Goal: Task Accomplishment & Management: Use online tool/utility

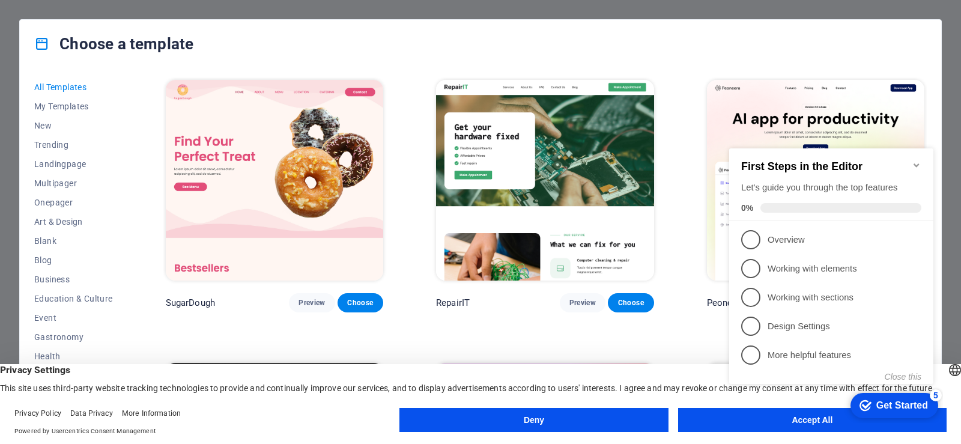
click at [680, 51] on div "Choose a template" at bounding box center [481, 44] width 922 height 48
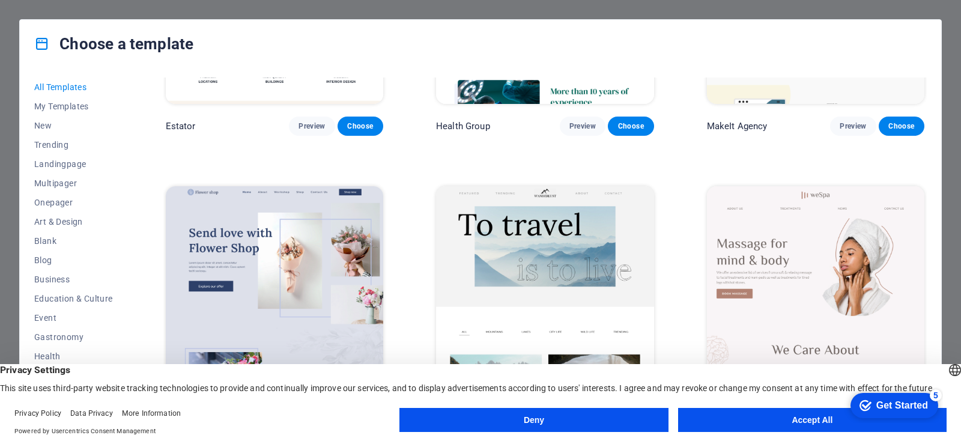
scroll to position [3304, 0]
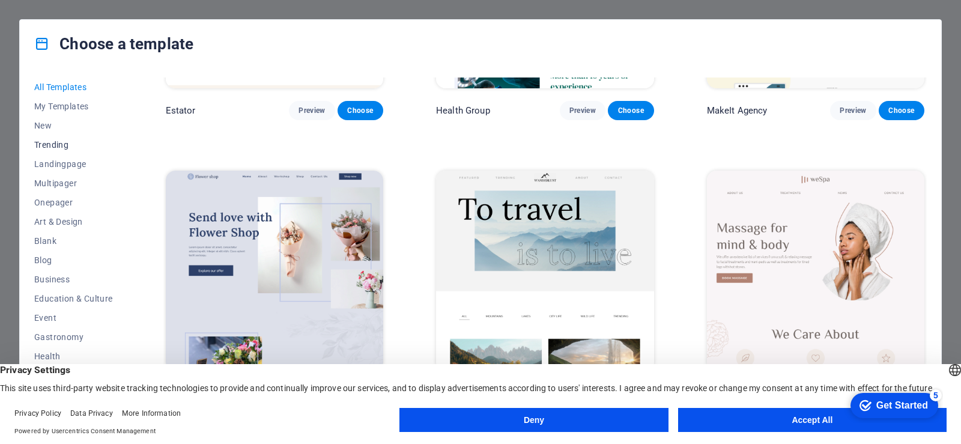
click at [47, 147] on span "Trending" at bounding box center [73, 145] width 79 height 10
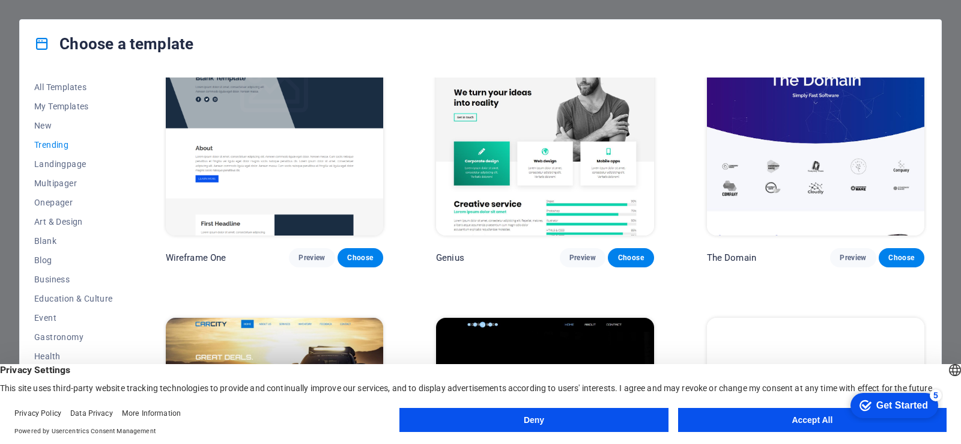
scroll to position [1309, 0]
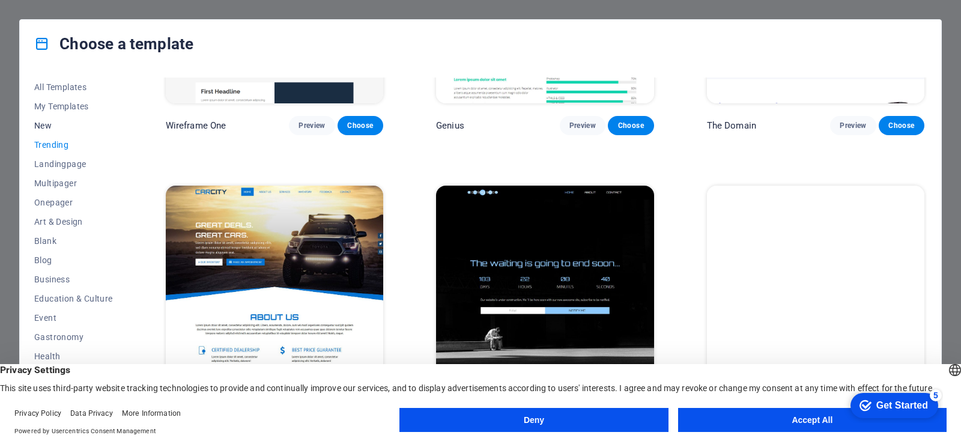
click at [37, 123] on span "New" at bounding box center [73, 126] width 79 height 10
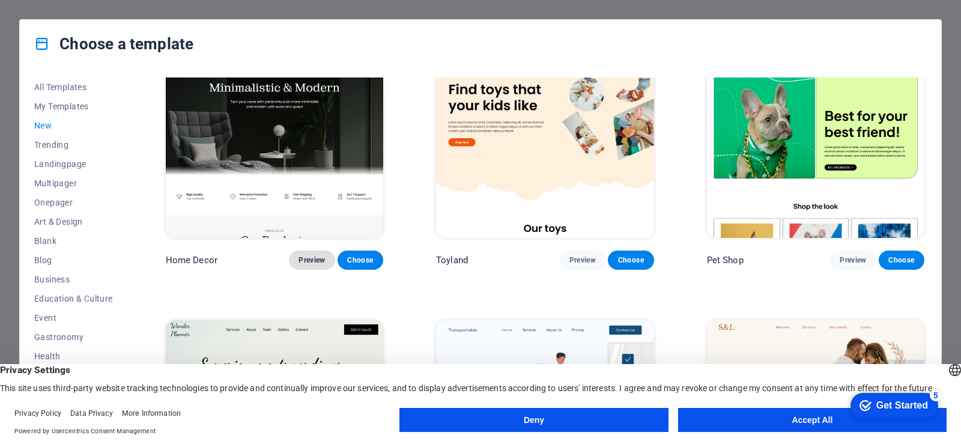
scroll to position [601, 0]
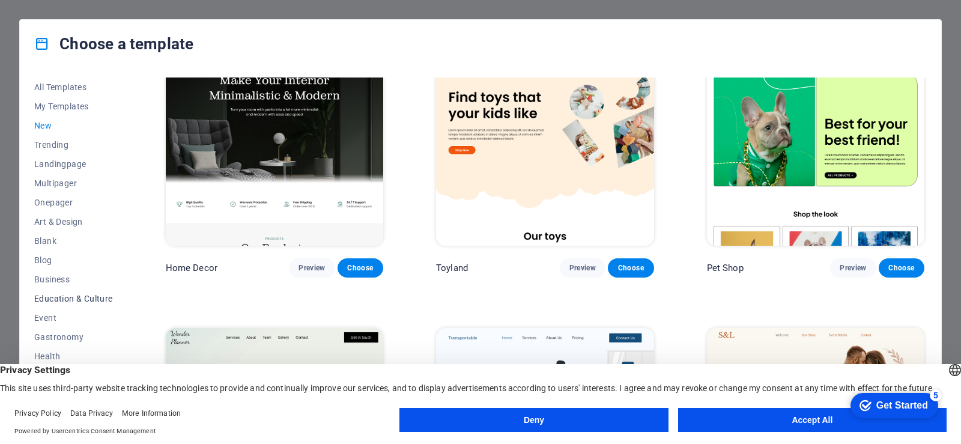
click at [94, 300] on span "Education & Culture" at bounding box center [73, 299] width 79 height 10
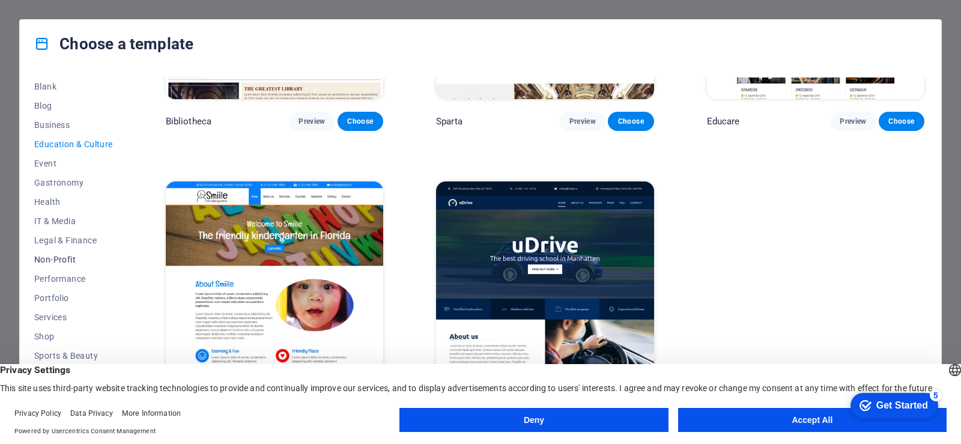
scroll to position [168, 0]
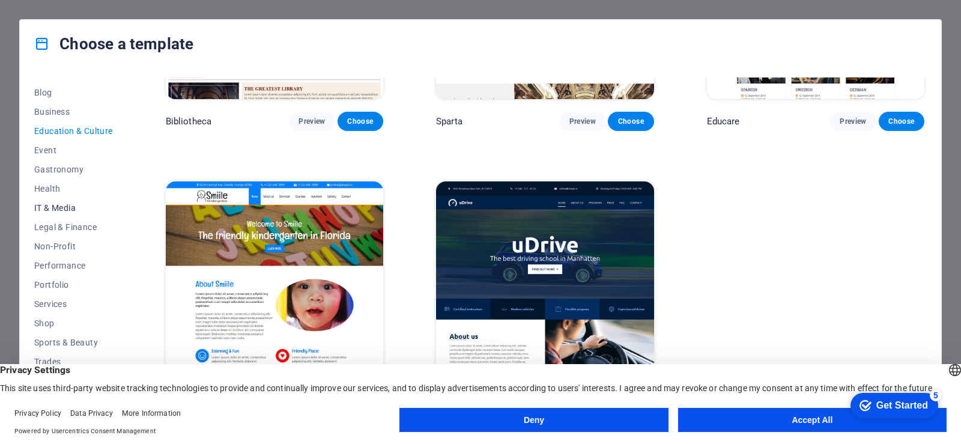
click at [80, 215] on button "IT & Media" at bounding box center [73, 207] width 79 height 19
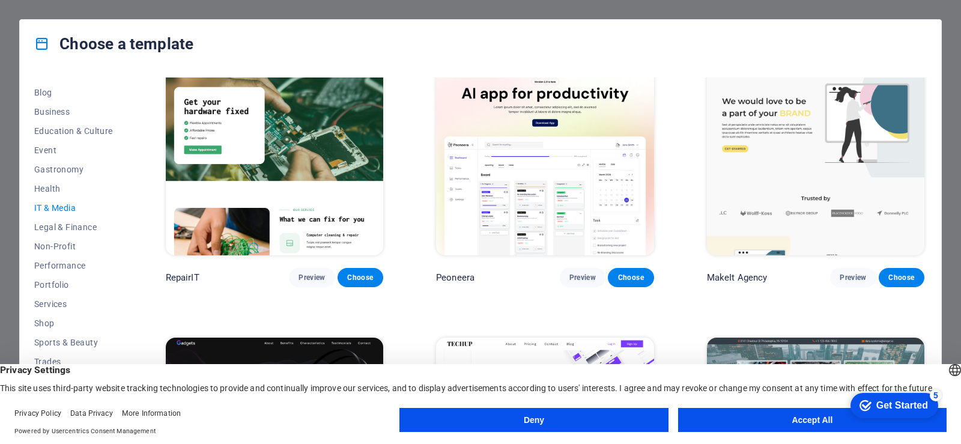
scroll to position [0, 0]
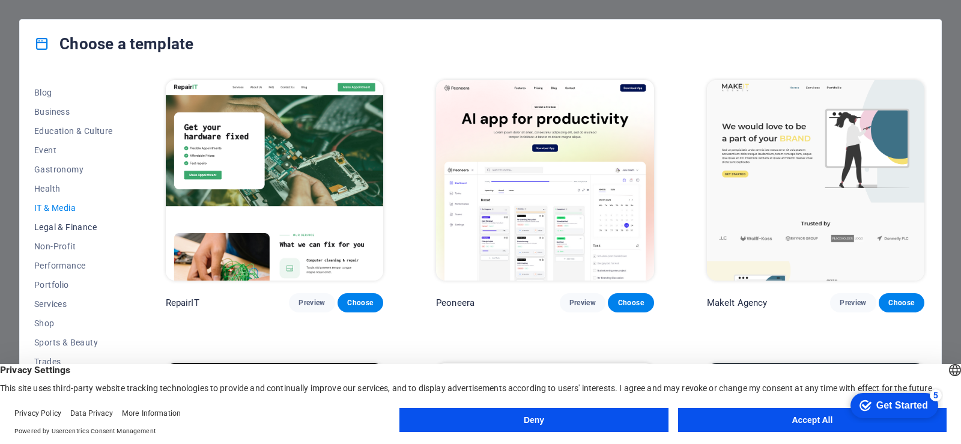
click at [69, 232] on button "Legal & Finance" at bounding box center [73, 226] width 79 height 19
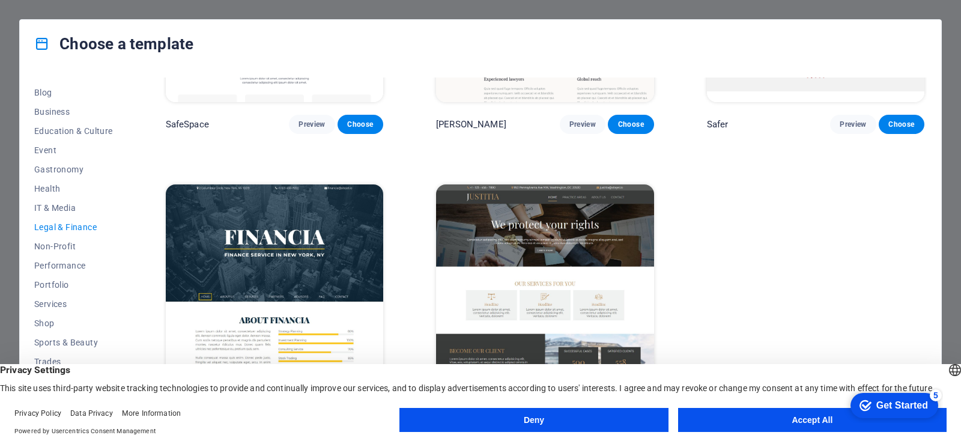
scroll to position [183, 0]
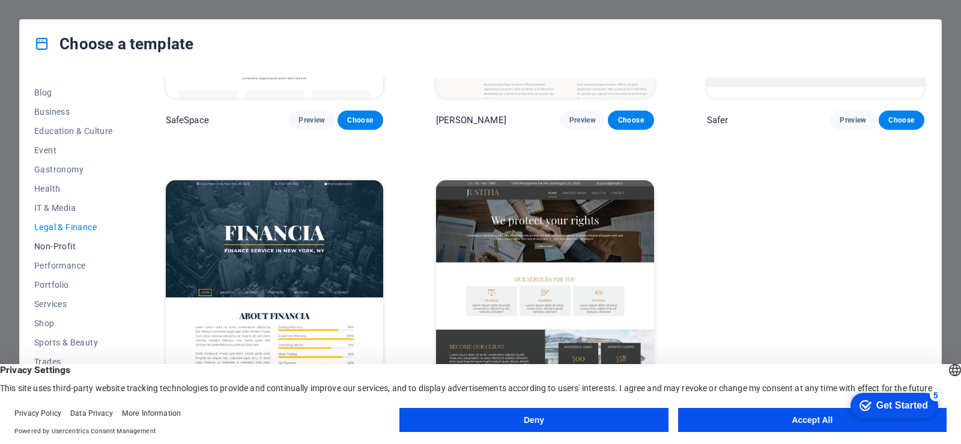
click at [55, 243] on span "Non-Profit" at bounding box center [73, 246] width 79 height 10
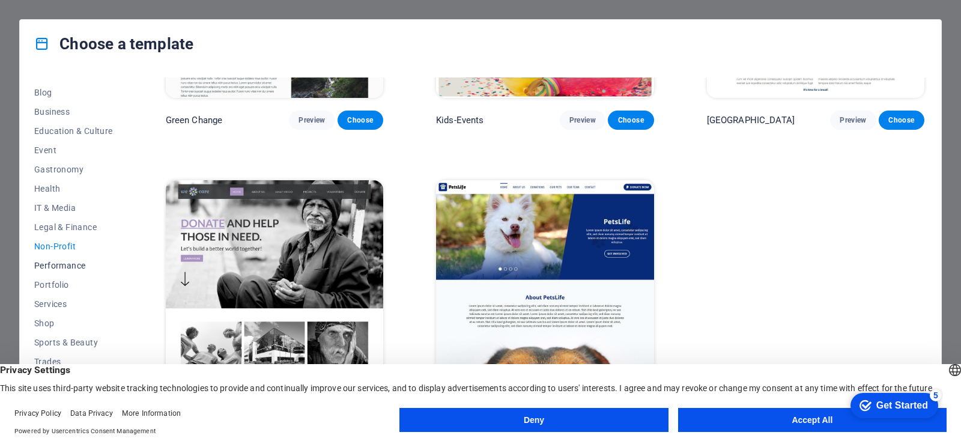
click at [59, 268] on span "Performance" at bounding box center [73, 266] width 79 height 10
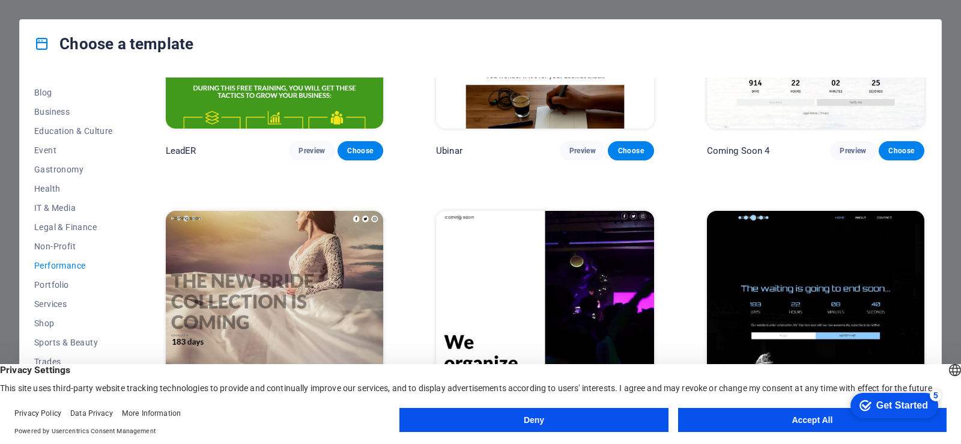
scroll to position [1309, 0]
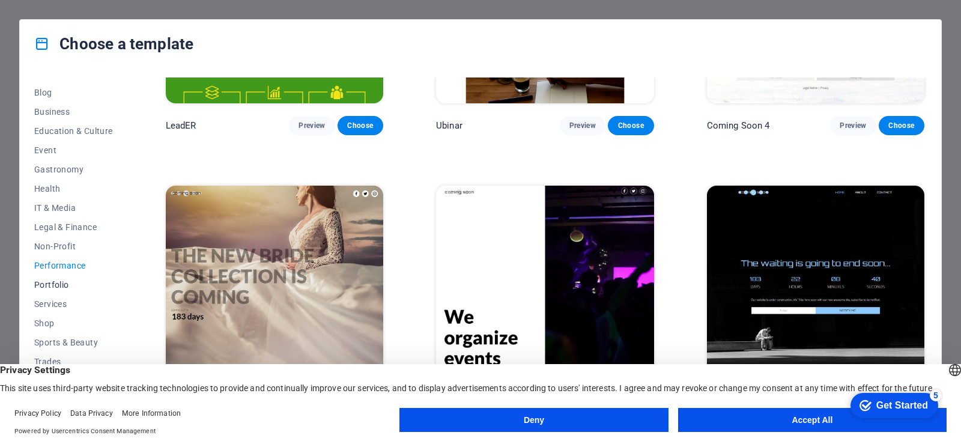
click at [54, 285] on span "Portfolio" at bounding box center [73, 285] width 79 height 10
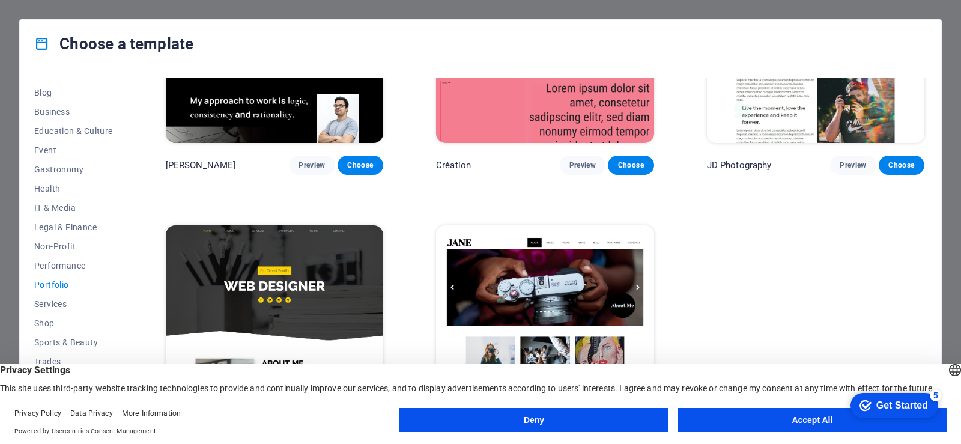
scroll to position [464, 0]
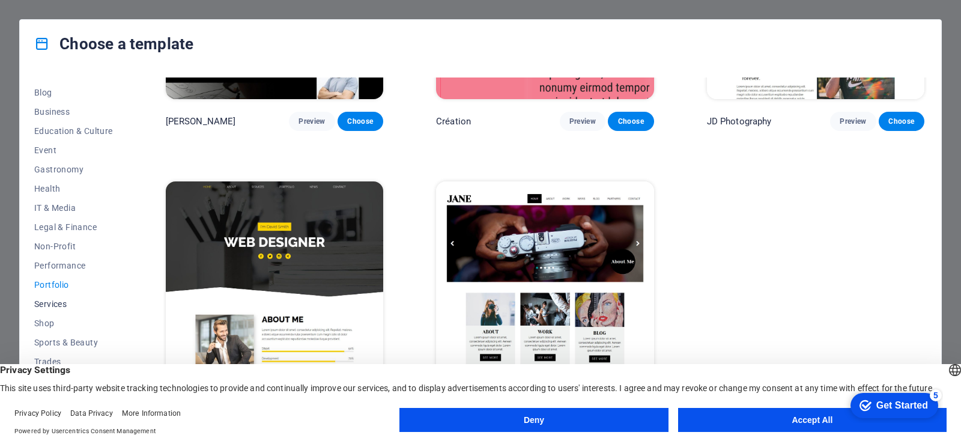
click at [83, 302] on span "Services" at bounding box center [73, 304] width 79 height 10
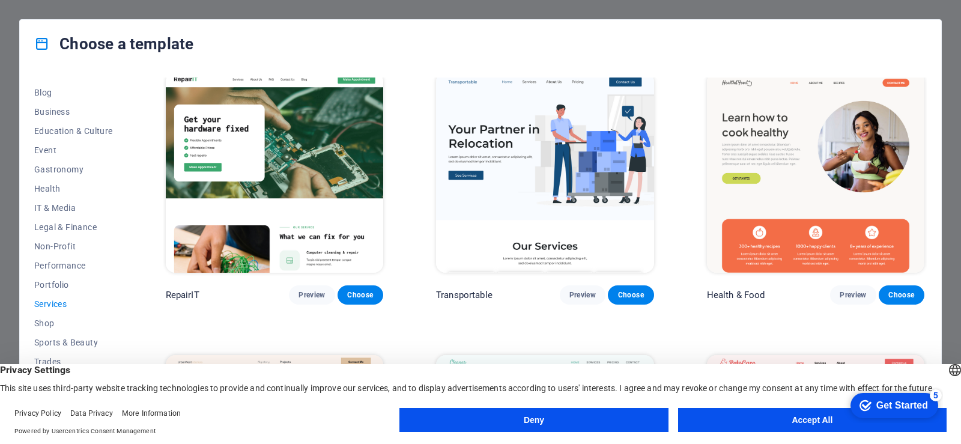
scroll to position [0, 0]
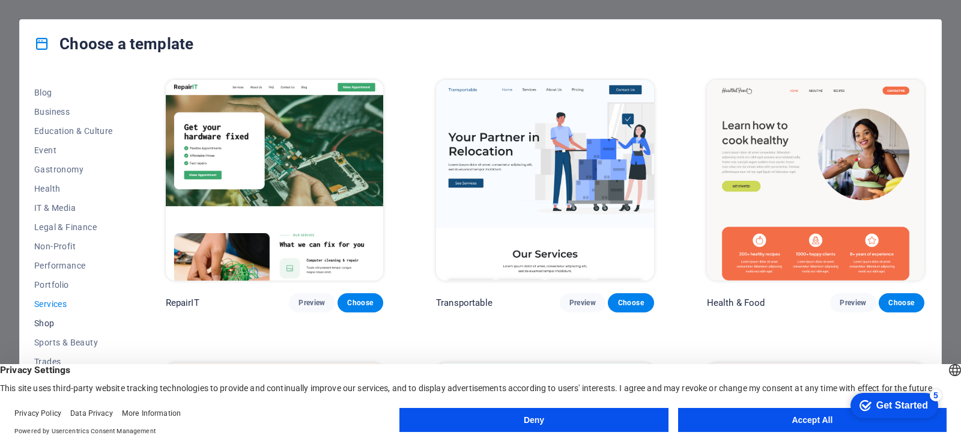
click at [34, 320] on div "All Templates My Templates New Trending Landingpage Multipager Onepager Art & D…" at bounding box center [481, 246] width 922 height 356
click at [37, 321] on span "Shop" at bounding box center [73, 323] width 79 height 10
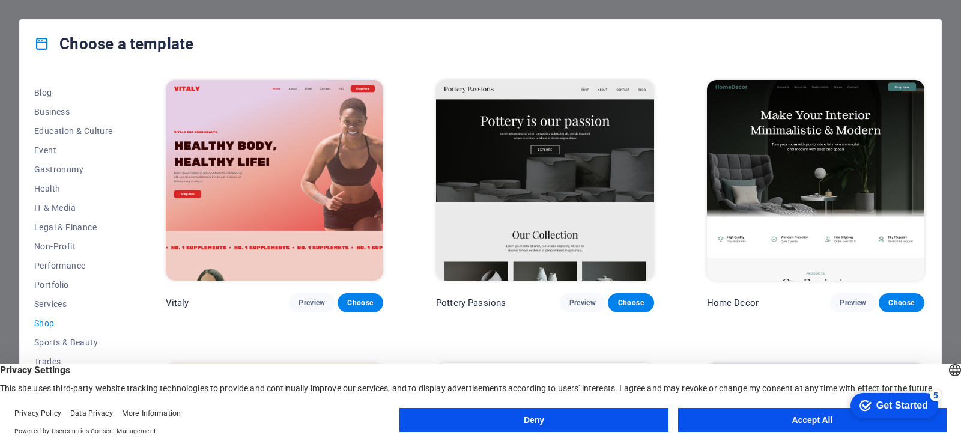
click at [758, 168] on img at bounding box center [815, 180] width 217 height 201
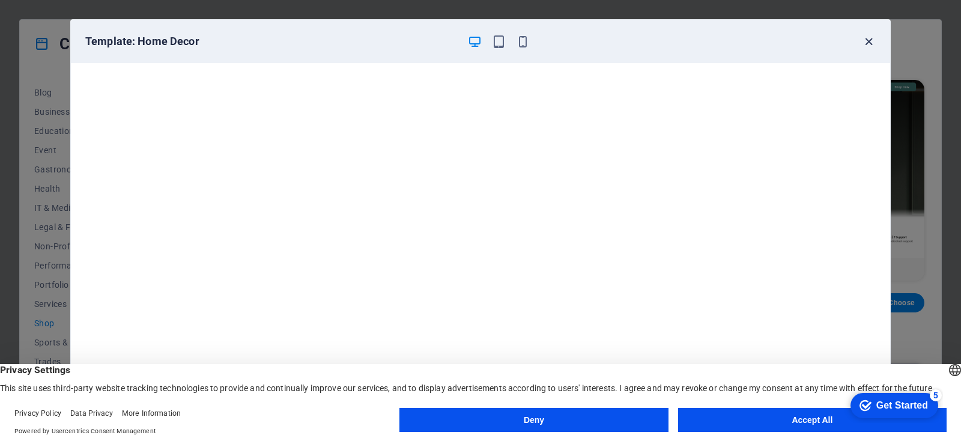
click at [870, 38] on icon "button" at bounding box center [869, 42] width 14 height 14
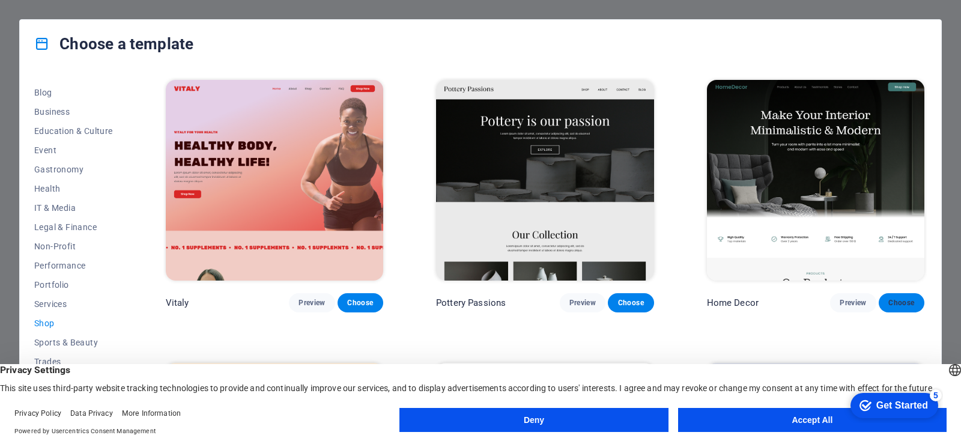
click at [898, 303] on span "Choose" at bounding box center [901, 303] width 26 height 10
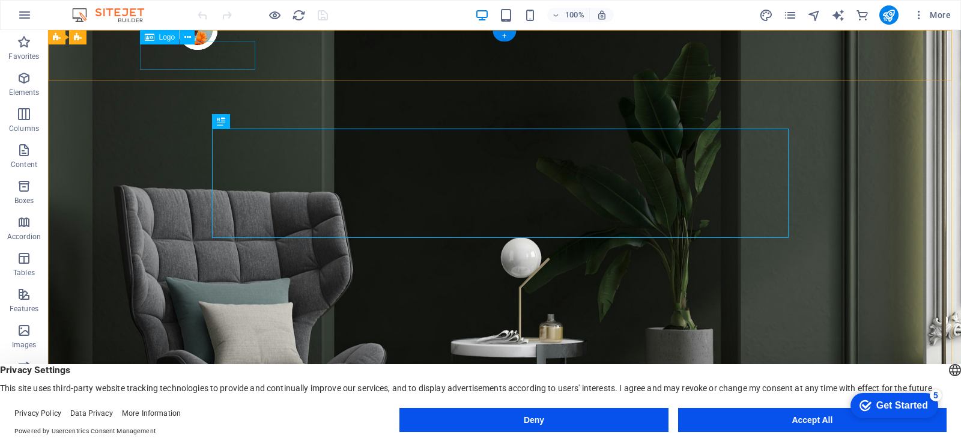
select select "px"
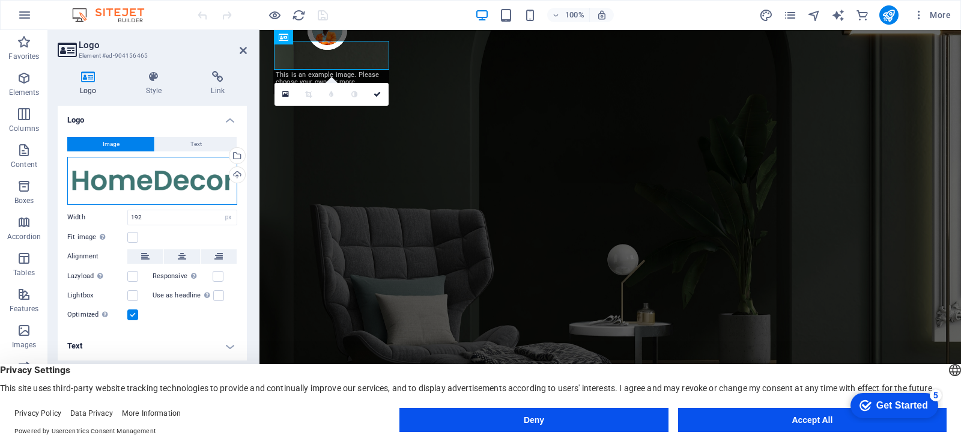
click at [163, 183] on div "Drag files here, click to choose files or select files from Files or our free s…" at bounding box center [152, 181] width 170 height 48
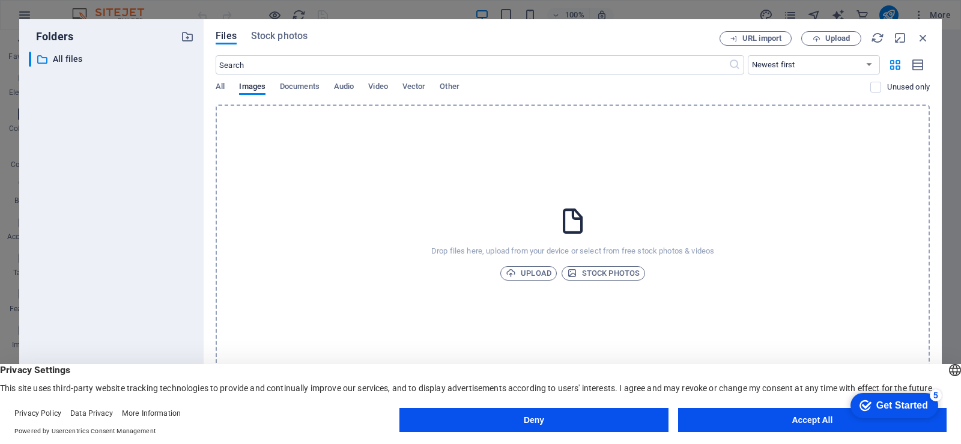
click at [163, 183] on div "​ All files All files" at bounding box center [111, 233] width 165 height 363
drag, startPoint x: 928, startPoint y: 37, endPoint x: 627, endPoint y: 20, distance: 301.4
click at [928, 37] on icon "button" at bounding box center [923, 37] width 13 height 13
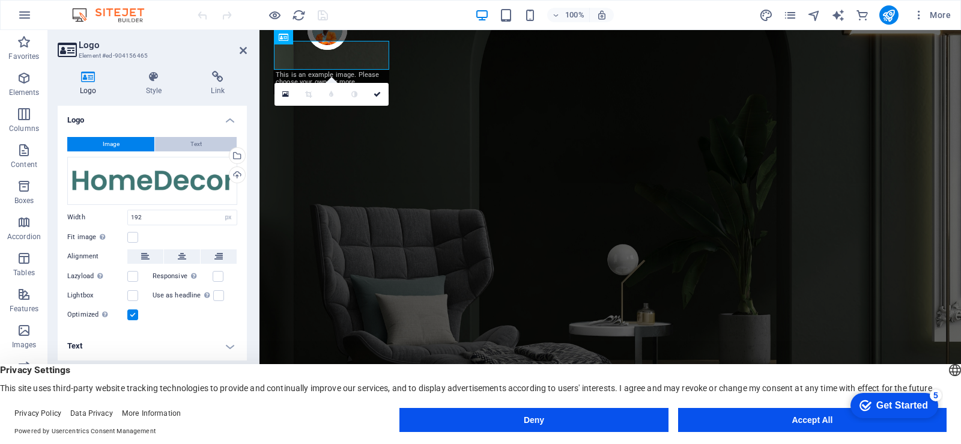
click at [193, 145] on span "Text" at bounding box center [195, 144] width 11 height 14
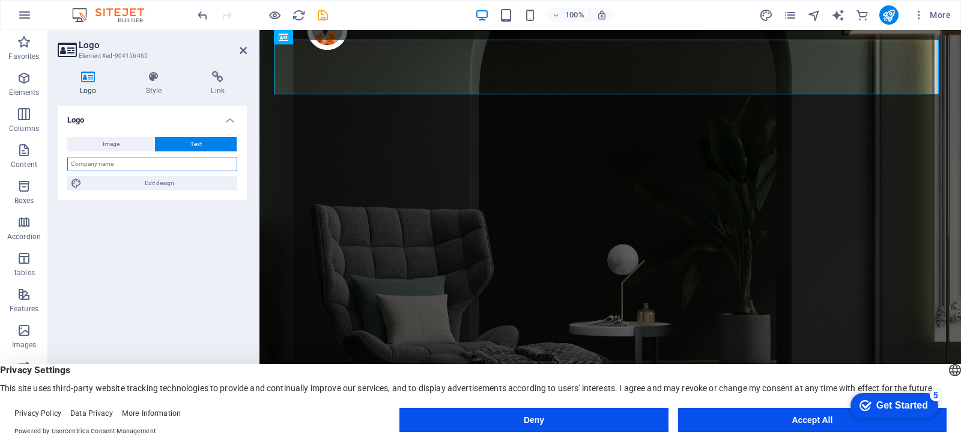
click at [169, 166] on input "text" at bounding box center [152, 164] width 170 height 14
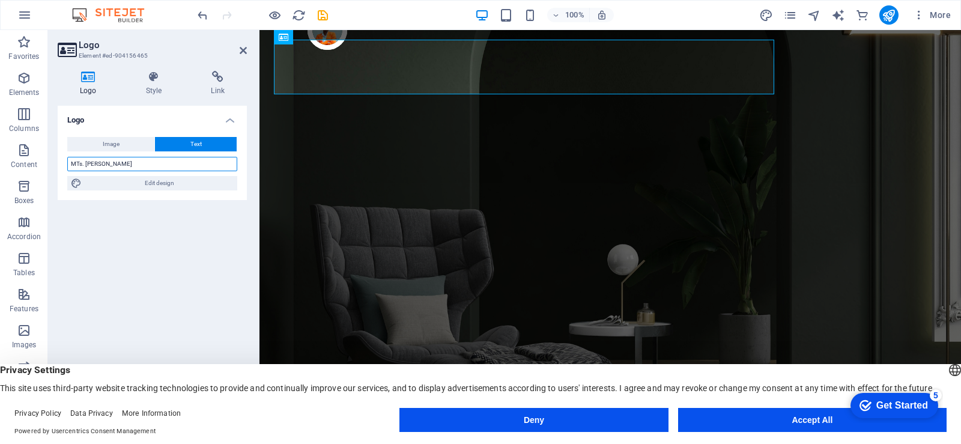
click at [85, 168] on input "MTs. SUNAN KALIJAGA" at bounding box center [152, 164] width 170 height 14
type input "MTs SUNAN KALIJAGA"
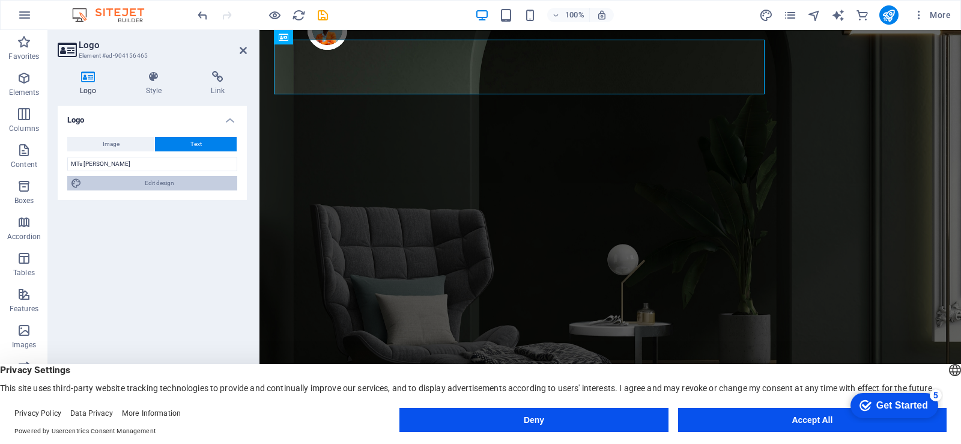
click at [173, 180] on span "Edit design" at bounding box center [159, 183] width 148 height 14
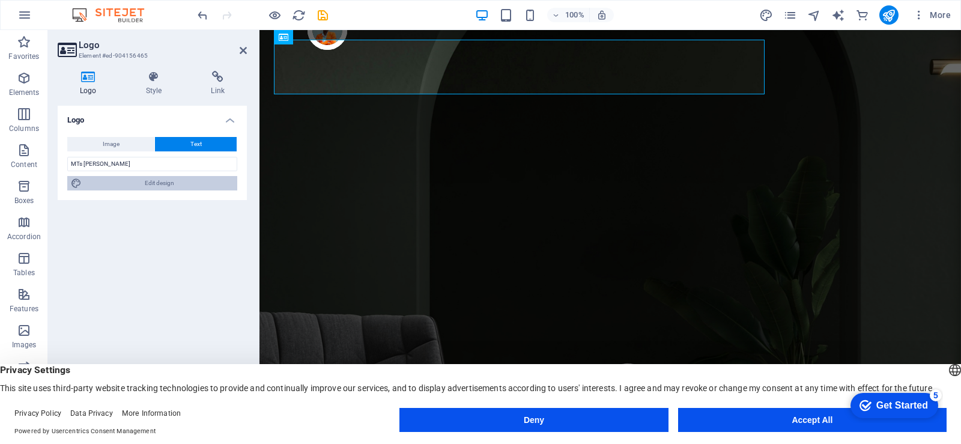
select select "px"
select select "400"
select select "px"
select select "rem"
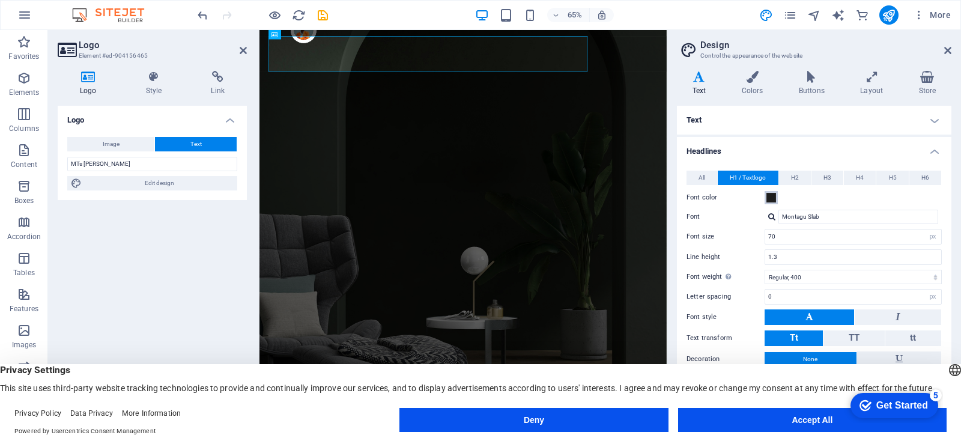
click at [774, 199] on span at bounding box center [772, 198] width 10 height 10
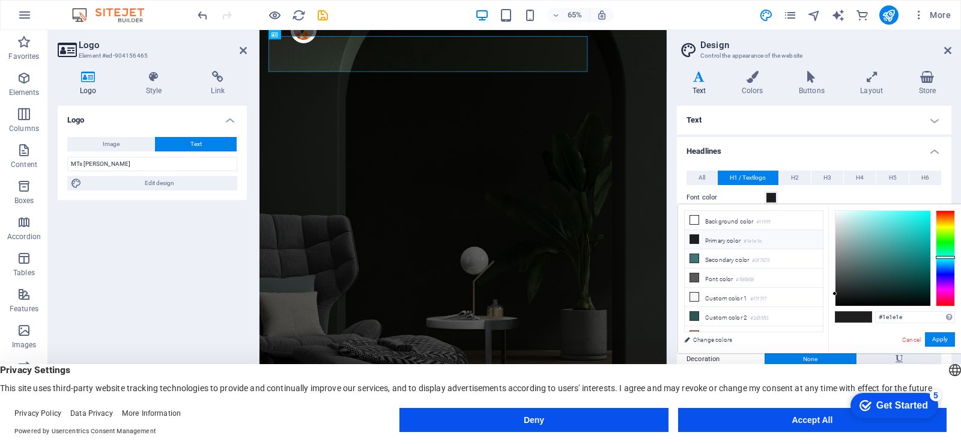
click at [947, 257] on div at bounding box center [945, 258] width 19 height 96
click at [923, 229] on div at bounding box center [883, 258] width 95 height 95
click at [920, 216] on div at bounding box center [883, 258] width 95 height 95
click at [926, 217] on div at bounding box center [883, 258] width 95 height 95
click at [947, 262] on div at bounding box center [945, 258] width 19 height 96
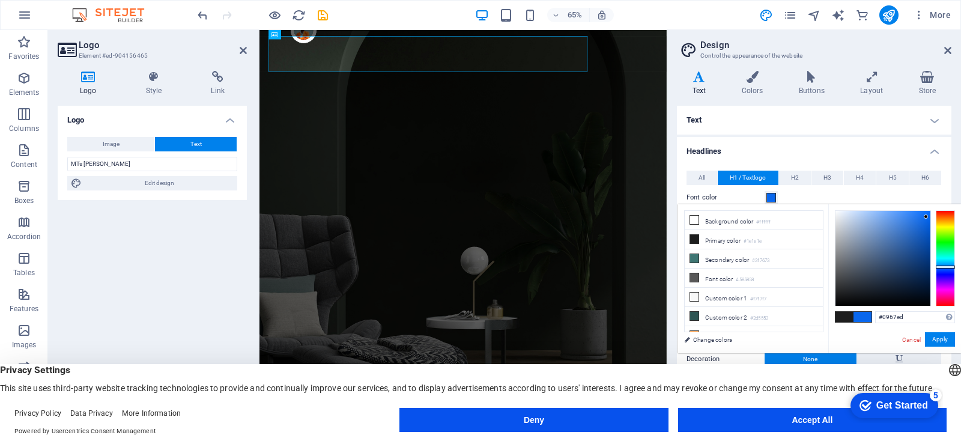
click at [947, 267] on div at bounding box center [945, 258] width 19 height 96
click at [947, 269] on div at bounding box center [945, 258] width 19 height 96
drag, startPoint x: 925, startPoint y: 216, endPoint x: 934, endPoint y: 205, distance: 14.5
click at [934, 205] on div "#0043ff Supported formats #0852ed rgb(8, 82, 237) rgba(8, 82, 237, 90%) hsv(221…" at bounding box center [894, 365] width 133 height 323
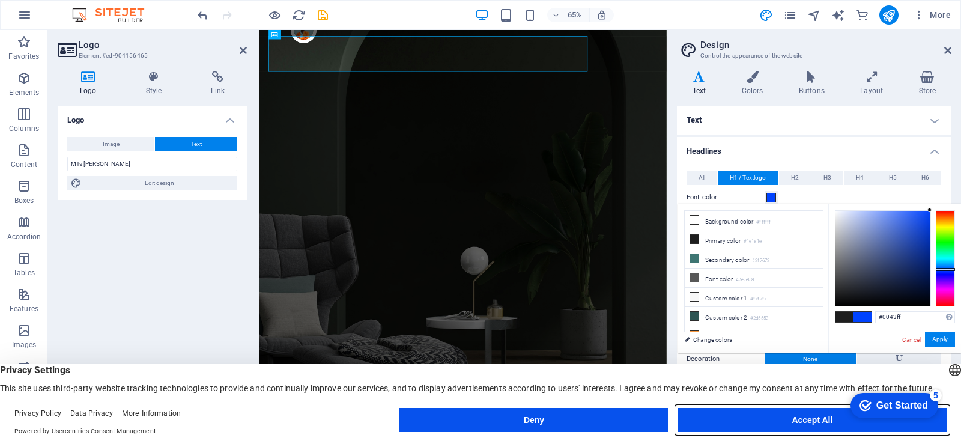
click at [804, 420] on button "Accept All" at bounding box center [812, 420] width 269 height 24
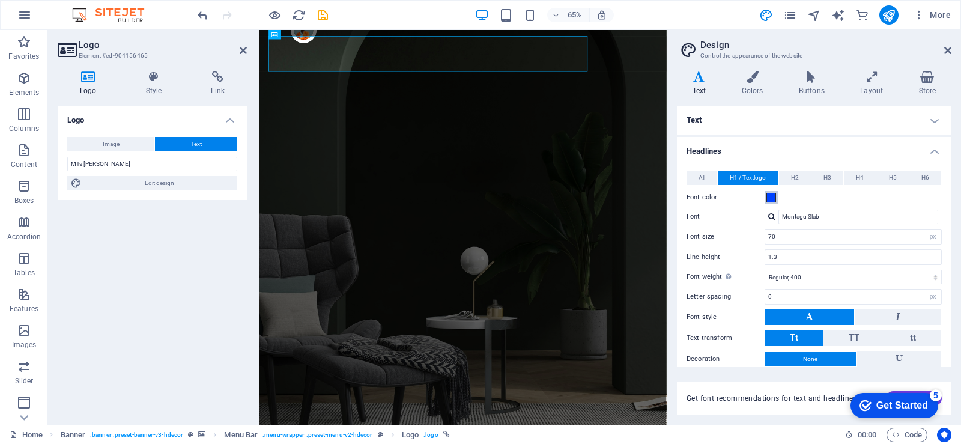
click at [772, 198] on span at bounding box center [772, 198] width 10 height 10
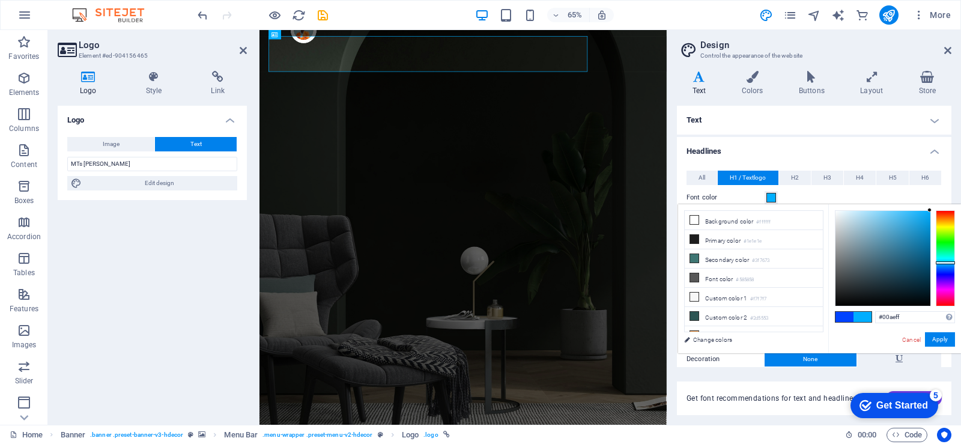
click at [936, 263] on div at bounding box center [945, 258] width 19 height 96
type input "#fefefe"
drag, startPoint x: 878, startPoint y: 220, endPoint x: 826, endPoint y: 210, distance: 53.3
click at [826, 210] on div "less Background color #ffffff Primary color #1e1e1e Secondary color #3f7673 Fon…" at bounding box center [819, 278] width 283 height 149
click at [944, 338] on button "Apply" at bounding box center [940, 339] width 30 height 14
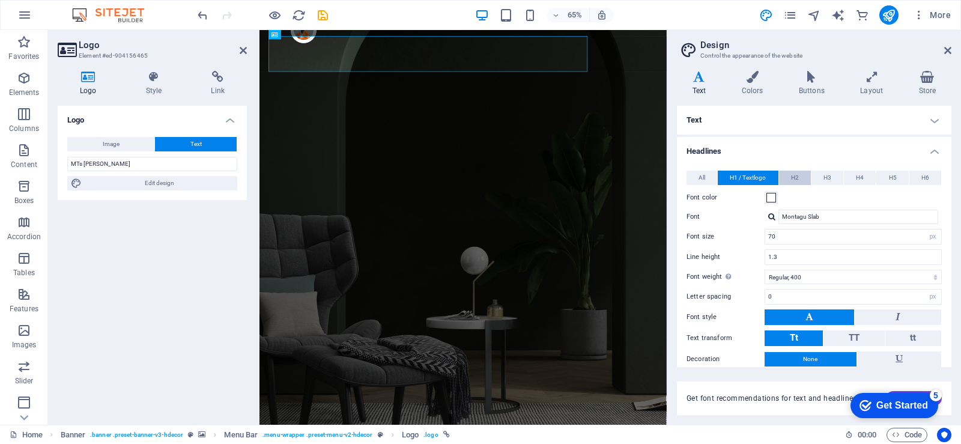
click at [798, 174] on button "H2" at bounding box center [795, 178] width 32 height 14
click at [752, 177] on span "H1 / Textlogo" at bounding box center [748, 178] width 36 height 14
click at [899, 314] on button at bounding box center [898, 317] width 87 height 16
click at [818, 317] on button at bounding box center [810, 317] width 90 height 16
click at [841, 335] on button "TT" at bounding box center [854, 338] width 61 height 16
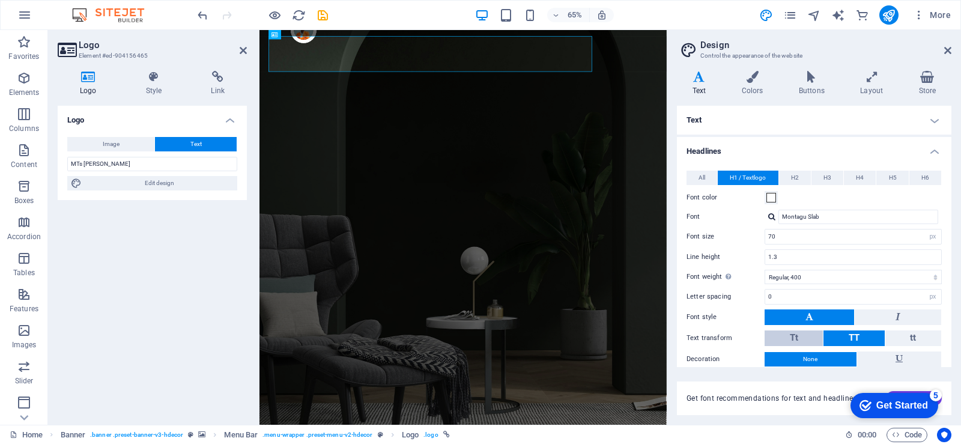
click at [781, 335] on button "Tt" at bounding box center [794, 338] width 58 height 16
click at [803, 276] on select "Thin, 100 Extra-light, 200 Light, 300 Regular, 400 Medium, 500 Semi-bold, 600 B…" at bounding box center [853, 277] width 177 height 14
click at [765, 270] on select "Thin, 100 Extra-light, 200 Light, 300 Regular, 400 Medium, 500 Semi-bold, 600 B…" at bounding box center [853, 277] width 177 height 14
click at [824, 279] on select "Thin, 100 Extra-light, 200 Light, 300 Regular, 400 Medium, 500 Semi-bold, 600 B…" at bounding box center [853, 277] width 177 height 14
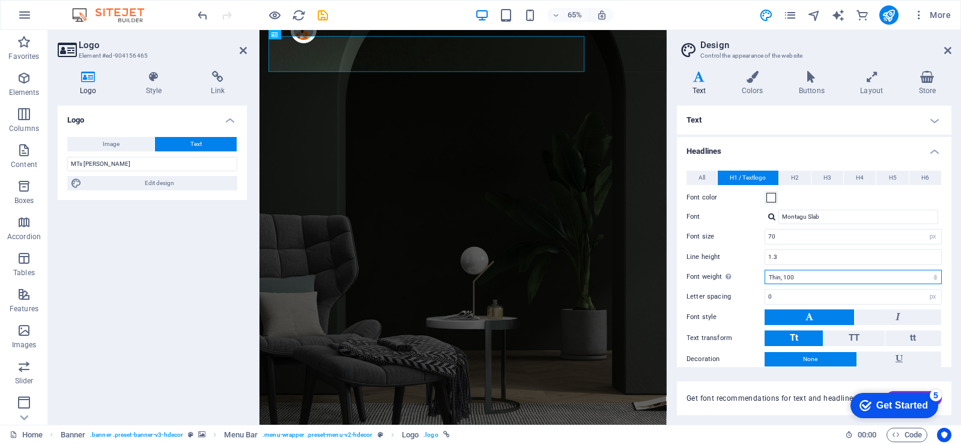
click at [765, 270] on select "Thin, 100 Extra-light, 200 Light, 300 Regular, 400 Medium, 500 Semi-bold, 600 B…" at bounding box center [853, 277] width 177 height 14
click at [822, 281] on select "Thin, 100 Extra-light, 200 Light, 300 Regular, 400 Medium, 500 Semi-bold, 600 B…" at bounding box center [853, 277] width 177 height 14
select select "500"
click at [765, 270] on select "Thin, 100 Extra-light, 200 Light, 300 Regular, 400 Medium, 500 Semi-bold, 600 B…" at bounding box center [853, 277] width 177 height 14
click at [815, 213] on input "Montagu Slab" at bounding box center [859, 217] width 160 height 14
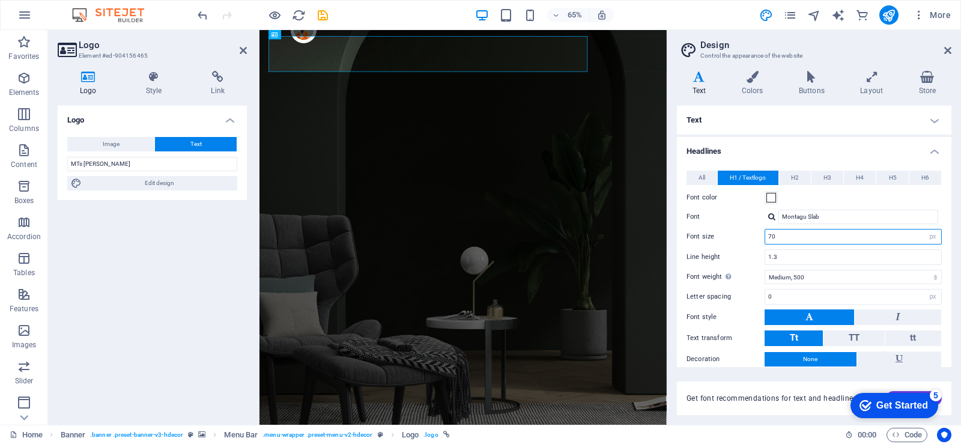
click at [809, 241] on input "70" at bounding box center [853, 236] width 176 height 14
type input "7"
click at [741, 215] on label "Font" at bounding box center [726, 217] width 78 height 14
click at [779, 215] on input "Montagu Slab" at bounding box center [859, 217] width 160 height 14
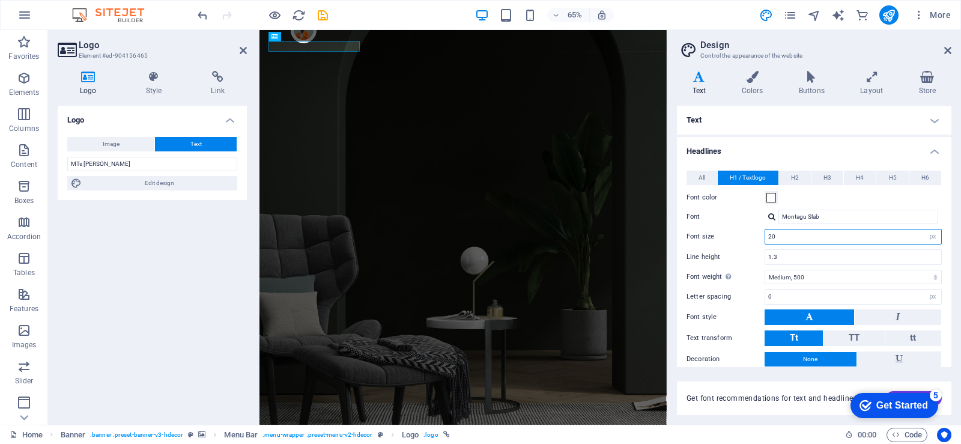
click at [785, 238] on input "20" at bounding box center [853, 236] width 176 height 14
type input "2"
type input "40"
click at [741, 229] on div "Font size 40 rem px em %" at bounding box center [814, 237] width 255 height 16
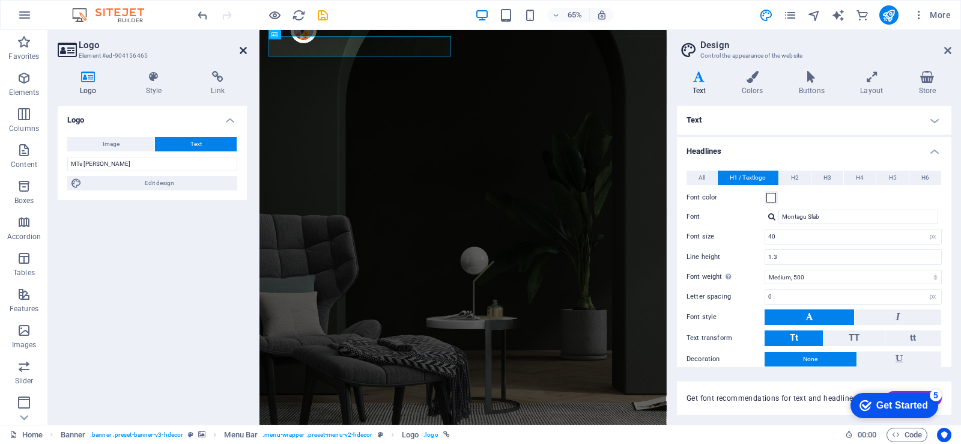
drag, startPoint x: 245, startPoint y: 49, endPoint x: 196, endPoint y: 20, distance: 55.7
click at [245, 49] on icon at bounding box center [243, 51] width 7 height 10
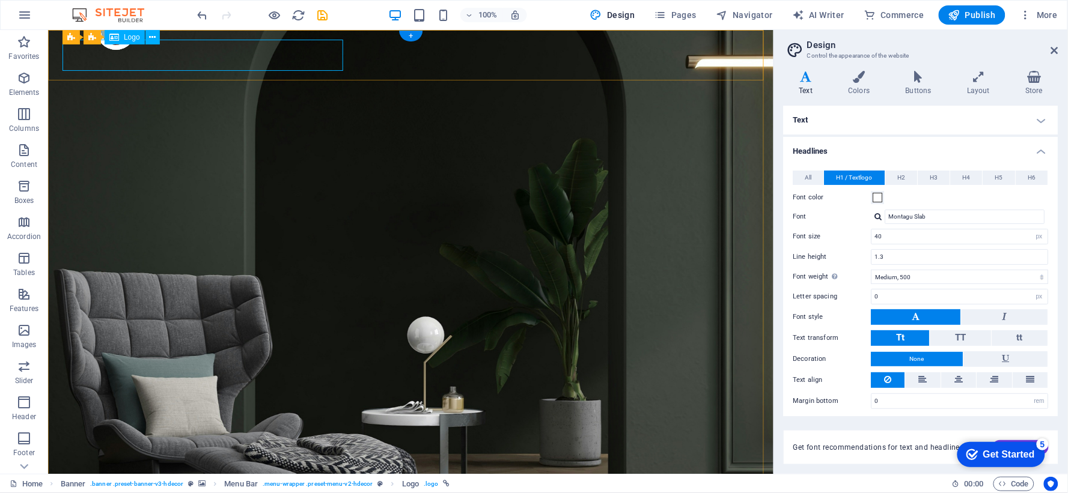
select select "px"
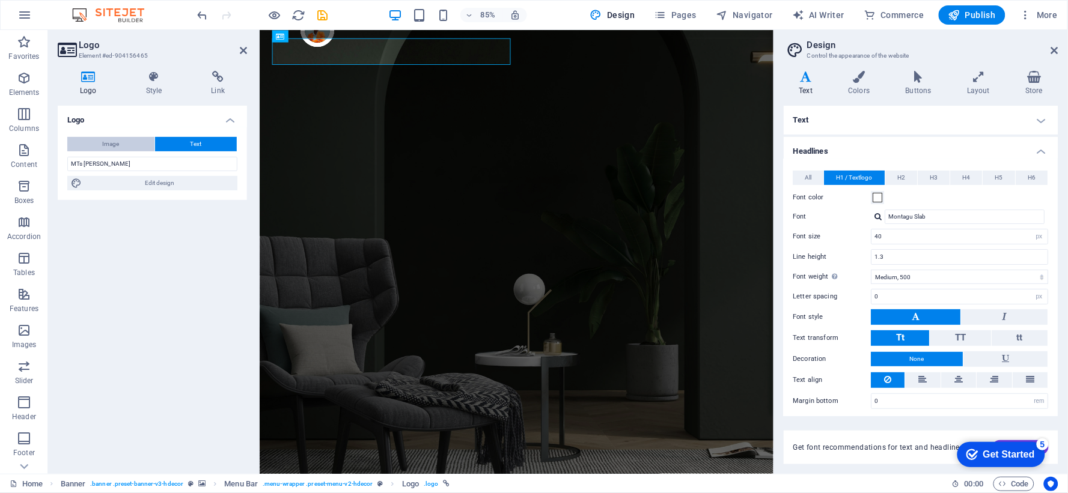
click at [117, 148] on span "Image" at bounding box center [111, 144] width 17 height 14
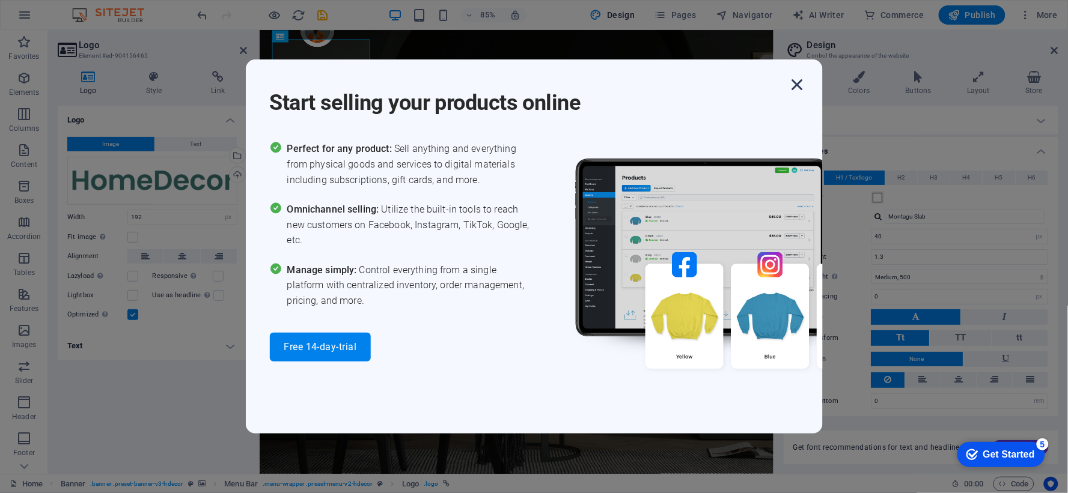
click at [804, 82] on icon "button" at bounding box center [797, 85] width 22 height 22
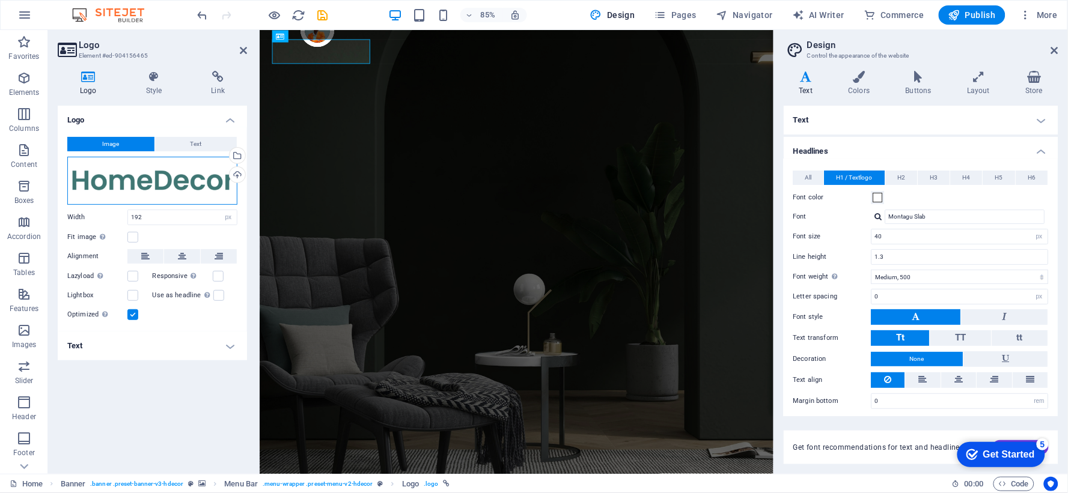
click at [185, 169] on div "Drag files here, click to choose files or select files from Files or our free s…" at bounding box center [152, 181] width 170 height 48
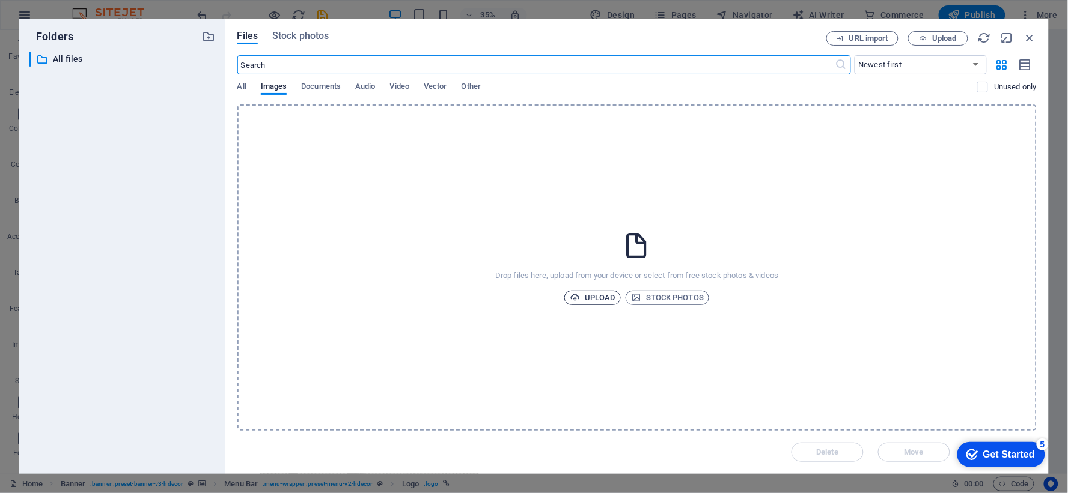
click at [603, 299] on span "Upload" at bounding box center [593, 298] width 46 height 14
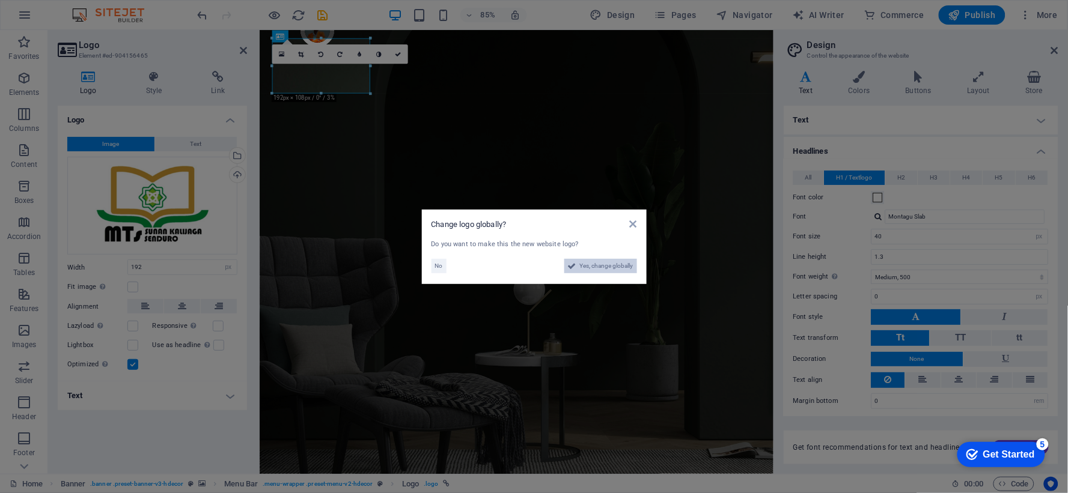
click at [586, 270] on span "Yes, change globally" at bounding box center [606, 266] width 53 height 14
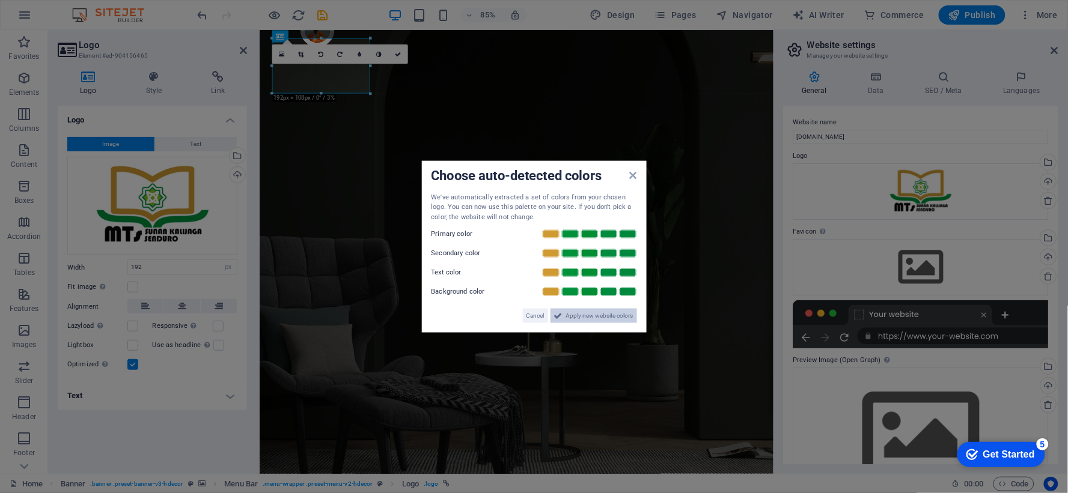
click at [598, 317] on span "Apply new website colors" at bounding box center [599, 316] width 67 height 14
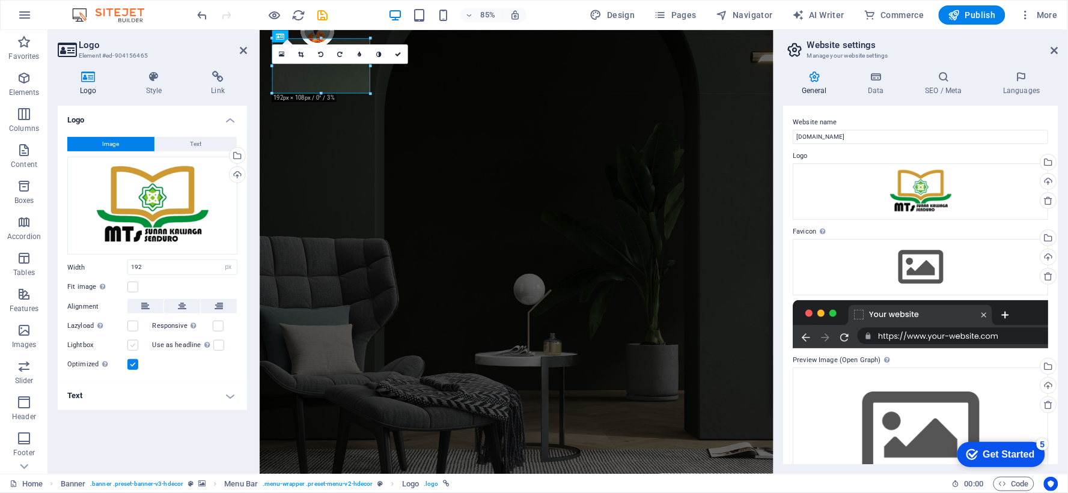
click at [134, 347] on label at bounding box center [132, 345] width 11 height 11
click at [0, 0] on input "Lightbox" at bounding box center [0, 0] width 0 height 0
click at [134, 347] on label at bounding box center [132, 345] width 11 height 11
click at [0, 0] on input "Lightbox" at bounding box center [0, 0] width 0 height 0
click at [395, 51] on icon at bounding box center [398, 54] width 6 height 6
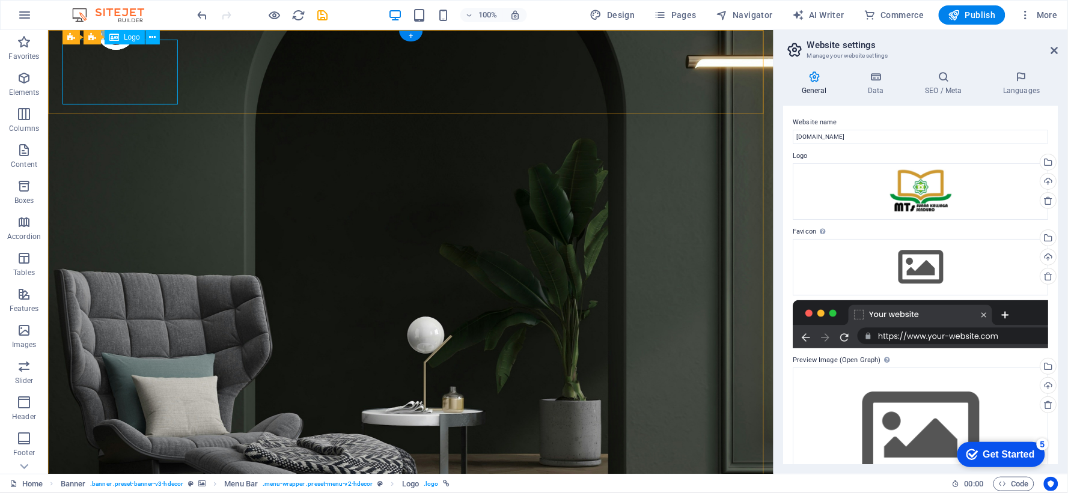
select select "px"
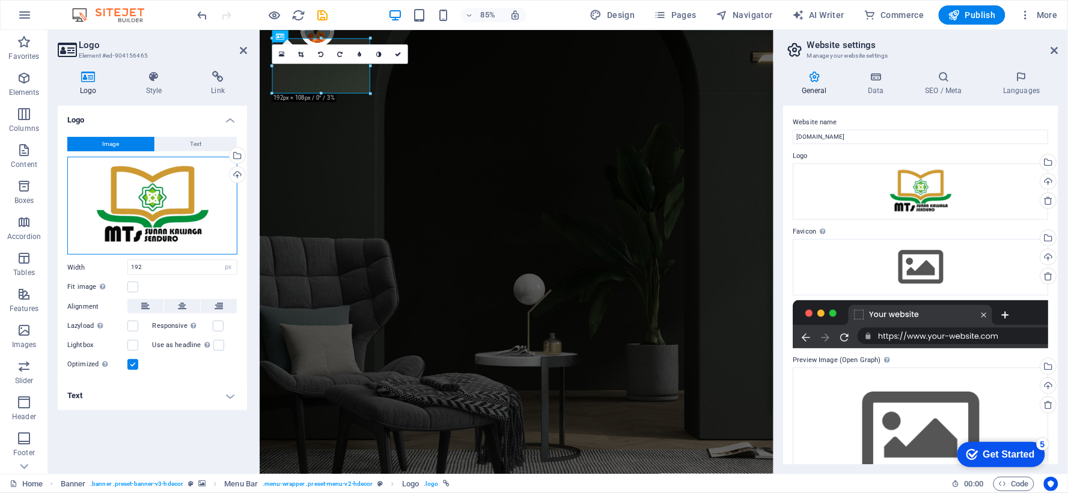
click at [177, 193] on div "Drag files here, click to choose files or select files from Files or our free s…" at bounding box center [152, 206] width 170 height 99
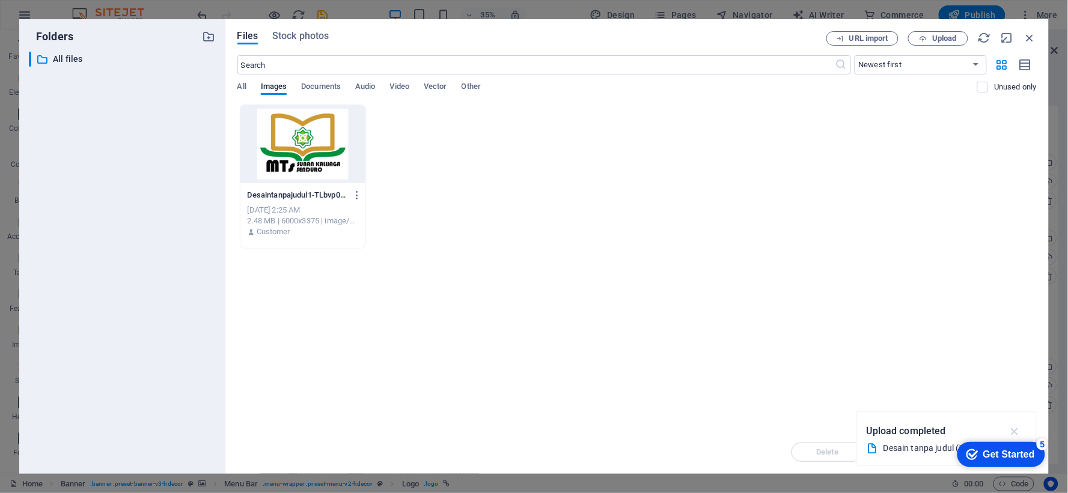
click at [961, 429] on icon "button" at bounding box center [1014, 431] width 14 height 13
click at [961, 443] on div "Get Started" at bounding box center [1008, 454] width 52 height 11
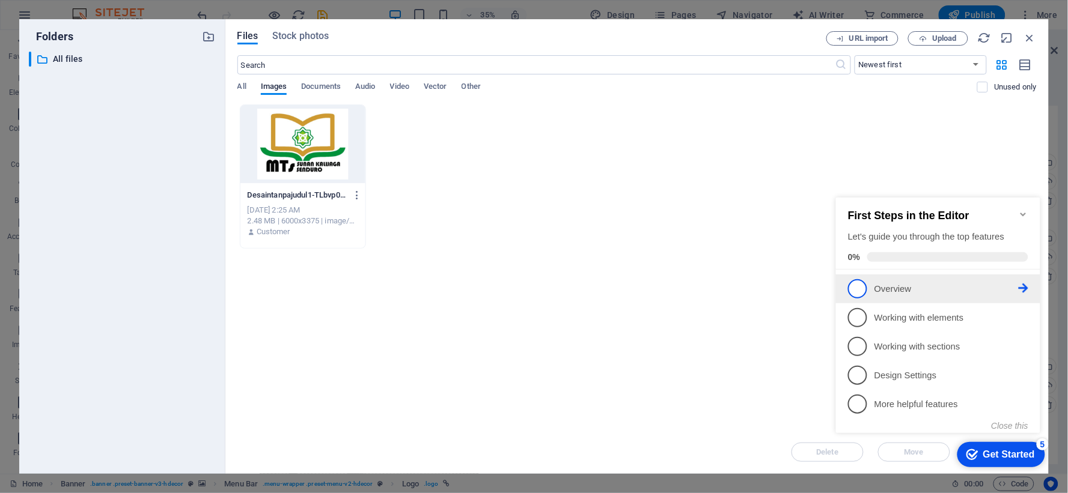
click at [861, 286] on span "1" at bounding box center [856, 288] width 19 height 19
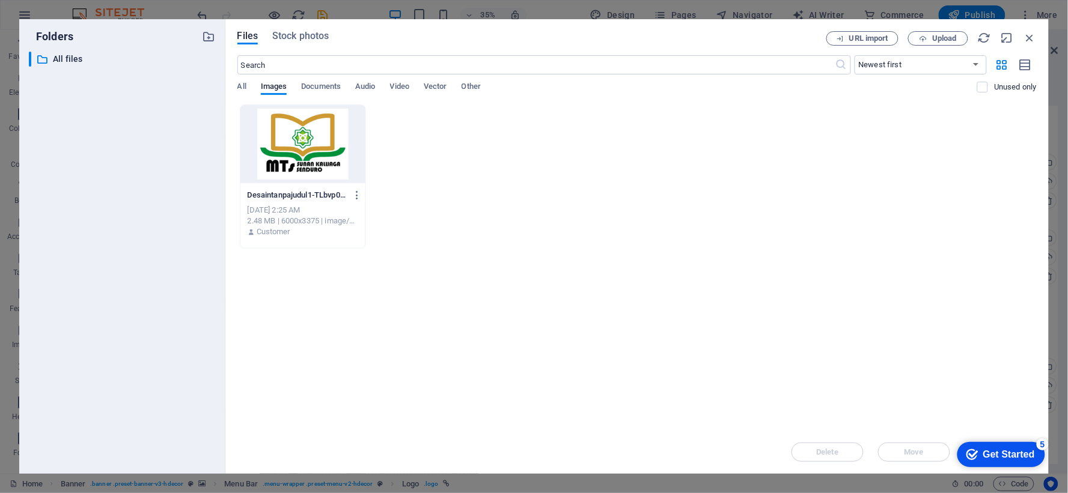
click at [961, 443] on div "checkmark Get Started 5" at bounding box center [1000, 454] width 88 height 25
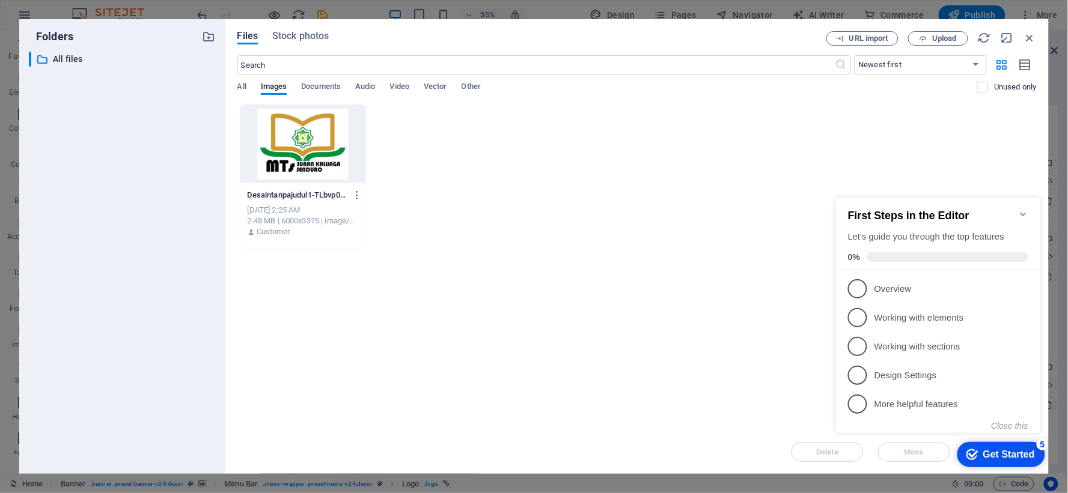
click at [708, 272] on div "Drop files here to upload them instantly Desaintanpajudul1-TLbvp0DI7zjg0S_2N7s-…" at bounding box center [636, 268] width 799 height 326
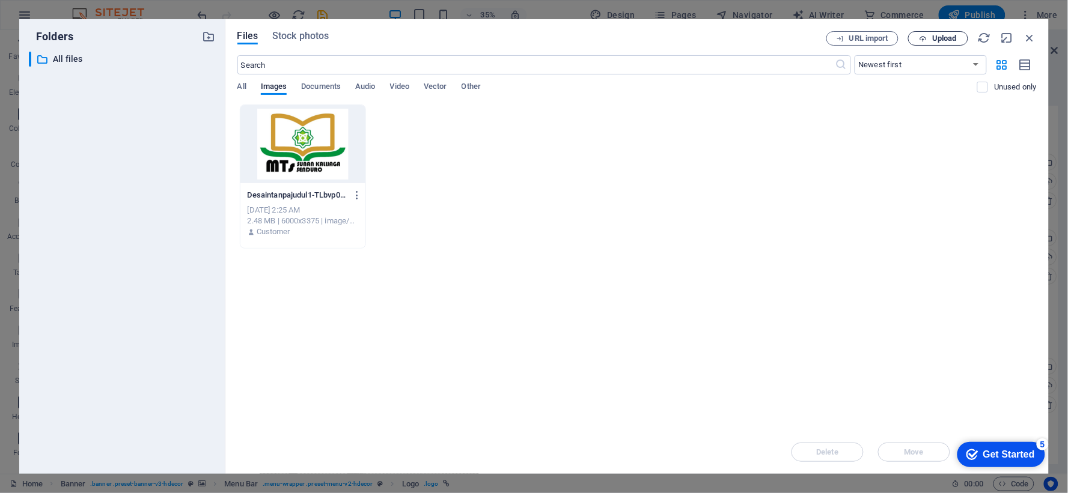
click at [928, 37] on span "Upload" at bounding box center [937, 39] width 49 height 8
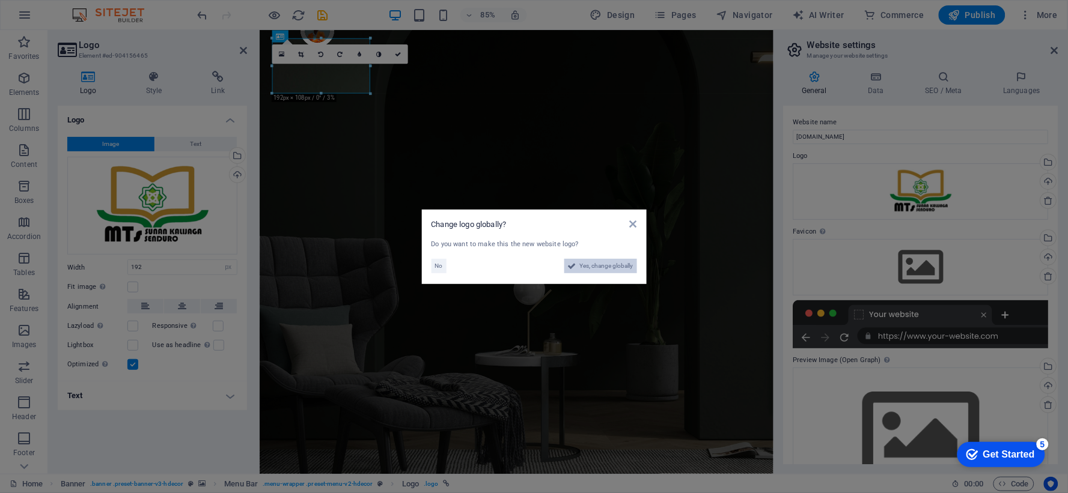
click at [601, 267] on span "Yes, change globally" at bounding box center [606, 266] width 53 height 14
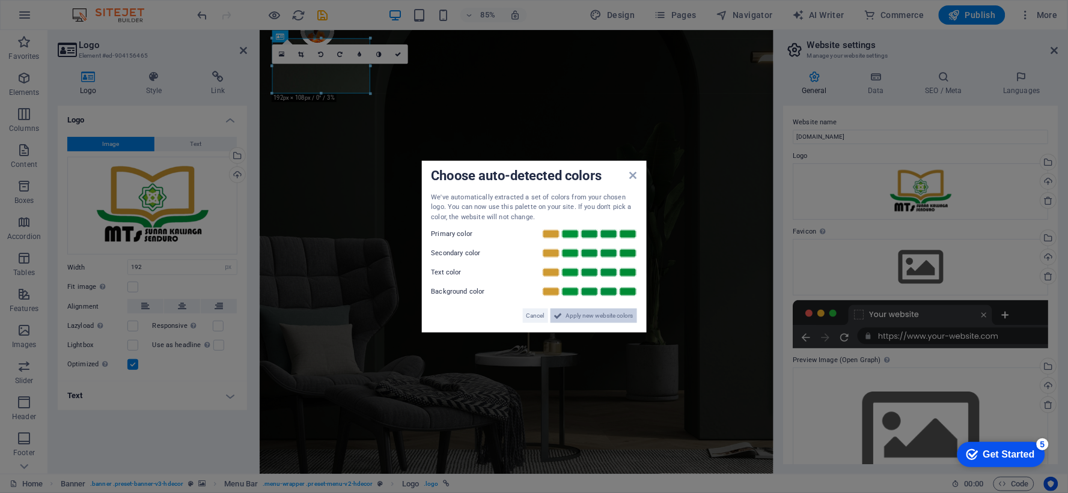
click at [595, 317] on span "Apply new website colors" at bounding box center [599, 316] width 67 height 14
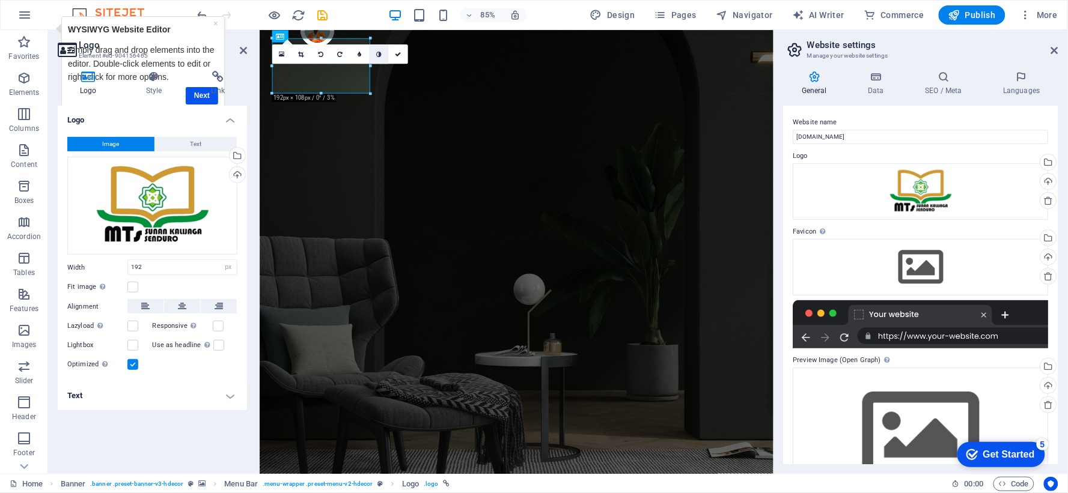
click at [376, 51] on icon at bounding box center [378, 54] width 5 height 6
click at [381, 56] on link at bounding box center [378, 53] width 19 height 19
click at [395, 56] on icon at bounding box center [398, 54] width 6 height 6
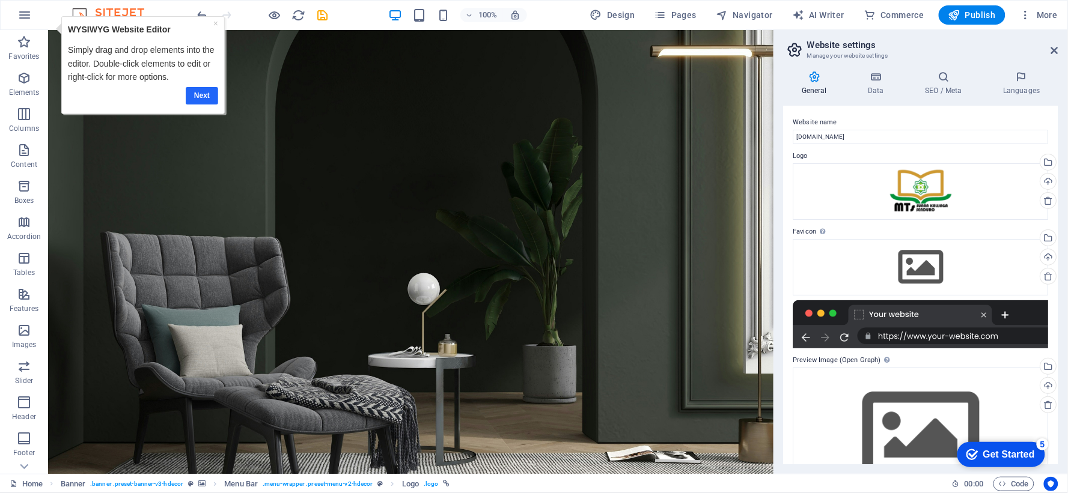
click at [206, 91] on link "Next" at bounding box center [202, 95] width 32 height 17
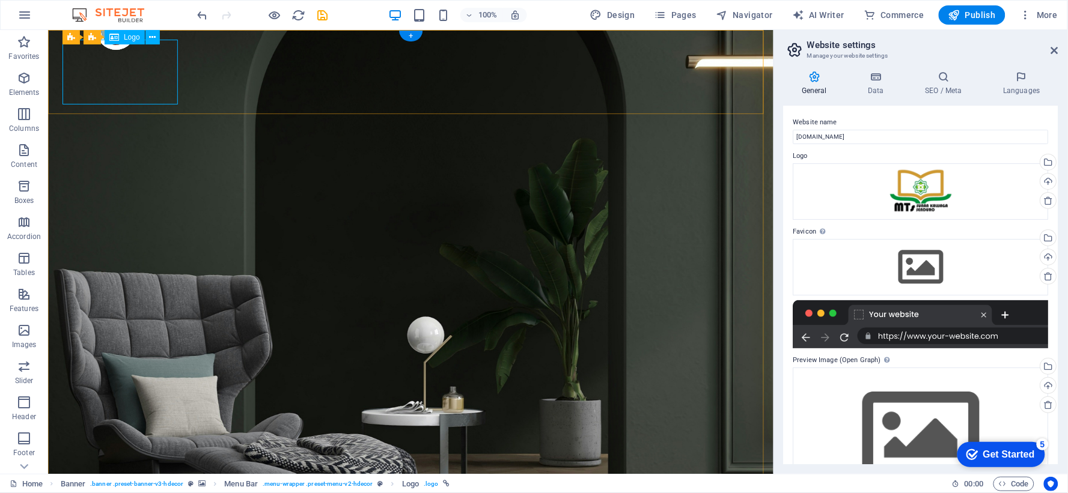
select select "px"
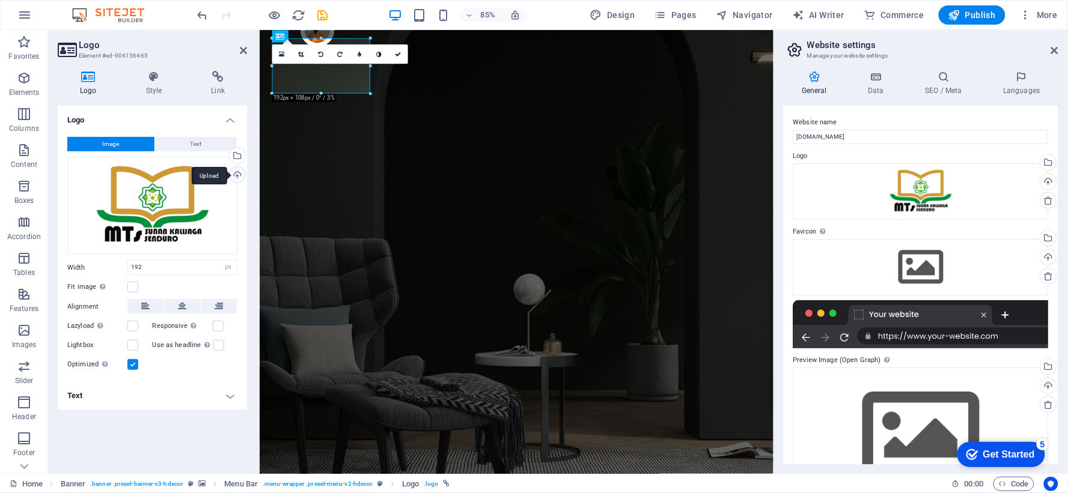
click at [240, 174] on div "Upload" at bounding box center [236, 176] width 18 height 18
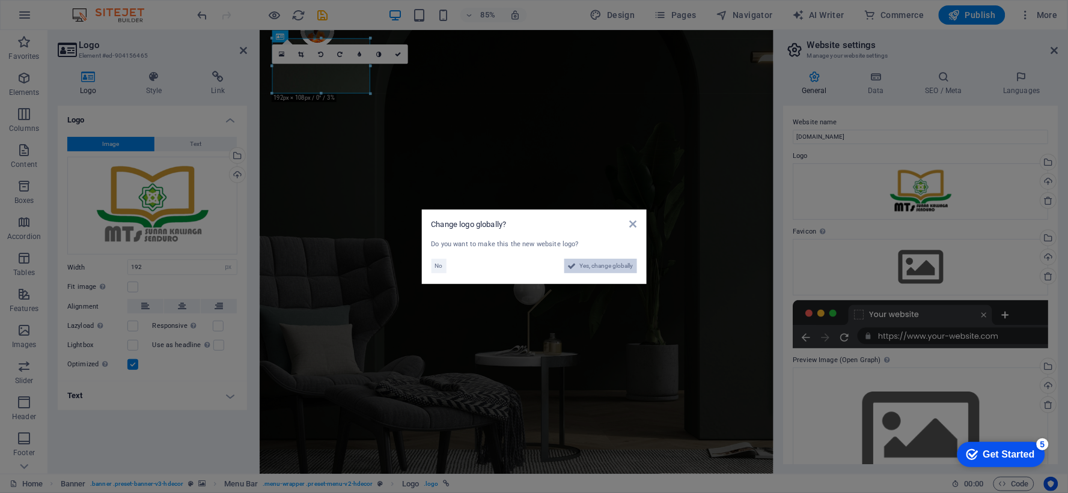
click at [603, 263] on span "Yes, change globally" at bounding box center [606, 266] width 53 height 14
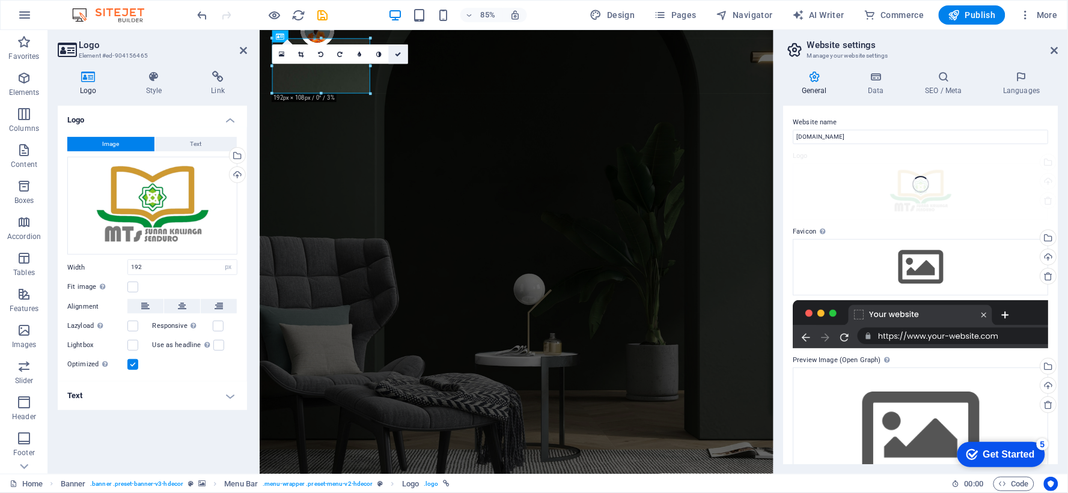
click at [395, 51] on icon at bounding box center [398, 54] width 6 height 6
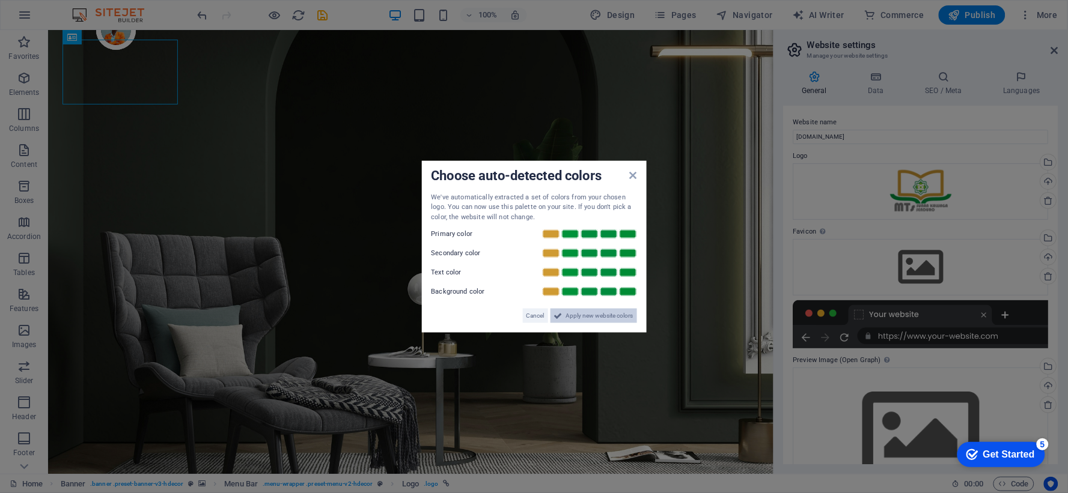
click at [609, 317] on span "Apply new website colors" at bounding box center [599, 316] width 67 height 14
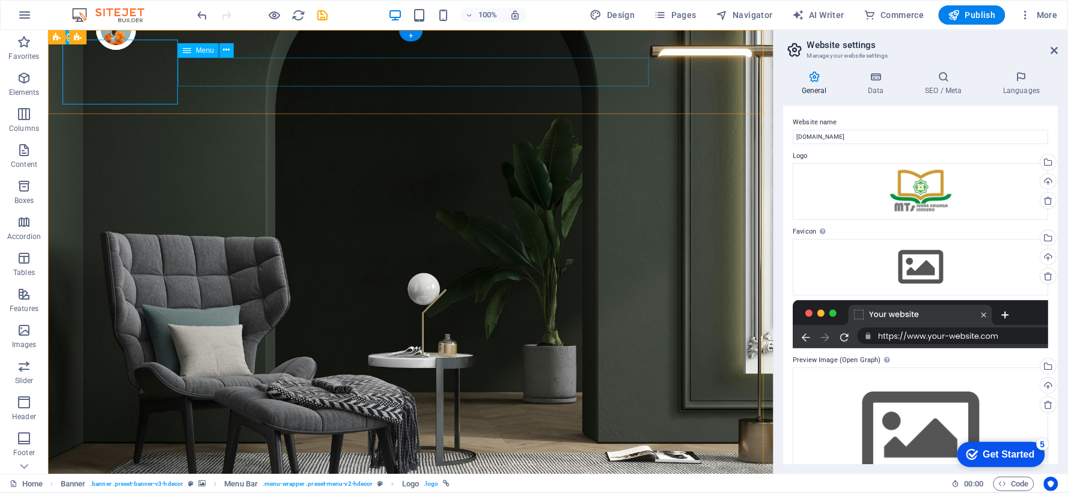
select select "1"
select select
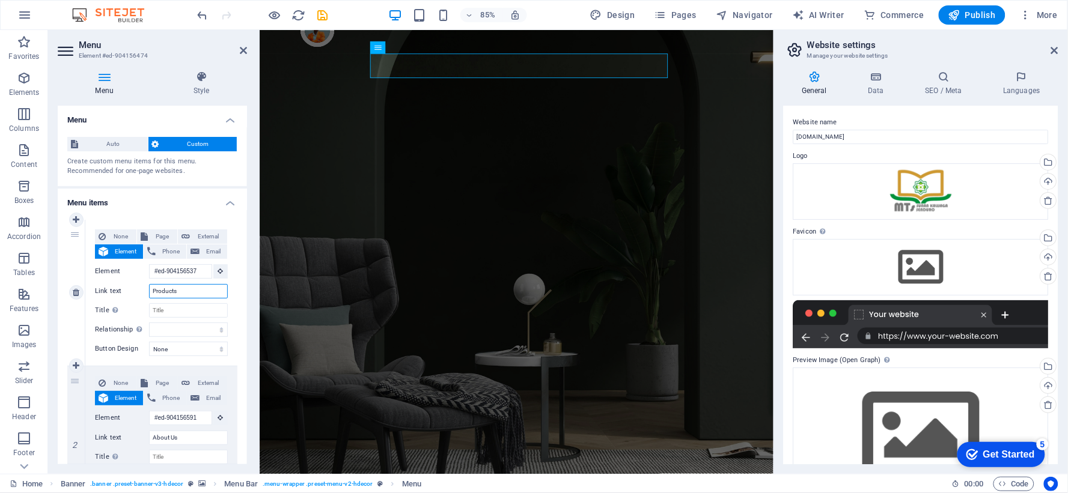
drag, startPoint x: 188, startPoint y: 296, endPoint x: 94, endPoint y: 297, distance: 93.7
click at [95, 297] on div "Link text Products" at bounding box center [161, 291] width 133 height 14
type input "H"
select select
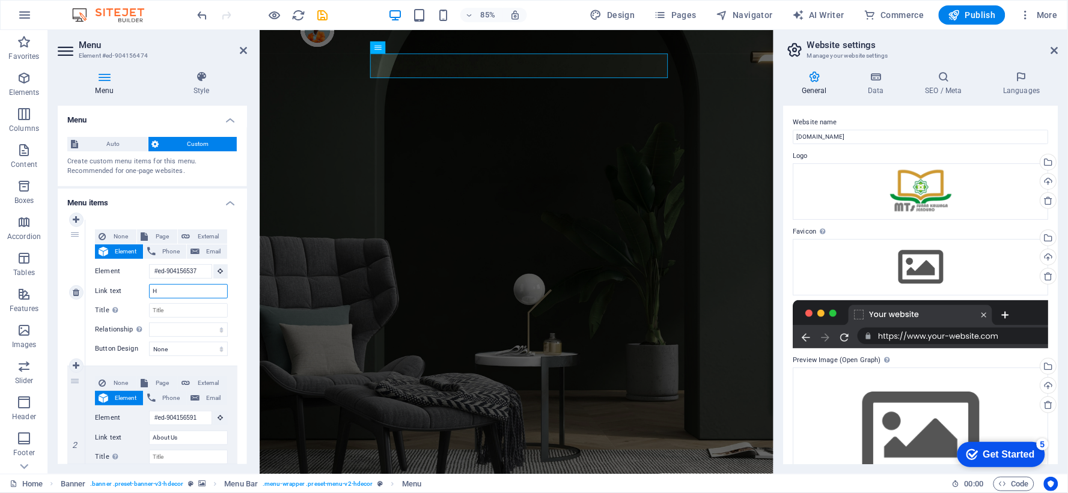
select select
type input "Home"
select select
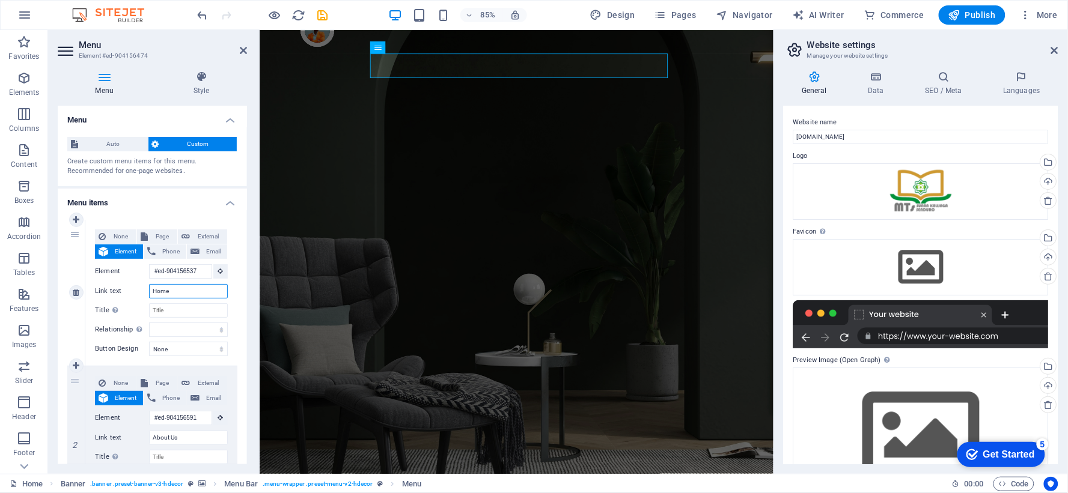
select select
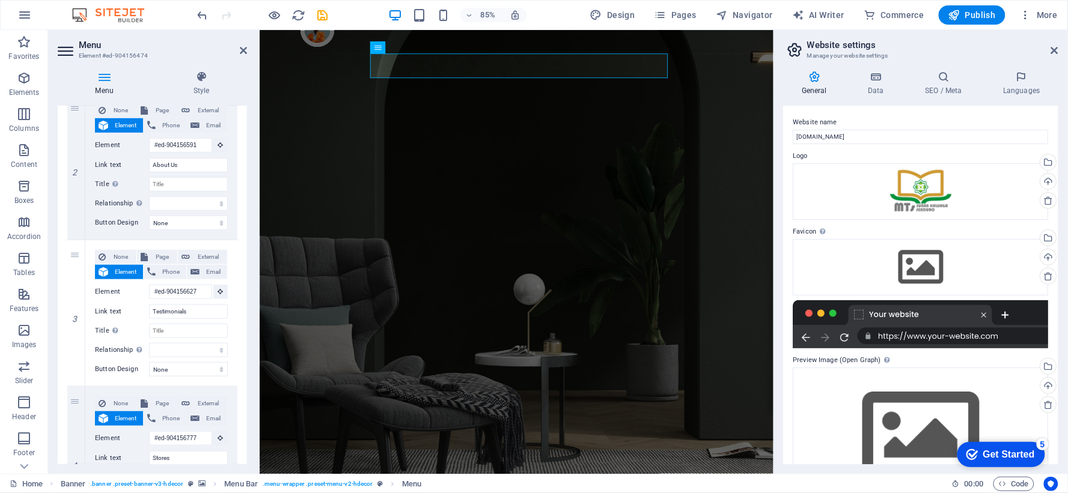
scroll to position [333, 0]
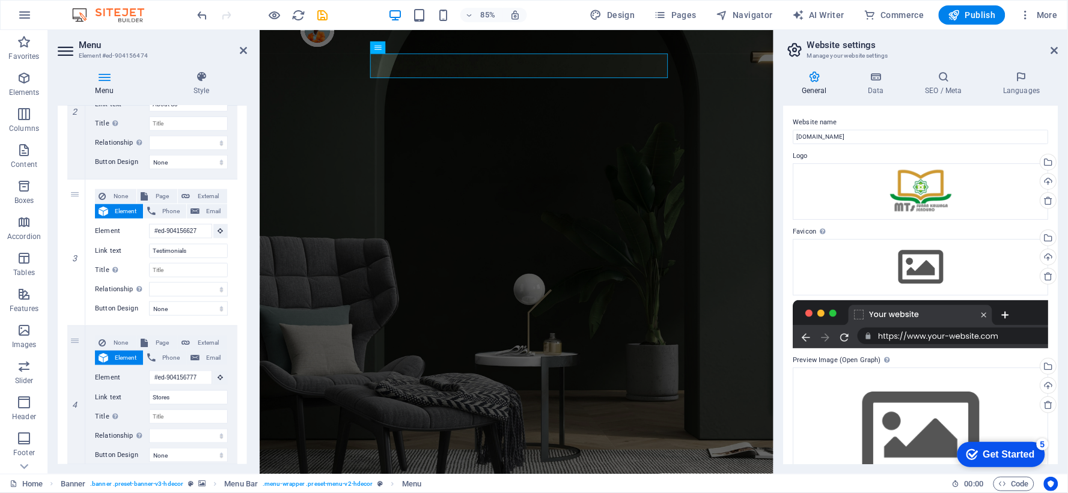
type input "Home"
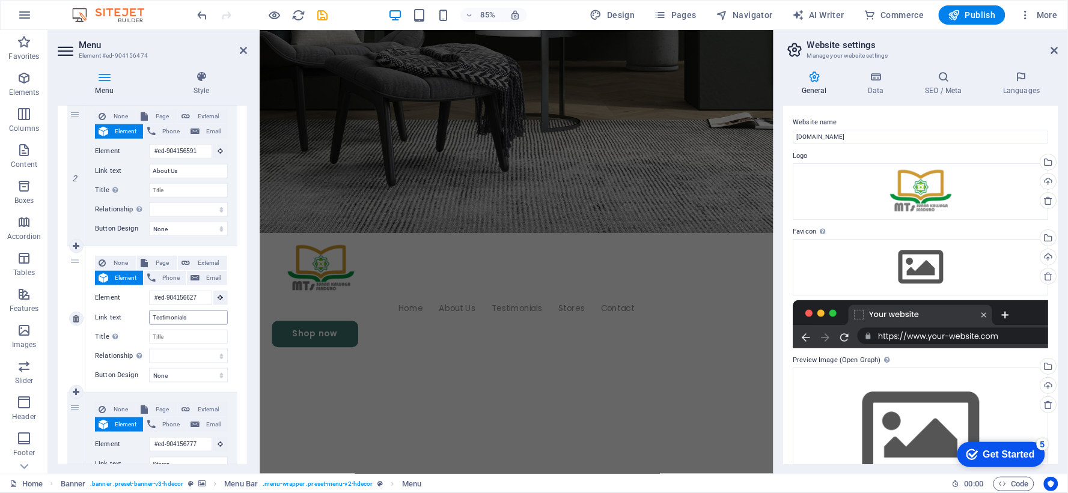
scroll to position [0, 0]
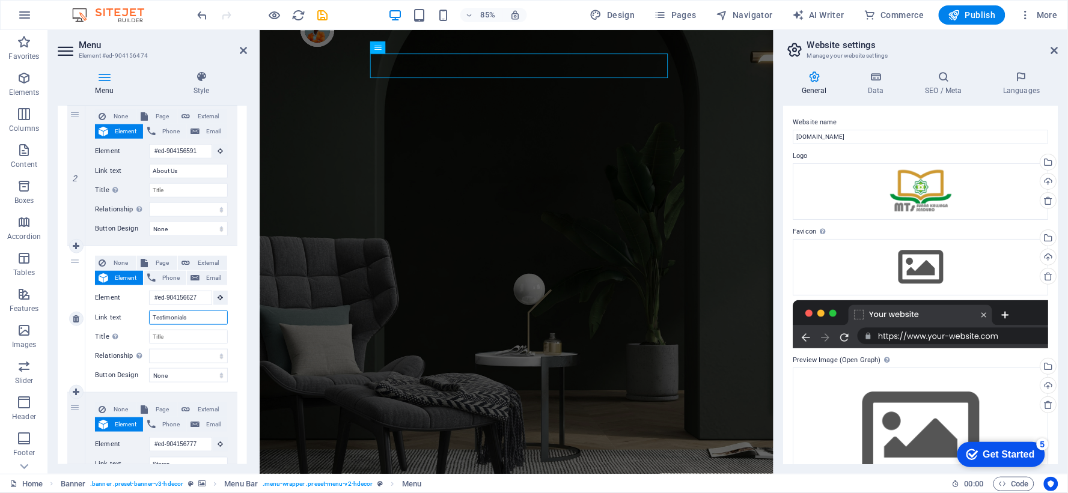
drag, startPoint x: 194, startPoint y: 320, endPoint x: 139, endPoint y: 320, distance: 55.3
click at [139, 320] on div "Link text Testimonials" at bounding box center [161, 318] width 133 height 14
type input "Pe"
select select
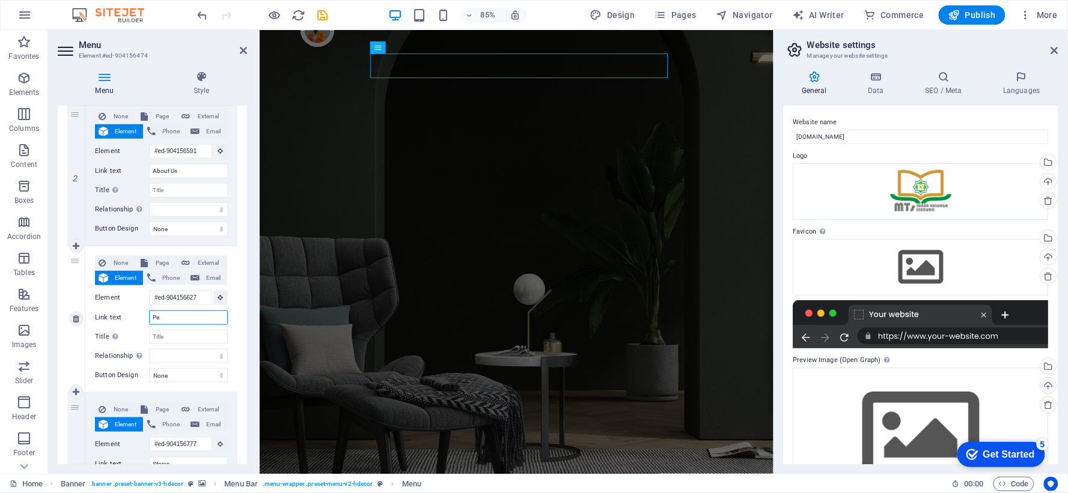
select select
type input "Pembelajaran"
select select
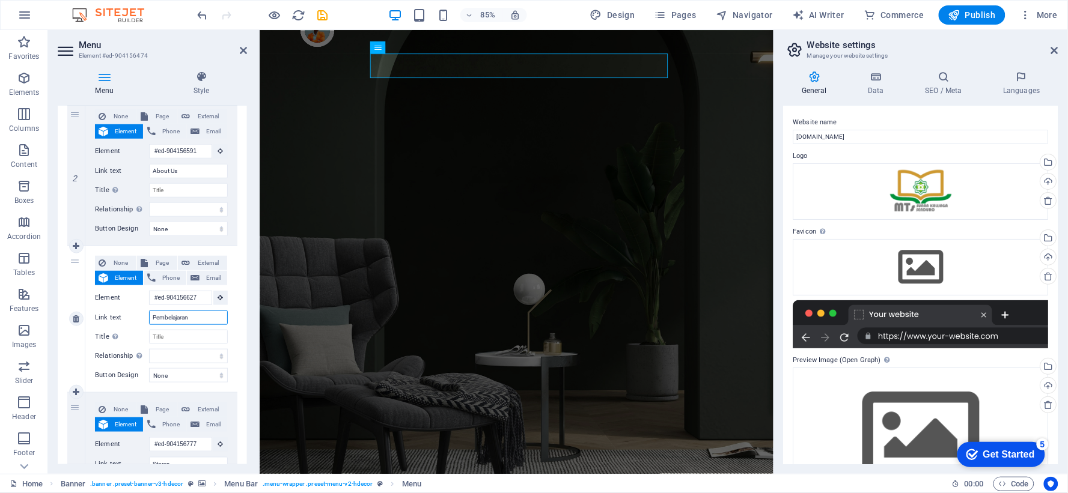
select select
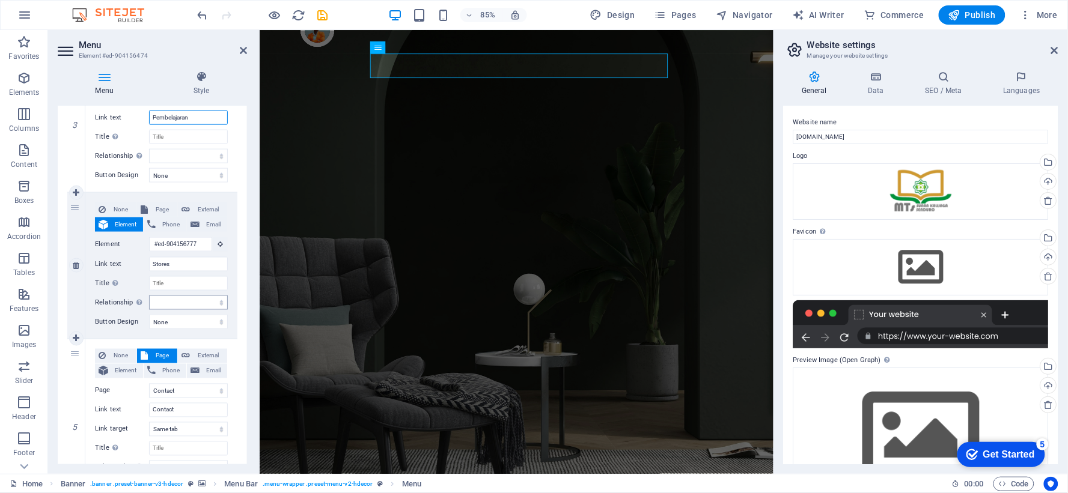
scroll to position [539, 0]
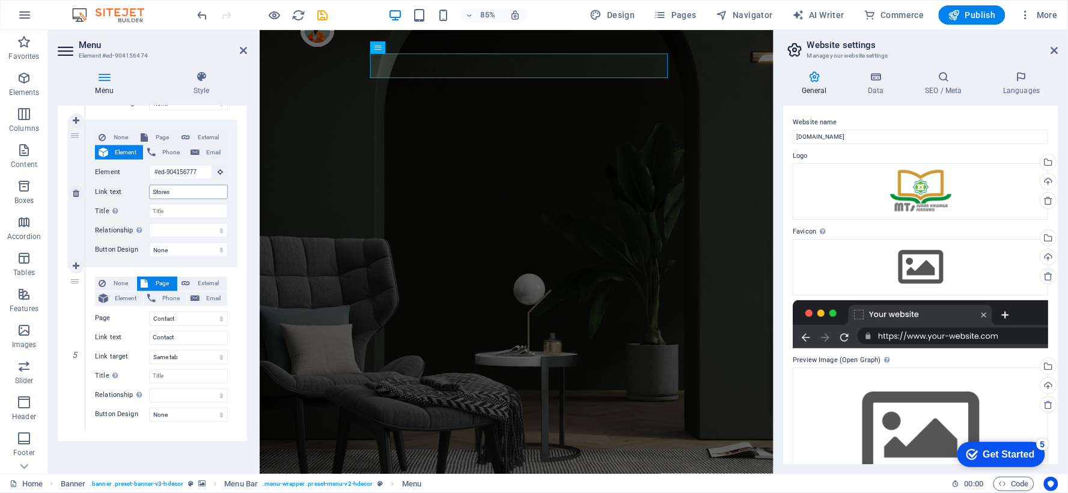
type input "Pembelajaran"
click at [178, 194] on input "Stores" at bounding box center [188, 192] width 79 height 14
type input "Lulusan"
select select
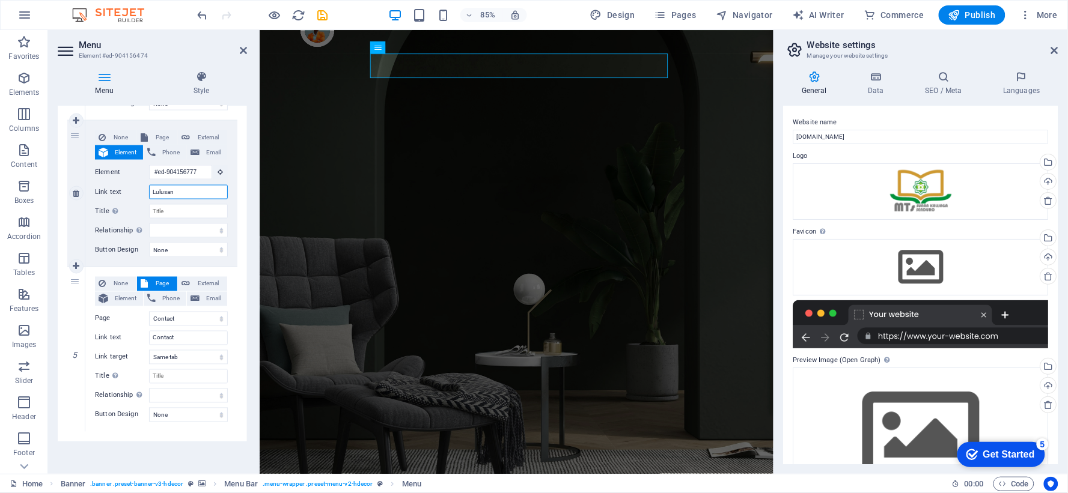
select select
type input "Lulusan"
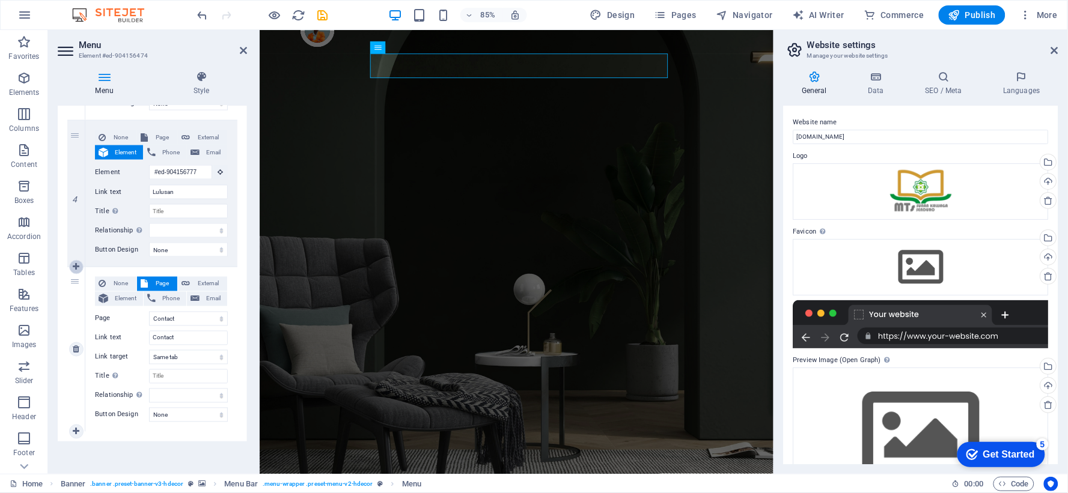
click at [74, 271] on link at bounding box center [76, 267] width 14 height 14
select select
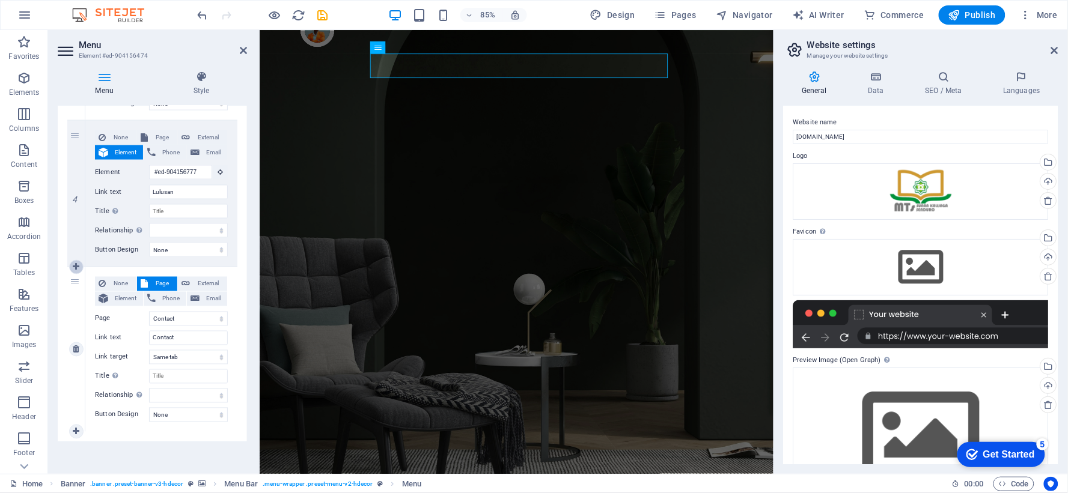
select select
select select "1"
select select
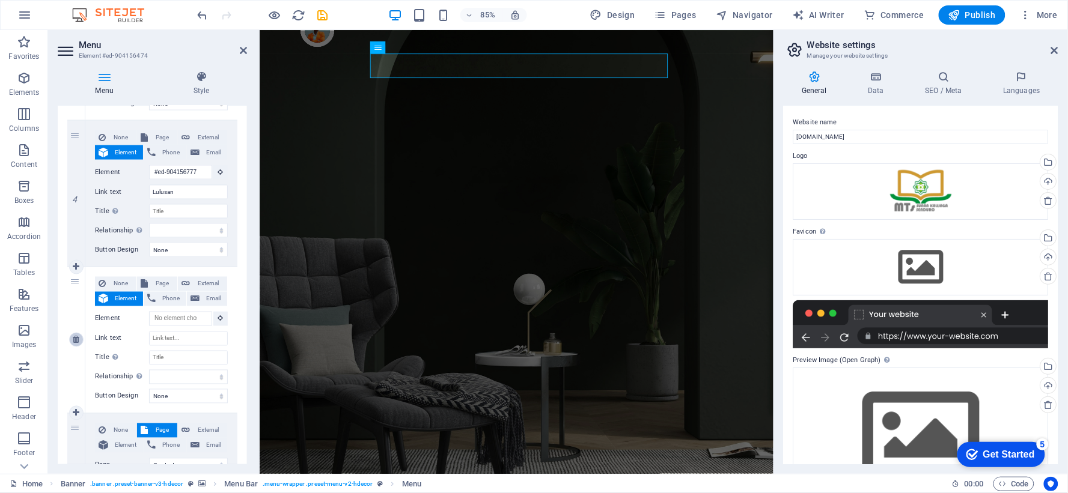
click at [81, 338] on link at bounding box center [76, 340] width 14 height 14
select select
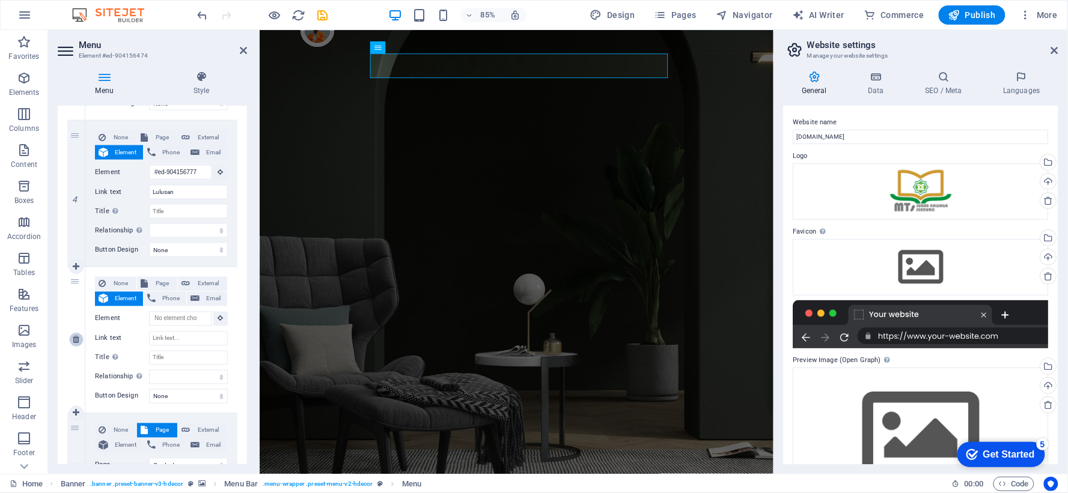
select select "1"
type input "Contact"
select select
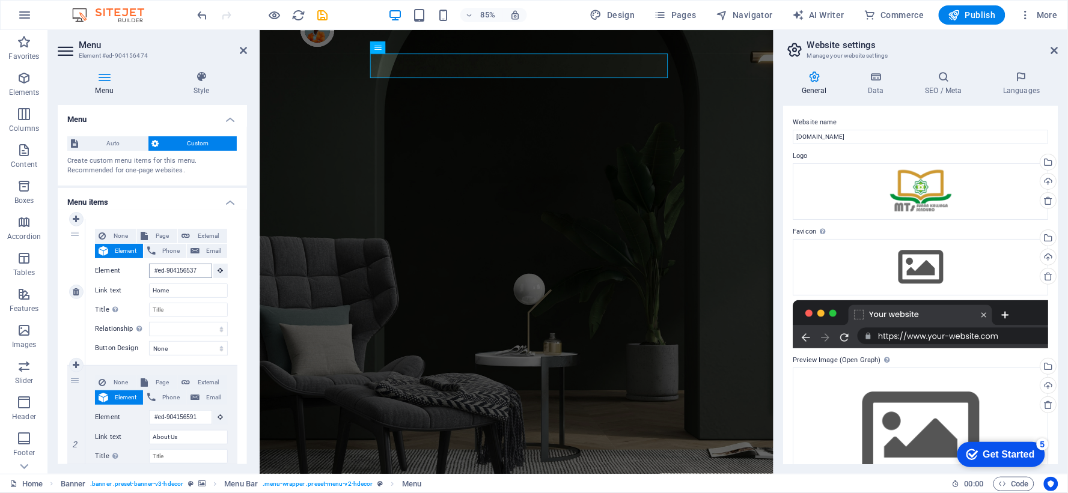
scroll to position [0, 0]
click at [242, 49] on icon at bounding box center [243, 51] width 7 height 10
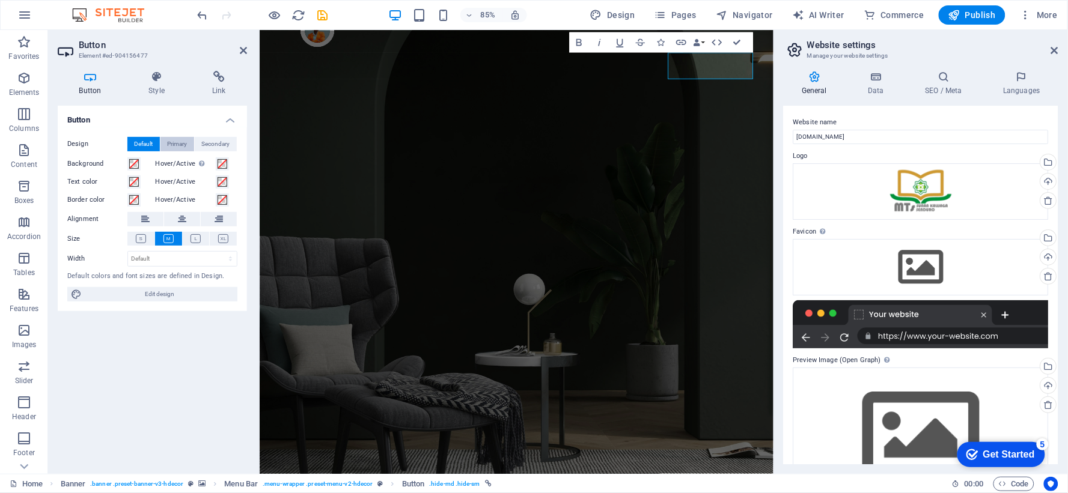
click at [175, 144] on span "Primary" at bounding box center [178, 144] width 20 height 14
click at [221, 140] on span "Secondary" at bounding box center [216, 144] width 28 height 14
click at [147, 140] on span "Default" at bounding box center [144, 144] width 19 height 14
click at [133, 287] on span "Edit design" at bounding box center [159, 294] width 148 height 14
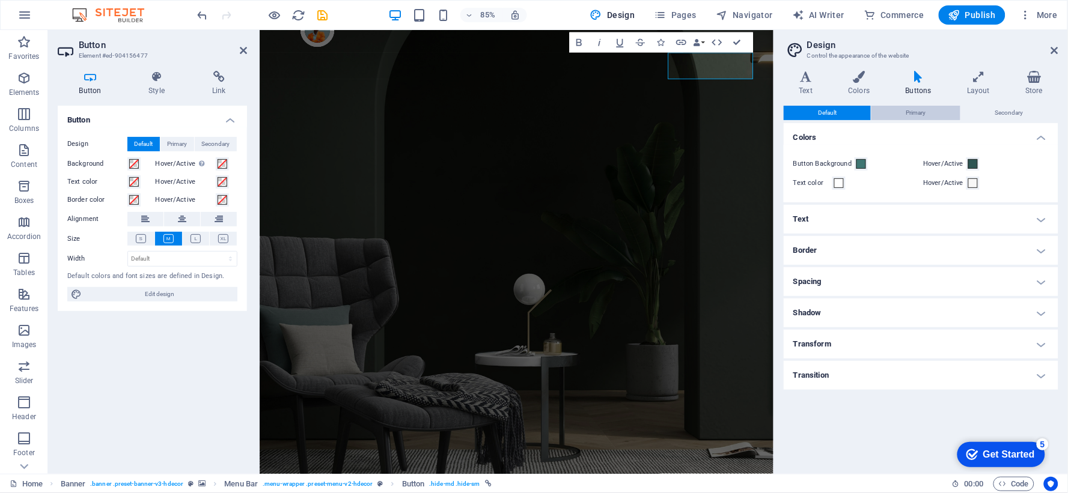
click at [925, 115] on span "Primary" at bounding box center [915, 113] width 20 height 14
click at [850, 115] on button "Default" at bounding box center [826, 113] width 87 height 14
click at [807, 76] on icon at bounding box center [805, 77] width 44 height 12
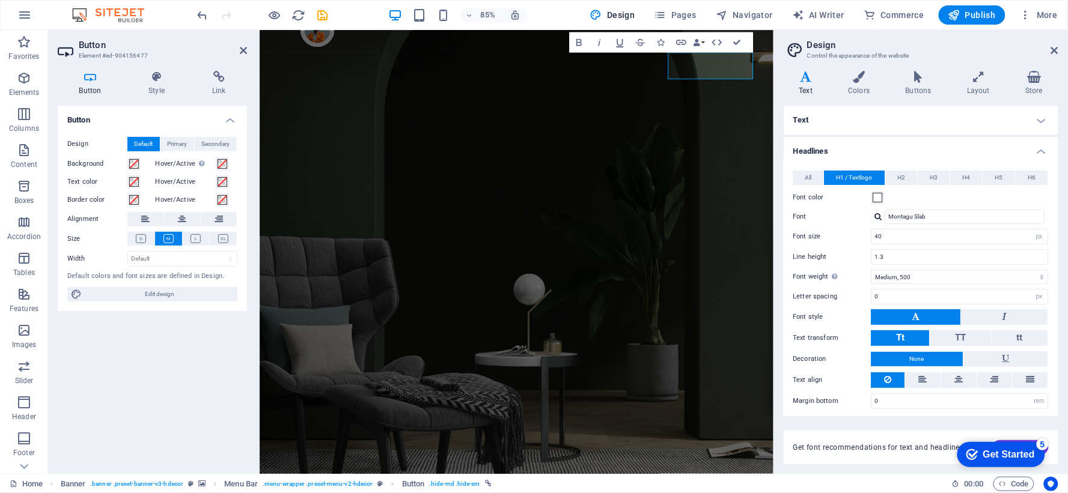
scroll to position [2, 0]
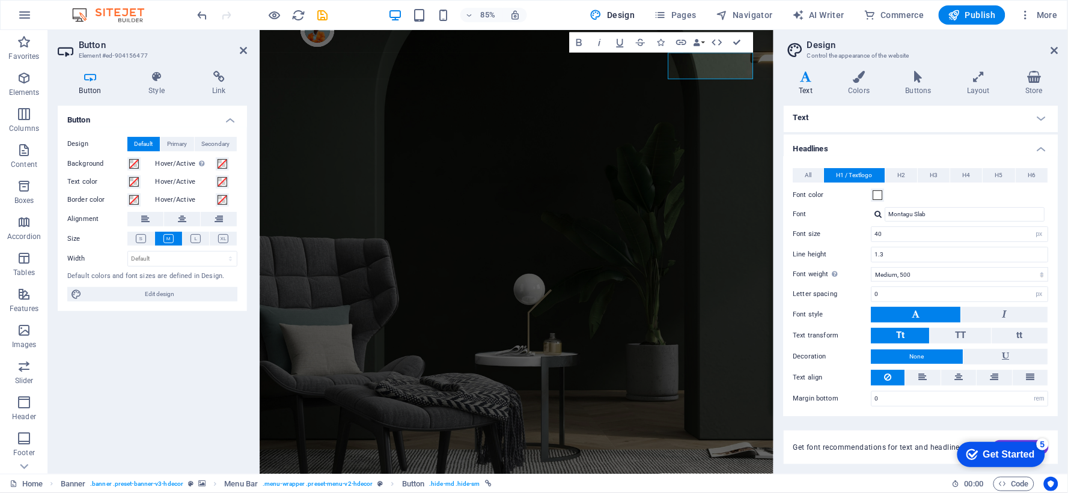
click at [859, 122] on h4 "Text" at bounding box center [920, 117] width 275 height 29
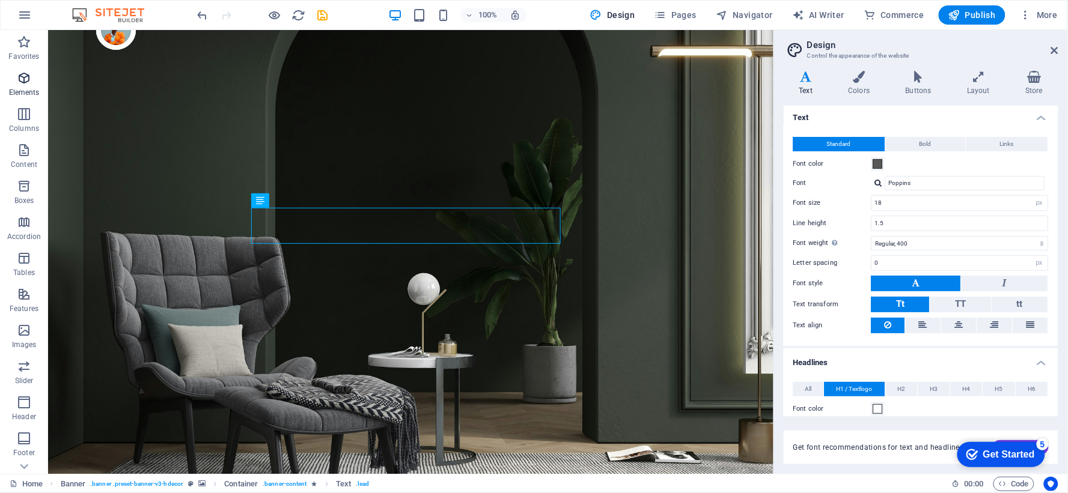
click at [26, 81] on icon "button" at bounding box center [24, 78] width 14 height 14
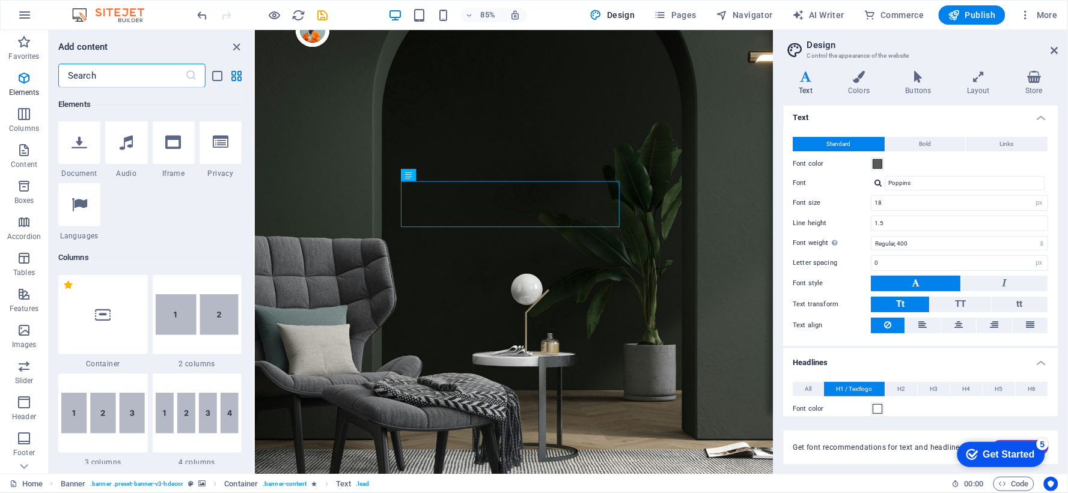
scroll to position [461, 0]
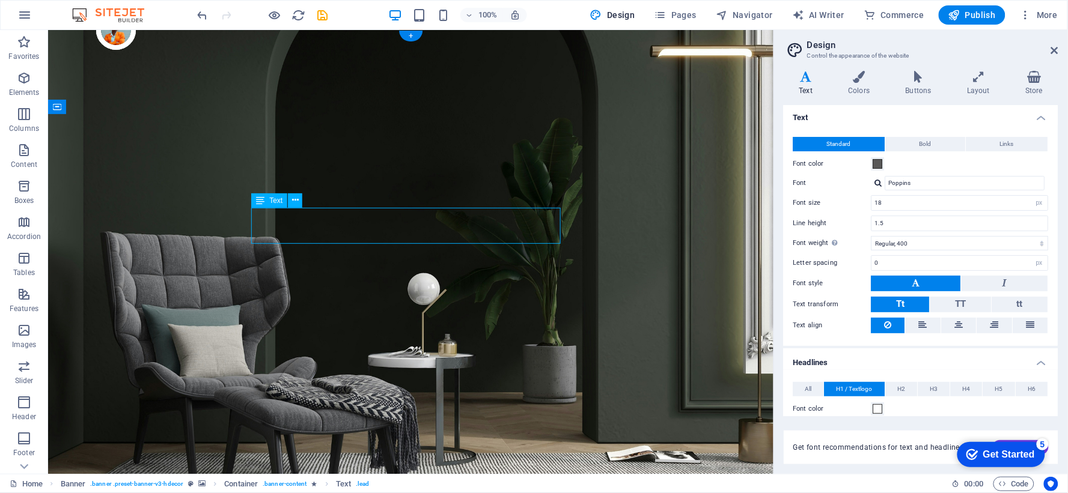
drag, startPoint x: 288, startPoint y: 222, endPoint x: 339, endPoint y: 225, distance: 51.2
drag, startPoint x: 339, startPoint y: 225, endPoint x: 356, endPoint y: 225, distance: 16.8
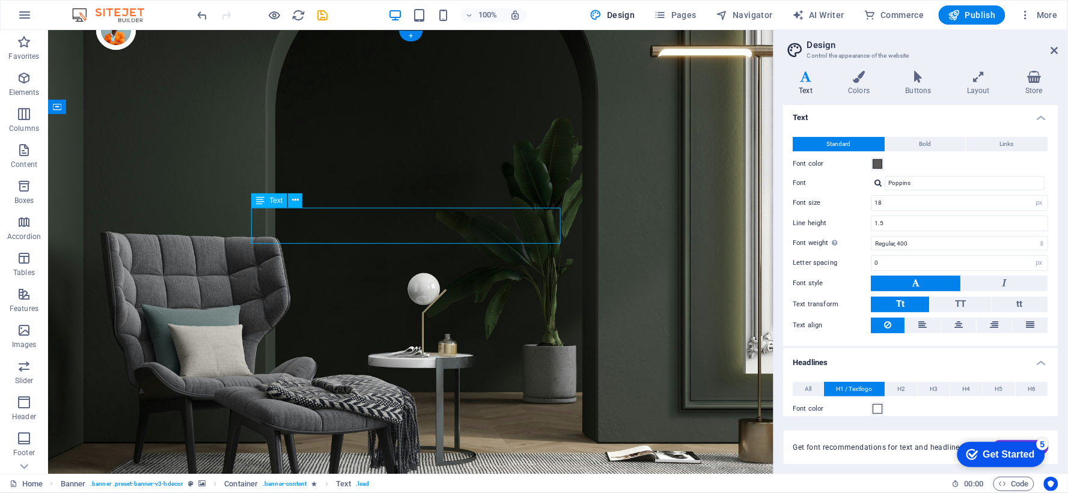
drag, startPoint x: 321, startPoint y: 225, endPoint x: 439, endPoint y: 232, distance: 118.0
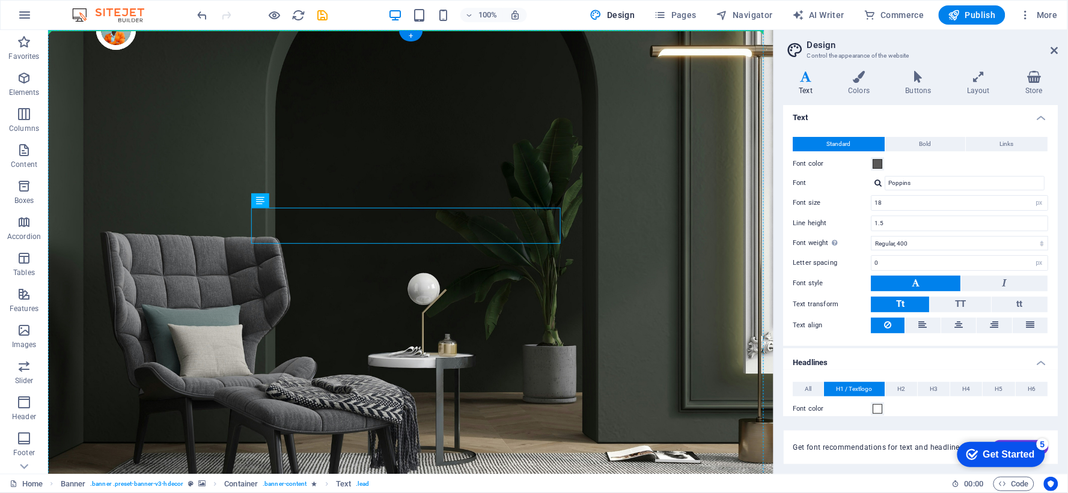
drag, startPoint x: 418, startPoint y: 231, endPoint x: 682, endPoint y: 234, distance: 264.9
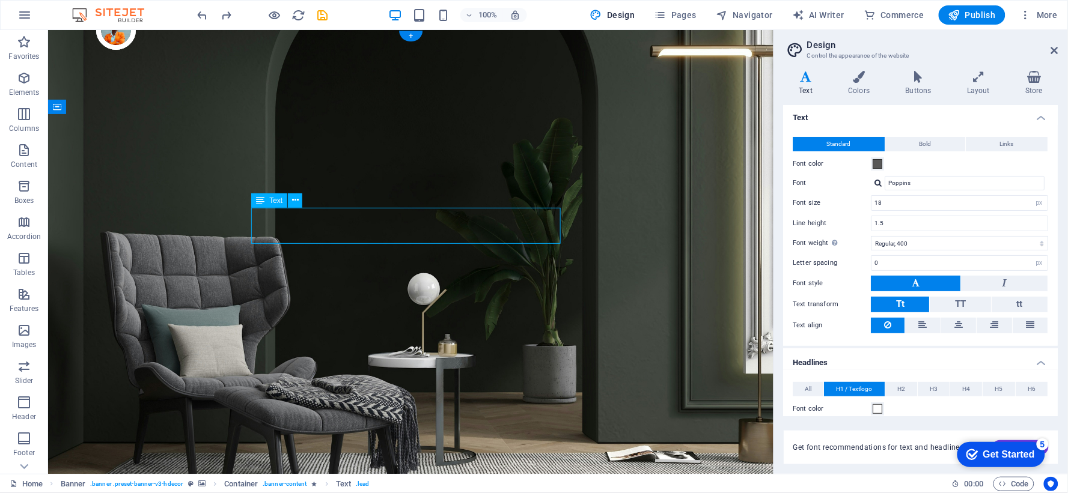
drag, startPoint x: 315, startPoint y: 220, endPoint x: 415, endPoint y: 229, distance: 100.1
drag, startPoint x: 262, startPoint y: 223, endPoint x: 307, endPoint y: 232, distance: 45.9
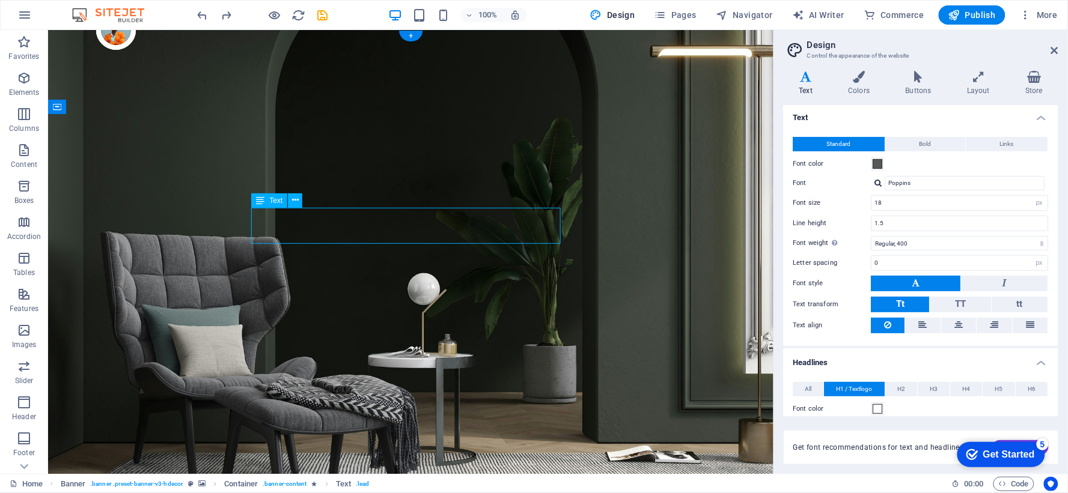
drag, startPoint x: 253, startPoint y: 198, endPoint x: 293, endPoint y: 200, distance: 39.7
click at [293, 200] on div "Text" at bounding box center [280, 200] width 59 height 15
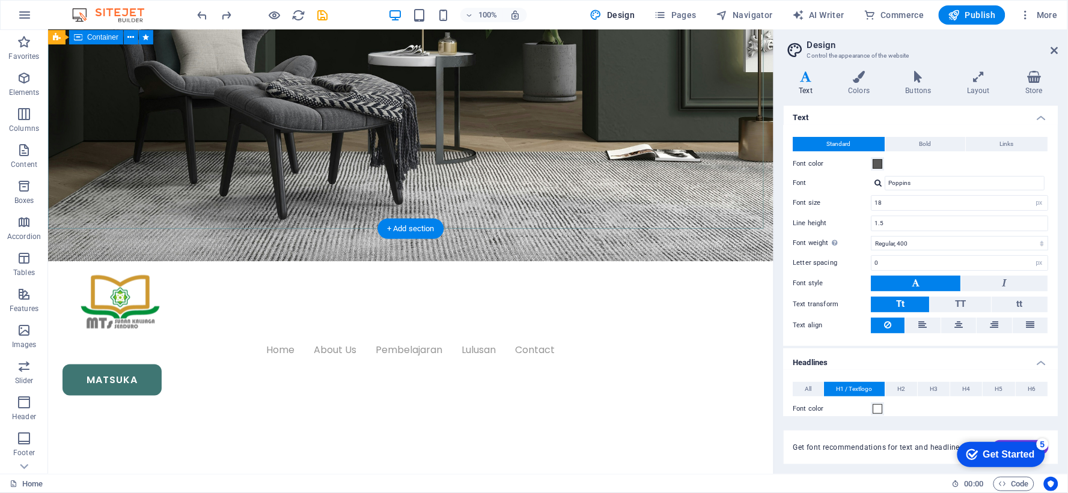
scroll to position [333, 0]
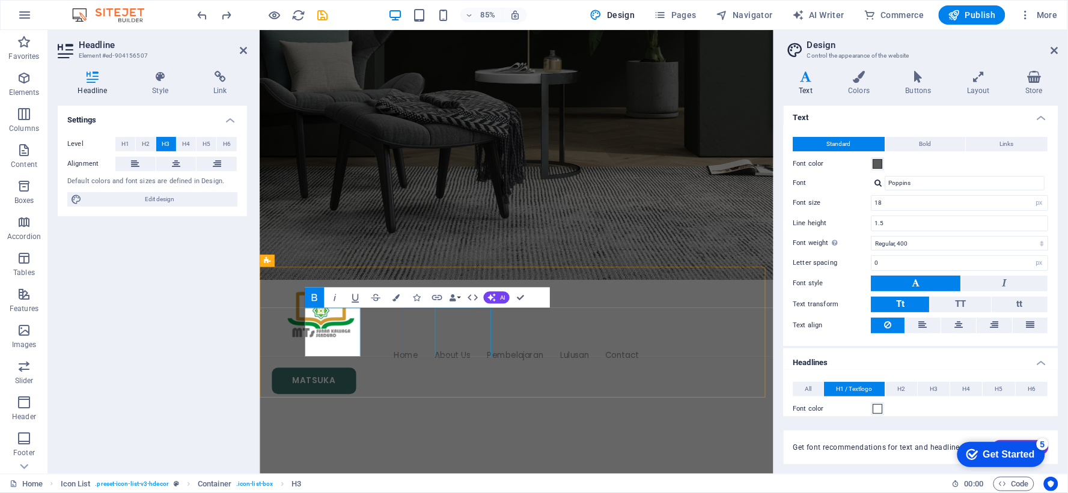
scroll to position [348, 0]
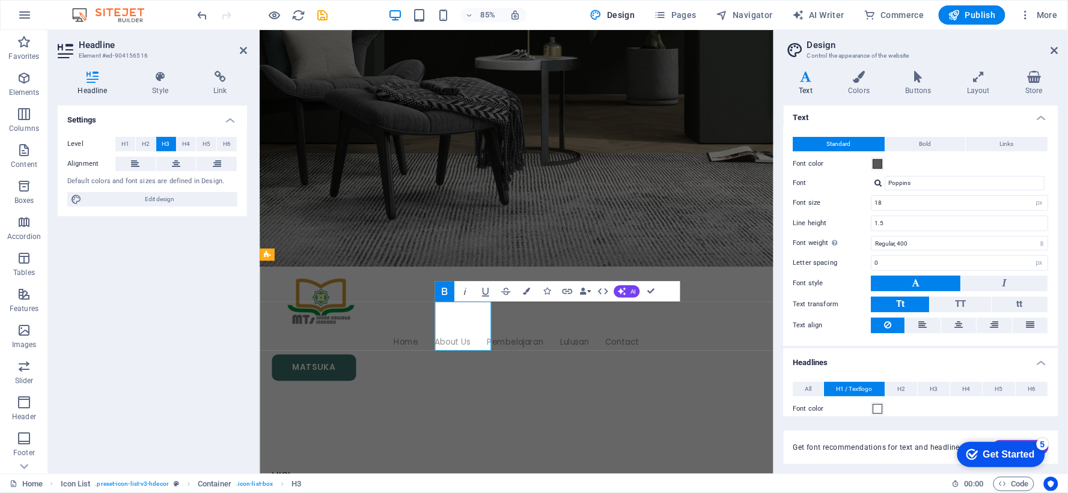
scroll to position [356, 0]
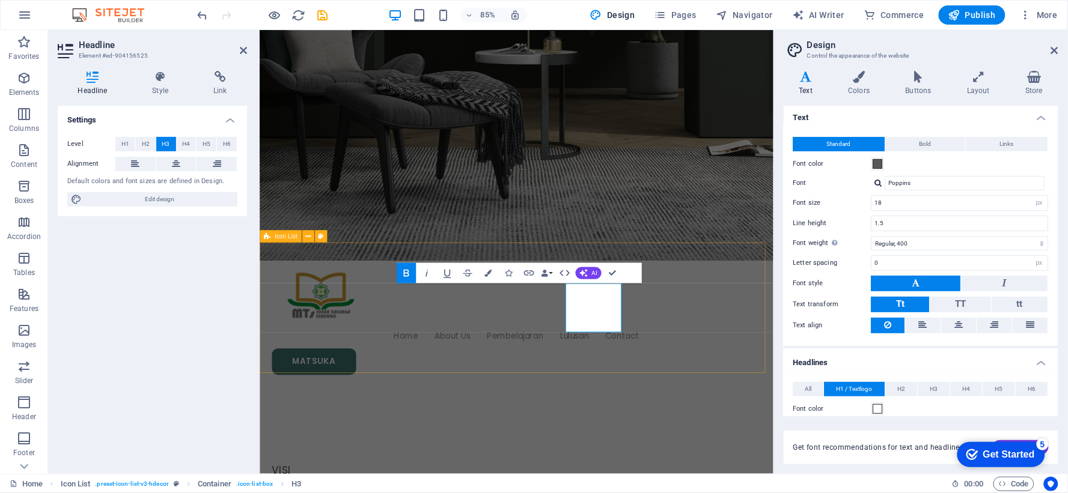
scroll to position [377, 0]
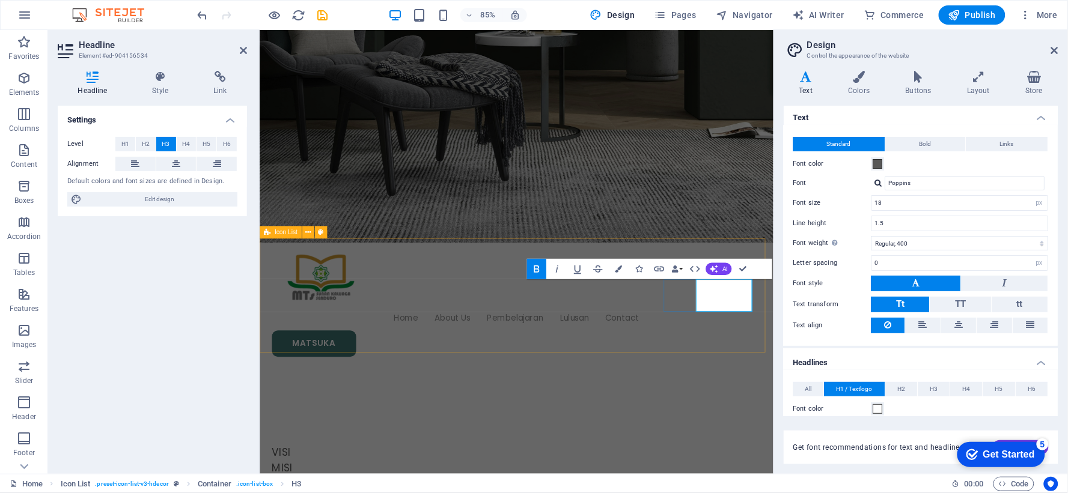
scroll to position [381, 0]
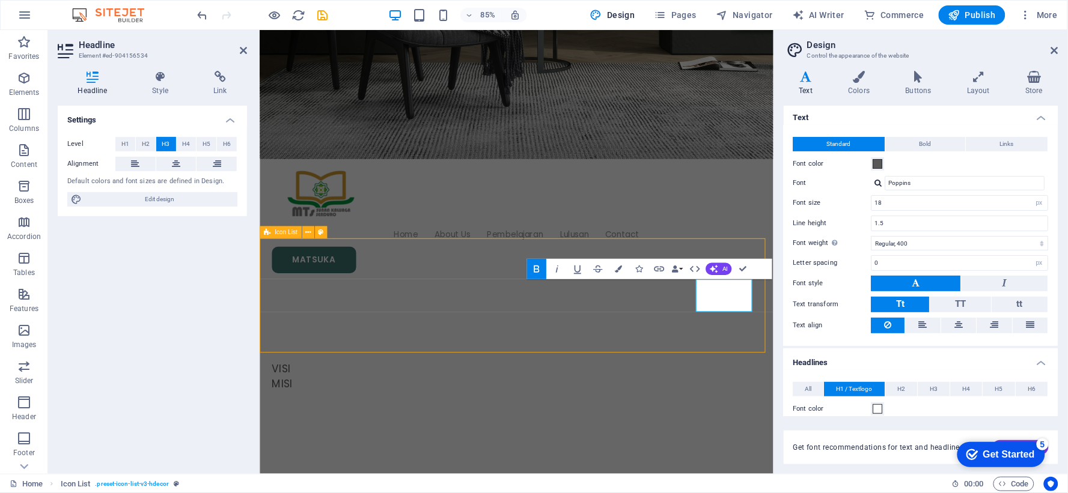
scroll to position [287, 0]
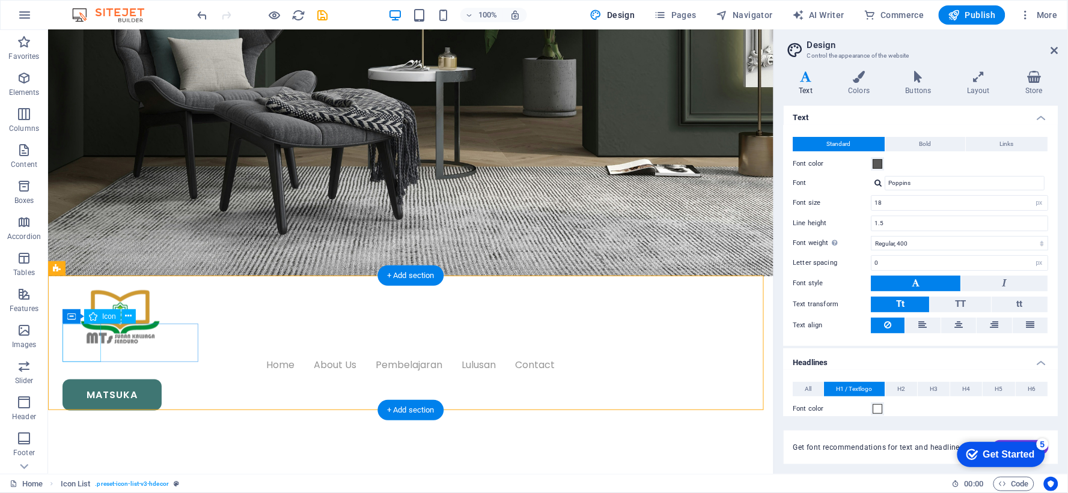
click at [97, 317] on icon at bounding box center [93, 316] width 8 height 14
click at [133, 314] on button at bounding box center [128, 316] width 14 height 14
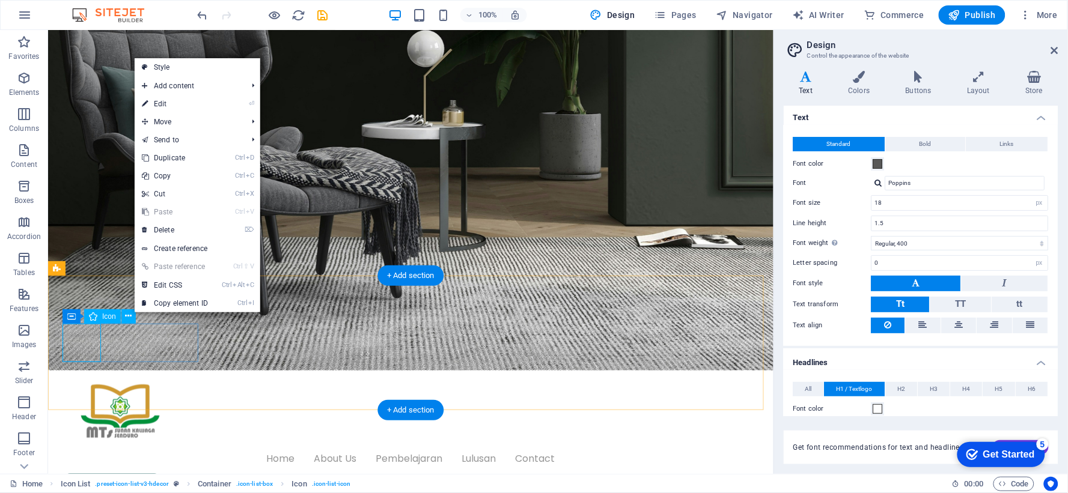
select select "xMidYMid"
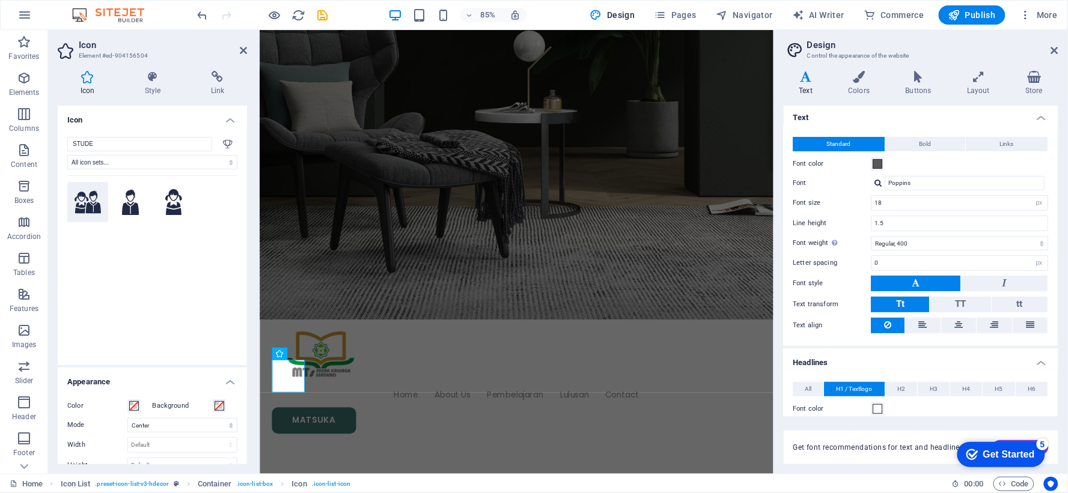
type input "STUDE"
click at [91, 201] on icon at bounding box center [87, 201] width 26 height 23
select select "xMidYMid"
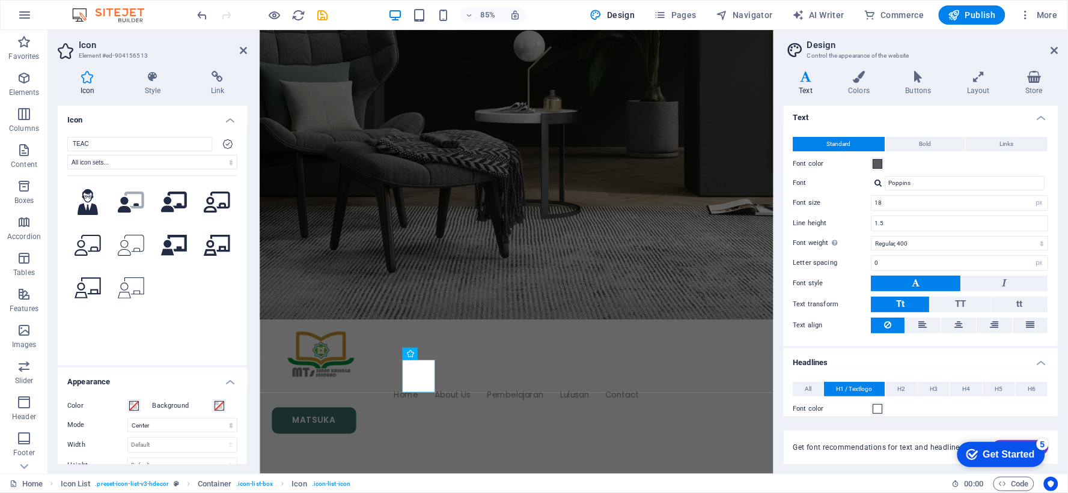
type input "TEAC"
click at [94, 206] on icon at bounding box center [87, 202] width 20 height 26
select select "xMidYMid"
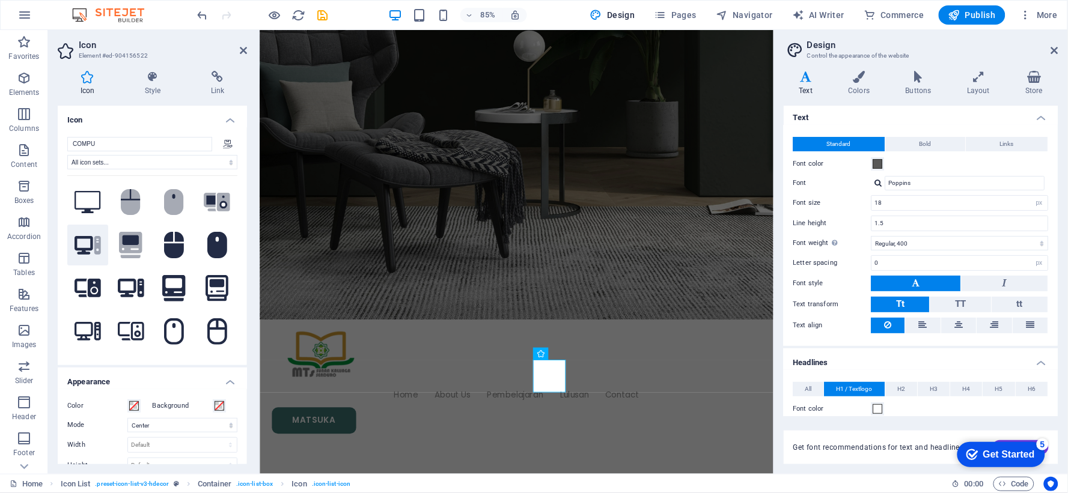
type input "COMPU"
click at [91, 242] on icon at bounding box center [83, 245] width 19 height 19
select select "xMidYMid"
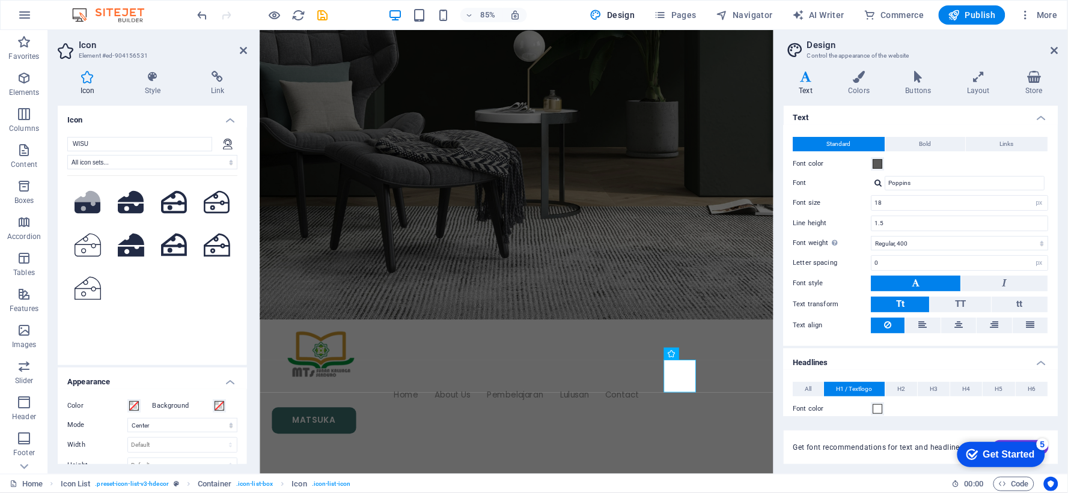
scroll to position [0, 0]
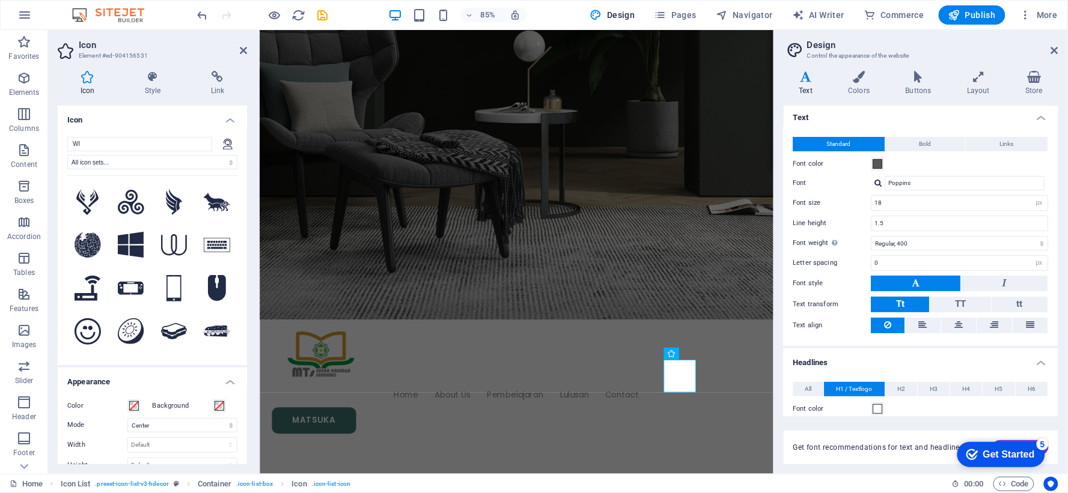
type input "W"
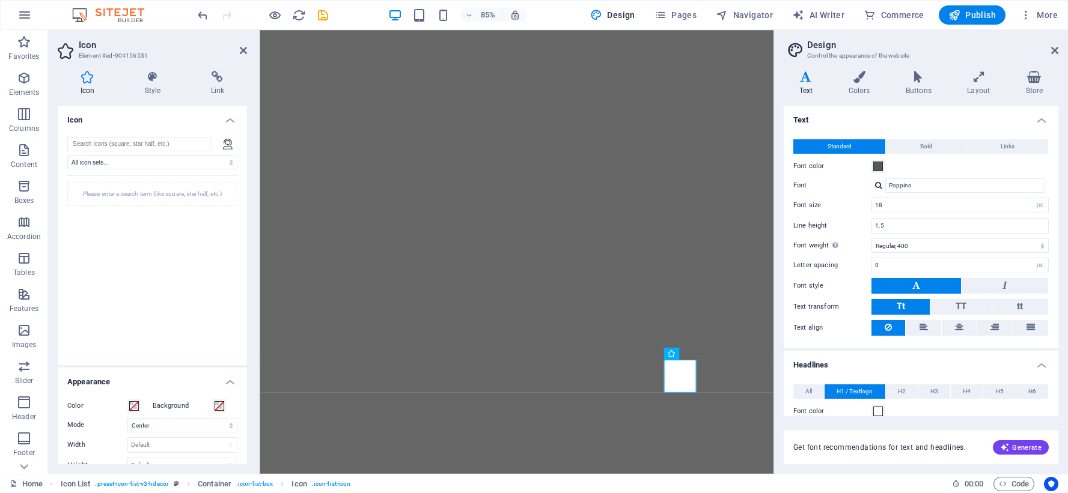
select select "xMidYMid"
select select "px"
select select "400"
select select "px"
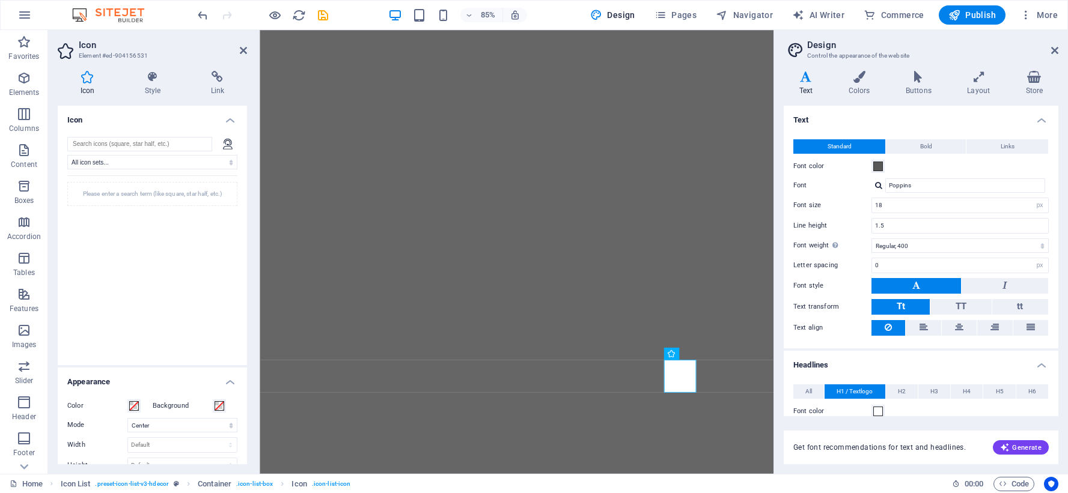
select select "500"
select select "px"
select select "rem"
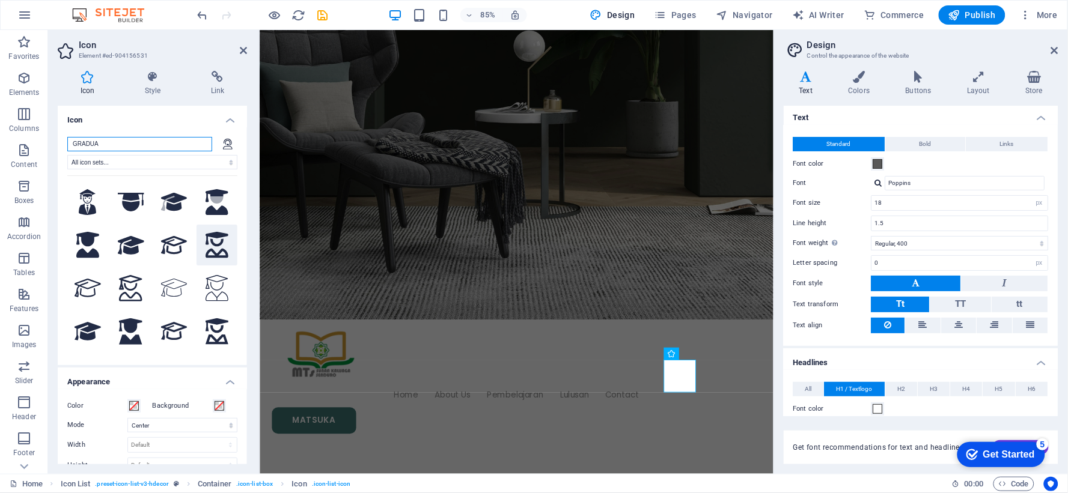
type input "GRADUA"
click at [205, 246] on icon at bounding box center [216, 245] width 23 height 26
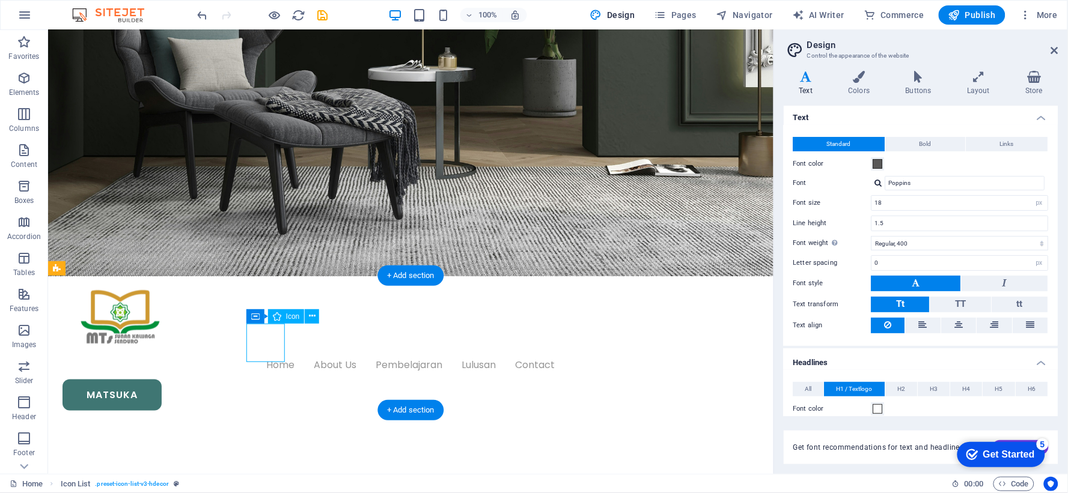
select select "xMidYMid"
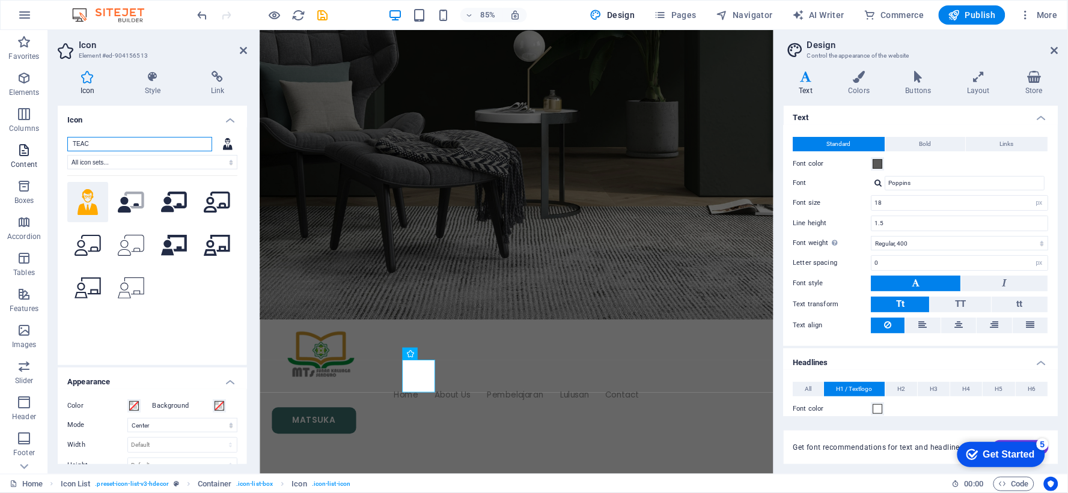
drag, startPoint x: 98, startPoint y: 138, endPoint x: 10, endPoint y: 139, distance: 88.3
click at [10, 139] on section "Favorites Elements Columns Content Boxes Accordion Tables Features Images Slide…" at bounding box center [386, 252] width 773 height 444
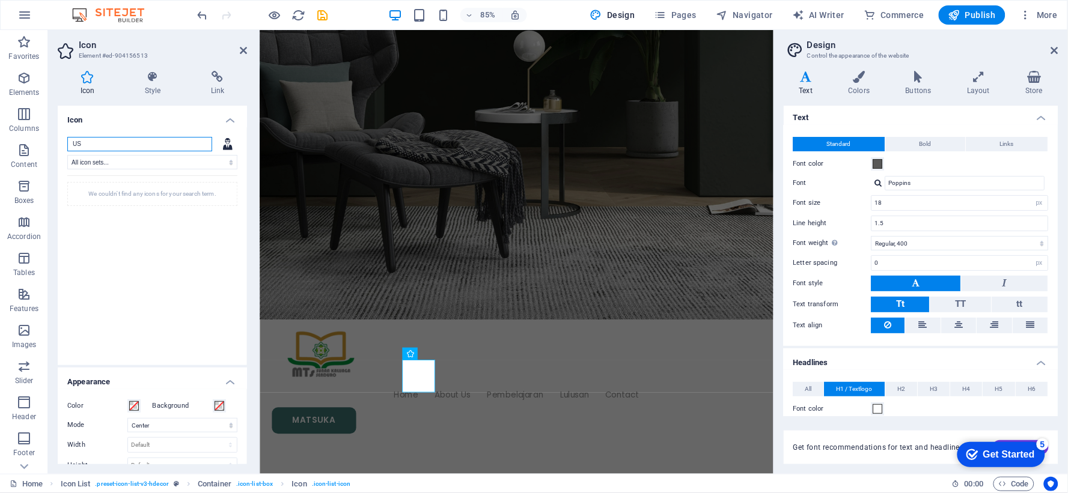
type input "U"
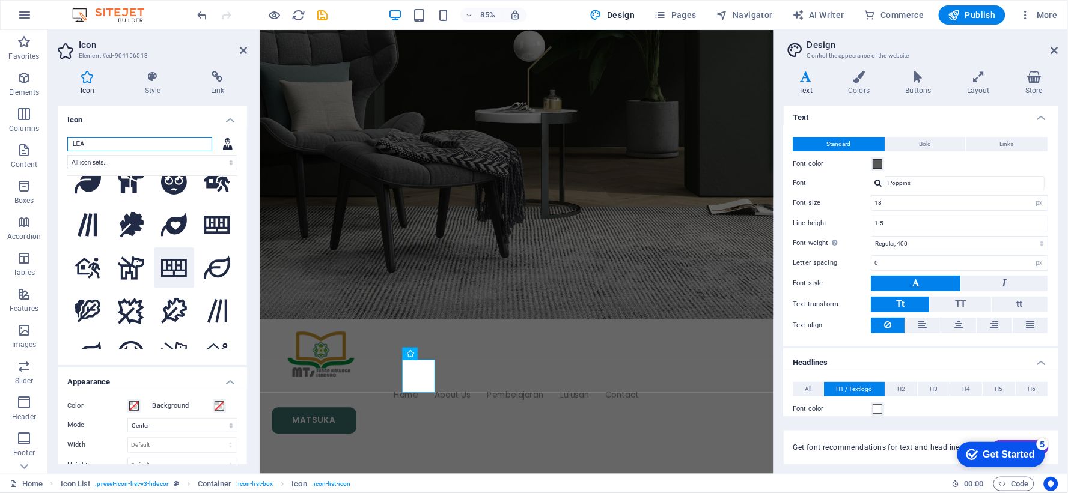
scroll to position [667, 0]
type input "L"
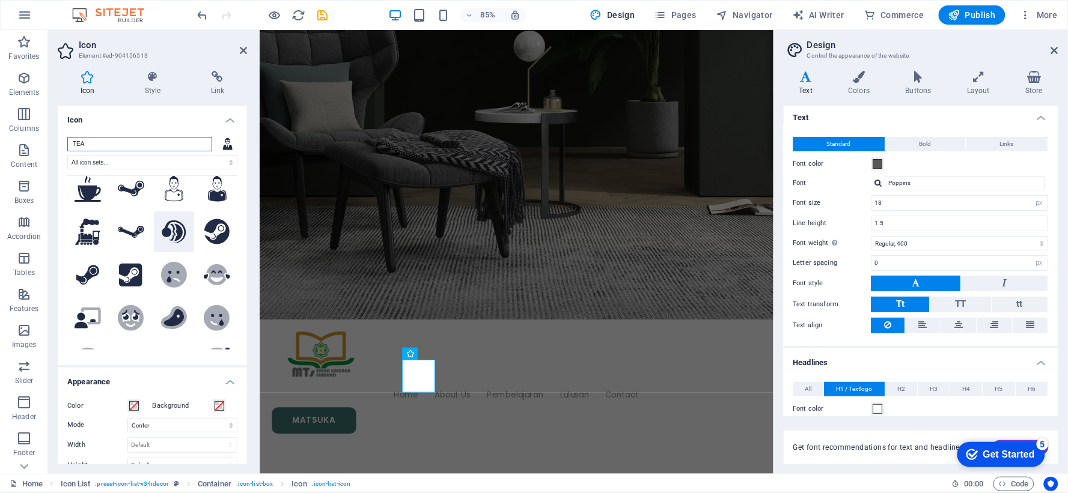
scroll to position [0, 0]
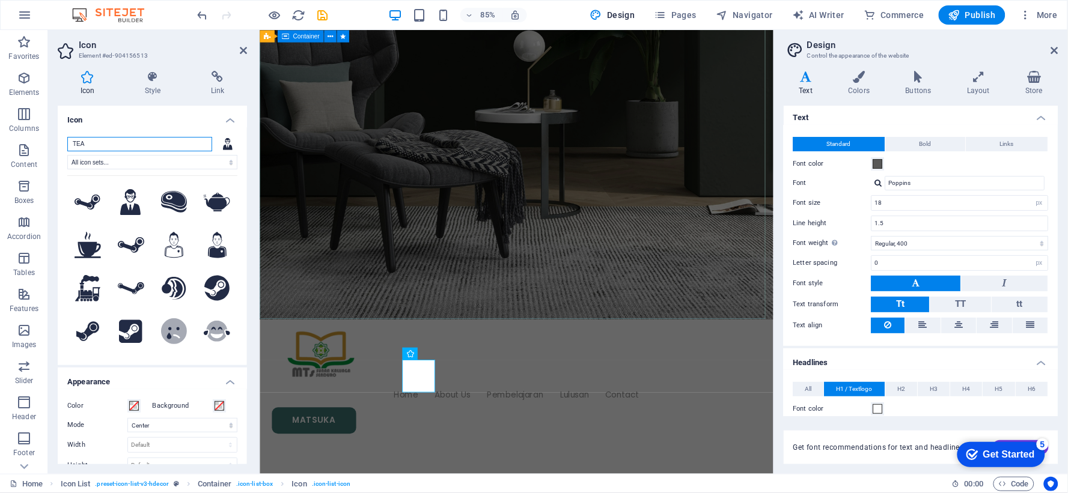
type input "TEA"
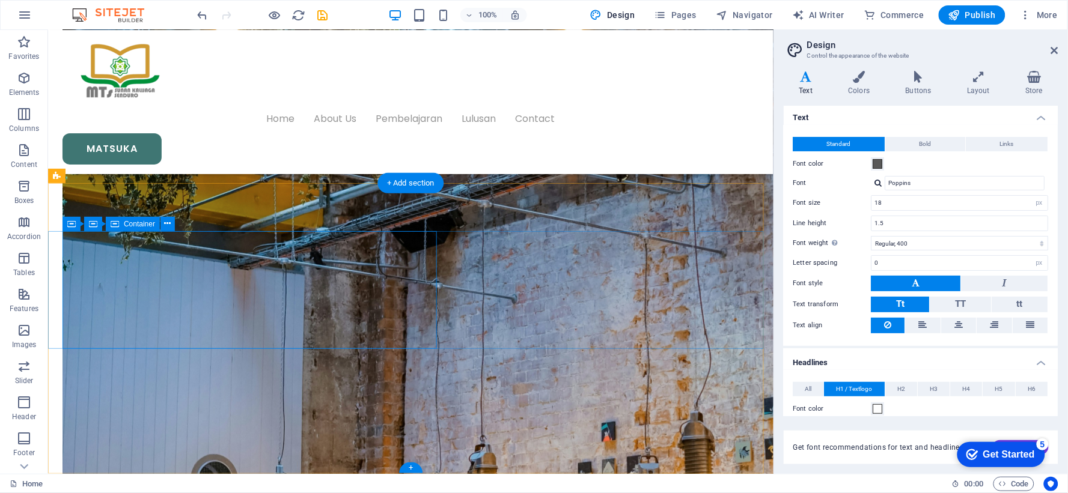
scroll to position [3119, 0]
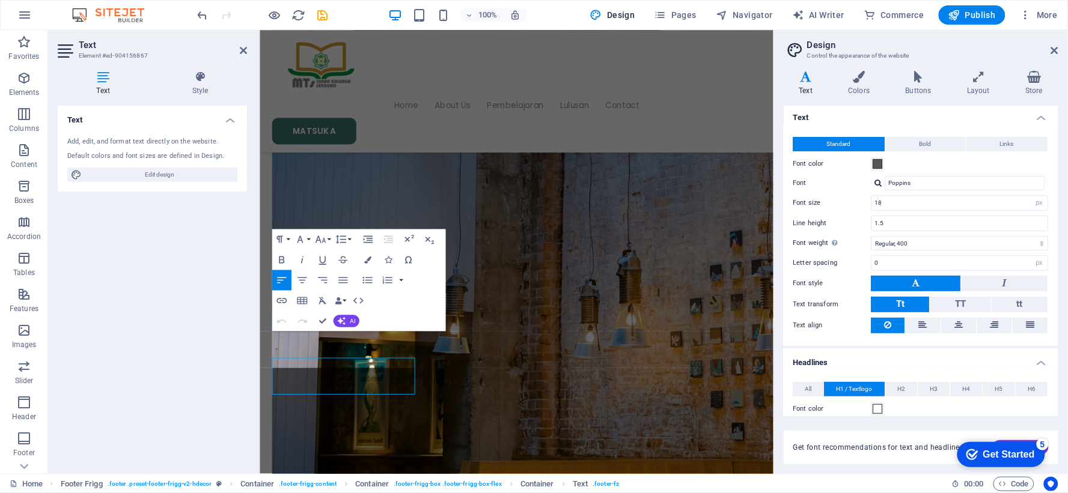
scroll to position [3009, 0]
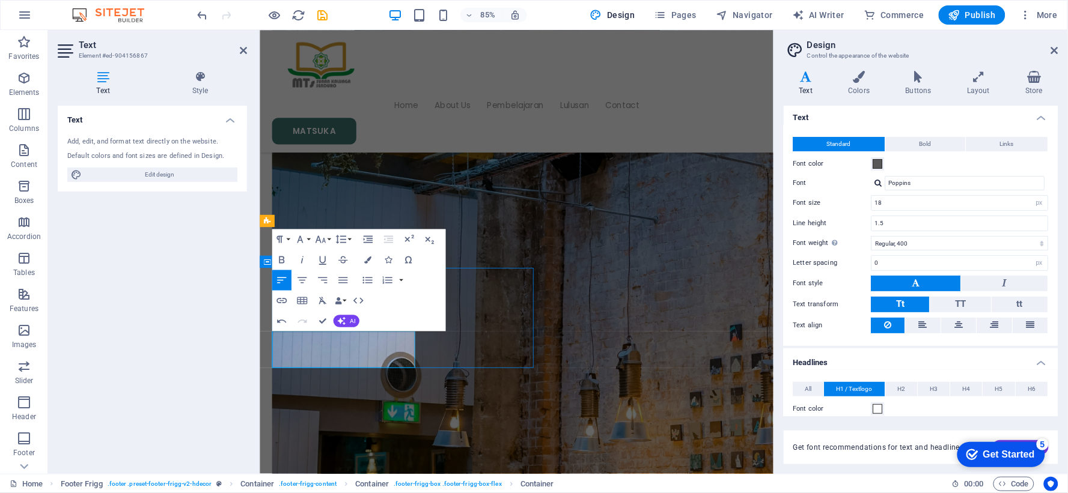
scroll to position [3040, 0]
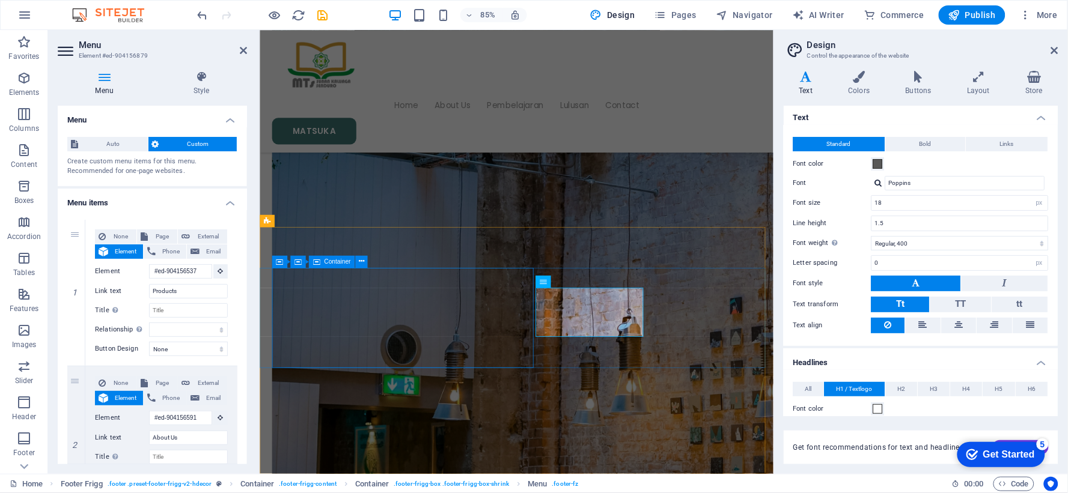
scroll to position [3009, 0]
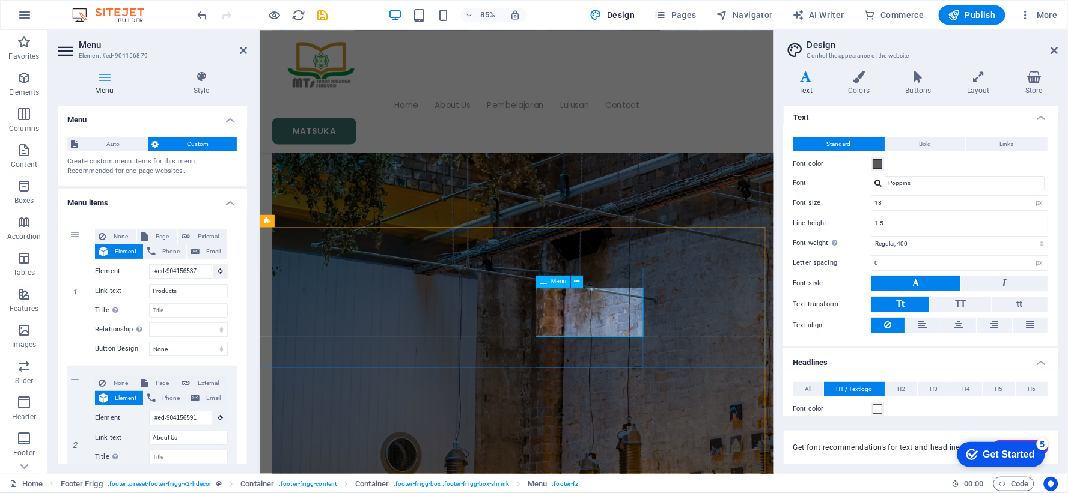
drag, startPoint x: 190, startPoint y: 287, endPoint x: 88, endPoint y: 277, distance: 102.6
click at [88, 277] on div "None Page External Element Phone Email Page Home Contact Privacy Legal Notice E…" at bounding box center [161, 293] width 152 height 146
type input "lEGALISIR"
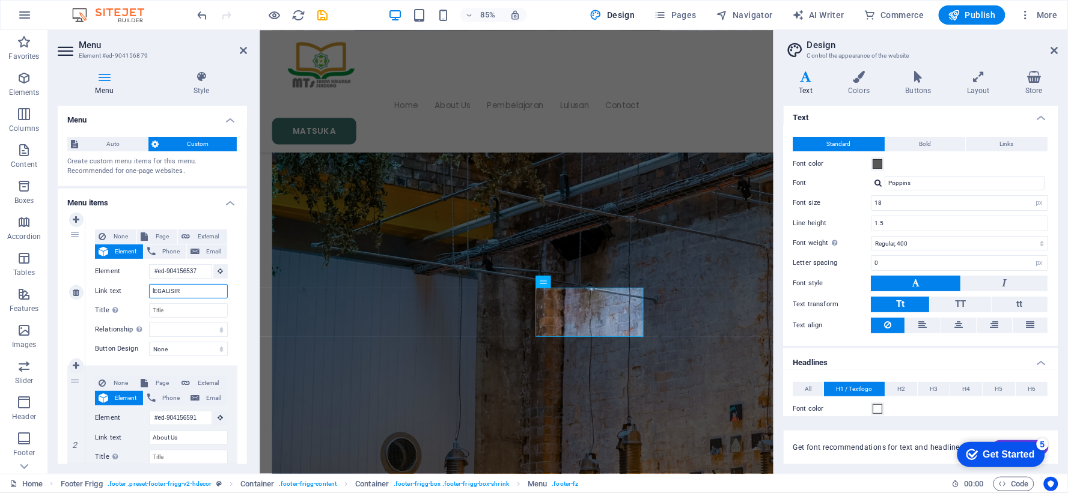
select select
type input "EGALISIR"
select select
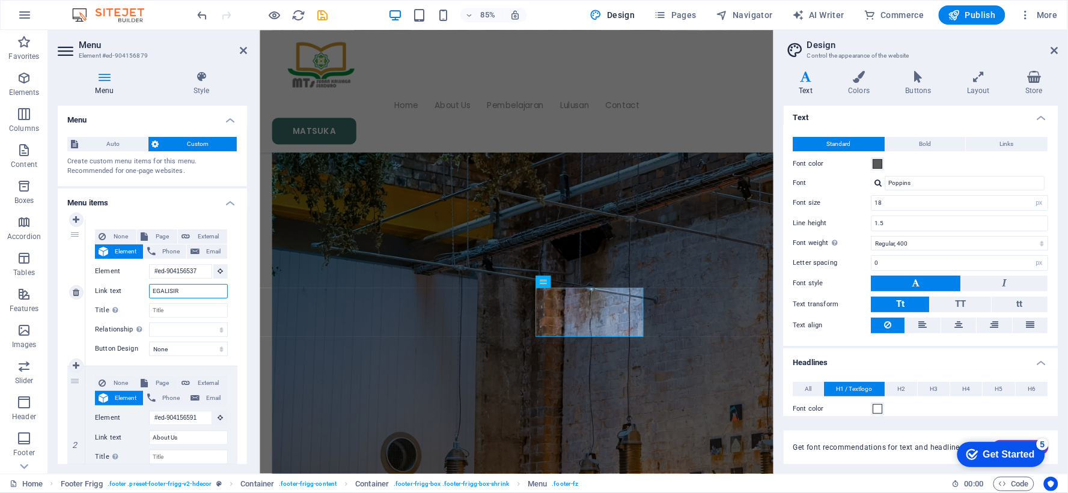
select select
type input "LEGALISIR"
select select
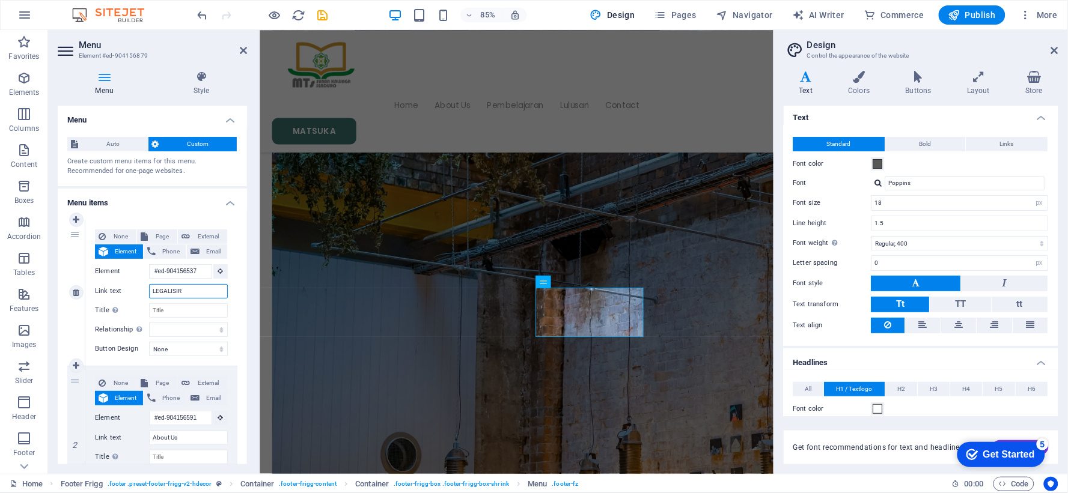
select select
type input "LEGALISIR"
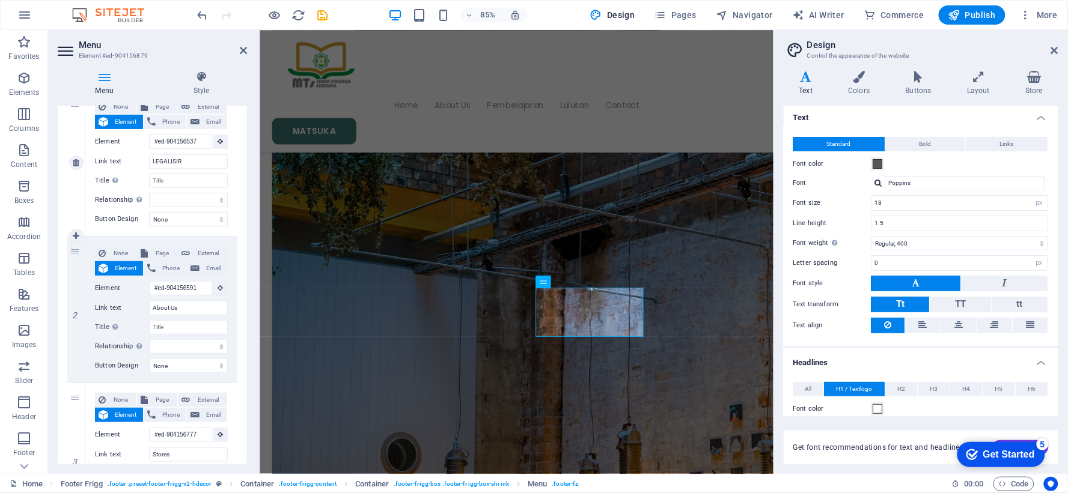
scroll to position [133, 0]
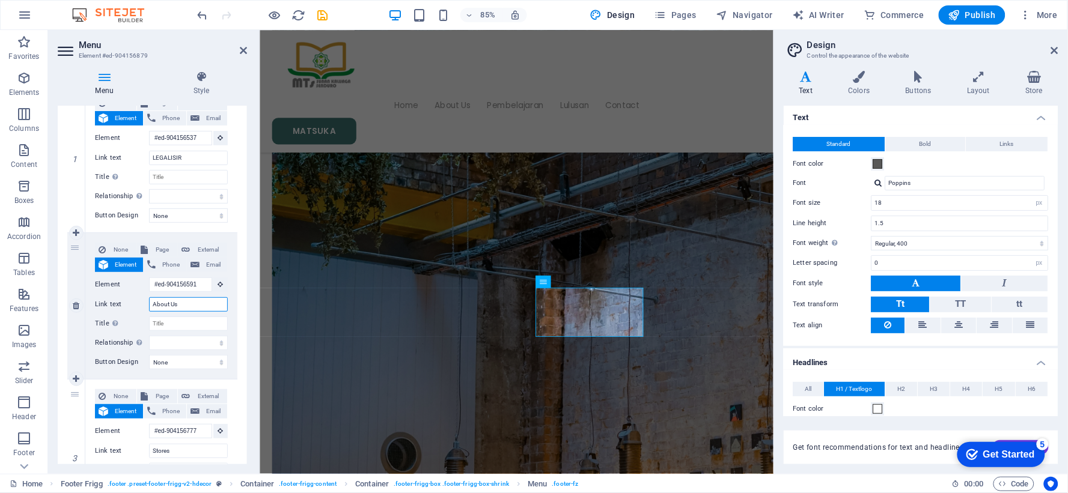
click at [178, 308] on input "About Us" at bounding box center [188, 304] width 79 height 14
select select
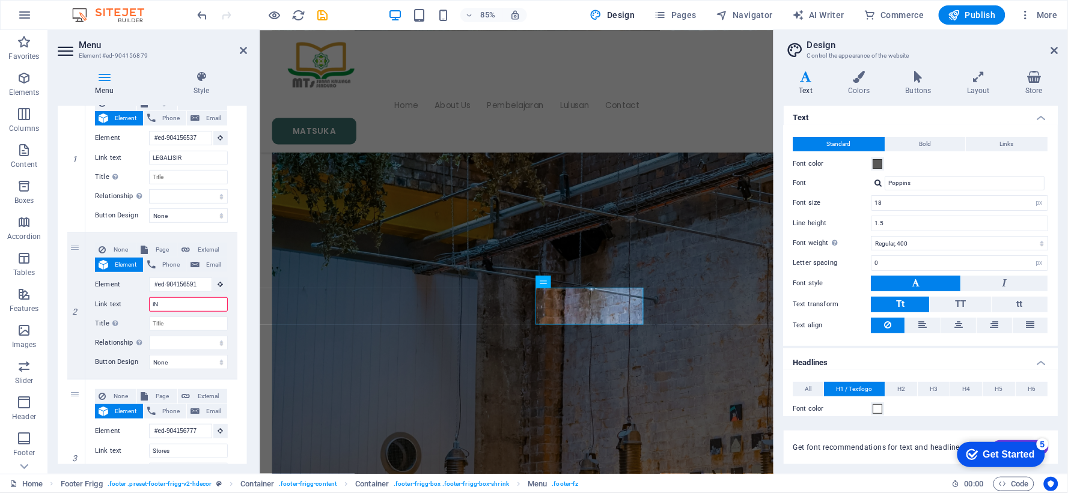
type input "iNF"
select select
type input "iN"
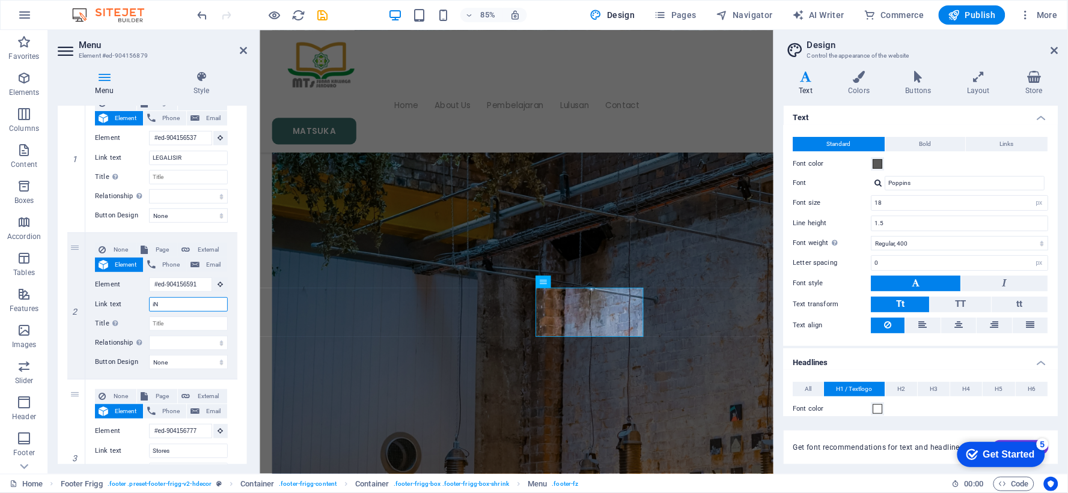
select select
type input "i"
select select
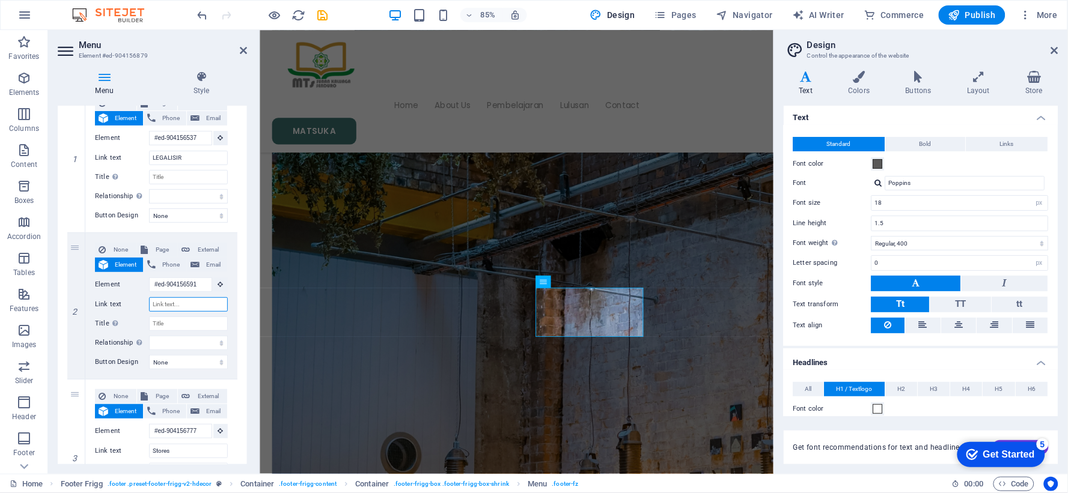
select select
type input "Informasi"
select select
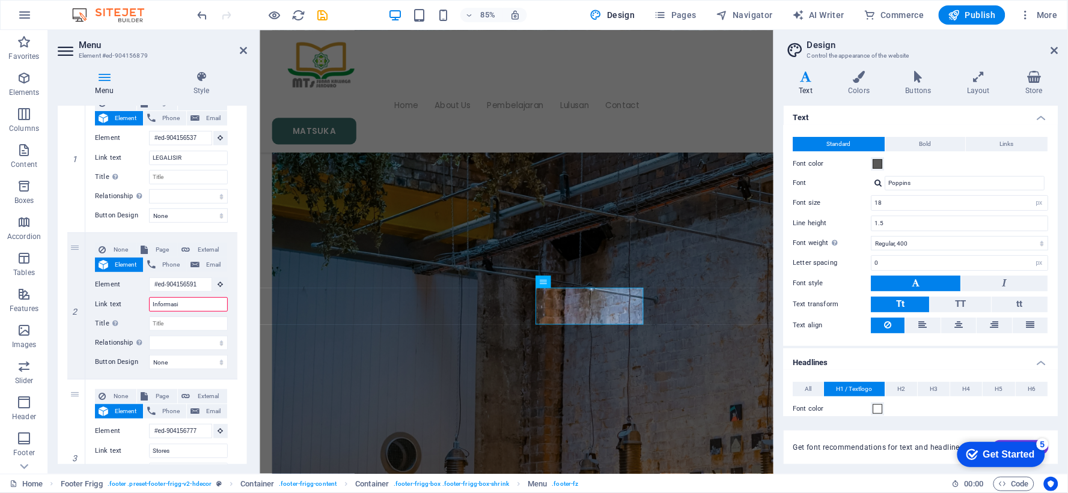
select select
type input "Informasi Pu"
select select
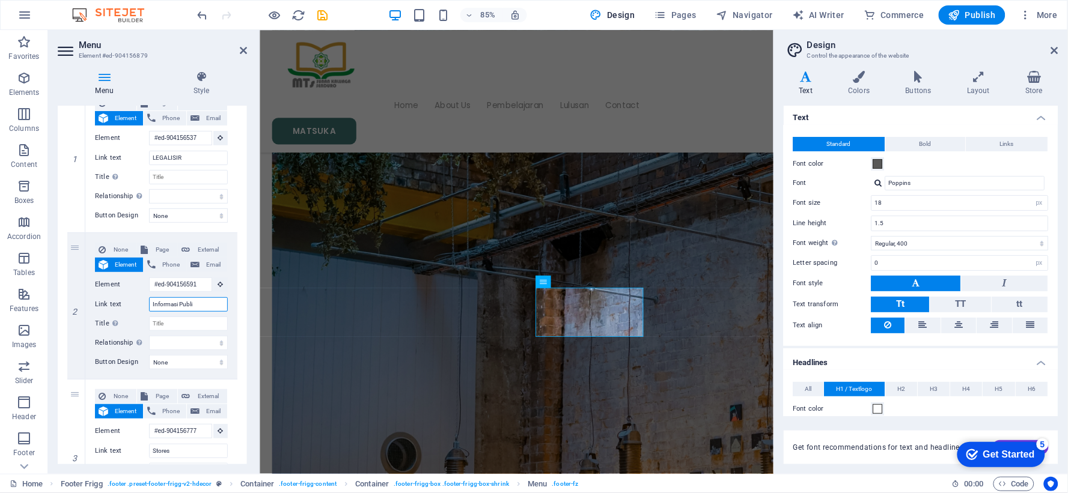
type input "Informasi Publik"
select select
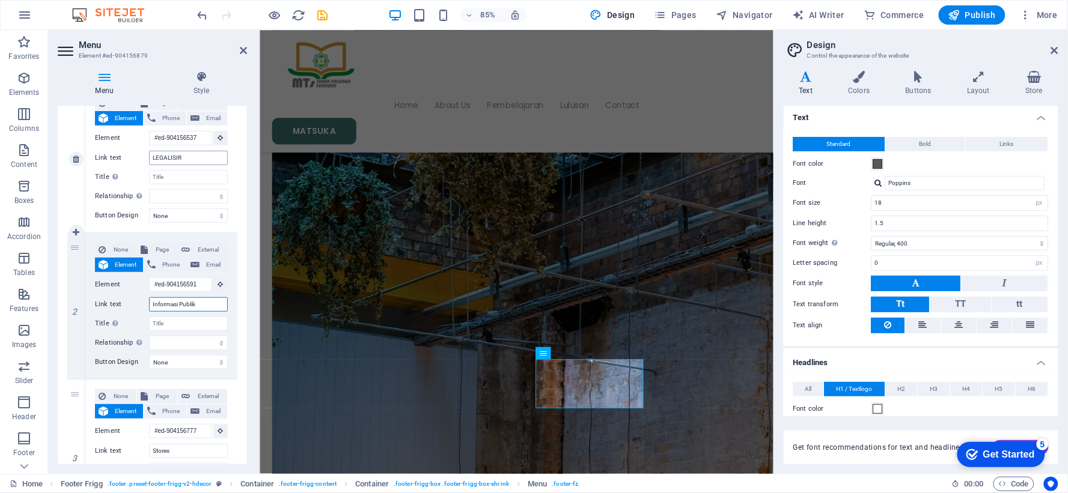
type input "Informasi Publik"
click at [183, 157] on input "LEGALISIR" at bounding box center [188, 158] width 79 height 14
type input "L"
select select
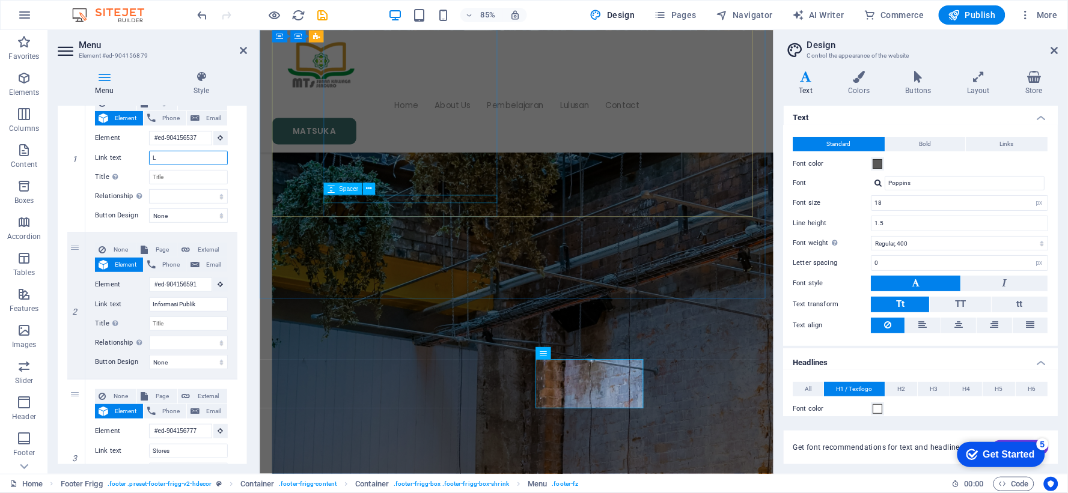
select select
type input "Lega"
select select
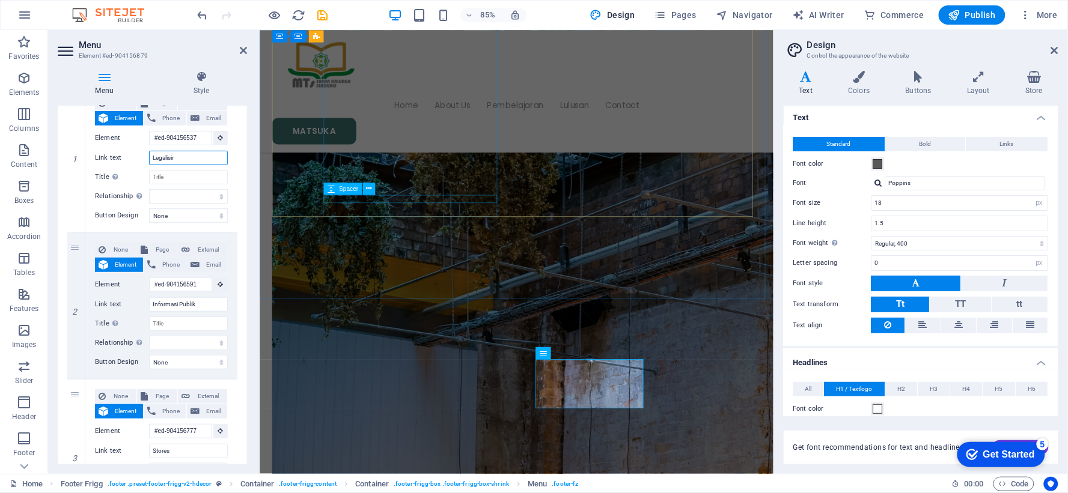
type input "Legalisir"
select select
type input "Legalisir O"
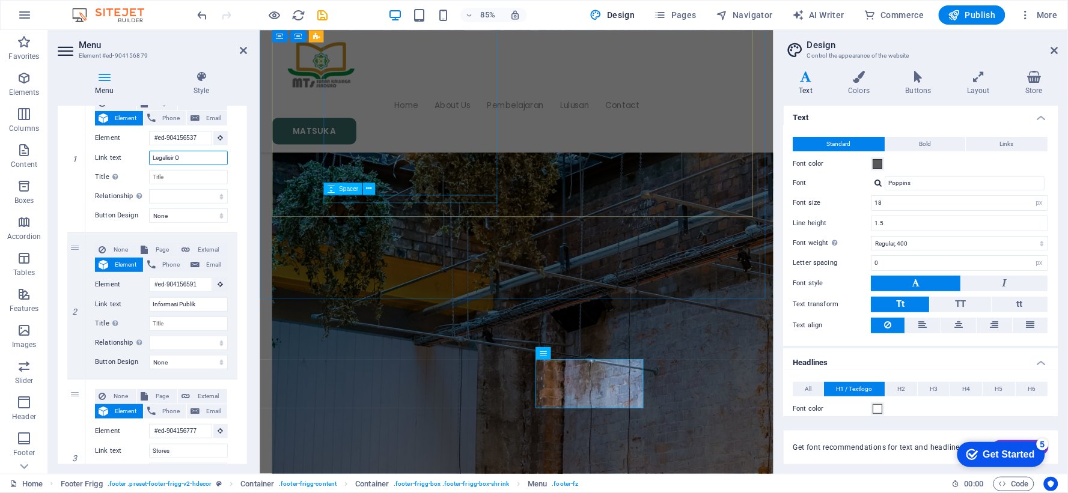
select select
type input "Legalisir"
select select
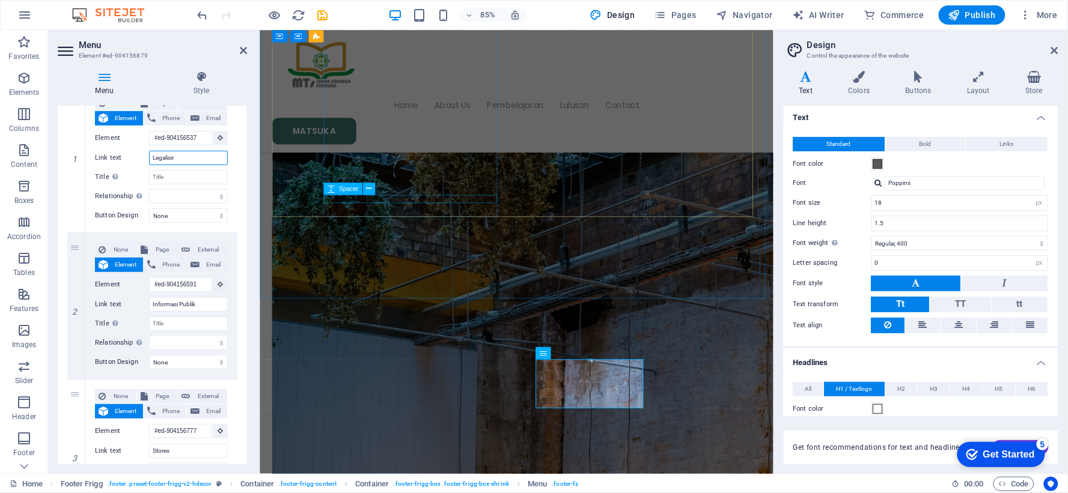
select select
type input "Legalisir"
select select
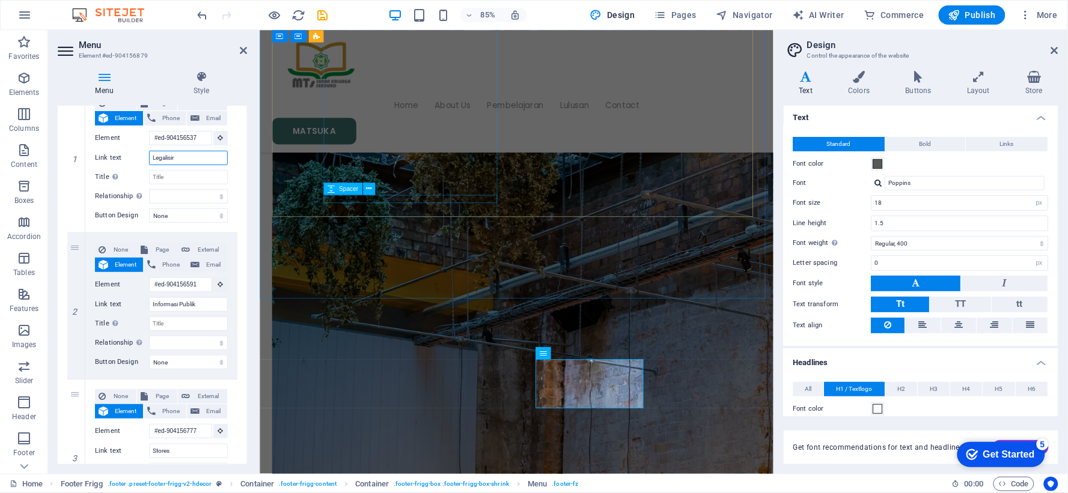
select select
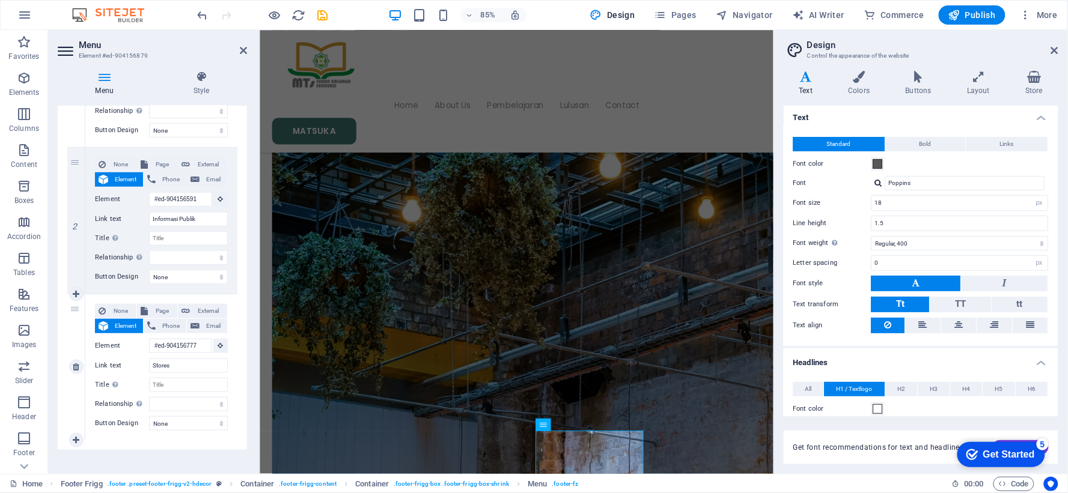
scroll to position [227, 0]
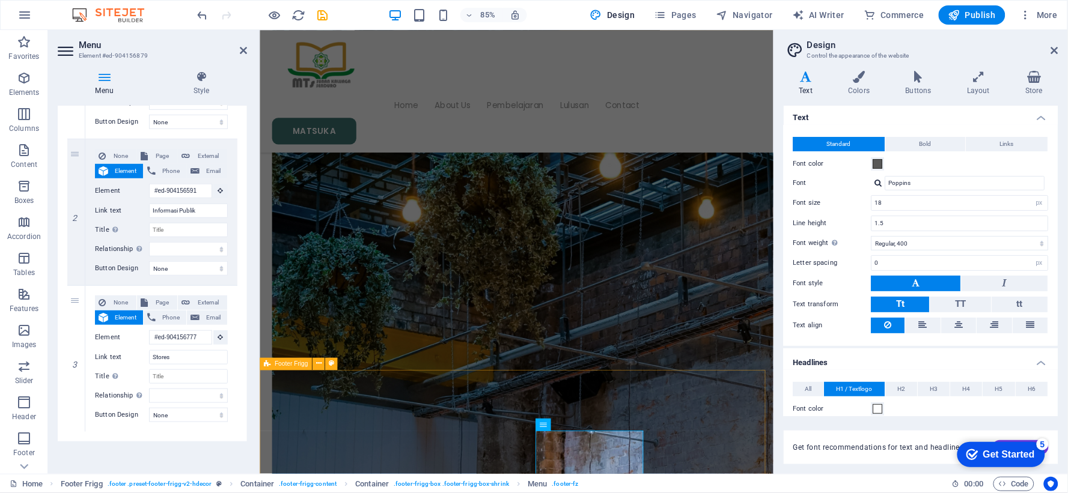
type input "Legalisir"
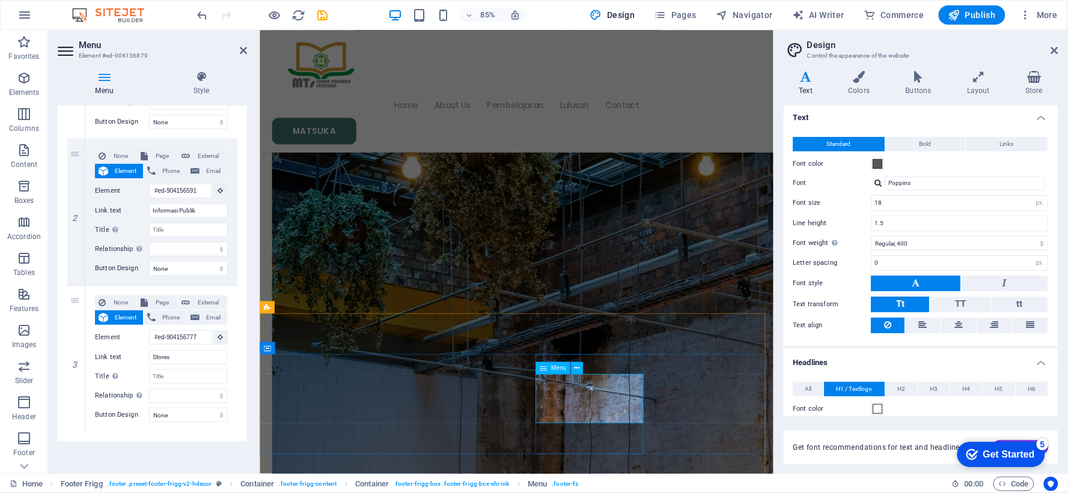
scroll to position [2908, 0]
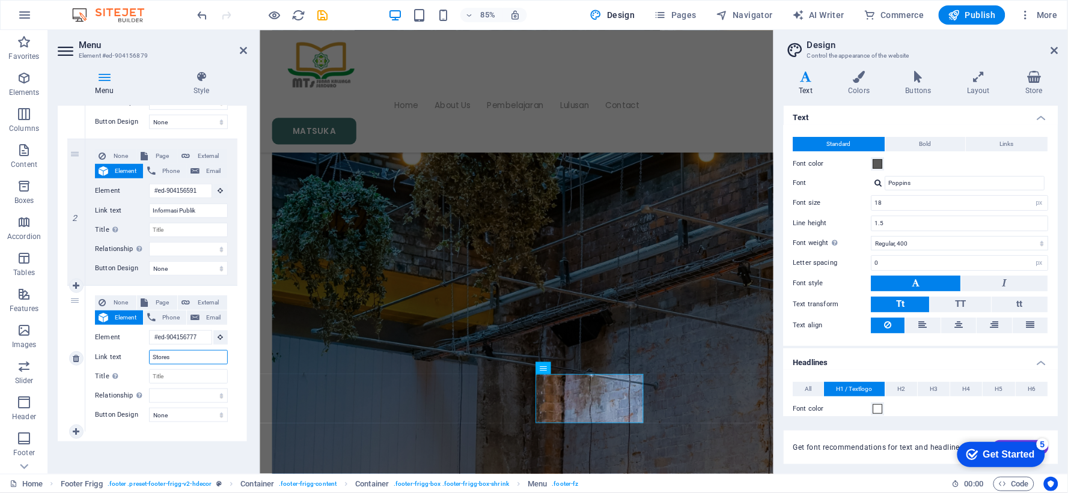
drag, startPoint x: 187, startPoint y: 359, endPoint x: 84, endPoint y: 350, distance: 103.7
click at [84, 350] on div "3 None Page External Element Phone Email Page Home Contact Privacy Legal Notice…" at bounding box center [152, 359] width 170 height 146
type input "Pengad"
select select
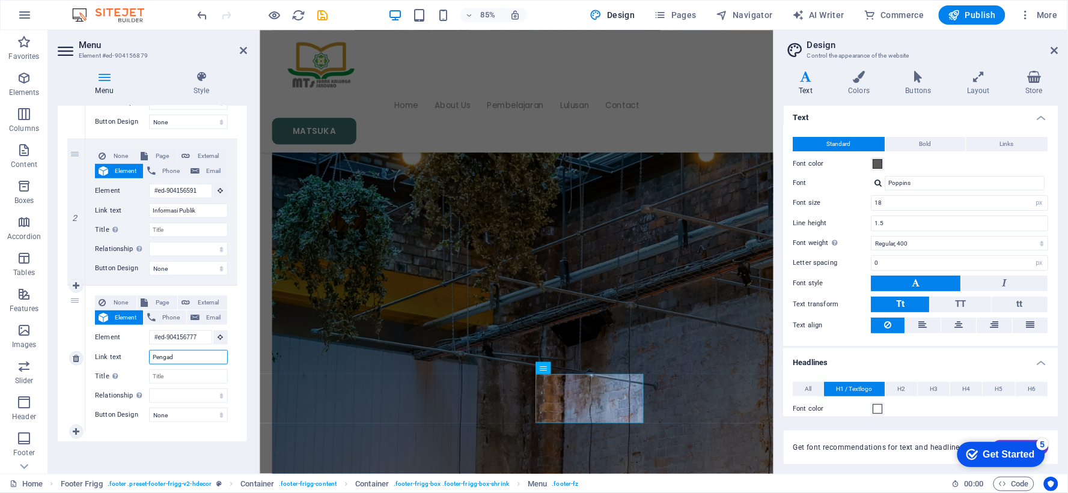
select select
type input "Pengaduan Masyaraka"
select select
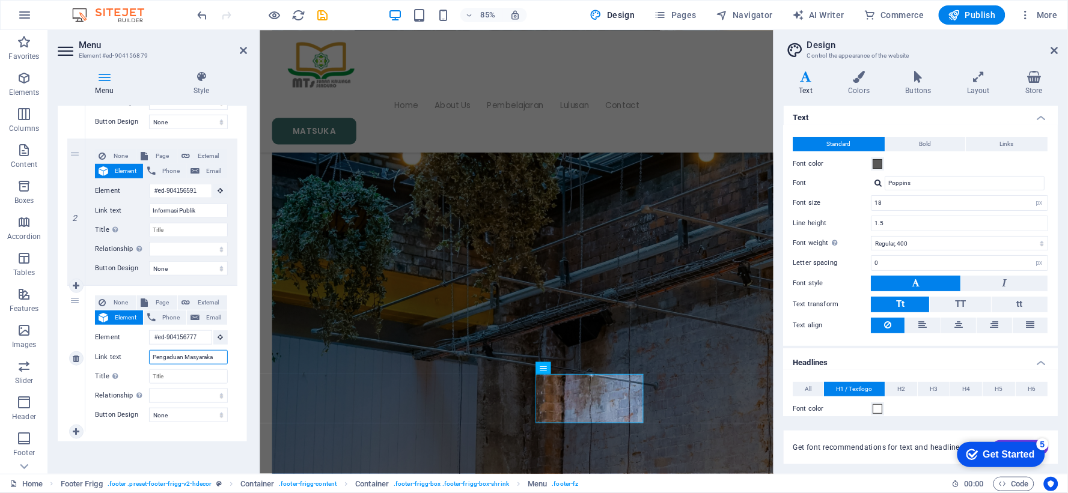
type input "Pengaduan Masyarakat"
select select
type input "Pengaduan Masyarakat"
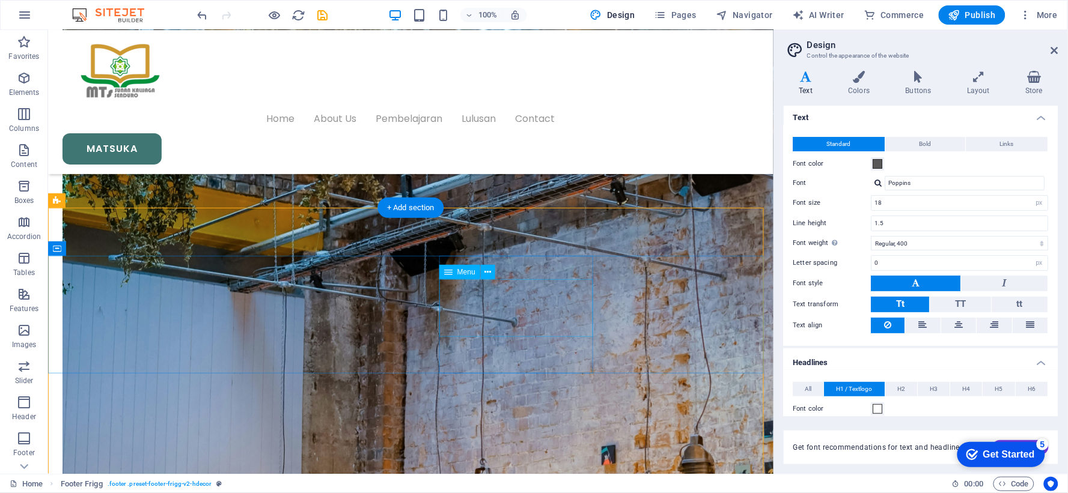
scroll to position [3119, 0]
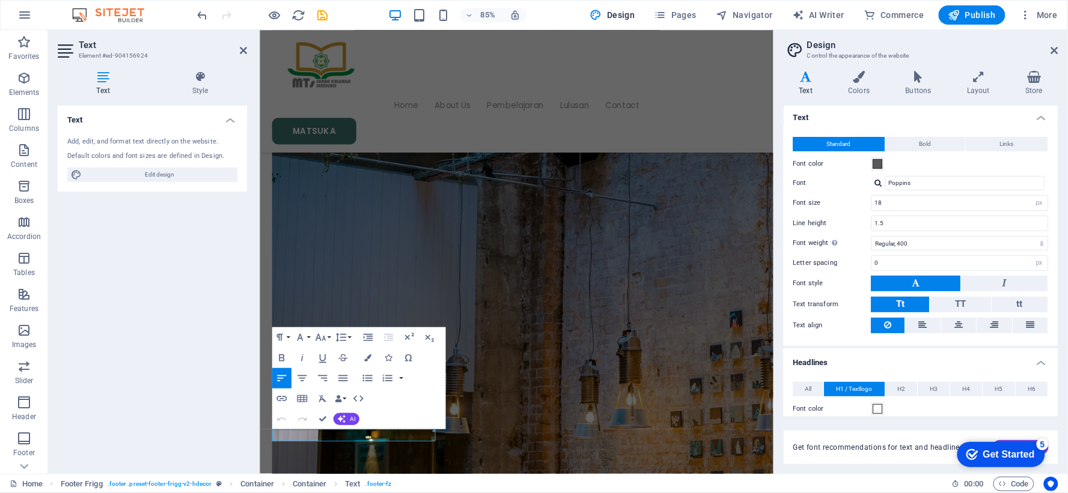
scroll to position [3009, 0]
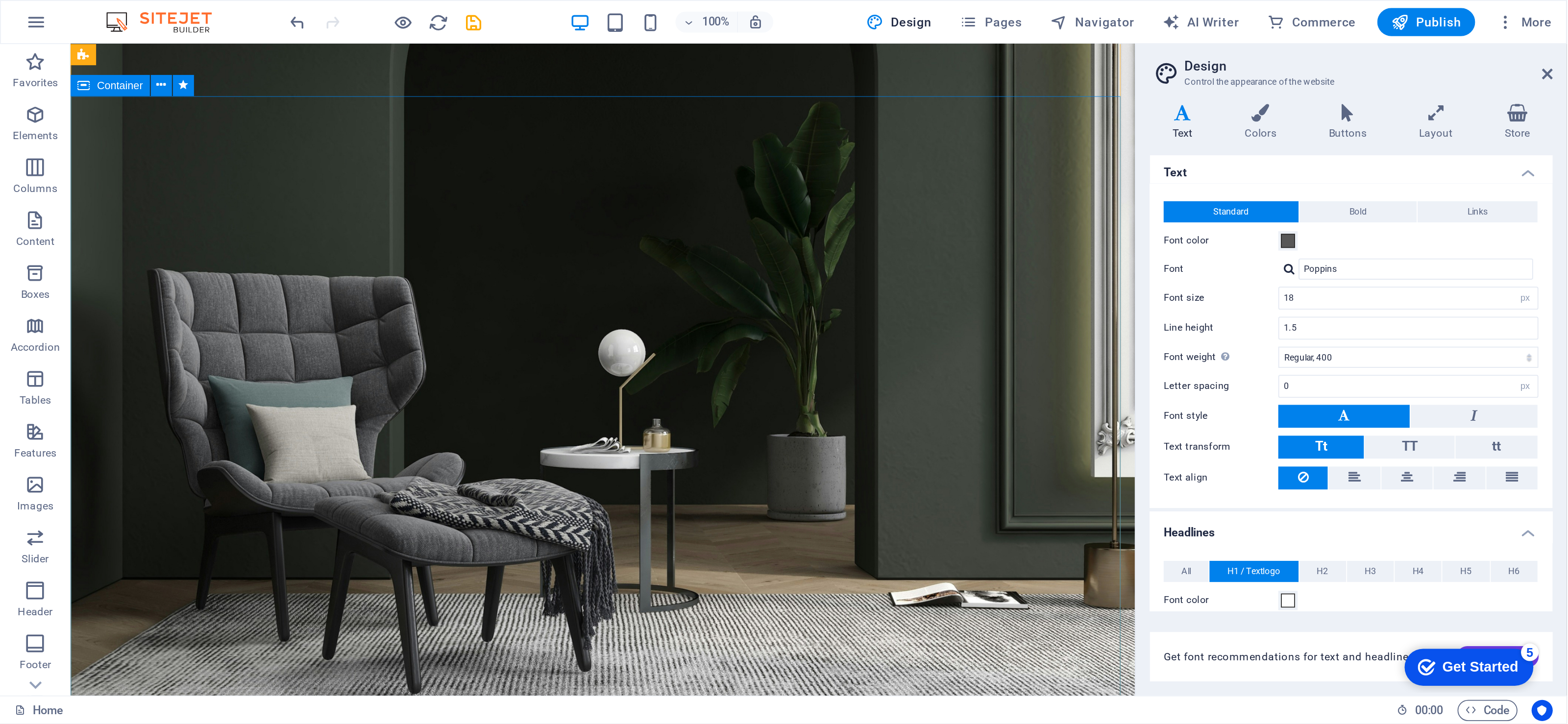
scroll to position [0, 0]
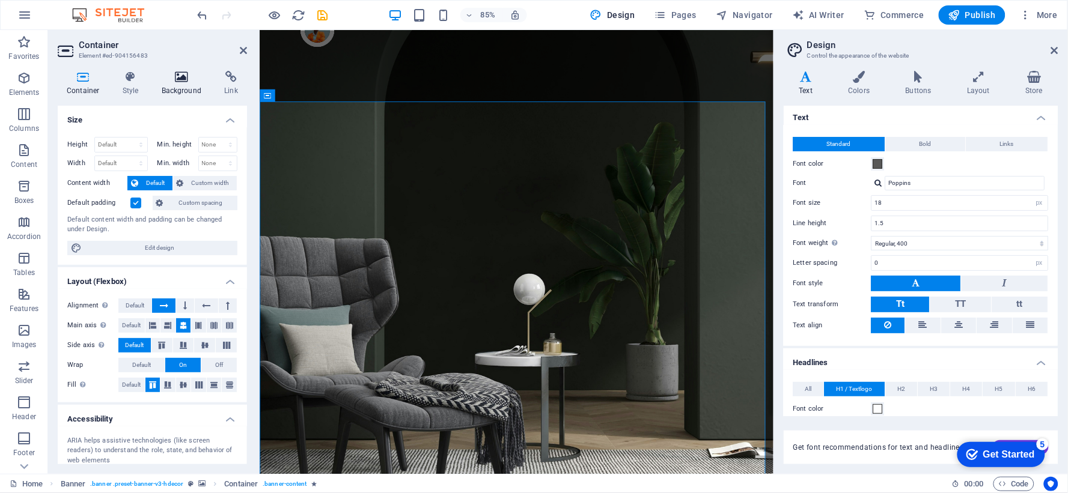
click at [183, 79] on icon at bounding box center [182, 77] width 58 height 12
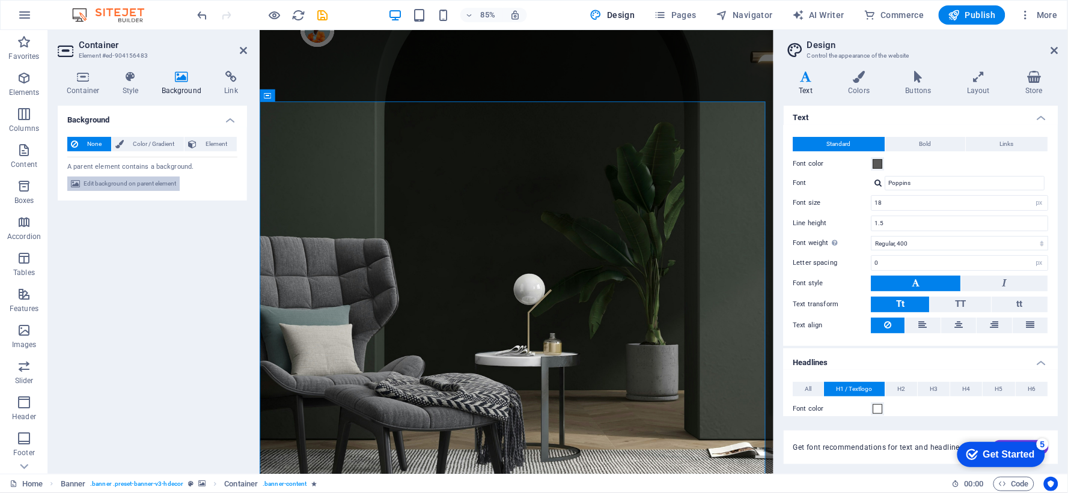
click at [164, 184] on span "Edit background on parent element" at bounding box center [130, 184] width 93 height 14
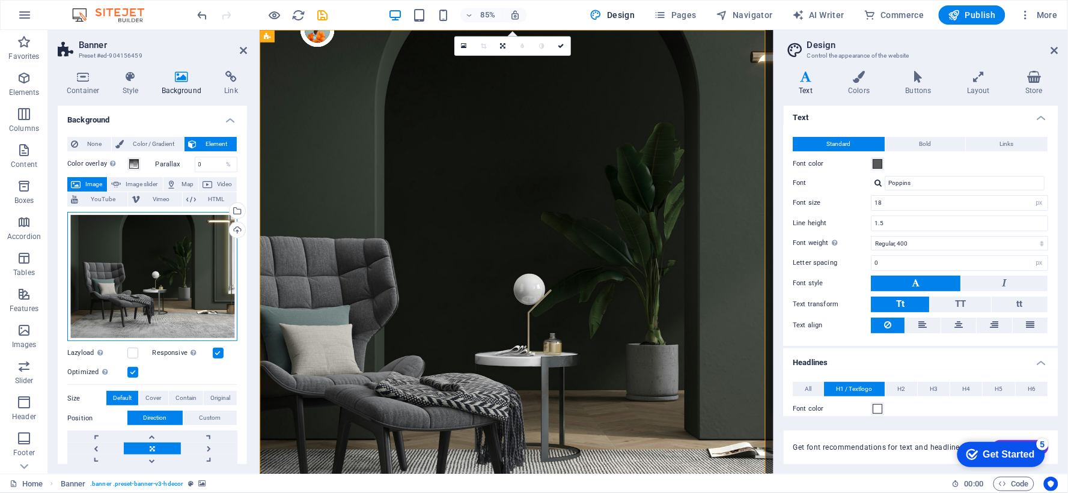
click at [172, 278] on div "Drag files here, click to choose files or select files from Files or our free s…" at bounding box center [152, 276] width 170 height 129
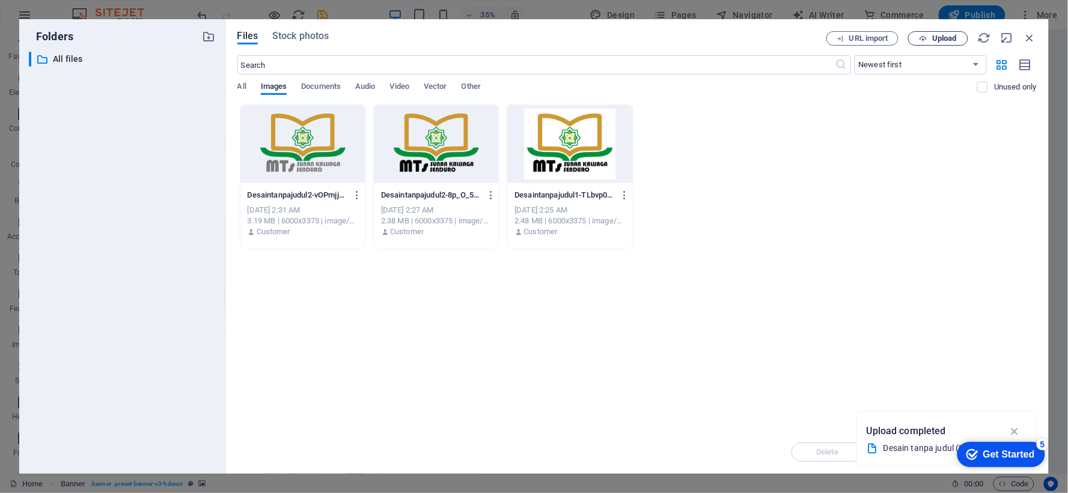
click at [945, 36] on span "Upload" at bounding box center [944, 38] width 25 height 7
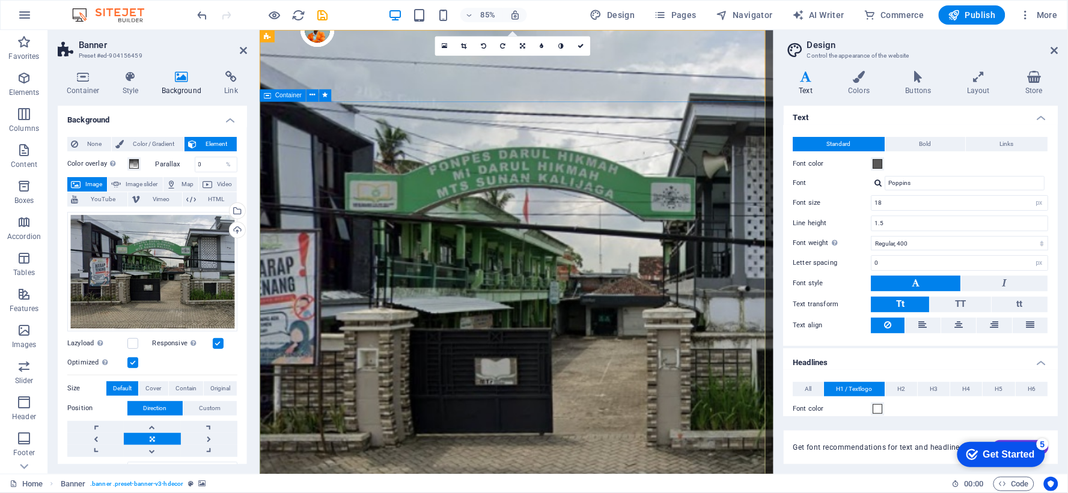
click at [241, 50] on icon at bounding box center [243, 51] width 7 height 10
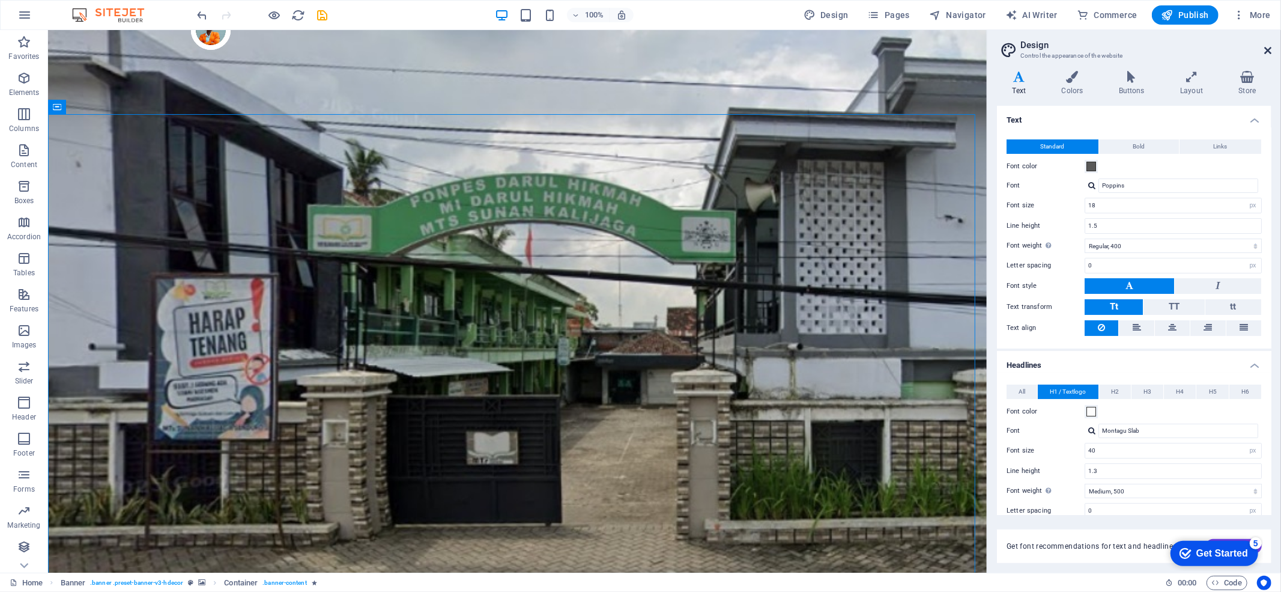
click at [1067, 49] on icon at bounding box center [1268, 51] width 7 height 10
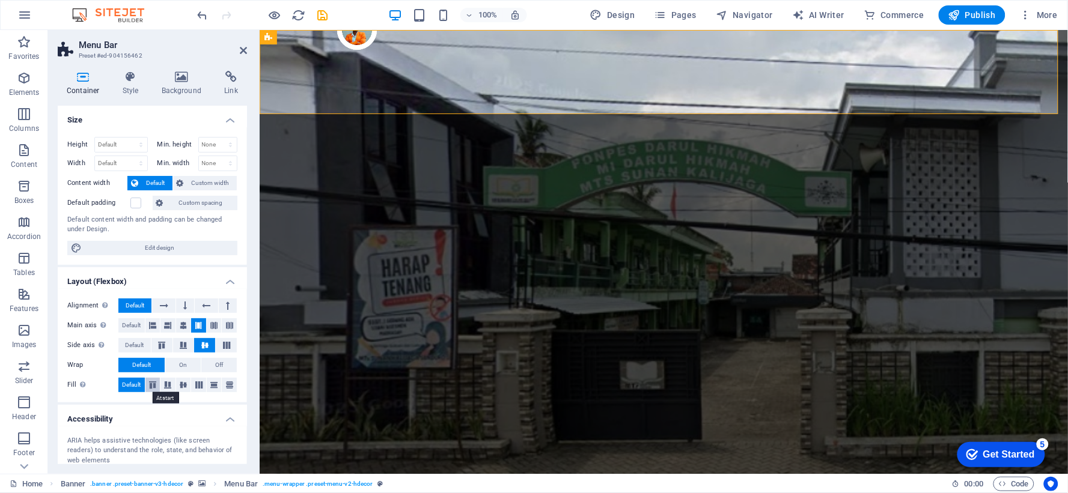
click at [149, 384] on icon at bounding box center [152, 384] width 14 height 7
click at [136, 384] on span "Default" at bounding box center [131, 385] width 19 height 14
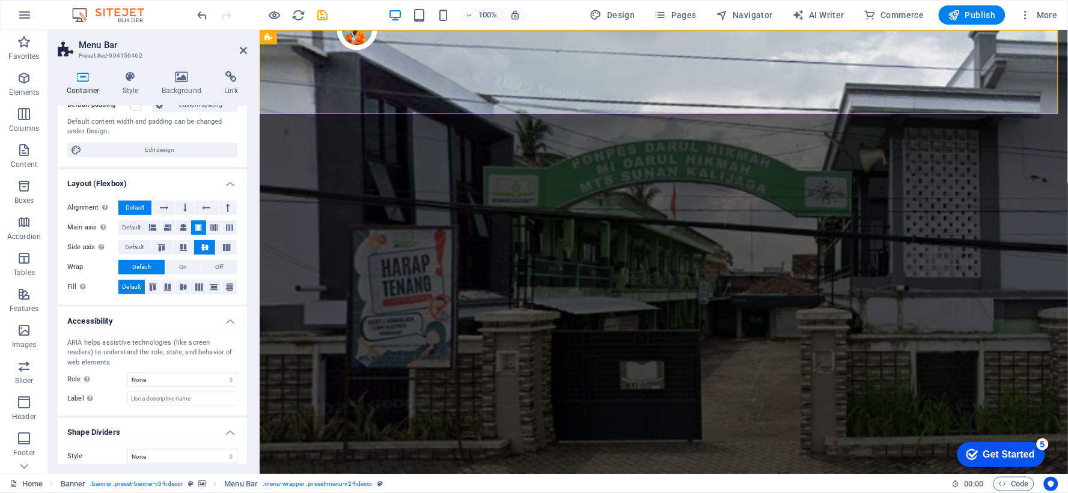
scroll to position [106, 0]
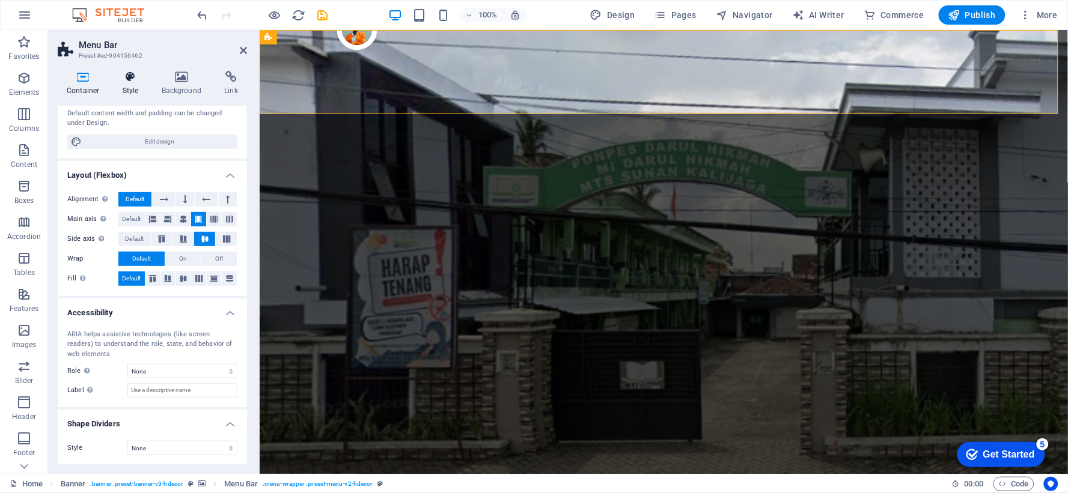
click at [120, 90] on h4 "Style" at bounding box center [133, 83] width 39 height 25
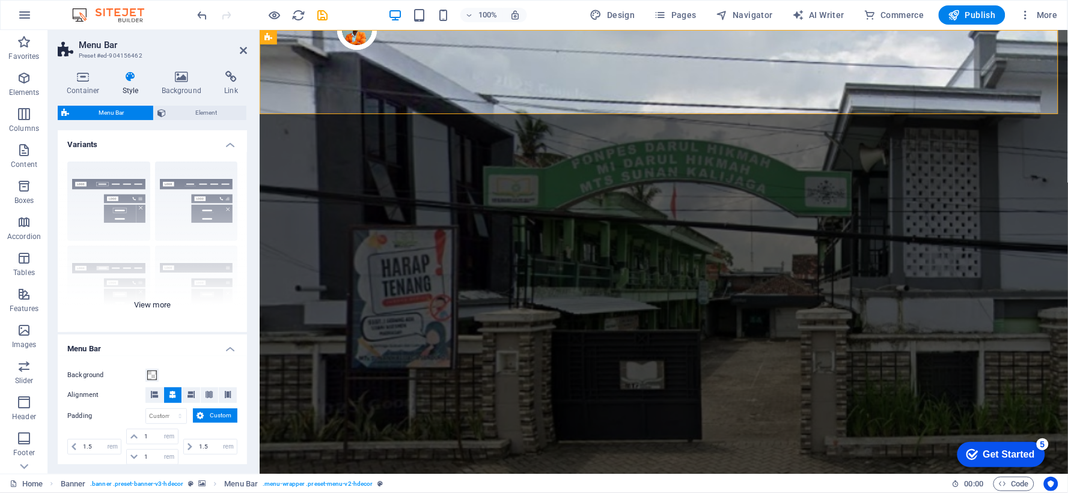
click at [203, 275] on div "Border Centered Default Fixed Loki Trigger Wide XXL" at bounding box center [152, 242] width 189 height 180
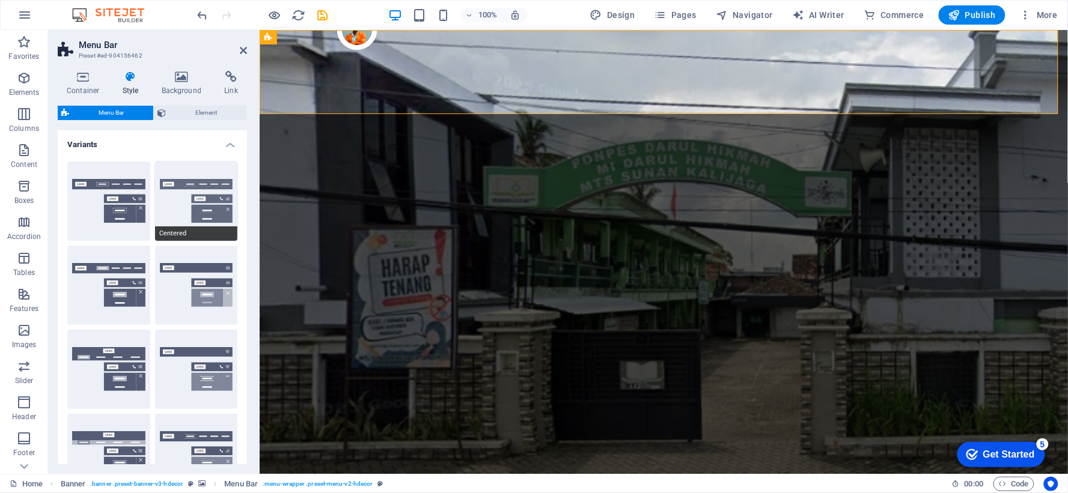
click at [202, 208] on button "Centered" at bounding box center [196, 201] width 83 height 79
type input "1"
select select "rem"
type input "1"
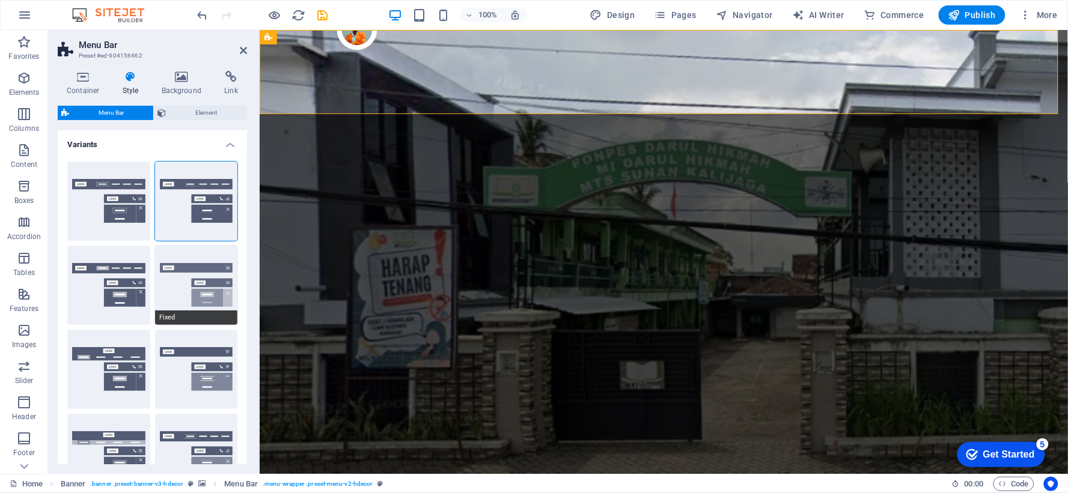
click at [196, 289] on button "Fixed" at bounding box center [196, 285] width 83 height 79
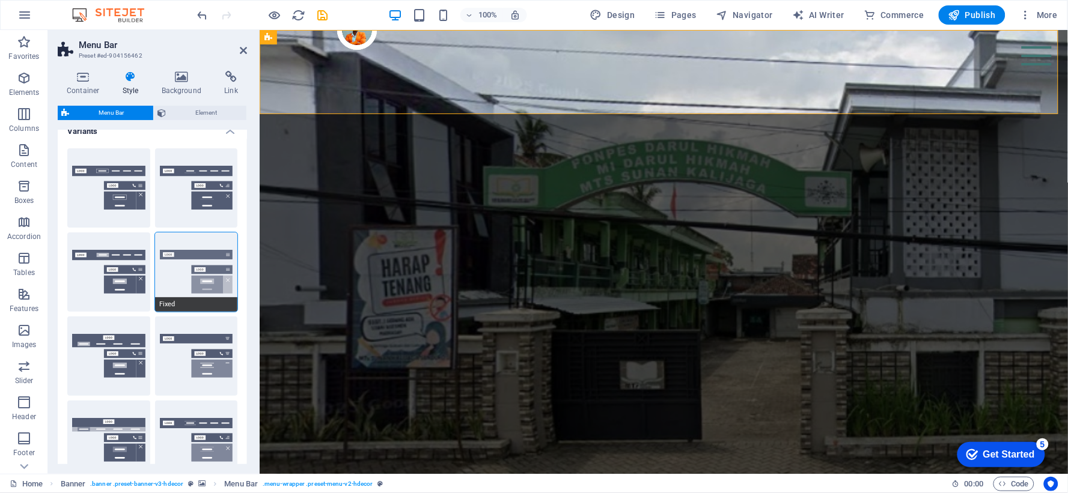
scroll to position [0, 0]
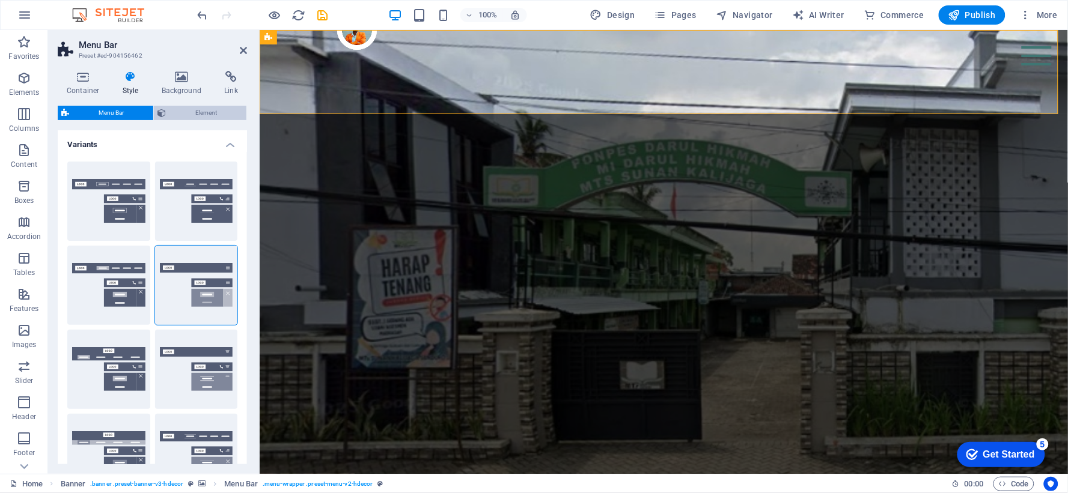
click at [211, 115] on span "Element" at bounding box center [205, 113] width 73 height 14
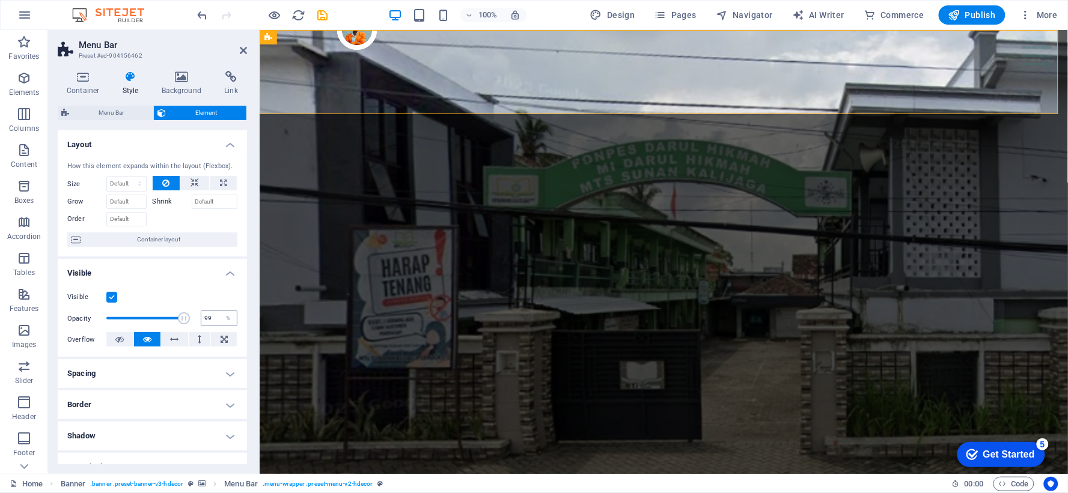
type input "100"
drag, startPoint x: 187, startPoint y: 320, endPoint x: 258, endPoint y: 309, distance: 71.8
click at [254, 313] on div "Container Style Background Link Size Height Default px rem % vh vw Min. height …" at bounding box center [152, 267] width 208 height 413
click at [130, 110] on span "Menu Bar" at bounding box center [111, 113] width 77 height 14
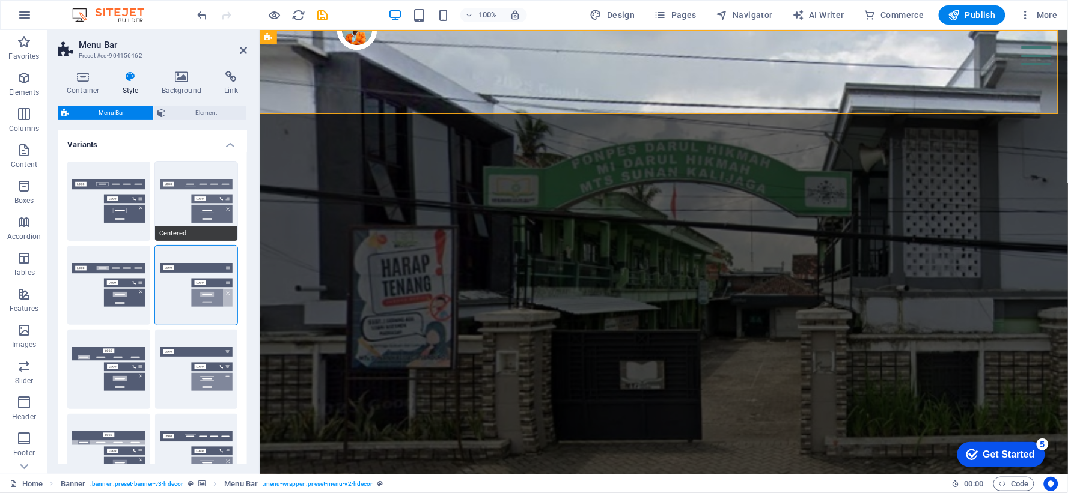
click at [221, 217] on button "Centered" at bounding box center [196, 201] width 83 height 79
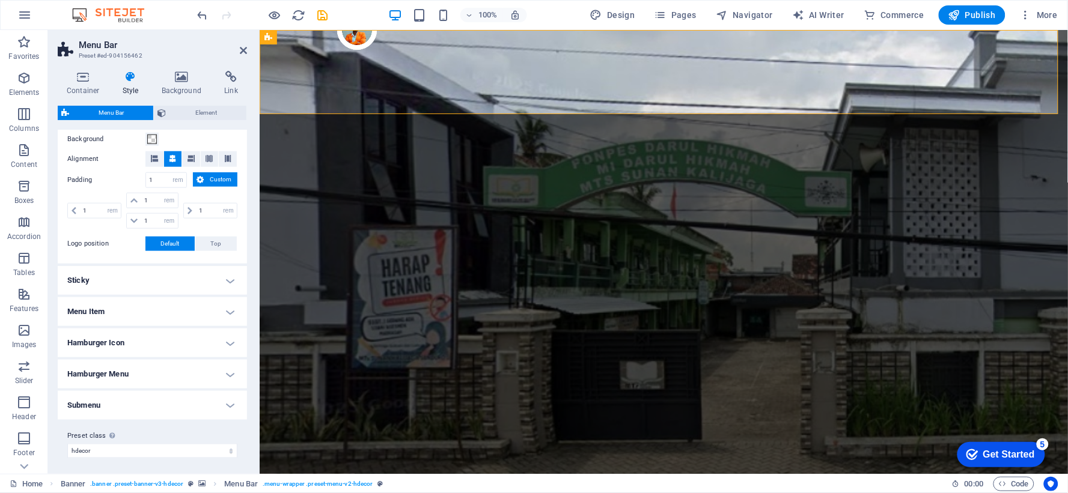
scroll to position [409, 0]
click at [220, 309] on h4 "Menu Item" at bounding box center [152, 309] width 189 height 29
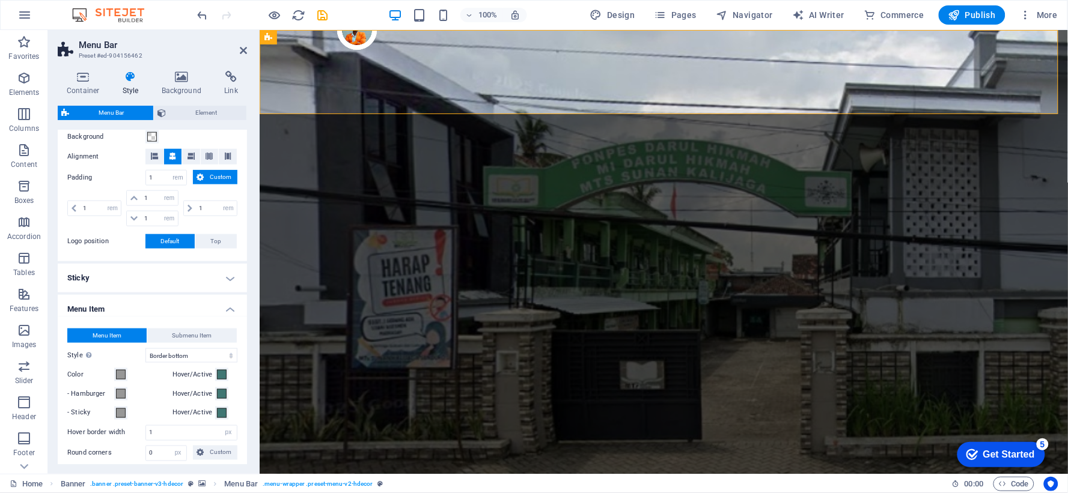
click at [220, 306] on h4 "Menu Item" at bounding box center [152, 306] width 189 height 22
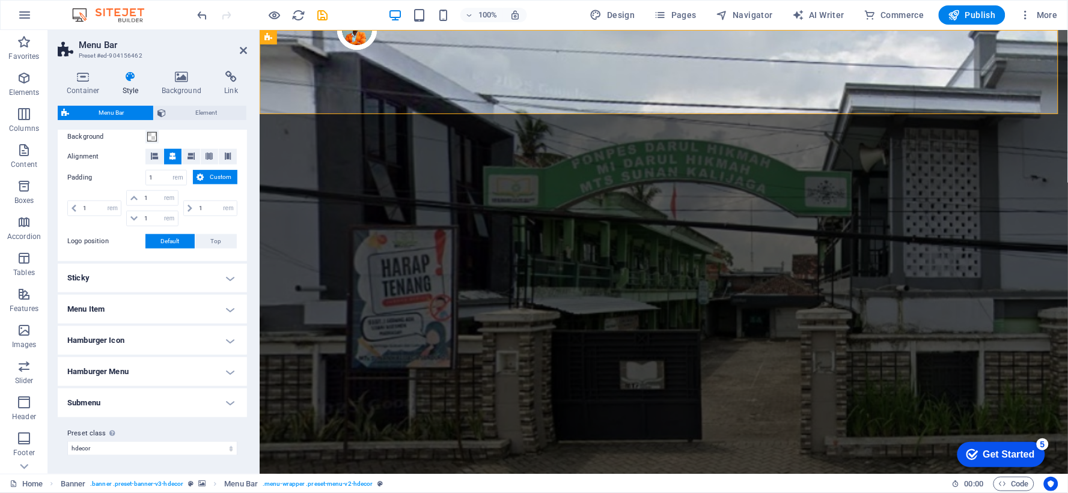
click at [220, 314] on h4 "Menu Item" at bounding box center [152, 309] width 189 height 29
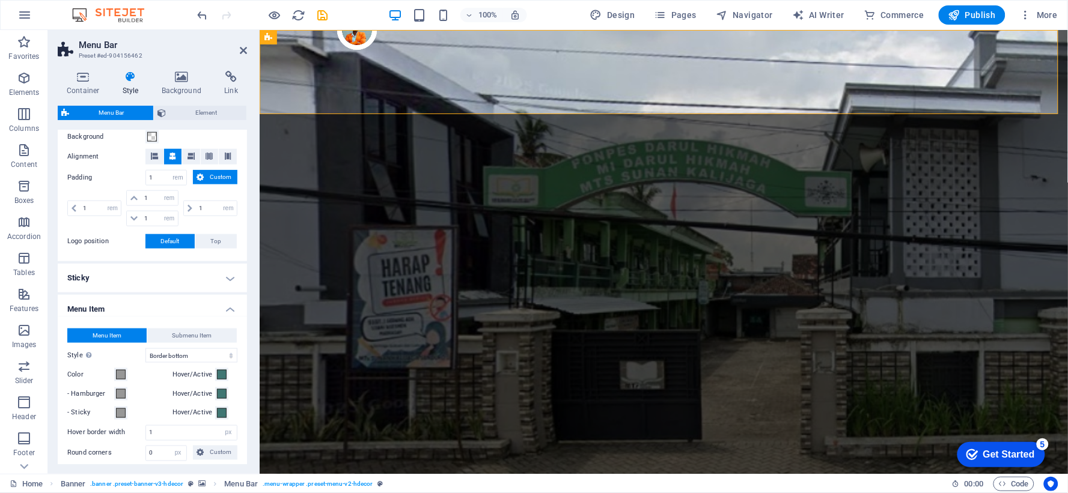
click at [220, 314] on h4 "Menu Item" at bounding box center [152, 306] width 189 height 22
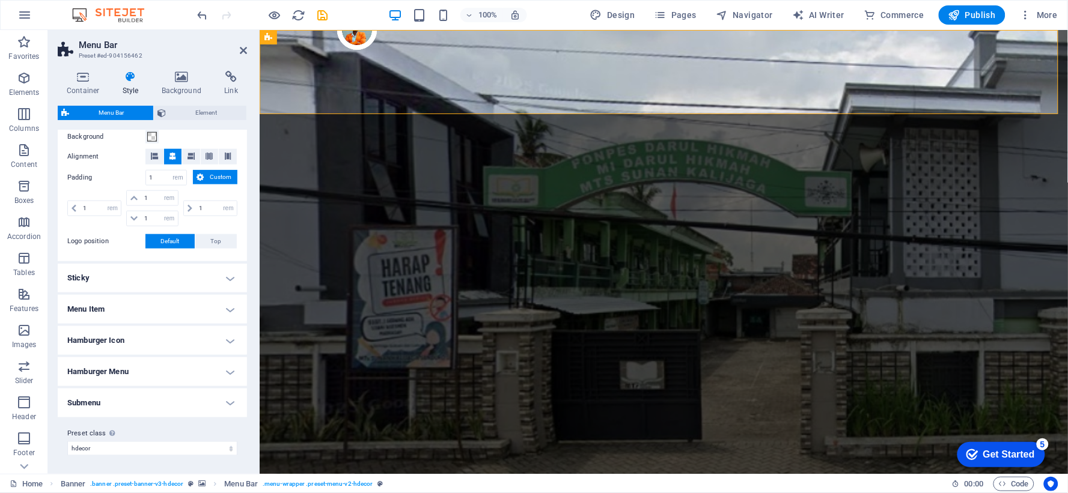
click at [223, 335] on h4 "Hamburger Icon" at bounding box center [152, 340] width 189 height 29
click at [223, 335] on h4 "Hamburger Icon" at bounding box center [152, 337] width 189 height 22
click at [217, 375] on h4 "Hamburger Menu" at bounding box center [152, 371] width 189 height 29
click at [217, 375] on h4 "Hamburger Menu" at bounding box center [152, 368] width 189 height 22
click at [220, 400] on h4 "Submenu" at bounding box center [152, 403] width 189 height 29
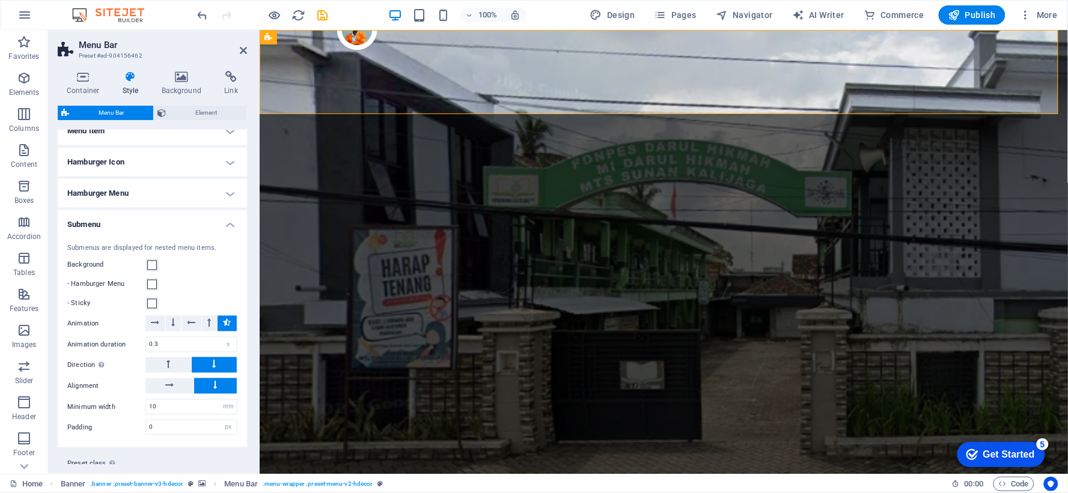
scroll to position [609, 0]
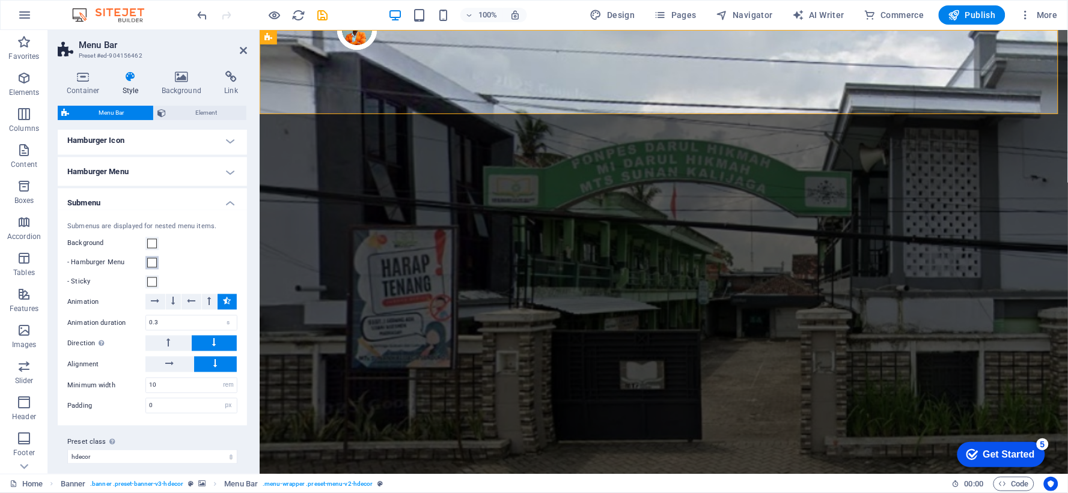
click at [151, 265] on span at bounding box center [152, 263] width 10 height 10
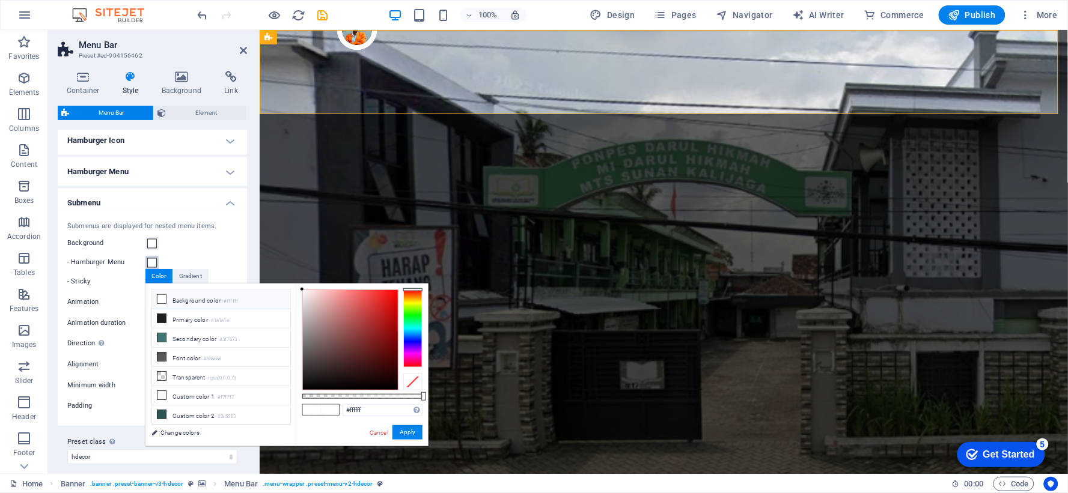
click at [151, 265] on span at bounding box center [152, 263] width 10 height 10
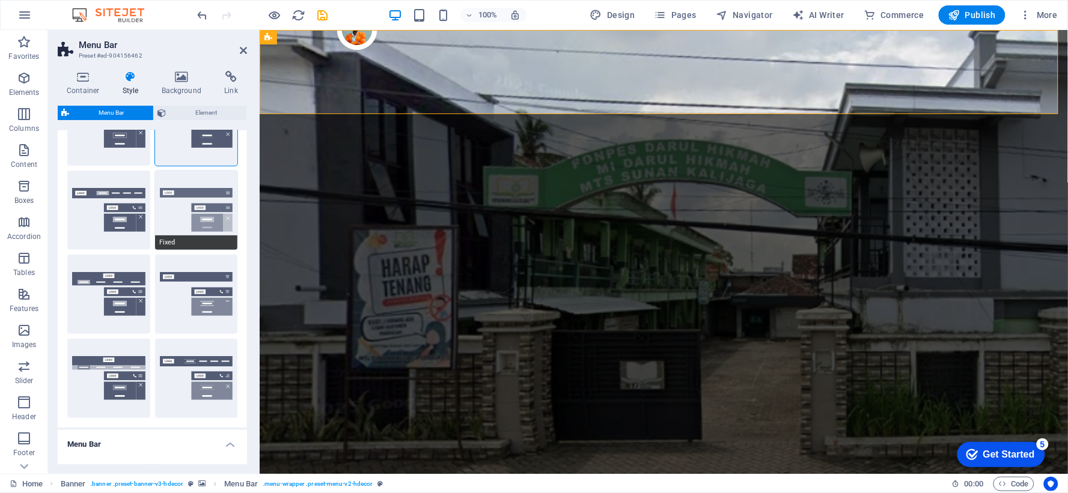
scroll to position [0, 0]
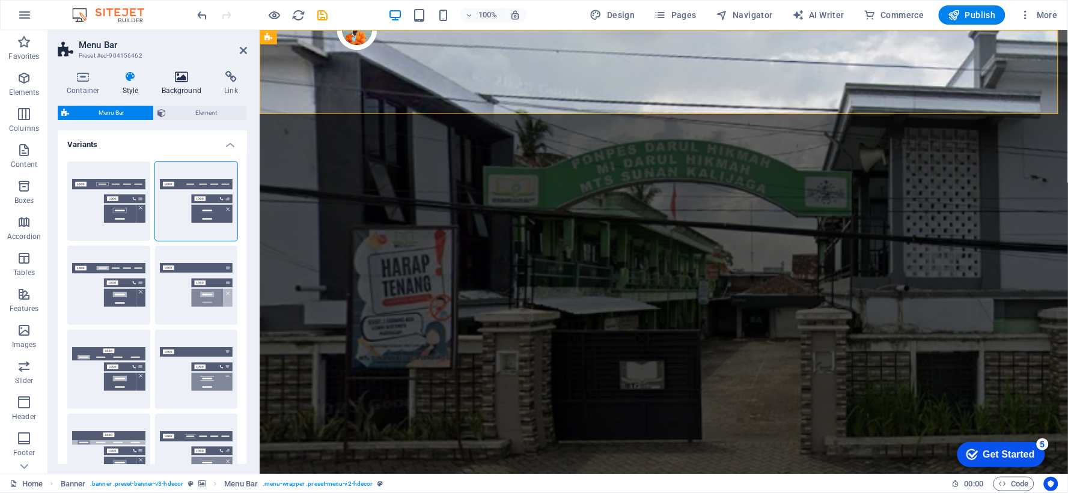
click at [202, 76] on icon at bounding box center [182, 77] width 58 height 12
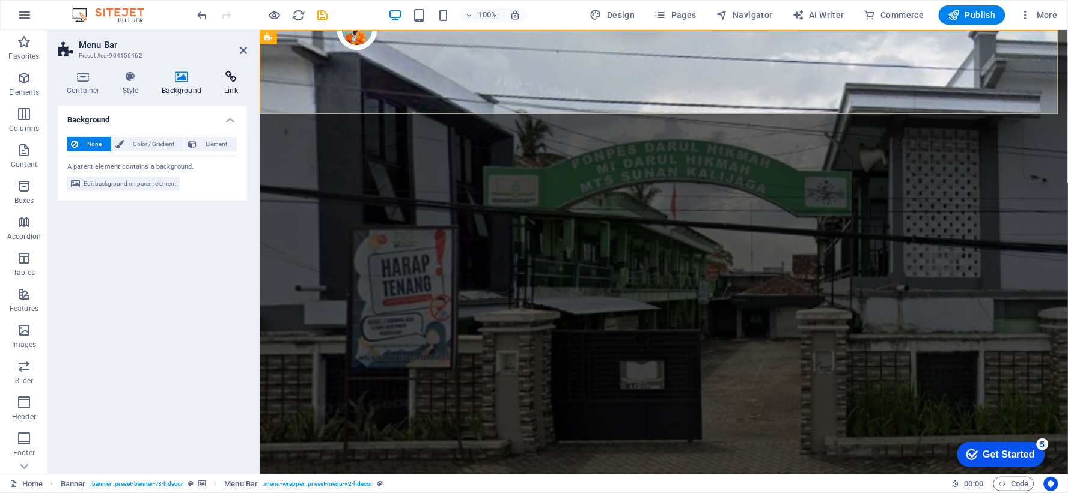
click at [217, 78] on icon at bounding box center [231, 77] width 32 height 12
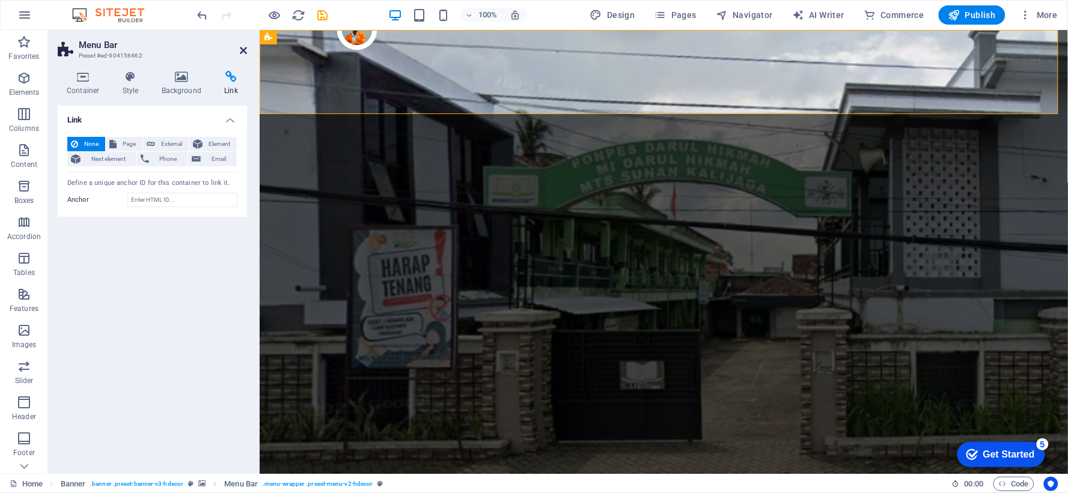
click at [243, 55] on icon at bounding box center [243, 51] width 7 height 10
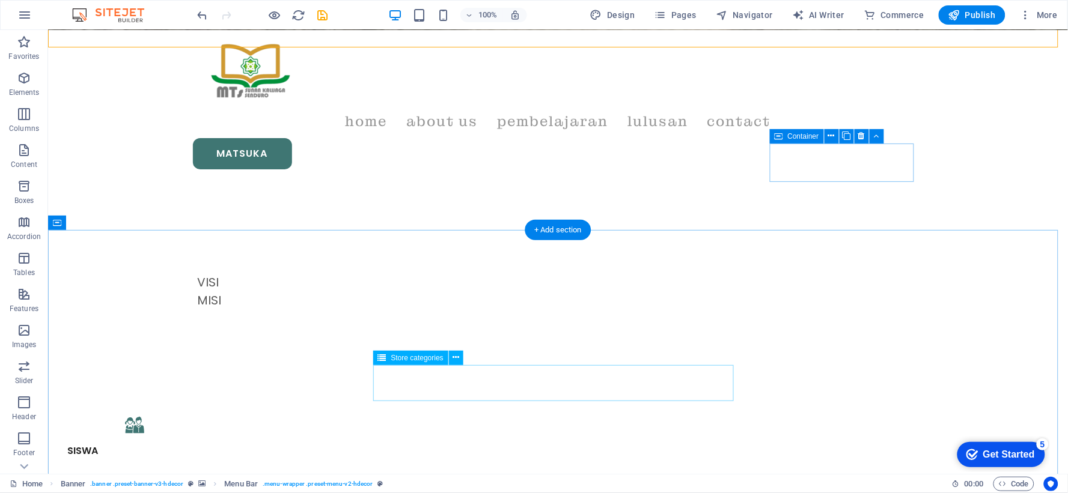
scroll to position [400, 0]
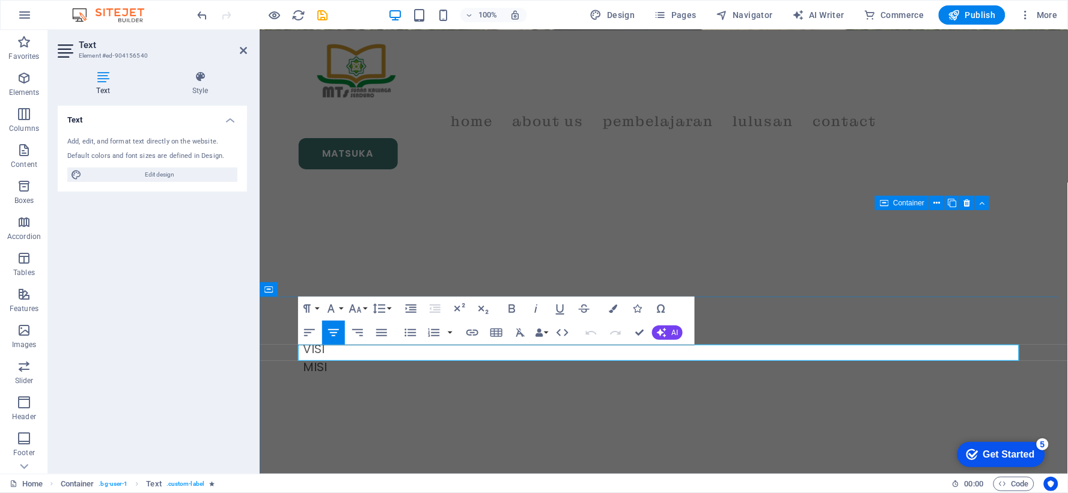
drag, startPoint x: 695, startPoint y: 353, endPoint x: 609, endPoint y: 348, distance: 86.6
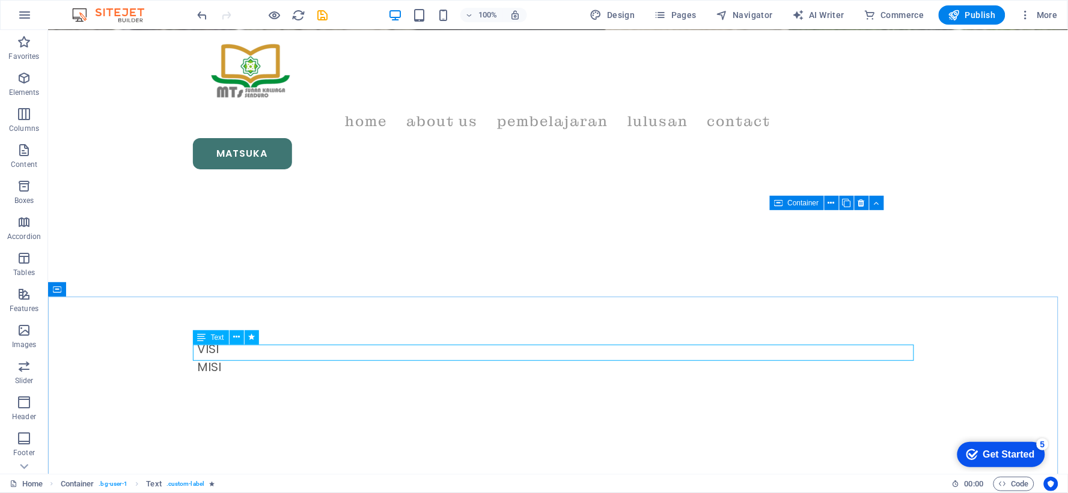
click at [201, 336] on icon at bounding box center [202, 337] width 8 height 14
click at [208, 336] on div "Text" at bounding box center [211, 337] width 36 height 14
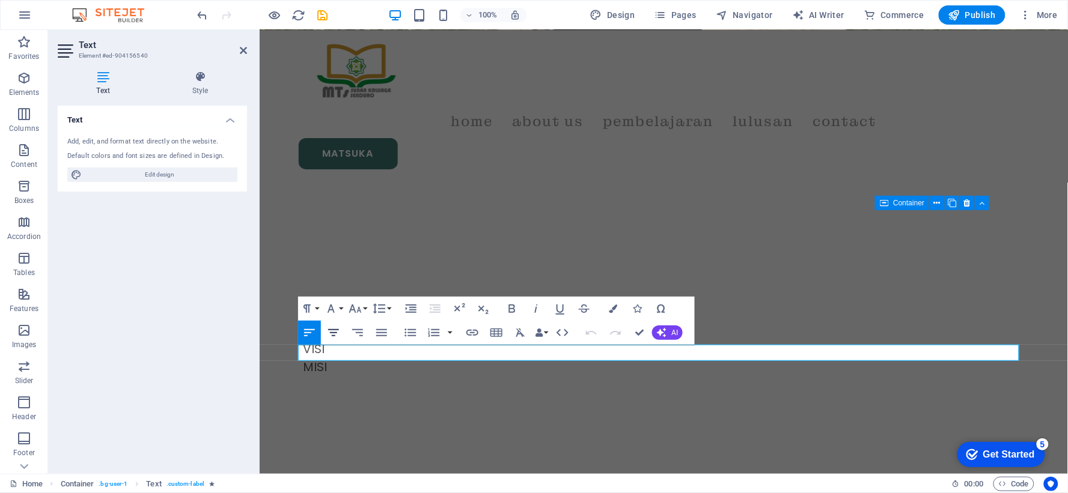
click at [333, 336] on icon "button" at bounding box center [333, 333] width 14 height 14
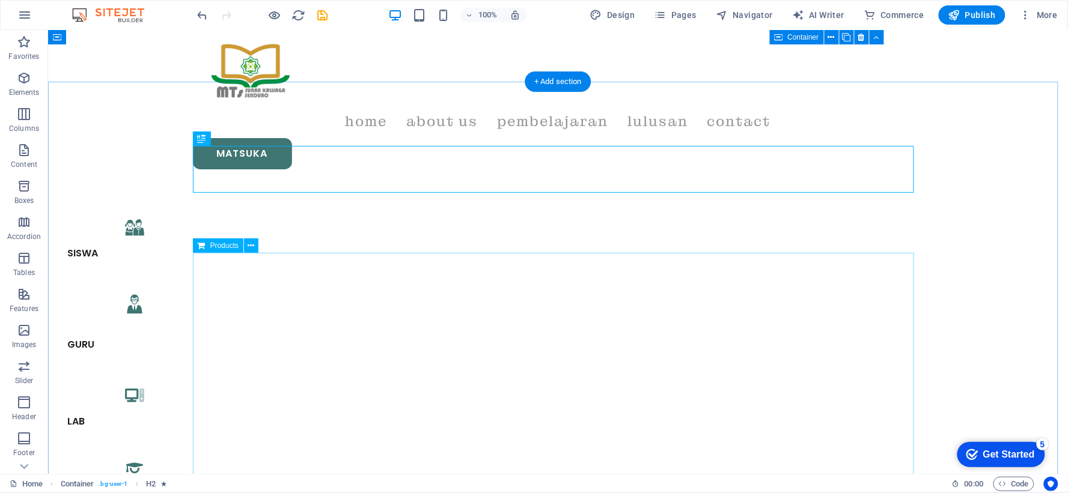
scroll to position [601, 0]
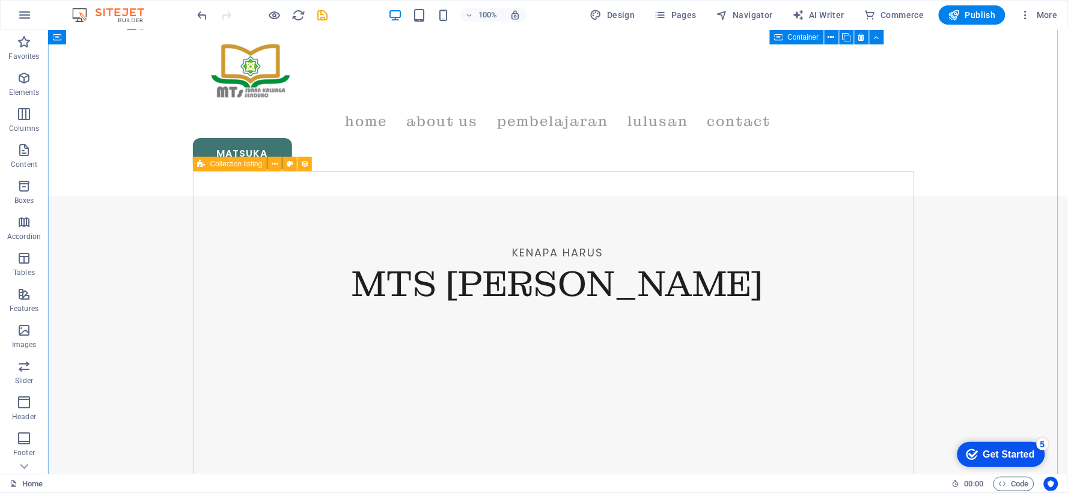
scroll to position [1001, 0]
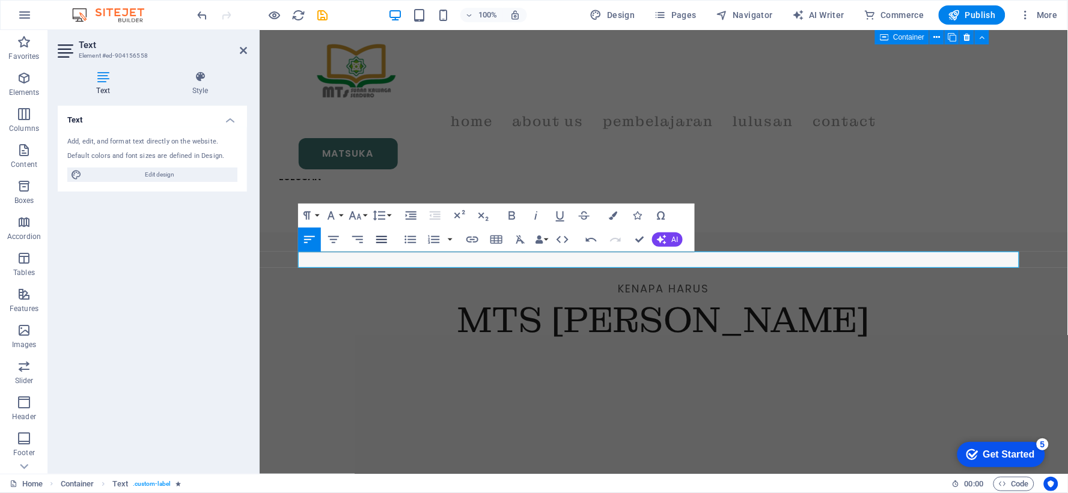
click at [376, 238] on icon "button" at bounding box center [381, 239] width 14 height 14
click at [329, 233] on icon "button" at bounding box center [333, 239] width 14 height 14
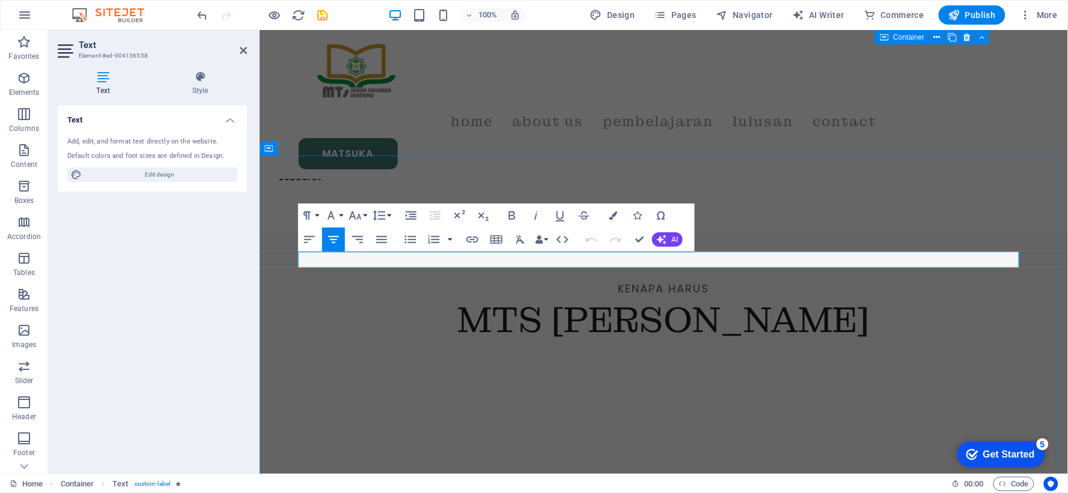
drag, startPoint x: 629, startPoint y: 259, endPoint x: 705, endPoint y: 267, distance: 76.7
click at [338, 232] on icon "button" at bounding box center [333, 239] width 14 height 14
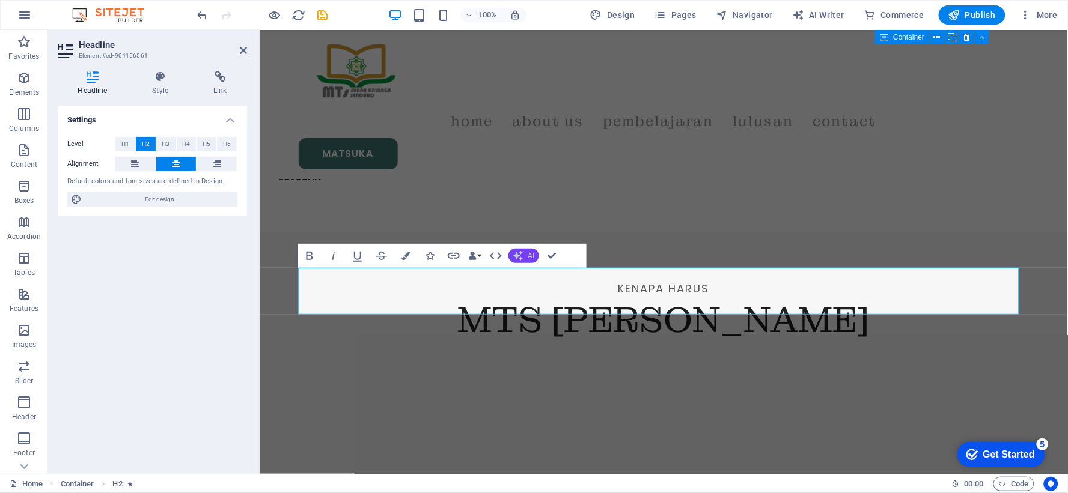
click at [527, 256] on span "AI" at bounding box center [530, 255] width 7 height 7
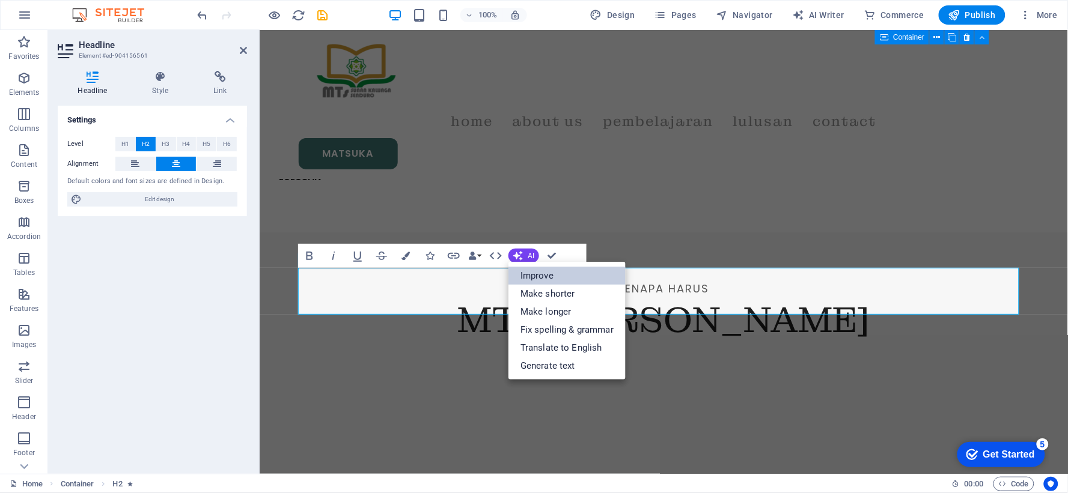
click at [526, 269] on link "Improve" at bounding box center [566, 276] width 117 height 18
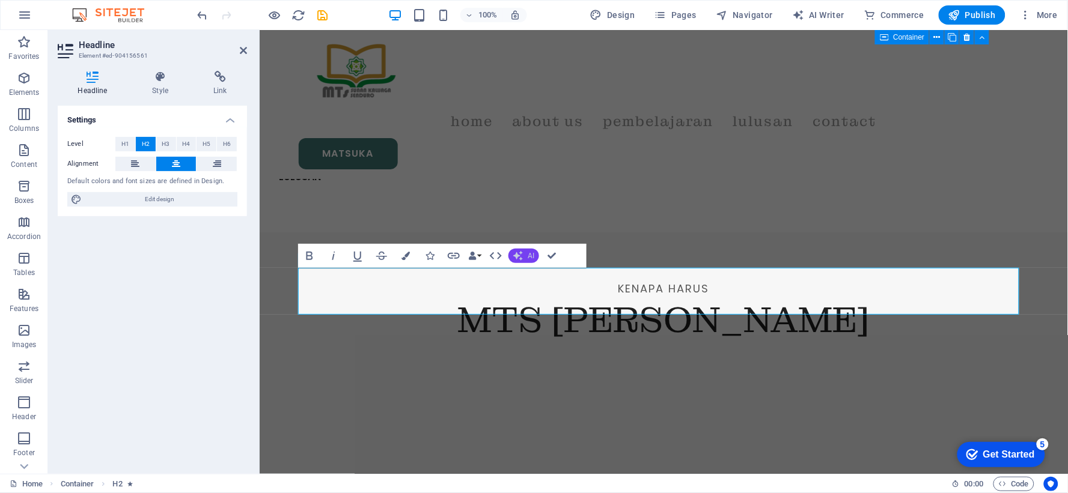
click at [527, 257] on span "AI" at bounding box center [530, 255] width 7 height 7
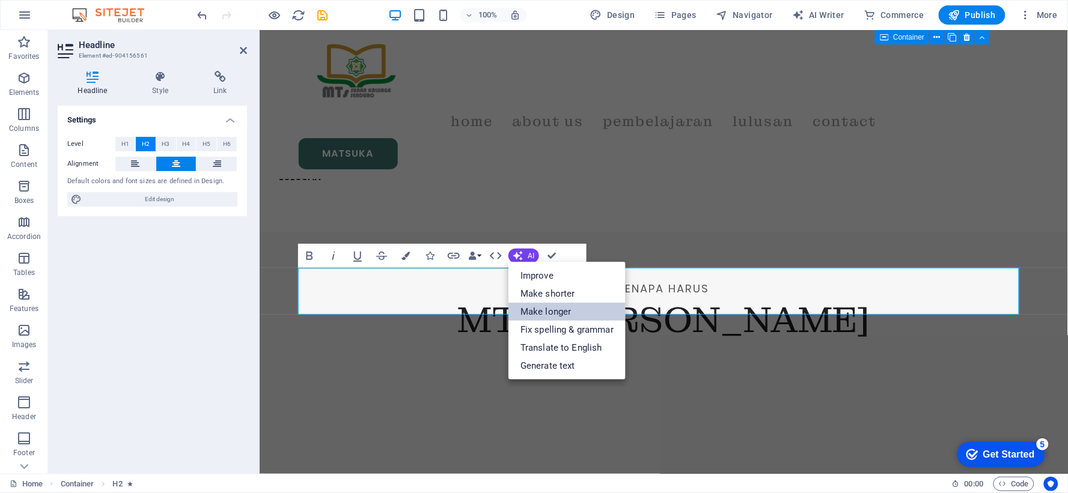
click at [531, 308] on link "Make longer" at bounding box center [566, 312] width 117 height 18
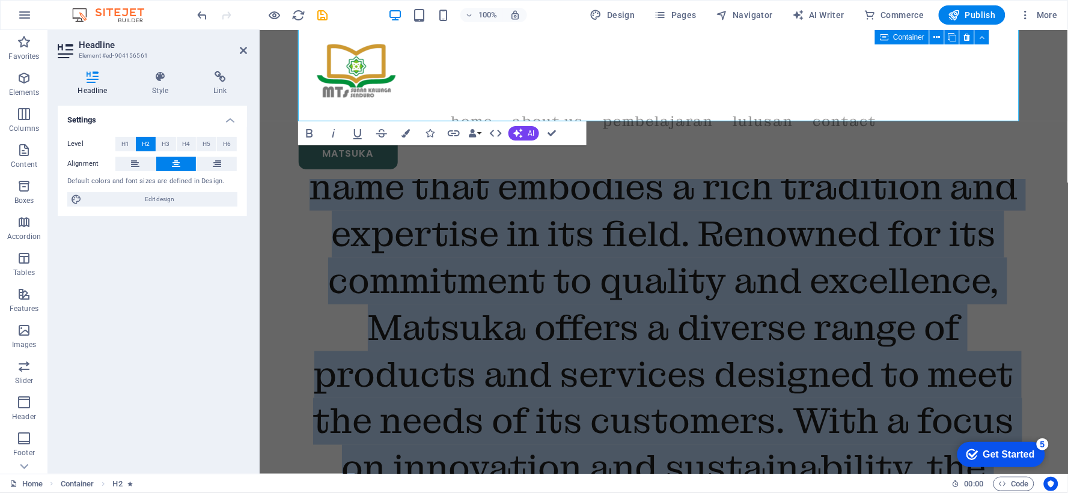
scroll to position [1636, 0]
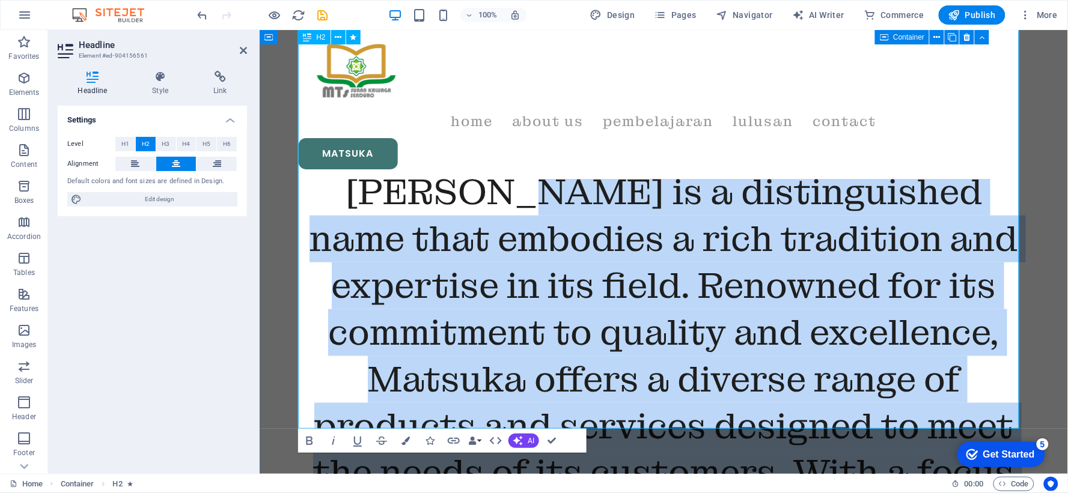
drag, startPoint x: 492, startPoint y: 232, endPoint x: 872, endPoint y: 400, distance: 415.8
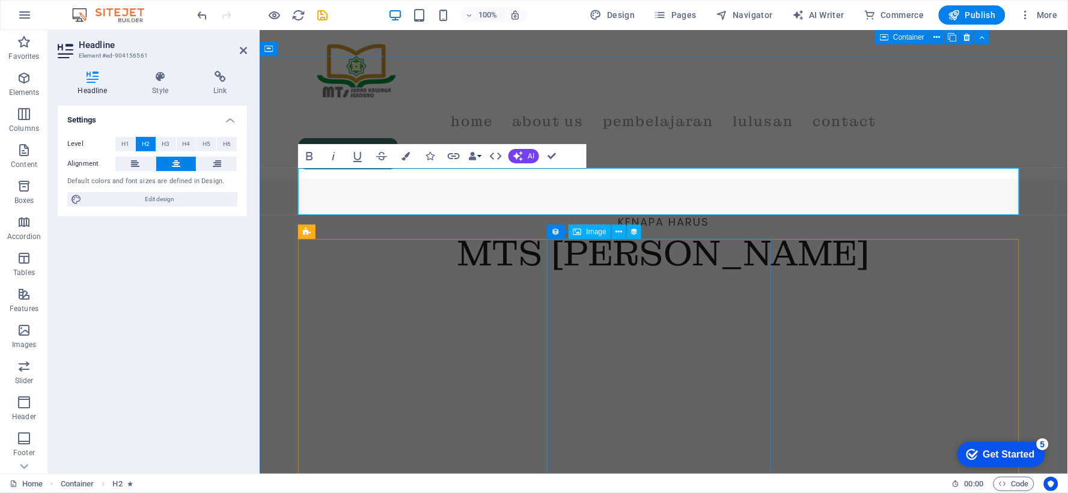
scroll to position [1102, 0]
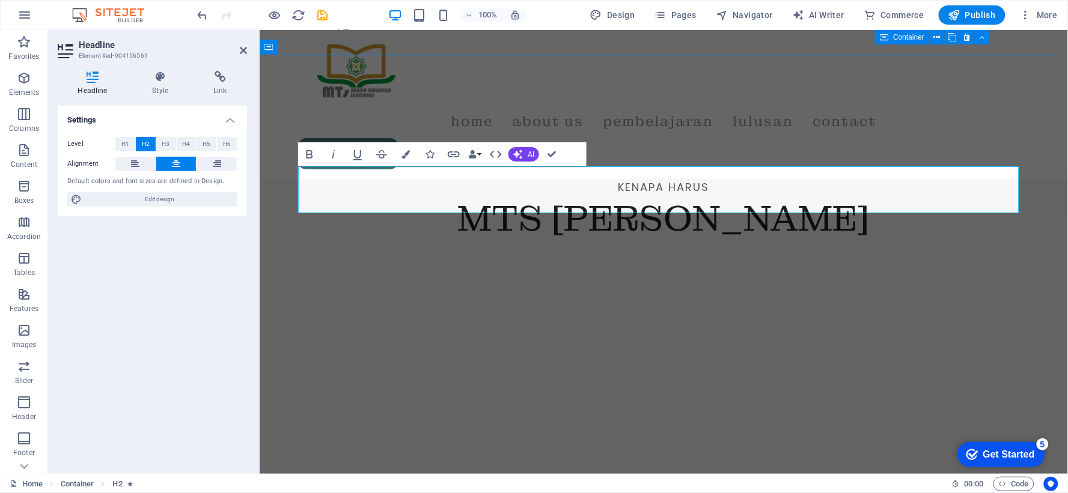
drag, startPoint x: 755, startPoint y: 184, endPoint x: 619, endPoint y: 189, distance: 135.3
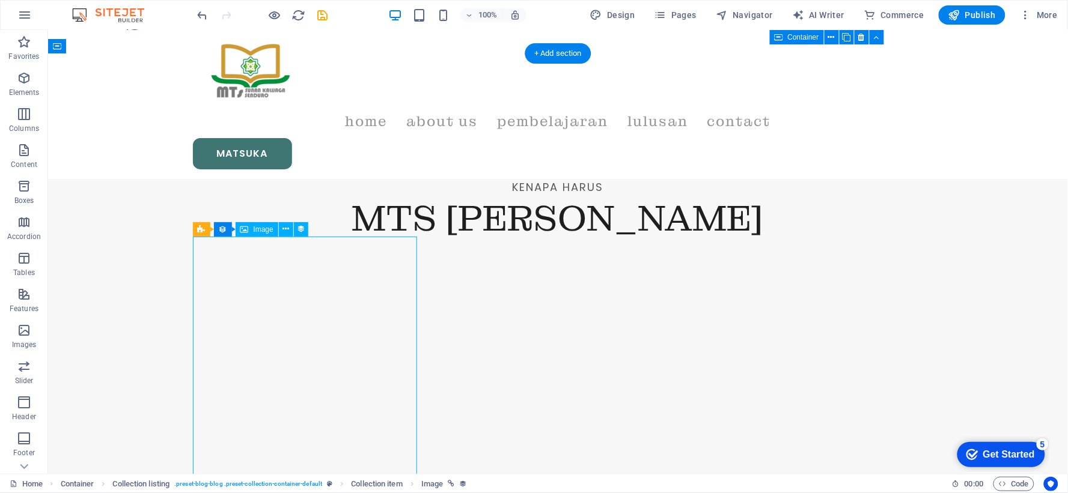
scroll to position [1169, 0]
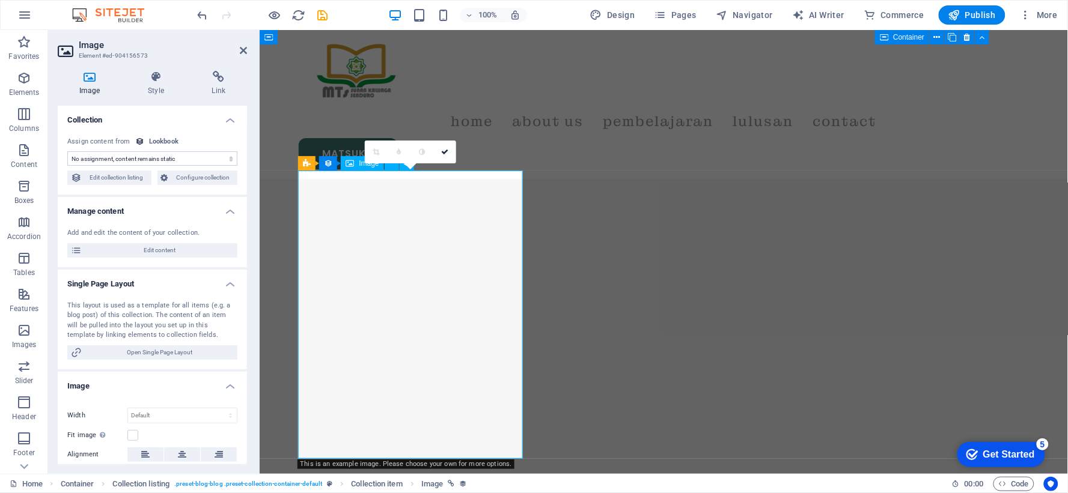
select select "style-small-image"
click at [86, 85] on h4 "Image" at bounding box center [92, 83] width 68 height 25
click at [87, 80] on icon at bounding box center [90, 77] width 64 height 12
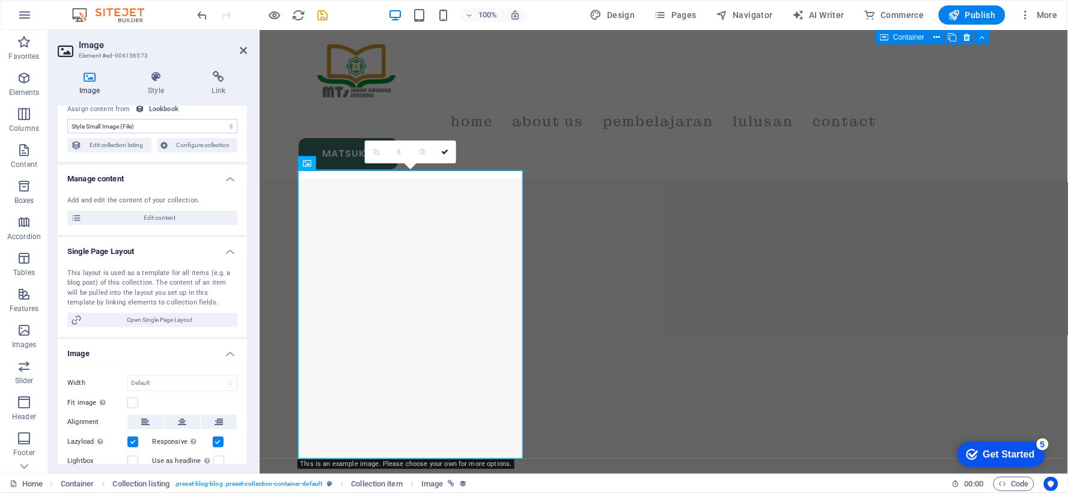
scroll to position [0, 0]
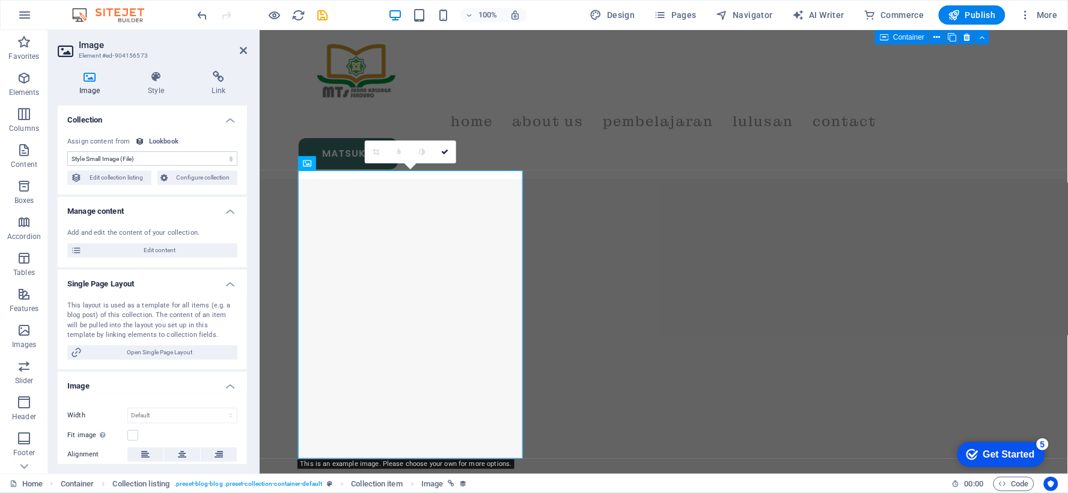
click at [141, 159] on select "No assignment, content remains static Created at (Date) Updated at (Date) Style…" at bounding box center [152, 158] width 170 height 14
click at [309, 165] on icon at bounding box center [307, 163] width 8 height 14
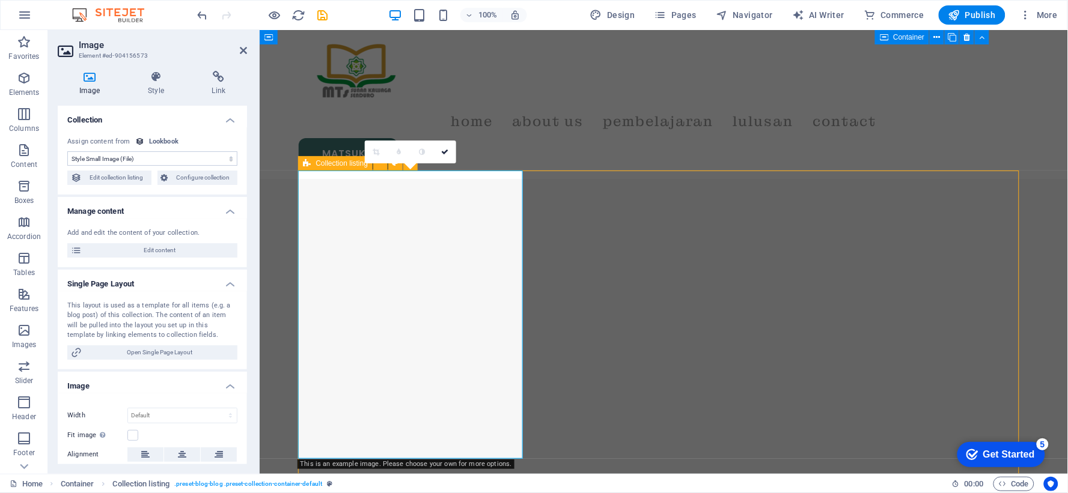
click at [309, 165] on icon at bounding box center [307, 163] width 8 height 14
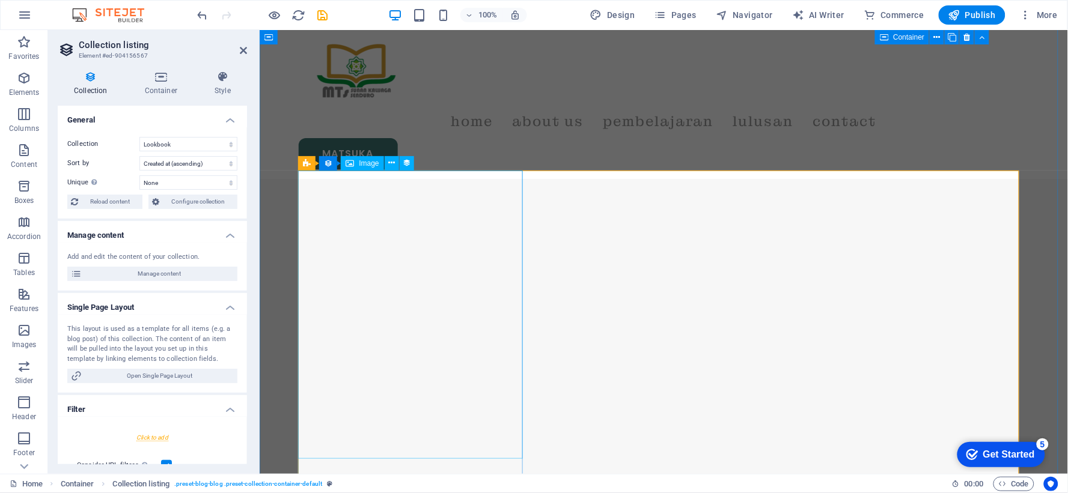
select select "style-small-image"
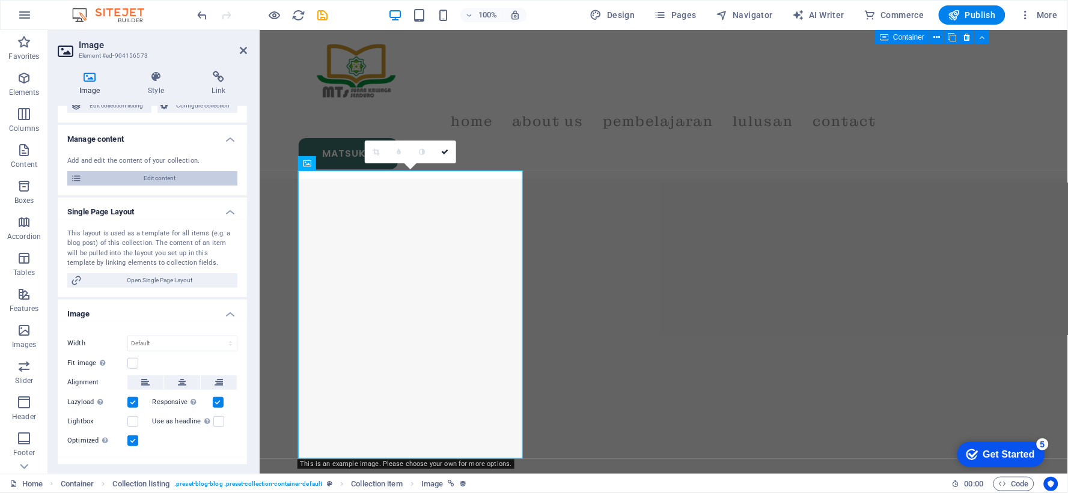
scroll to position [67, 0]
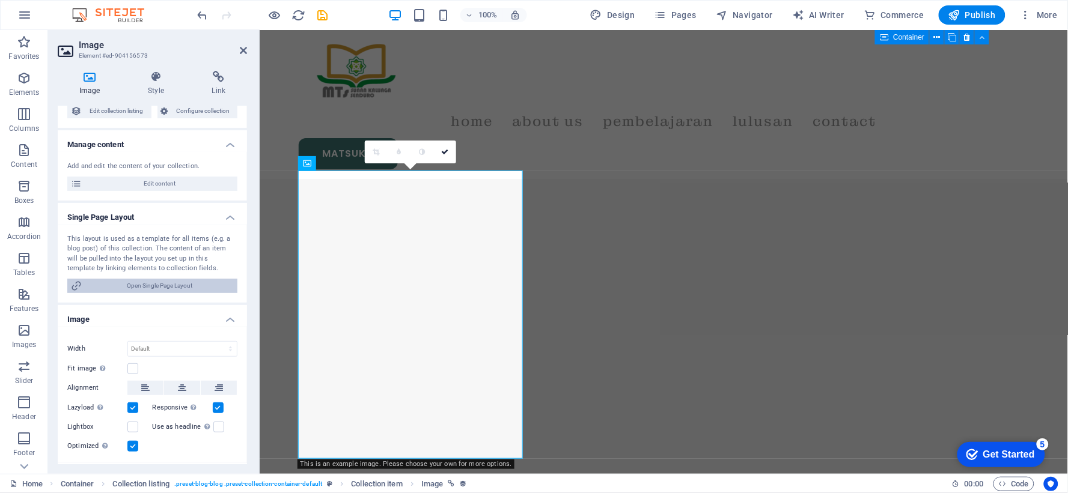
click at [177, 292] on span "Open Single Page Layout" at bounding box center [159, 286] width 148 height 14
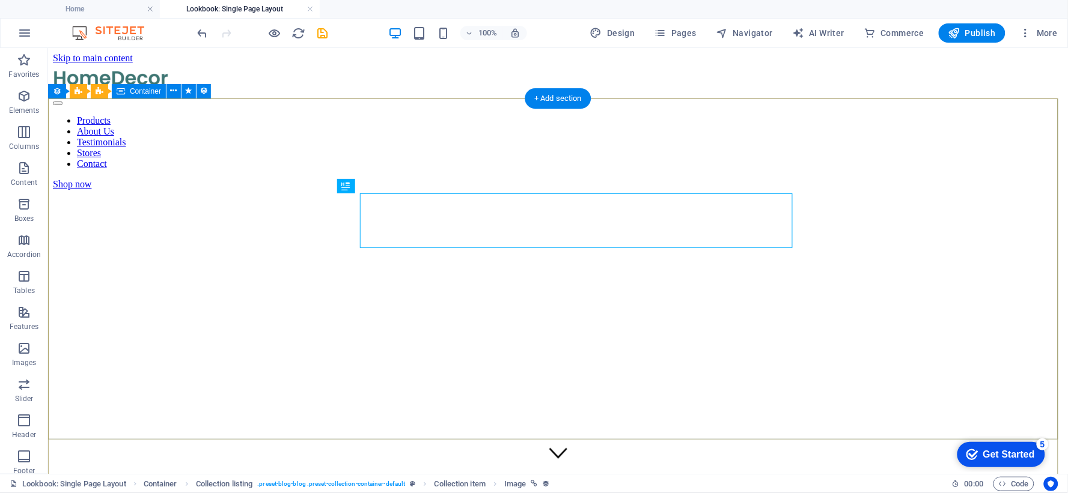
scroll to position [0, 0]
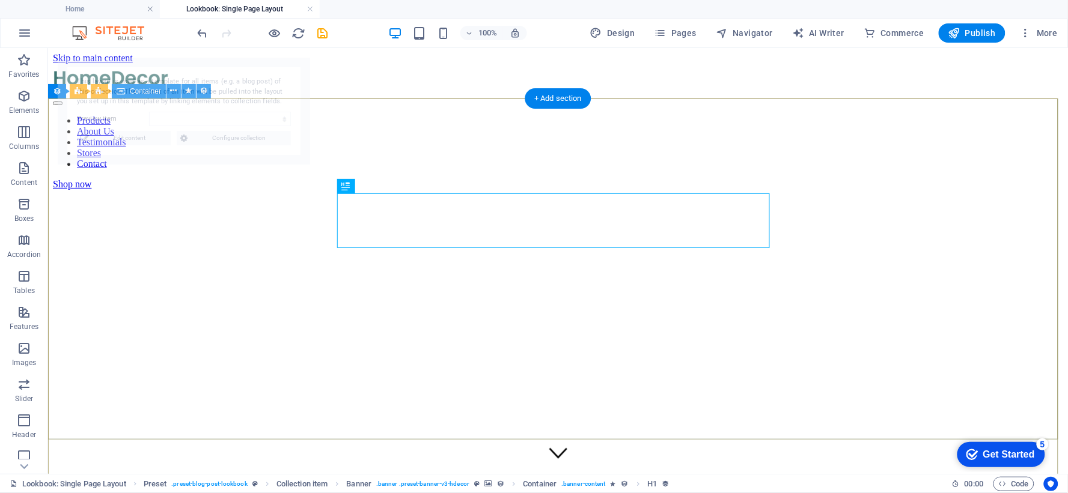
select select "68b8da2980230df1810da878"
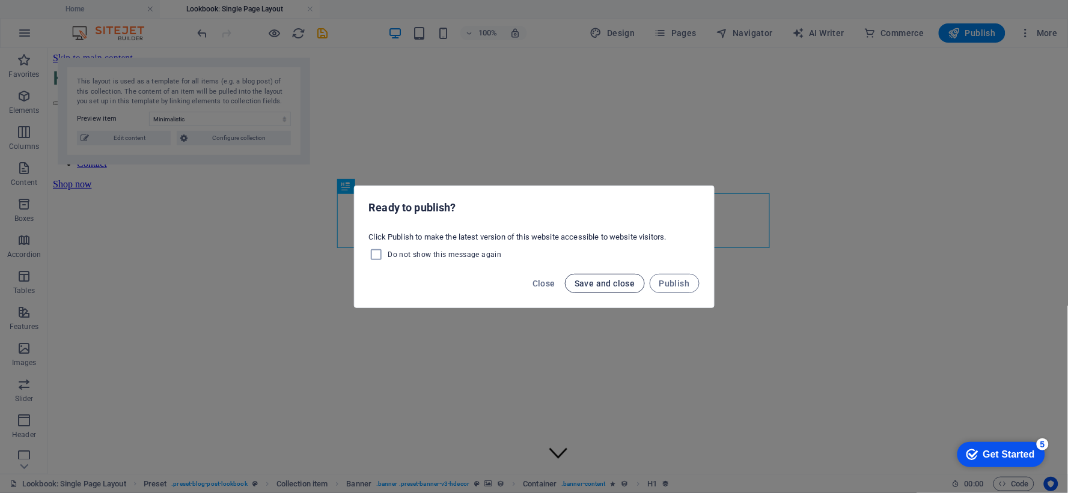
click at [635, 287] on span "Save and close" at bounding box center [604, 284] width 61 height 10
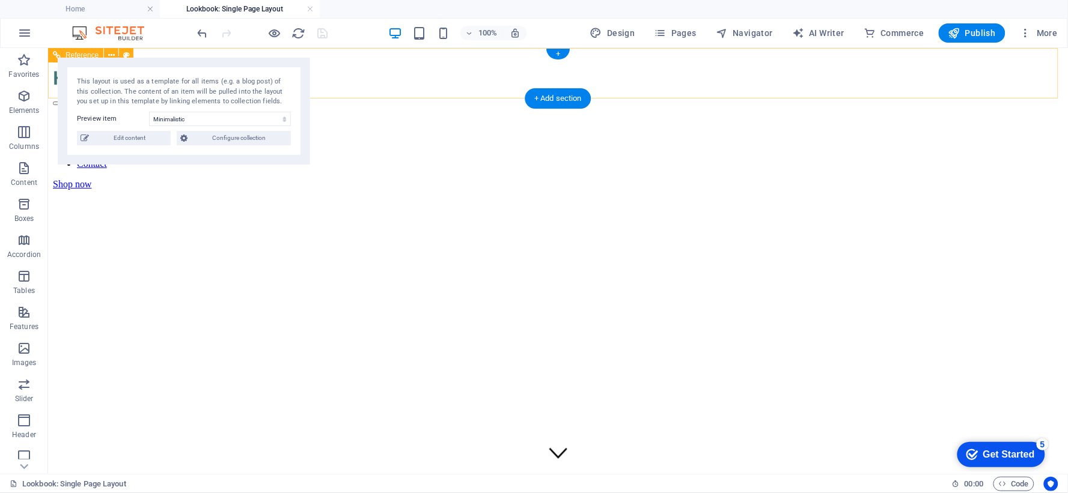
click at [333, 115] on nav "Products About Us Testimonials Stores Contact" at bounding box center [557, 142] width 1010 height 54
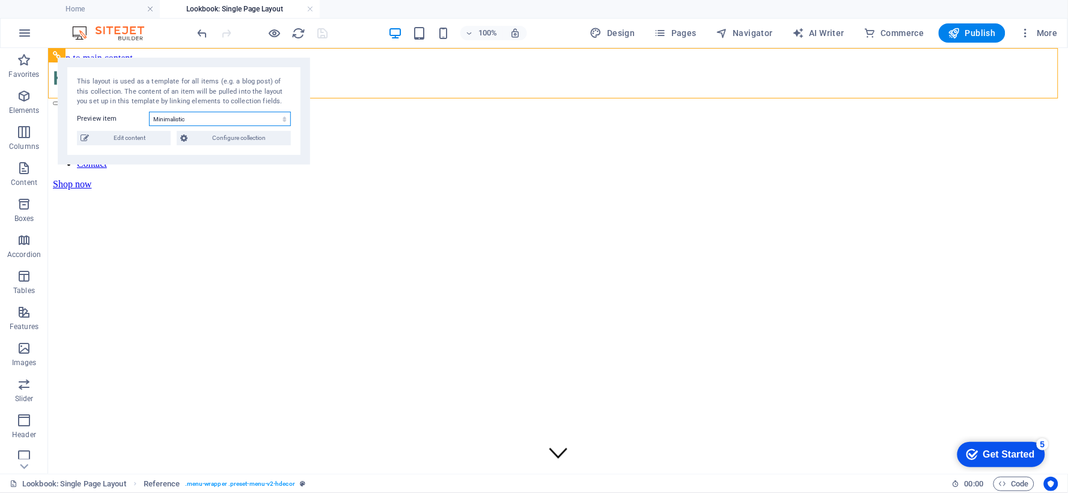
click at [274, 118] on select "Minimalistic Industrial Scandinavian" at bounding box center [220, 119] width 142 height 14
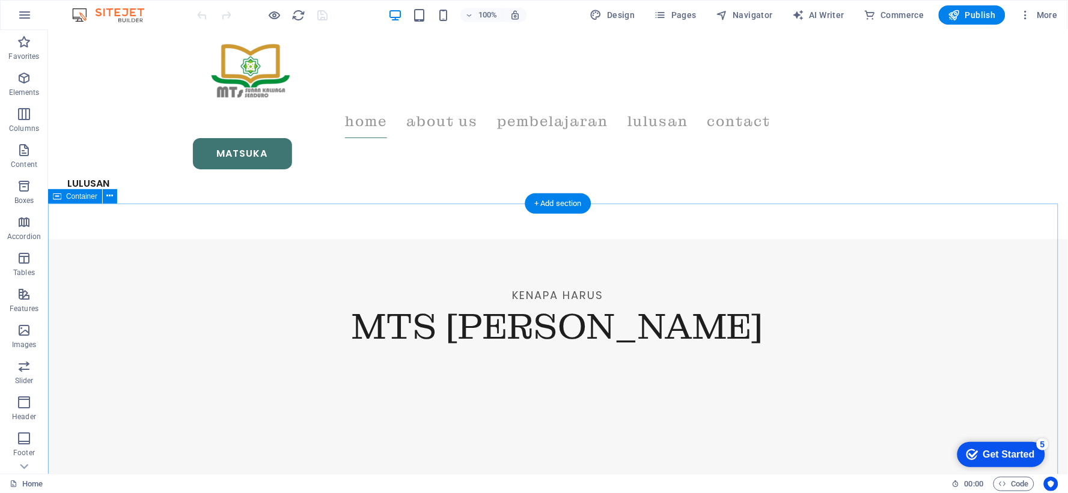
scroll to position [1068, 0]
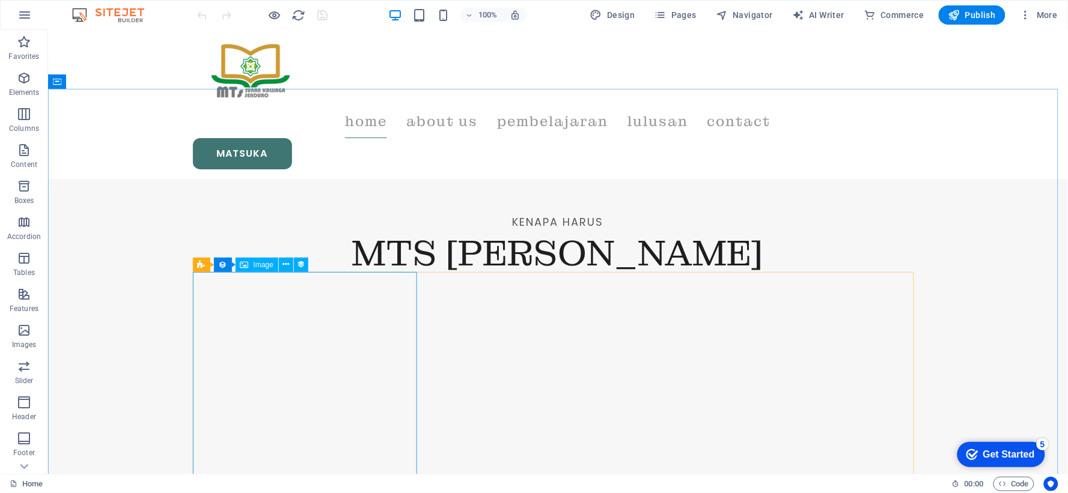
click at [257, 266] on span "Image" at bounding box center [264, 264] width 20 height 7
click at [283, 263] on icon at bounding box center [285, 264] width 7 height 13
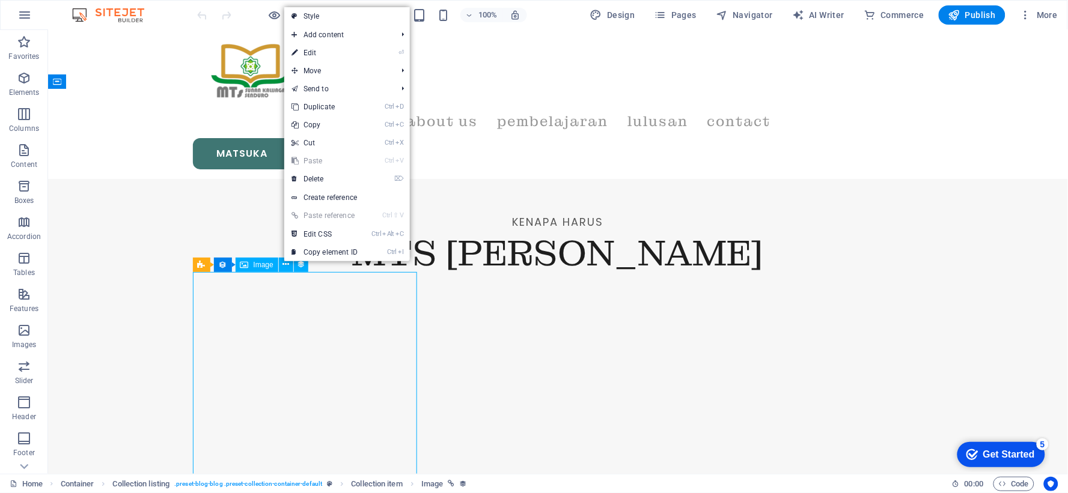
click at [256, 263] on span "Image" at bounding box center [264, 264] width 20 height 7
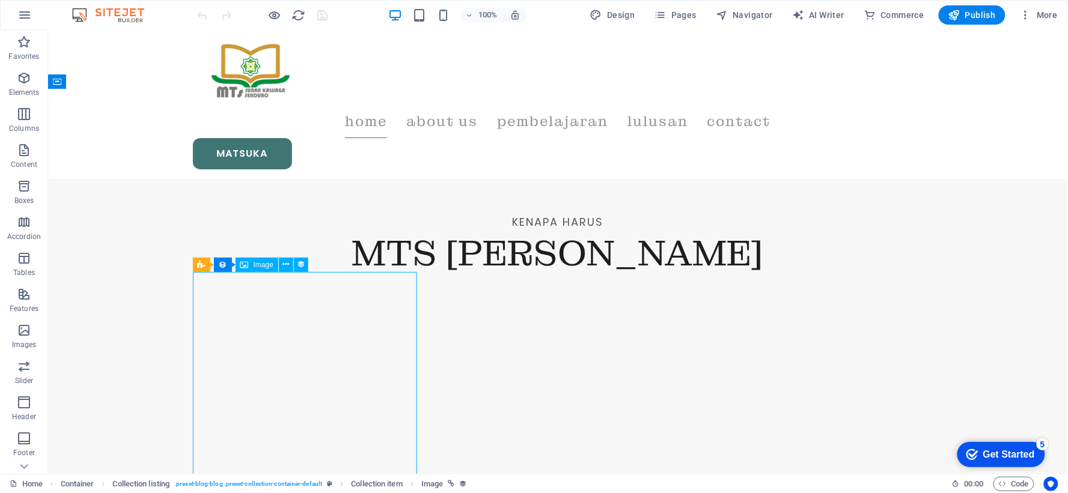
click at [256, 263] on span "Image" at bounding box center [264, 264] width 20 height 7
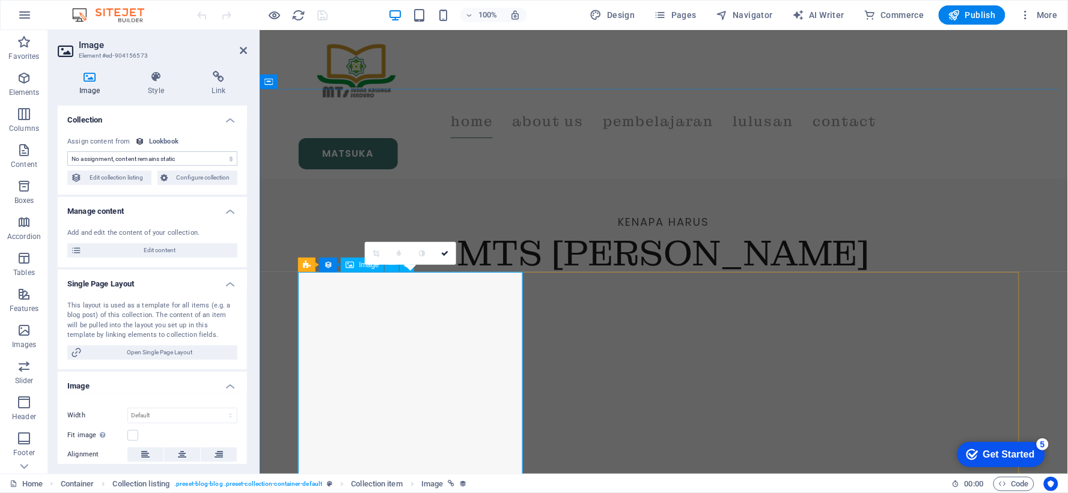
select select "style-small-image"
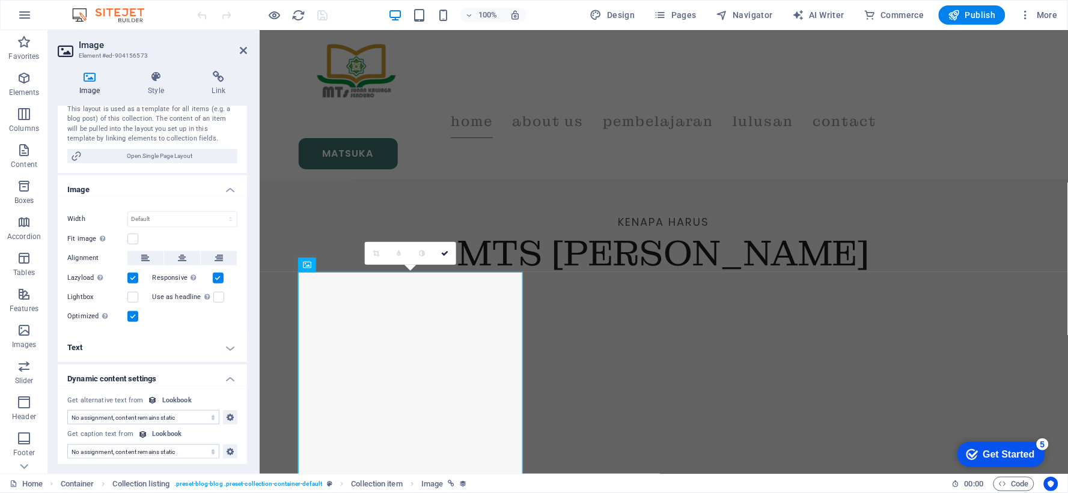
scroll to position [200, 0]
click at [194, 376] on h4 "Dynamic content settings" at bounding box center [152, 372] width 189 height 22
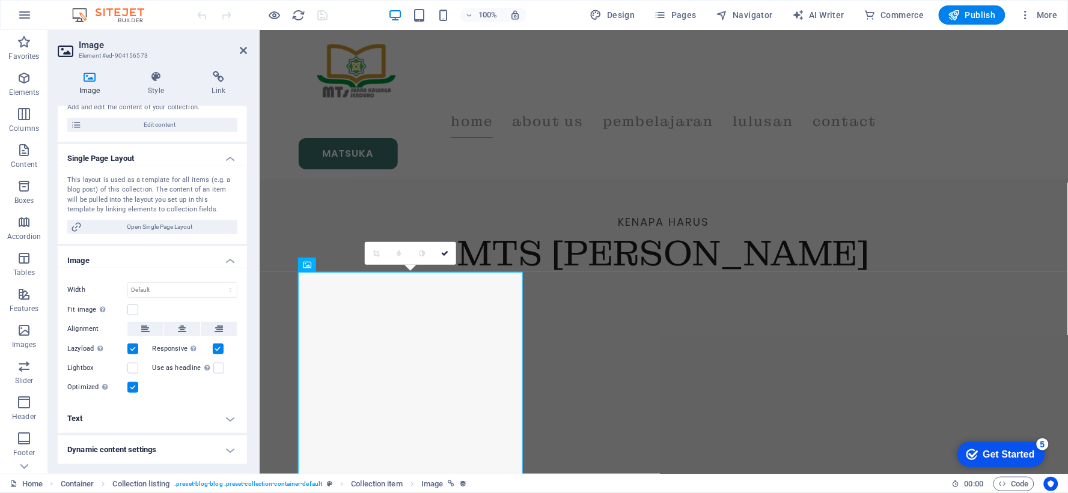
scroll to position [124, 0]
click at [213, 412] on h4 "Text" at bounding box center [152, 420] width 189 height 29
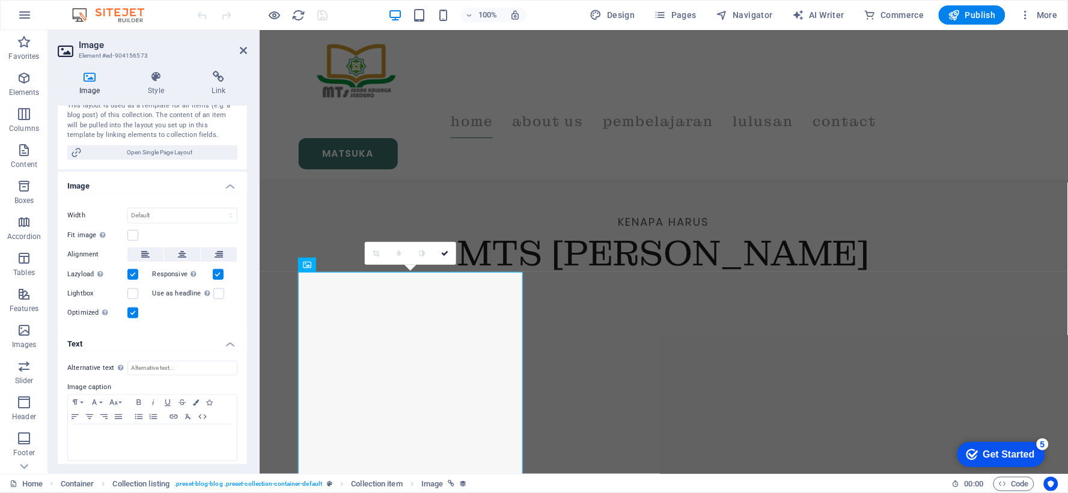
click at [225, 345] on h4 "Text" at bounding box center [152, 341] width 189 height 22
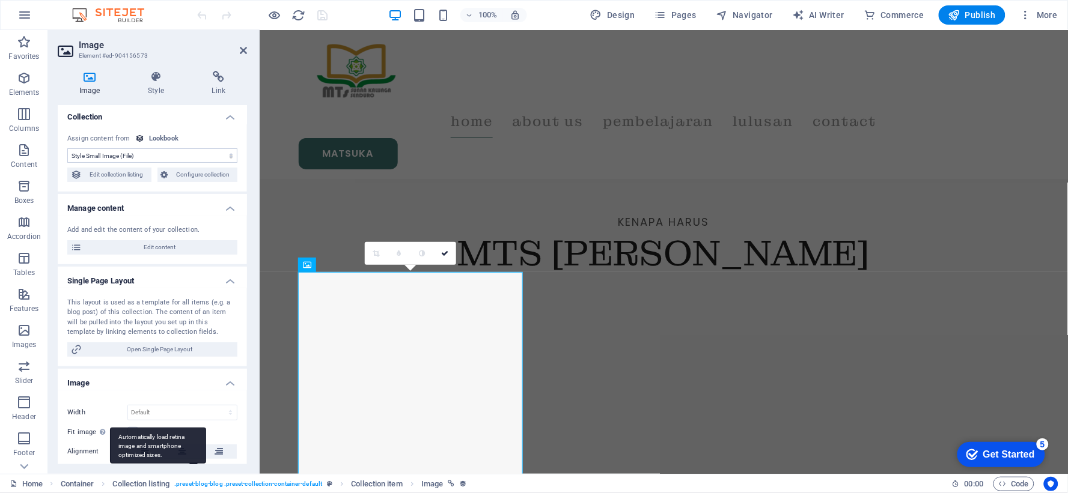
scroll to position [0, 0]
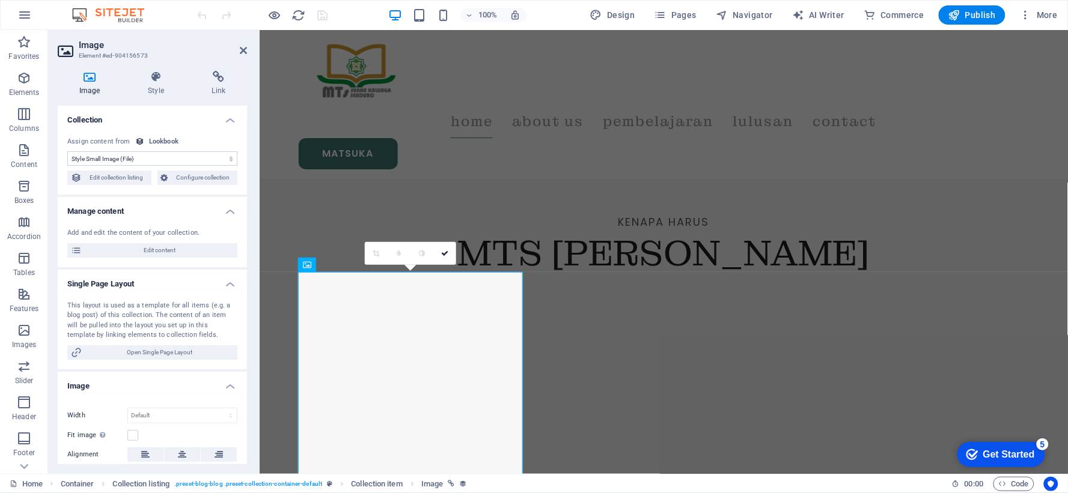
click at [98, 77] on icon at bounding box center [90, 77] width 64 height 12
click at [91, 77] on icon at bounding box center [90, 77] width 64 height 12
click at [161, 182] on icon at bounding box center [164, 178] width 7 height 14
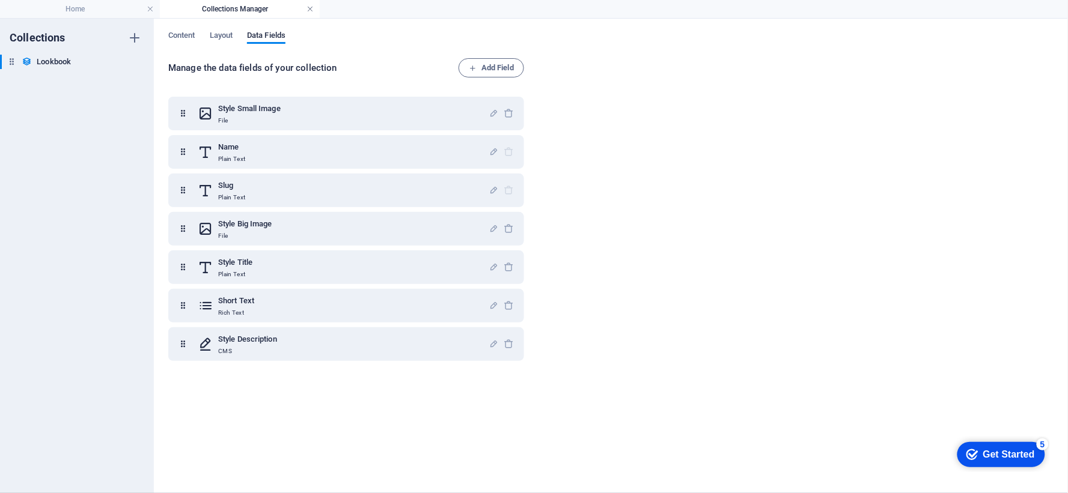
click at [307, 8] on link at bounding box center [309, 9] width 7 height 11
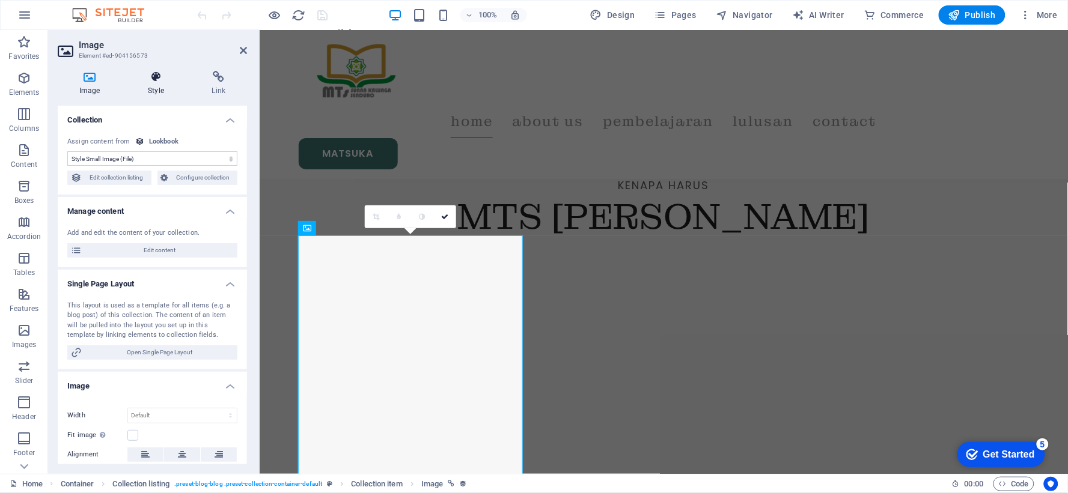
click at [166, 79] on icon at bounding box center [155, 77] width 59 height 12
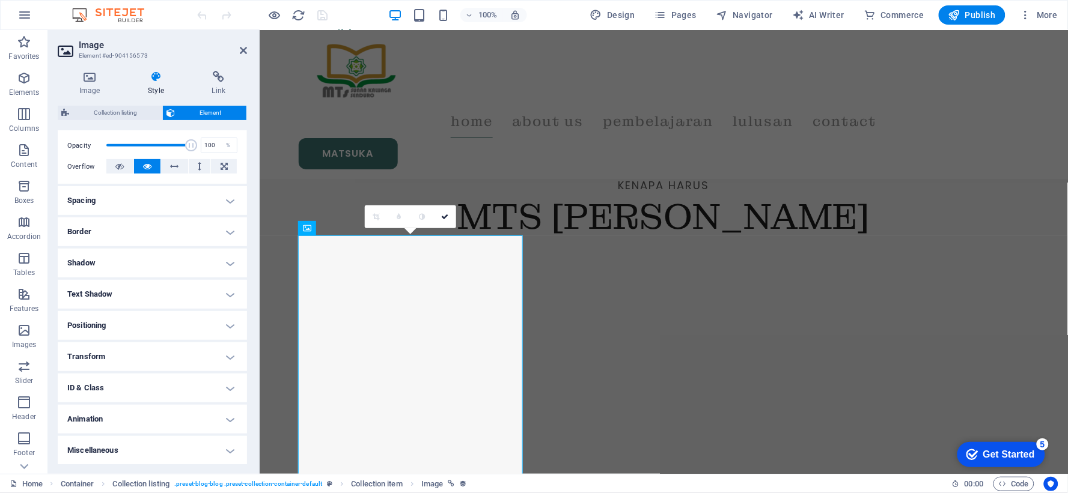
scroll to position [0, 0]
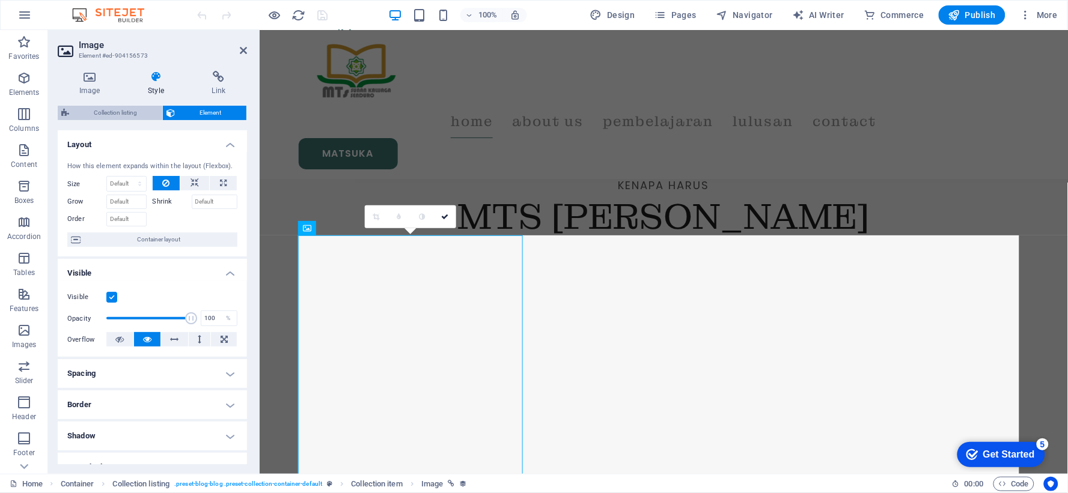
click at [136, 114] on span "Collection listing" at bounding box center [116, 113] width 86 height 14
select select "rem"
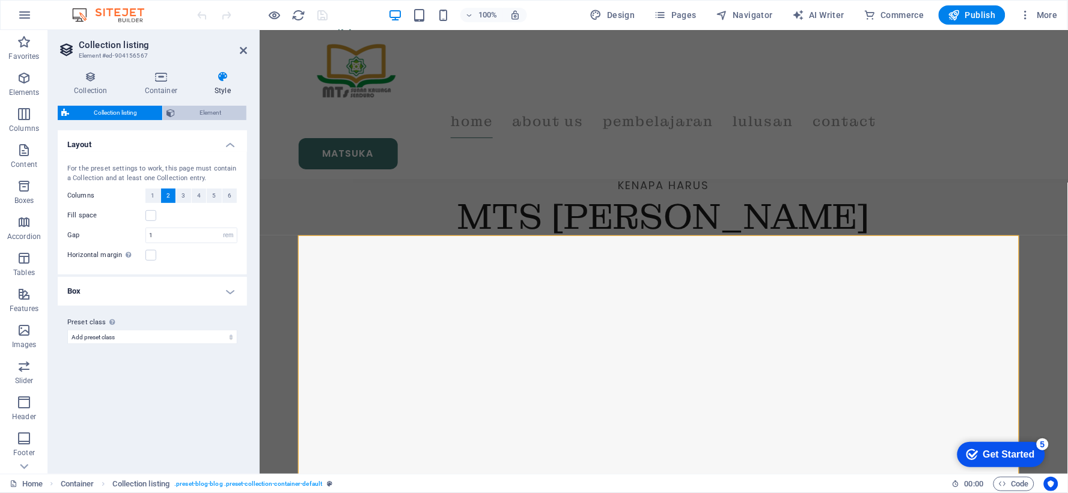
click at [187, 115] on span "Element" at bounding box center [210, 113] width 64 height 14
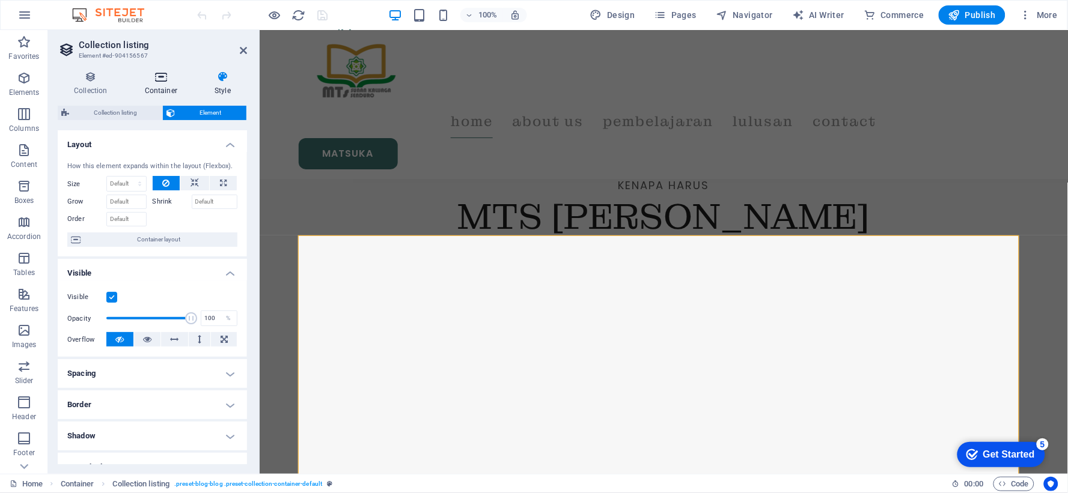
click at [166, 92] on h4 "Container" at bounding box center [164, 83] width 70 height 25
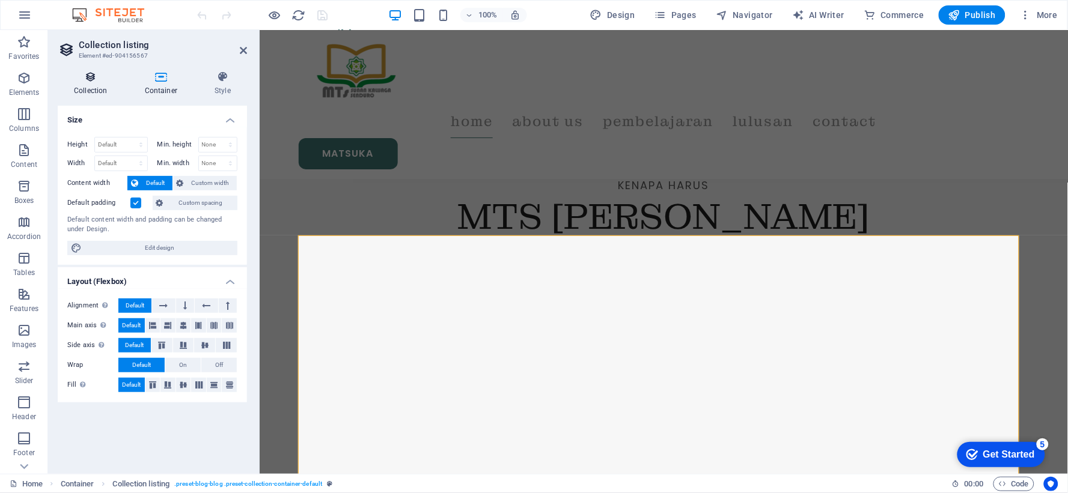
click at [90, 87] on h4 "Collection" at bounding box center [93, 83] width 71 height 25
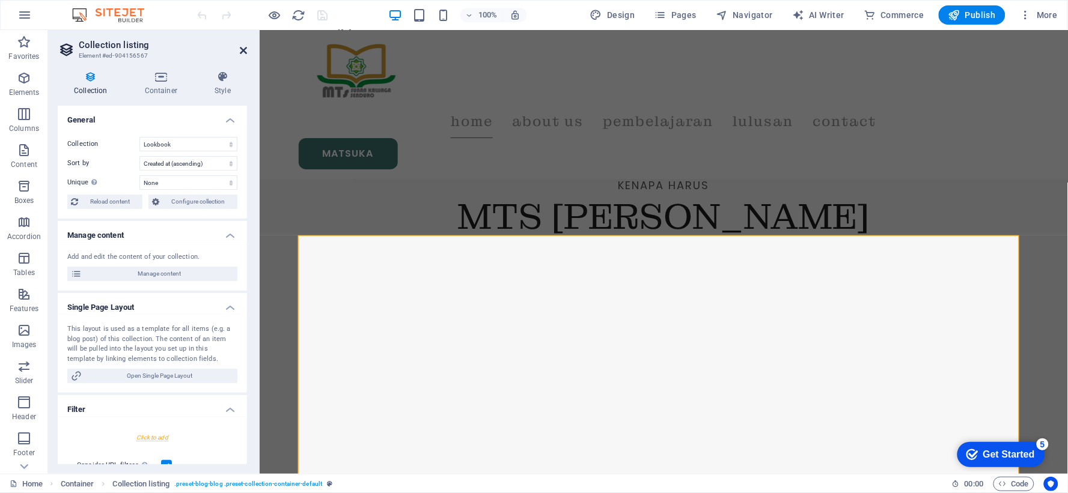
click at [246, 50] on icon at bounding box center [243, 51] width 7 height 10
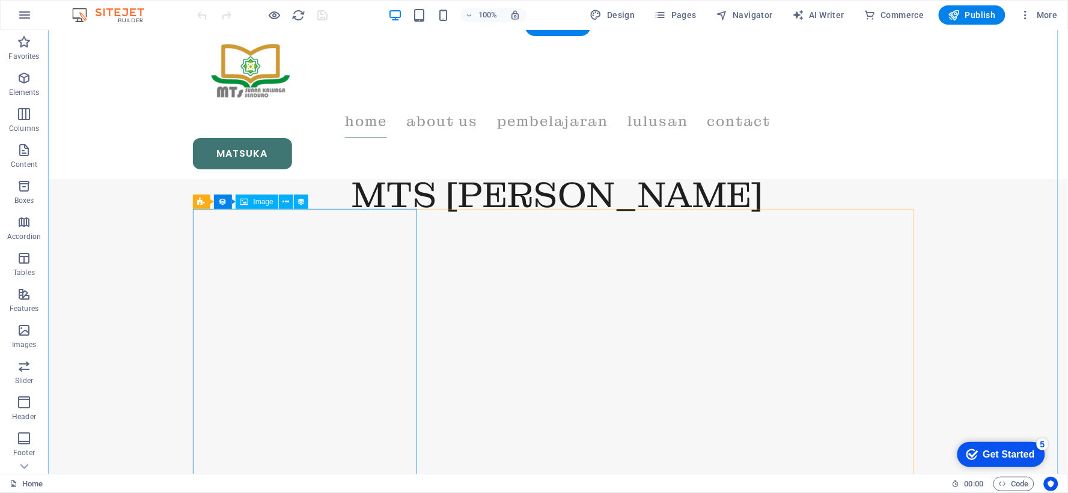
scroll to position [1134, 0]
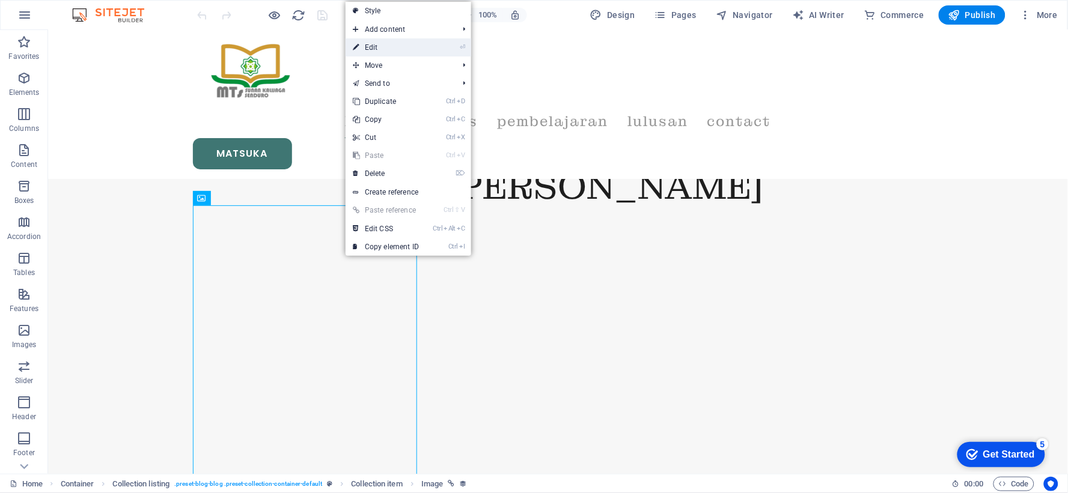
click at [381, 44] on link "⏎ Edit" at bounding box center [385, 47] width 80 height 18
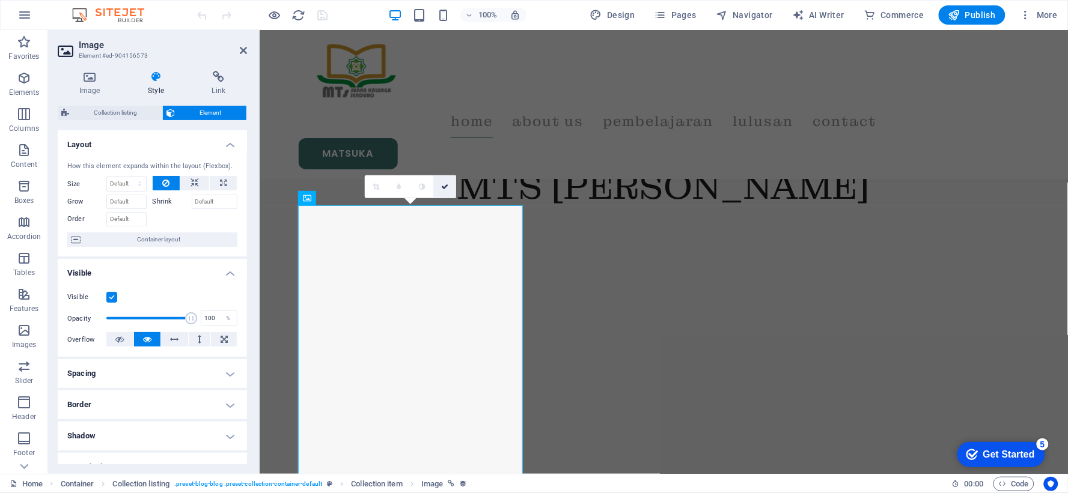
click at [441, 184] on icon at bounding box center [444, 186] width 7 height 7
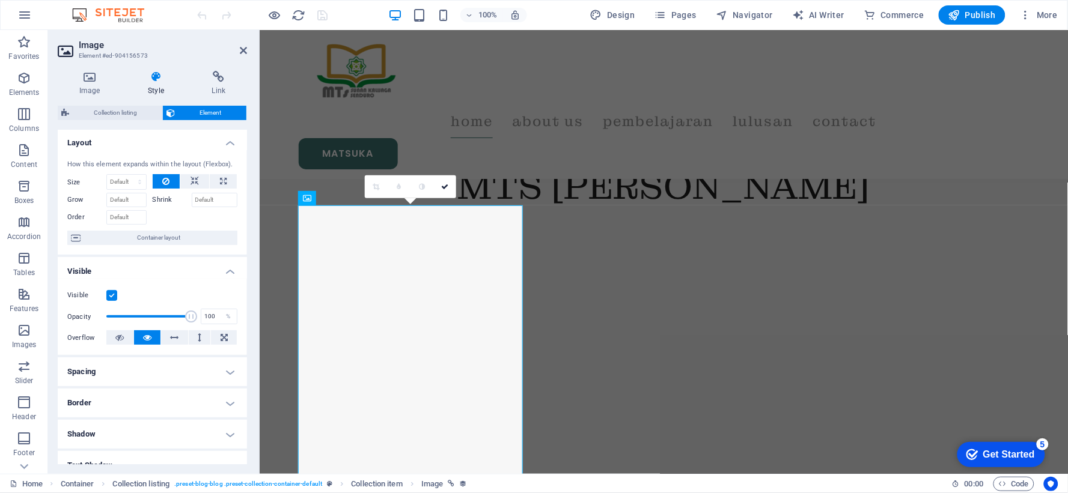
scroll to position [0, 0]
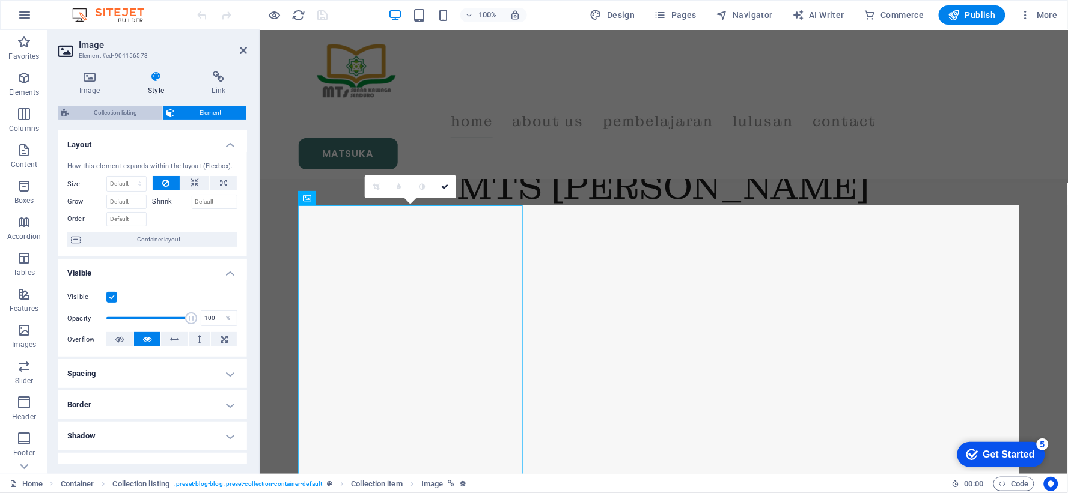
click at [127, 115] on span "Collection listing" at bounding box center [116, 113] width 86 height 14
select select "rem"
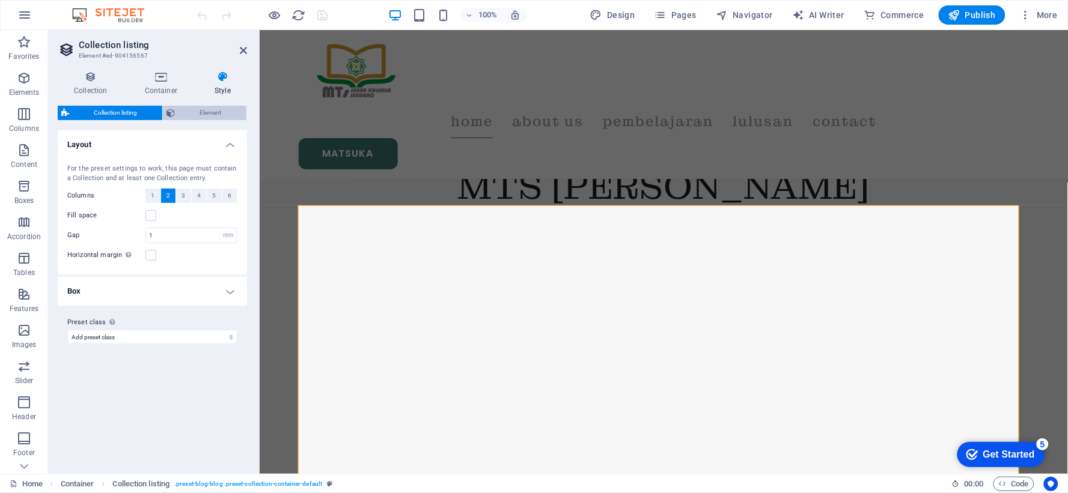
click at [181, 115] on span "Element" at bounding box center [210, 113] width 64 height 14
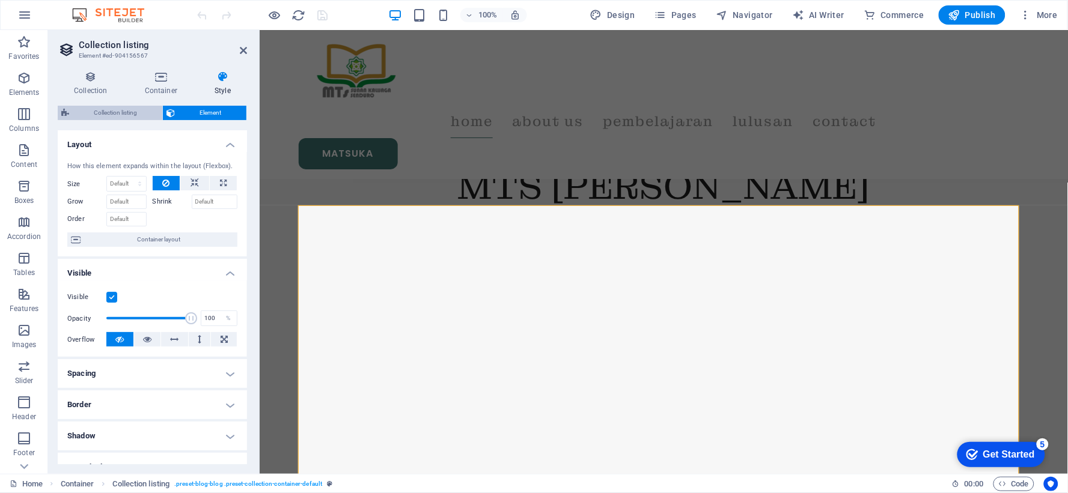
click at [99, 107] on span "Collection listing" at bounding box center [116, 113] width 86 height 14
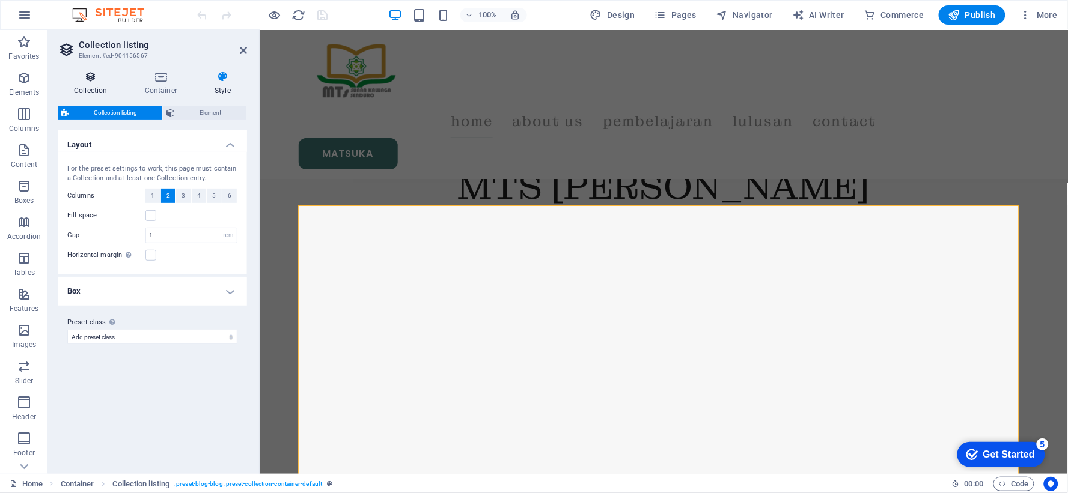
click at [97, 80] on icon at bounding box center [91, 77] width 66 height 12
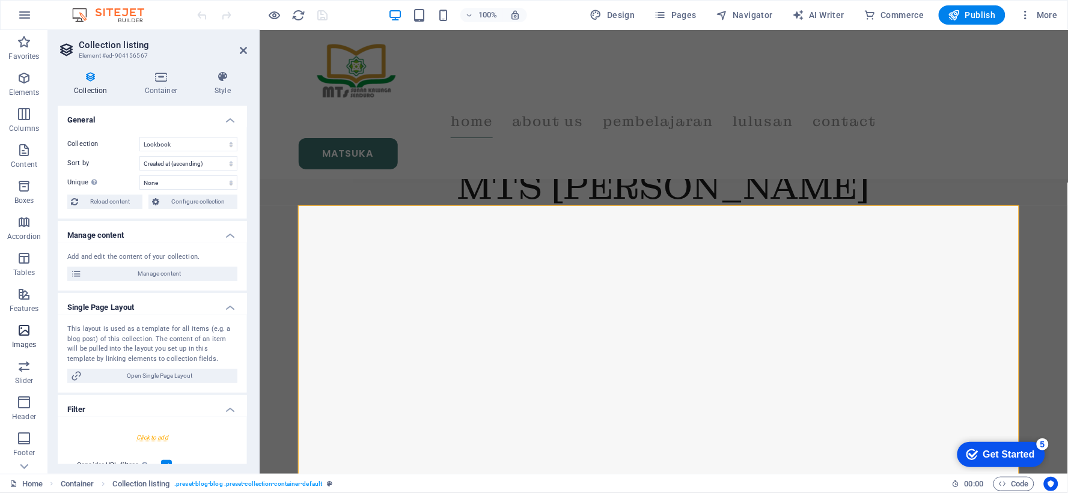
click at [26, 335] on icon "button" at bounding box center [24, 330] width 14 height 14
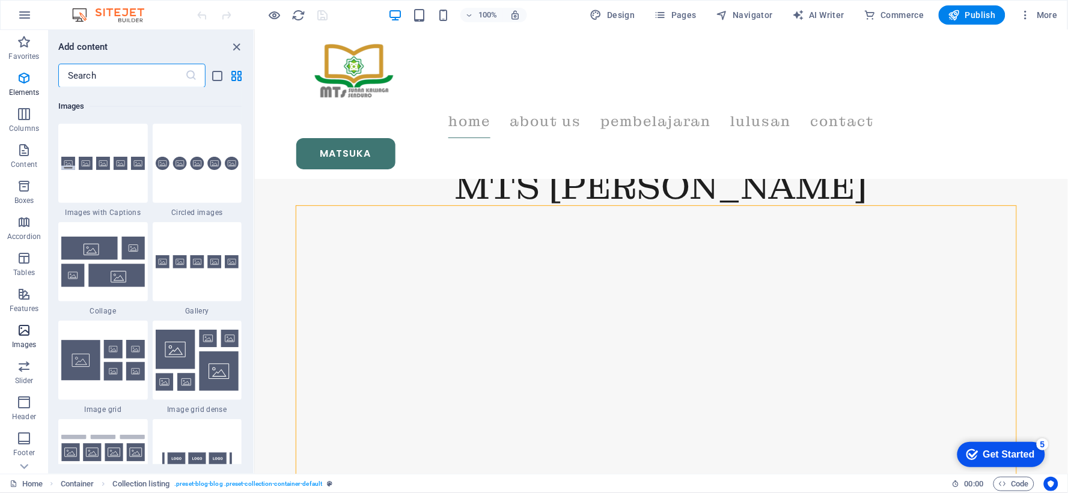
scroll to position [6090, 0]
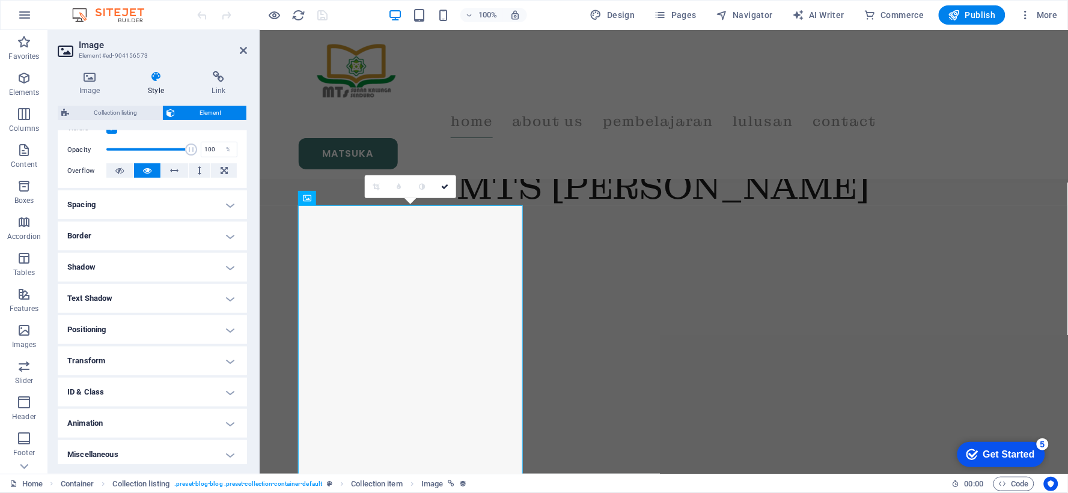
scroll to position [173, 0]
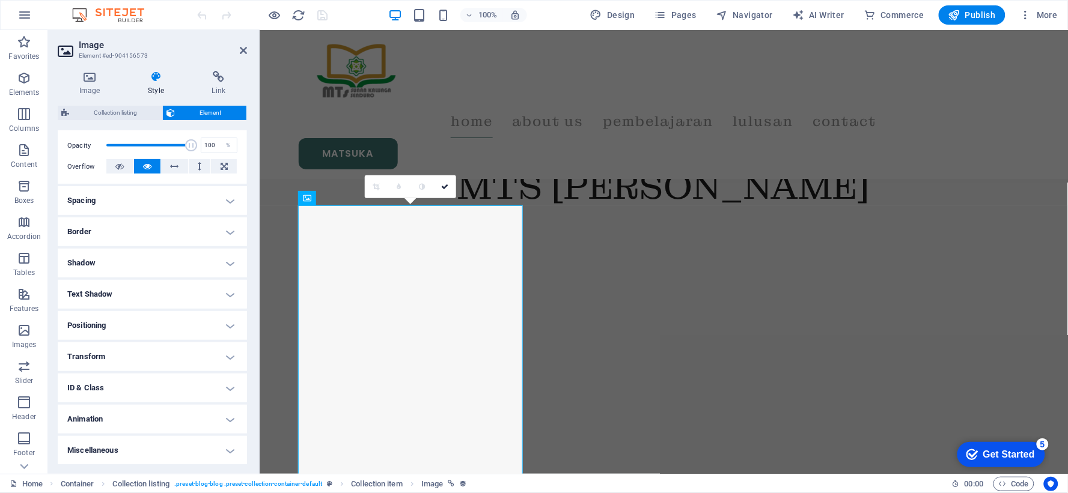
click at [162, 445] on h4 "Miscellaneous" at bounding box center [152, 450] width 189 height 29
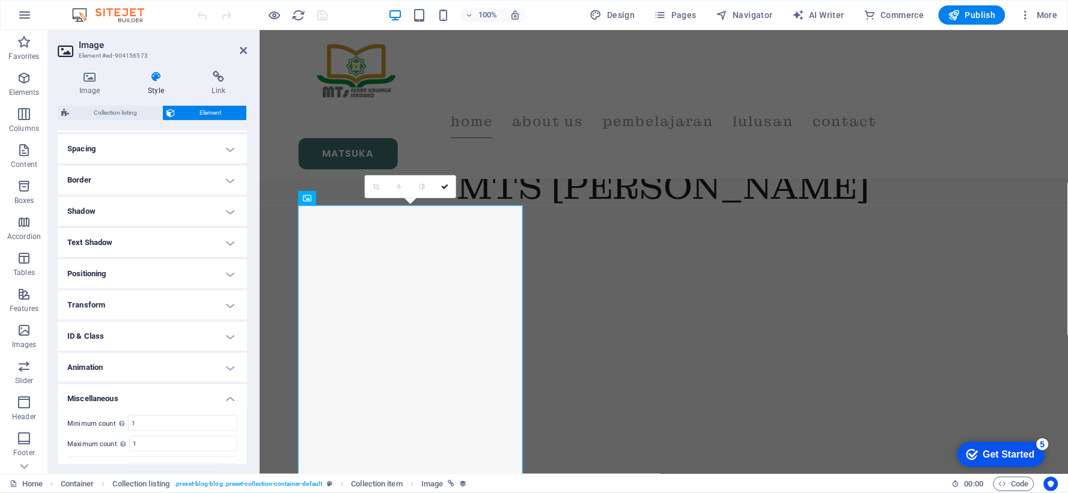
scroll to position [248, 0]
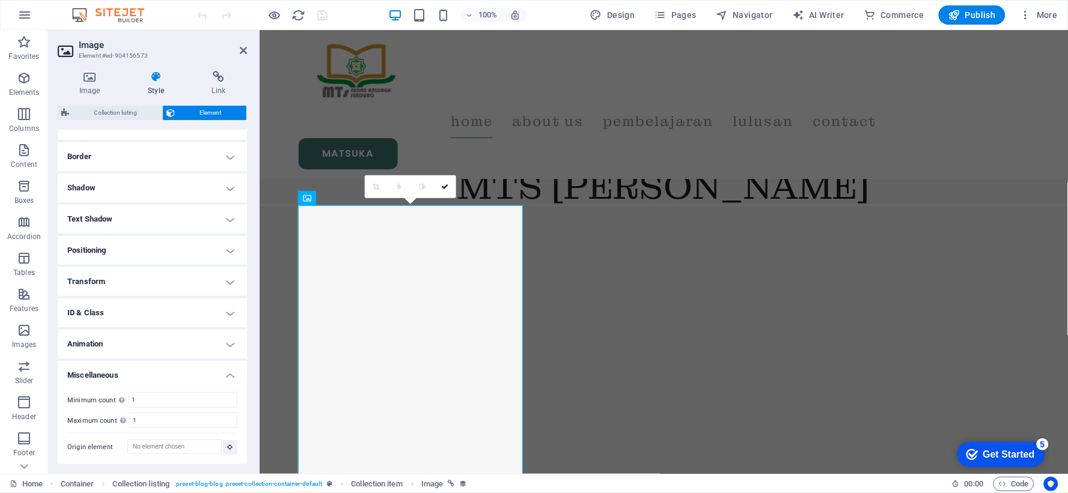
click at [187, 378] on h4 "Miscellaneous" at bounding box center [152, 372] width 189 height 22
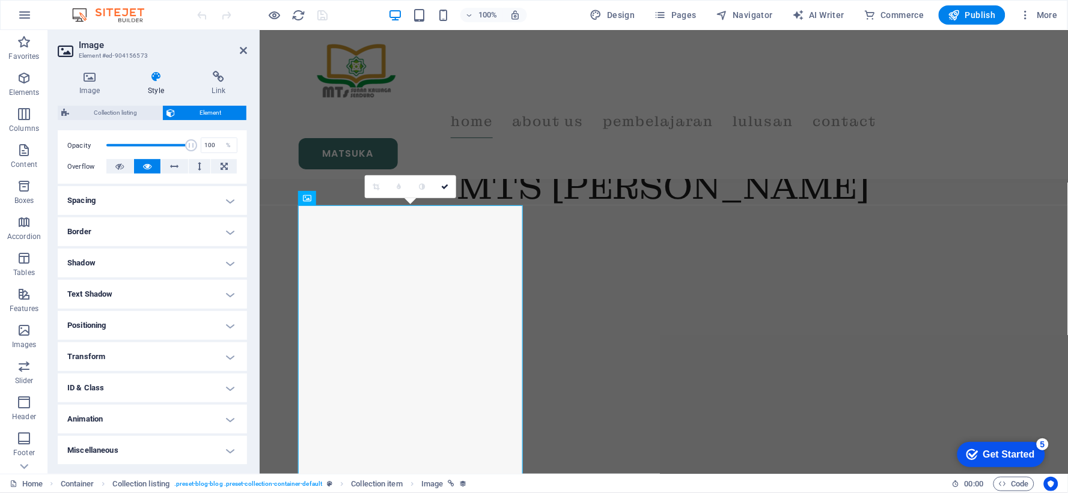
click at [211, 199] on h4 "Spacing" at bounding box center [152, 200] width 189 height 29
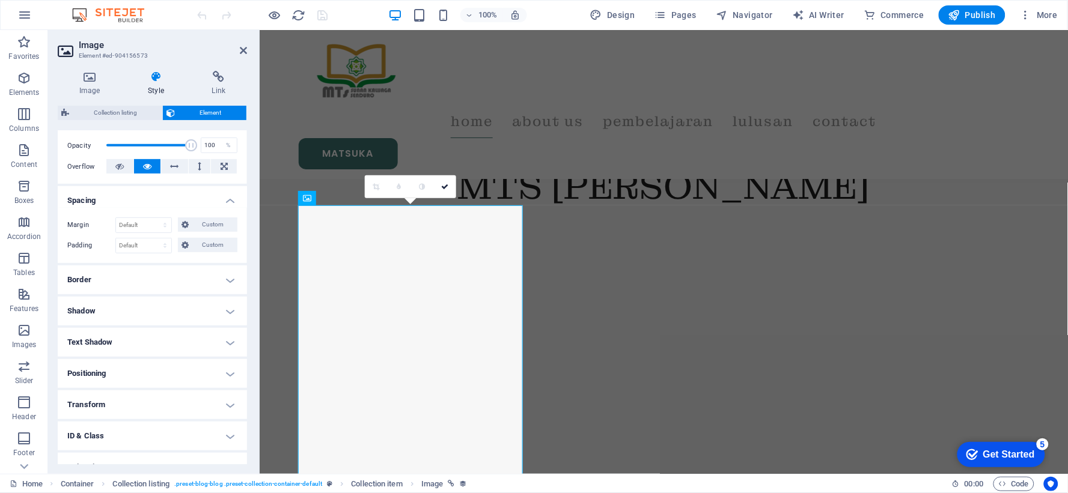
click at [211, 199] on h4 "Spacing" at bounding box center [152, 197] width 189 height 22
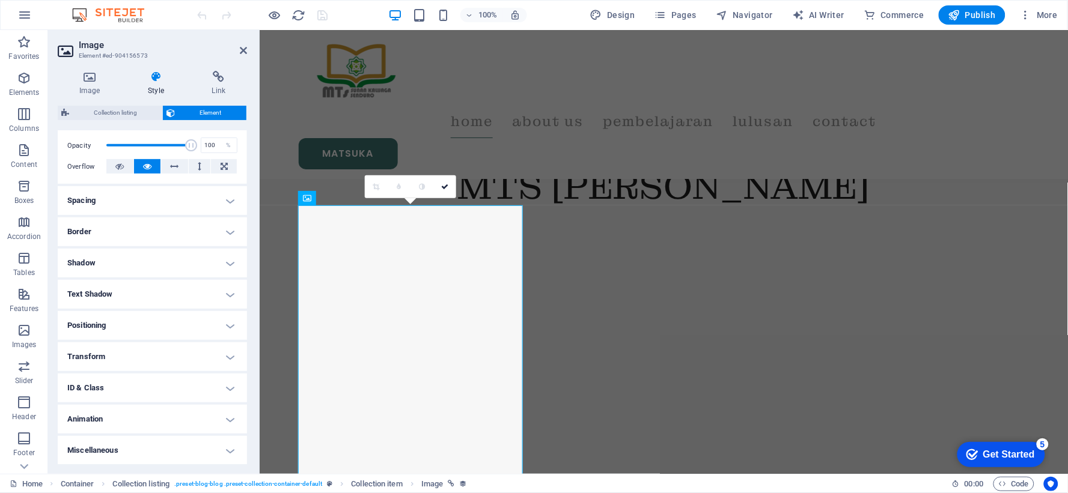
click at [208, 256] on h4 "Shadow" at bounding box center [152, 263] width 189 height 29
click at [208, 256] on h4 "Shadow" at bounding box center [152, 260] width 189 height 22
click at [228, 233] on h4 "Border" at bounding box center [152, 231] width 189 height 29
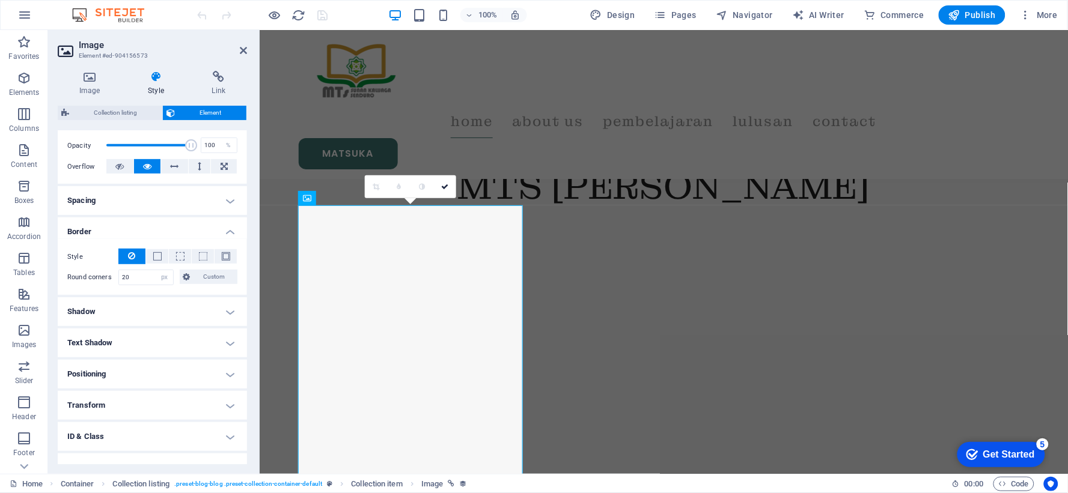
click at [228, 233] on h4 "Border" at bounding box center [152, 228] width 189 height 22
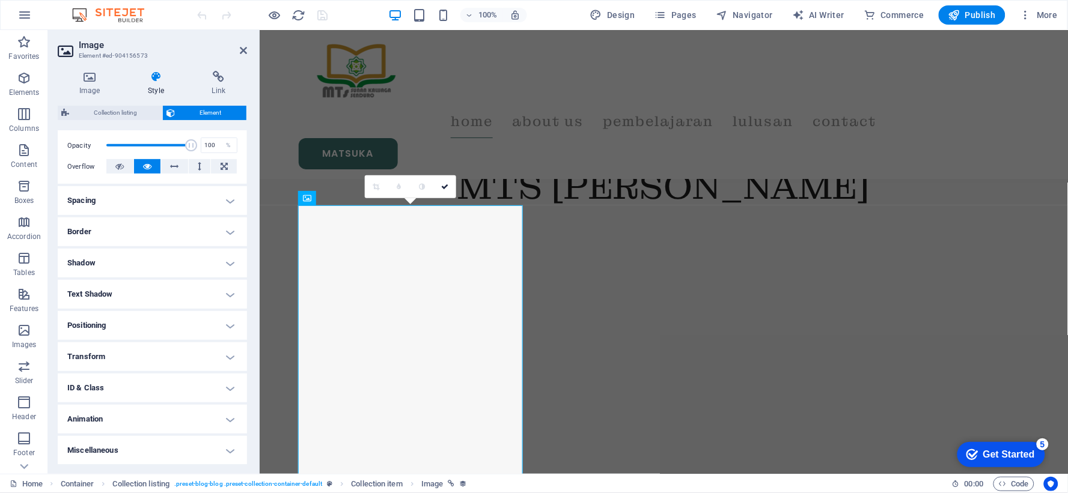
click at [208, 304] on h4 "Text Shadow" at bounding box center [152, 294] width 189 height 29
click at [208, 304] on div "Default None Outside Color X offset 0 px rem vh vw Y offset 0 px rem vh vw Blur…" at bounding box center [152, 319] width 189 height 34
click at [207, 348] on h4 "Positioning" at bounding box center [152, 352] width 189 height 29
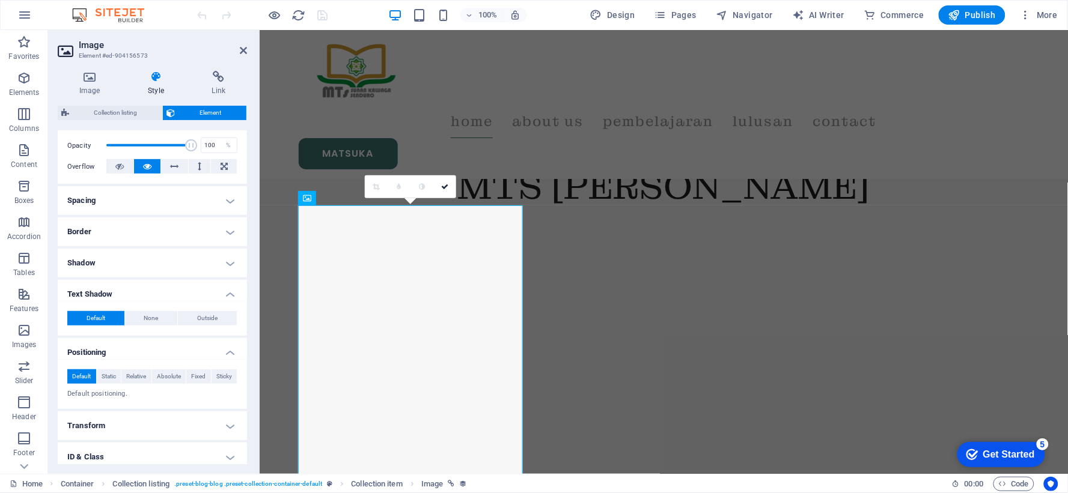
click at [207, 348] on h4 "Positioning" at bounding box center [152, 349] width 189 height 22
click at [219, 296] on h4 "Text Shadow" at bounding box center [152, 291] width 189 height 22
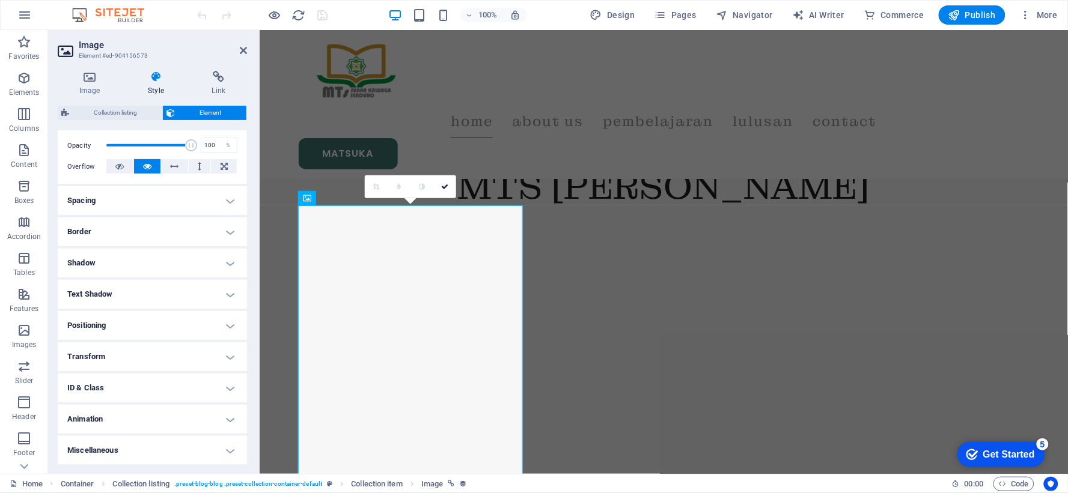
click at [193, 362] on h4 "Transform" at bounding box center [152, 356] width 189 height 29
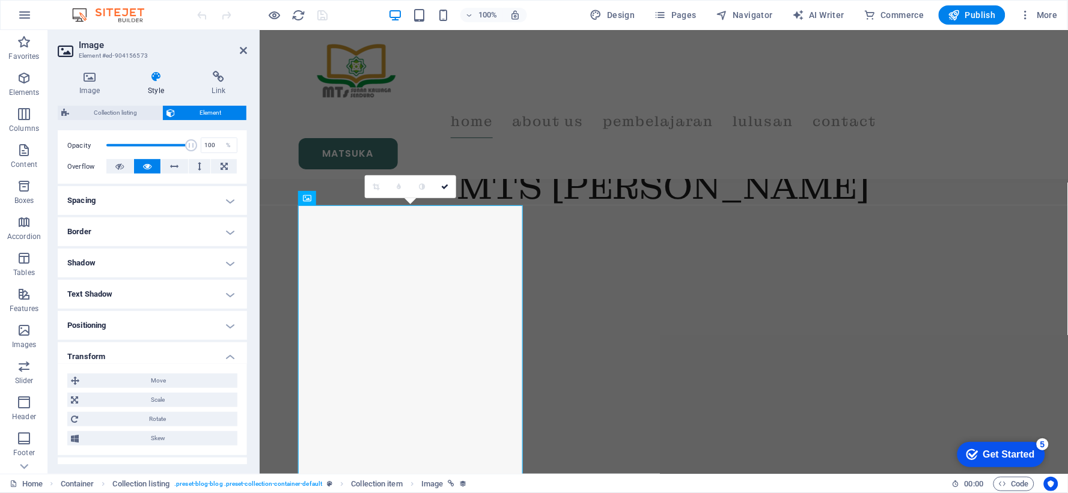
click at [193, 362] on h4 "Transform" at bounding box center [152, 353] width 189 height 22
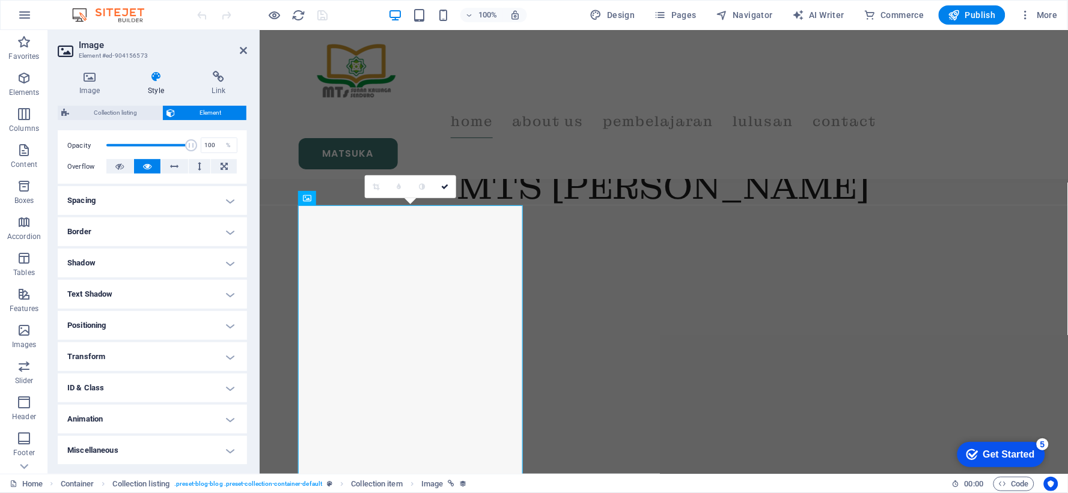
click at [190, 392] on h4 "ID & Class" at bounding box center [152, 388] width 189 height 29
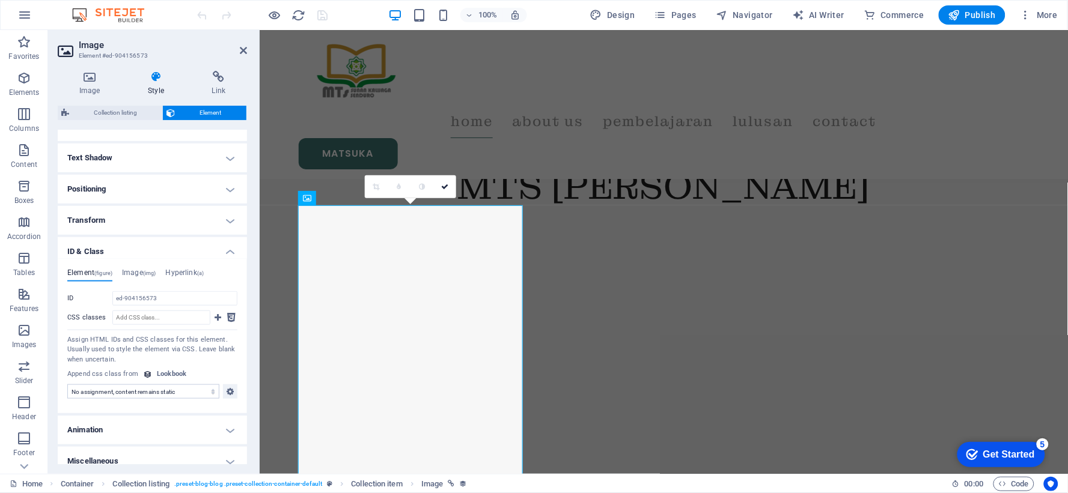
scroll to position [320, 0]
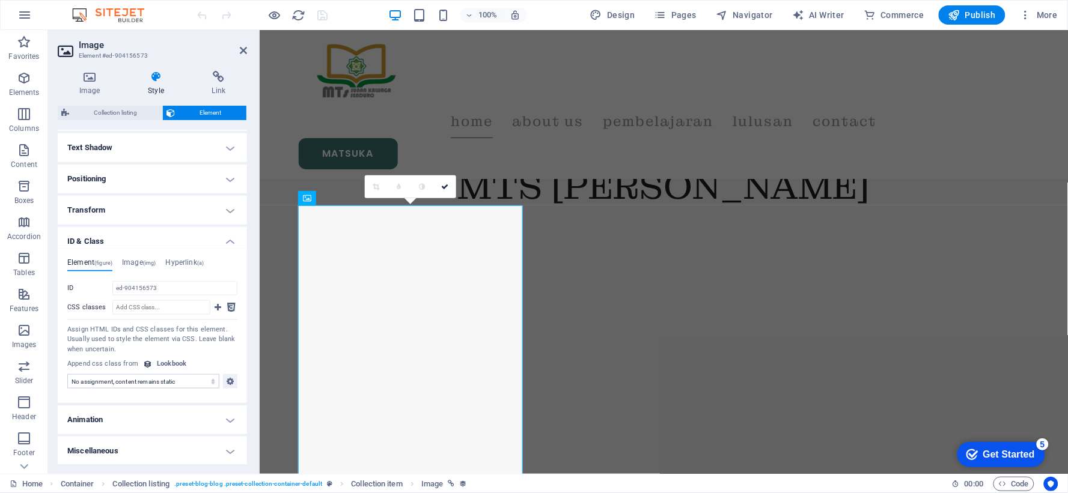
click at [224, 243] on h4 "ID & Class" at bounding box center [152, 238] width 189 height 22
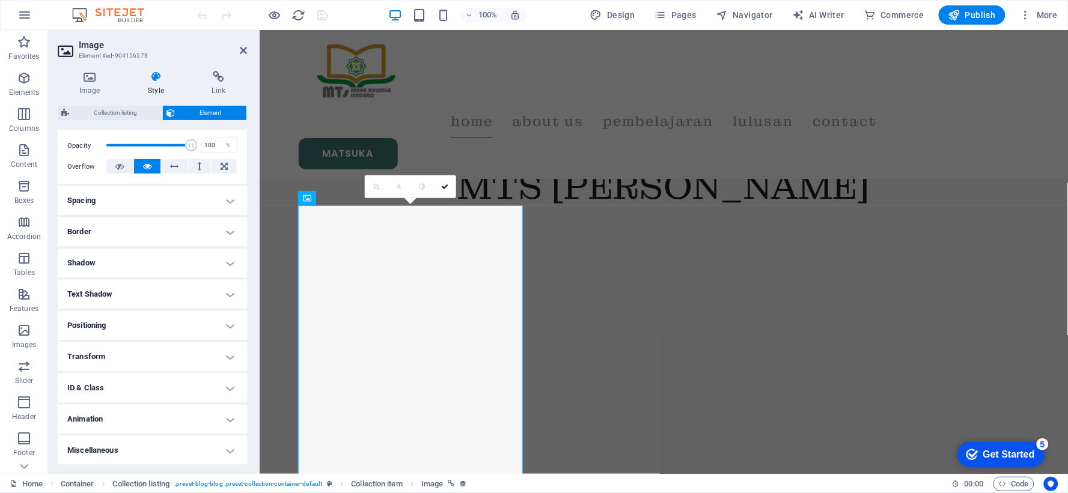
click at [189, 380] on h4 "ID & Class" at bounding box center [152, 388] width 189 height 29
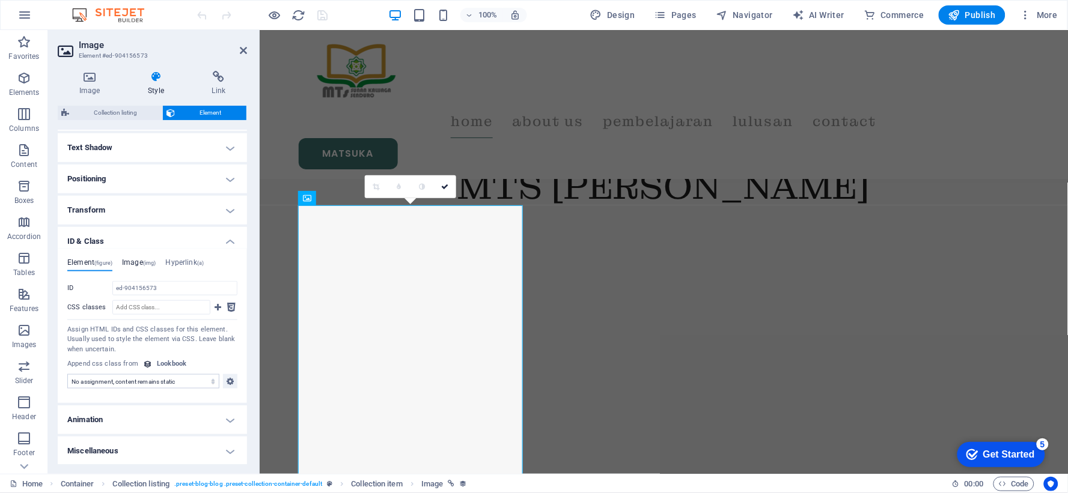
click at [139, 265] on h4 "Image (img)" at bounding box center [139, 264] width 34 height 13
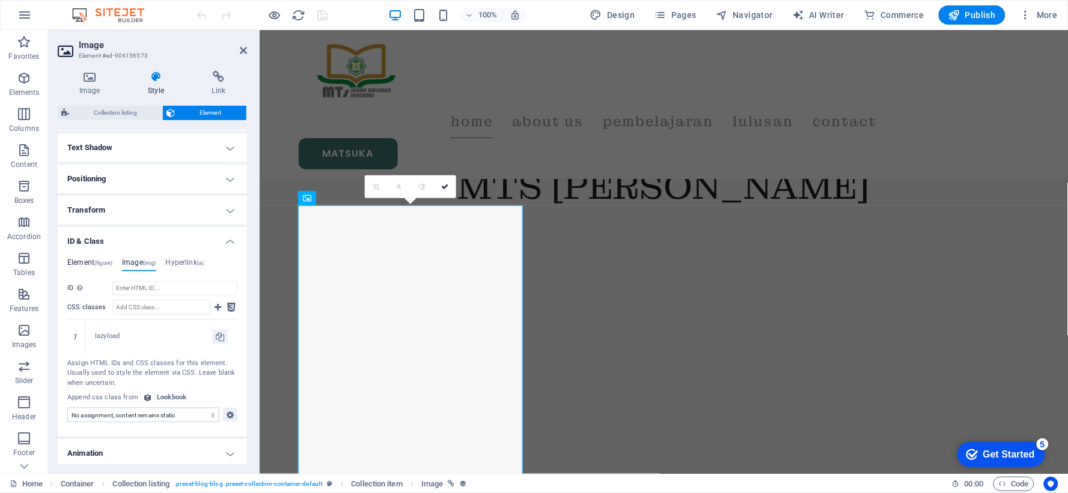
click at [101, 265] on span "(figure)" at bounding box center [103, 263] width 18 height 6
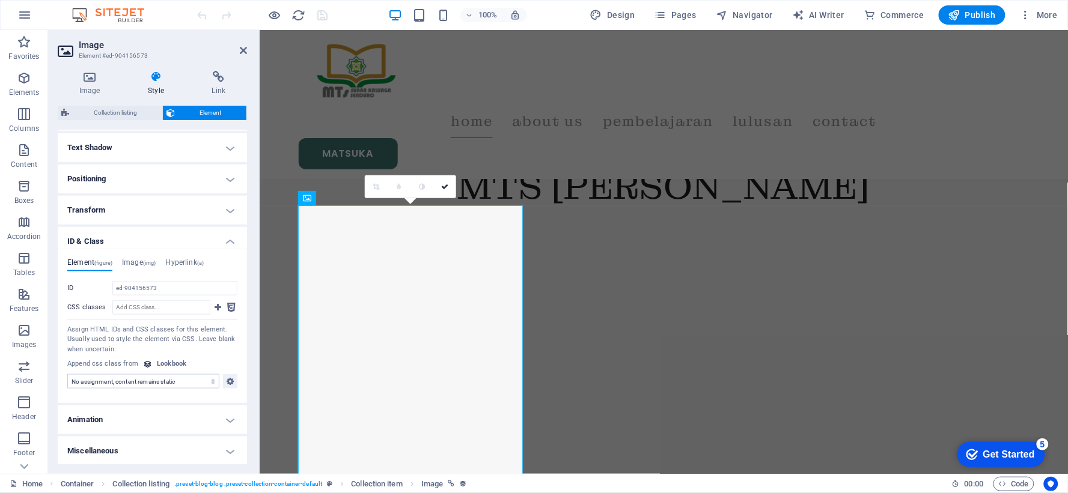
click at [229, 237] on h4 "ID & Class" at bounding box center [152, 238] width 189 height 22
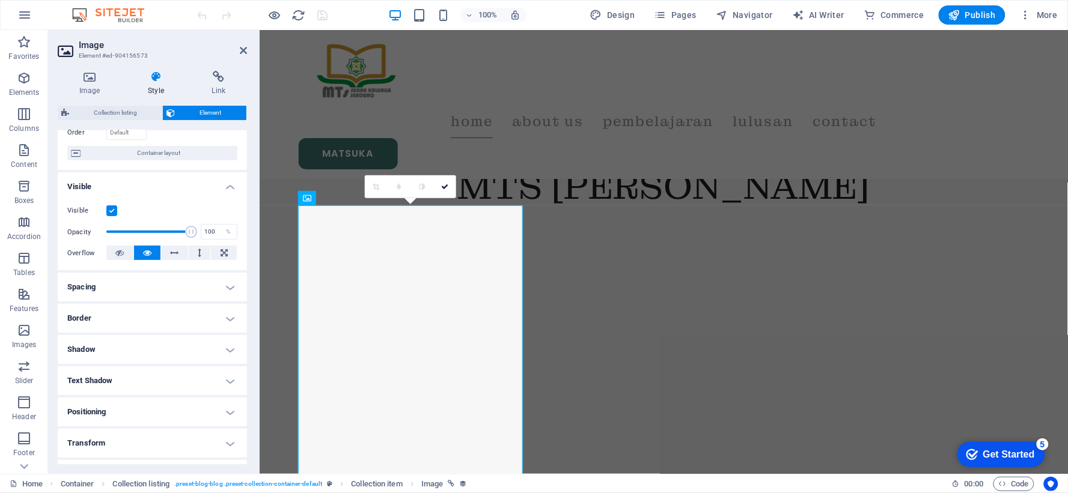
scroll to position [0, 0]
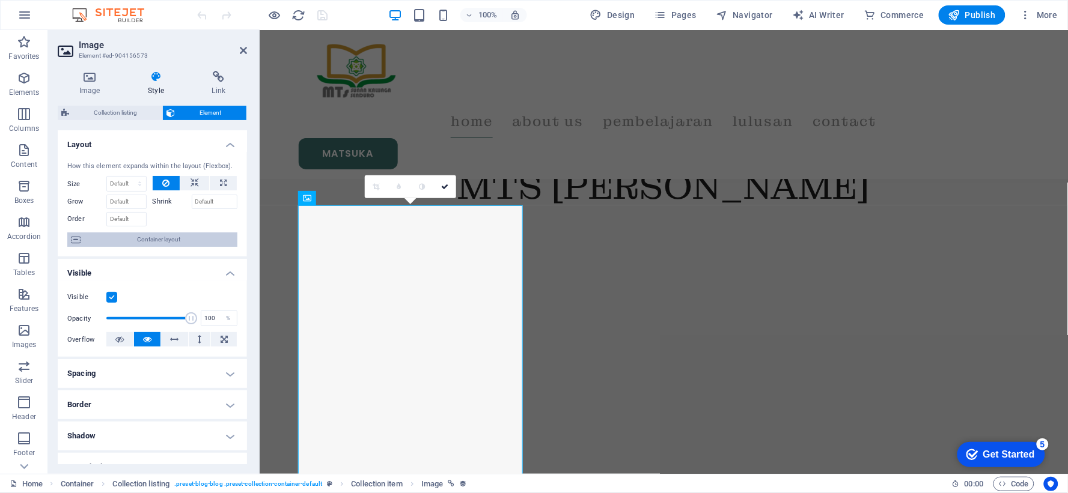
click at [199, 235] on span "Container layout" at bounding box center [159, 239] width 150 height 14
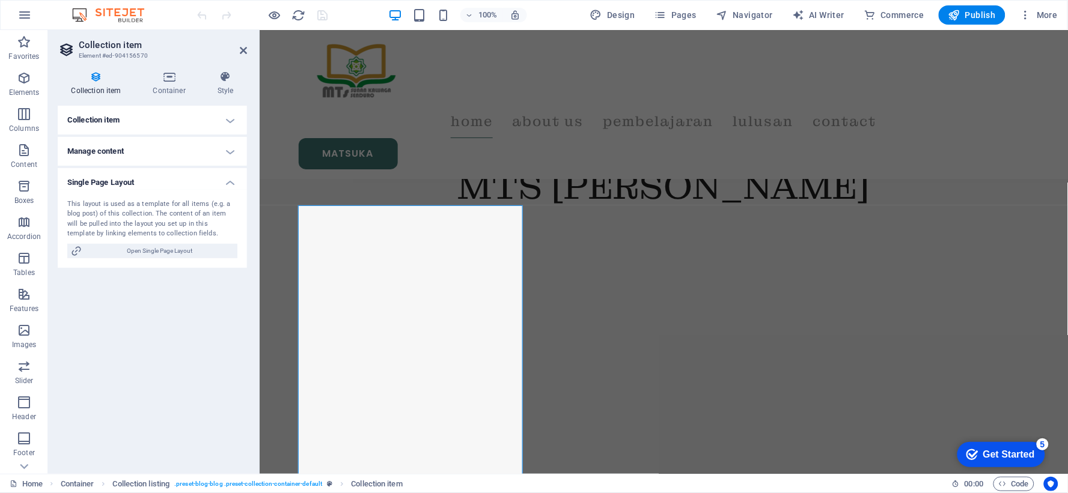
click at [231, 127] on h4 "Collection item" at bounding box center [152, 120] width 189 height 29
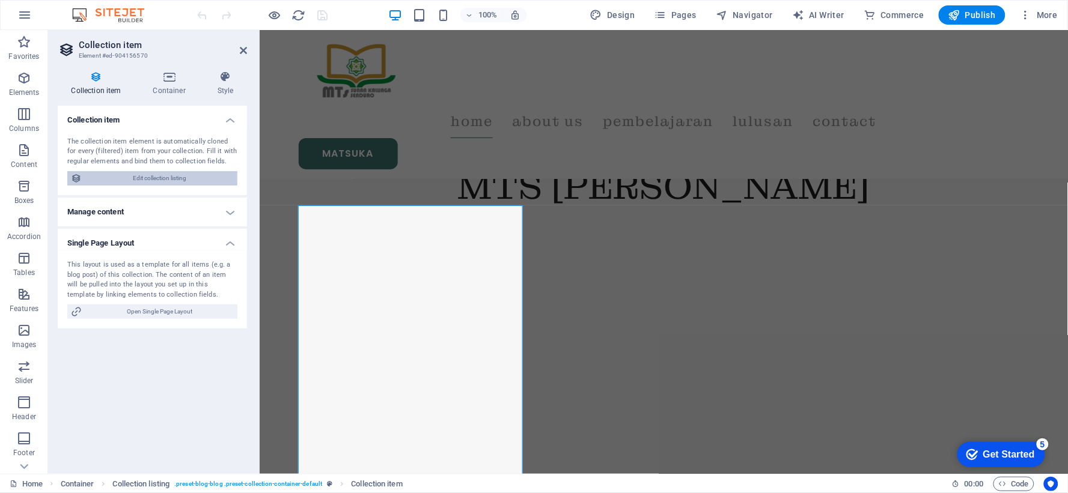
click at [193, 175] on span "Edit collection listing" at bounding box center [159, 178] width 148 height 14
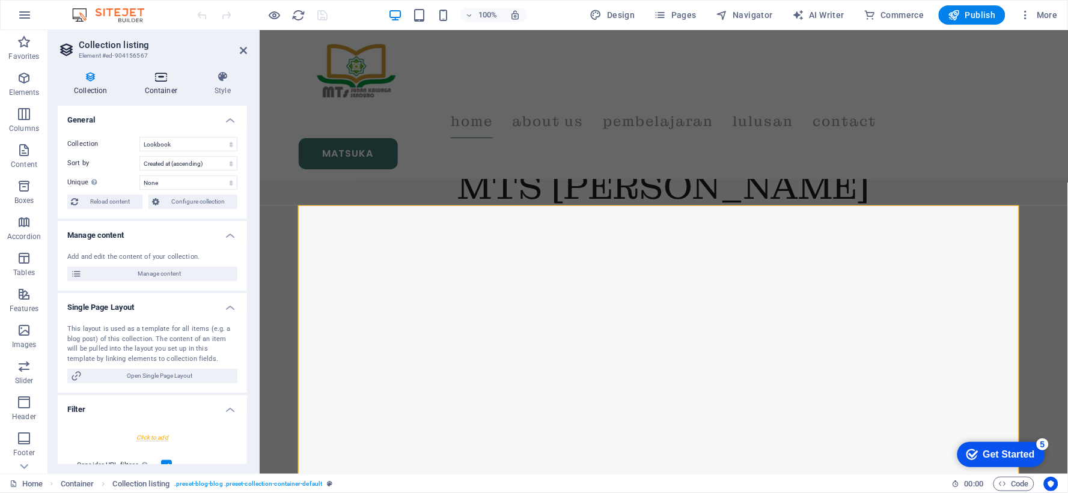
click at [166, 82] on icon at bounding box center [161, 77] width 65 height 12
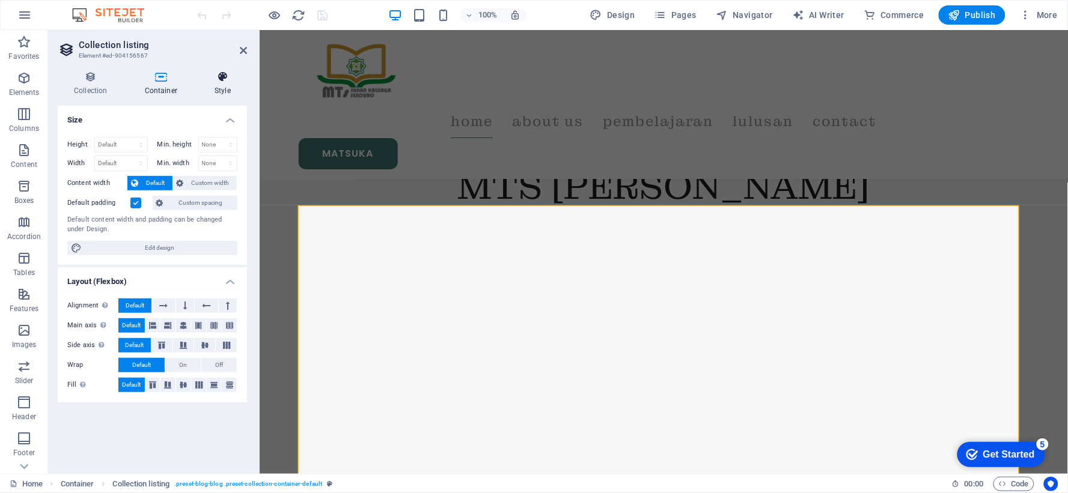
click at [222, 73] on icon at bounding box center [222, 77] width 49 height 12
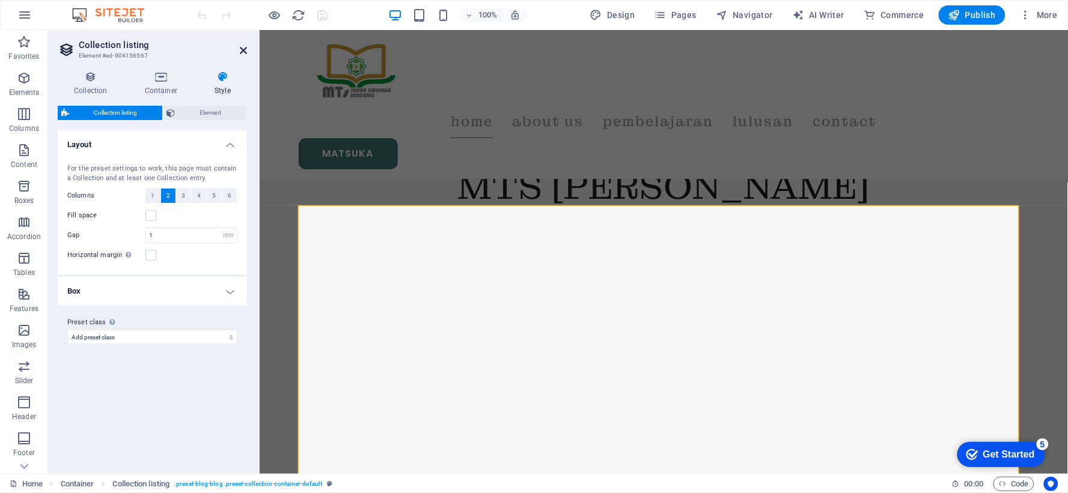
click at [242, 53] on icon at bounding box center [243, 51] width 7 height 10
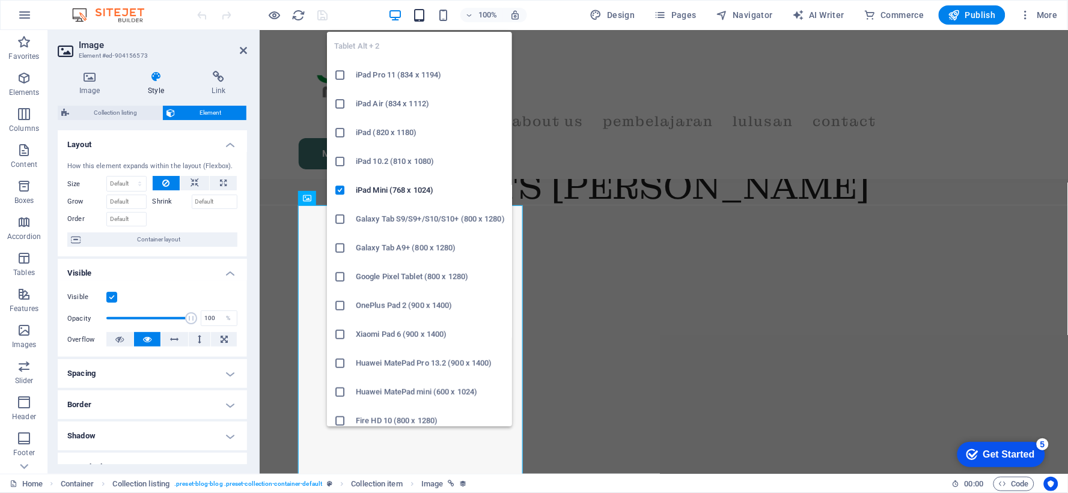
click at [422, 10] on icon "button" at bounding box center [419, 15] width 14 height 14
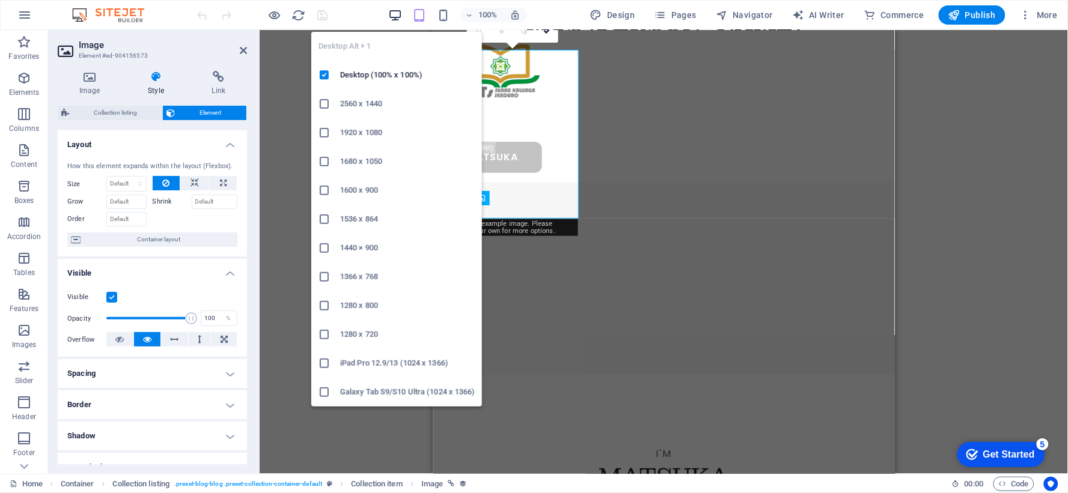
click at [398, 10] on icon "button" at bounding box center [395, 15] width 14 height 14
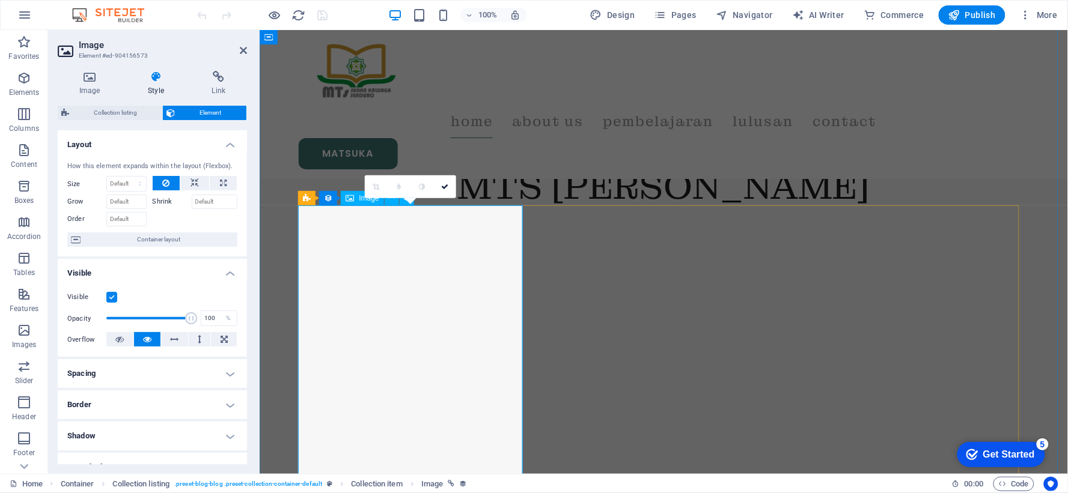
click at [355, 200] on div "Image" at bounding box center [362, 198] width 43 height 14
click at [445, 186] on icon at bounding box center [444, 186] width 7 height 7
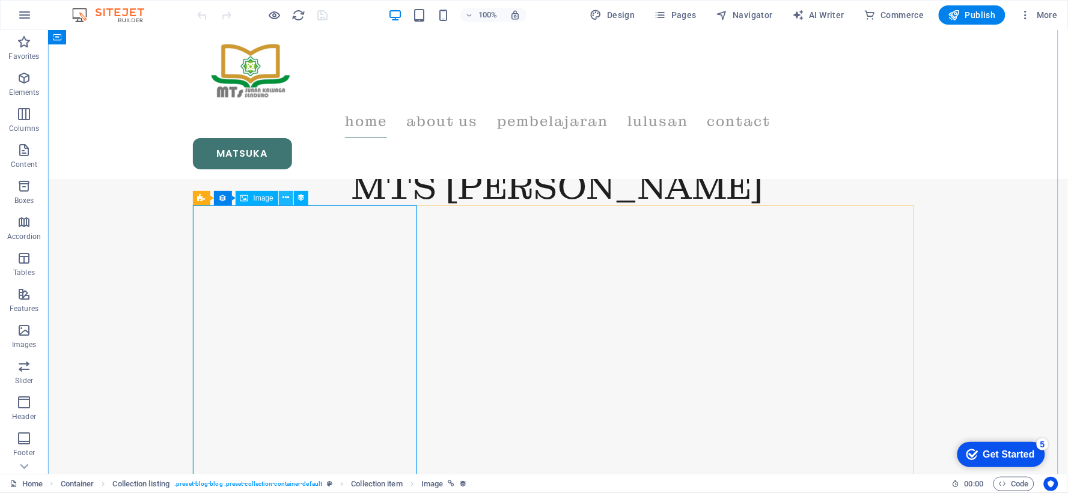
click at [284, 194] on icon at bounding box center [285, 198] width 7 height 13
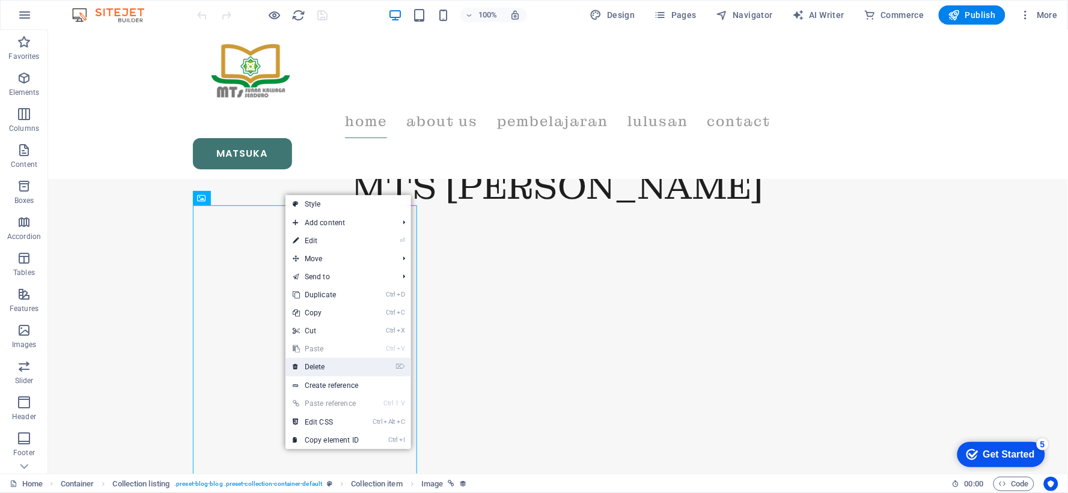
click at [332, 370] on link "⌦ Delete" at bounding box center [325, 367] width 80 height 18
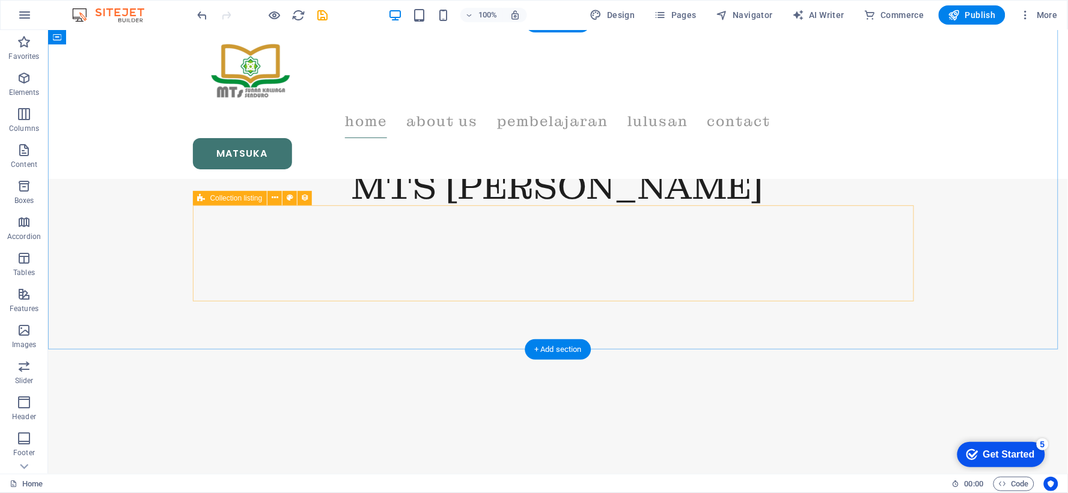
select select "rem"
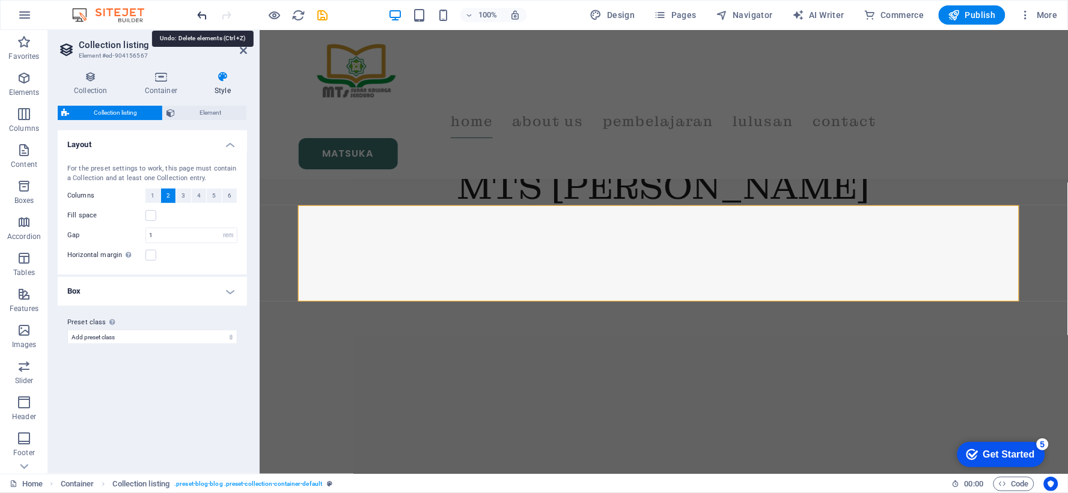
click at [201, 12] on icon "undo" at bounding box center [203, 15] width 14 height 14
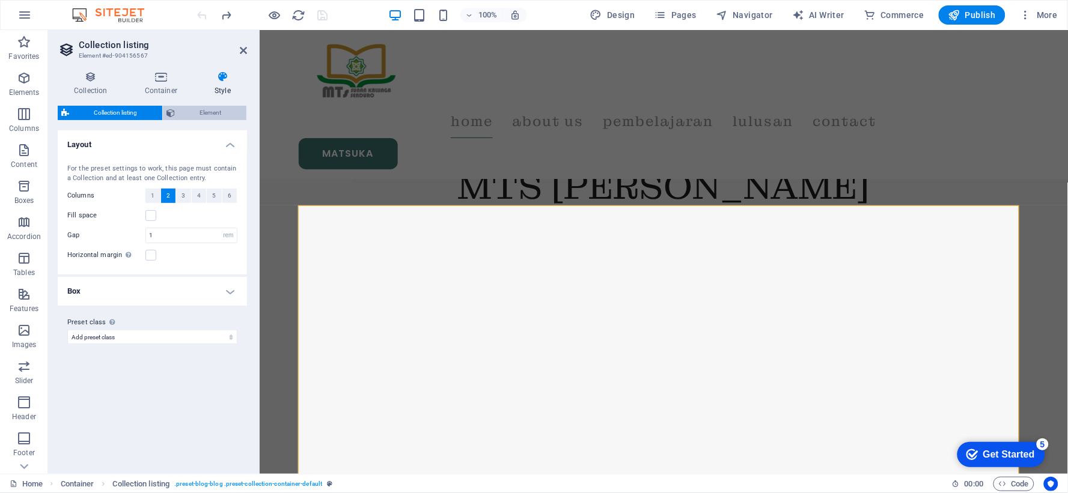
click at [198, 116] on span "Element" at bounding box center [210, 113] width 64 height 14
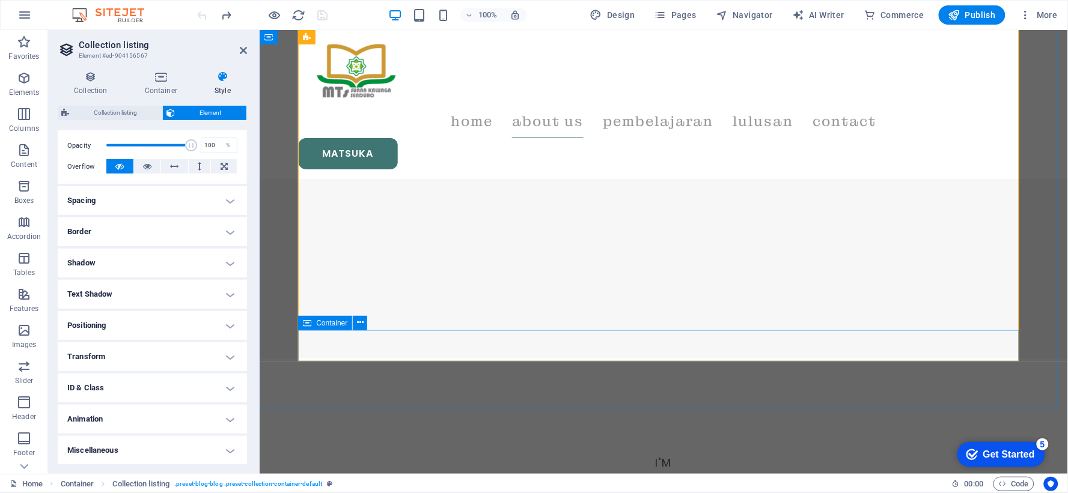
scroll to position [1268, 0]
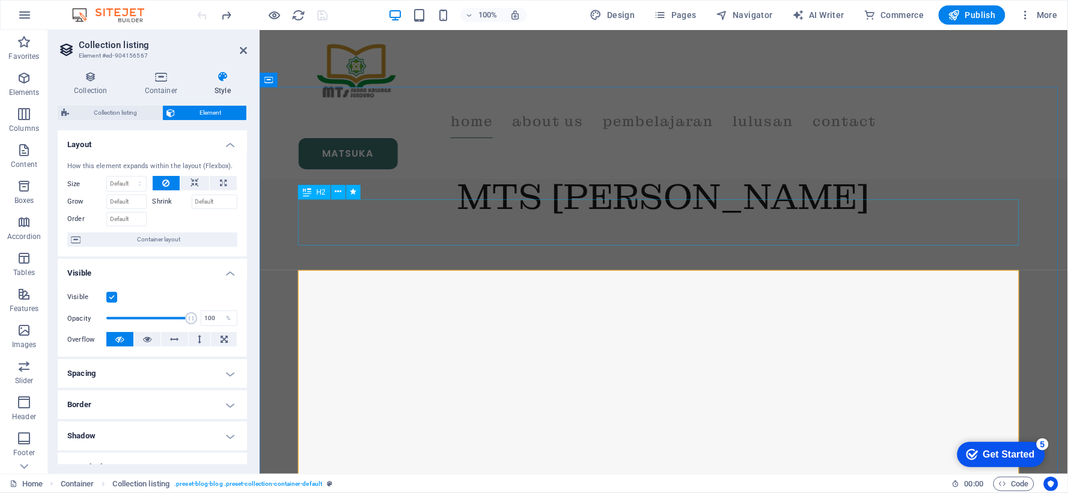
scroll to position [1134, 0]
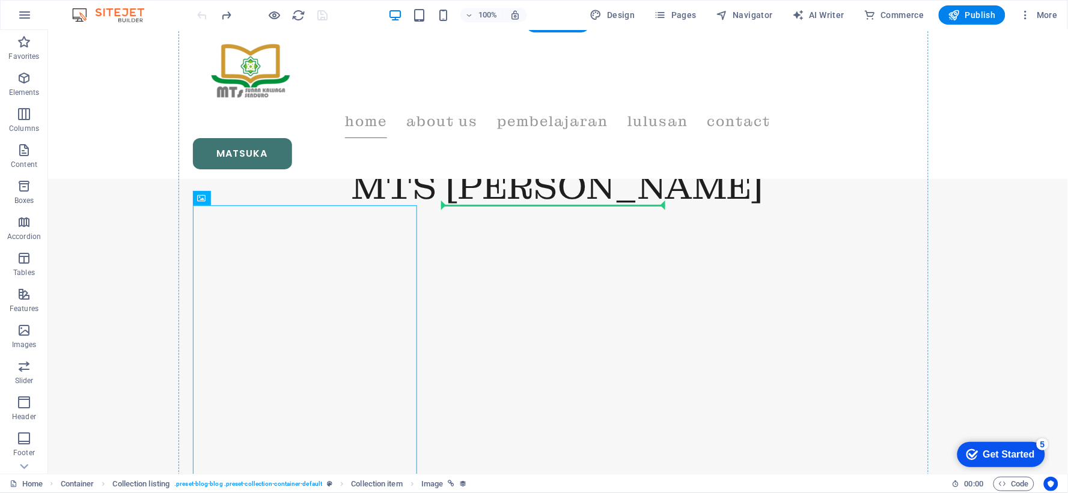
drag, startPoint x: 406, startPoint y: 226, endPoint x: 547, endPoint y: 217, distance: 140.8
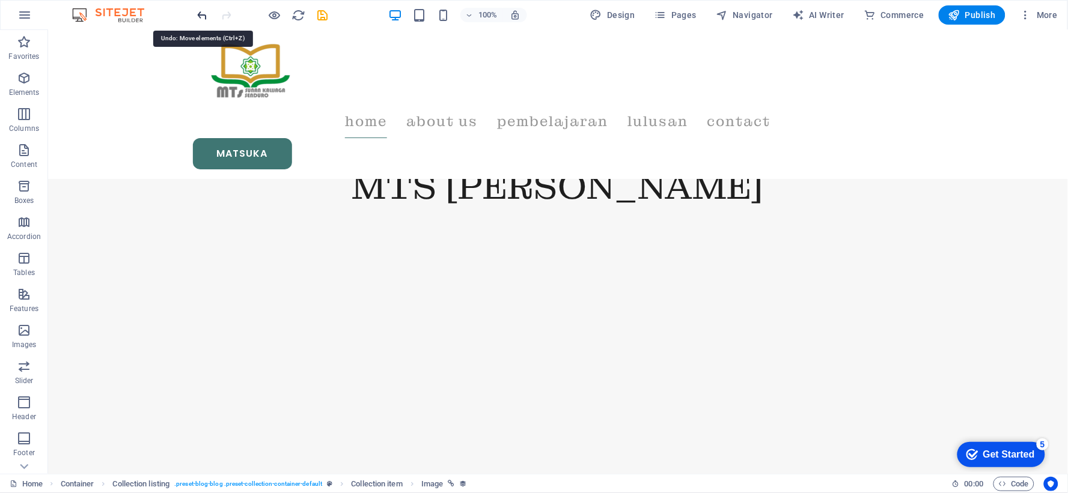
click at [203, 19] on icon "undo" at bounding box center [203, 15] width 14 height 14
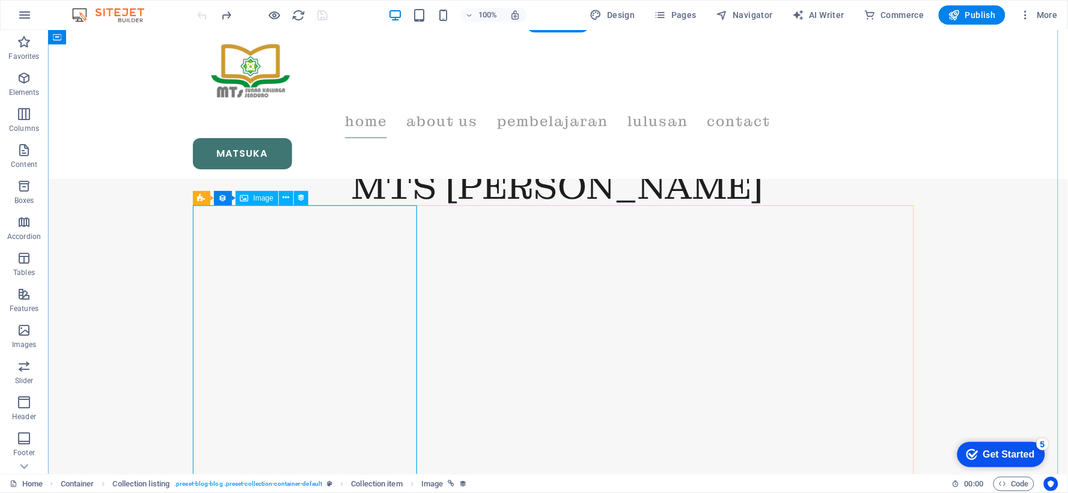
click at [299, 196] on icon at bounding box center [301, 198] width 8 height 13
select select "style-small-image"
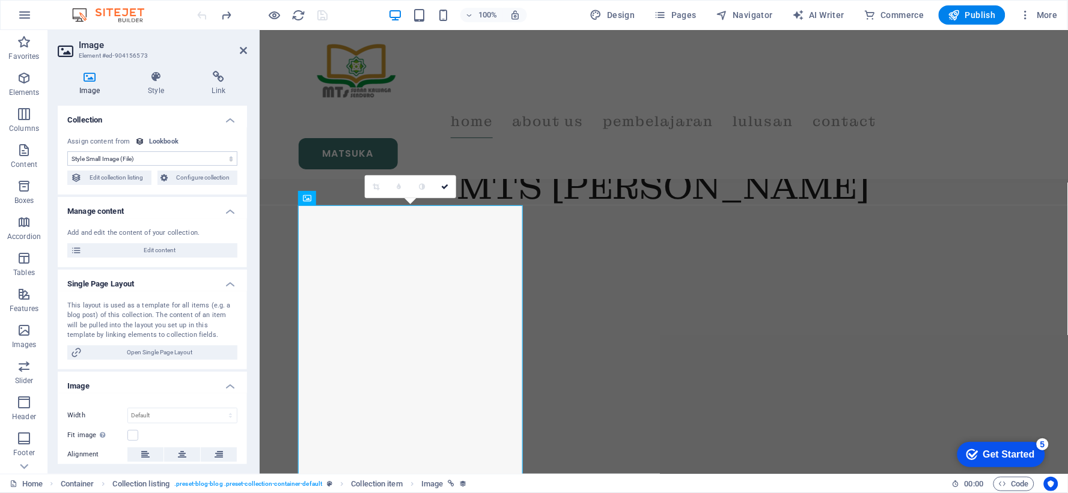
click at [202, 159] on select "No assignment, content remains static Created at (Date) Updated at (Date) Style…" at bounding box center [152, 158] width 170 height 14
click at [202, 181] on span "Configure collection" at bounding box center [203, 178] width 62 height 14
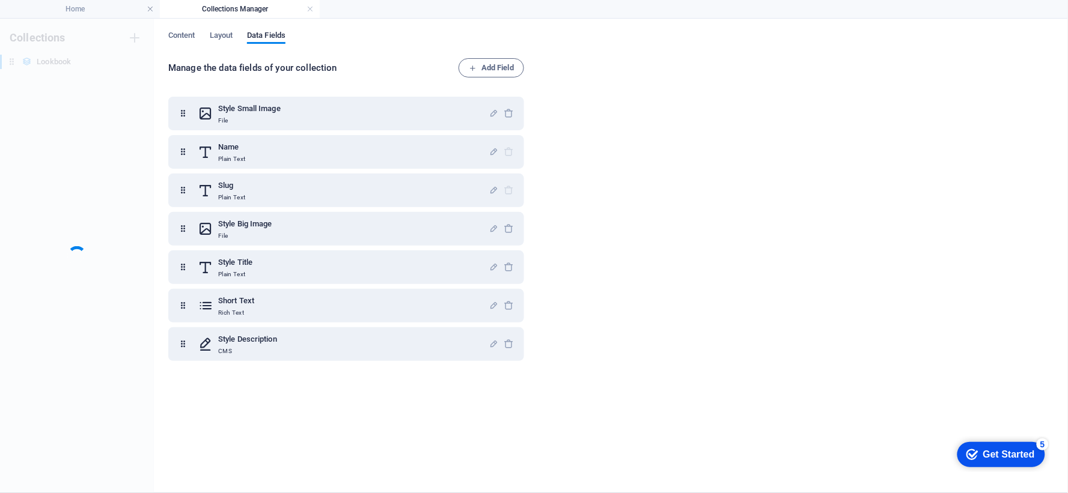
scroll to position [0, 0]
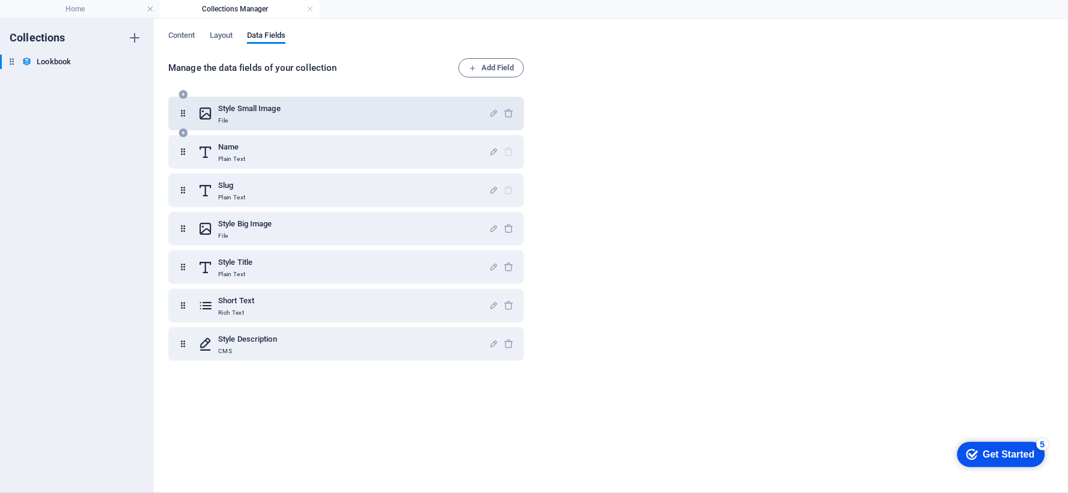
click at [260, 115] on h6 "Style Small Image" at bounding box center [249, 109] width 62 height 14
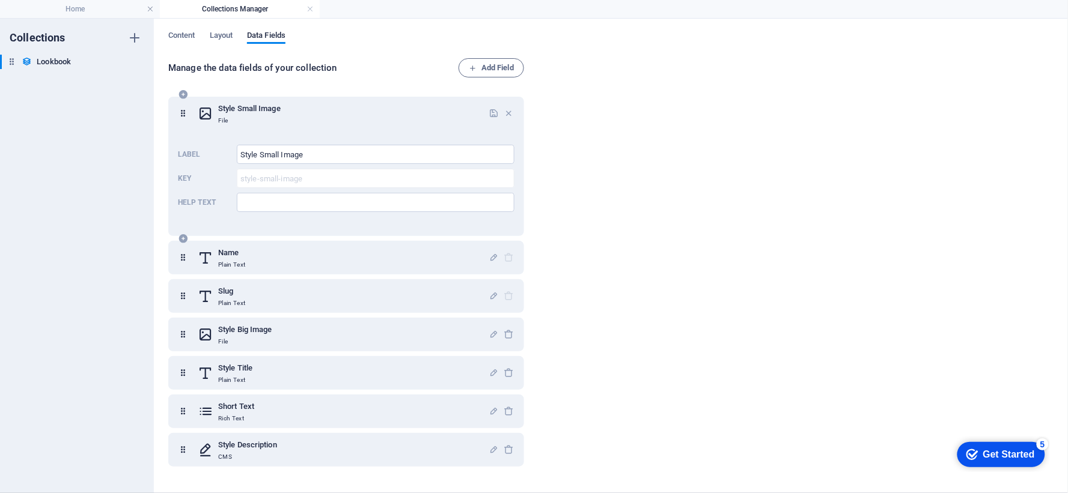
click at [260, 115] on h6 "Style Small Image" at bounding box center [249, 109] width 62 height 14
click at [228, 34] on span "Layout" at bounding box center [221, 36] width 23 height 17
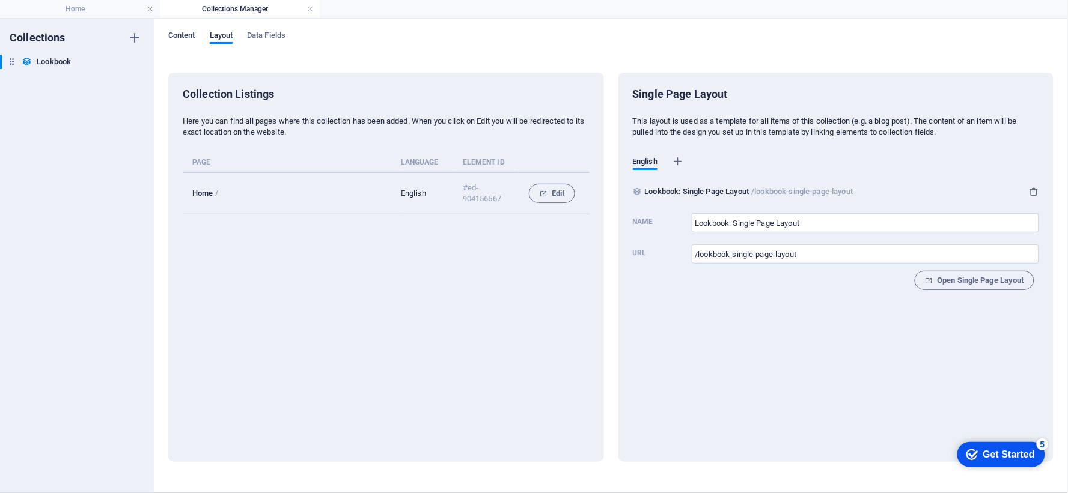
click at [192, 34] on span "Content" at bounding box center [181, 36] width 27 height 17
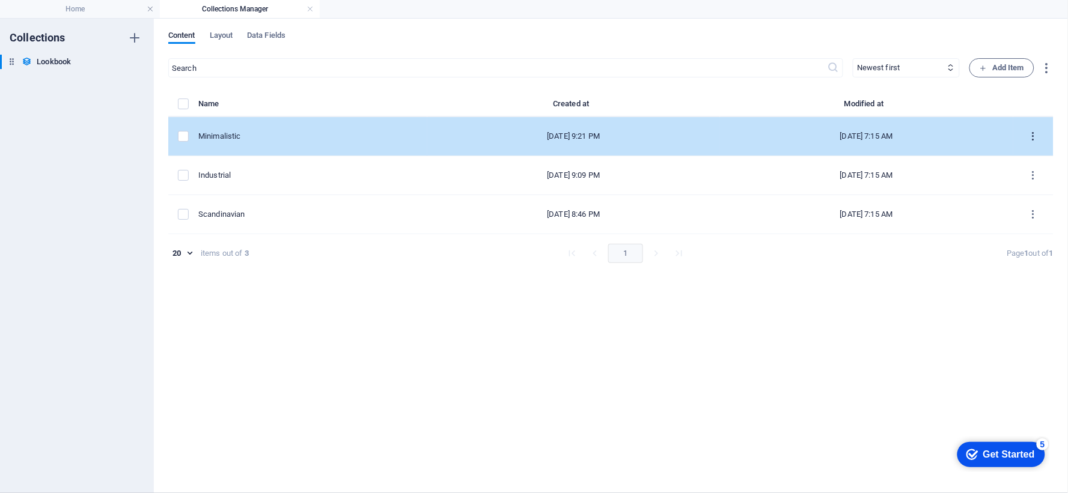
click at [1041, 133] on button "items list" at bounding box center [1032, 136] width 21 height 19
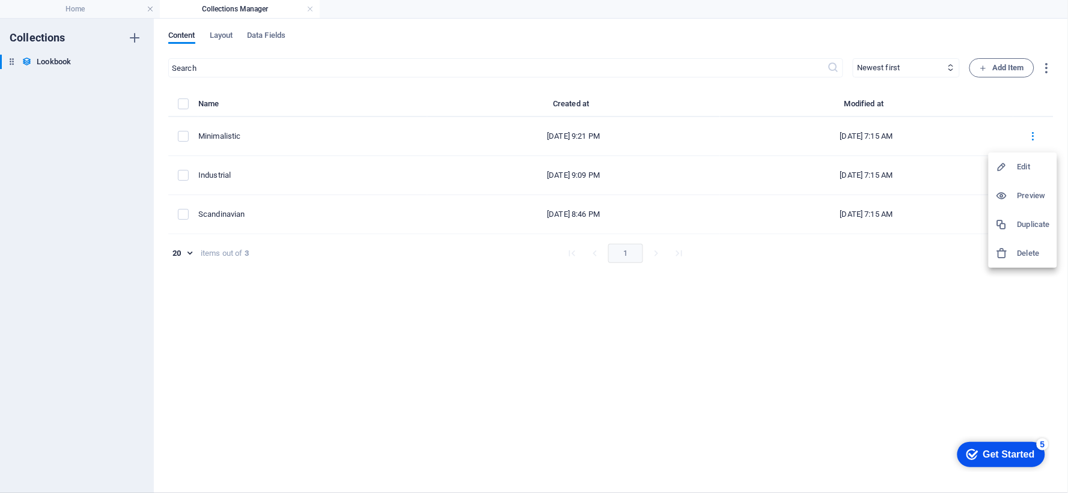
click at [1029, 166] on h6 "Edit" at bounding box center [1033, 167] width 32 height 14
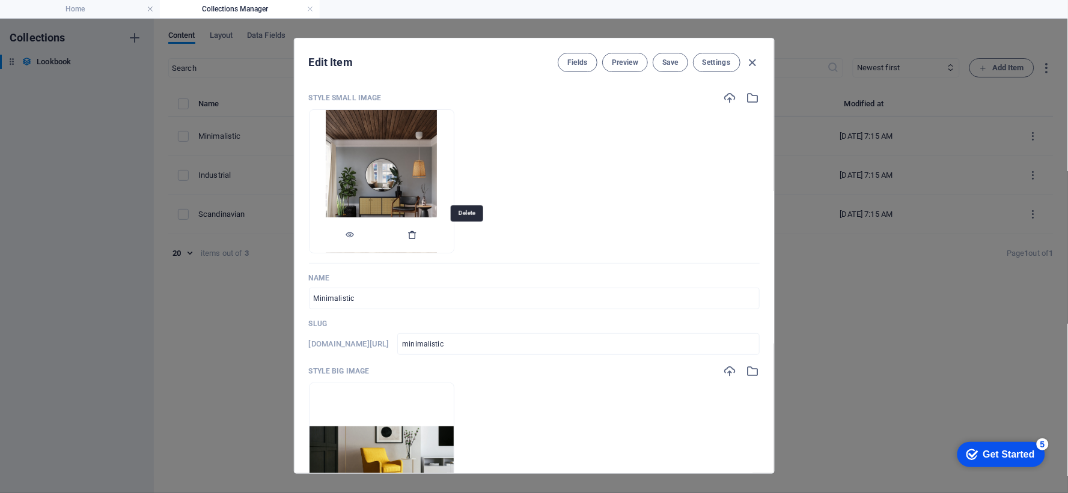
click at [418, 231] on icon "button" at bounding box center [413, 235] width 10 height 10
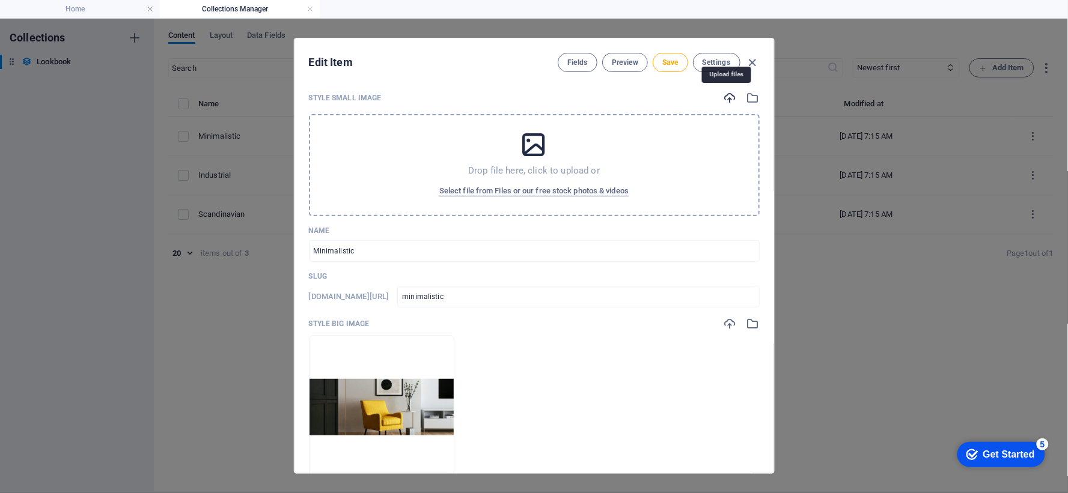
click at [725, 99] on icon "button" at bounding box center [729, 97] width 13 height 13
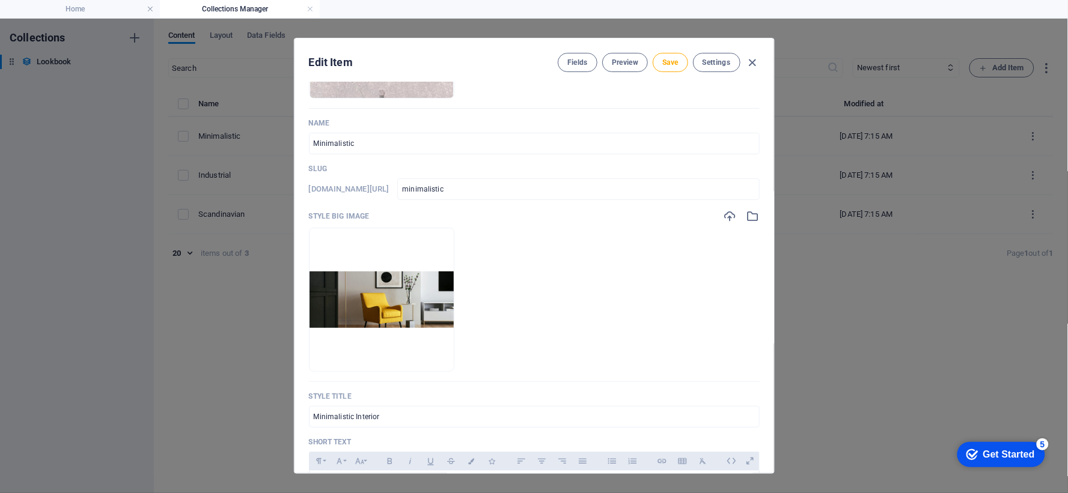
scroll to position [267, 0]
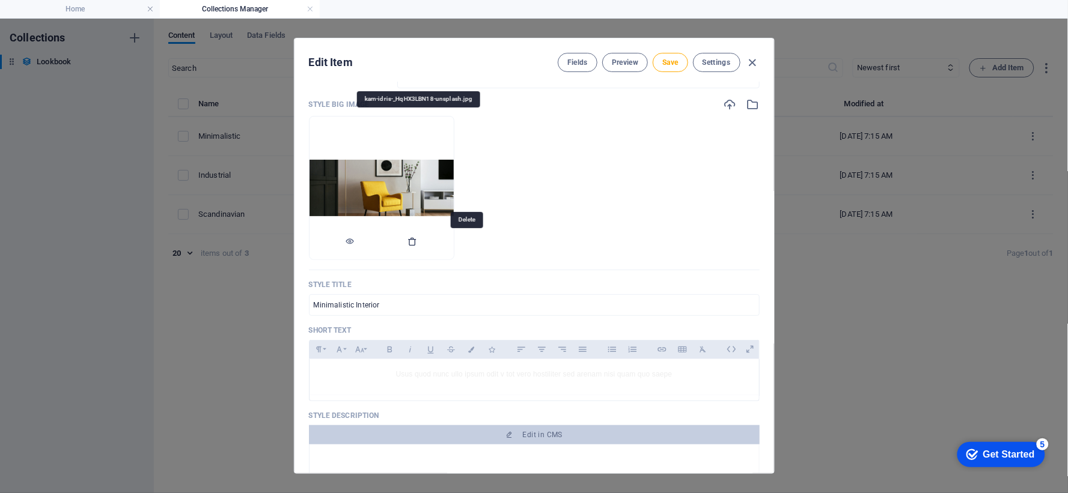
click at [418, 242] on icon "button" at bounding box center [413, 242] width 10 height 10
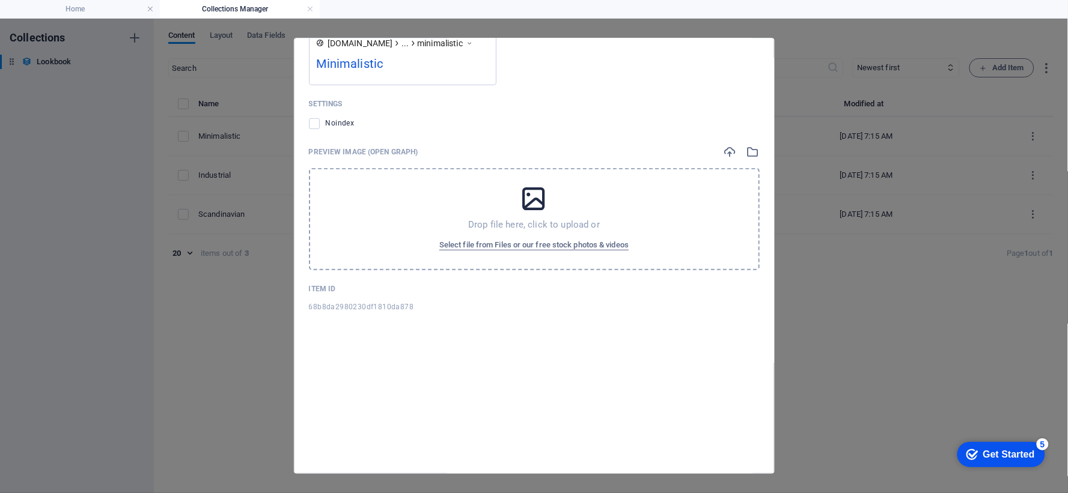
scroll to position [1055, 0]
click at [566, 238] on span "Select file from Files or our free stock photos & videos" at bounding box center [533, 245] width 189 height 14
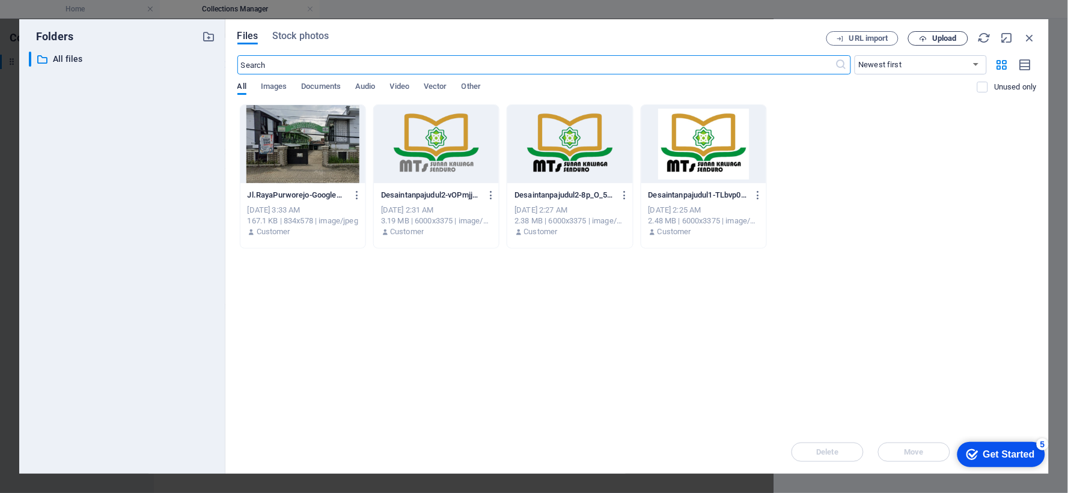
click at [932, 42] on span "Upload" at bounding box center [944, 38] width 25 height 7
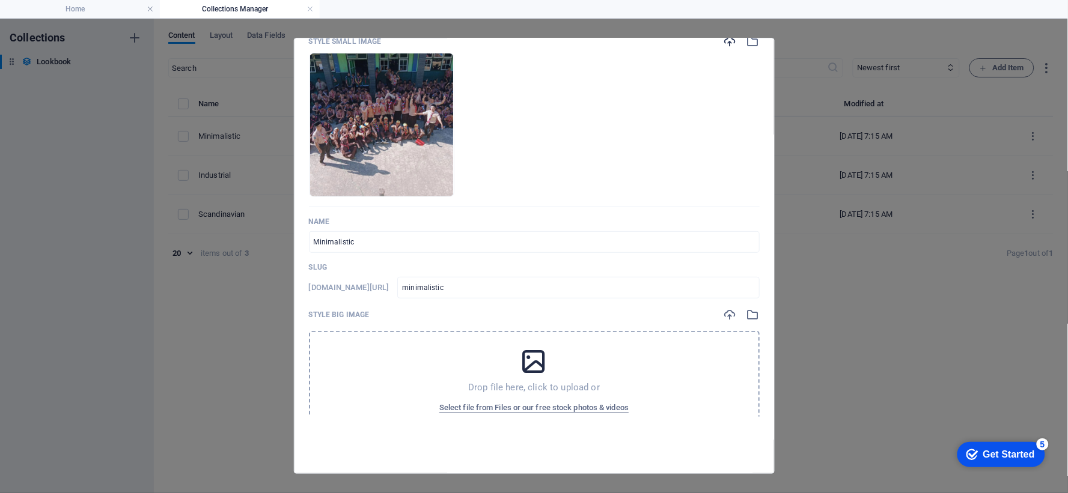
scroll to position [0, 0]
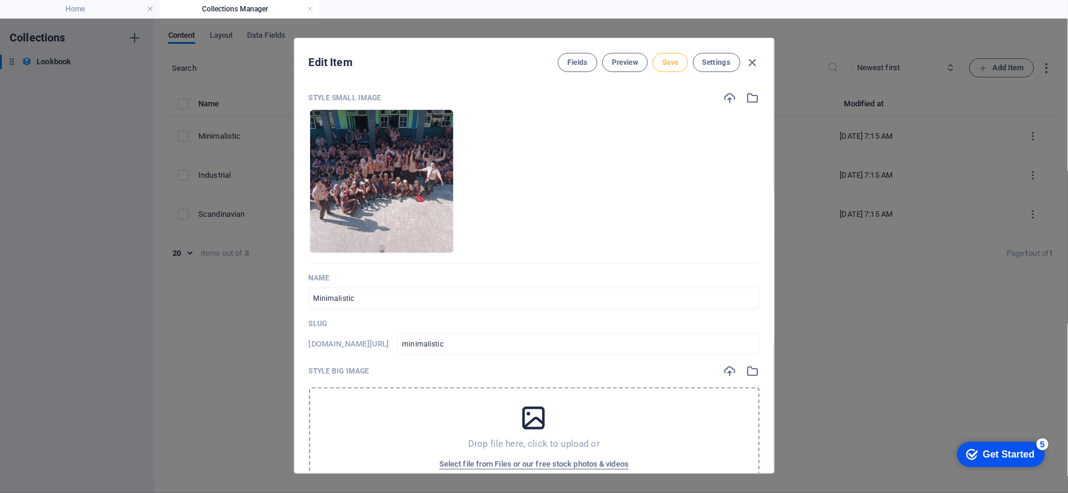
click at [675, 62] on span "Save" at bounding box center [670, 63] width 16 height 10
click at [752, 64] on icon "button" at bounding box center [752, 63] width 14 height 14
type input "minimalistic"
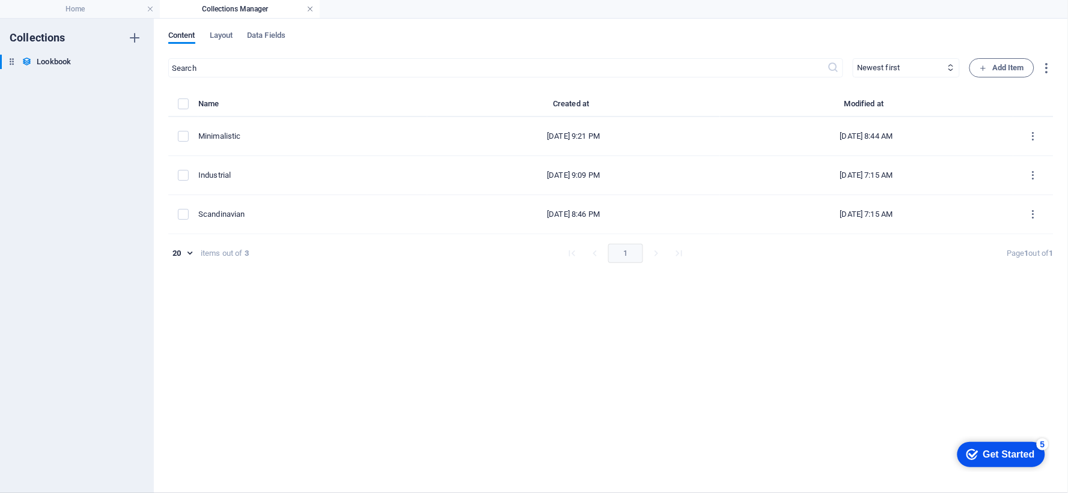
click at [311, 8] on link at bounding box center [309, 9] width 7 height 11
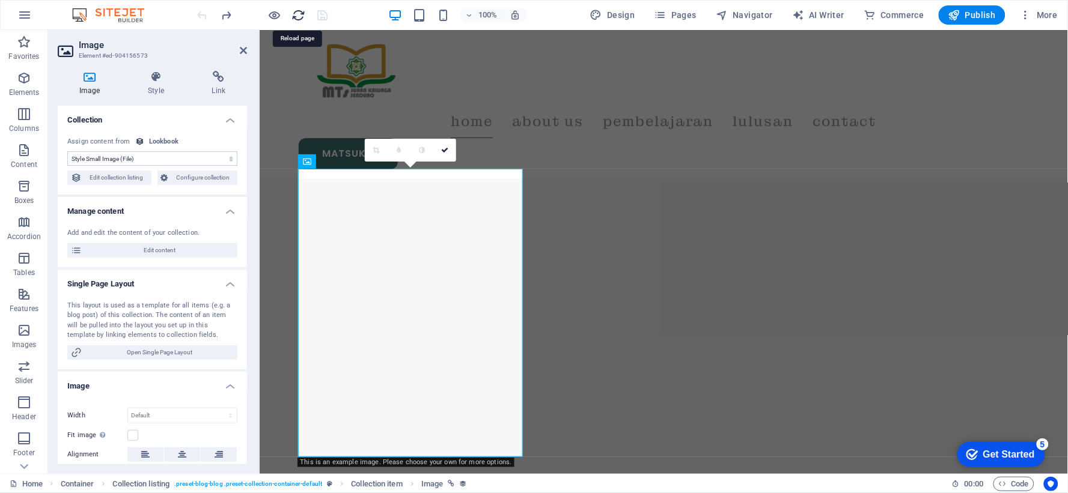
click at [303, 9] on icon "reload" at bounding box center [299, 15] width 14 height 14
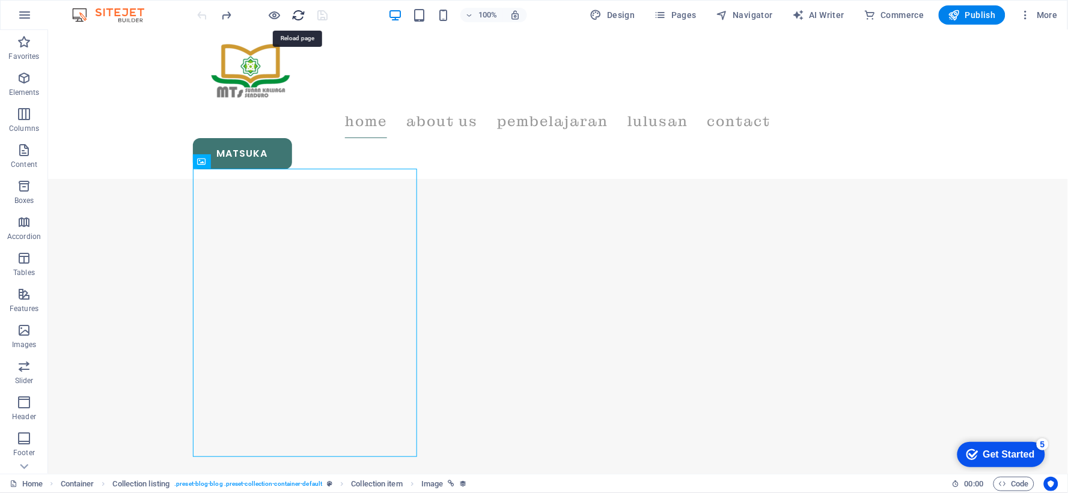
click at [295, 12] on icon "reload" at bounding box center [299, 15] width 14 height 14
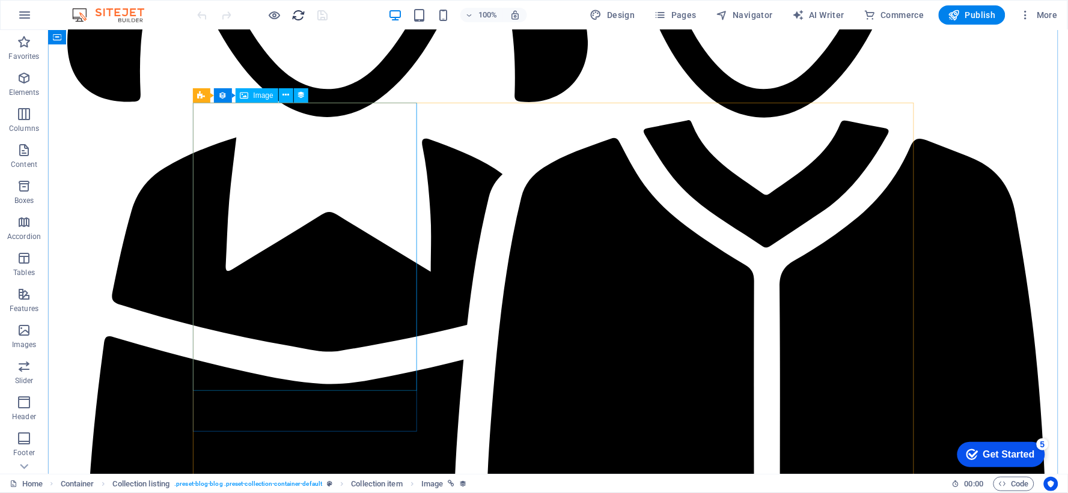
scroll to position [1134, 0]
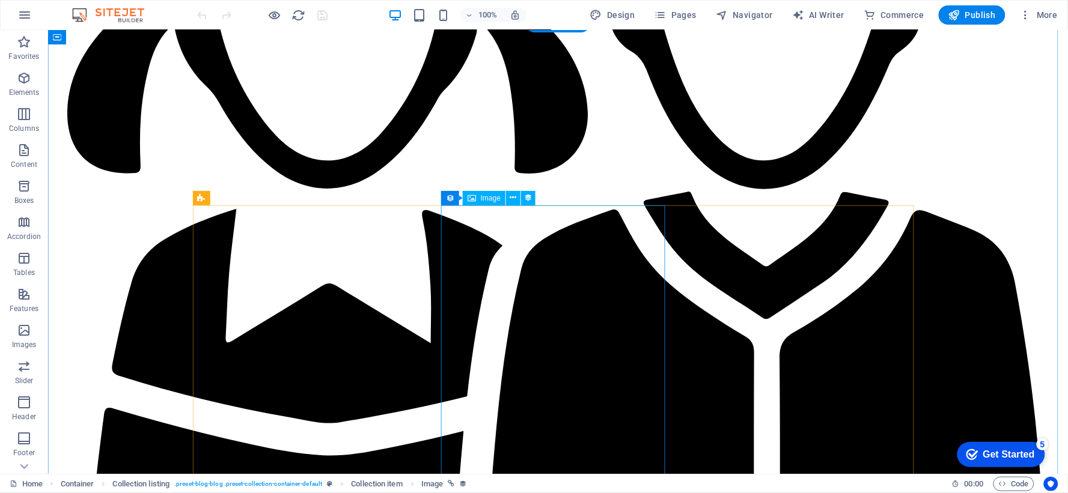
click at [530, 200] on icon at bounding box center [528, 198] width 8 height 13
select select "style-small-image"
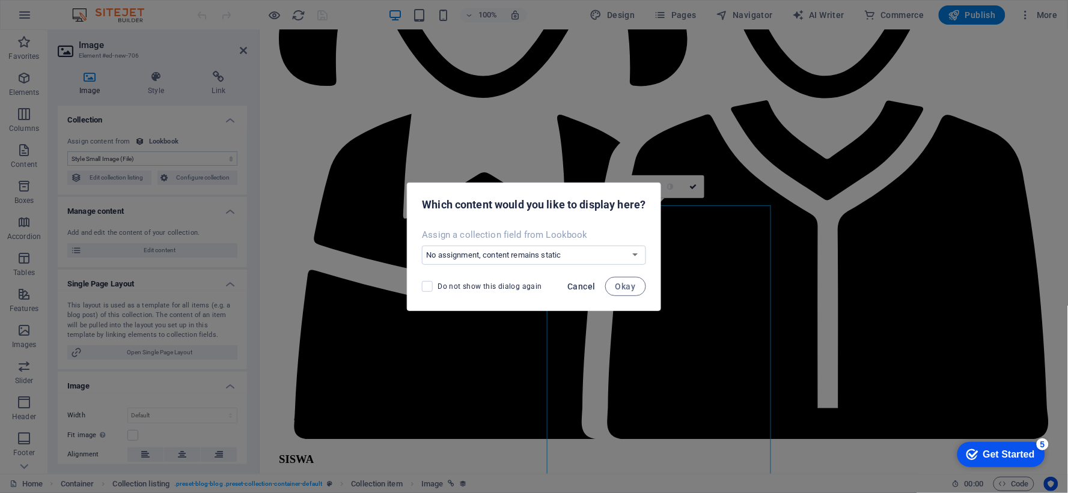
click at [592, 289] on span "Cancel" at bounding box center [582, 287] width 28 height 10
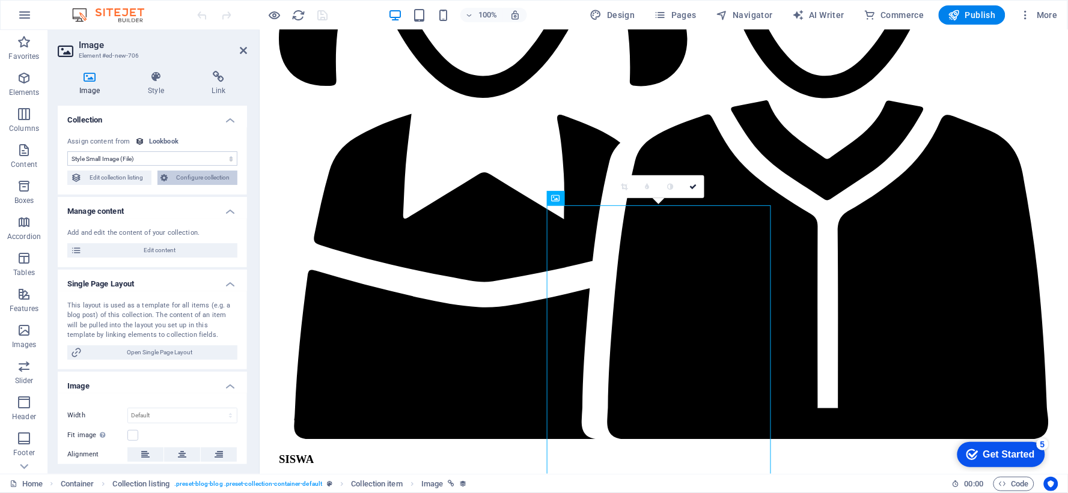
click at [182, 175] on span "Configure collection" at bounding box center [203, 178] width 62 height 14
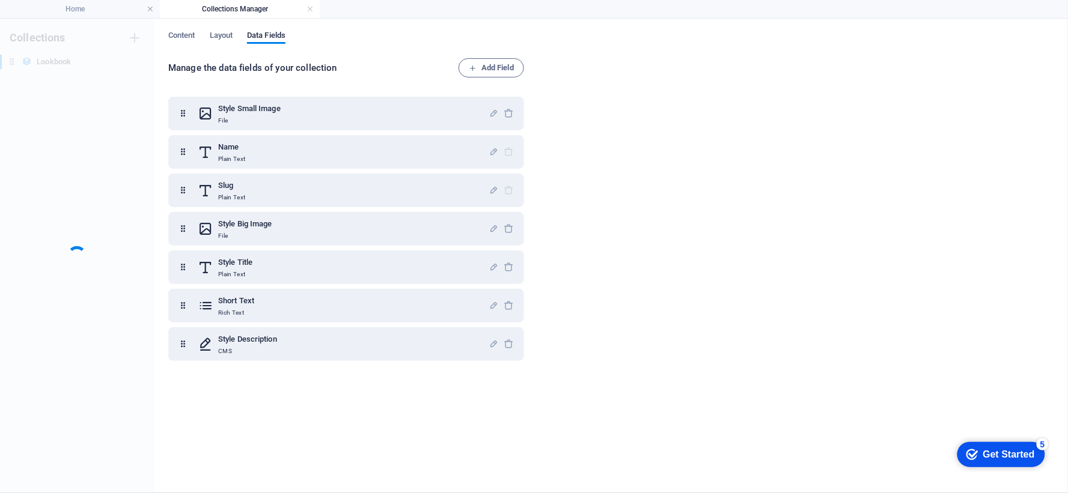
scroll to position [0, 0]
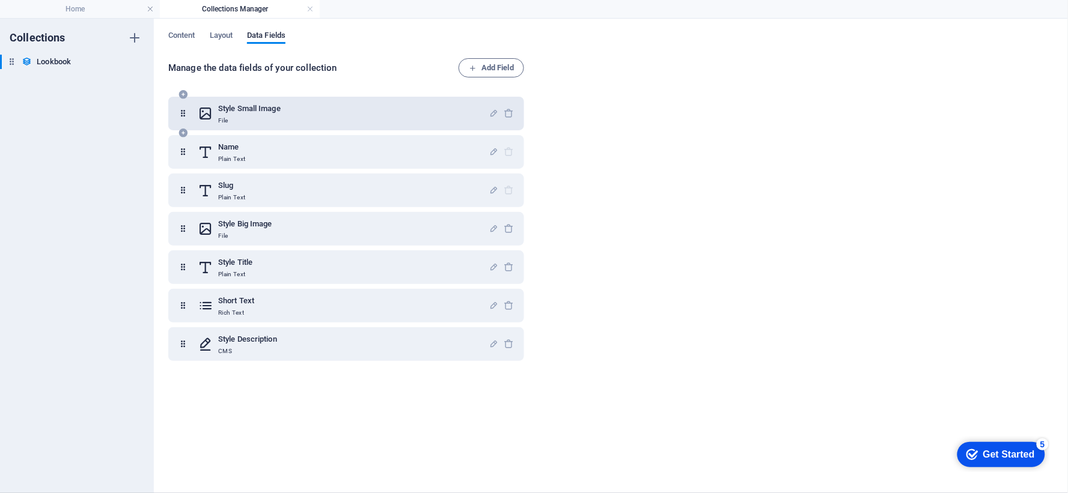
click at [242, 117] on p "File" at bounding box center [249, 121] width 62 height 10
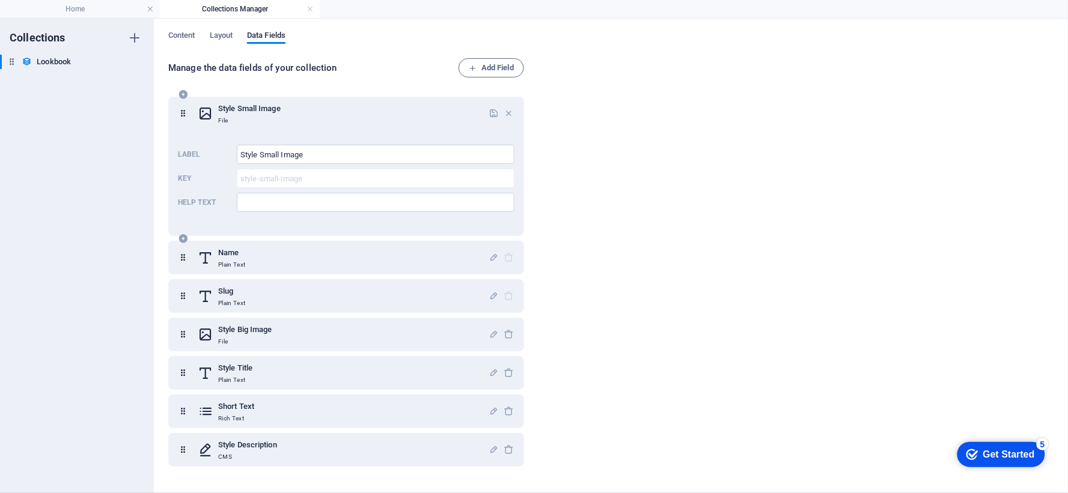
click at [242, 117] on p "File" at bounding box center [249, 121] width 62 height 10
click at [230, 24] on div "Content Layout Data Fields Manage the data fields of your collection Add Field …" at bounding box center [611, 256] width 914 height 475
click at [218, 30] on div "Content Layout Data Fields Manage the data fields of your collection Add Field …" at bounding box center [611, 256] width 914 height 475
click at [217, 36] on span "Layout" at bounding box center [221, 36] width 23 height 17
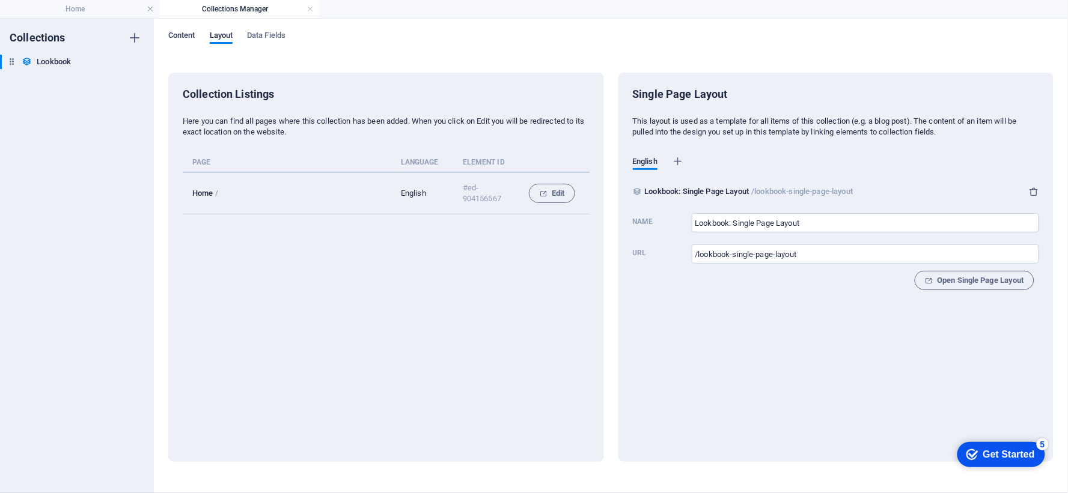
click at [187, 35] on span "Content" at bounding box center [181, 36] width 27 height 17
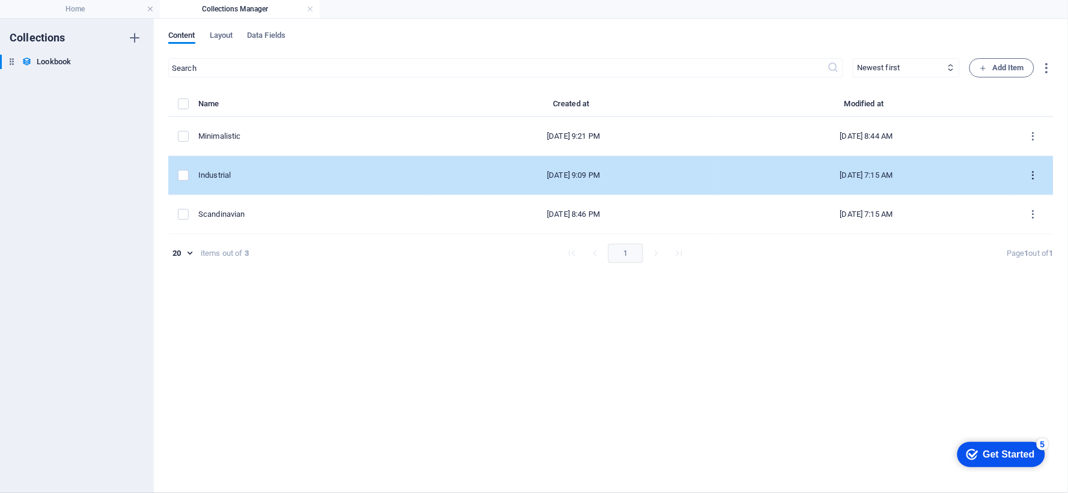
click at [1033, 175] on icon "items list" at bounding box center [1032, 175] width 11 height 11
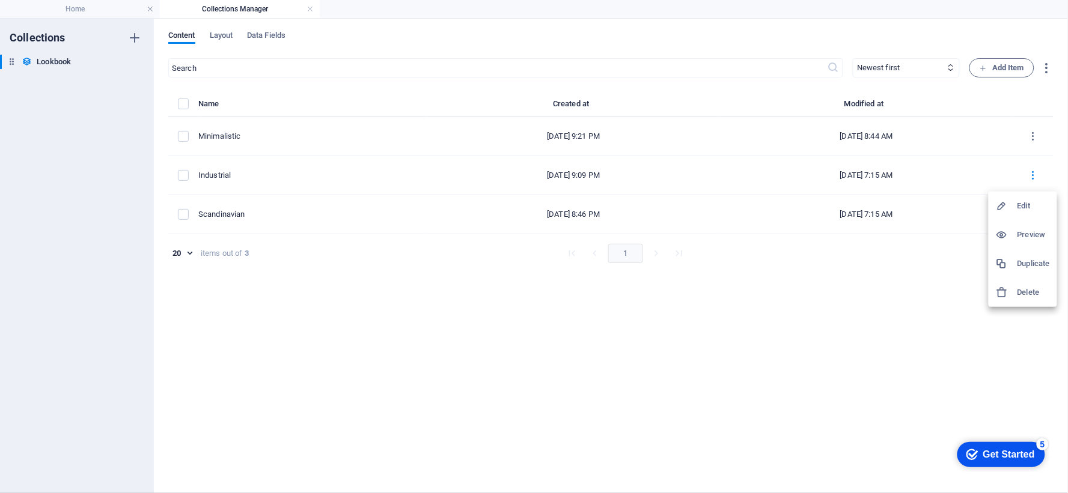
click at [1022, 204] on h6 "Edit" at bounding box center [1033, 206] width 32 height 14
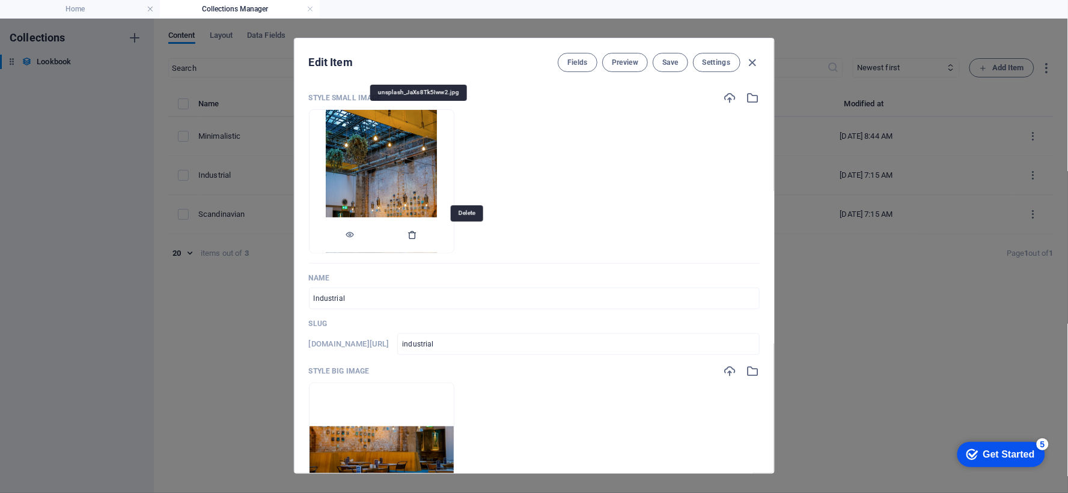
click at [418, 235] on icon "button" at bounding box center [413, 235] width 10 height 10
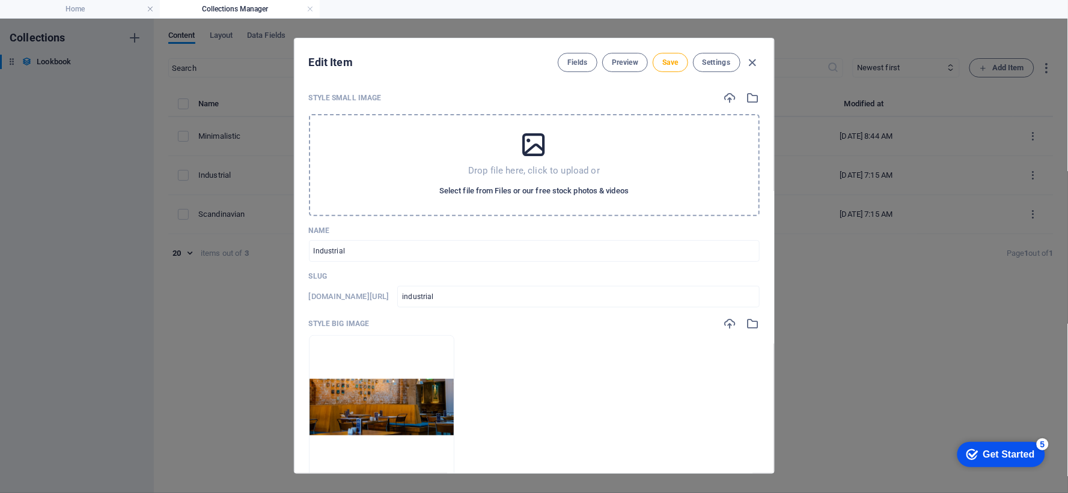
click at [539, 194] on span "Select file from Files or our free stock photos & videos" at bounding box center [533, 191] width 189 height 14
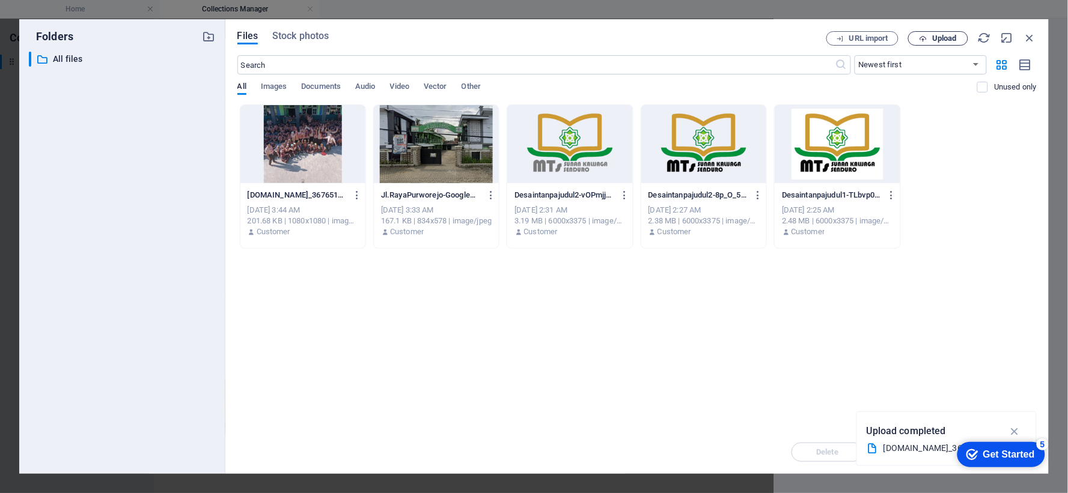
click at [953, 39] on span "Upload" at bounding box center [944, 38] width 25 height 7
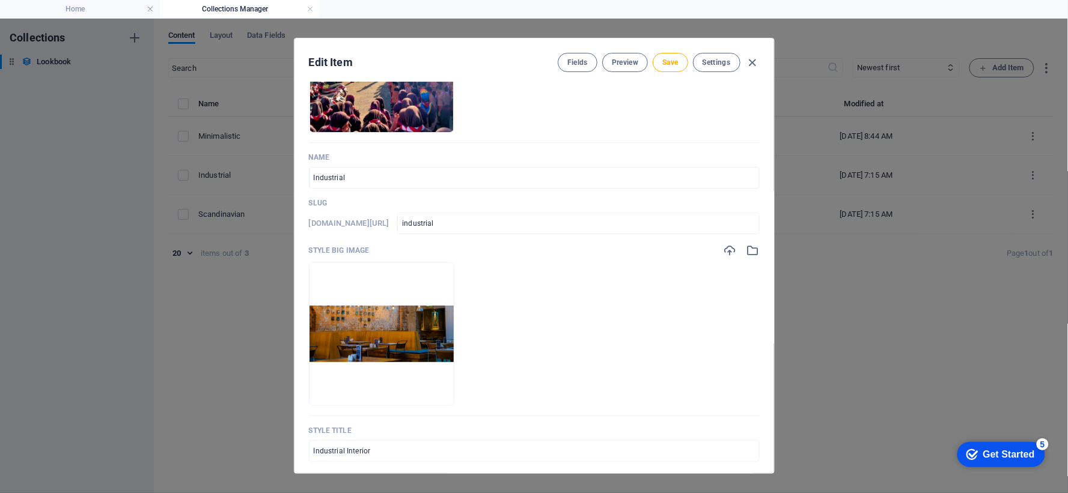
scroll to position [200, 0]
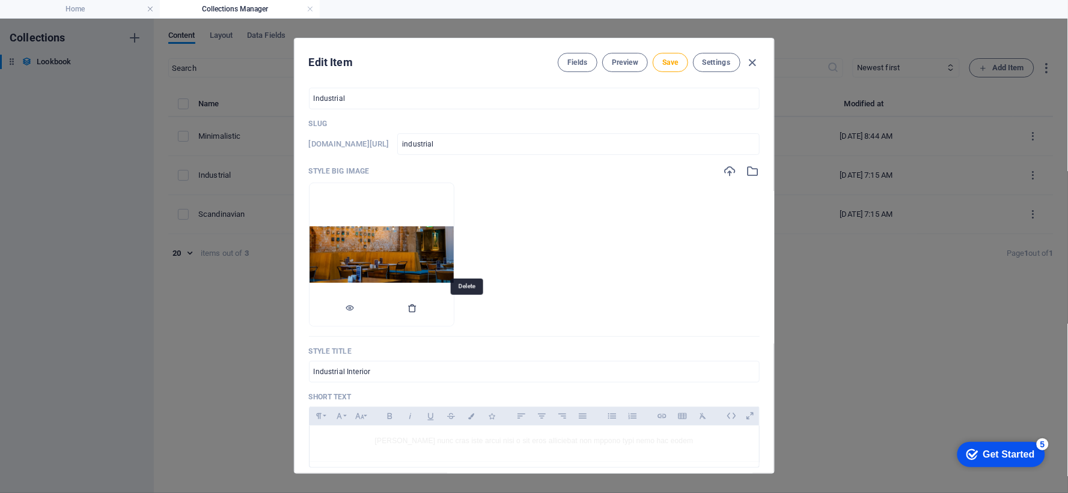
click at [418, 309] on icon "button" at bounding box center [413, 308] width 10 height 10
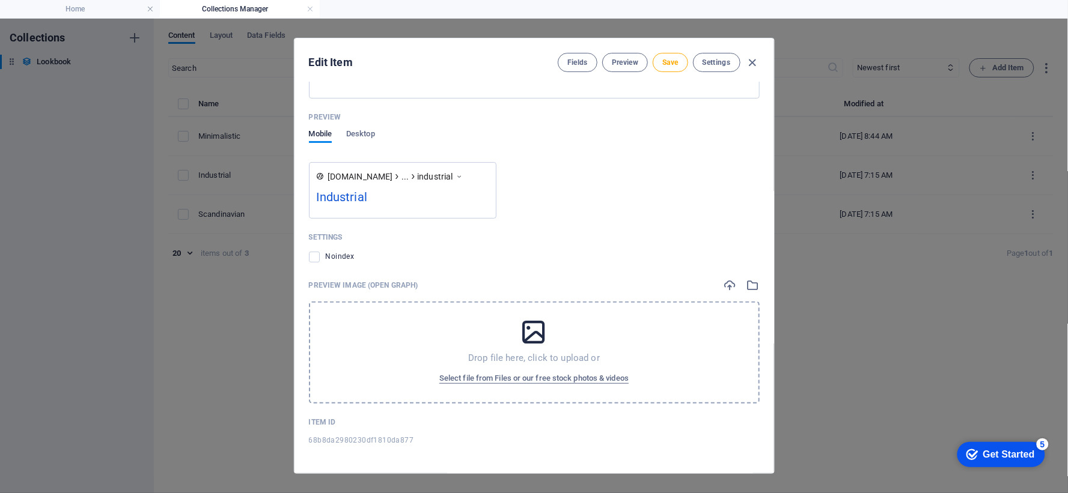
scroll to position [1055, 0]
click at [526, 371] on span "Select file from Files or our free stock photos & videos" at bounding box center [533, 378] width 189 height 14
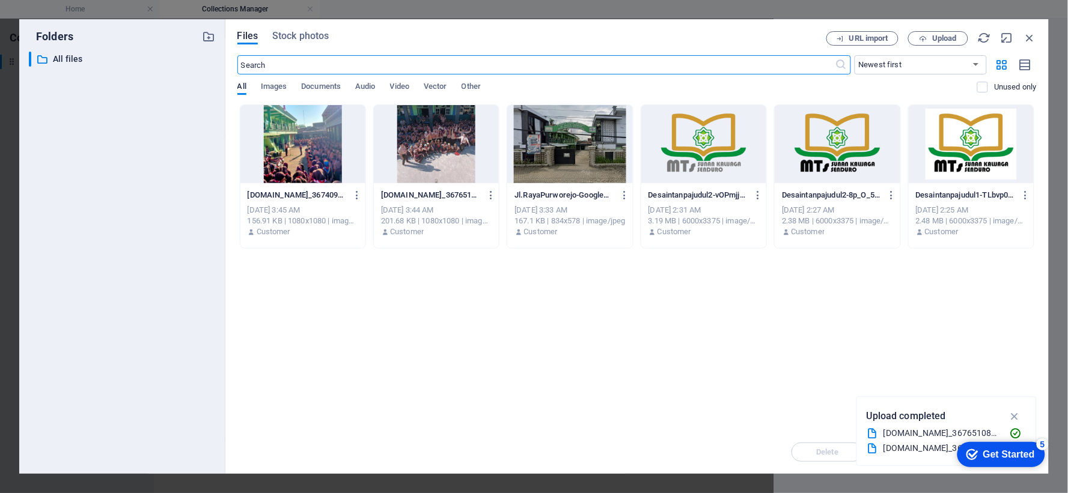
click at [318, 148] on div at bounding box center [302, 144] width 125 height 78
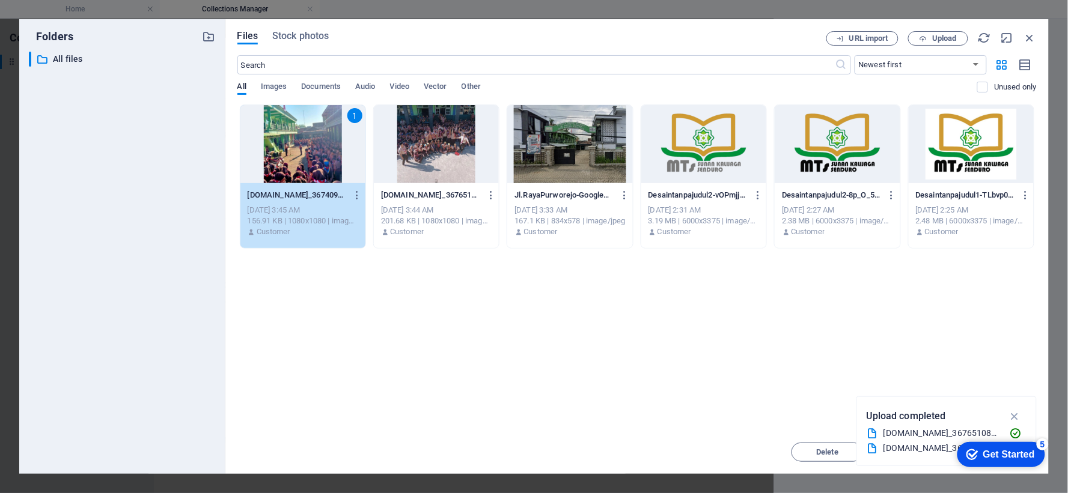
click at [318, 148] on div "1" at bounding box center [302, 144] width 125 height 78
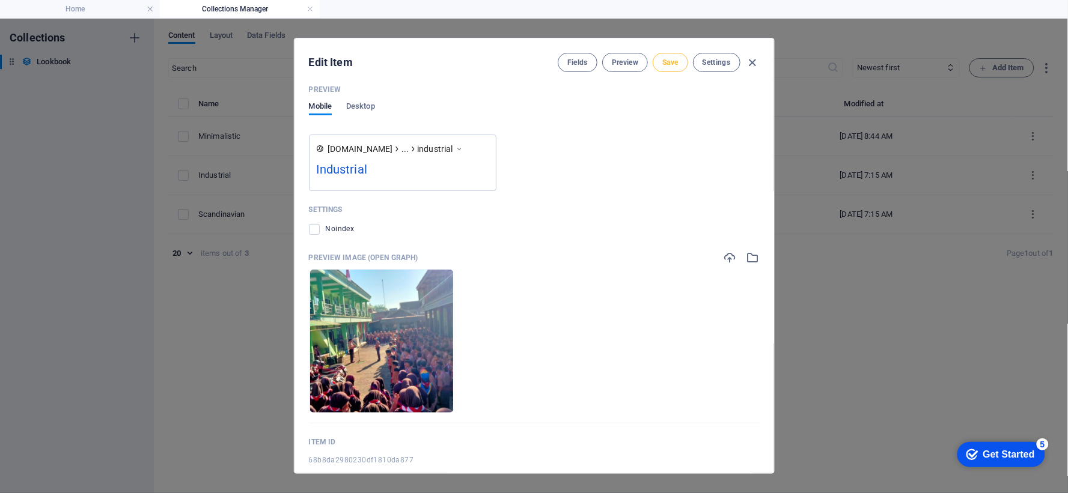
click at [673, 67] on button "Save" at bounding box center [669, 62] width 35 height 19
click at [747, 58] on icon "button" at bounding box center [752, 63] width 14 height 14
type input "industrial"
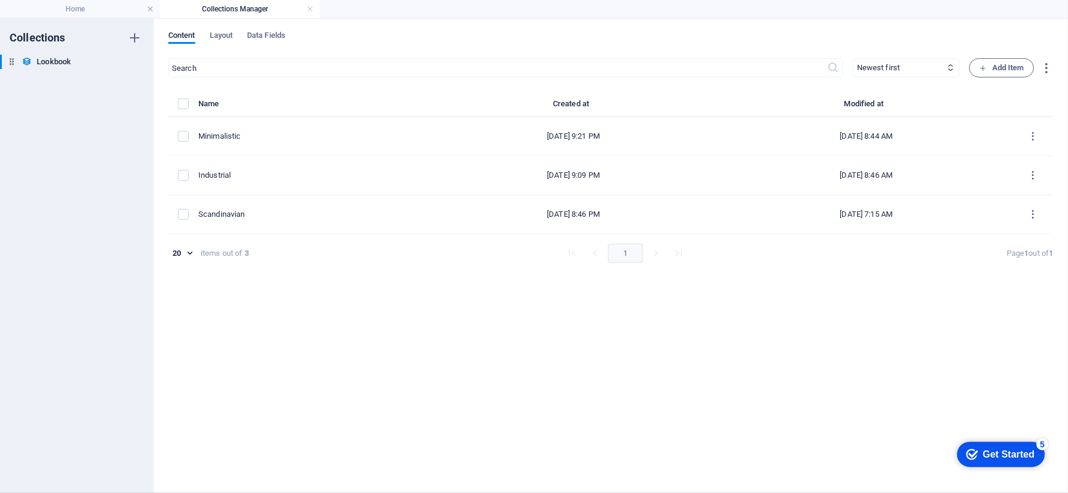
scroll to position [845, 0]
click at [308, 10] on link at bounding box center [309, 9] width 7 height 11
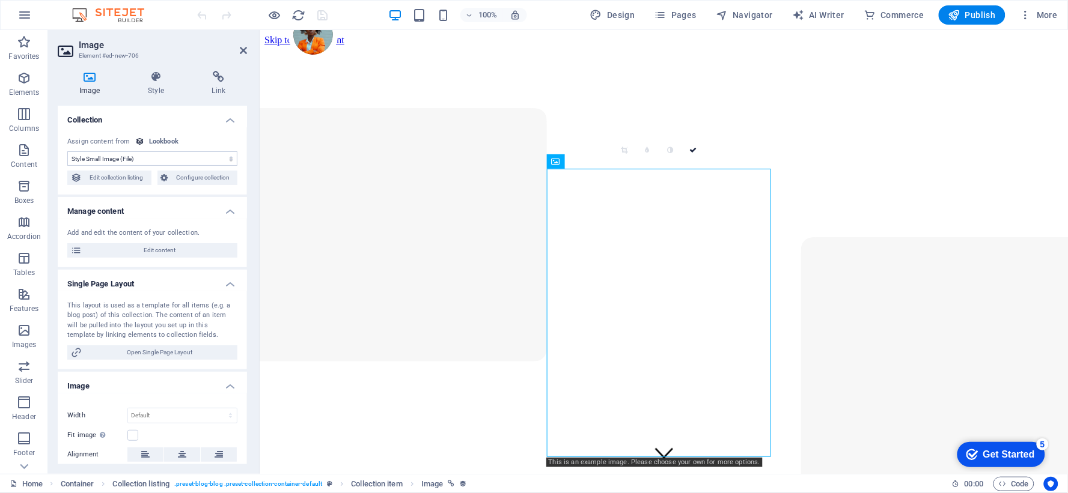
scroll to position [1171, 0]
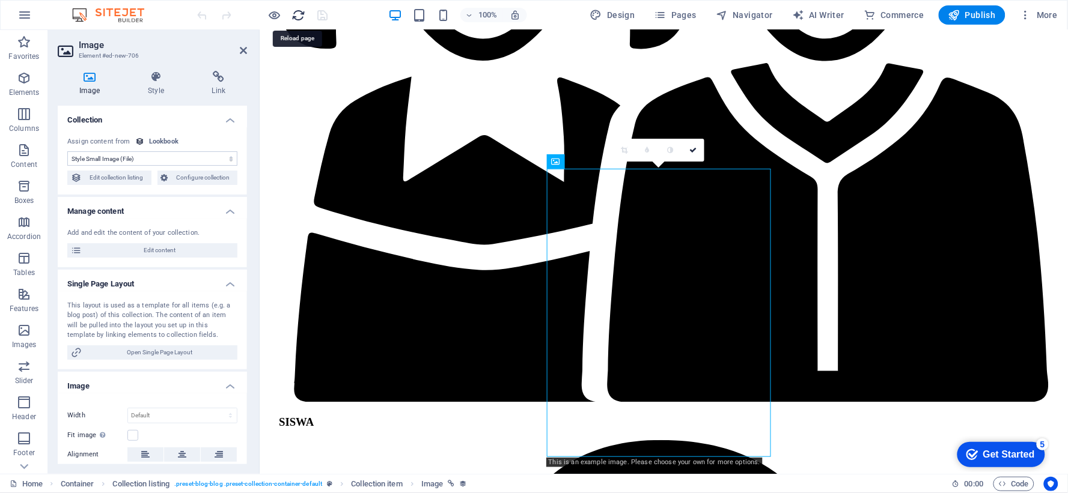
click at [292, 11] on icon "reload" at bounding box center [299, 15] width 14 height 14
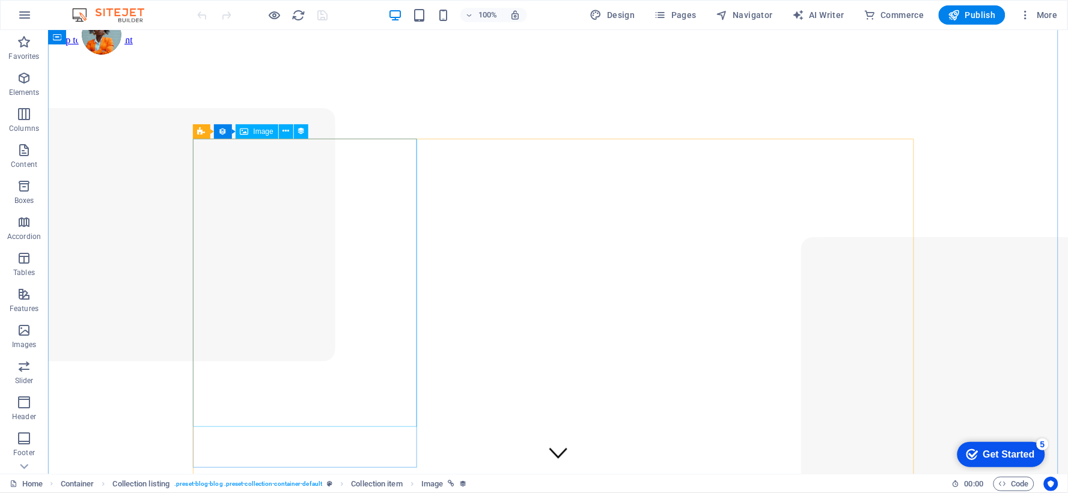
scroll to position [1201, 0]
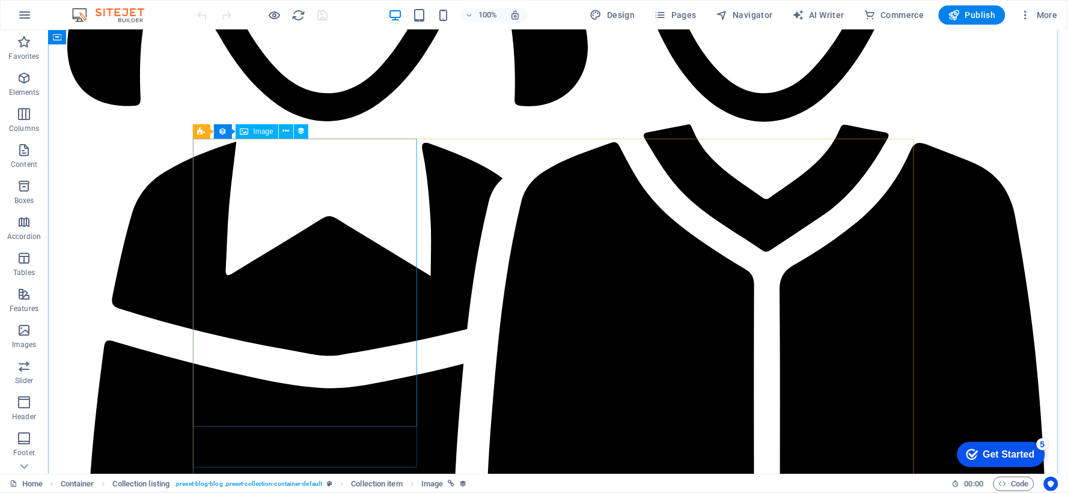
click at [300, 130] on icon at bounding box center [301, 131] width 8 height 13
select select "style-small-image"
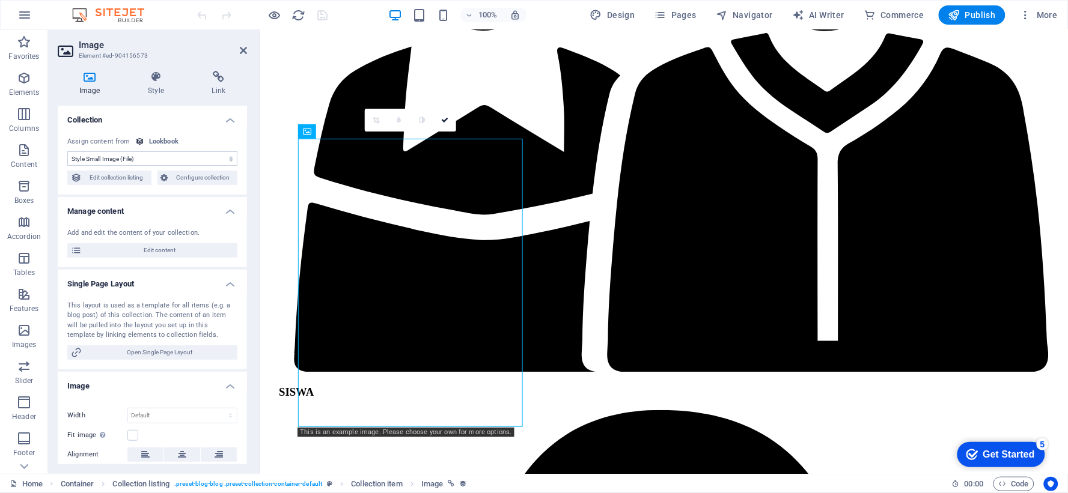
click at [406, 132] on div "0" at bounding box center [410, 120] width 91 height 23
click at [188, 181] on span "Configure collection" at bounding box center [203, 178] width 62 height 14
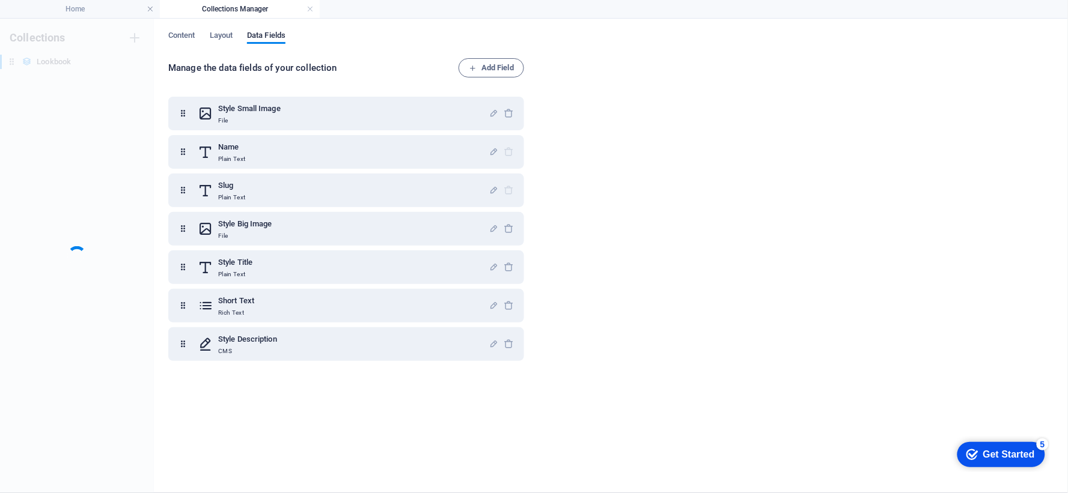
scroll to position [0, 0]
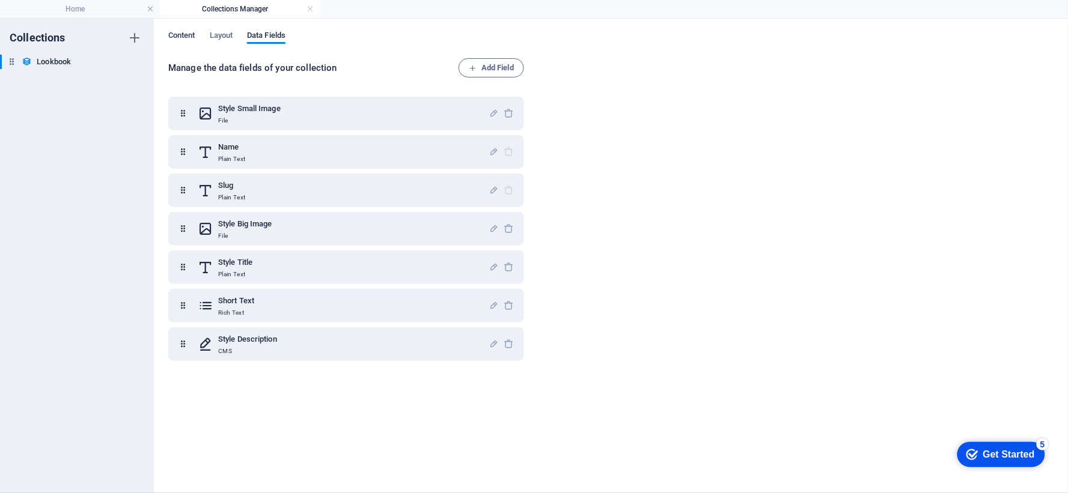
click at [195, 38] on span "Content" at bounding box center [181, 36] width 27 height 17
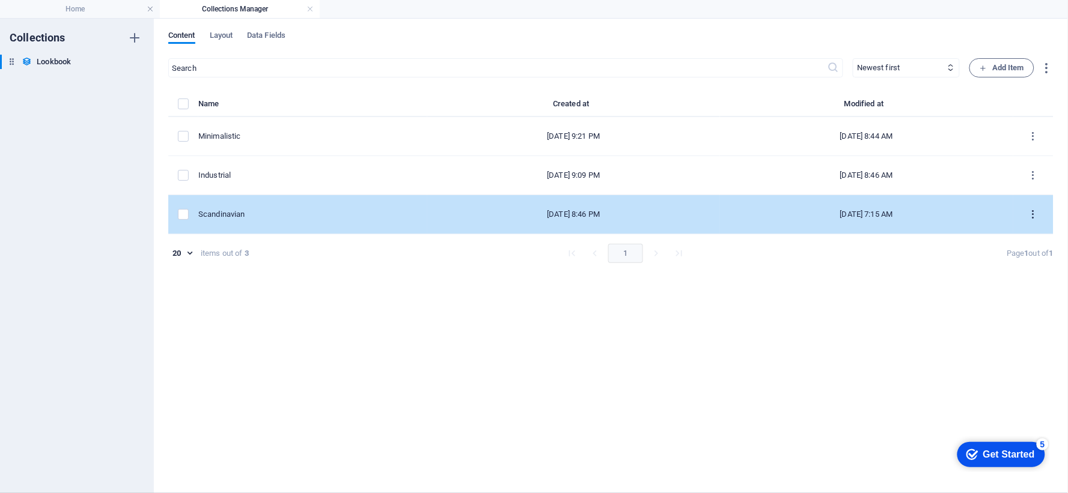
click at [1037, 218] on icon "items list" at bounding box center [1032, 214] width 11 height 11
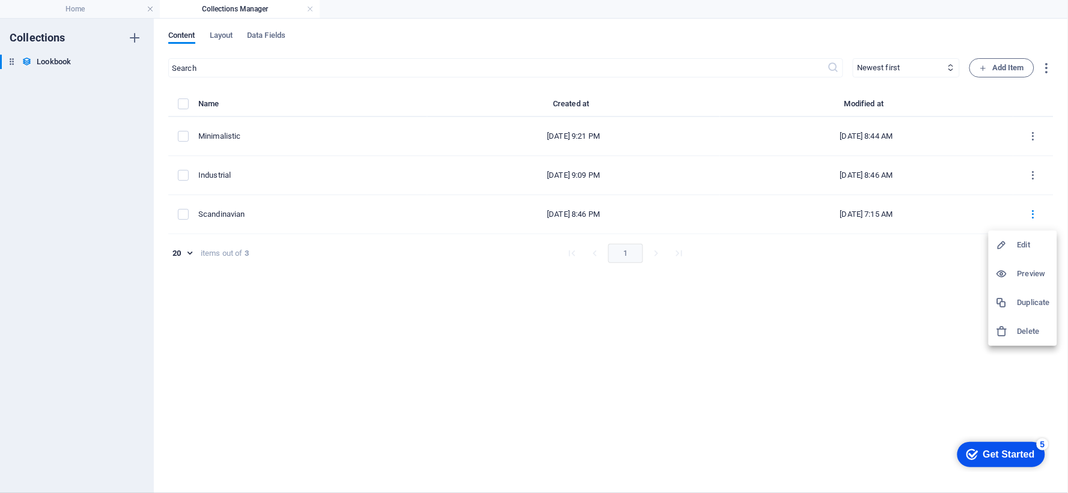
click at [1025, 241] on h6 "Edit" at bounding box center [1033, 245] width 32 height 14
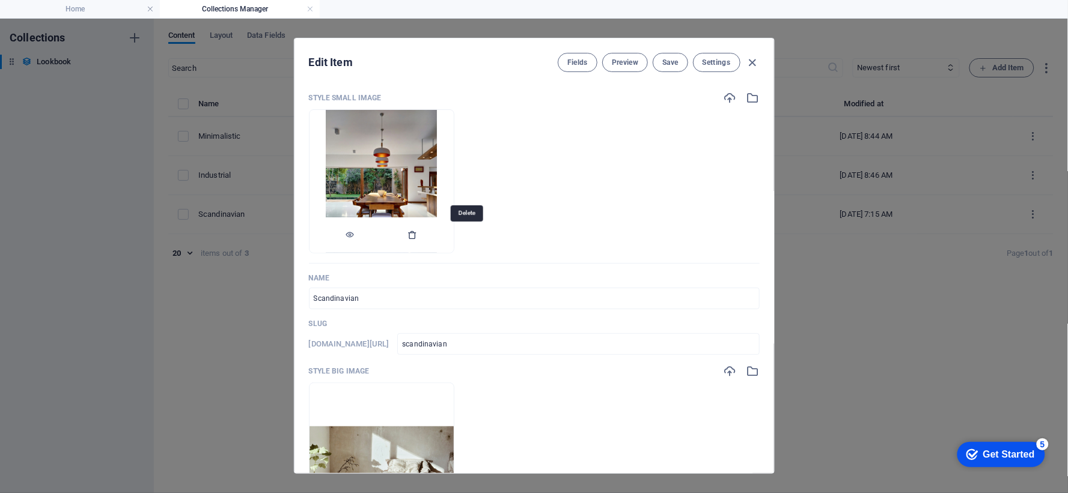
click at [418, 238] on icon "button" at bounding box center [413, 235] width 10 height 10
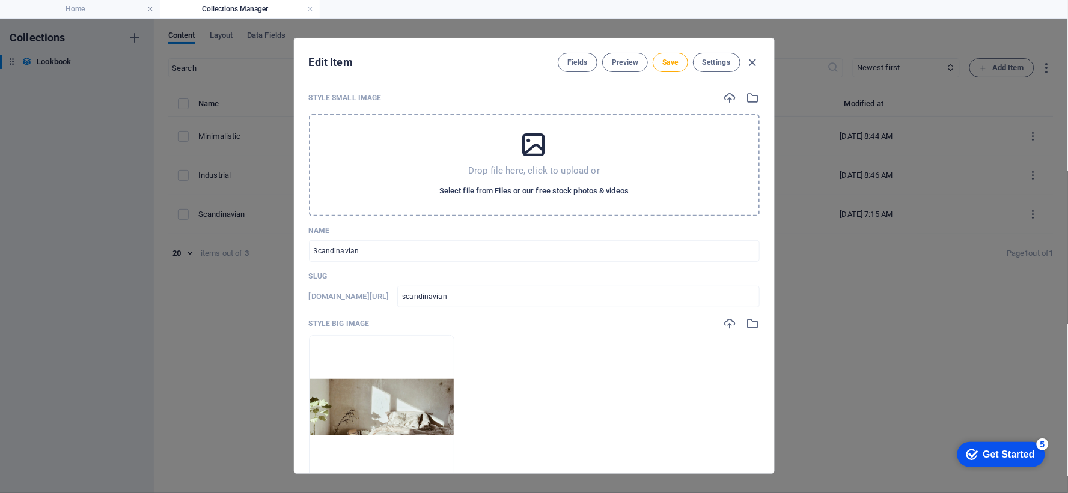
click at [505, 193] on span "Select file from Files or our free stock photos & videos" at bounding box center [533, 191] width 189 height 14
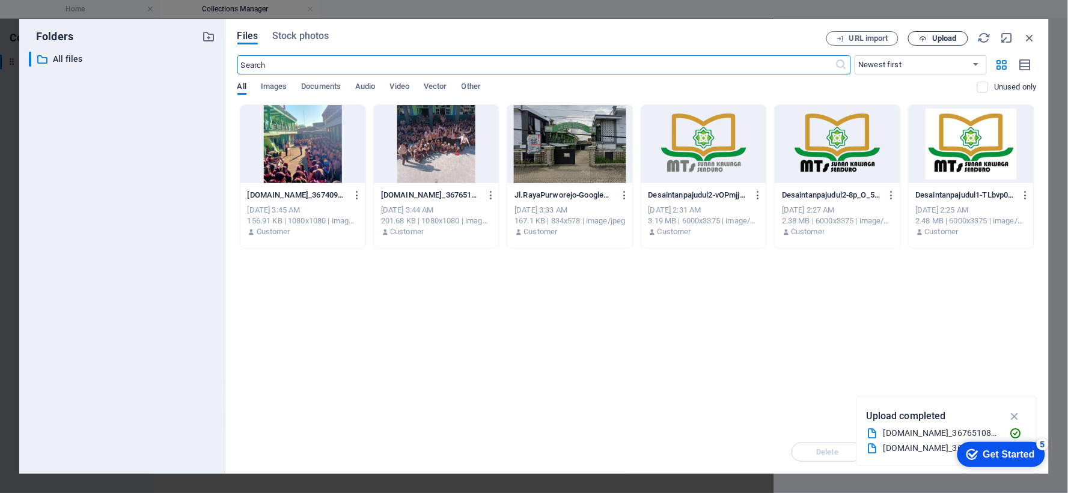
click at [929, 38] on span "Upload" at bounding box center [937, 39] width 49 height 8
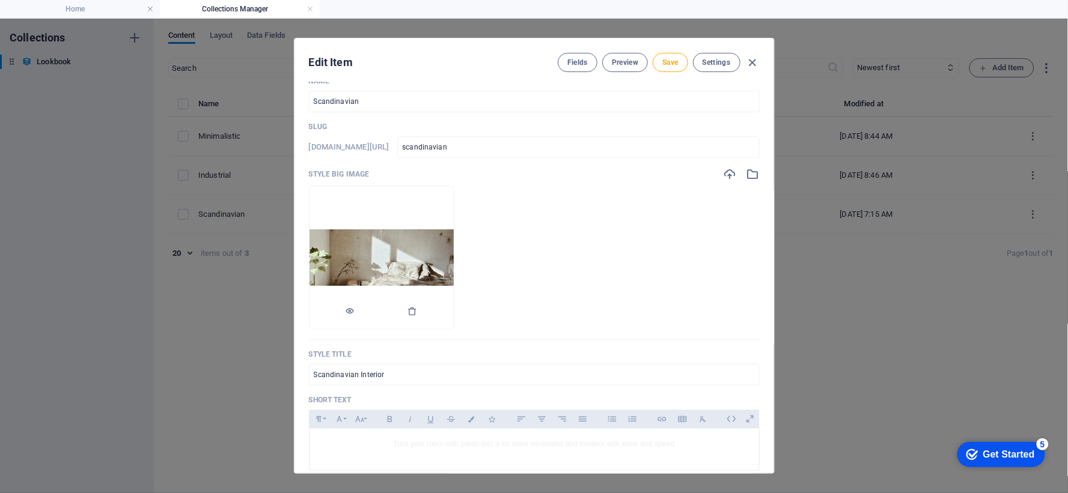
scroll to position [200, 0]
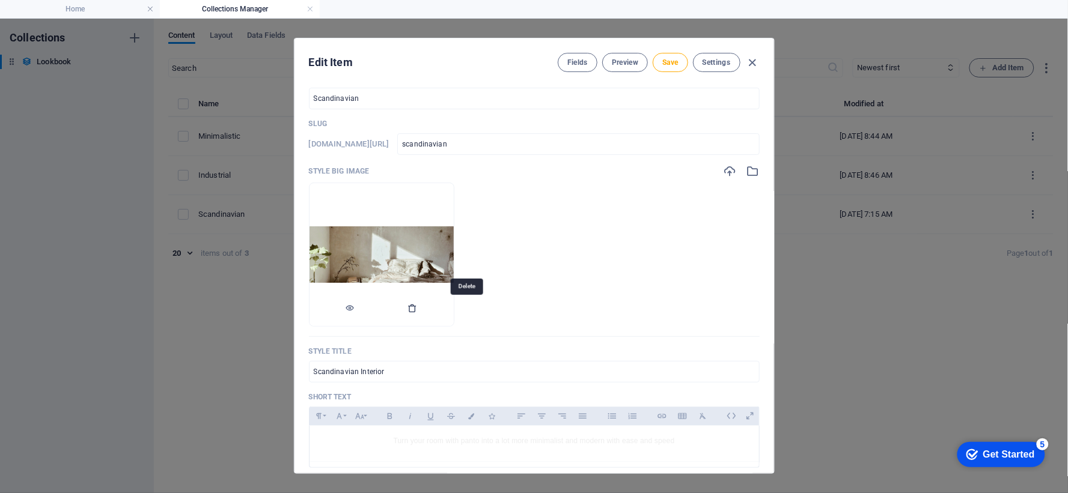
click at [418, 310] on icon "button" at bounding box center [413, 308] width 10 height 10
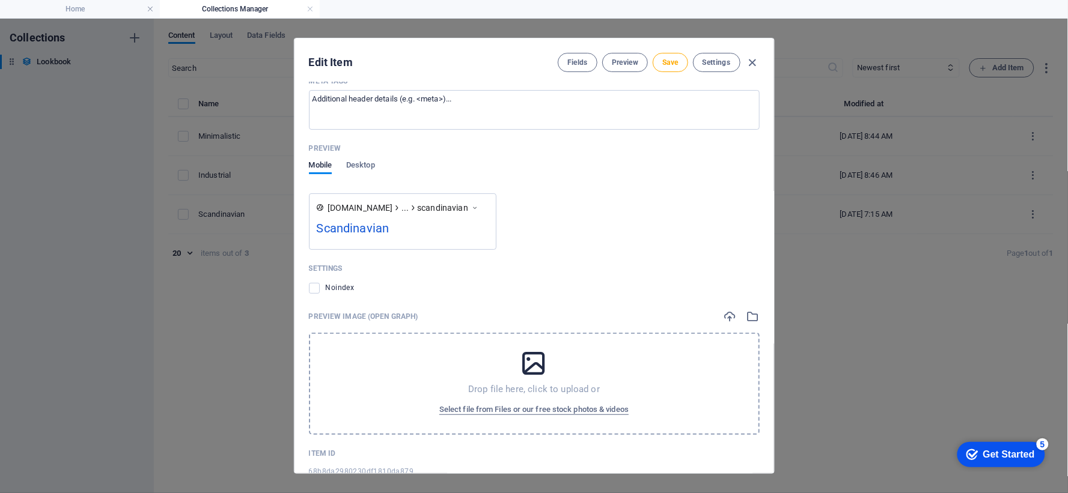
scroll to position [1055, 0]
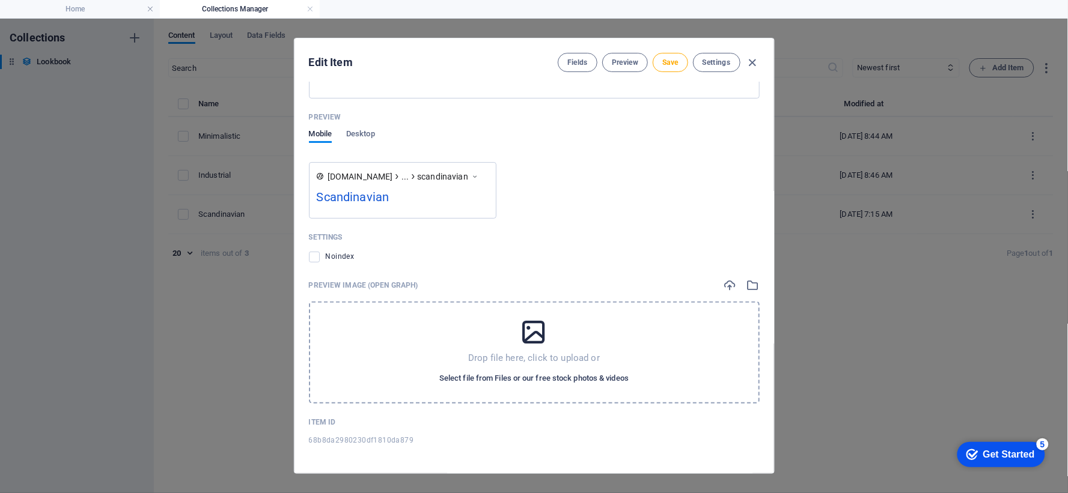
click at [526, 371] on span "Select file from Files or our free stock photos & videos" at bounding box center [533, 378] width 189 height 14
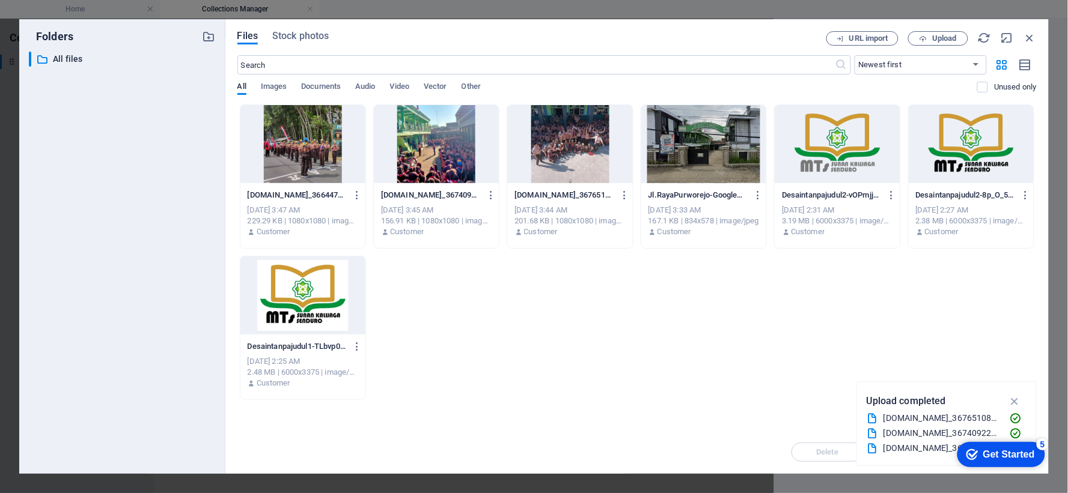
click at [299, 150] on div at bounding box center [302, 144] width 125 height 78
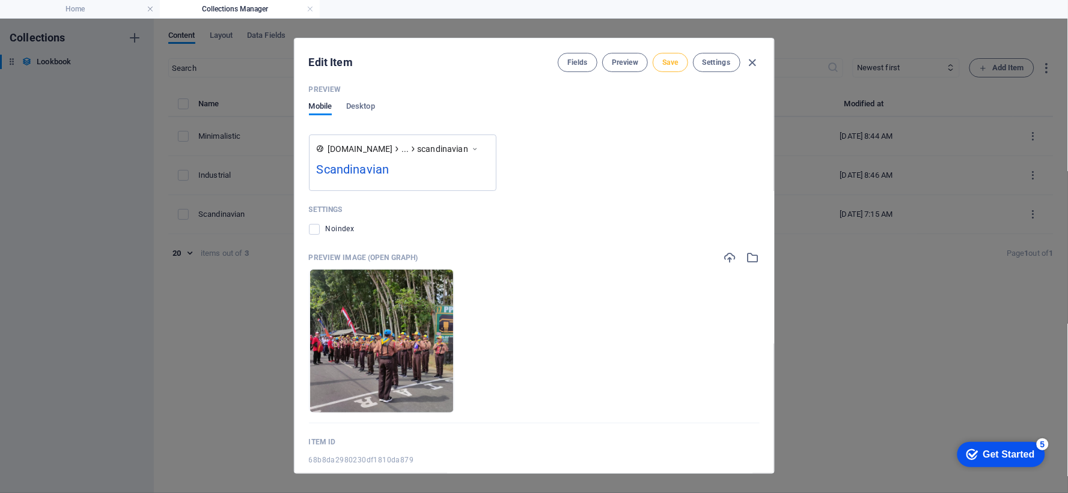
click at [669, 56] on button "Save" at bounding box center [669, 62] width 35 height 19
click at [747, 58] on icon "button" at bounding box center [752, 63] width 14 height 14
type input "scandinavian"
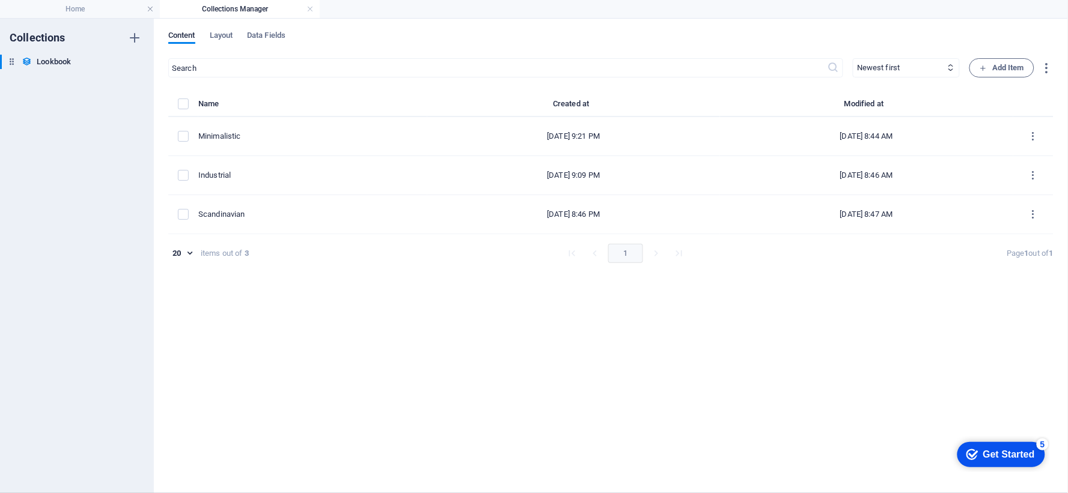
scroll to position [845, 0]
click at [307, 9] on link at bounding box center [309, 9] width 7 height 11
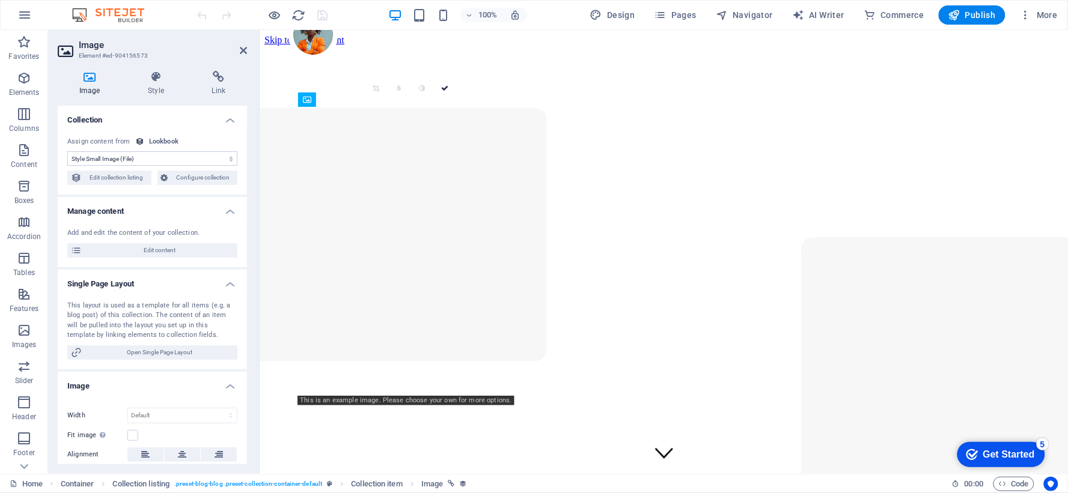
scroll to position [1238, 0]
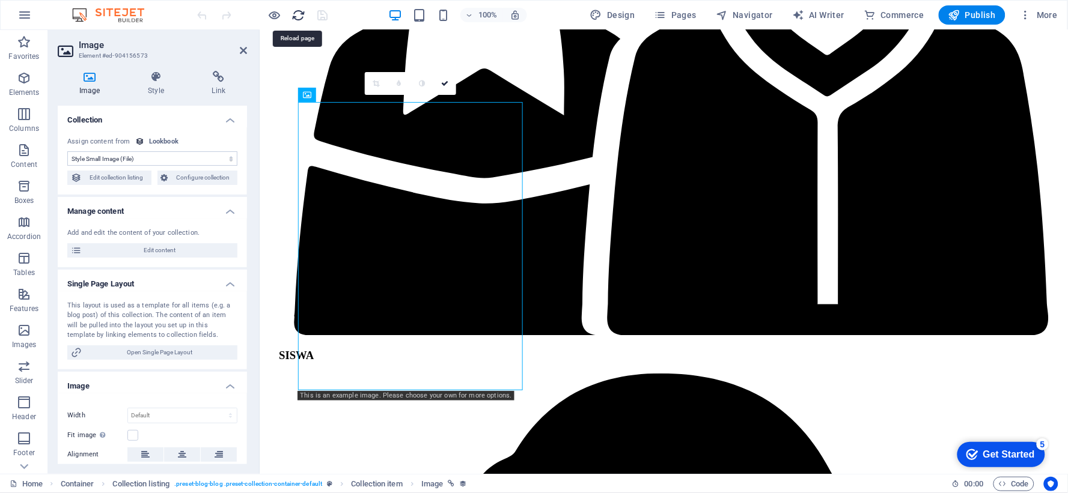
click at [302, 16] on icon "reload" at bounding box center [299, 15] width 14 height 14
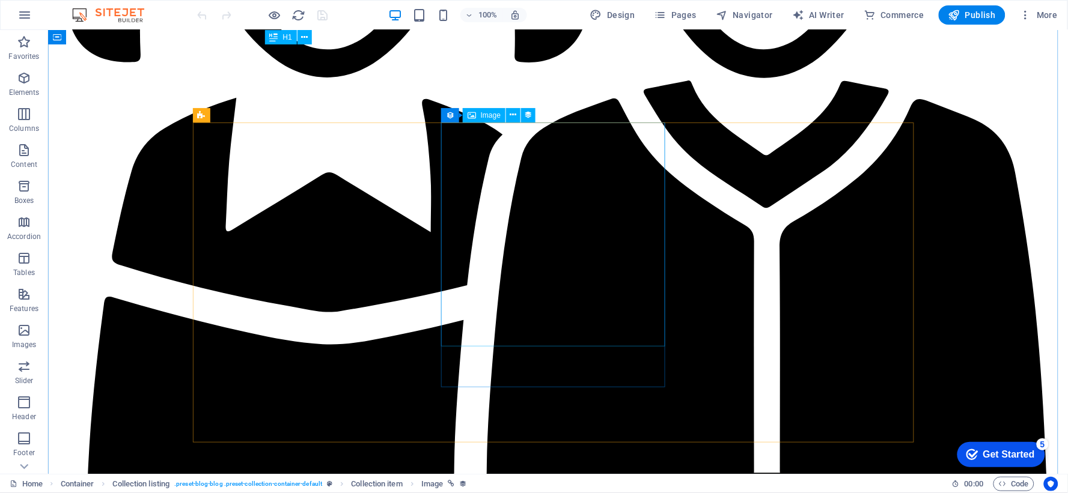
scroll to position [1268, 0]
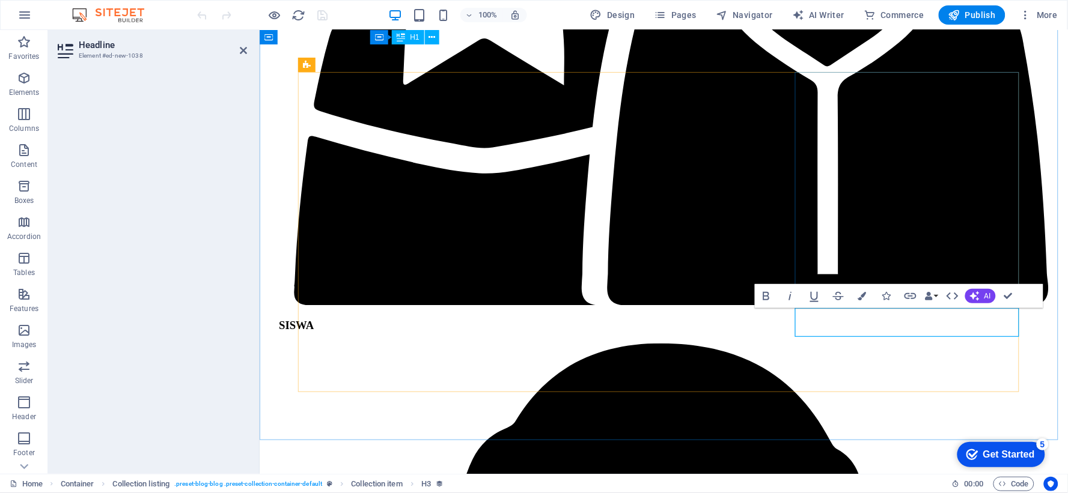
drag, startPoint x: 914, startPoint y: 330, endPoint x: 885, endPoint y: 318, distance: 31.2
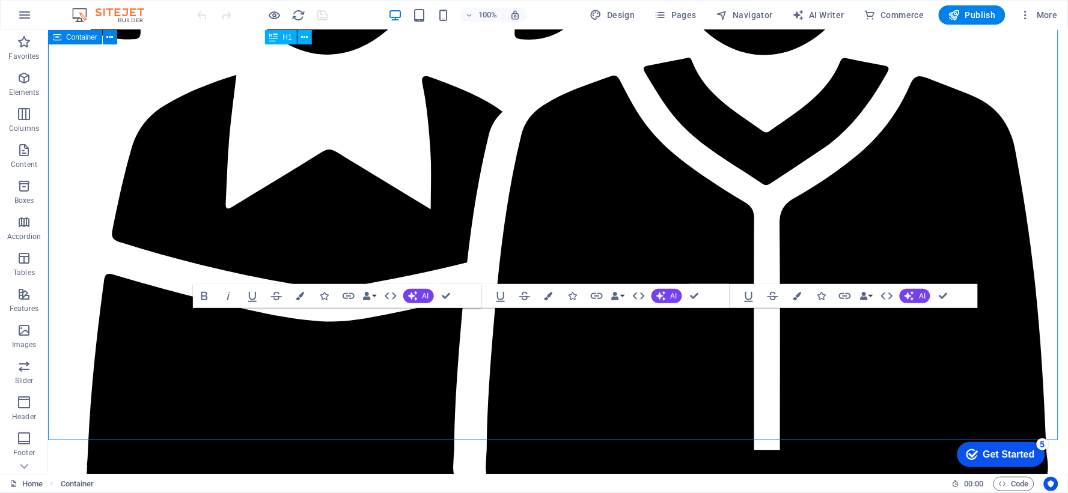
click at [942, 296] on icon "button" at bounding box center [942, 296] width 8 height 8
click at [694, 293] on icon "button" at bounding box center [694, 296] width 8 height 8
click at [445, 296] on icon "button" at bounding box center [446, 296] width 8 height 8
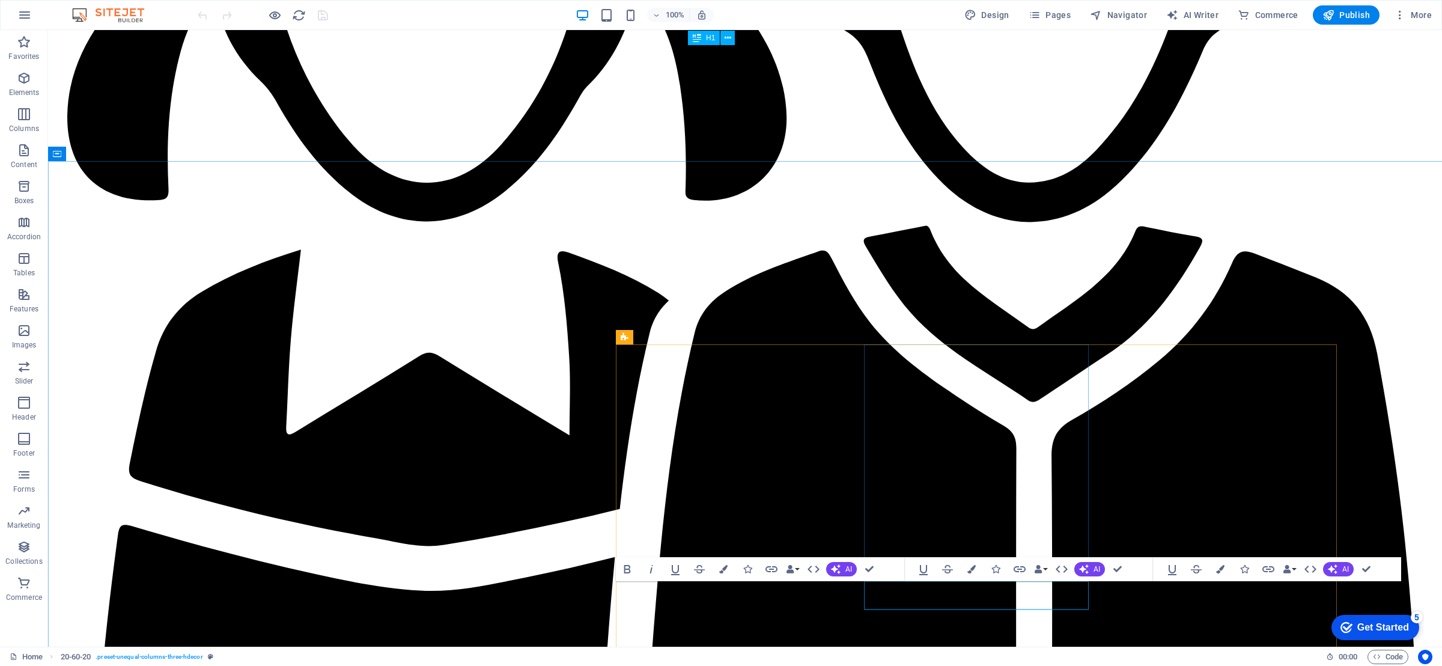
scroll to position [1469, 0]
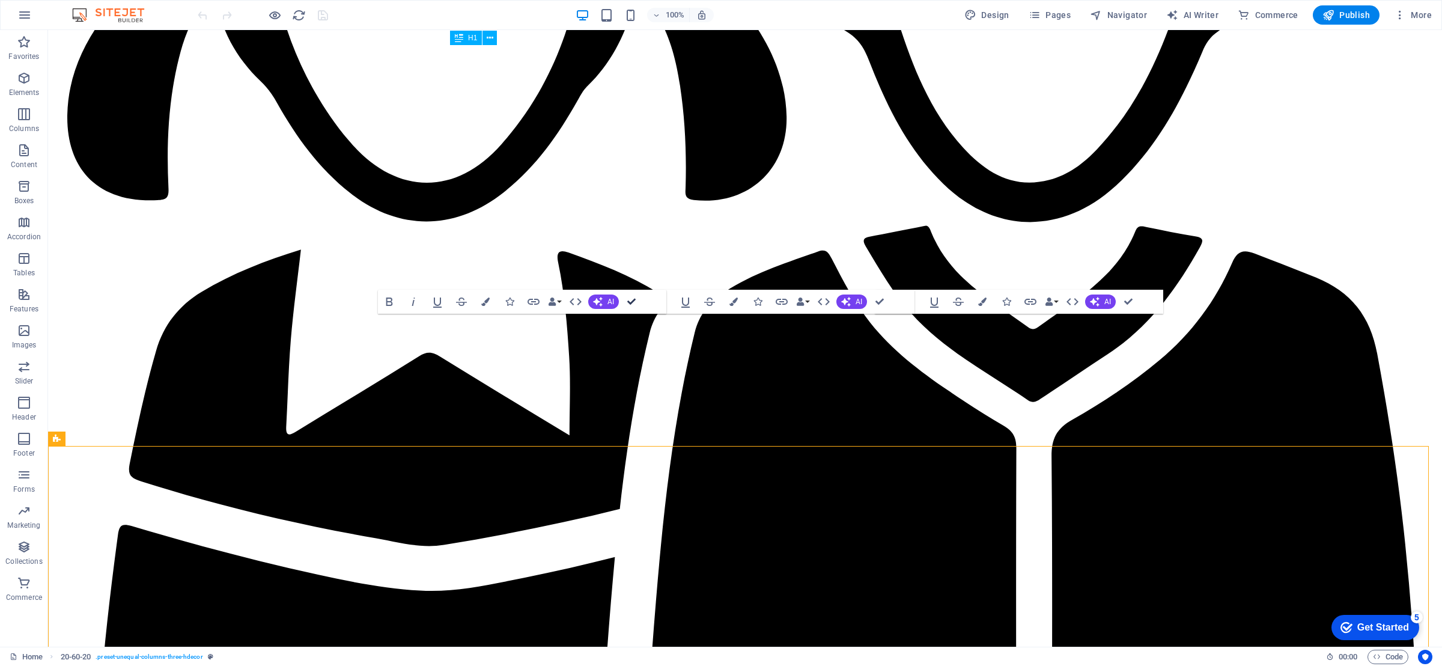
click at [634, 302] on icon "button" at bounding box center [631, 301] width 8 height 8
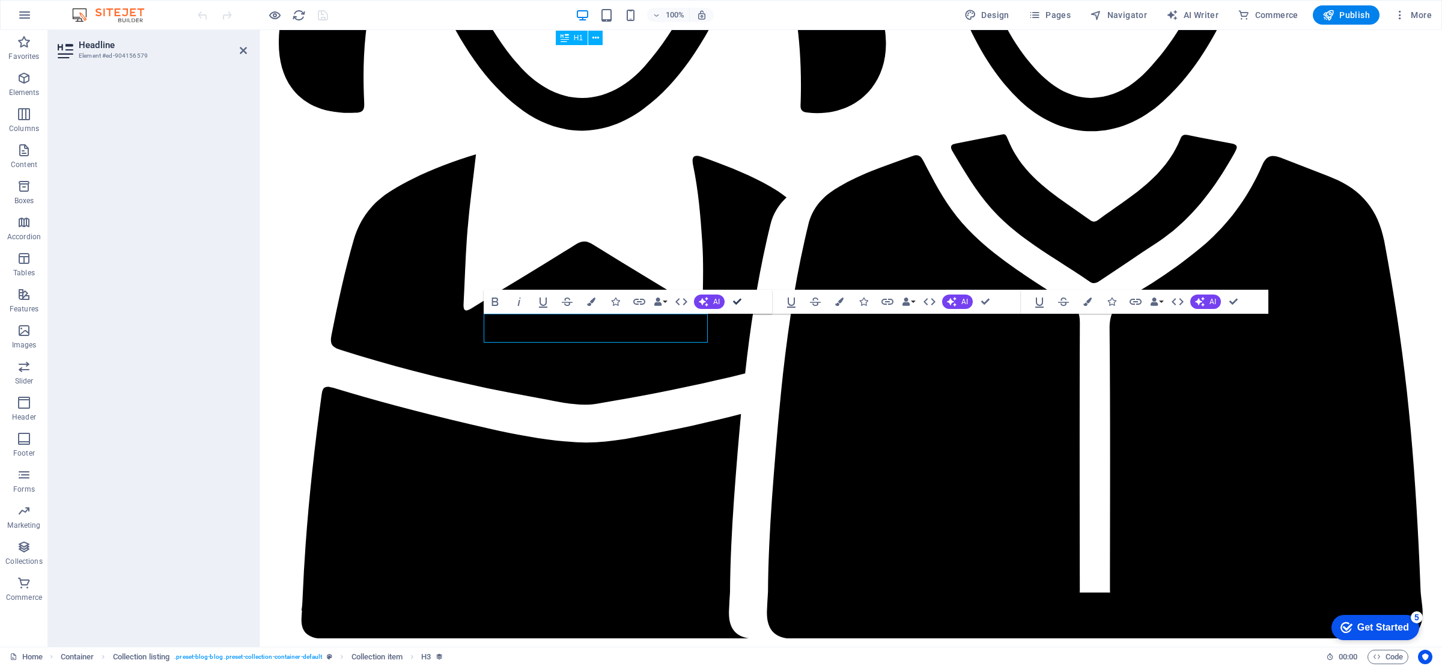
click at [741, 300] on icon "button" at bounding box center [737, 301] width 8 height 8
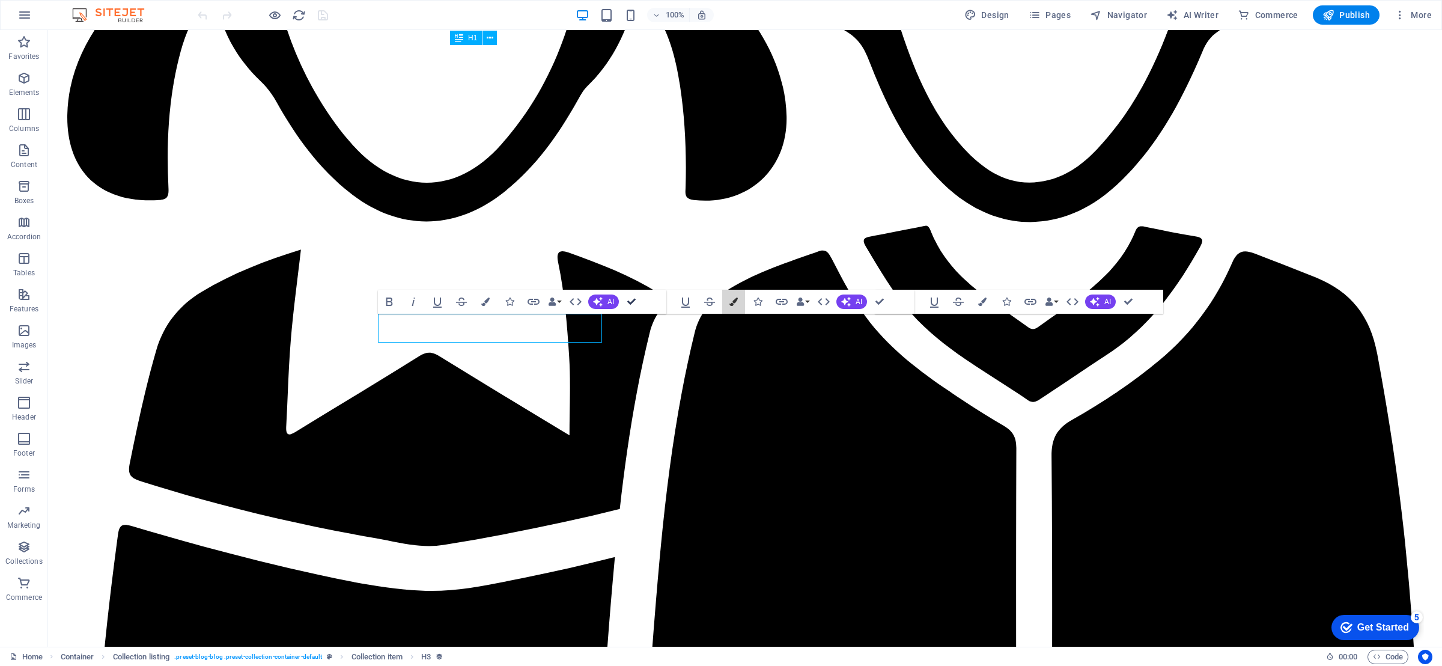
click at [741, 300] on button "Colors" at bounding box center [733, 302] width 23 height 24
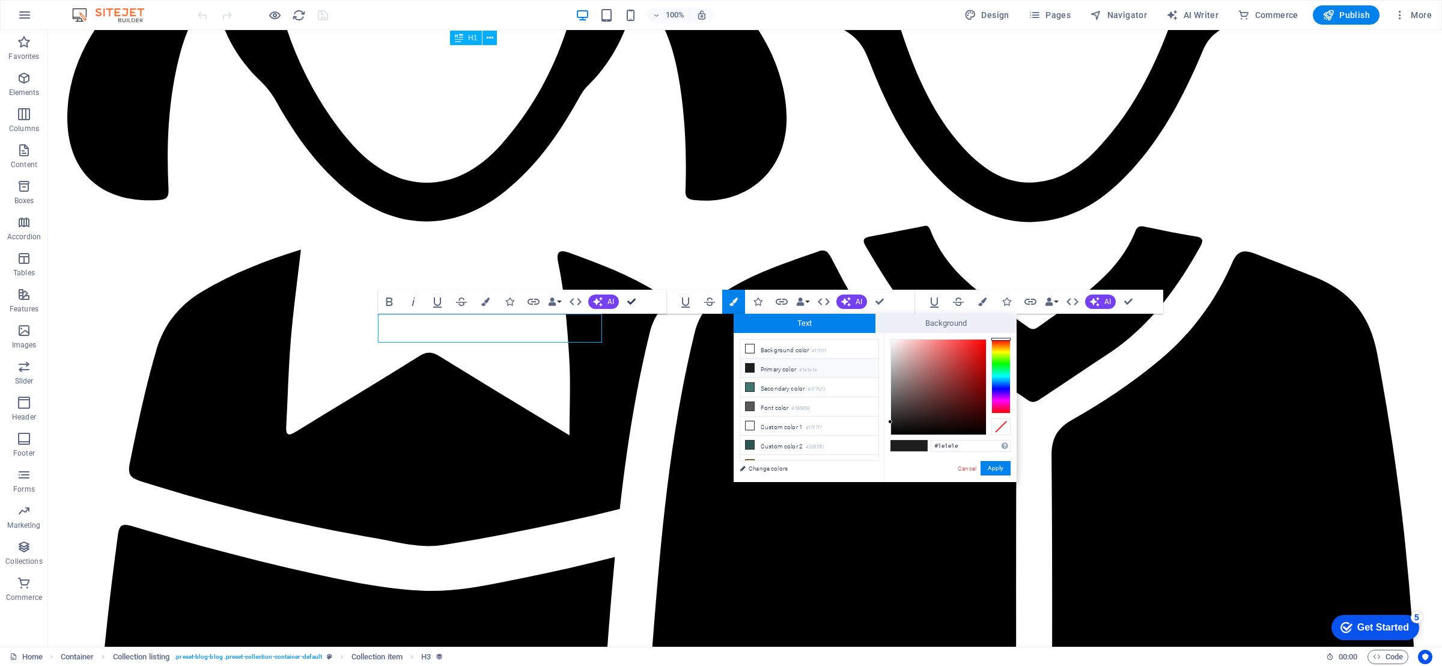
click at [741, 300] on button "Colors" at bounding box center [733, 302] width 23 height 24
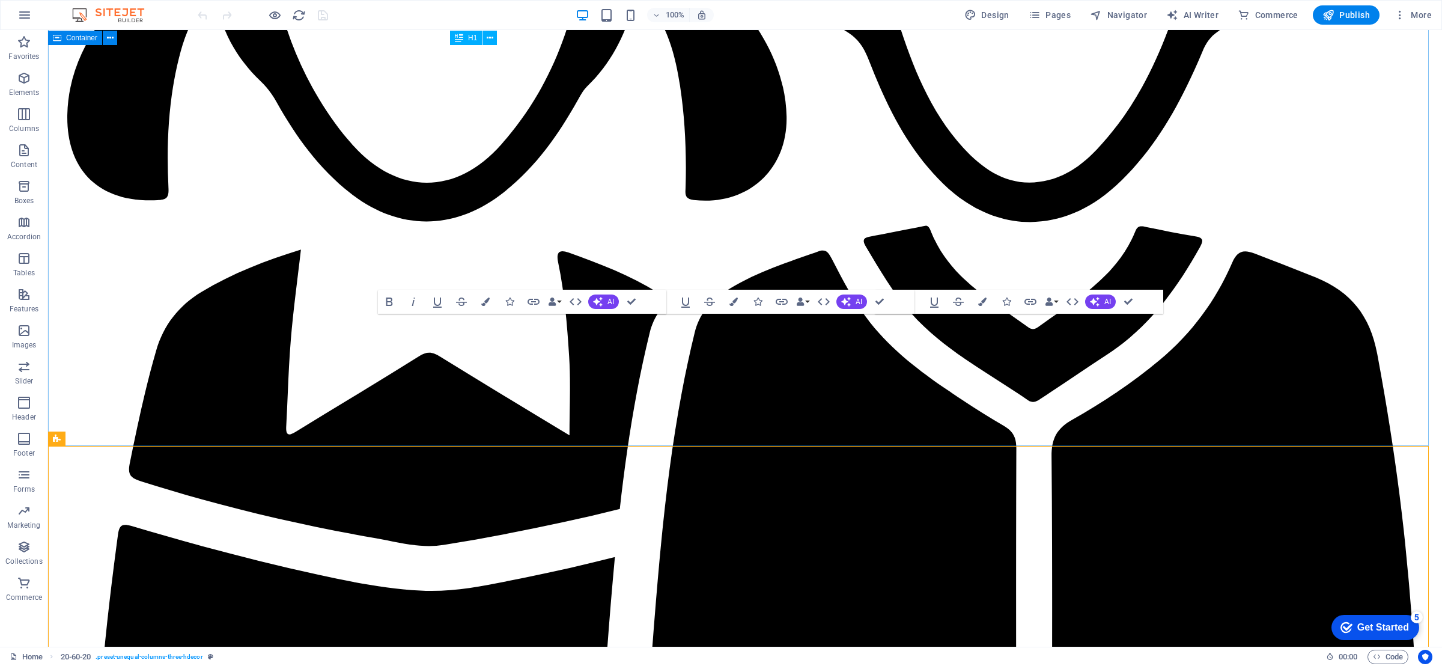
click at [298, 13] on icon "reload" at bounding box center [299, 15] width 14 height 14
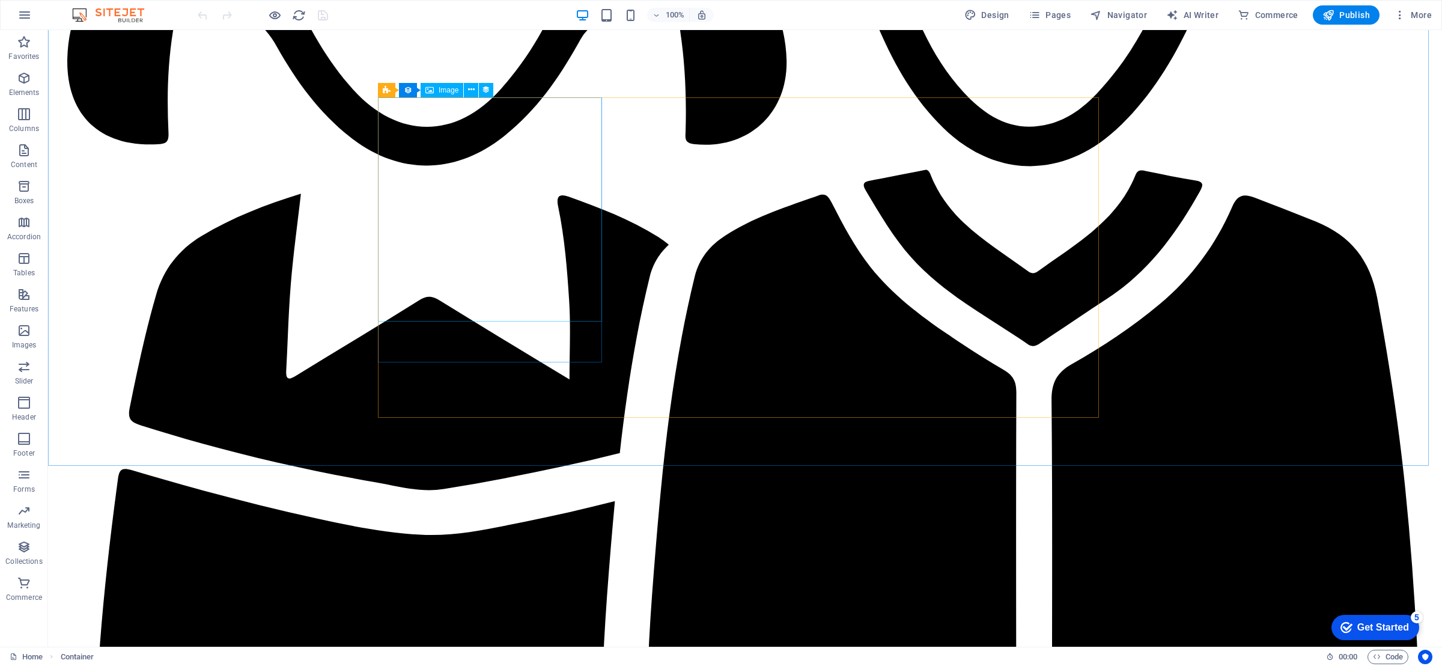
scroll to position [1532, 0]
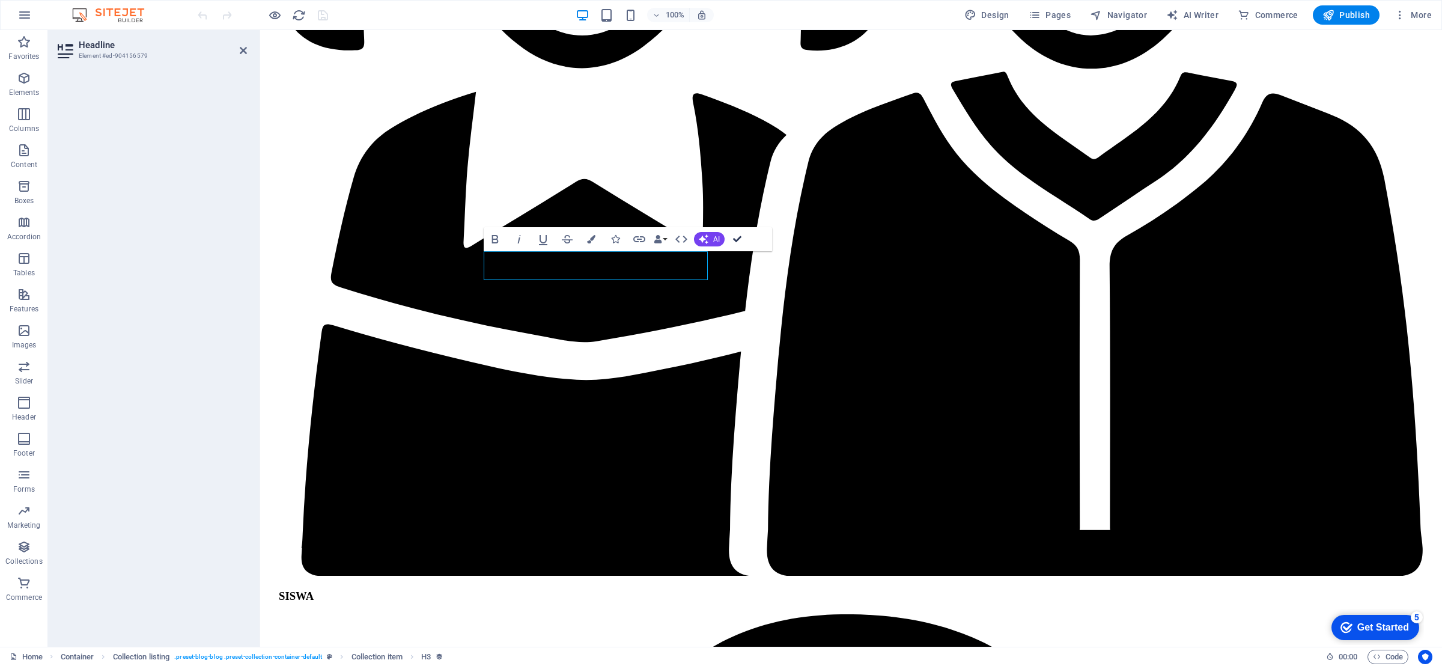
click at [738, 238] on icon "button" at bounding box center [737, 239] width 8 height 8
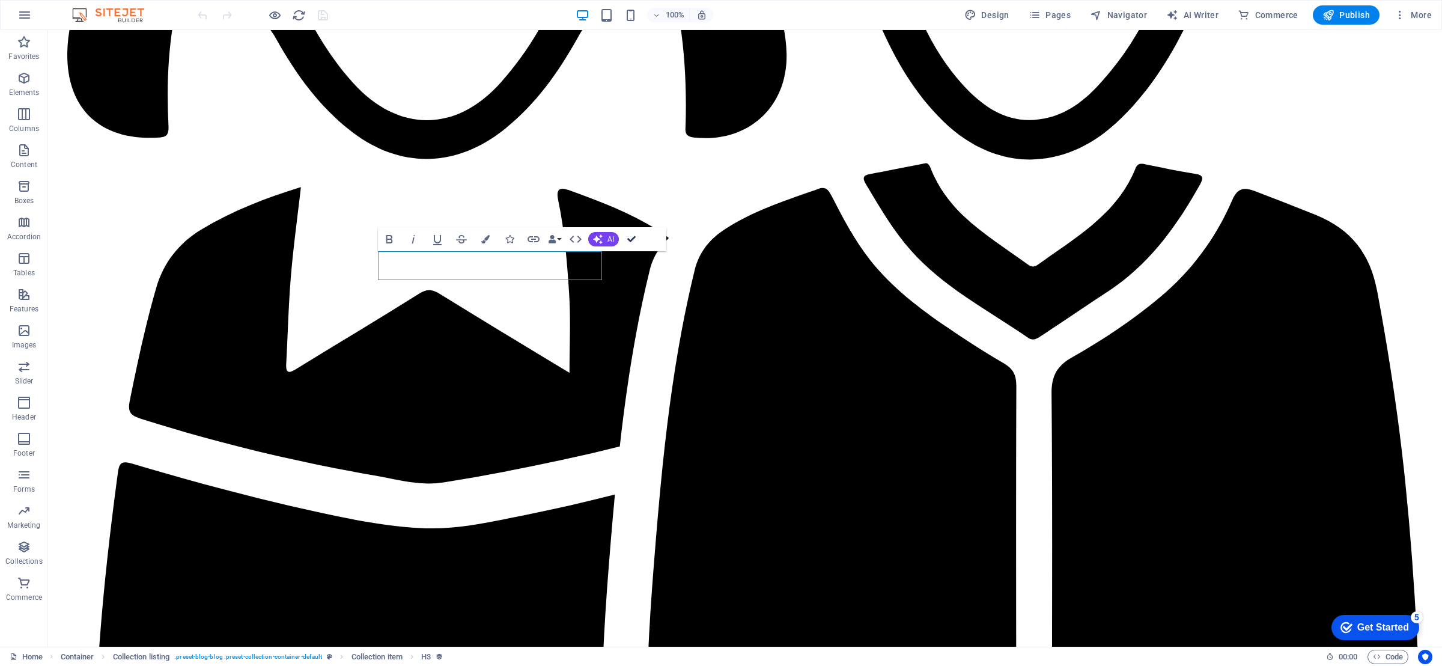
click at [635, 241] on icon "button" at bounding box center [631, 239] width 8 height 8
click at [631, 240] on icon "button" at bounding box center [631, 239] width 8 height 8
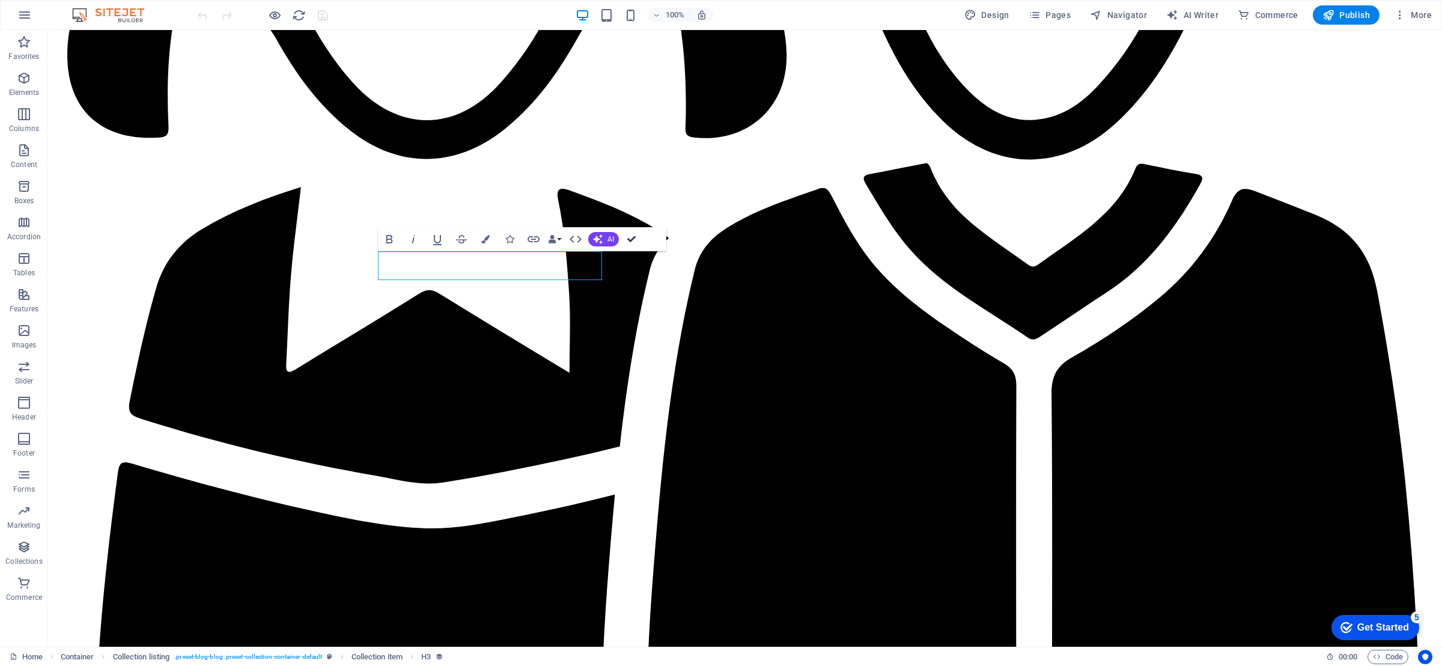
click at [631, 240] on icon "button" at bounding box center [631, 239] width 8 height 8
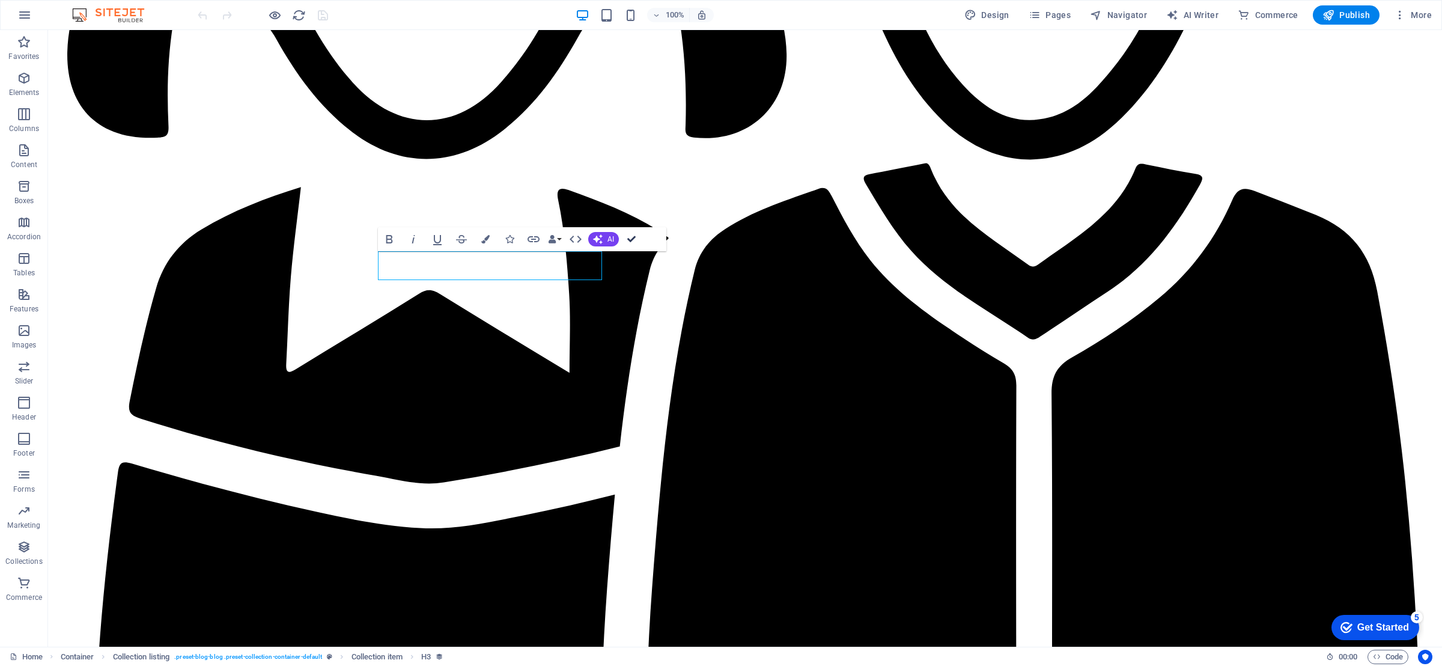
click at [631, 240] on icon "button" at bounding box center [631, 239] width 8 height 8
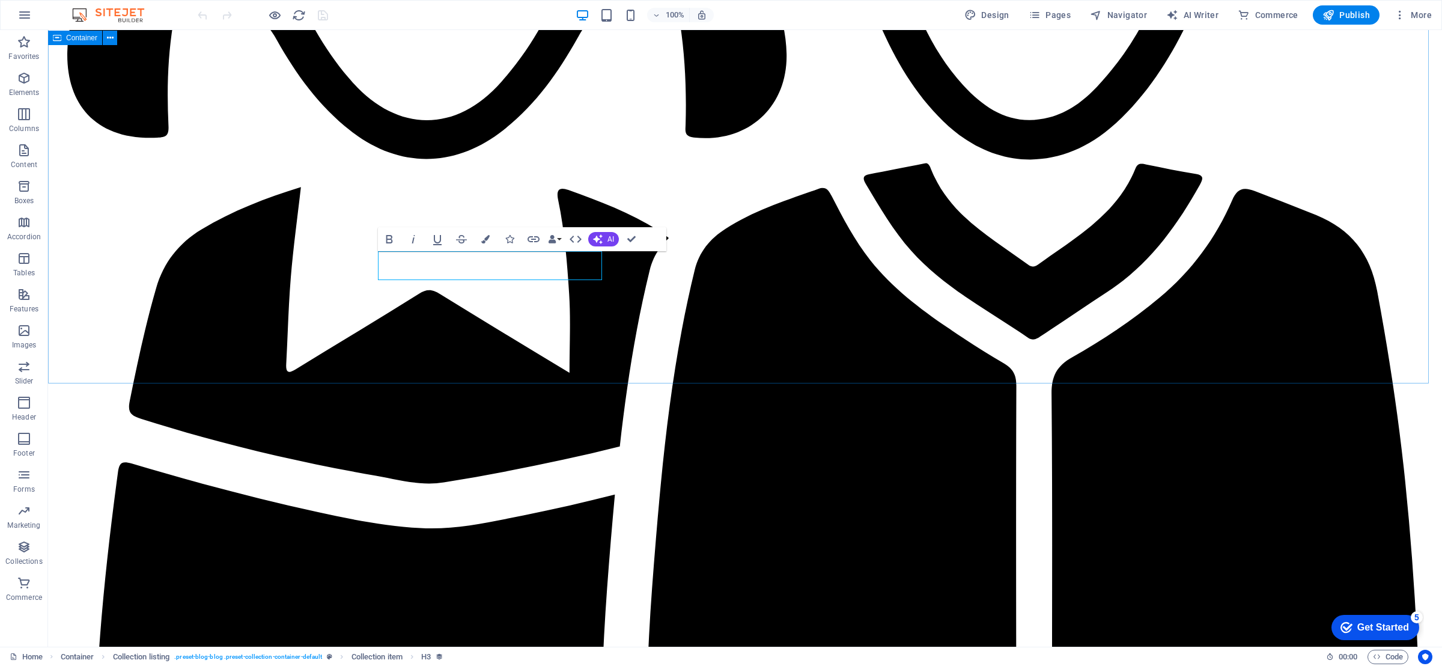
drag, startPoint x: 586, startPoint y: 270, endPoint x: 357, endPoint y: 260, distance: 229.1
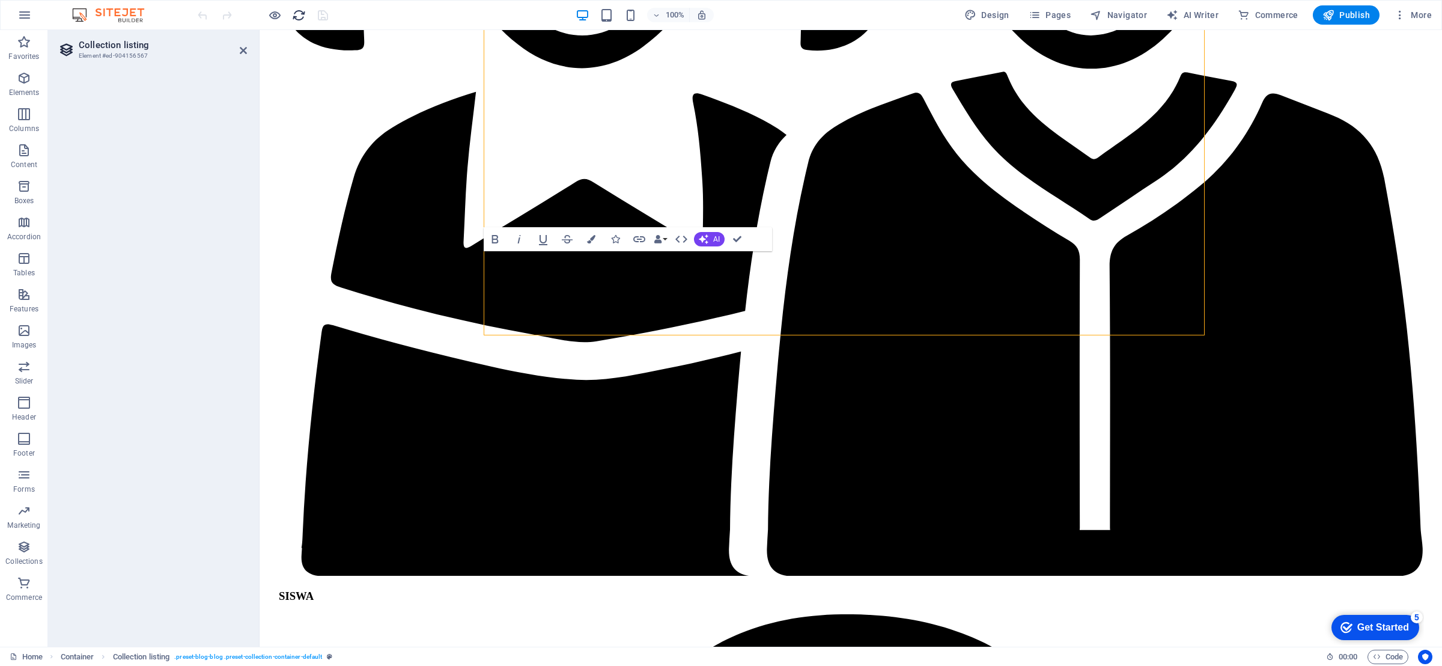
click at [294, 8] on icon "reload" at bounding box center [299, 15] width 14 height 14
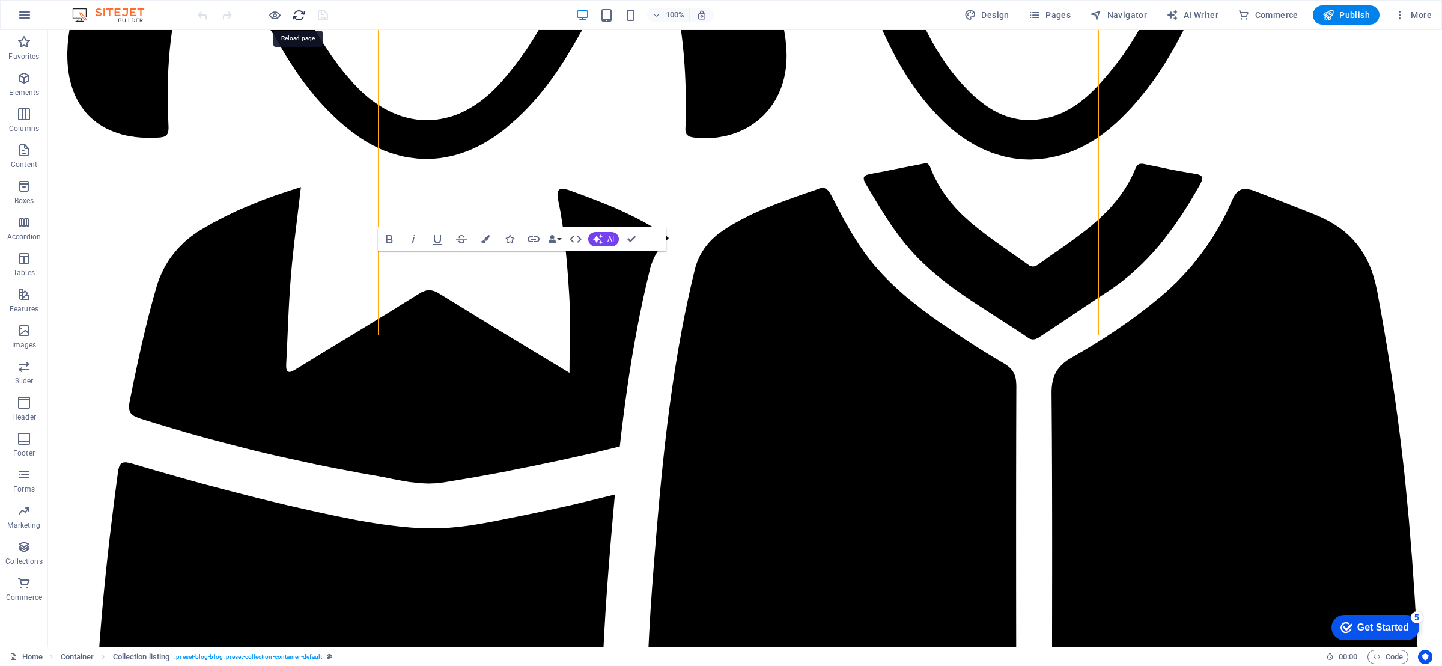
click at [299, 11] on icon "reload" at bounding box center [299, 15] width 14 height 14
click at [298, 16] on icon "reload" at bounding box center [299, 15] width 14 height 14
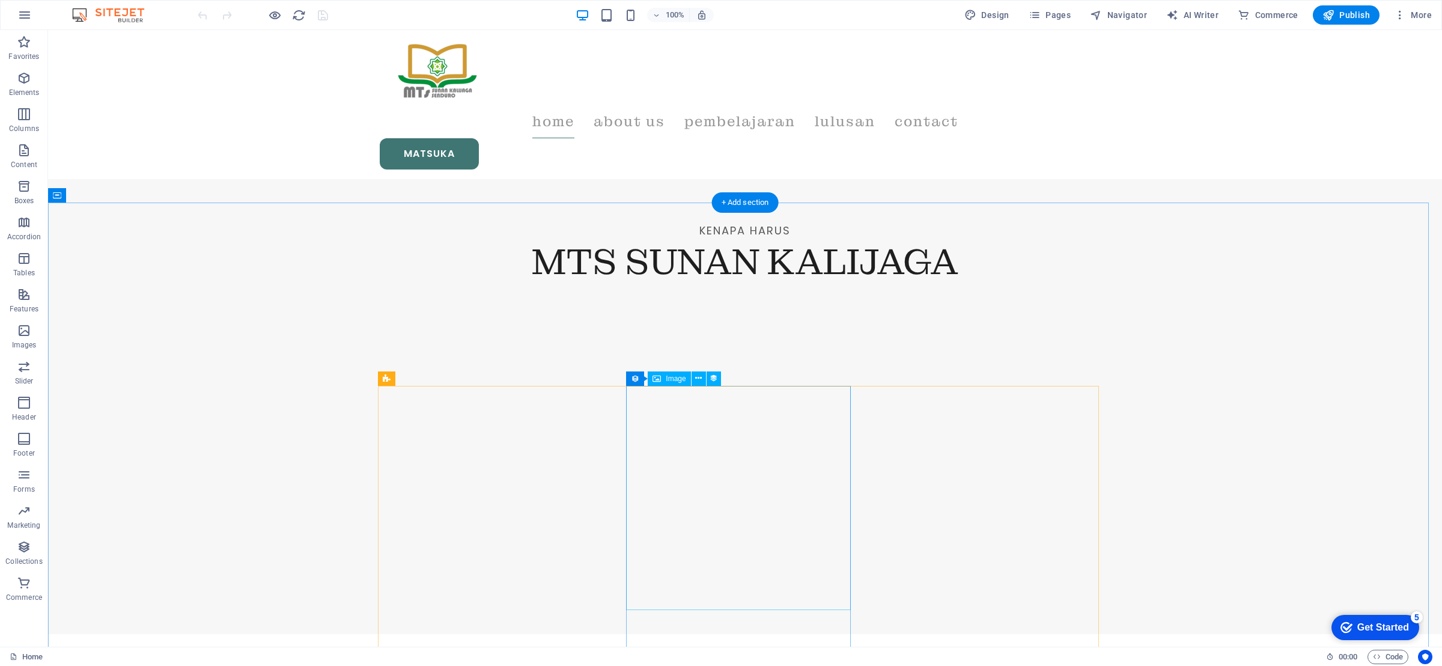
scroll to position [1352, 0]
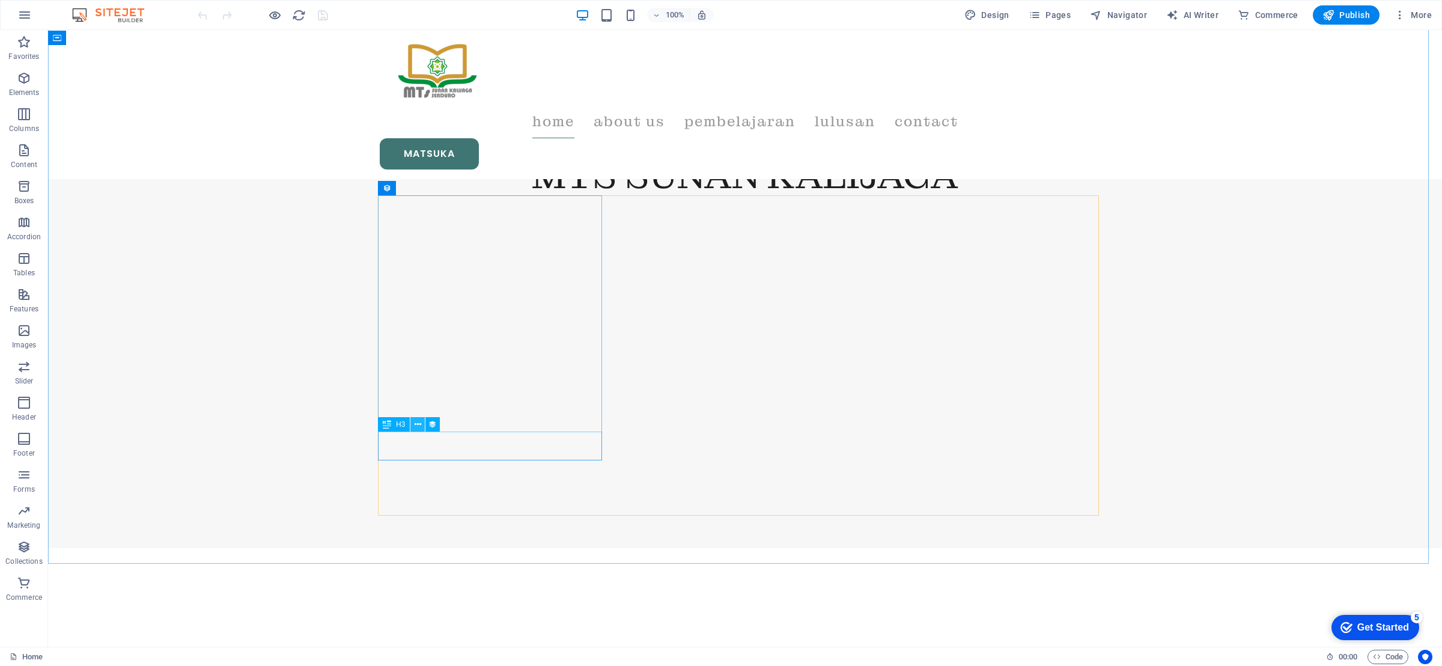
click at [416, 424] on icon at bounding box center [418, 424] width 7 height 13
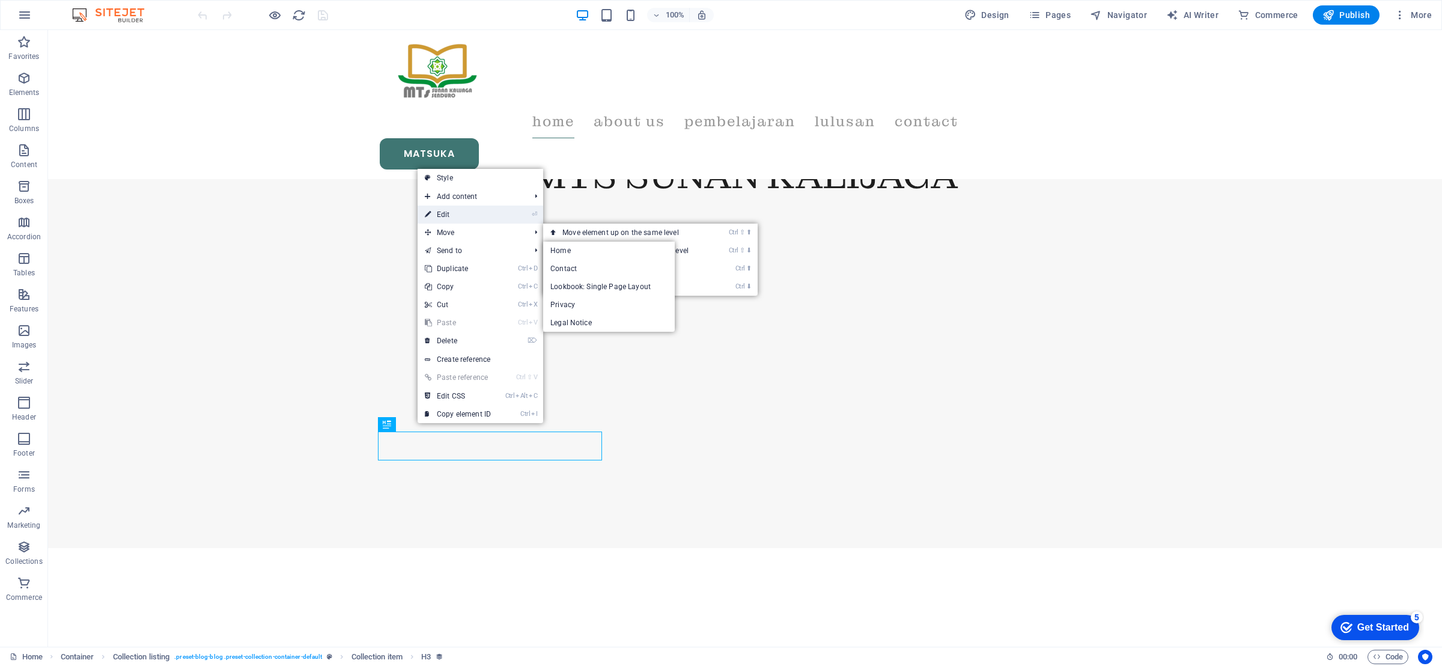
click at [449, 220] on link "⏎ Edit" at bounding box center [458, 214] width 80 height 18
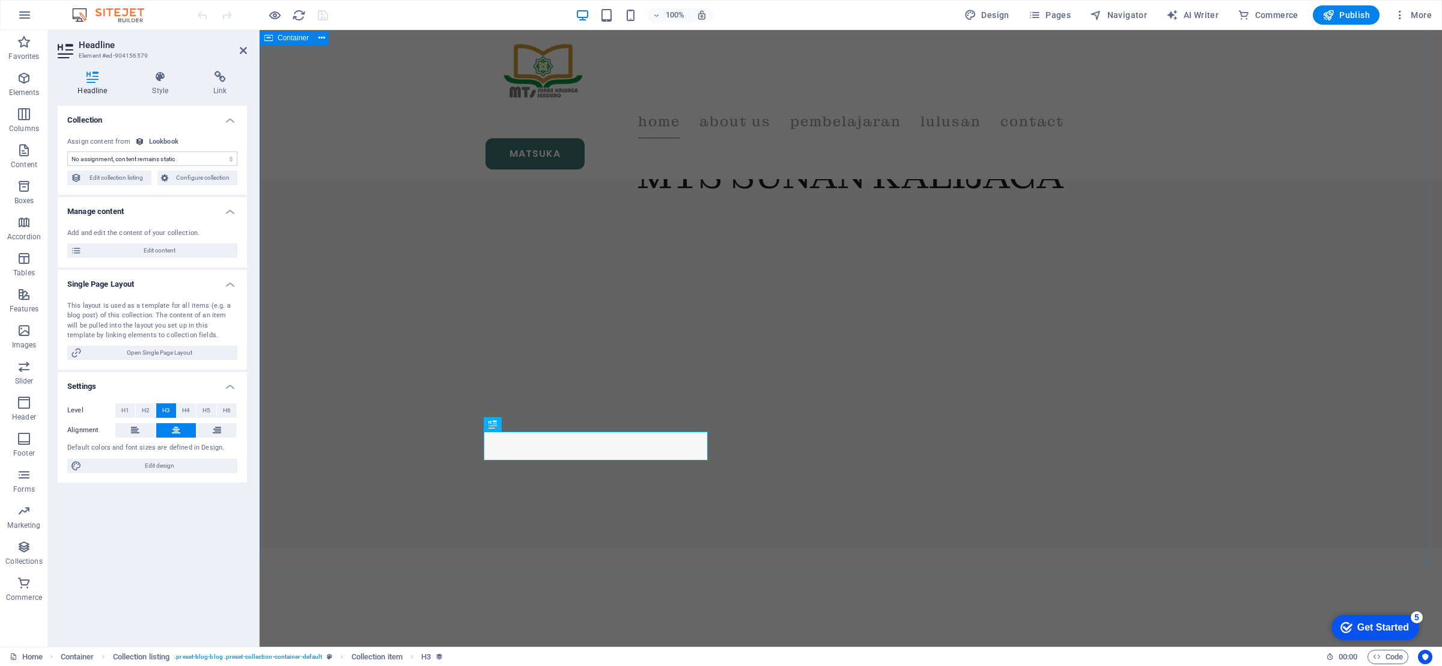
select select "name"
click at [177, 184] on span "Configure collection" at bounding box center [203, 178] width 62 height 14
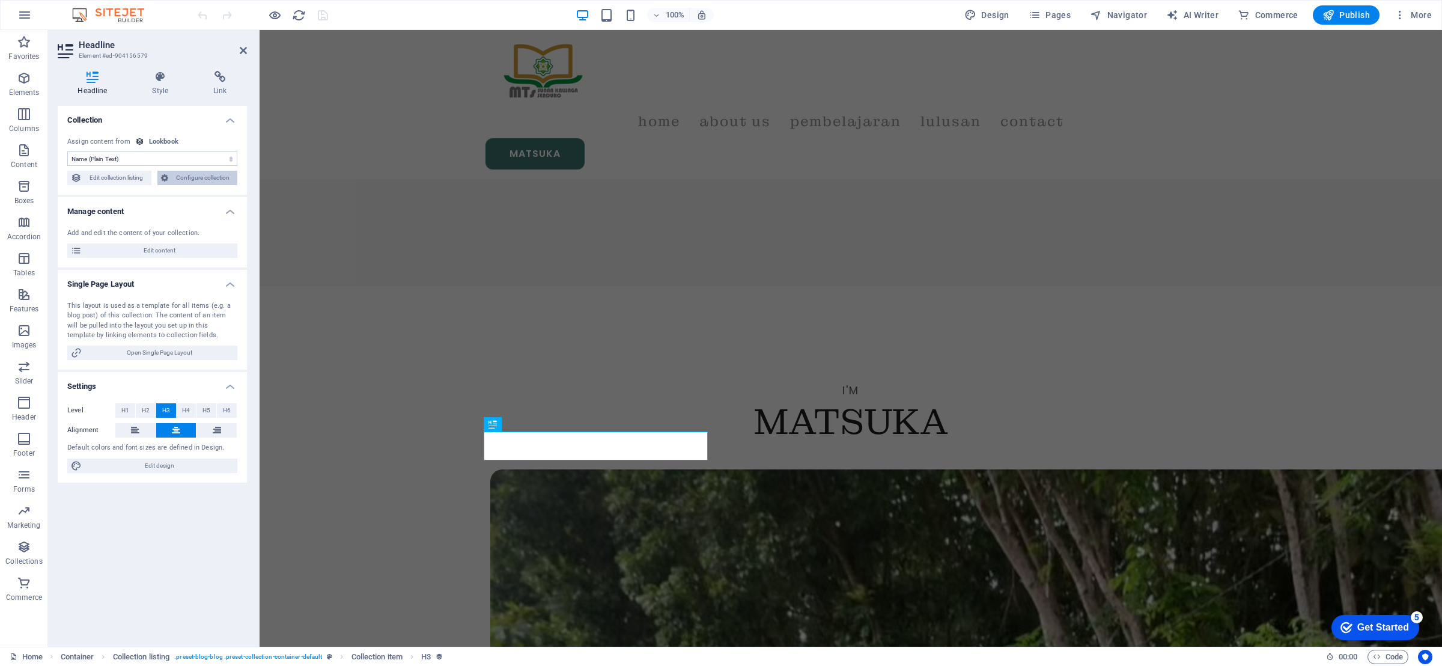
scroll to position [0, 0]
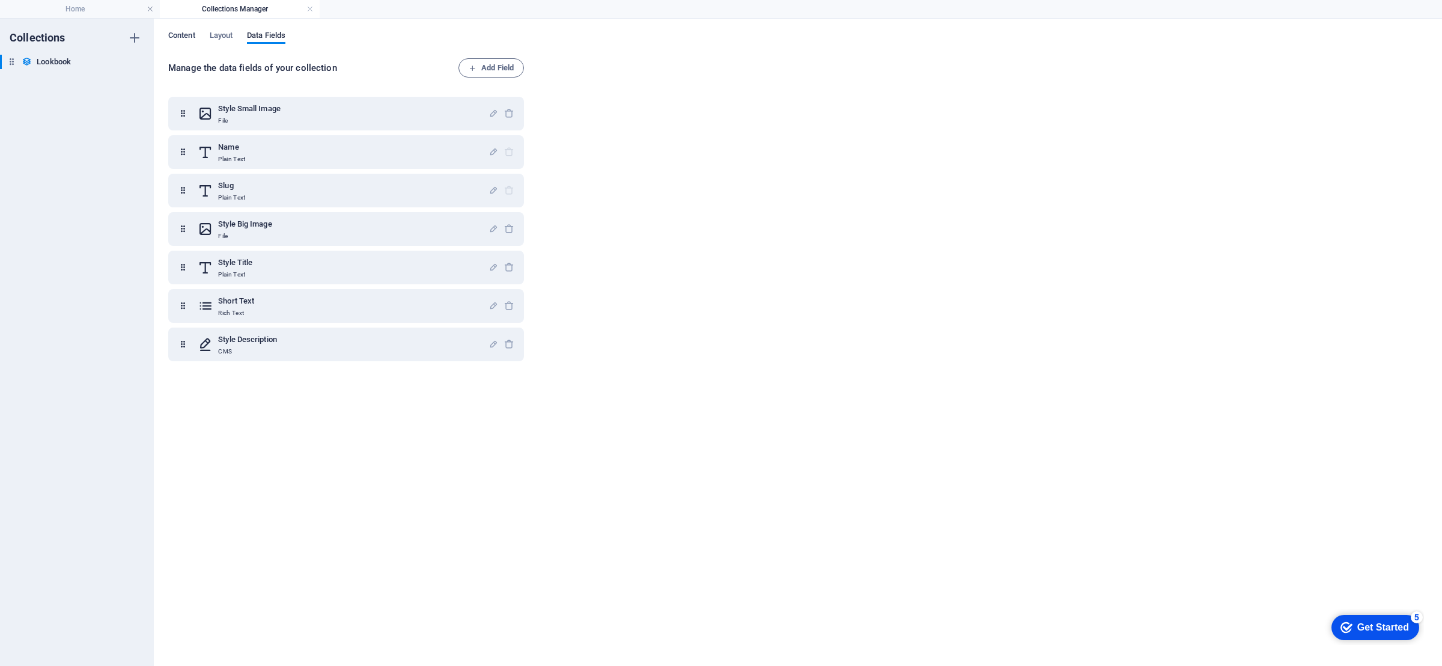
click at [186, 31] on span "Content" at bounding box center [181, 36] width 27 height 17
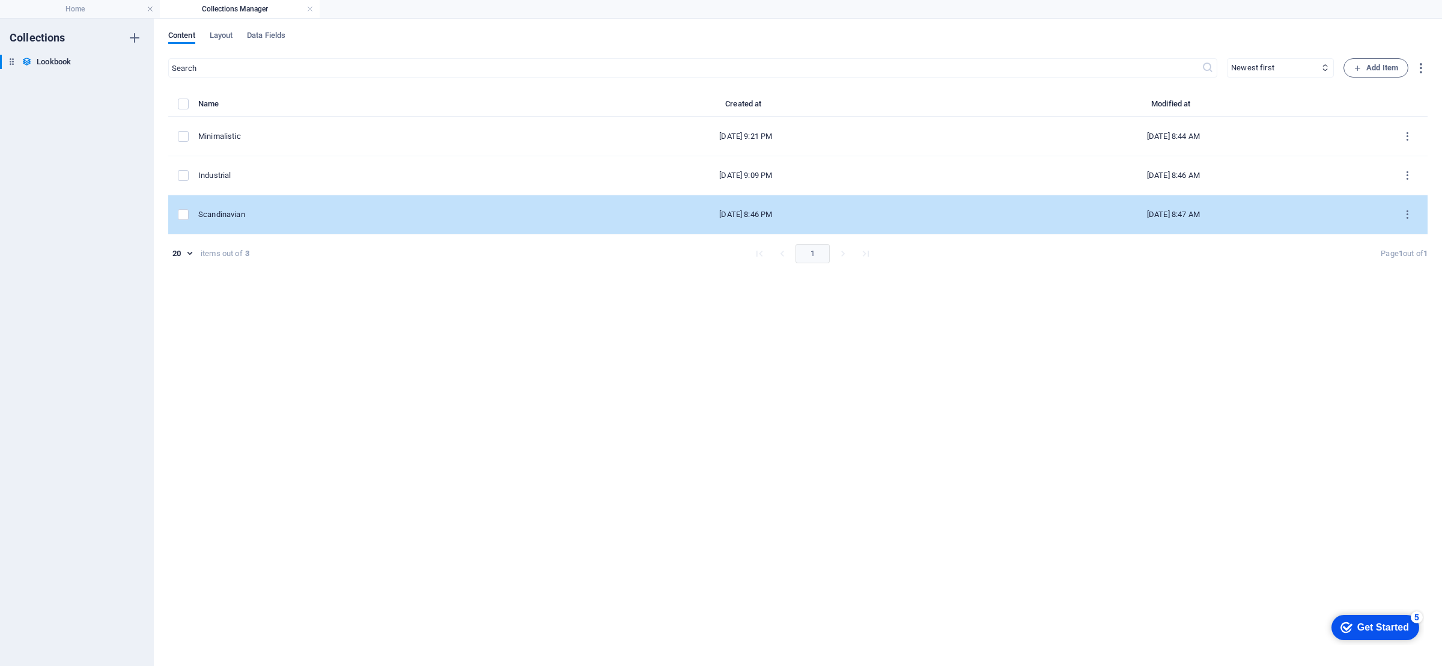
click at [264, 215] on div "Scandinavian" at bounding box center [360, 214] width 324 height 11
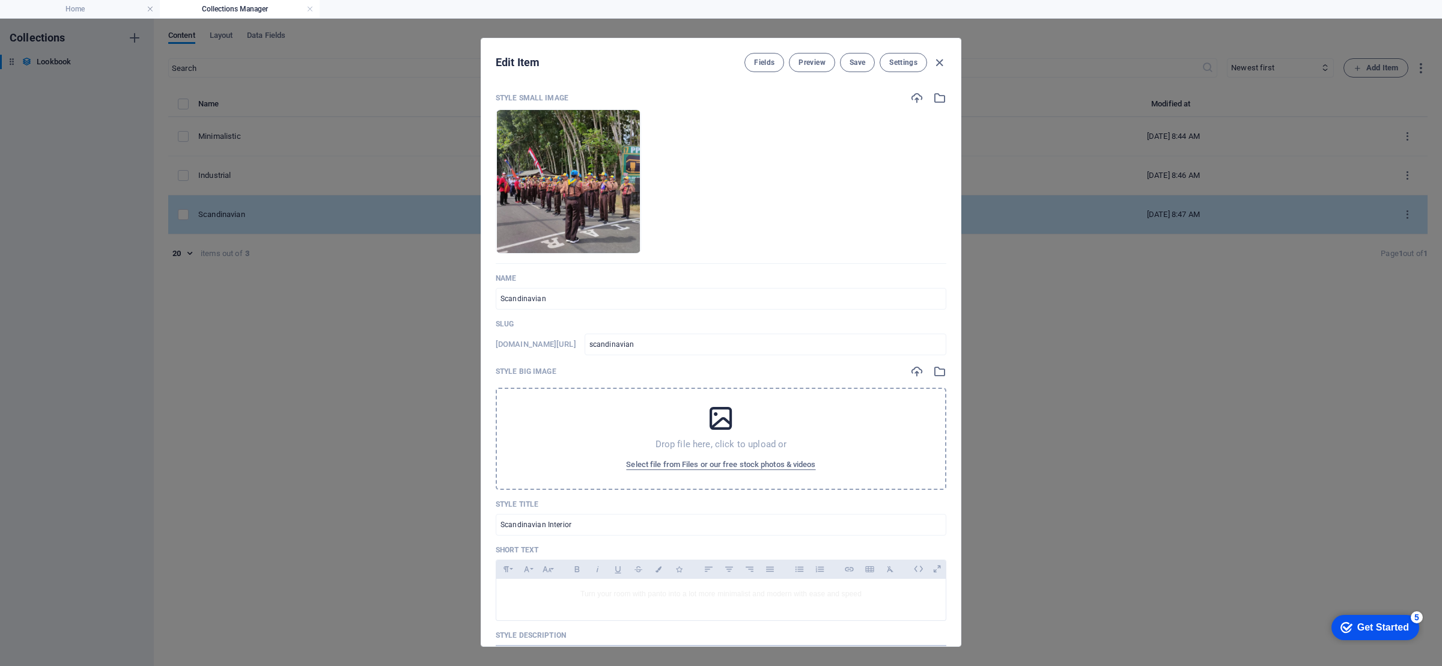
click at [264, 215] on div "Edit Item Fields Preview Save Settings Style Small Image Drop files here to upl…" at bounding box center [721, 342] width 1442 height 647
type input "scandinavian"
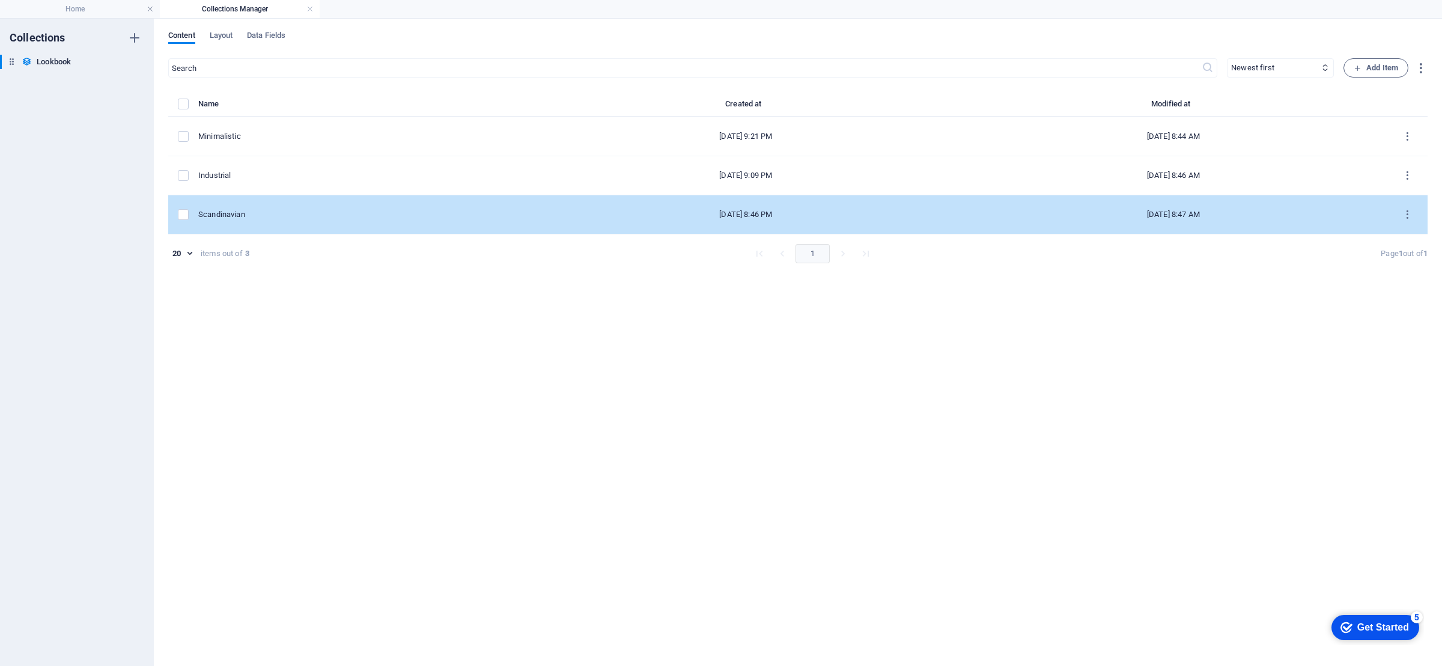
click at [264, 215] on div "Scandinavian" at bounding box center [360, 214] width 324 height 11
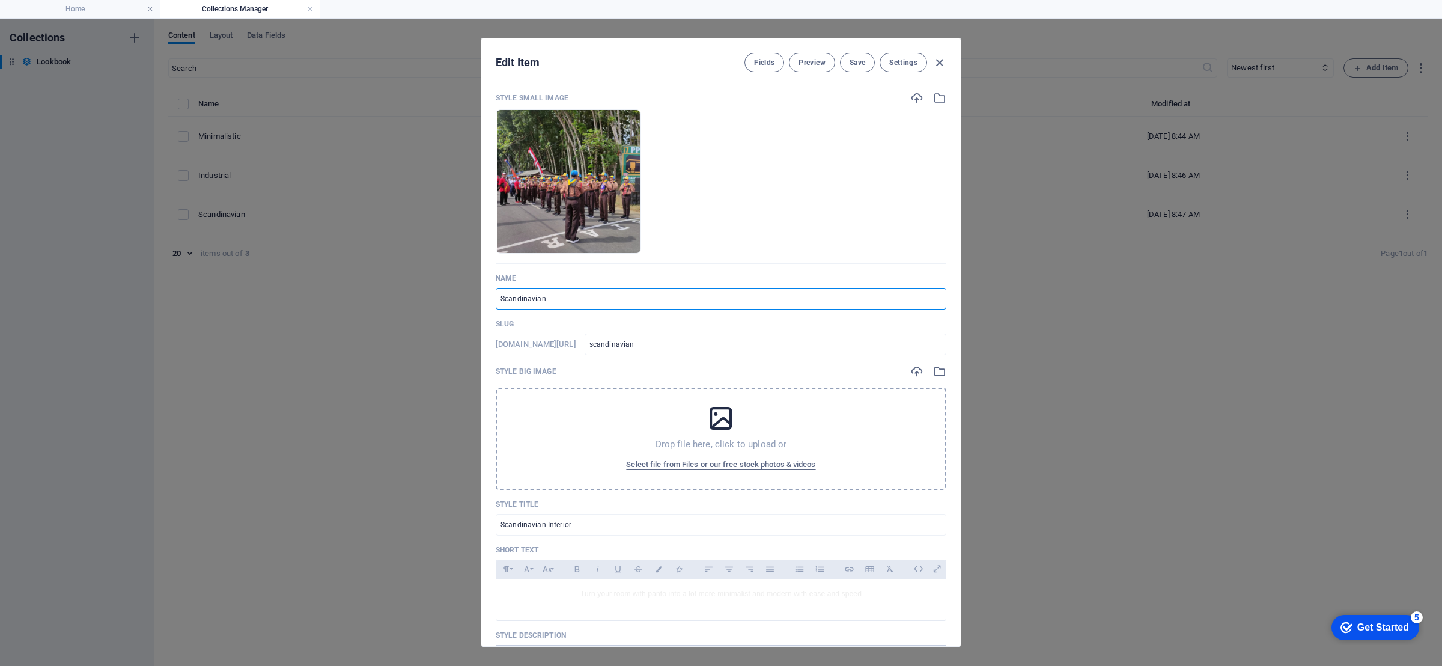
drag, startPoint x: 579, startPoint y: 292, endPoint x: 426, endPoint y: 288, distance: 153.2
click at [426, 288] on div "Edit Item Fields Preview Save Settings Style Small Image Drop files here to upl…" at bounding box center [721, 342] width 1442 height 647
type input "L"
type input "l"
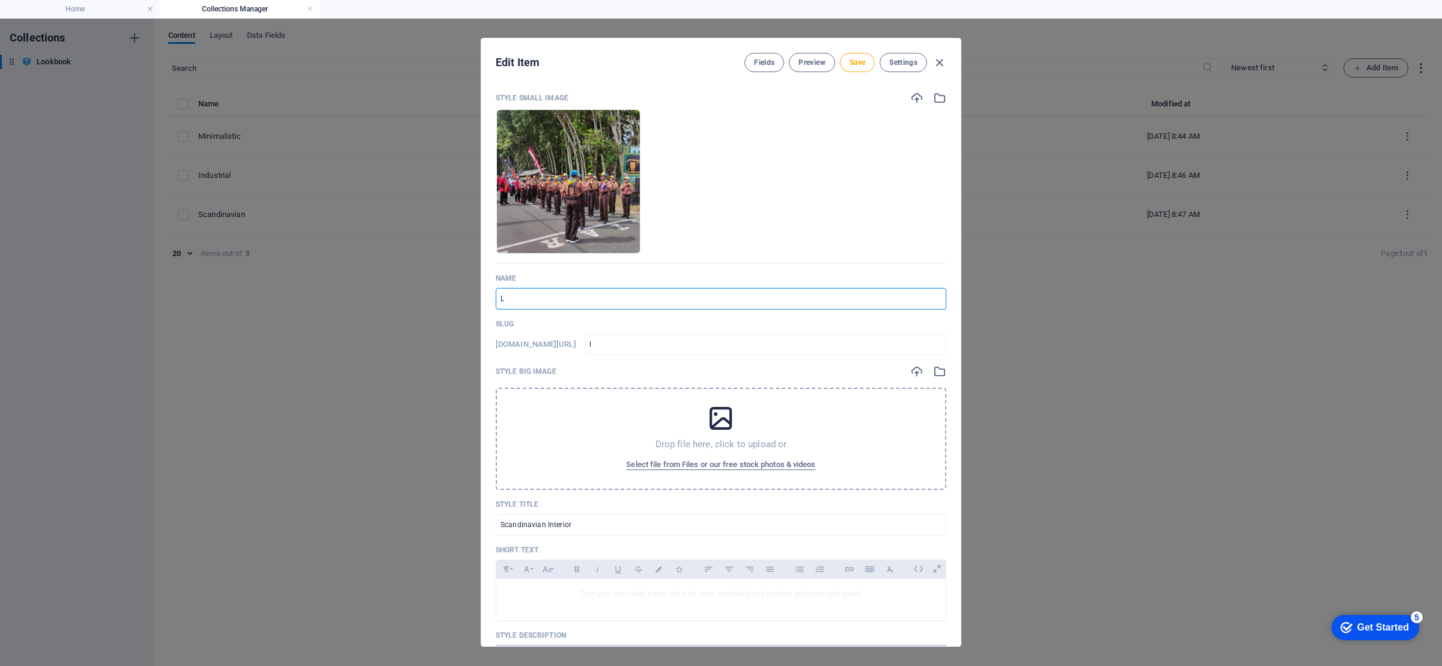
type input "Lo"
type input "lo"
type input "Lom"
type input "lom"
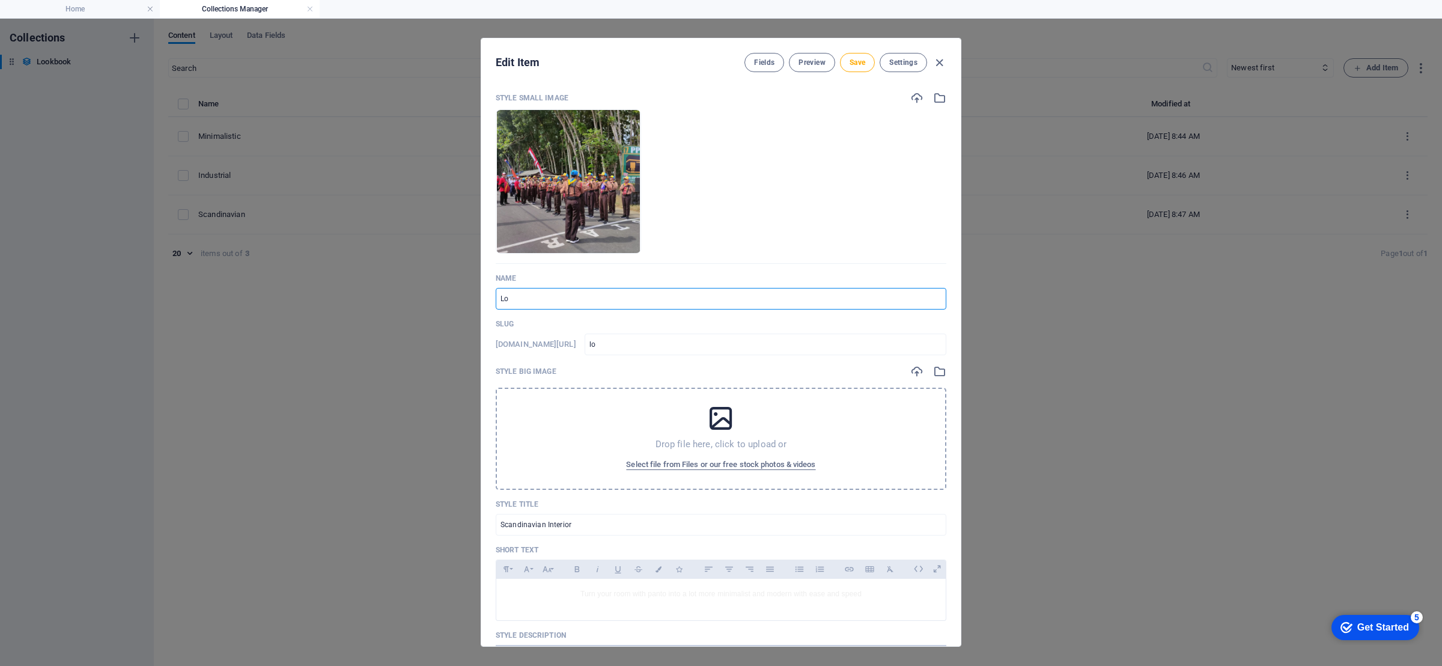
type input "lom"
type input "Lomb"
type input "lomb"
type input "Lomba"
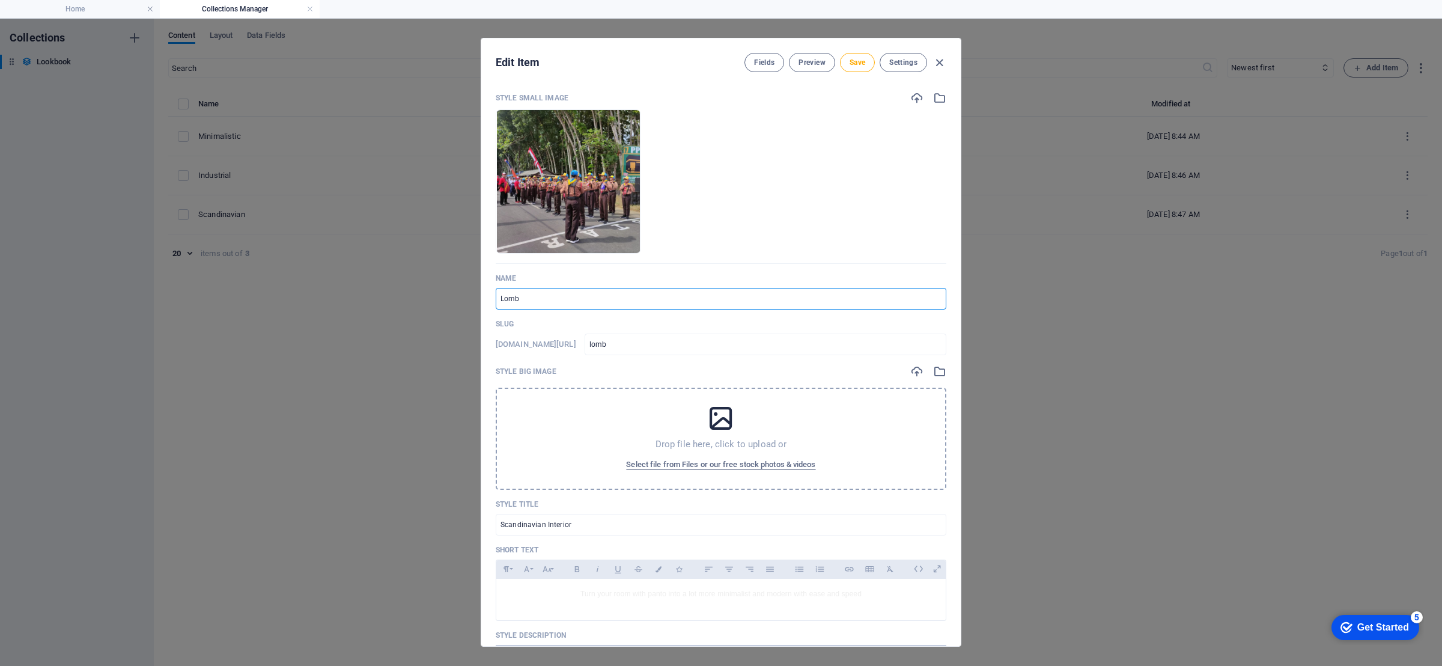
type input "lomba"
type input "Lomba G"
type input "lomba-g"
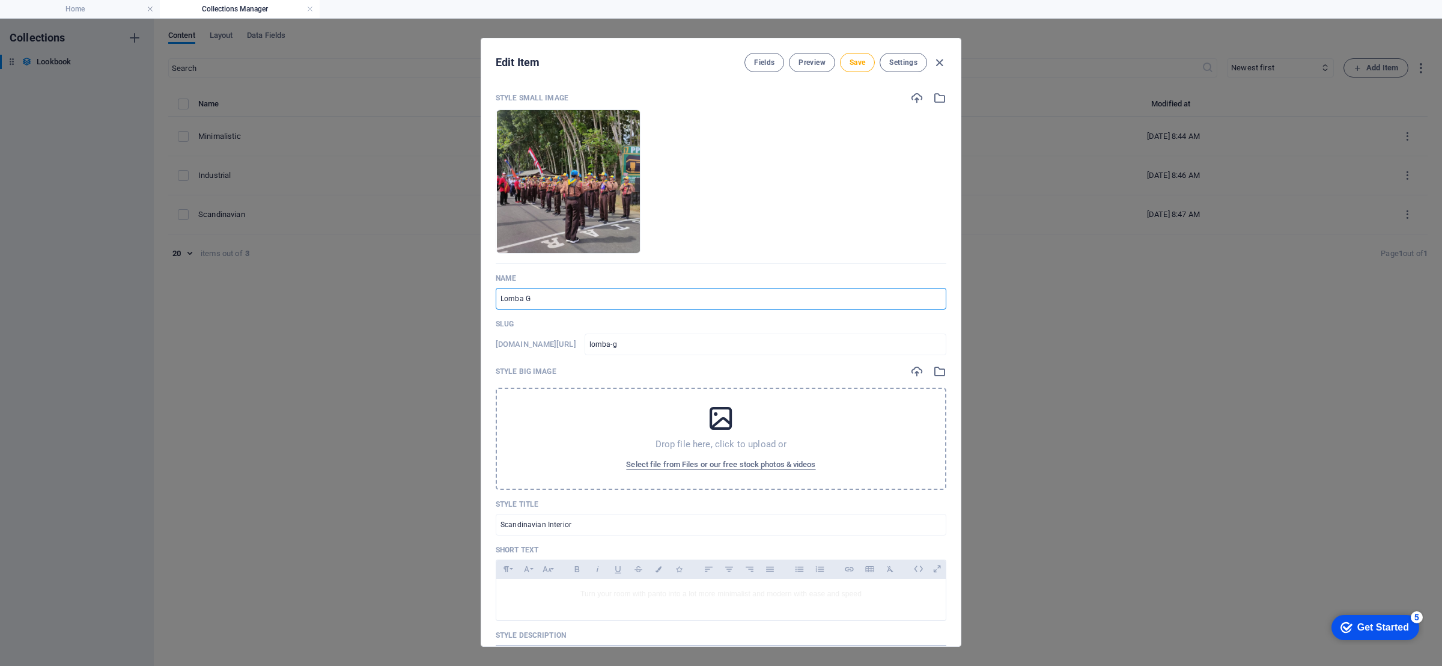
type input "Lomba Ge"
type input "lomba-ge"
type input "[PERSON_NAME]"
type input "lomba-ger"
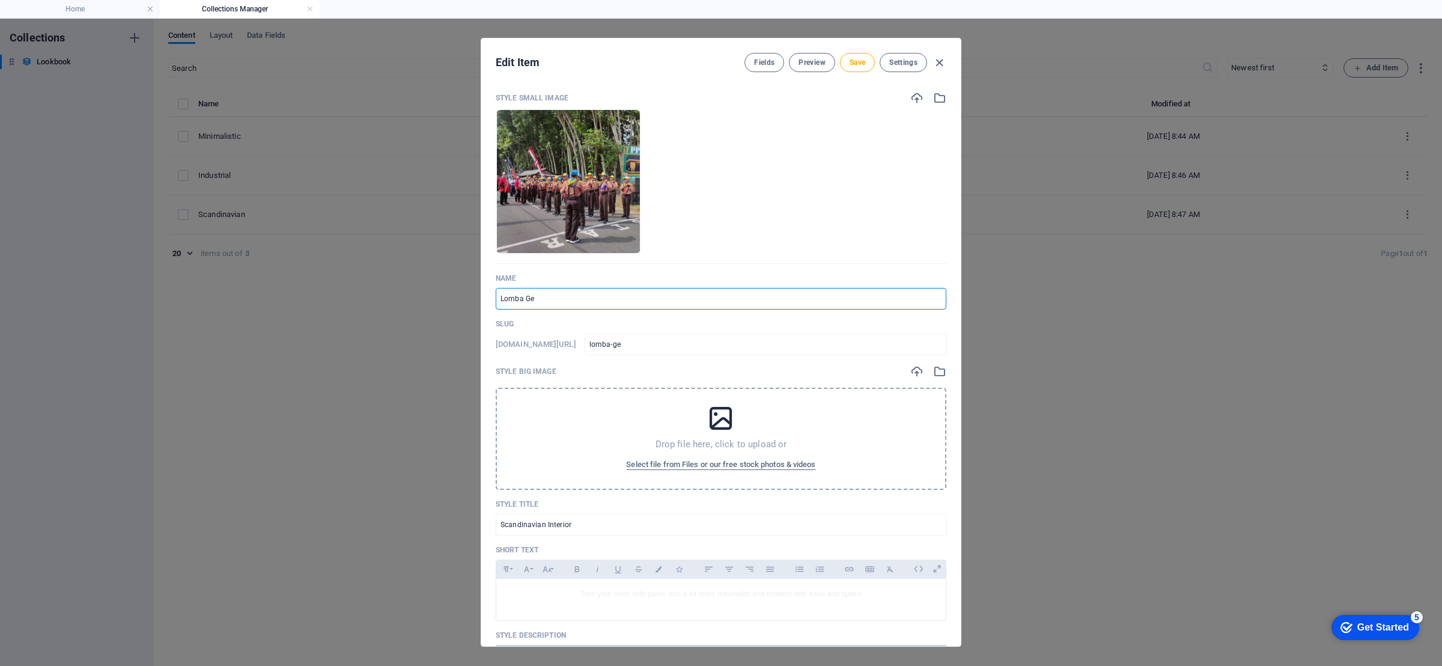
type input "lomba-ger"
type input "Lomba Gera"
type input "lomba-[GEOGRAPHIC_DATA]"
type input "[PERSON_NAME]"
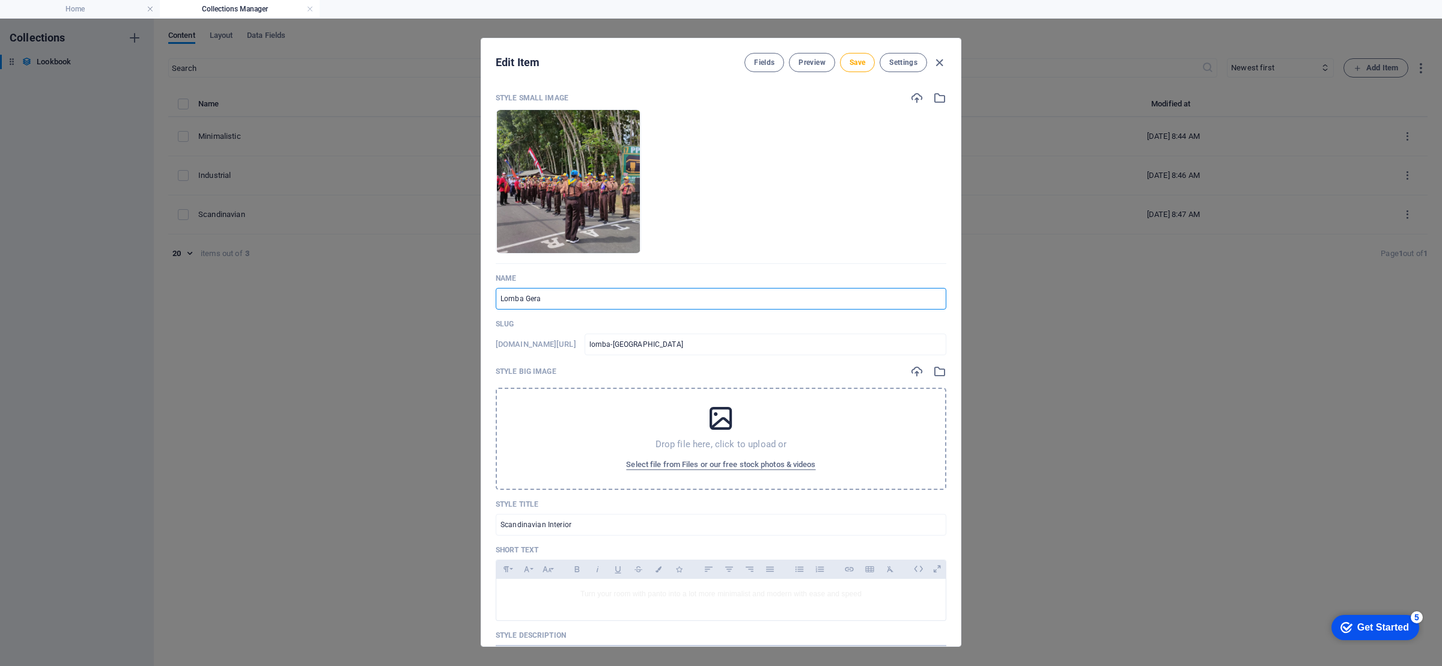
type input "lomba-gerak"
type input "Lomba Gerak J"
type input "lomba-gerak-j"
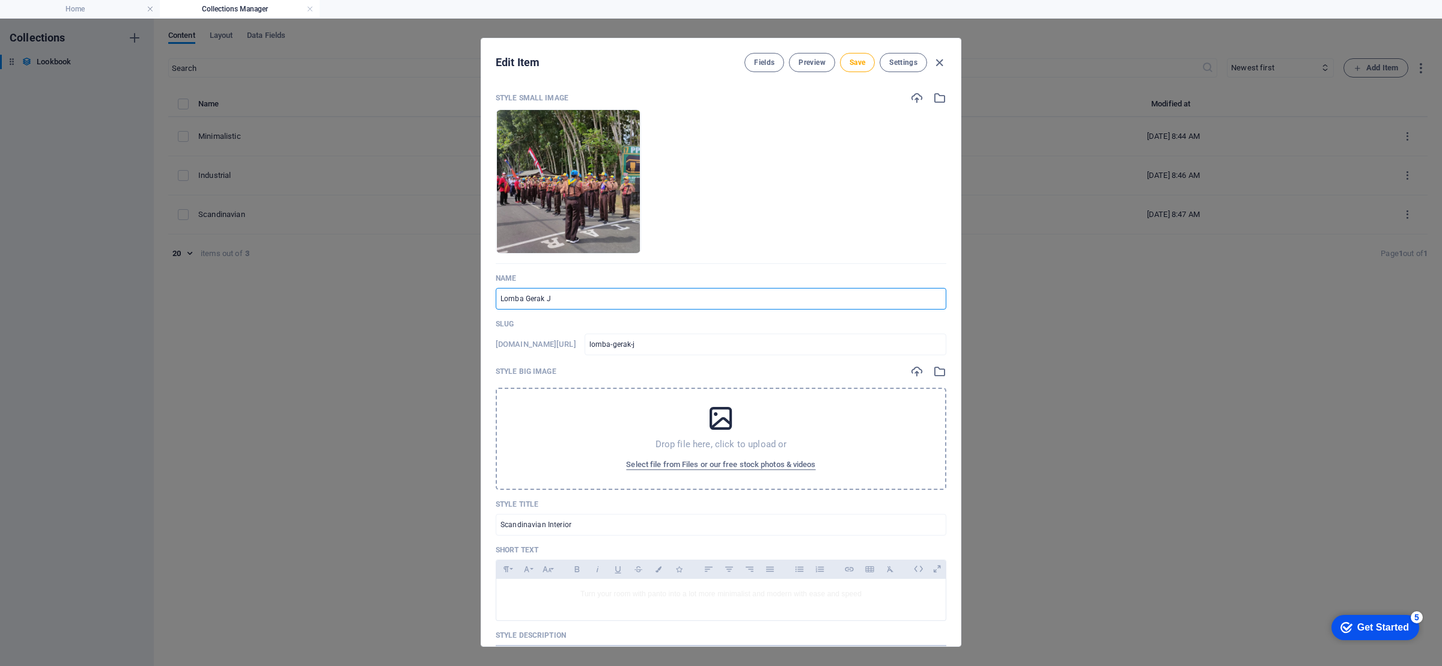
type input "Lomba Gerak Ja"
type input "lomba-gerak-ja"
type input "Lomba Gerak Jal"
type input "lomba-gerak-jal"
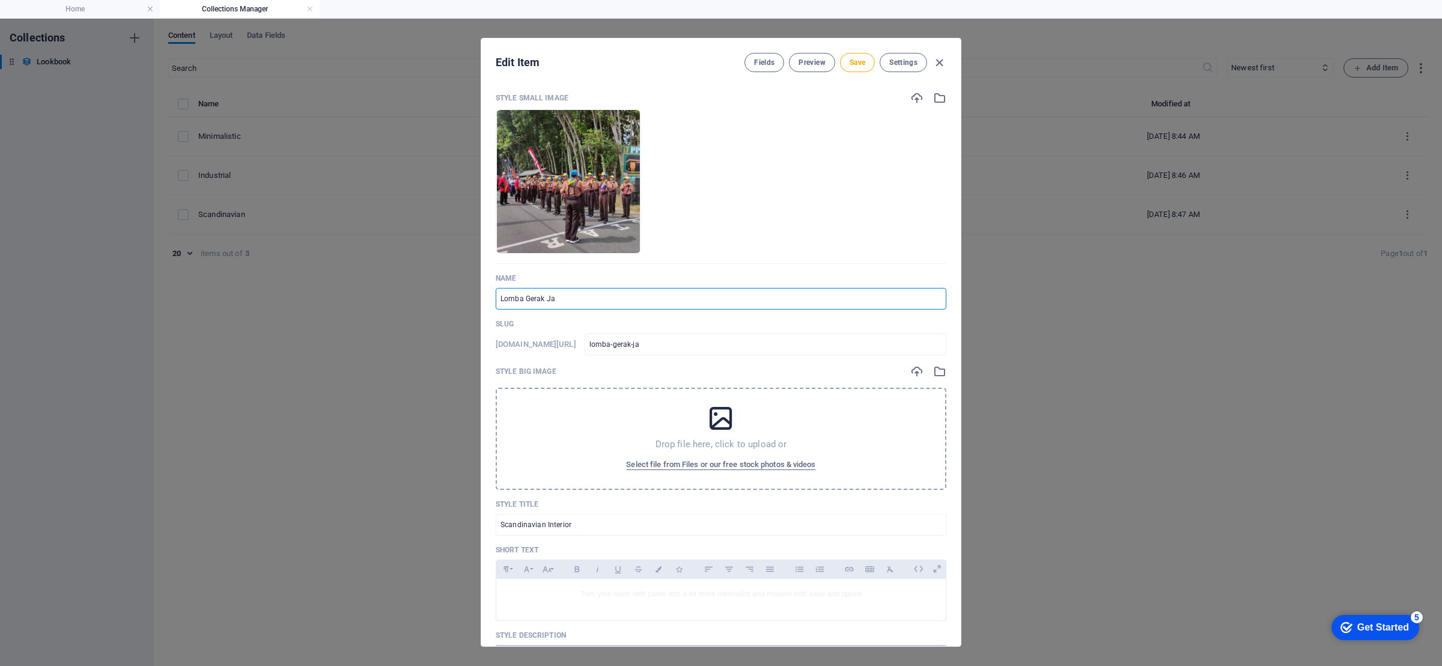
type input "lomba-gerak-jal"
type input "Lomba Gerak Jala"
type input "lomba-gerak-jala"
type input "Lomba Gerak Jalan"
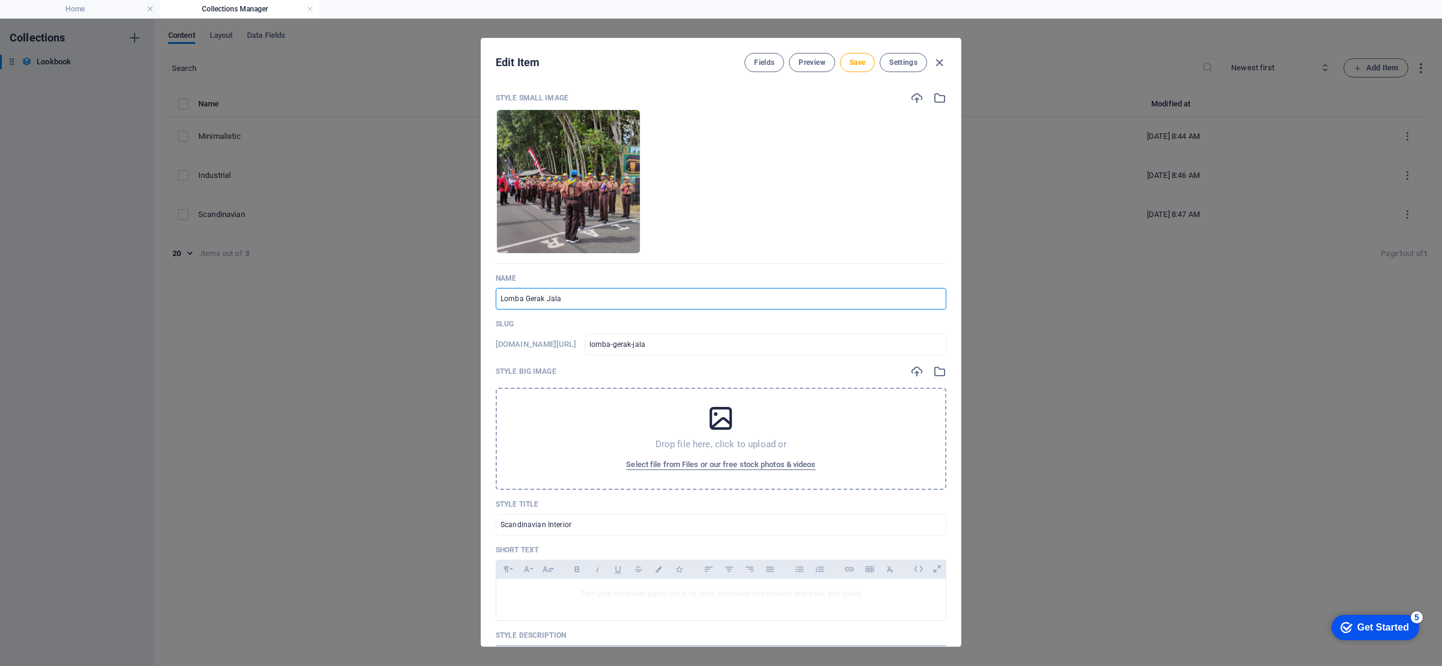
type input "lomba-gerak-jalan"
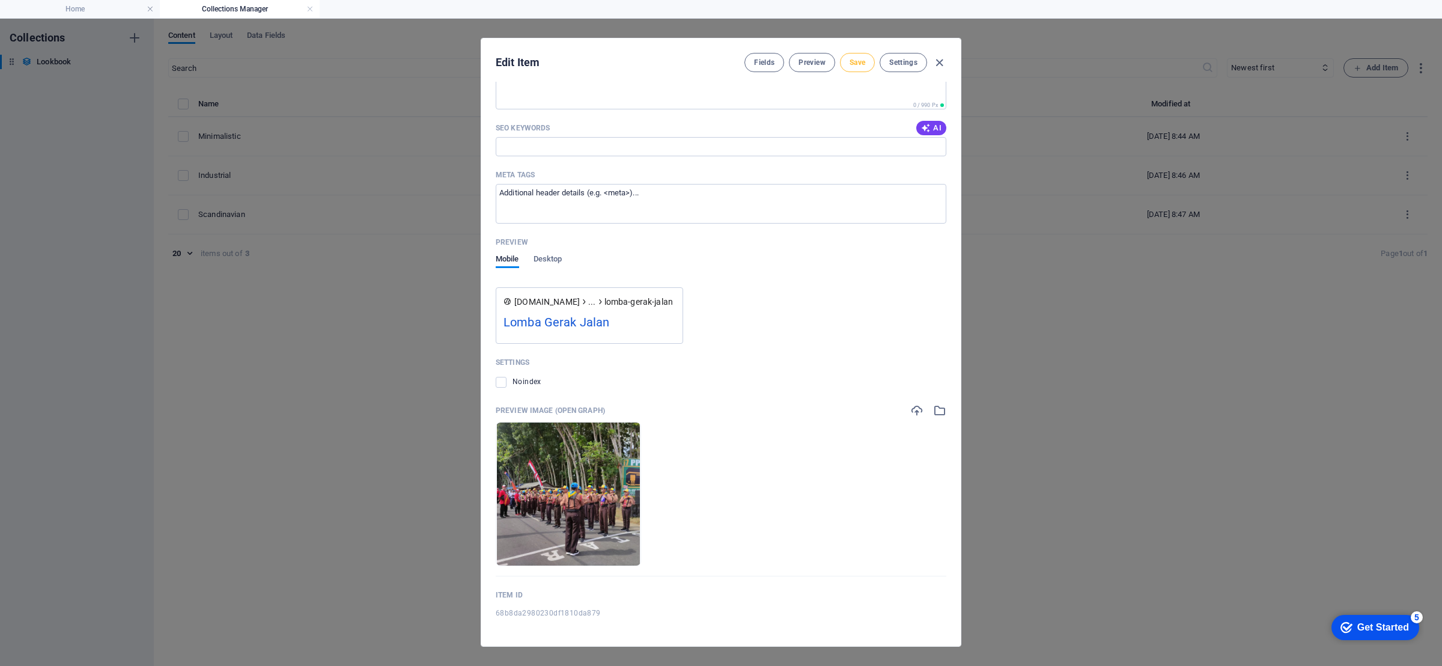
type input "Lomba Gerak Jalan"
click at [858, 62] on span "Save" at bounding box center [857, 63] width 16 height 10
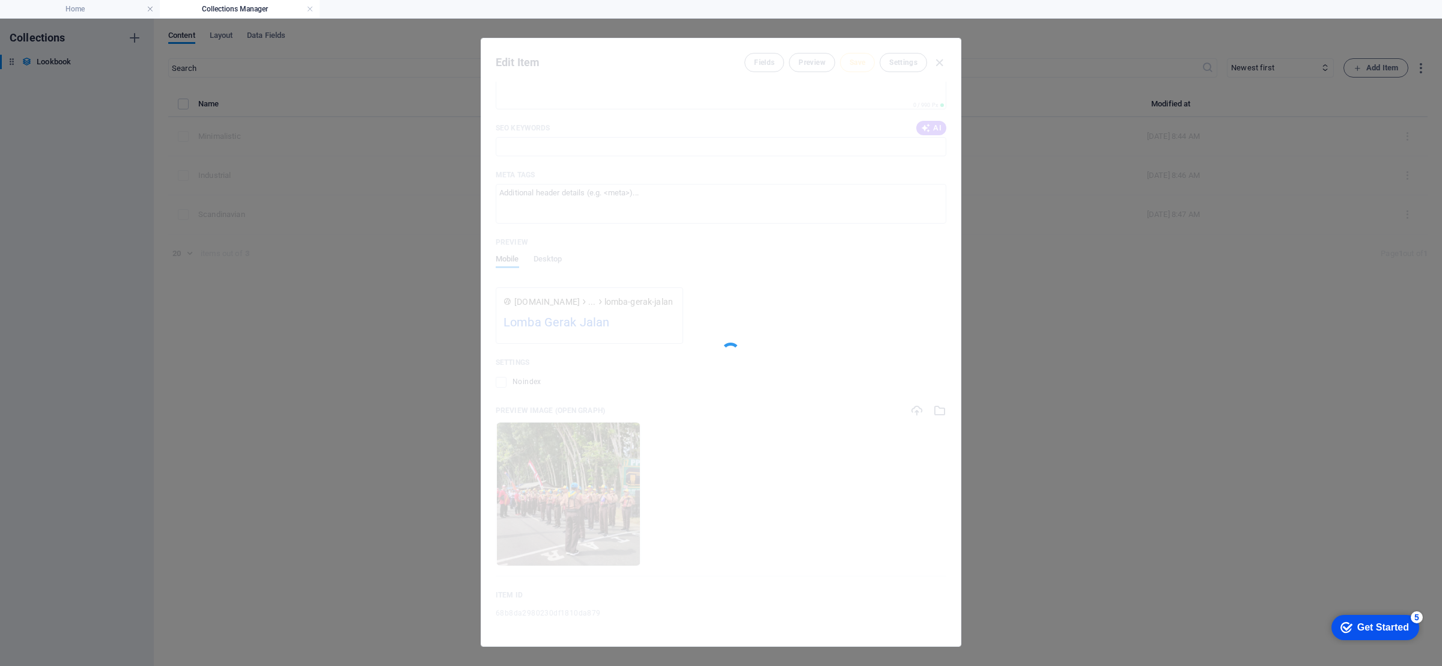
type input "lomba-gerak-jalan"
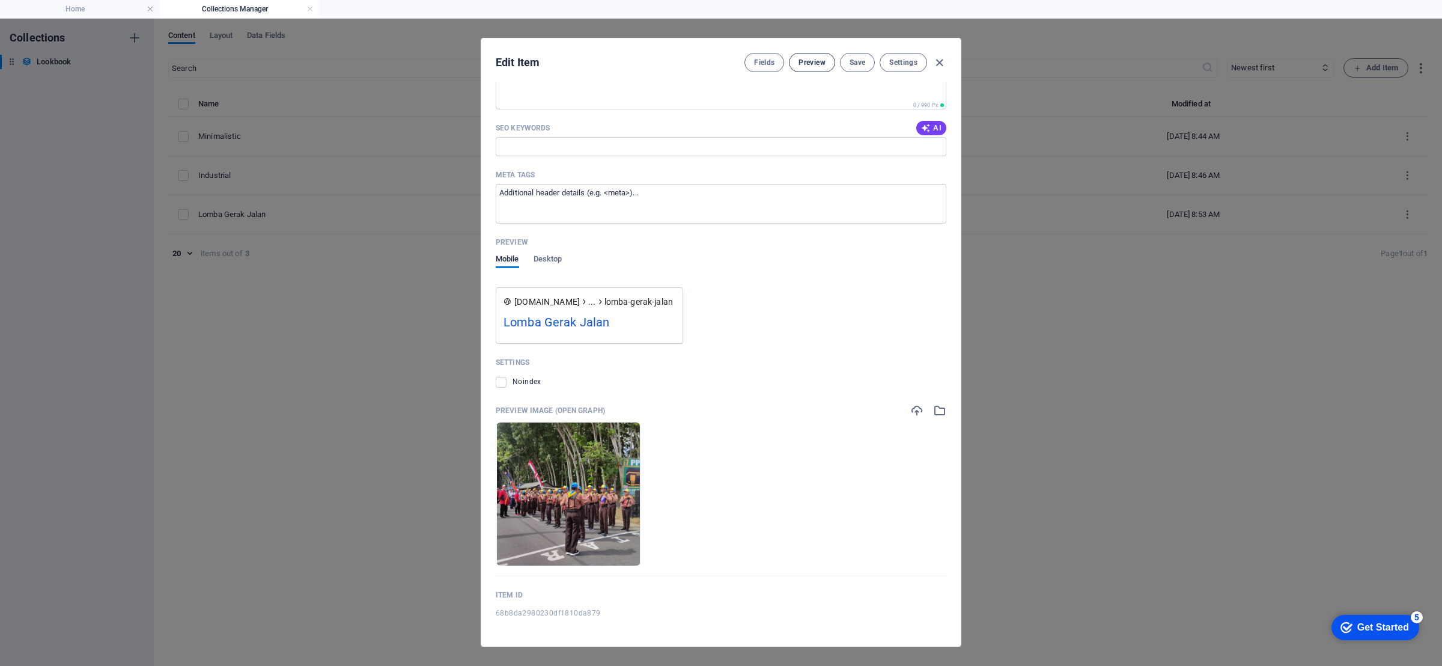
click at [822, 60] on button "Preview" at bounding box center [812, 62] width 46 height 19
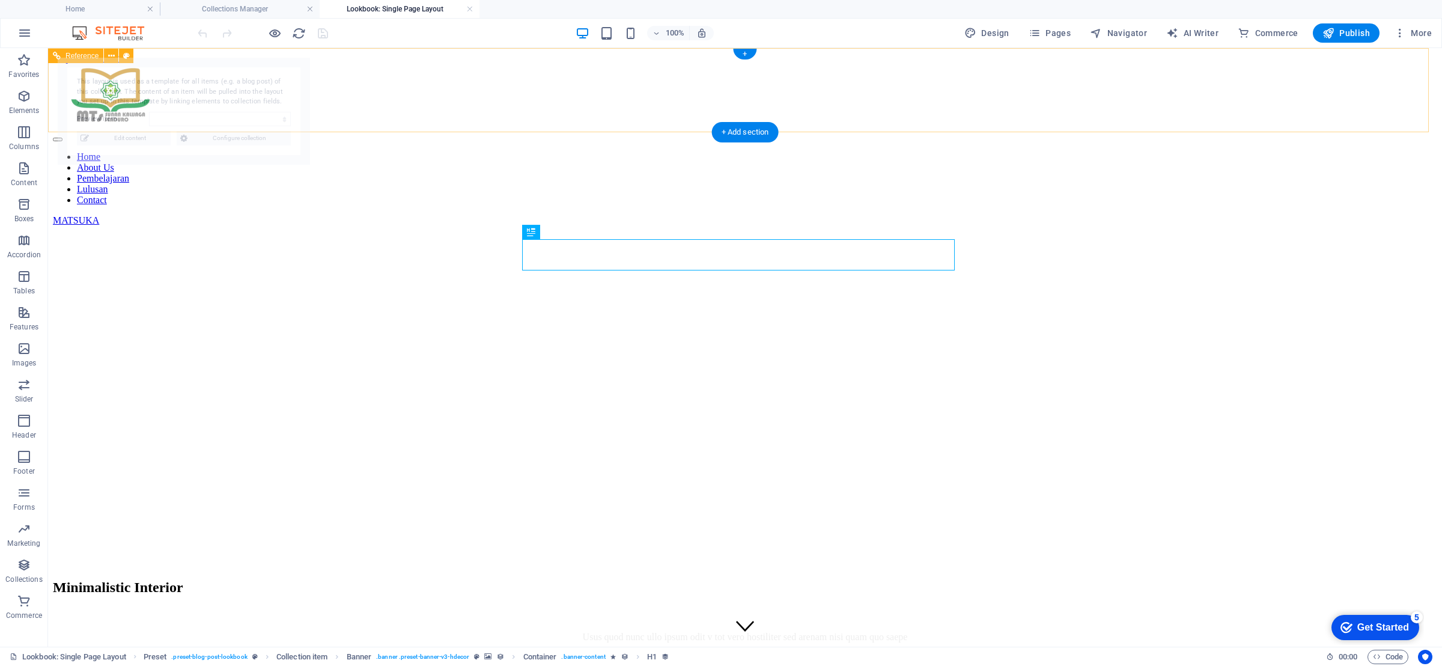
select select "68b8da2980230df1810da879"
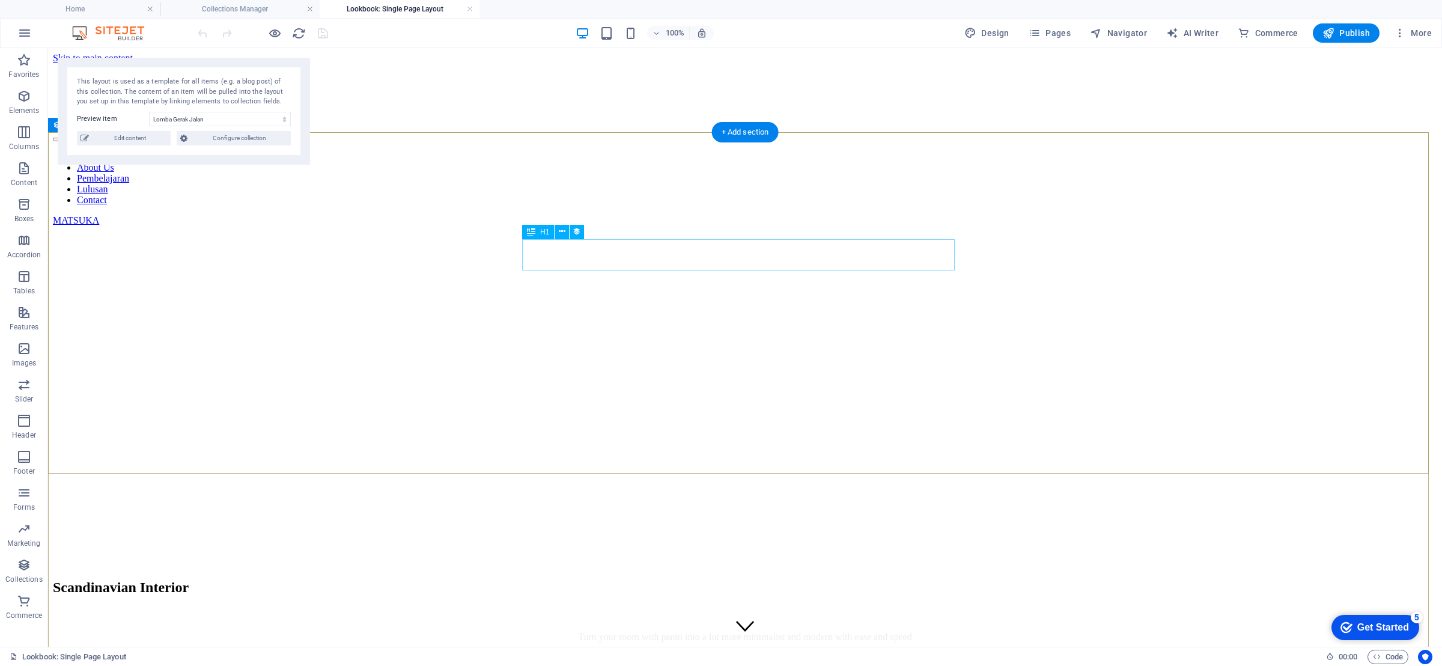
click at [701, 579] on div "Scandinavian Interior" at bounding box center [745, 587] width 1384 height 16
click at [730, 579] on div "Scandinavian Interior" at bounding box center [745, 587] width 1384 height 16
select select "style-title"
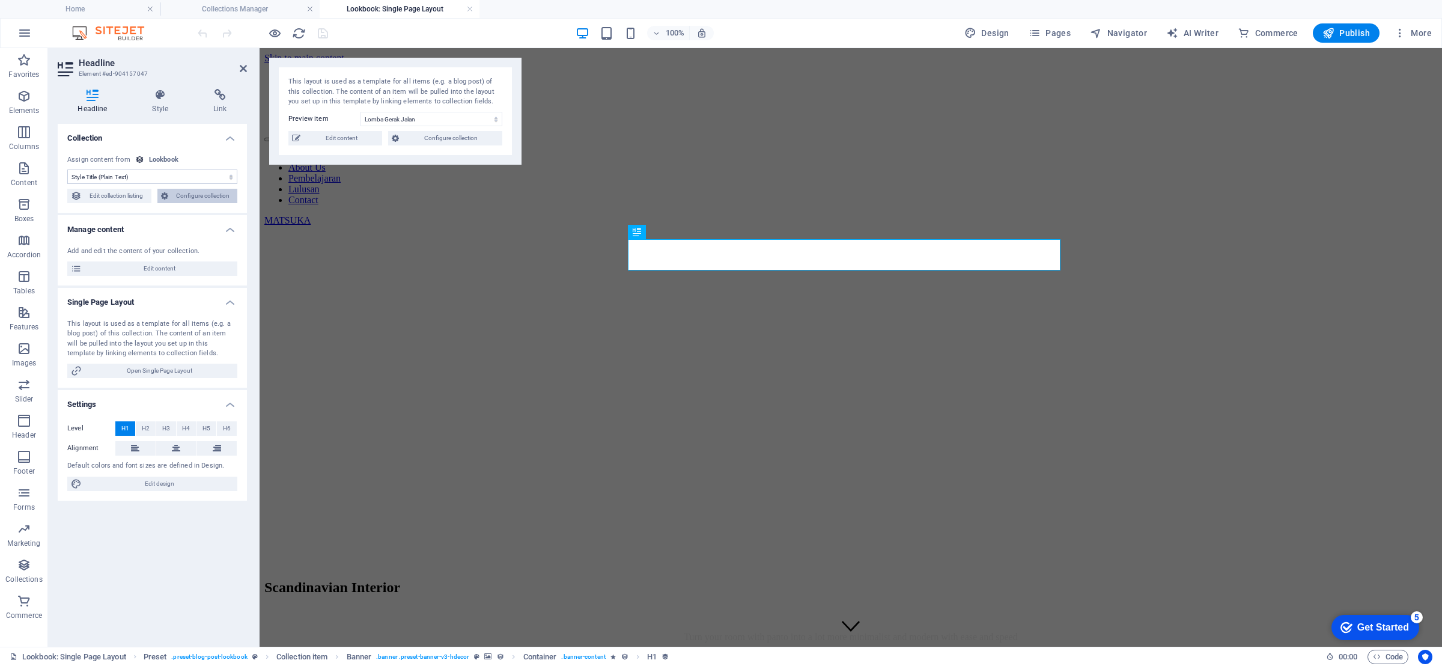
click at [168, 192] on icon at bounding box center [164, 196] width 7 height 14
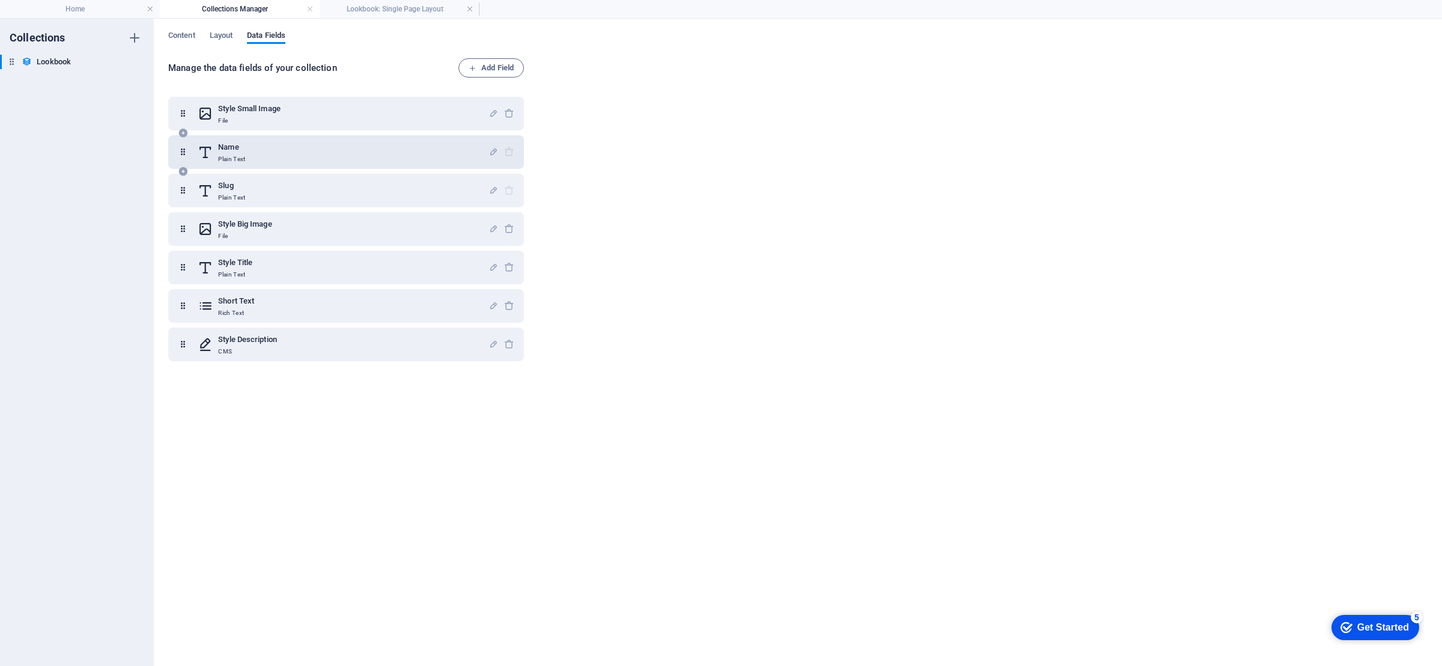
click at [241, 156] on p "Plain Text" at bounding box center [231, 159] width 27 height 10
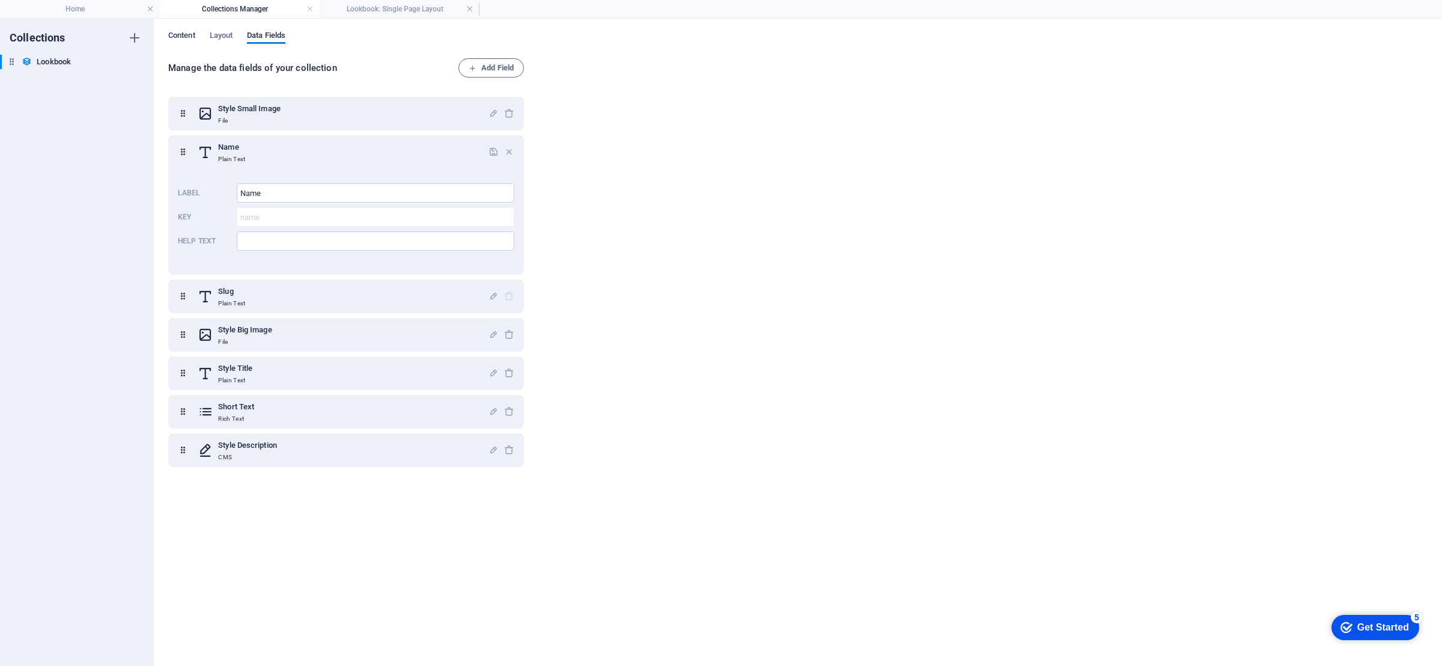
click at [181, 37] on span "Content" at bounding box center [181, 36] width 27 height 17
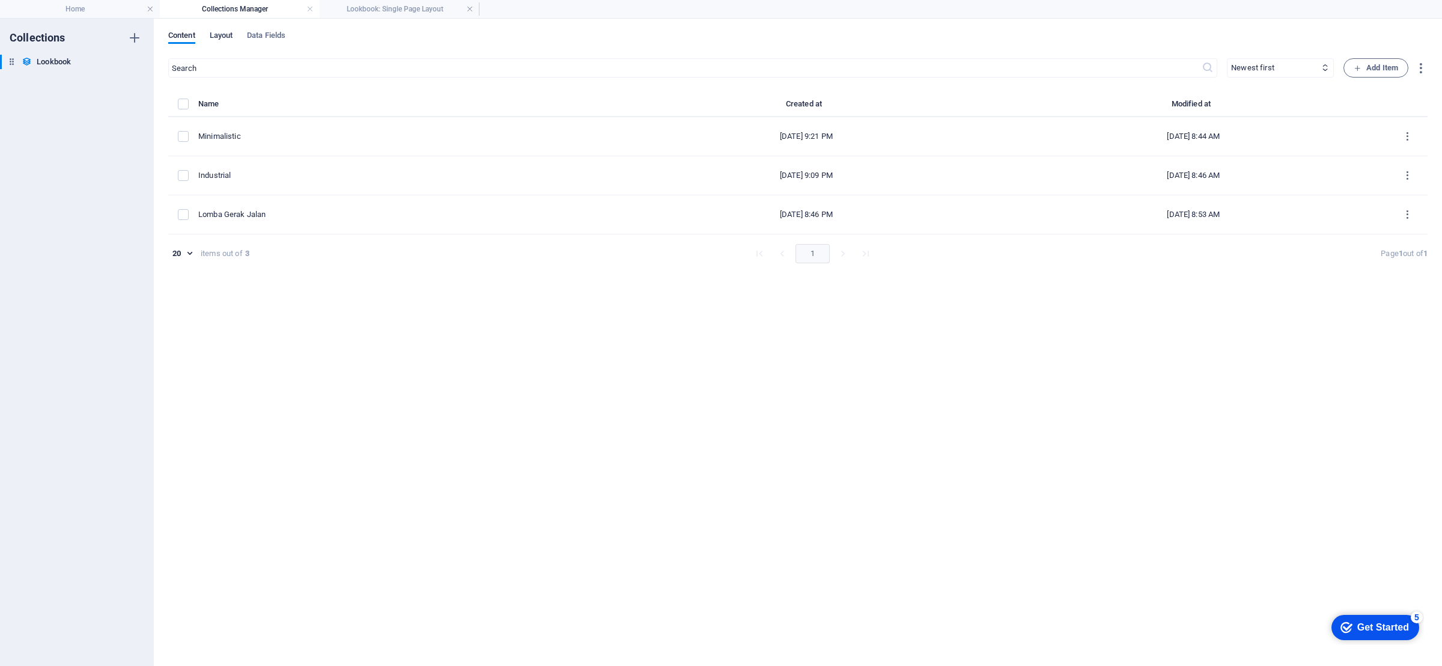
click at [222, 31] on span "Layout" at bounding box center [221, 36] width 23 height 17
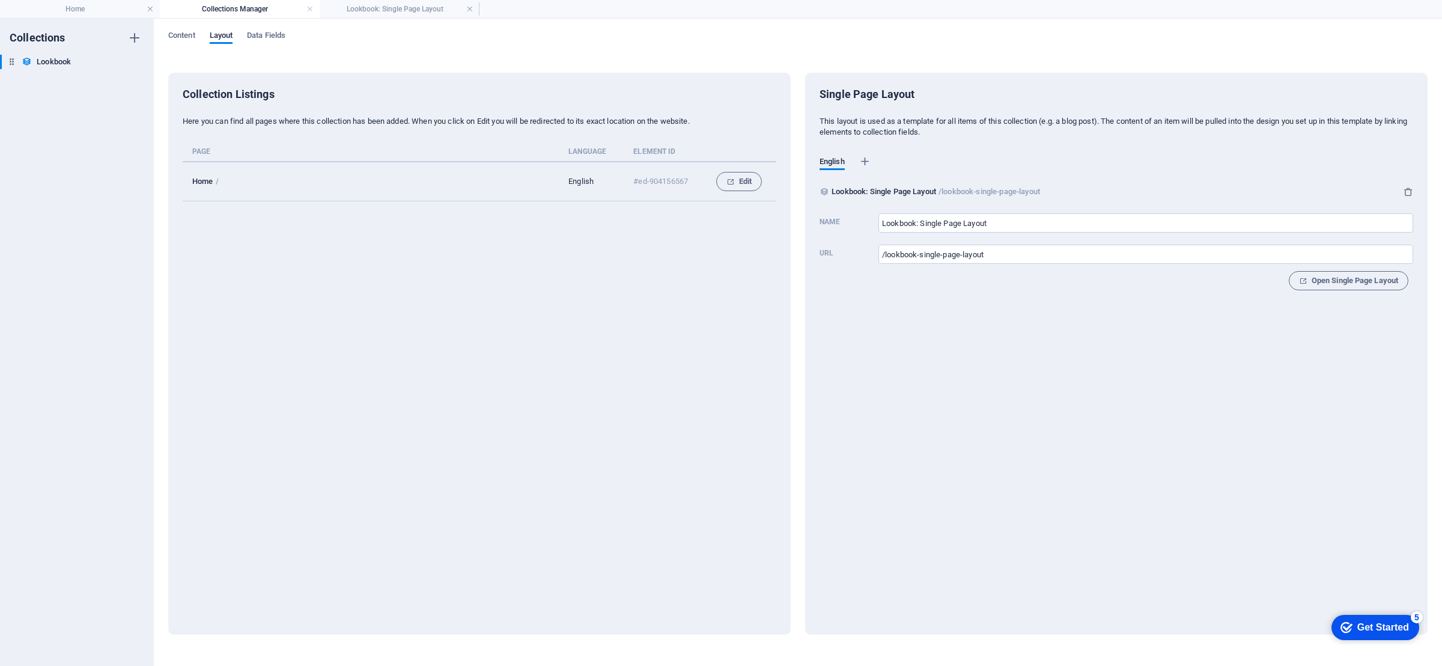
click at [208, 31] on div "Content Layout Data Fields" at bounding box center [797, 42] width 1259 height 23
click at [189, 35] on span "Content" at bounding box center [181, 36] width 27 height 17
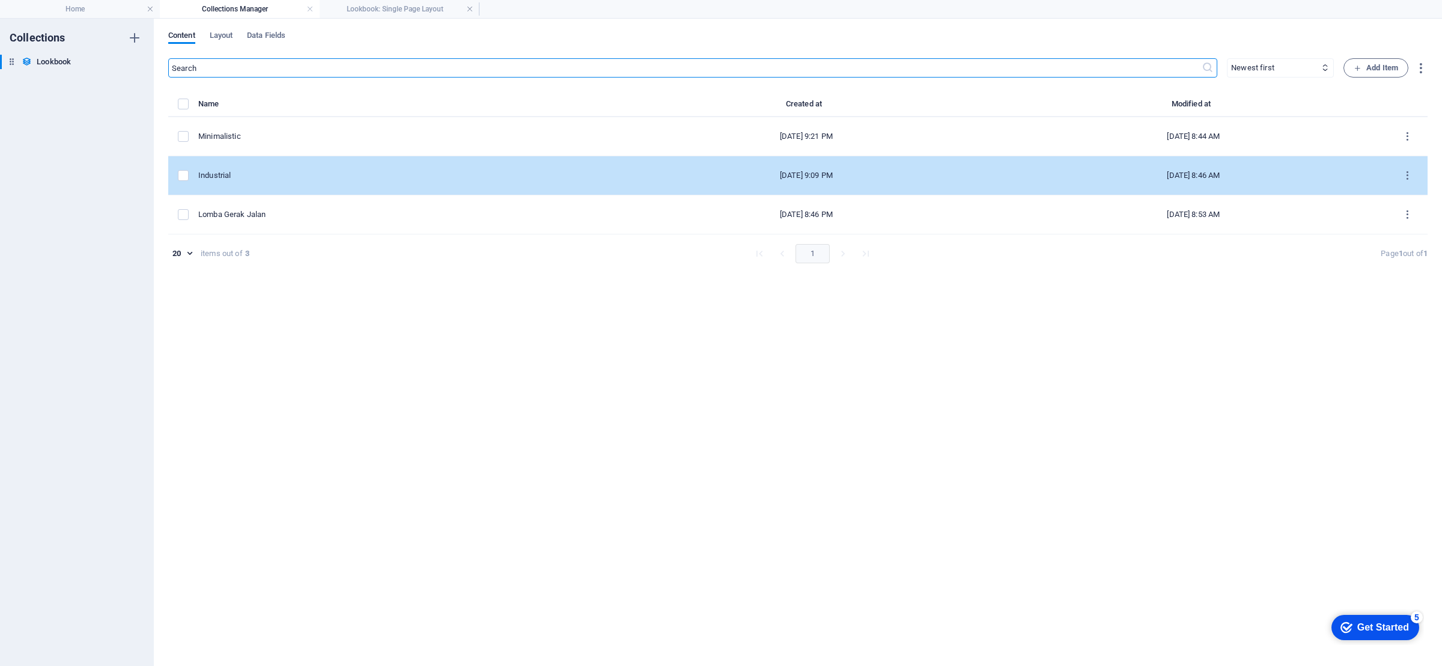
click at [269, 184] on td "Industrial" at bounding box center [405, 175] width 415 height 39
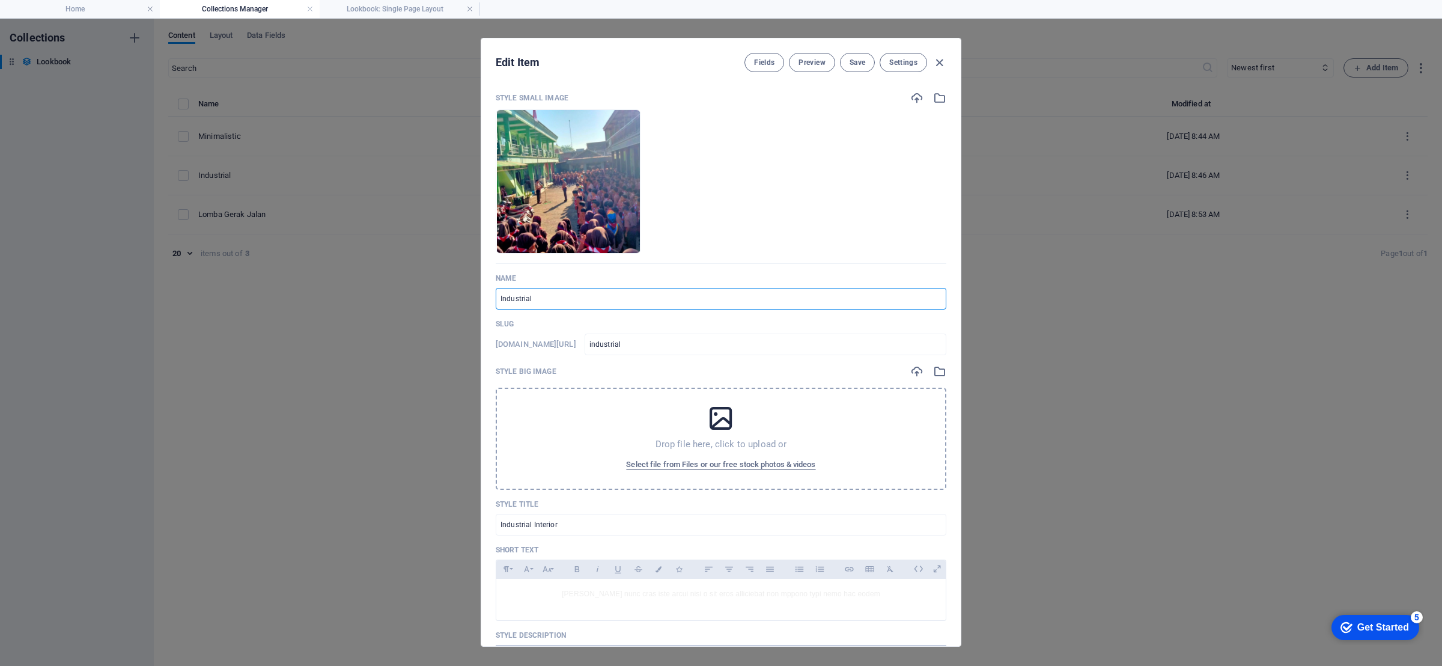
drag, startPoint x: 559, startPoint y: 298, endPoint x: 421, endPoint y: 294, distance: 138.8
click at [421, 294] on div "Edit Item Fields Preview Save Settings Style Small Image Drop files here to upl…" at bounding box center [721, 342] width 1442 height 647
type input "U"
type input "u"
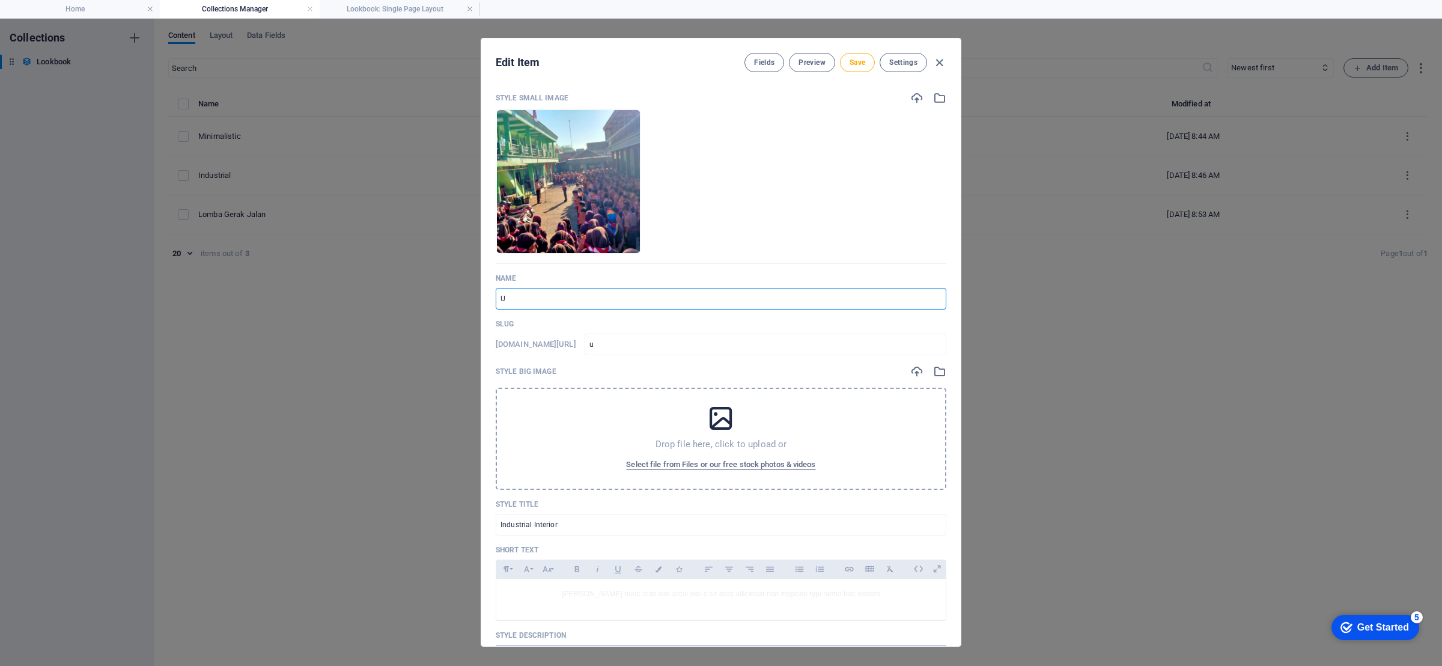
type input "Ua"
type input "ua"
type input "Uap"
type input "uap"
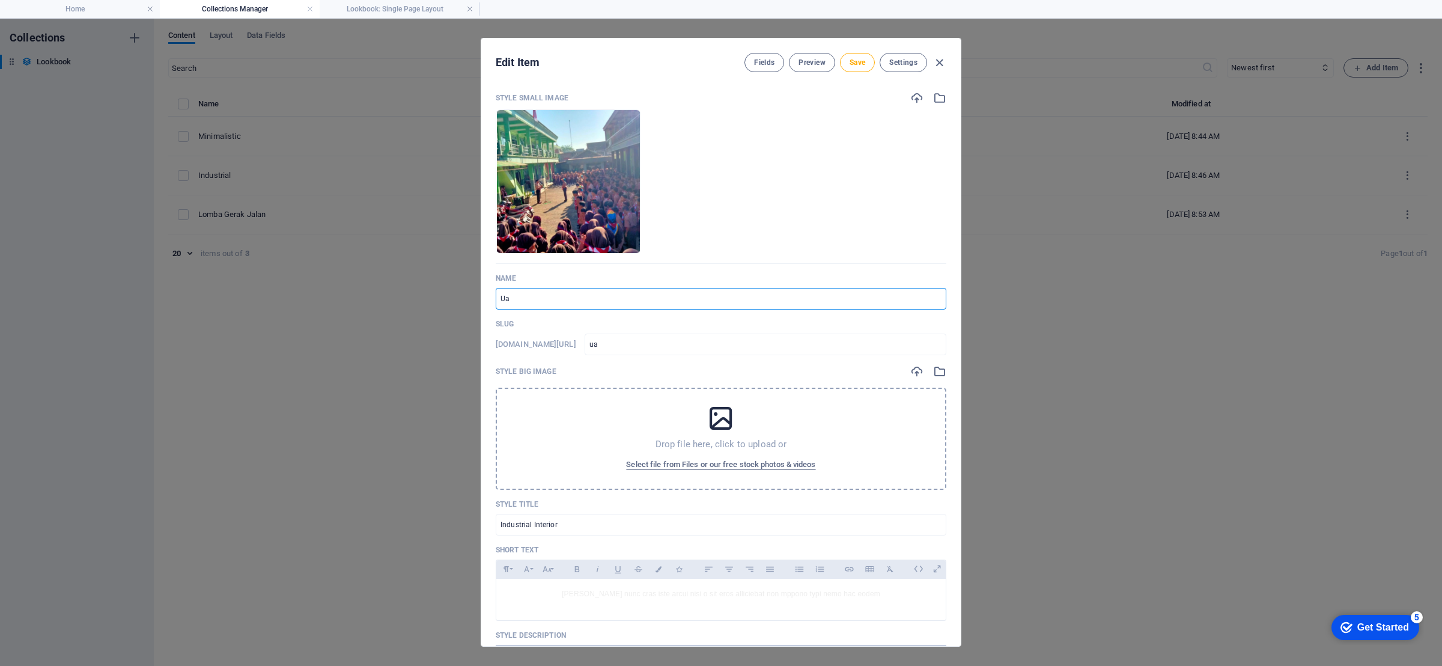
type input "uap"
type input "Uapa"
type input "uapa"
type input "Uap"
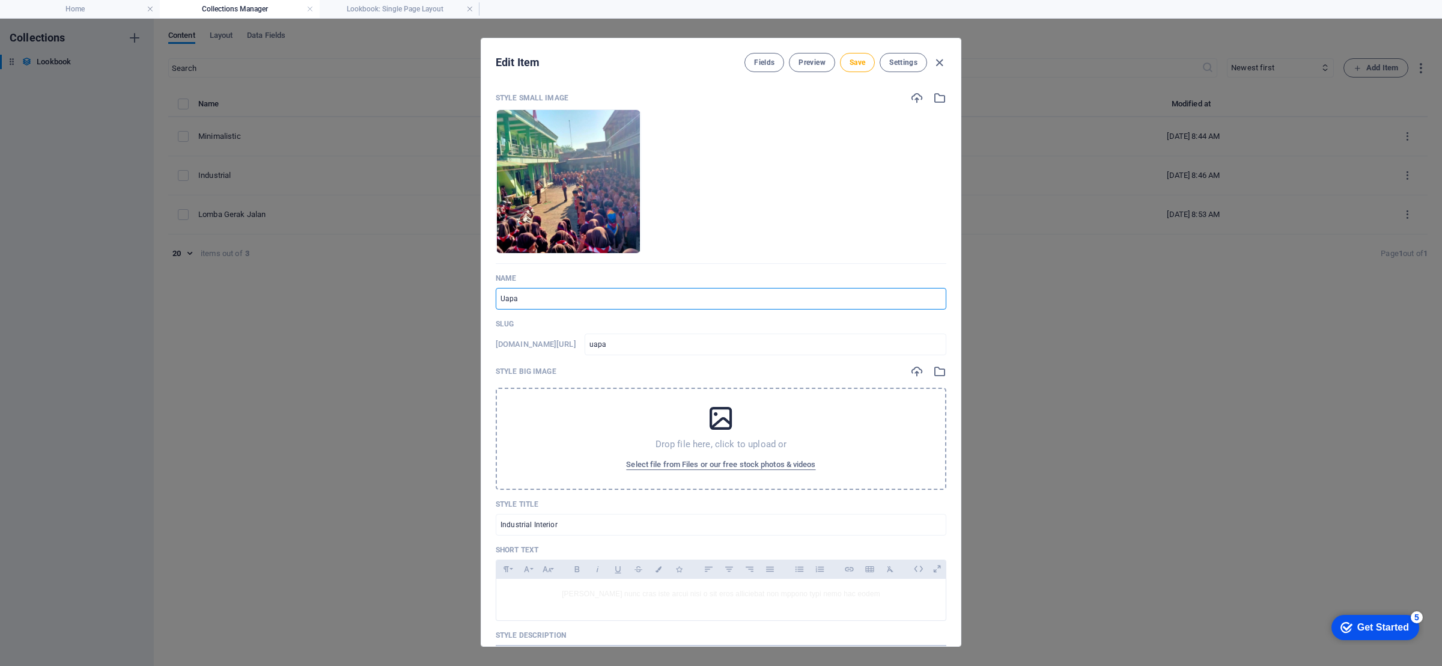
type input "uap"
type input "Ua"
type input "ua"
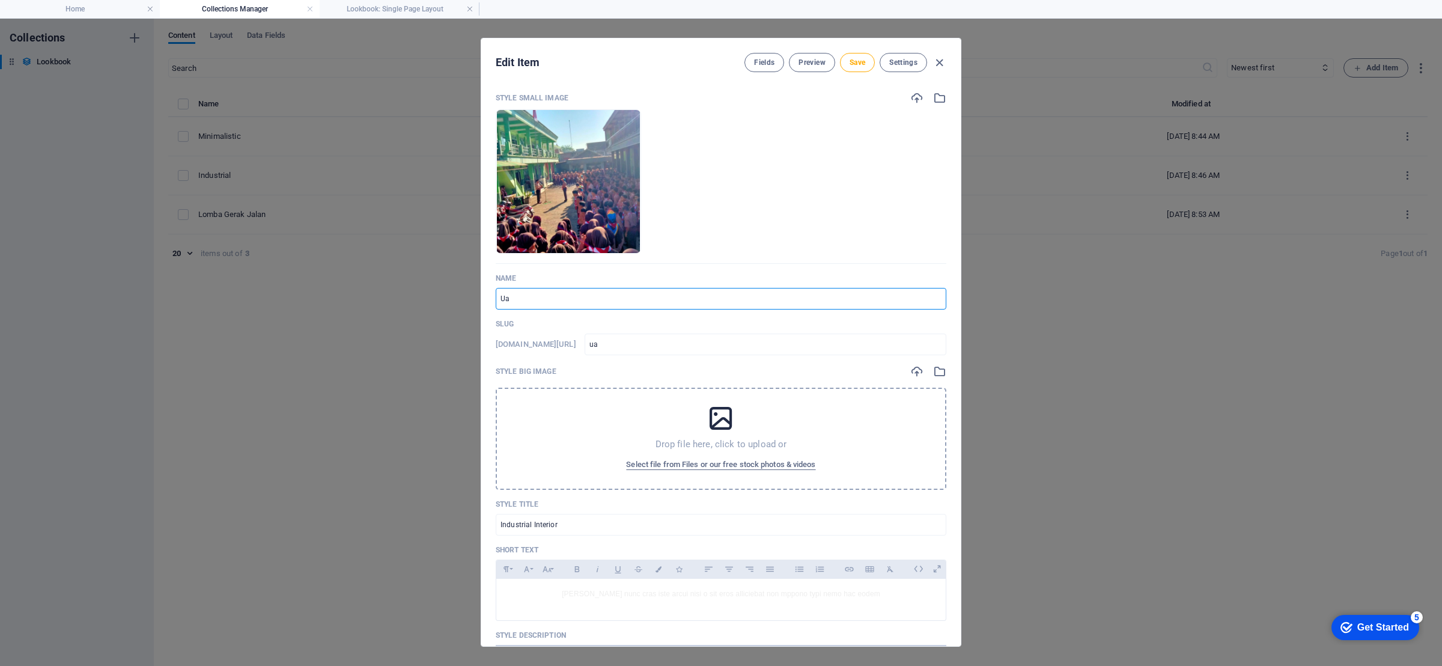
type input "U"
type input "u"
type input "Up"
type input "up"
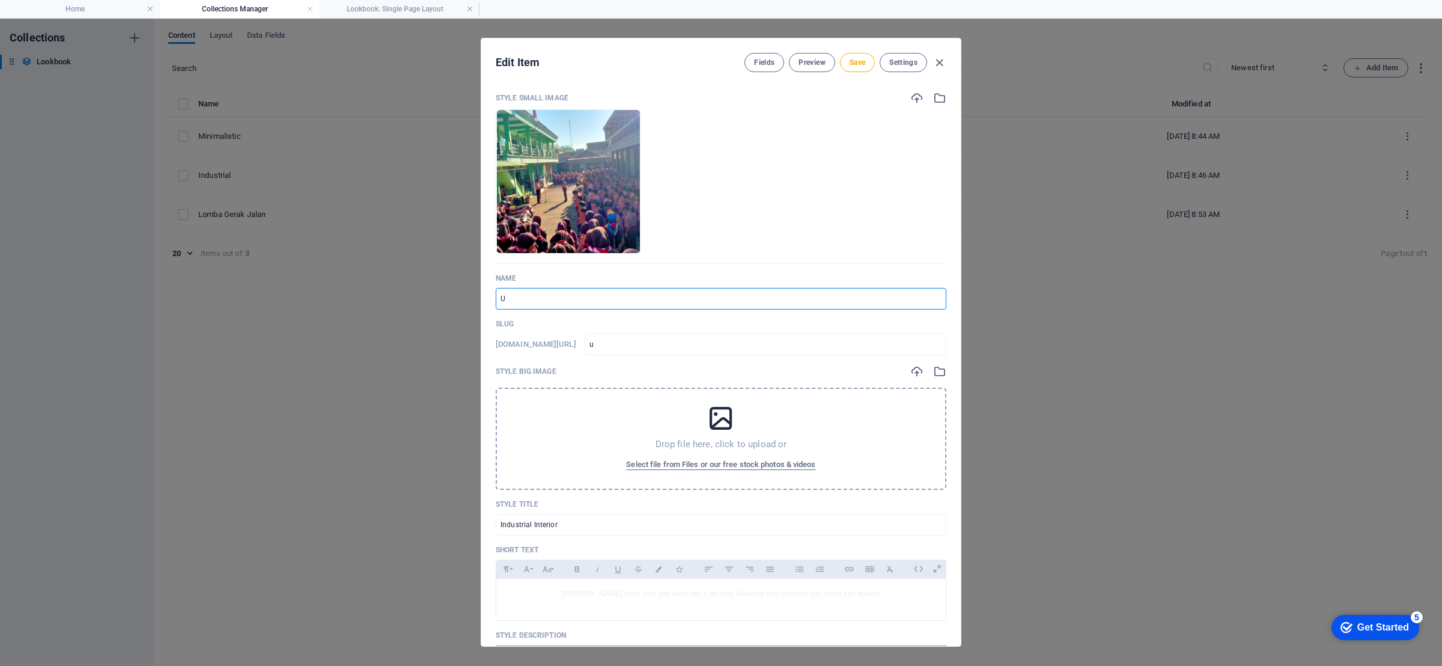
type input "up"
type input "Upa"
type input "upa"
type input "Upac"
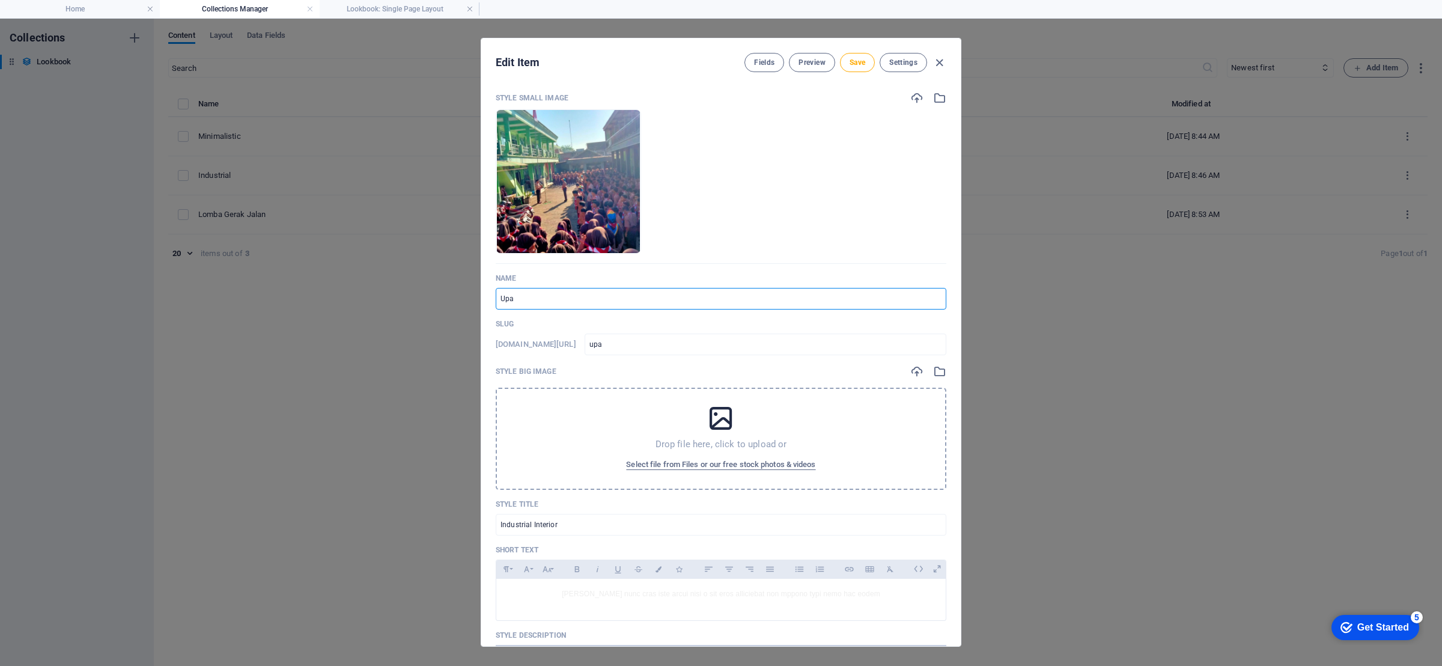
type input "upac"
type input "Upaca"
type input "upaca"
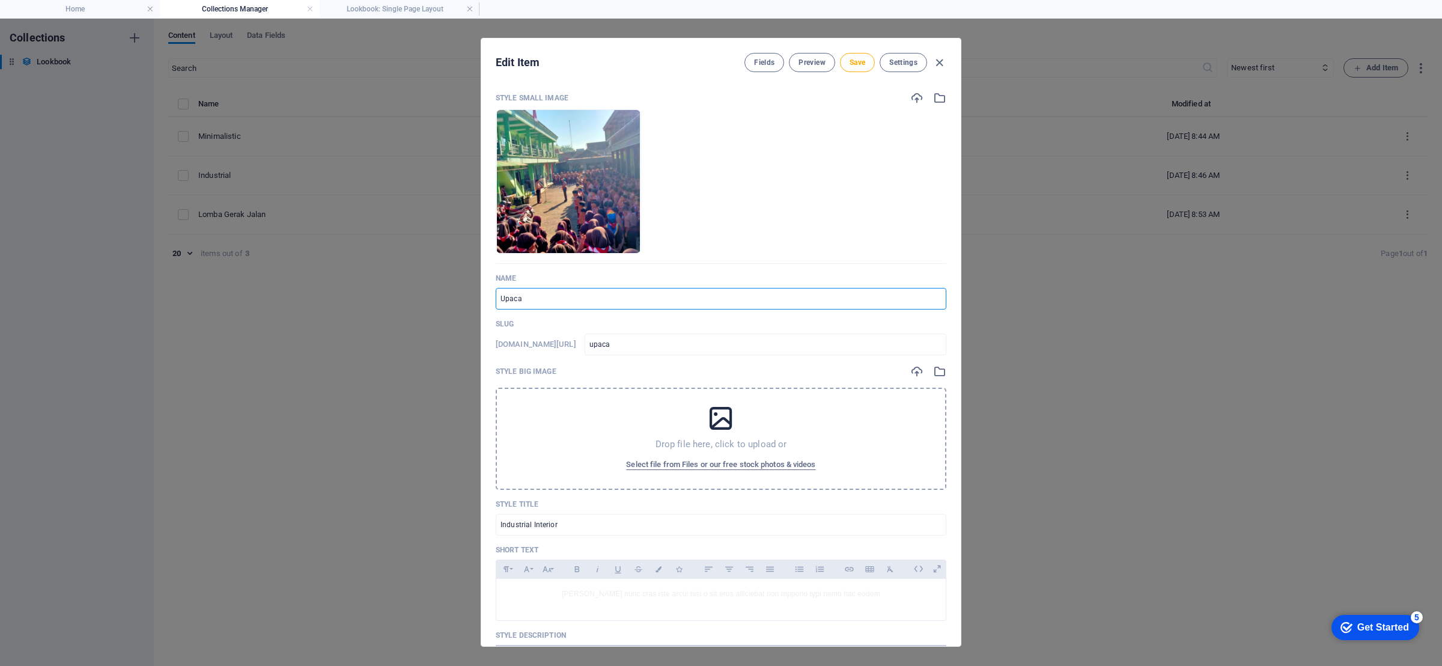
type input "Upacar"
type input "upacar"
type input "Upacara"
type input "upacara"
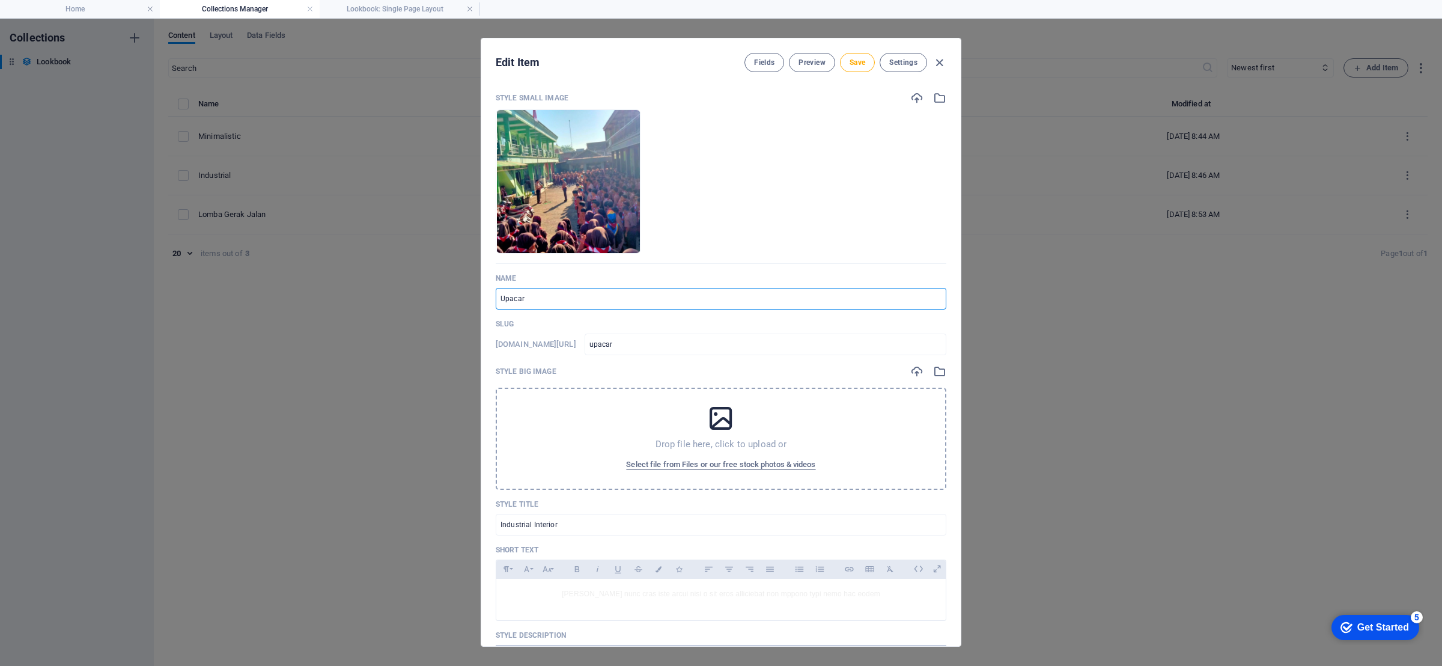
type input "upacara"
type input "Upacara h"
type input "upacara-h"
type input "Upacara ha"
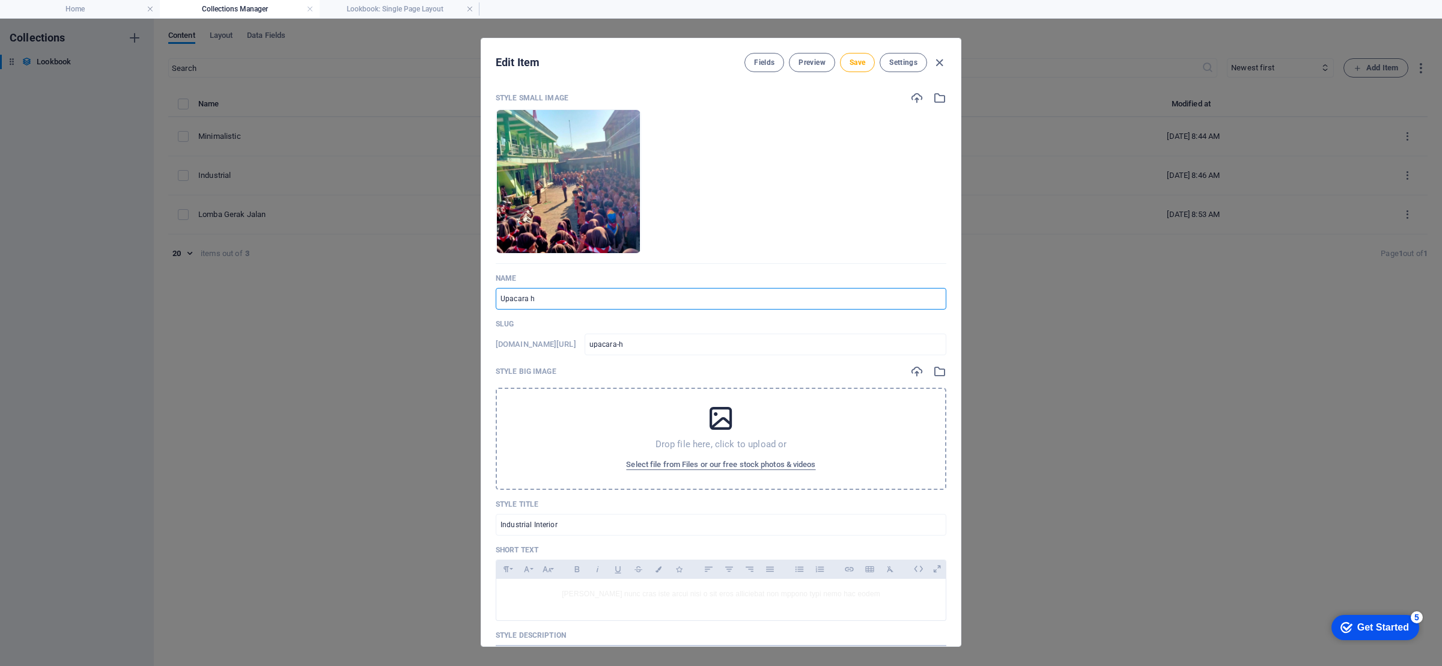
type input "upacara-ha"
type input "Upacara har"
type input "upacara-har"
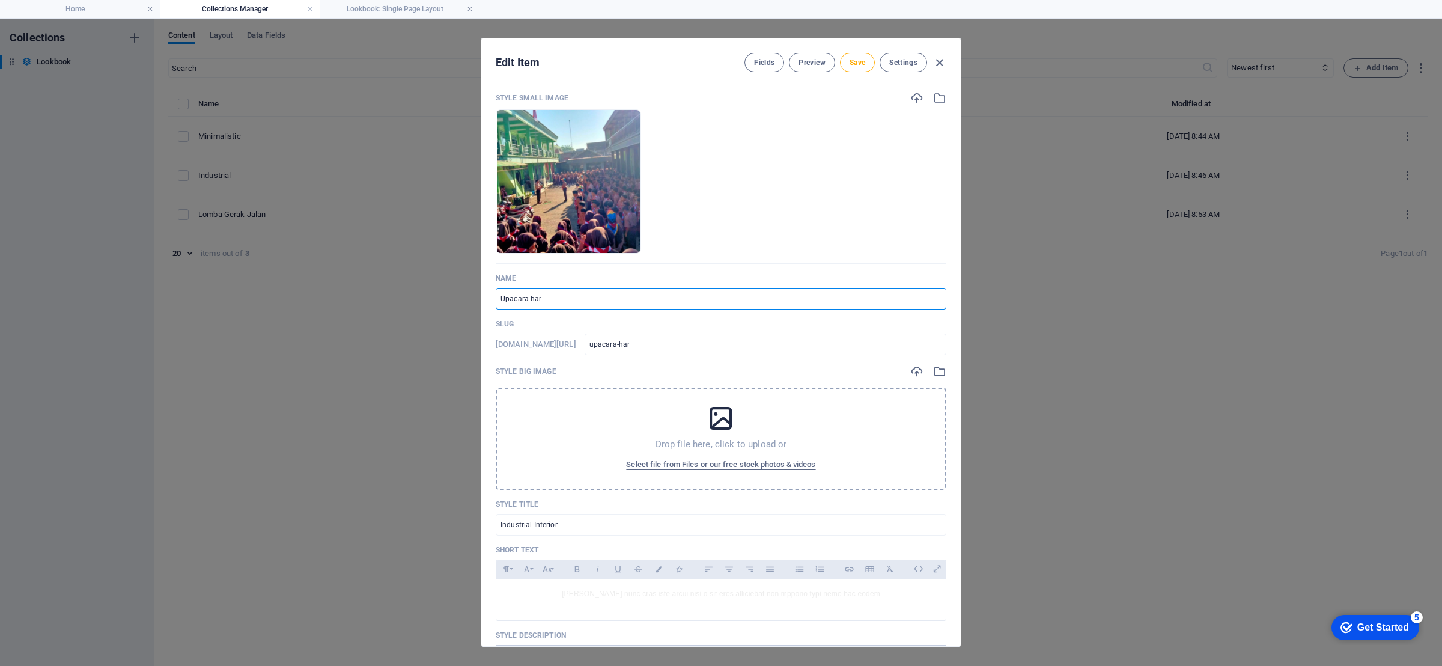
type input "Upacara hari"
type input "upacara-hari"
type input "Upacara hari p"
type input "upacara-hari-p"
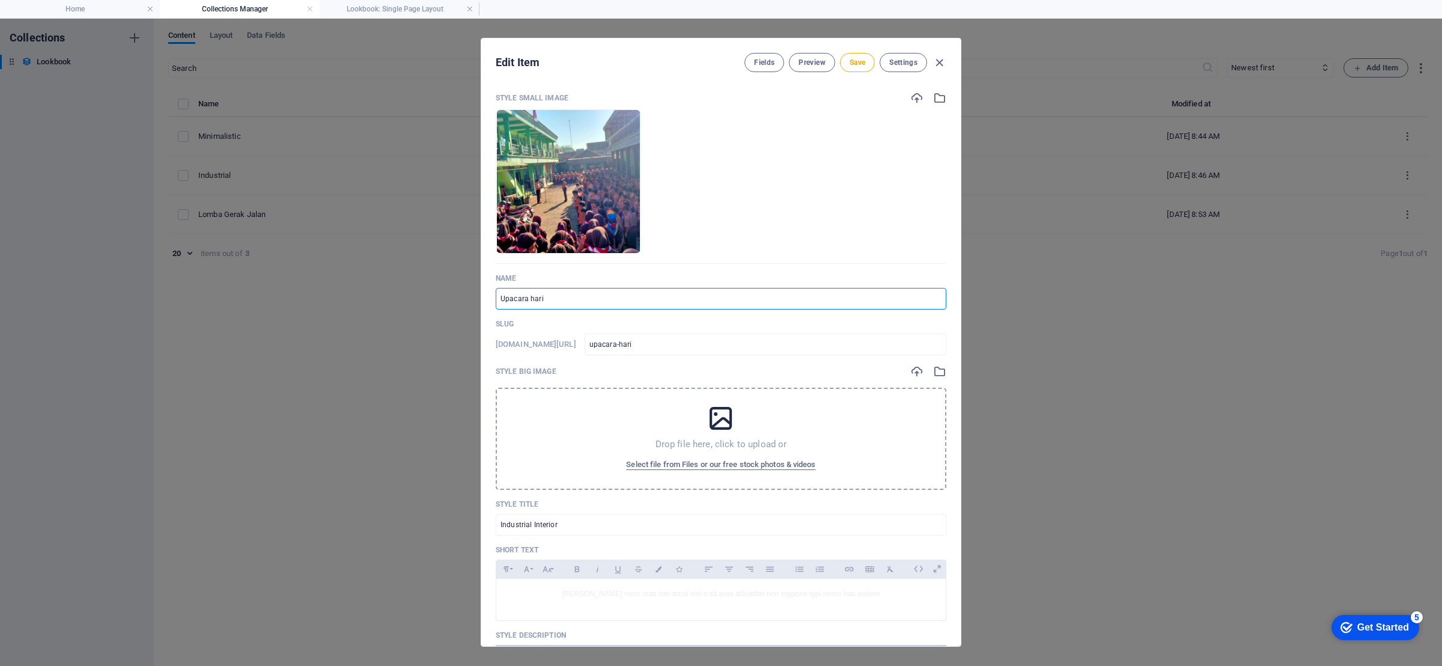
type input "upacara-hari-p"
type input "Upacara hari pr"
type input "upacara-hari-pr"
type input "Upacara hari pra"
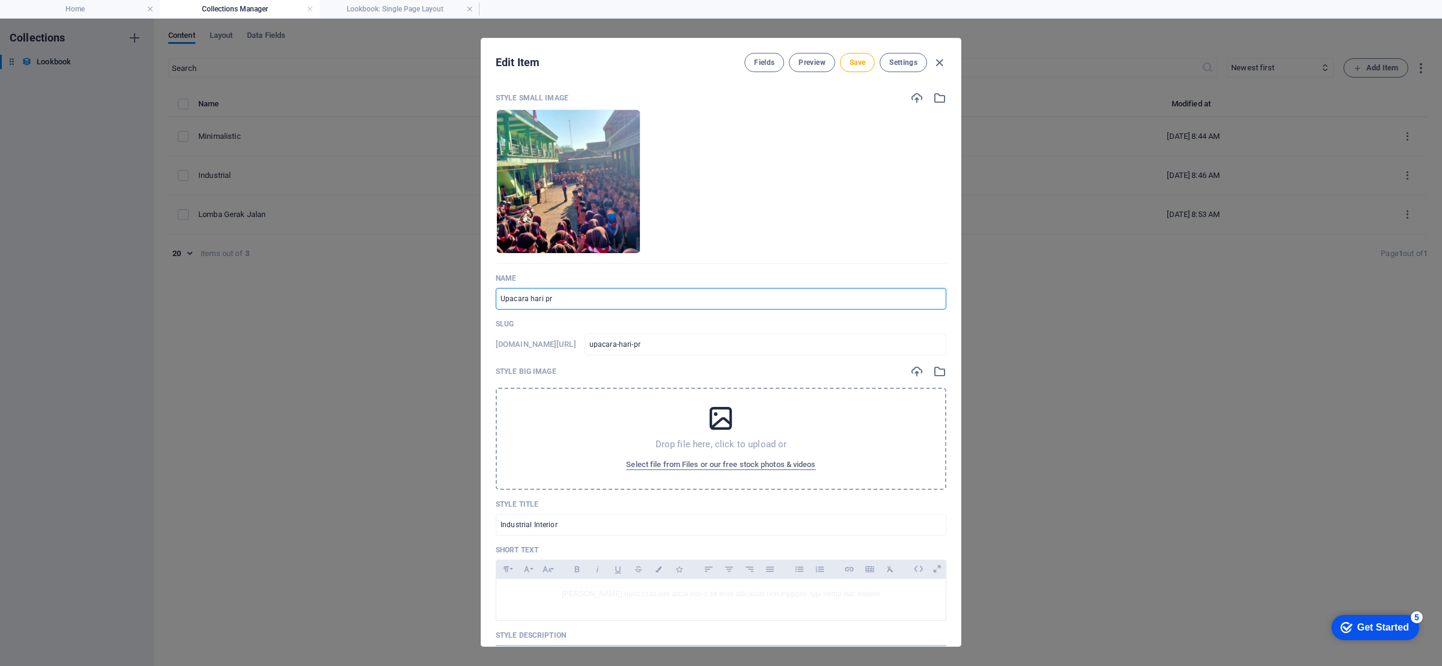
type input "upacara-hari-pra"
type input "Upacara hari pram"
type input "upacara-hari-pram"
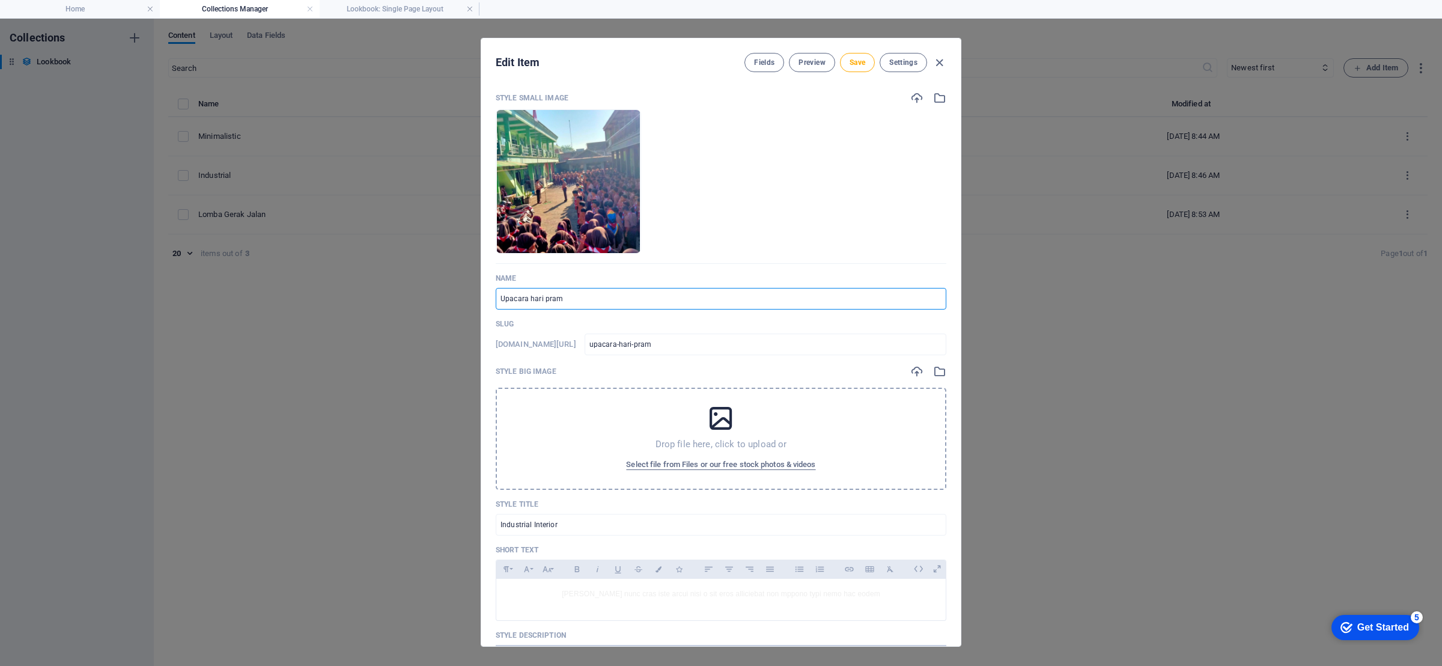
type input "Upacara hari pramu"
type input "upacara-hari-pramu"
type input "Upacara [PERSON_NAME]"
type input "upacara-hari-pramuk"
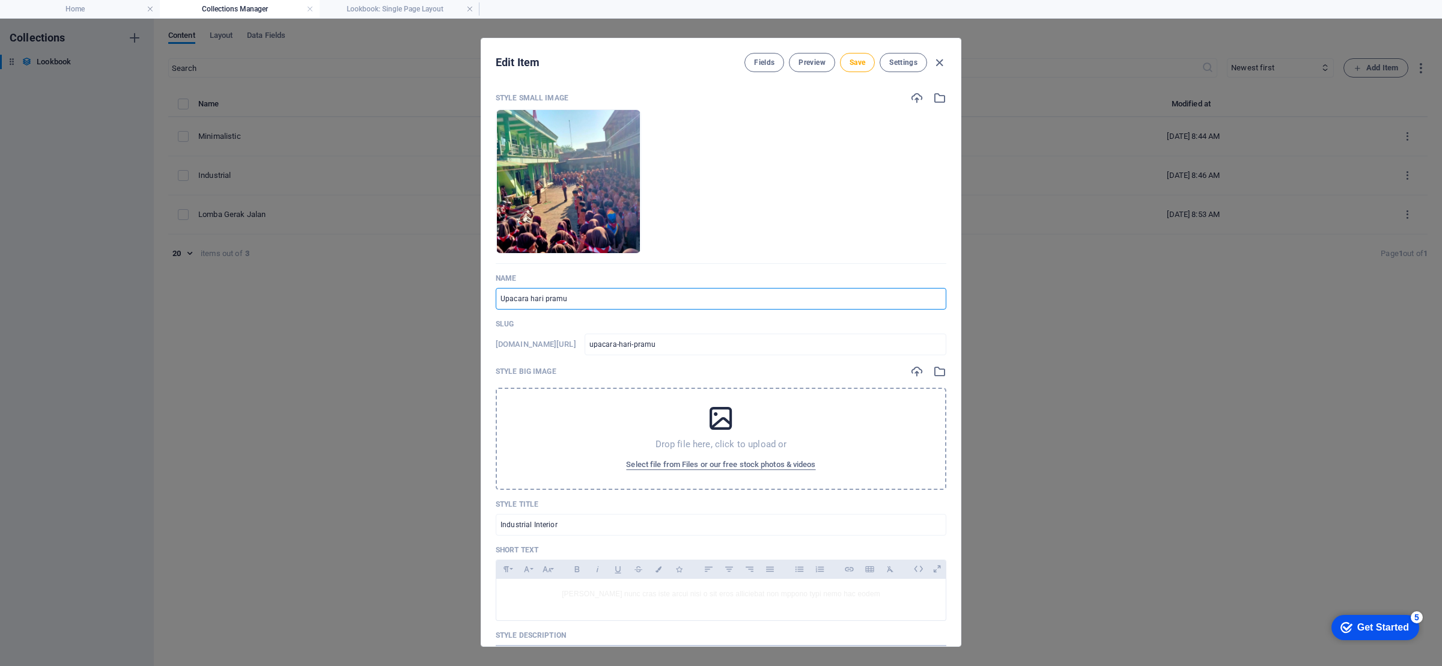
type input "upacara-hari-pramuk"
type input "Upacara hari pramuka"
type input "upacara-hari-pramuka"
type input "Upacara hari pramuka"
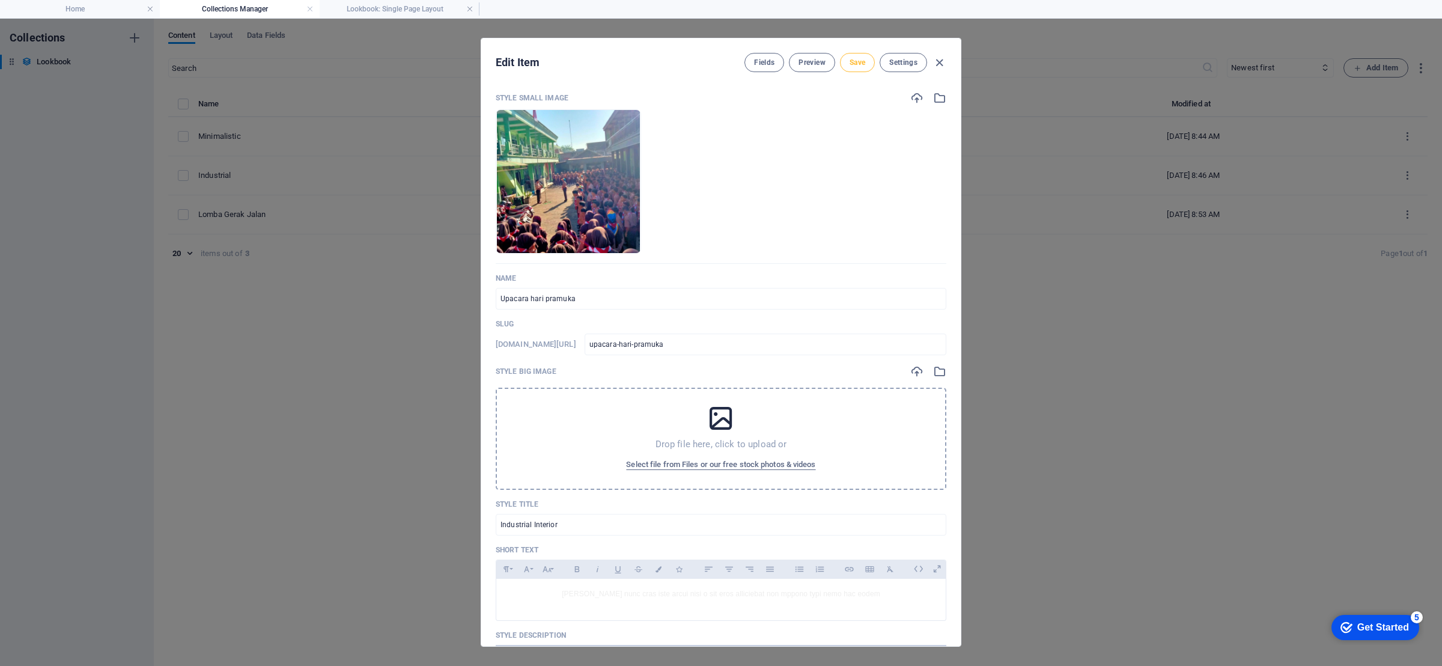
click at [858, 65] on span "Save" at bounding box center [857, 63] width 16 height 10
click at [934, 65] on icon "button" at bounding box center [939, 63] width 14 height 14
type input "upacara-hari-pramuka"
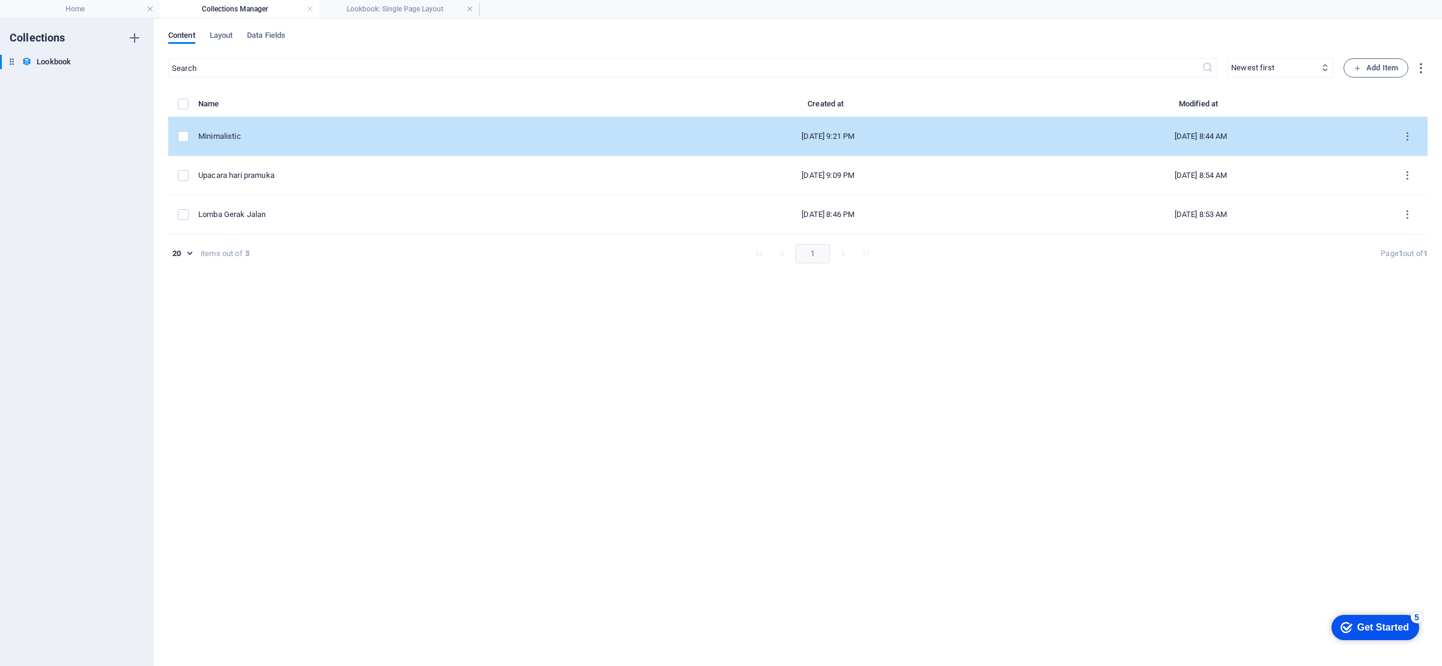
click at [265, 139] on div "Minimalistic" at bounding box center [415, 136] width 434 height 11
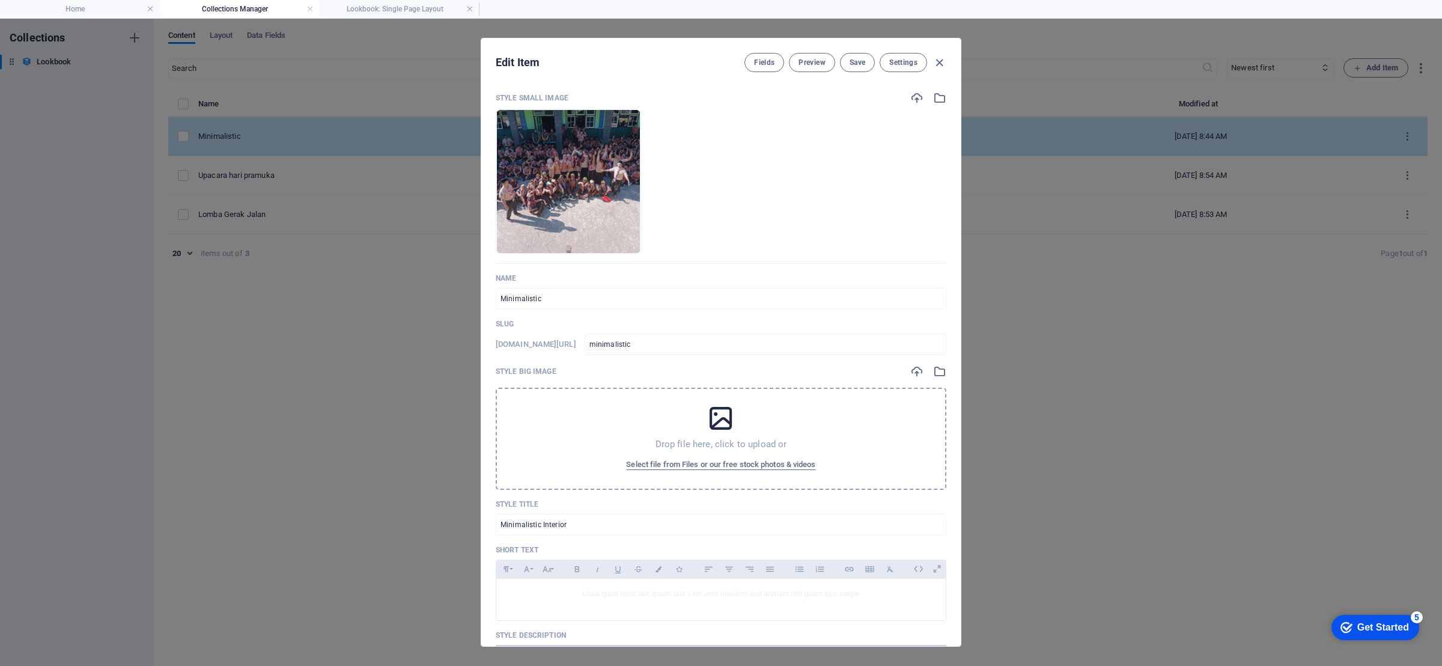
click at [265, 139] on div "Edit Item Fields Preview Save Settings Style Small Image Drop files here to upl…" at bounding box center [721, 342] width 1442 height 647
type input "minimalistic"
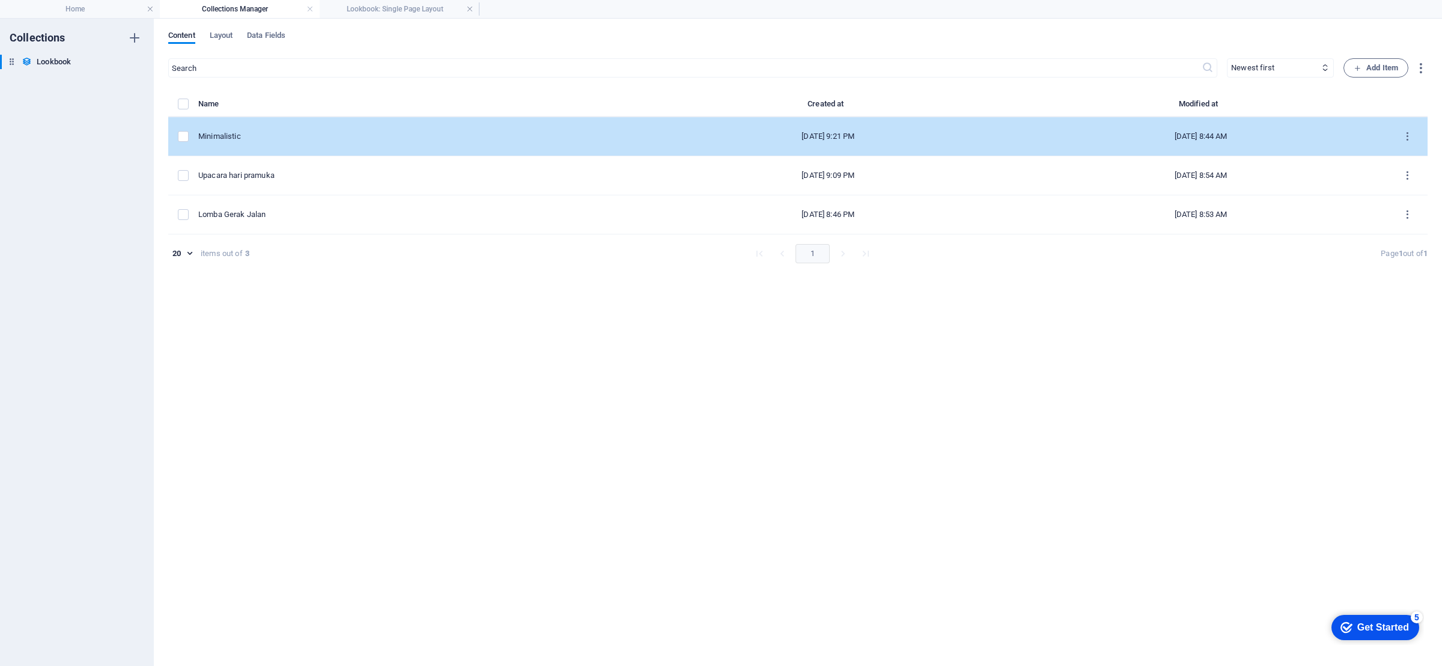
click at [253, 132] on div "Minimalistic" at bounding box center [415, 136] width 434 height 11
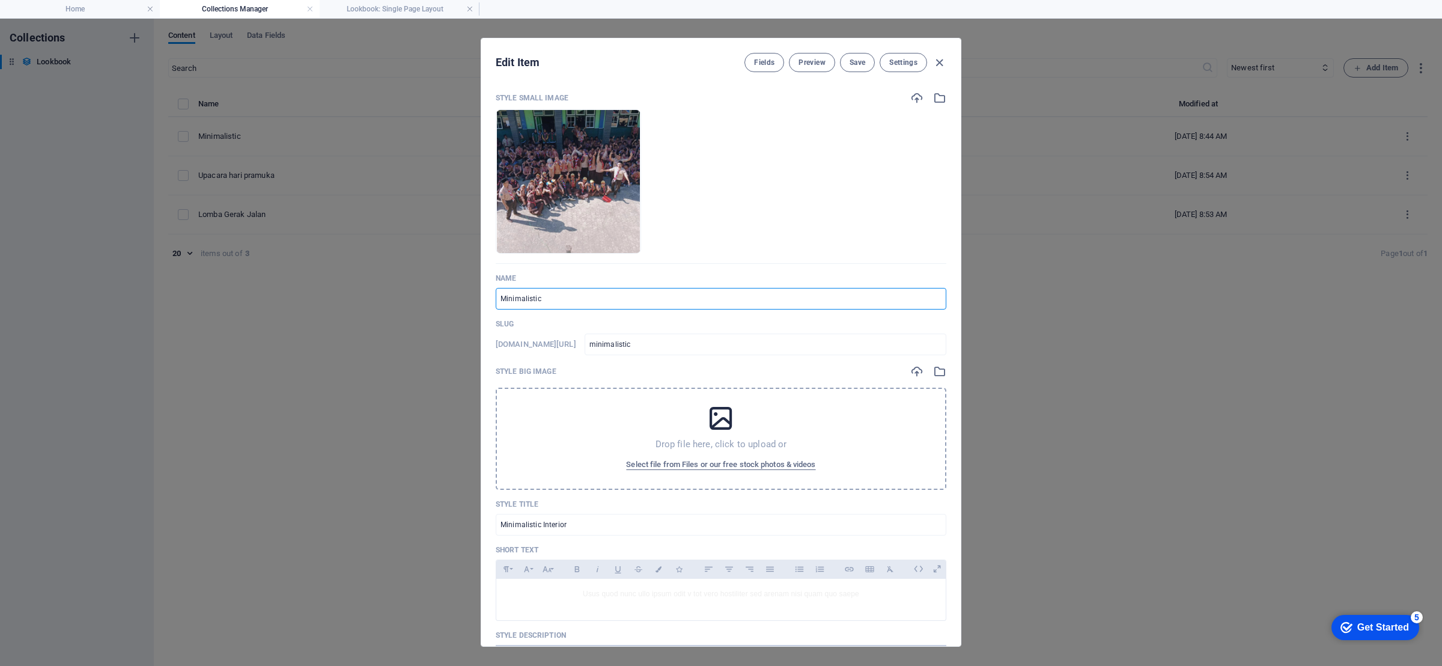
drag, startPoint x: 573, startPoint y: 305, endPoint x: 401, endPoint y: 296, distance: 172.6
click at [401, 296] on div "Edit Item Fields Preview Save Settings Style Small Image Drop files here to upl…" at bounding box center [721, 342] width 1442 height 647
type input "e"
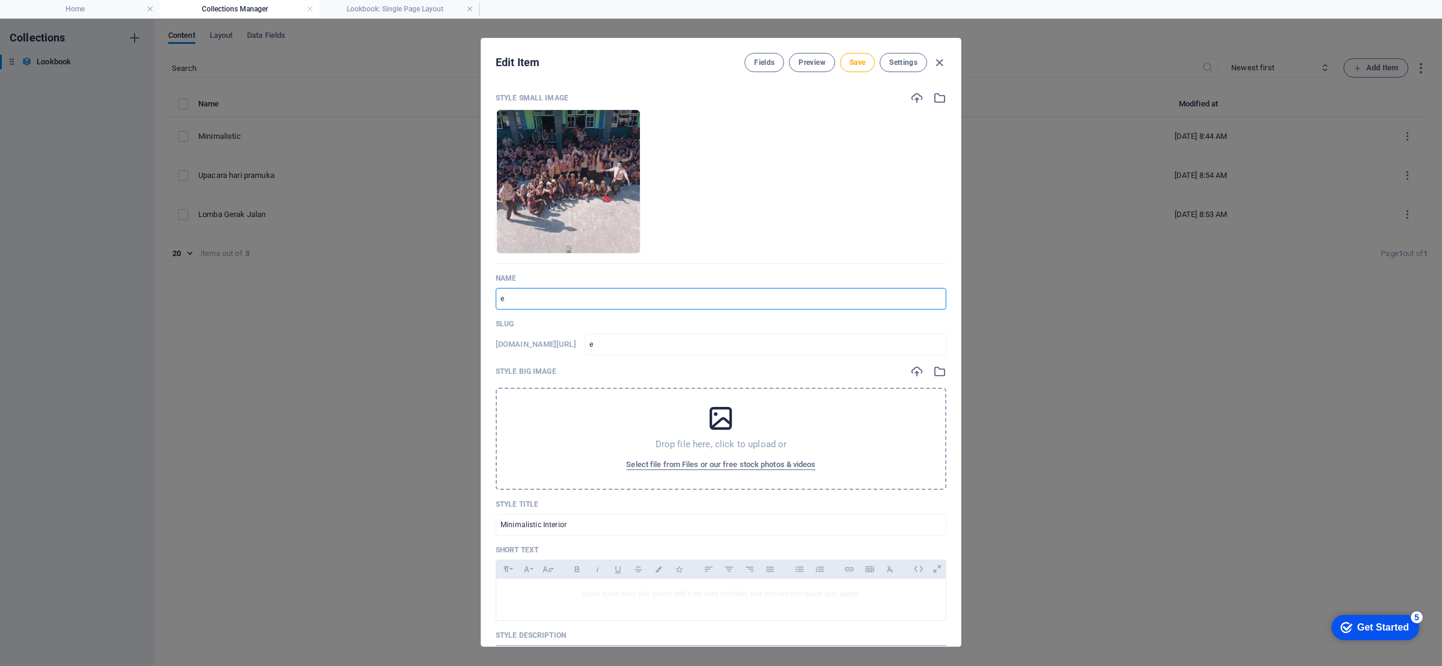
type input "ek"
type input "eks"
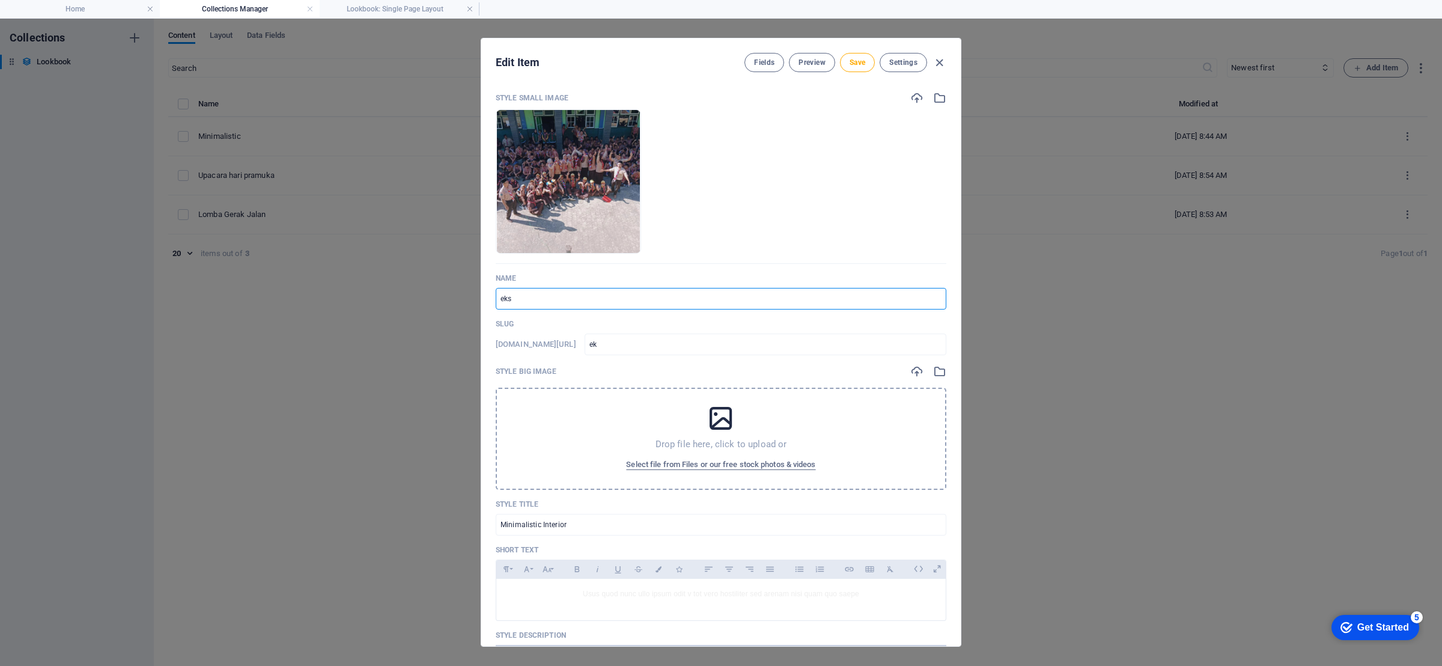
type input "eks"
type input "ek"
type input "e"
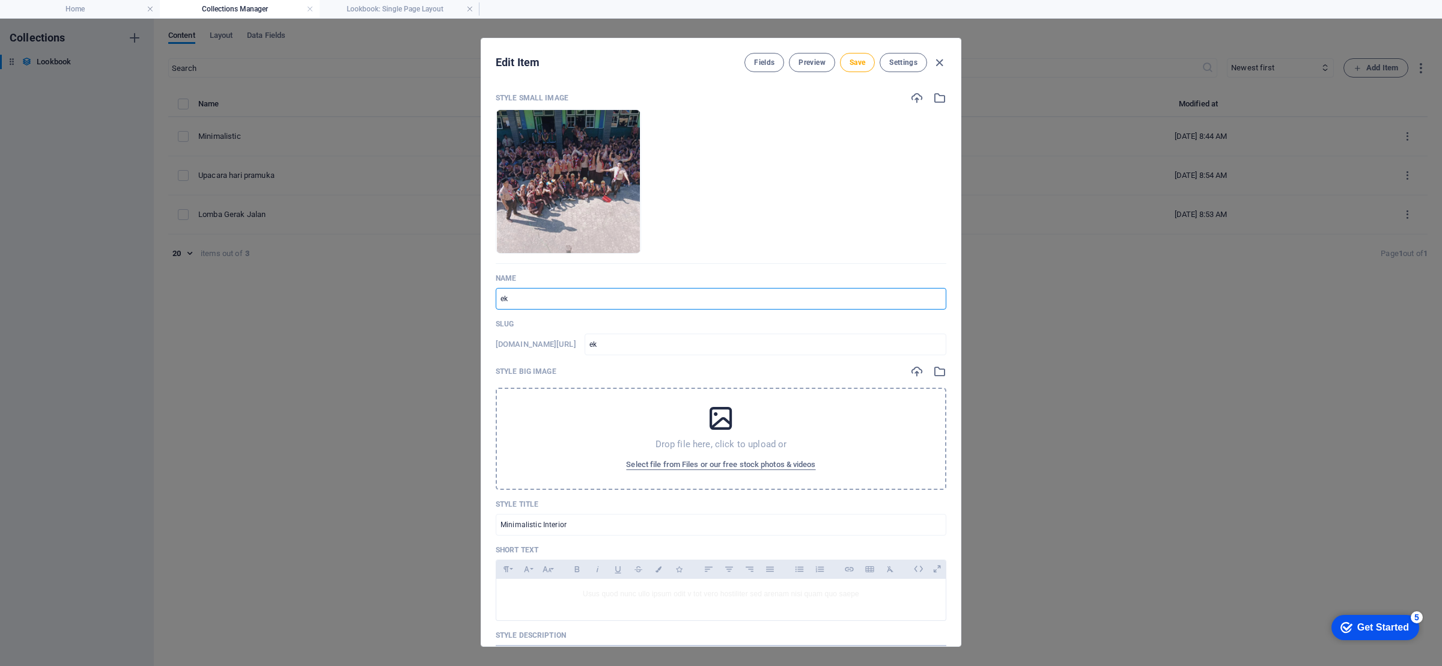
type input "e"
type input "E"
type input "e"
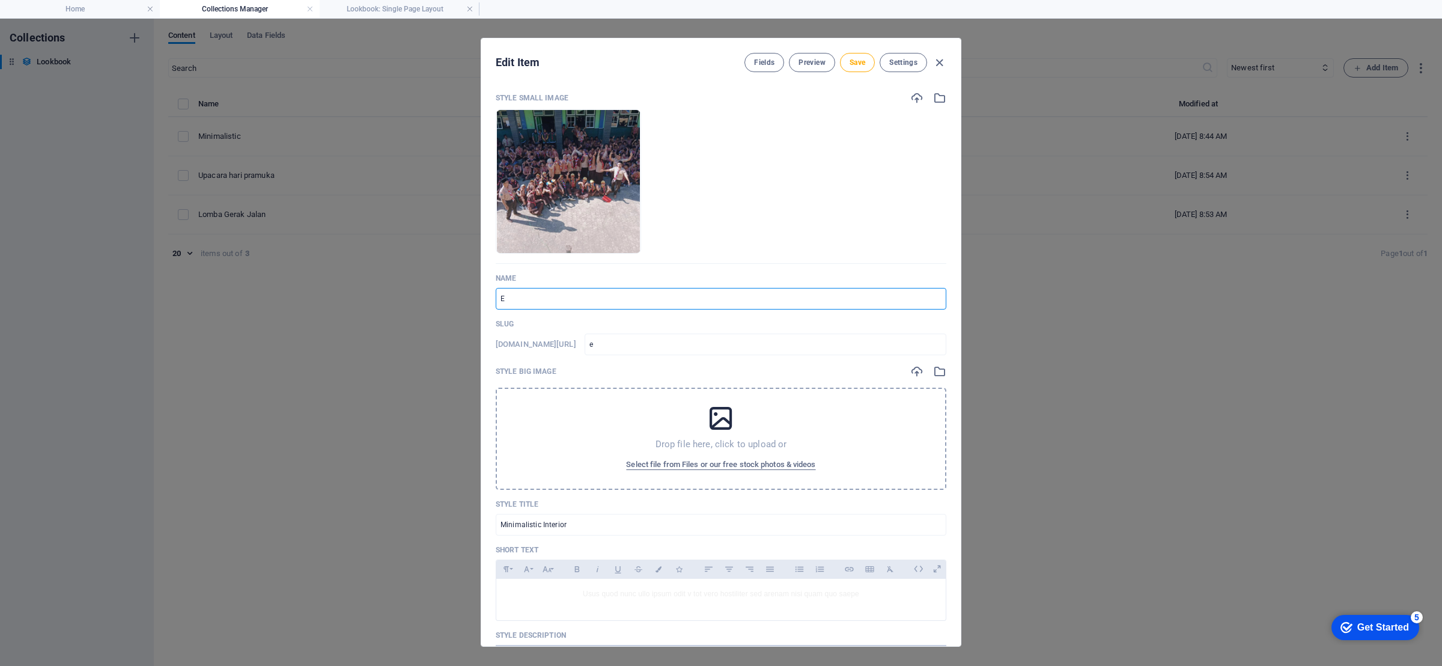
type input "Ek"
type input "ek"
type input "Eks"
type input "eks"
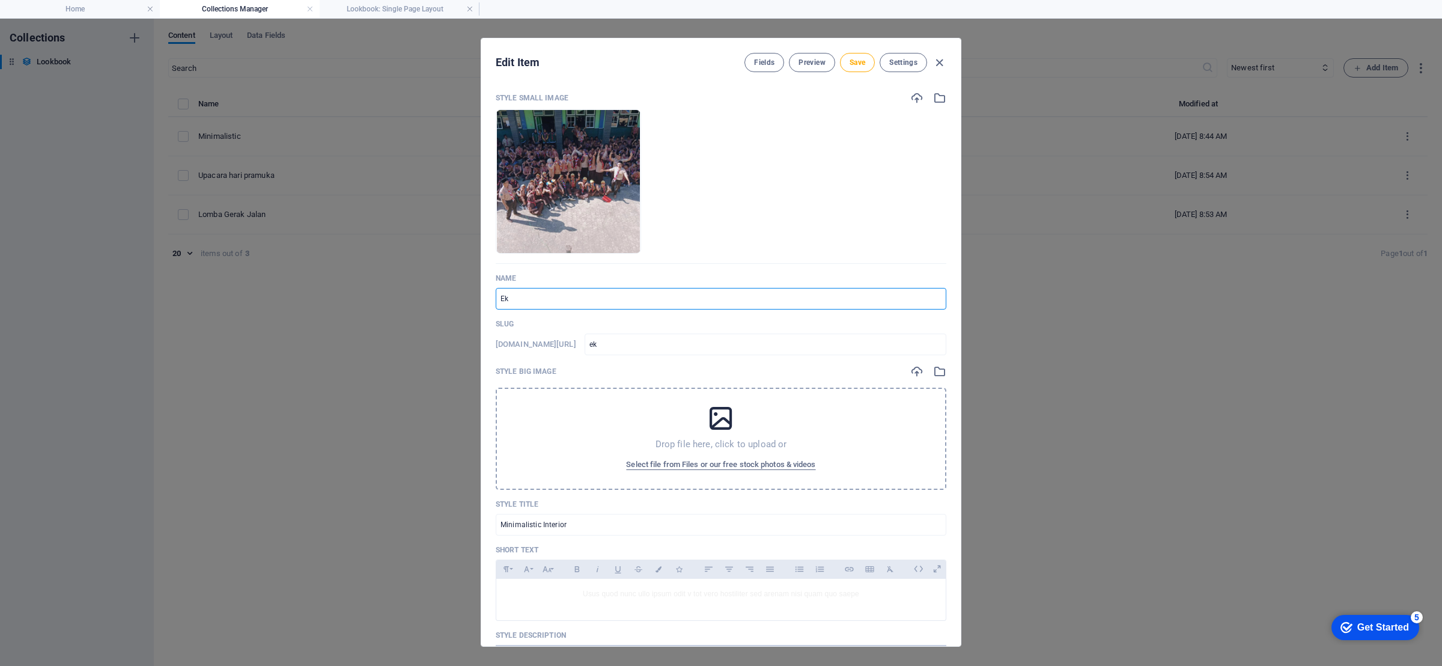
type input "eks"
type input "Eksr"
type input "eksr"
type input "Eks"
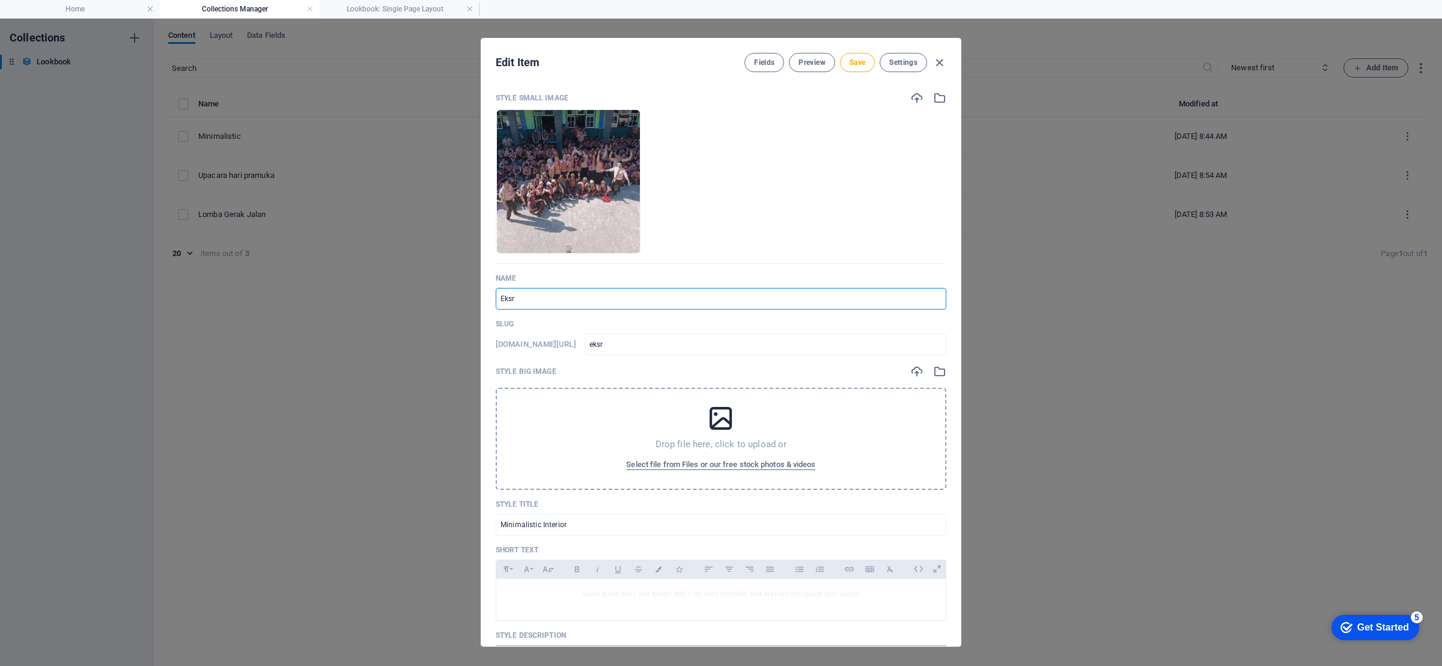
type input "eks"
type input "Ekst"
type input "ekst"
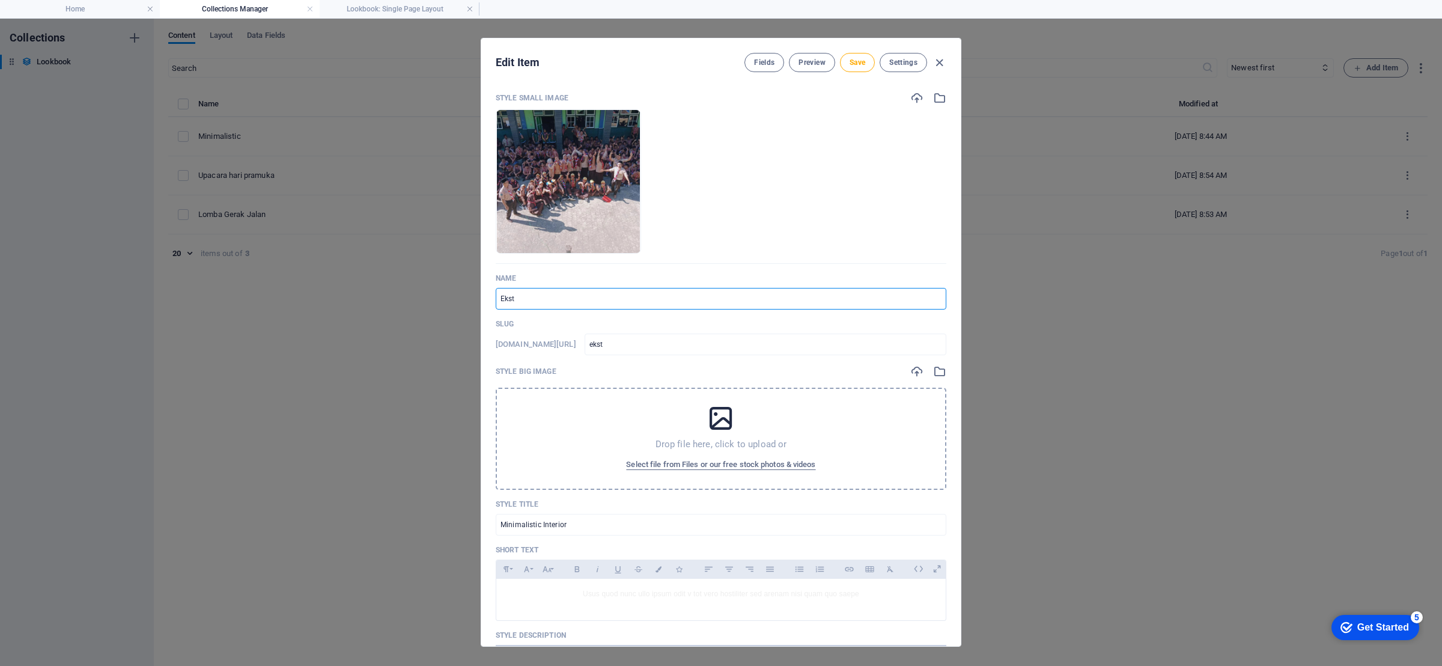
type input "Ekstr"
type input "ekstr"
type input "Ekstra"
type input "ekstra"
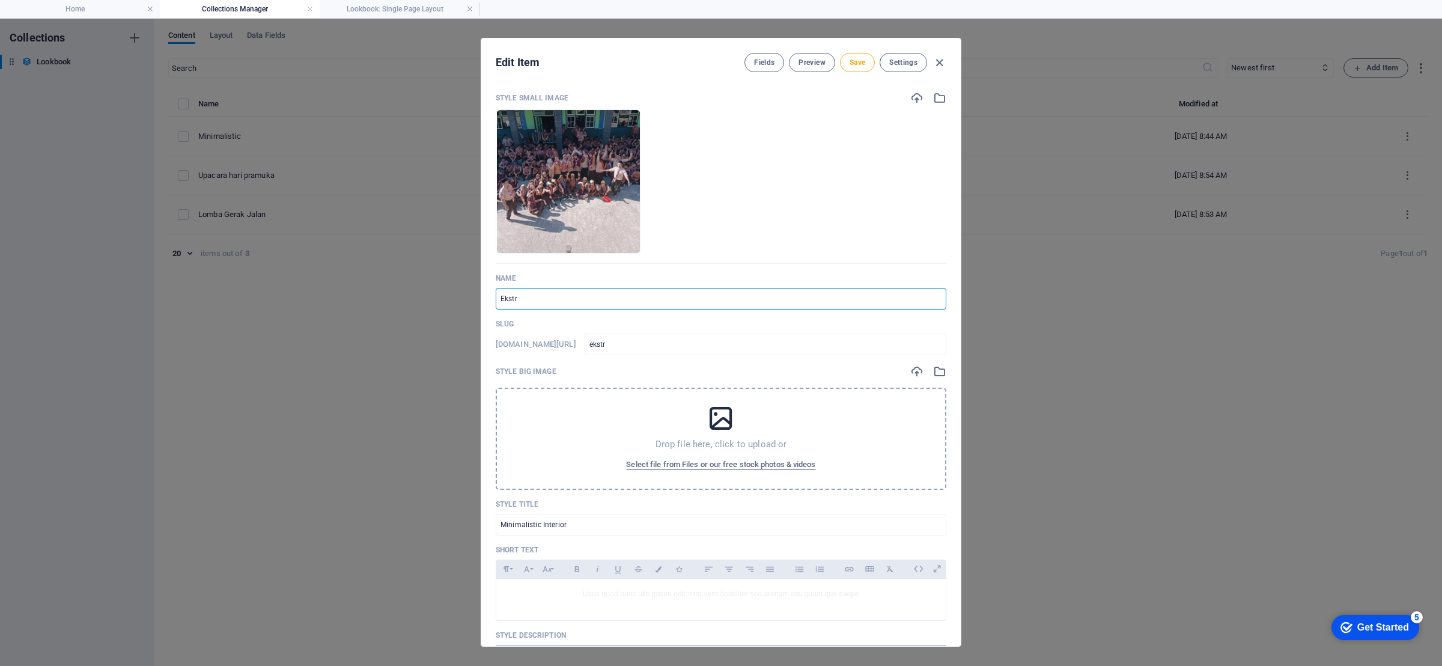
type input "ekstra"
type input "Ekstra P"
type input "ekstra-p"
type input "Ekstra Pr"
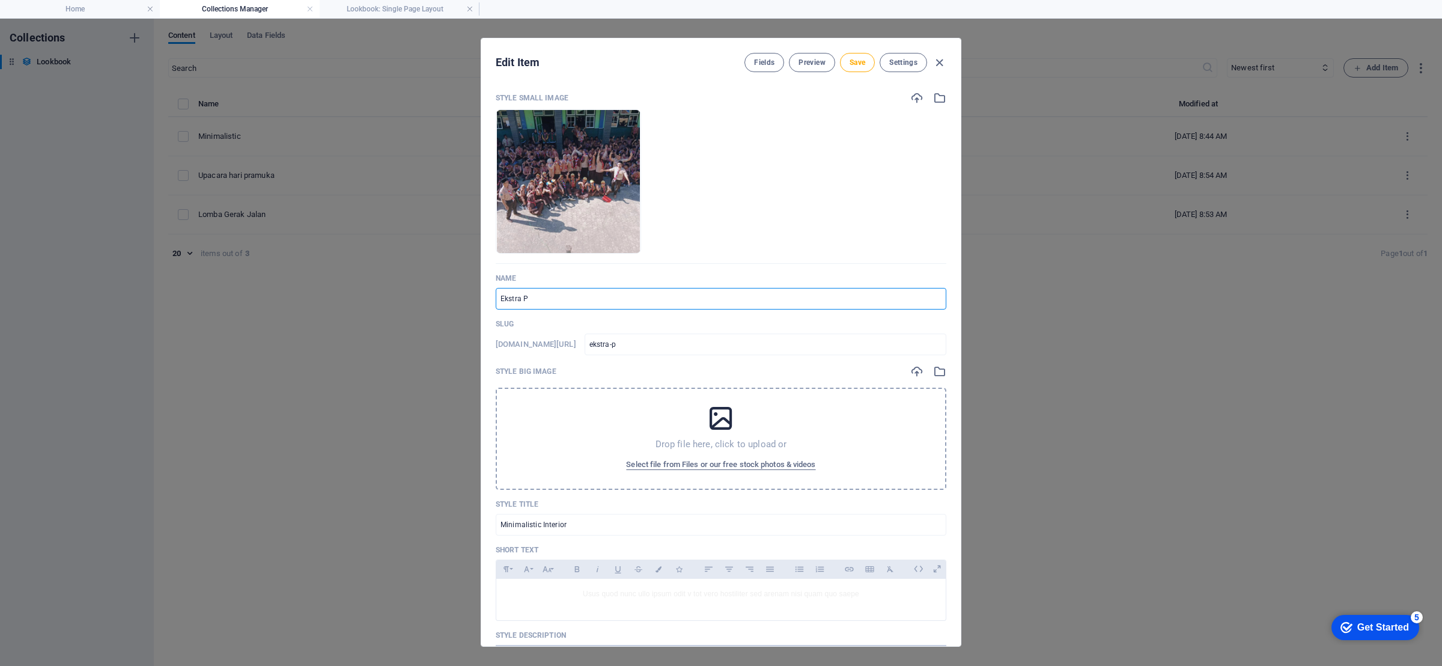
type input "ekstra-pr"
type input "Ekstra Prs"
type input "ekstra-prs"
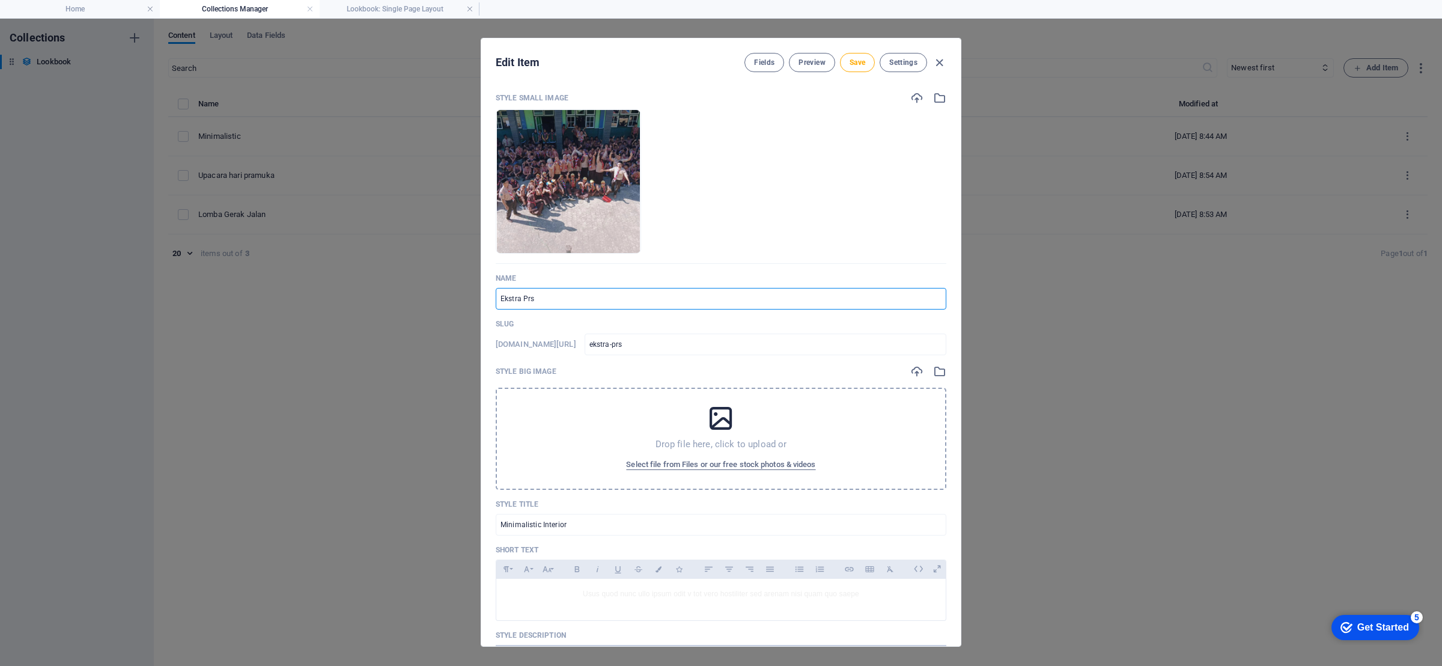
type input "Ekstra Prsa"
type input "ekstra-prsa"
type input "Ekstra Prs"
type input "ekstra-prs"
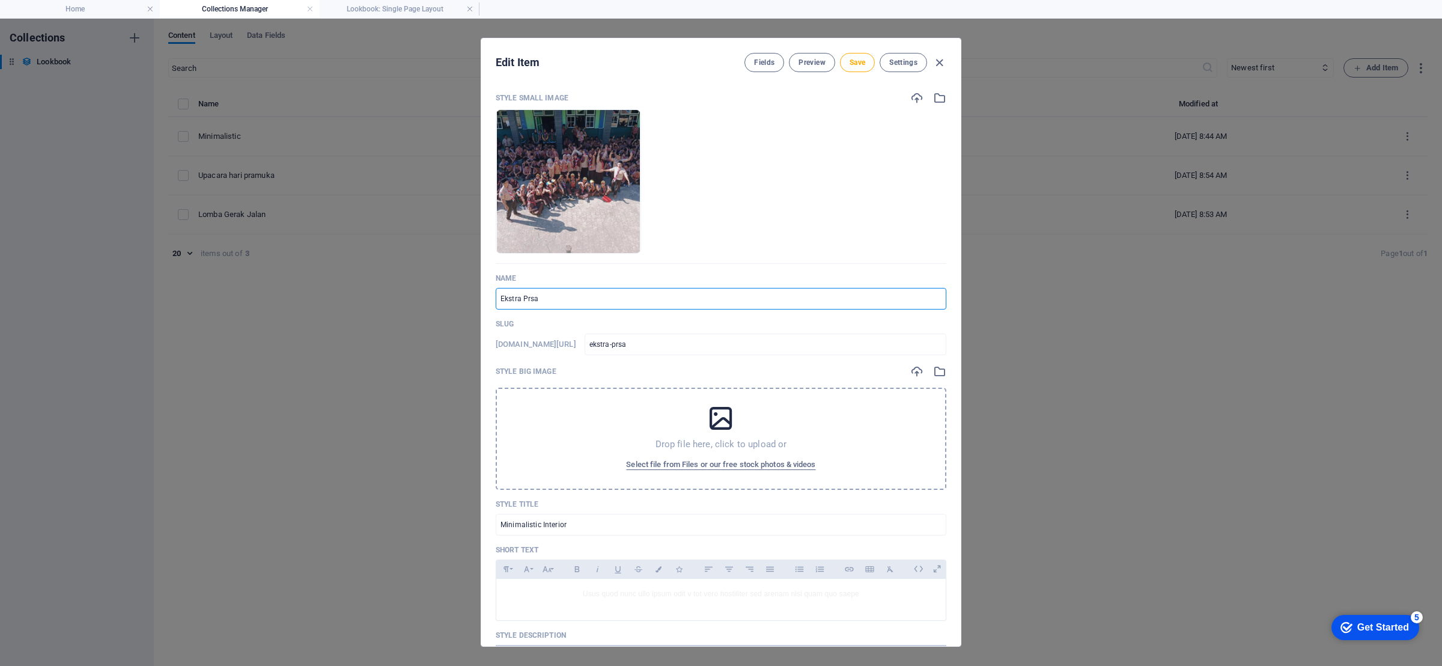
type input "ekstra-prs"
type input "Ekstra Pr"
type input "ekstra-pr"
type input "Ekstra Pra"
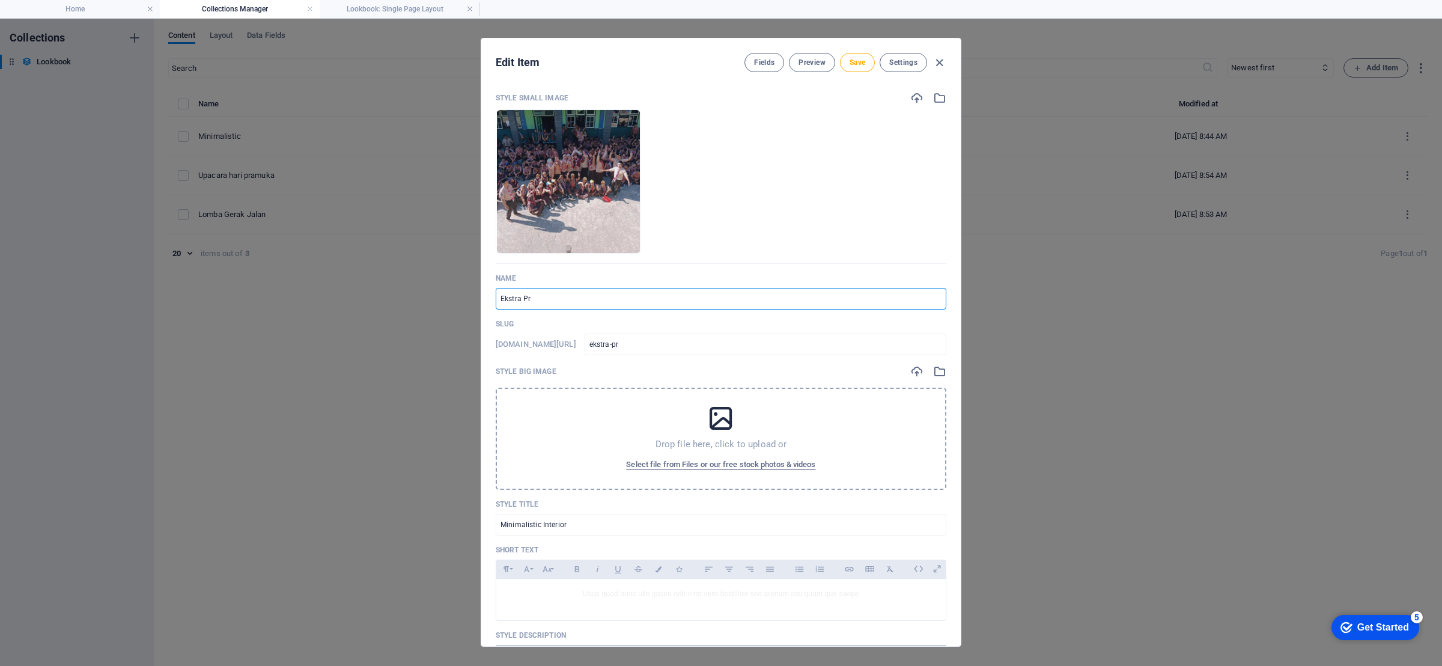
type input "ekstra-pra"
type input "Ekstra Pram"
type input "ekstra-pram"
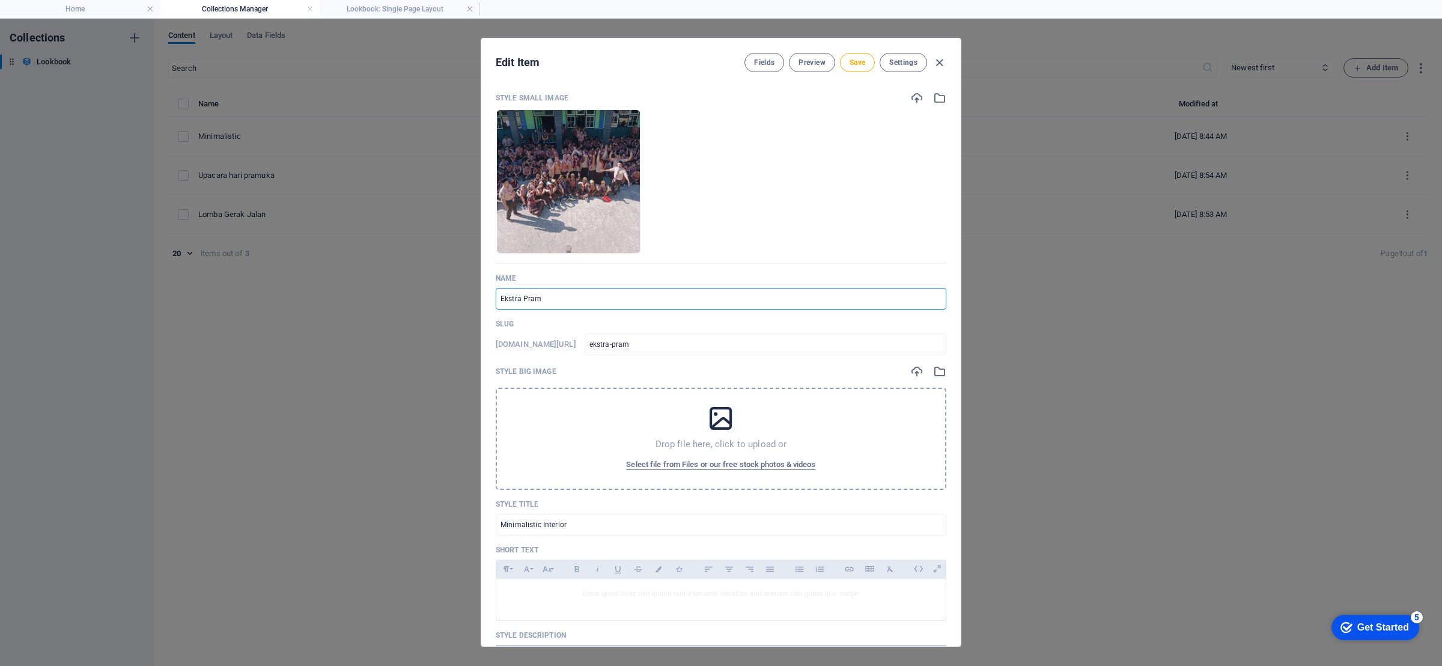
type input "Ekstra Pramu"
type input "ekstra-pramu"
type input "Ekstra Pramuk"
type input "ekstra-pramuk"
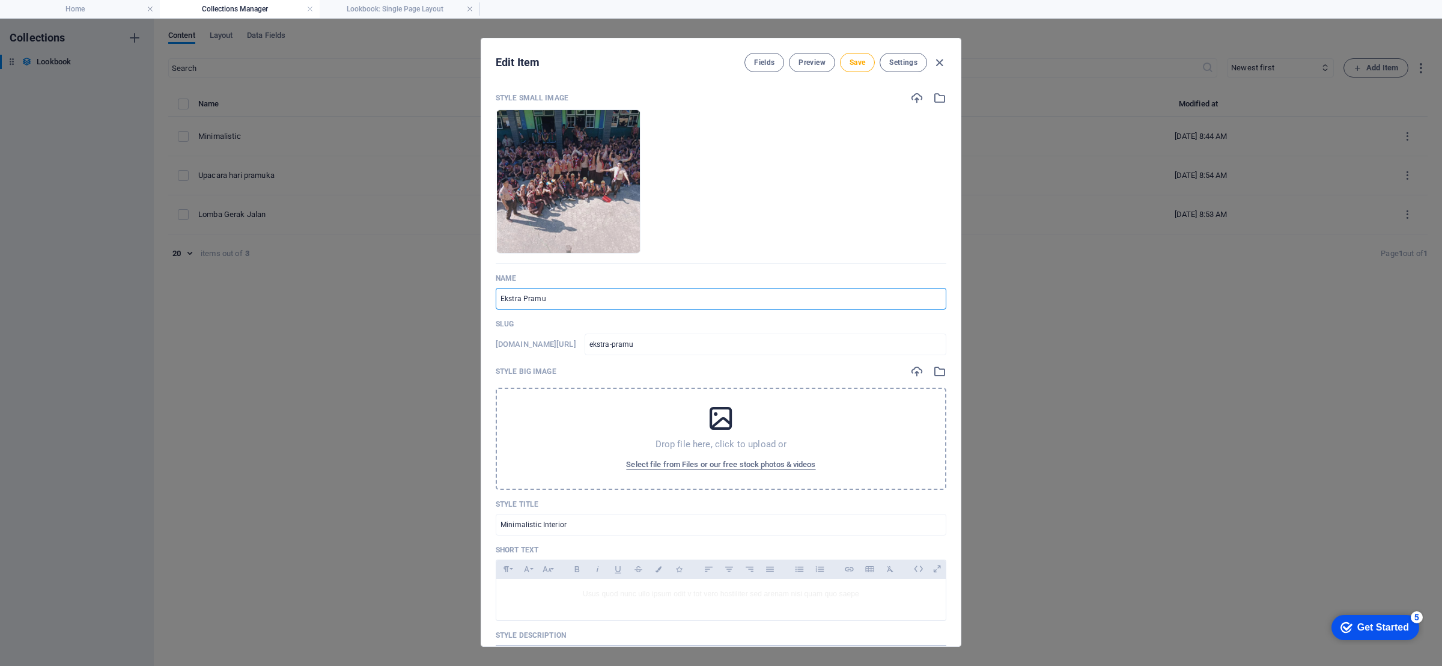
type input "ekstra-pramuk"
type input "Ekstra Pramuka"
type input "ekstra-pramuka"
click at [714, 469] on span "Select file from Files or our free stock photos & videos" at bounding box center [720, 464] width 189 height 14
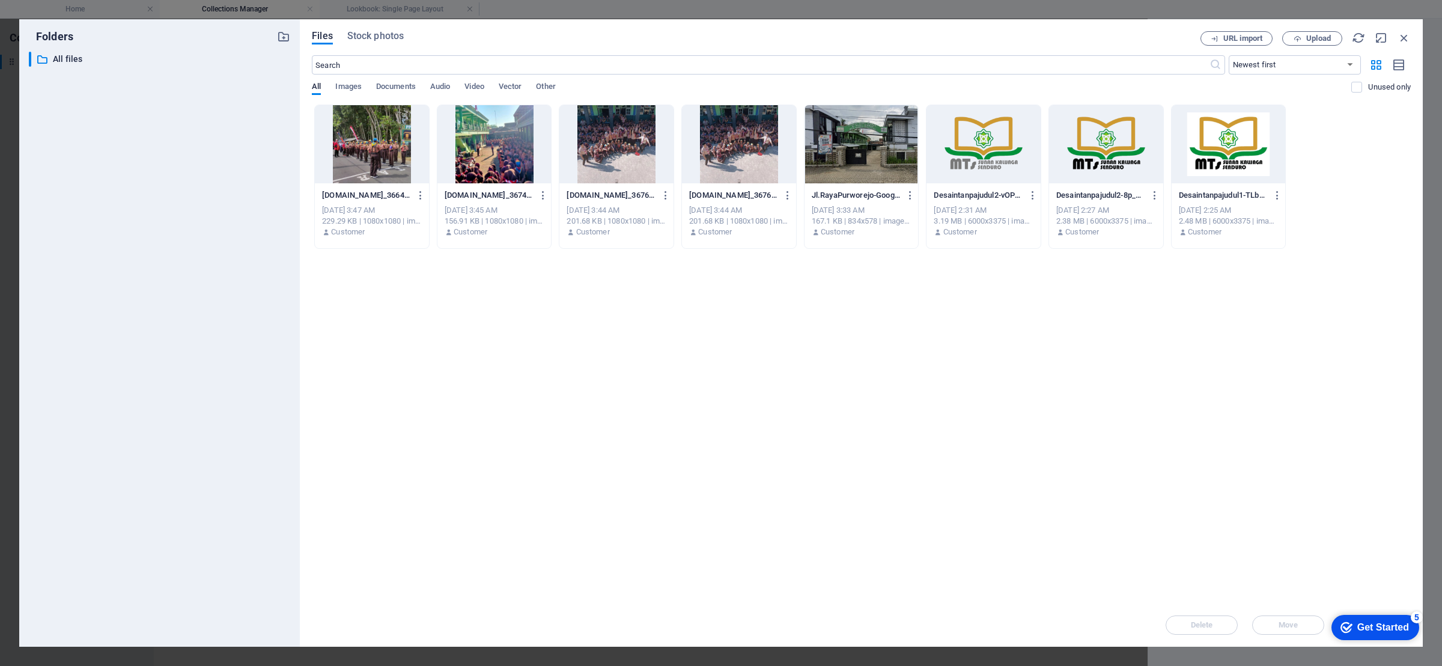
click at [606, 159] on div at bounding box center [616, 144] width 114 height 78
drag, startPoint x: 1363, startPoint y: 628, endPoint x: 1279, endPoint y: 467, distance: 182.2
click at [1322, 609] on html "checkmark Get Started 5 First Steps in the Editor Let's guide you through the t…" at bounding box center [1373, 627] width 102 height 36
click at [633, 138] on div "1" at bounding box center [616, 144] width 114 height 78
click at [633, 138] on div at bounding box center [616, 144] width 114 height 78
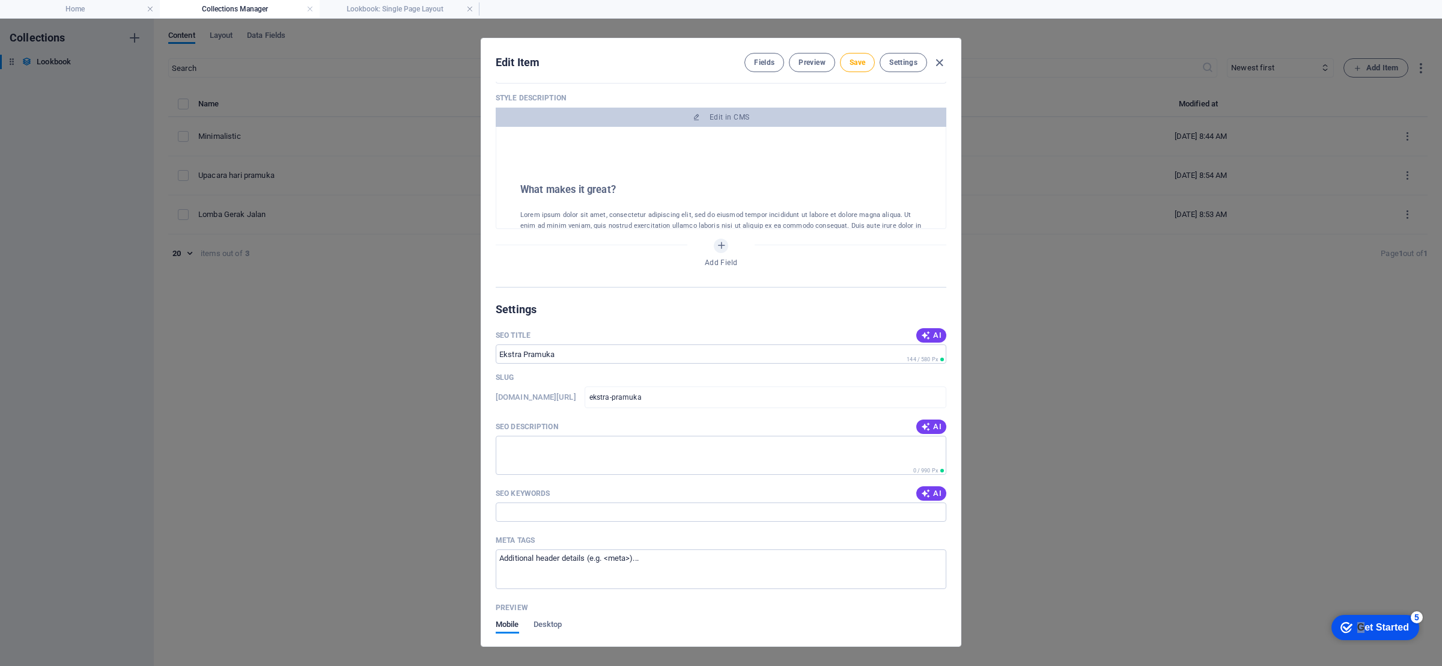
scroll to position [631, 0]
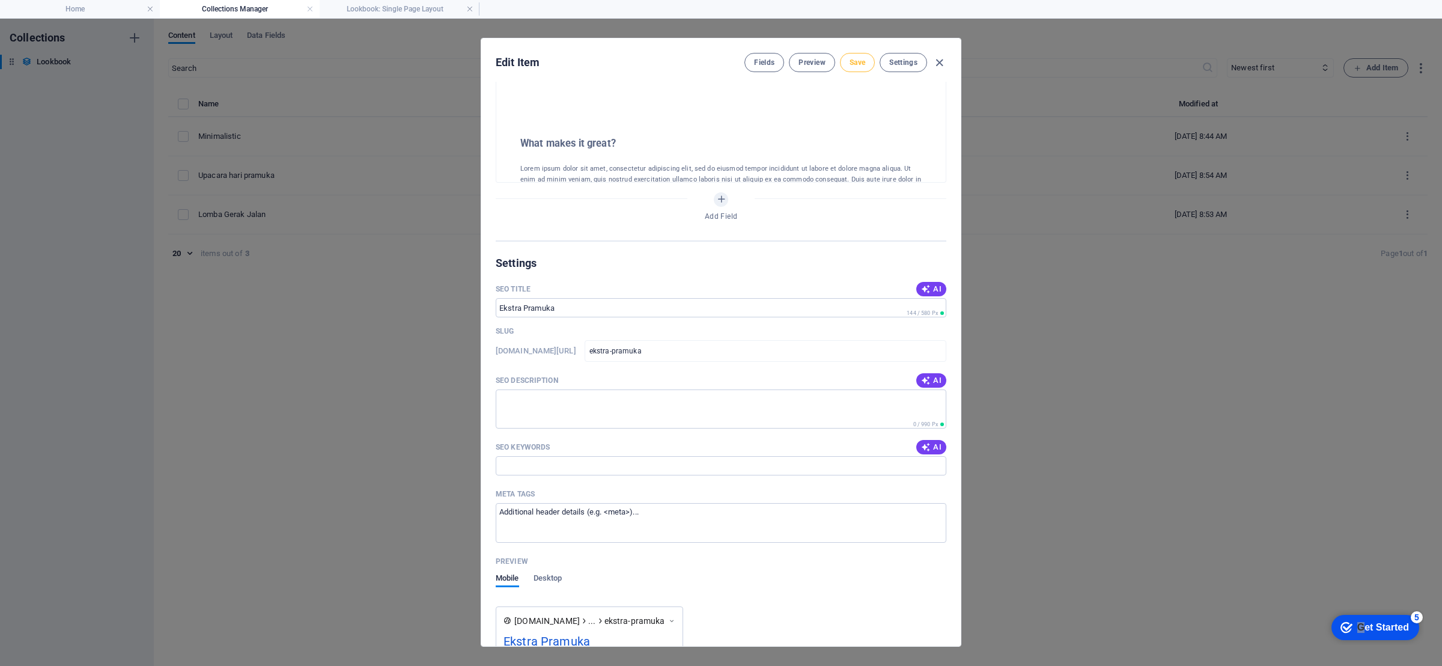
click at [855, 61] on span "Save" at bounding box center [857, 63] width 16 height 10
click at [935, 60] on icon "button" at bounding box center [939, 63] width 14 height 14
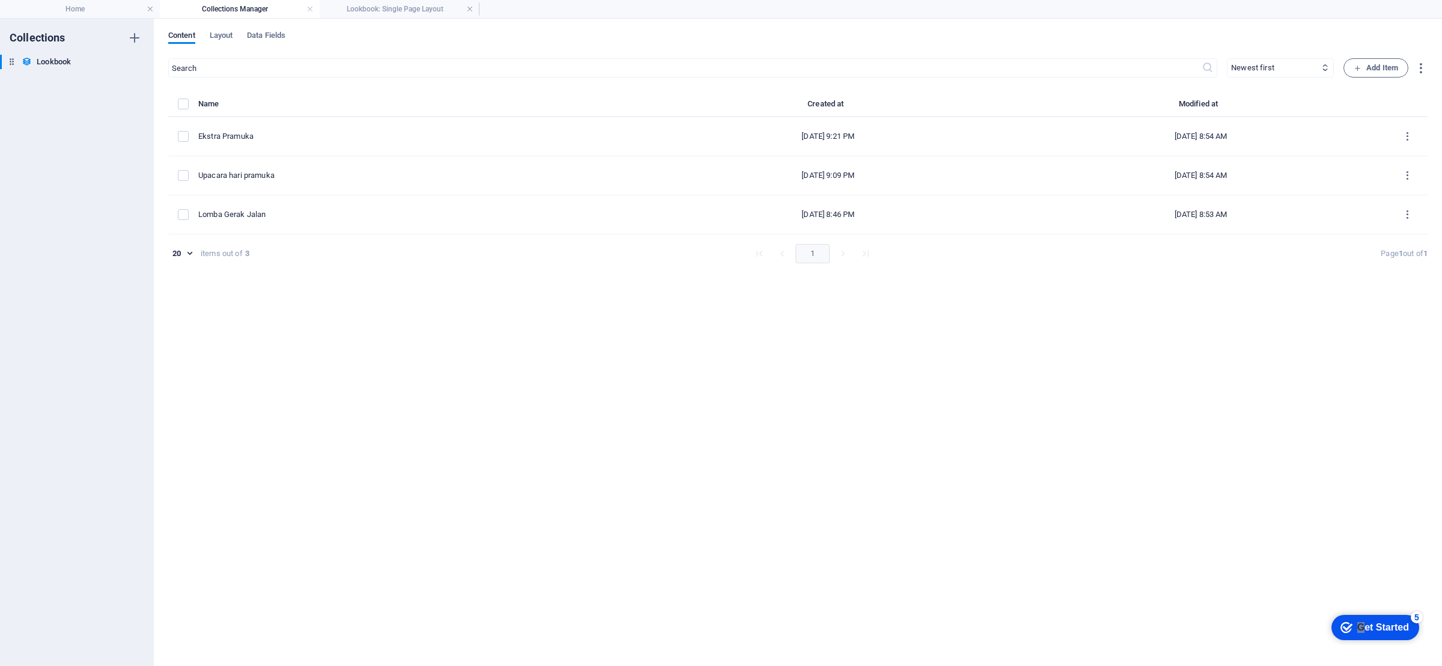
scroll to position [535, 0]
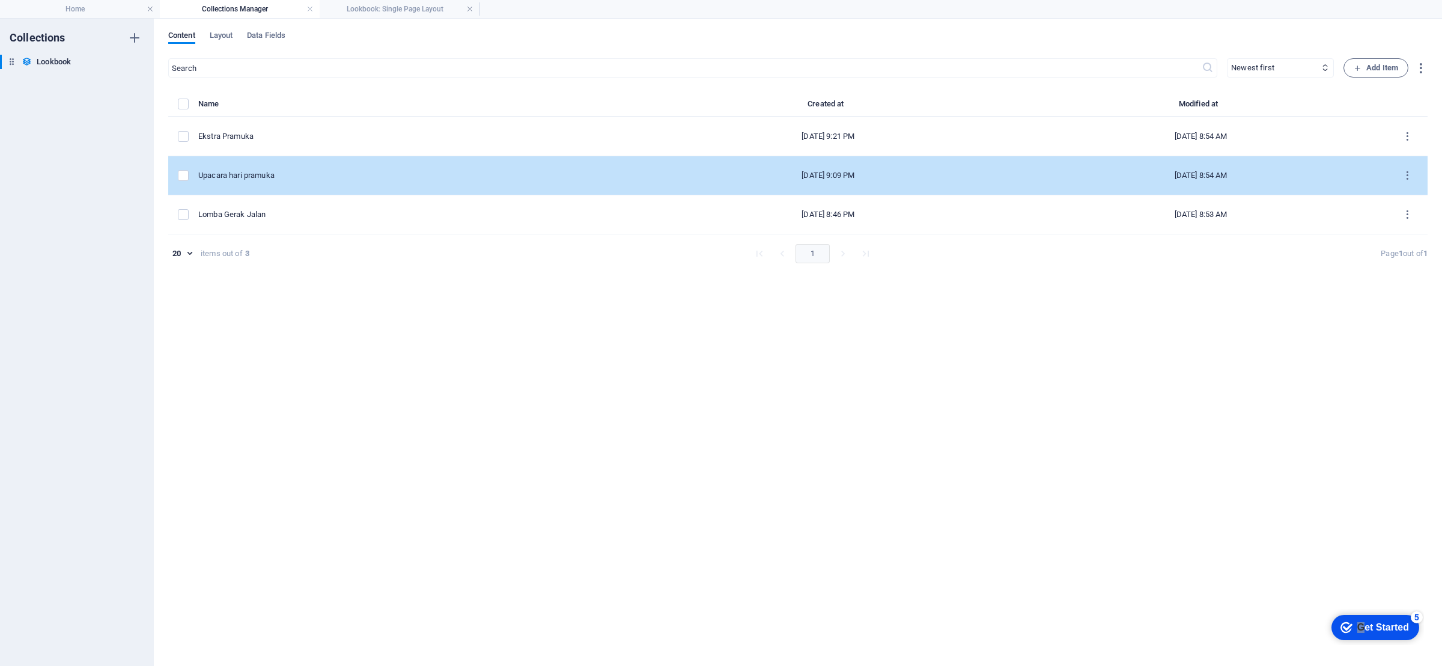
click at [270, 177] on div "Upacara hari pramuka" at bounding box center [415, 175] width 434 height 11
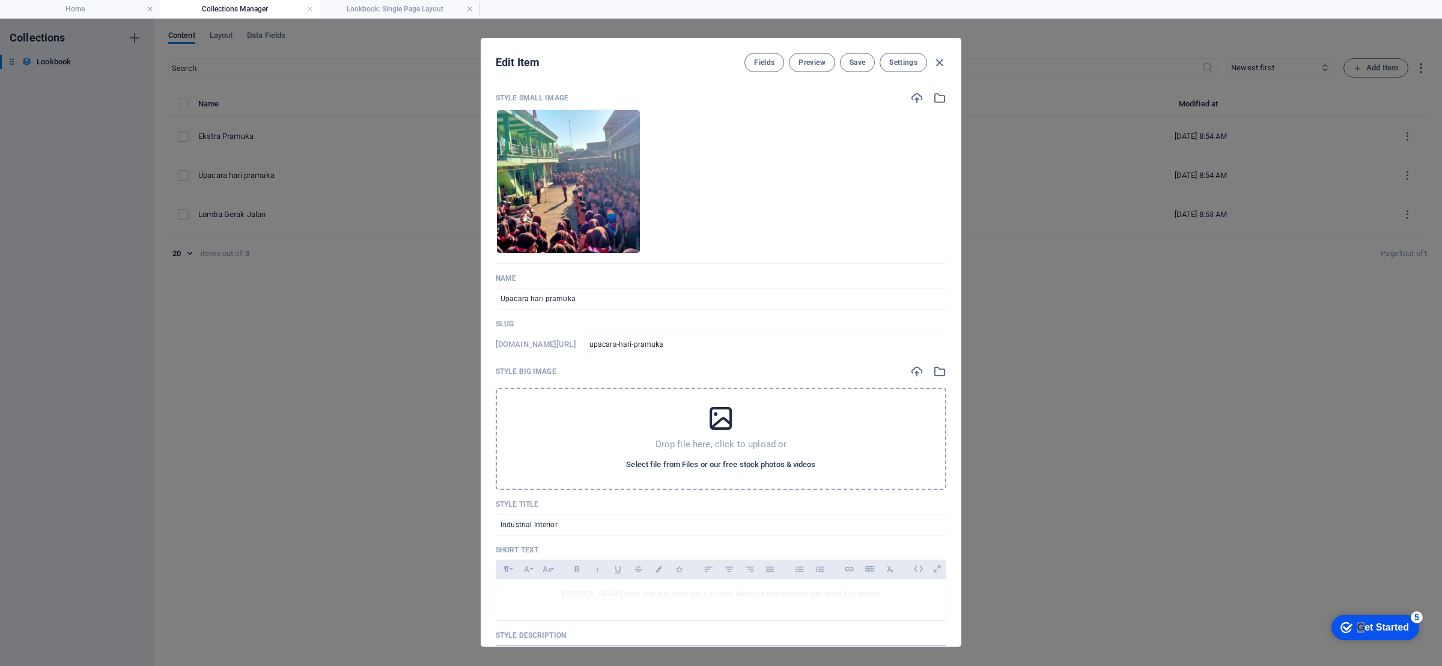
click at [718, 460] on span "Select file from Files or our free stock photos & videos" at bounding box center [720, 464] width 189 height 14
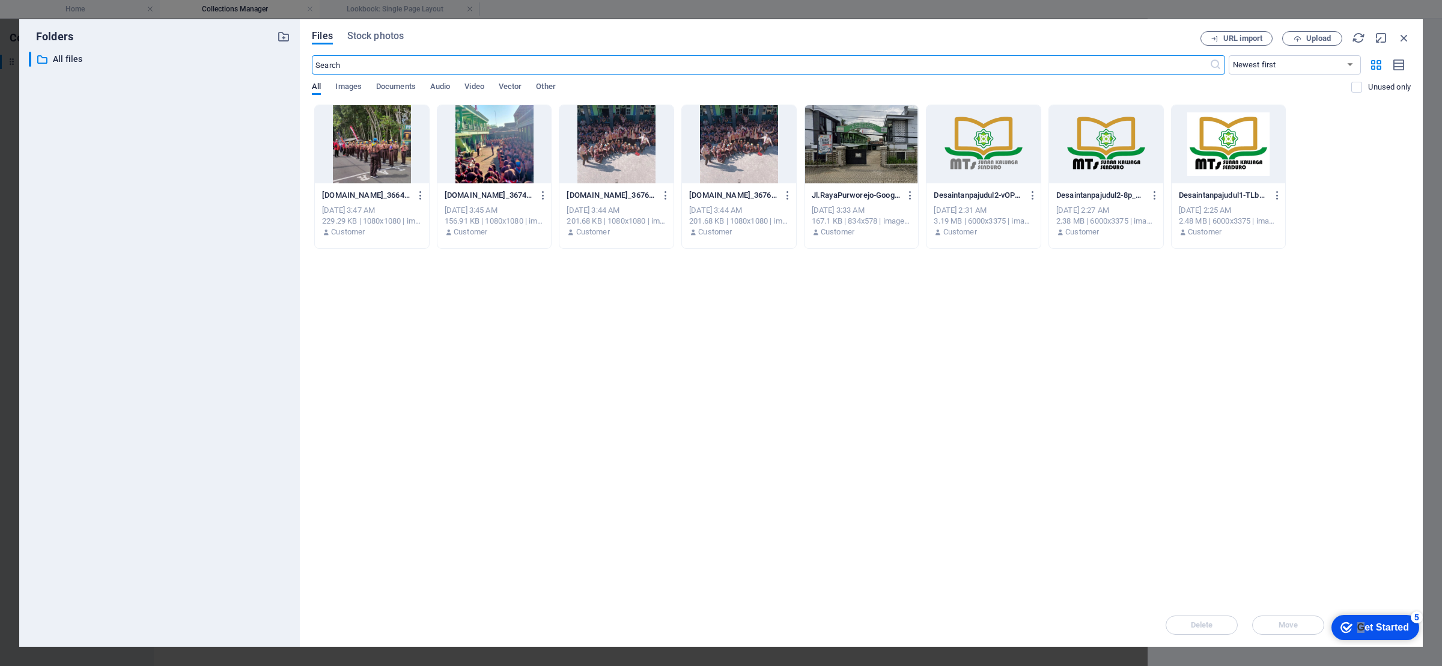
click at [469, 147] on div at bounding box center [494, 144] width 114 height 78
click at [463, 195] on p "[DOMAIN_NAME]_367409220_261051756718941_6150604738786937708_n_1080-UPoEEM9GKcKX…" at bounding box center [489, 195] width 88 height 11
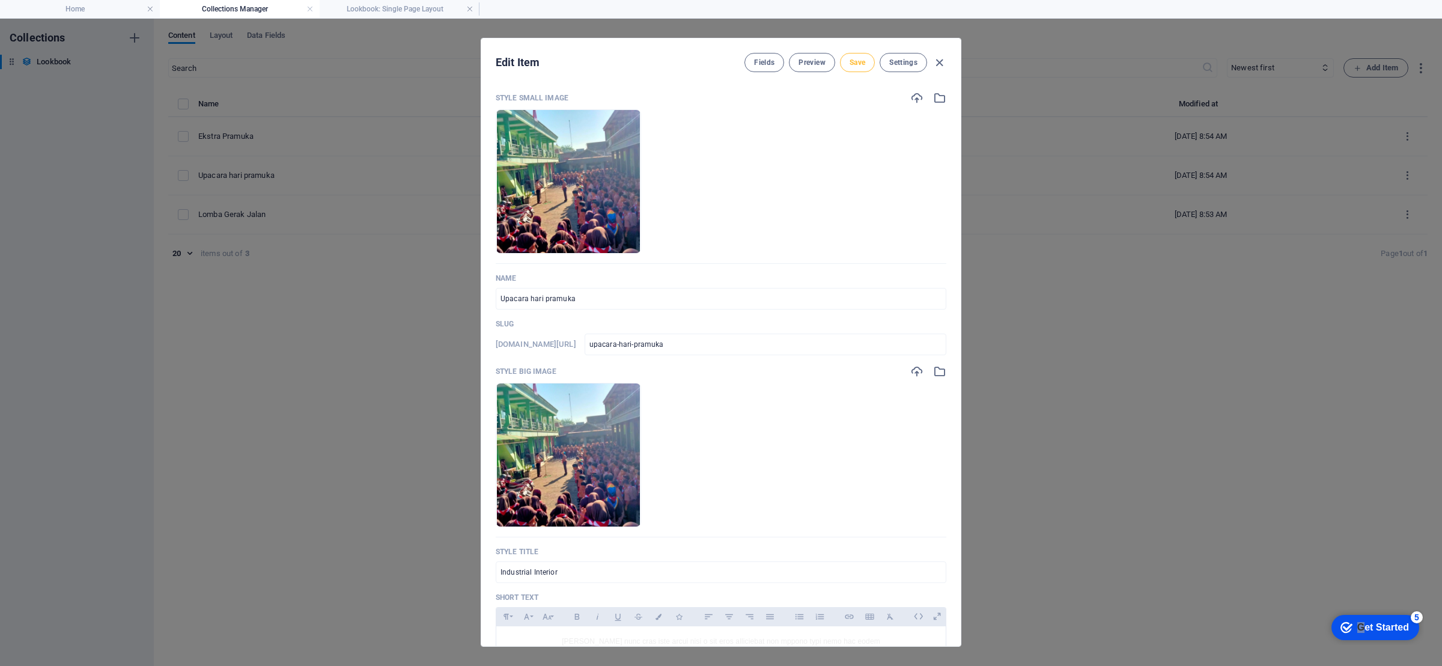
click at [861, 58] on span "Save" at bounding box center [857, 63] width 16 height 10
click at [935, 63] on icon "button" at bounding box center [939, 63] width 14 height 14
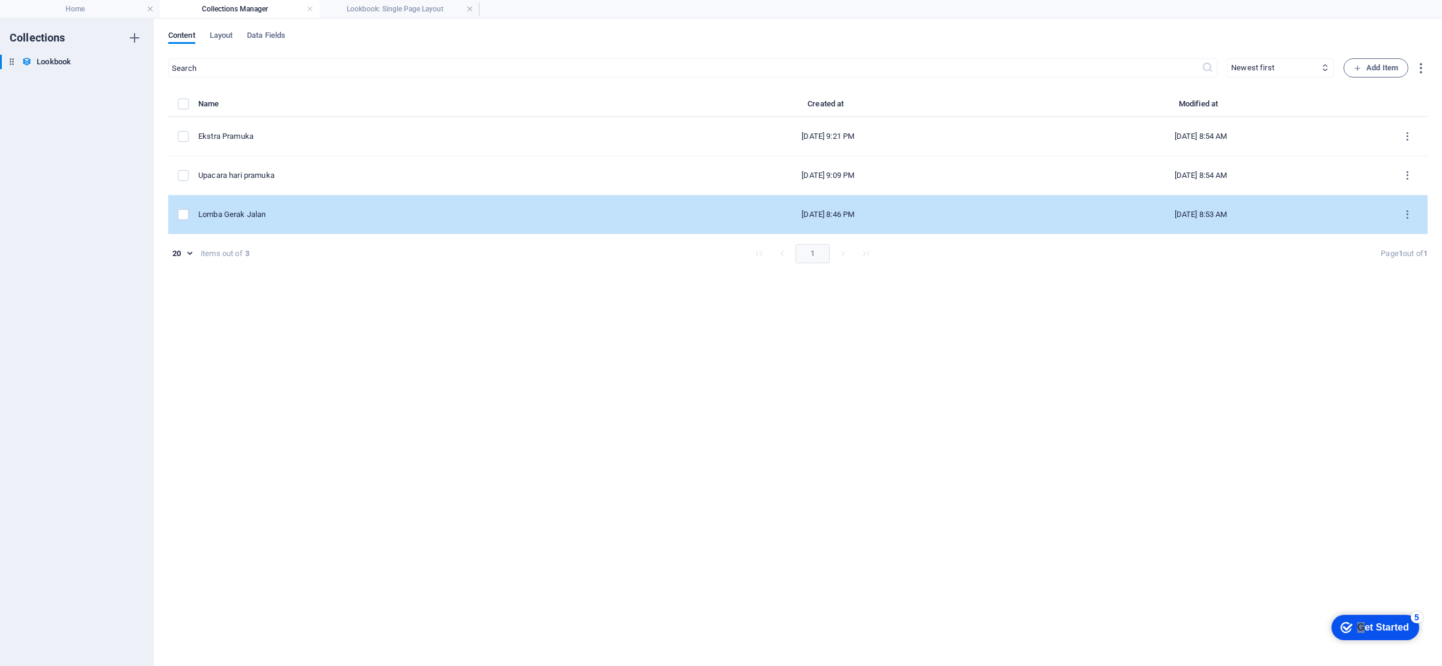
click at [269, 218] on div "Lomba Gerak Jalan" at bounding box center [415, 214] width 434 height 11
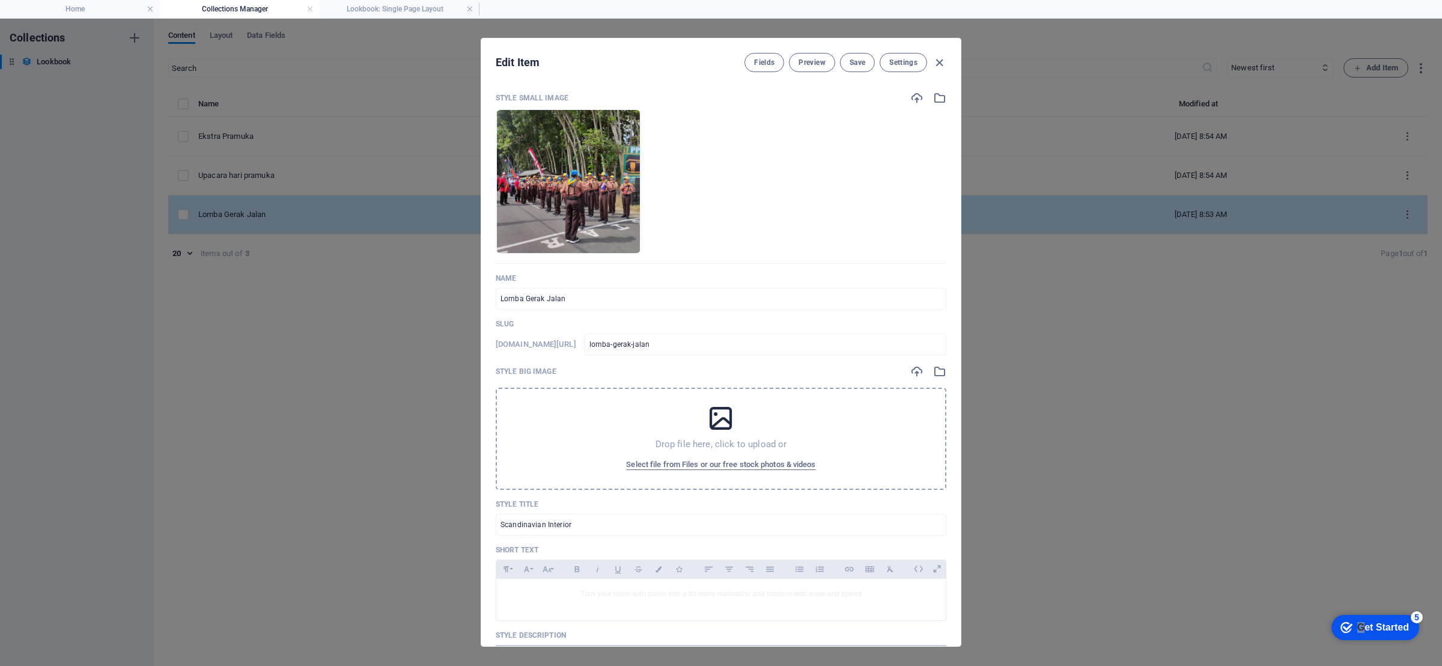
click at [269, 218] on div "Edit Item Fields Preview Save Settings Style Small Image Drop files here to upl…" at bounding box center [721, 342] width 1442 height 647
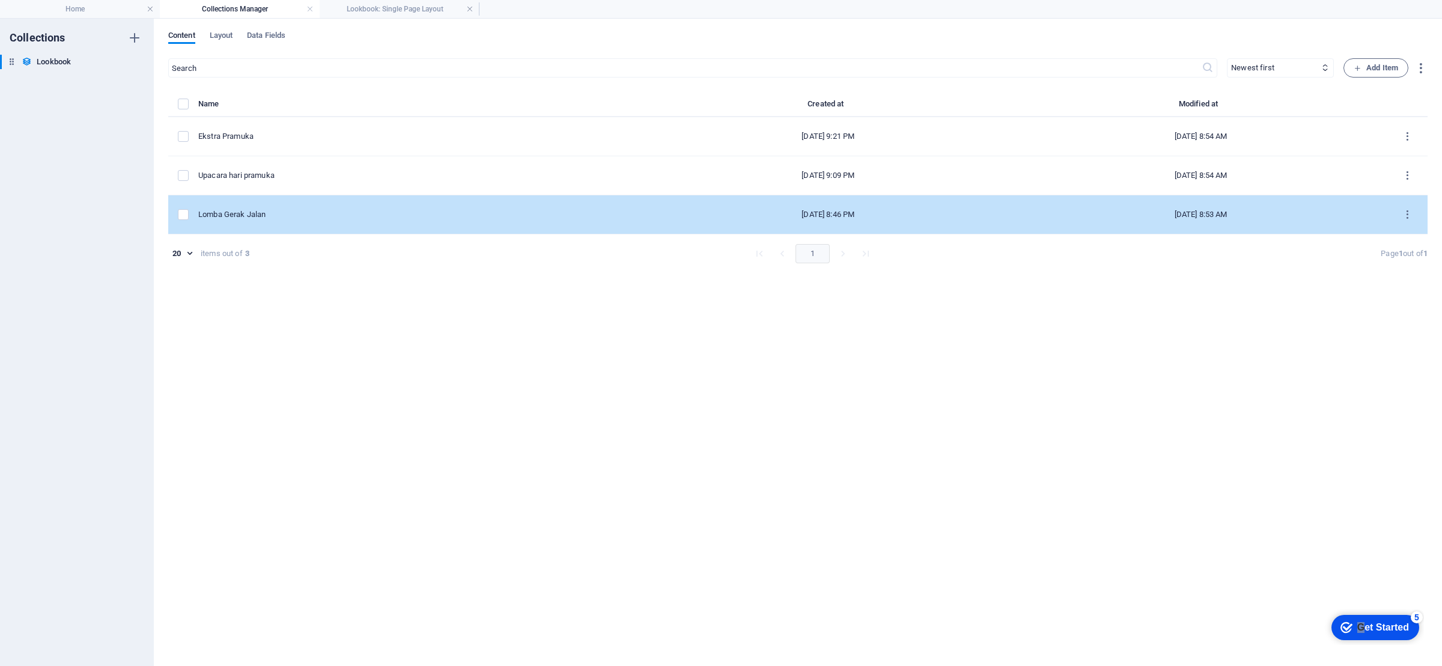
click at [273, 219] on div "Lomba Gerak Jalan" at bounding box center [415, 214] width 434 height 11
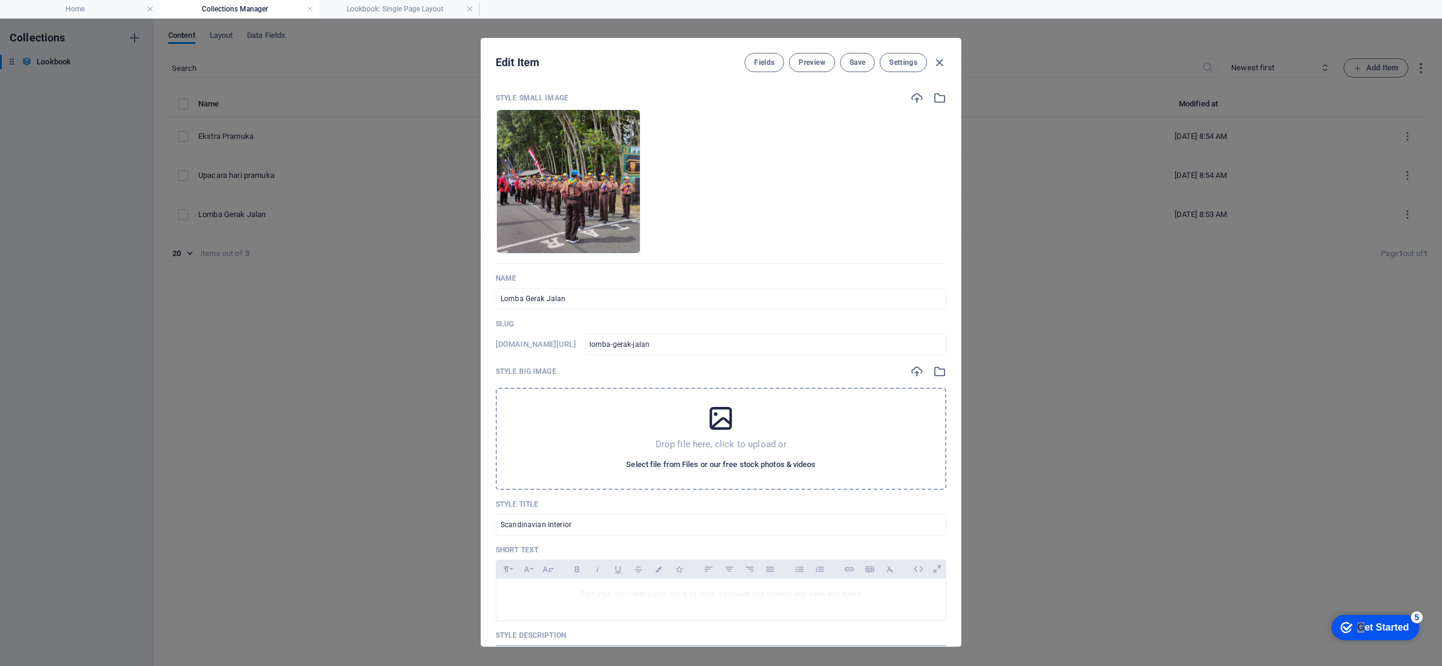
click at [712, 469] on span "Select file from Files or our free stock photos & videos" at bounding box center [720, 464] width 189 height 14
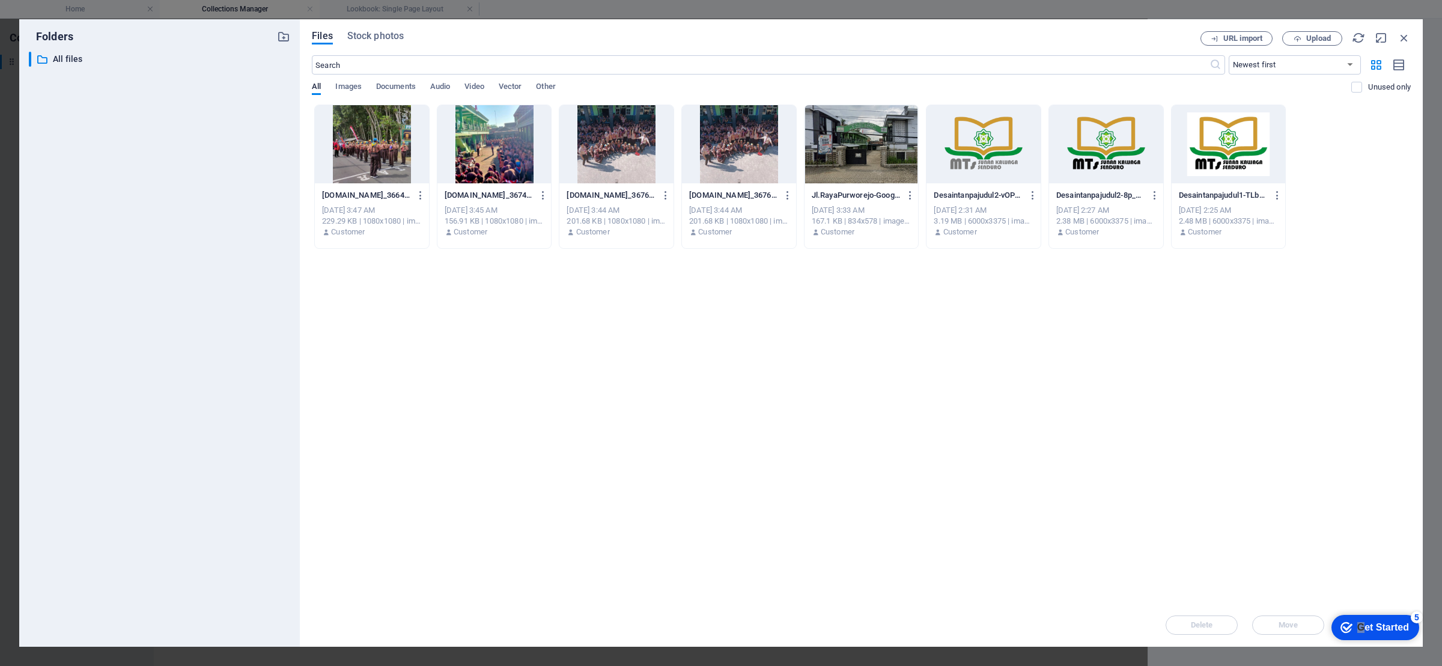
click at [365, 151] on div at bounding box center [372, 144] width 114 height 78
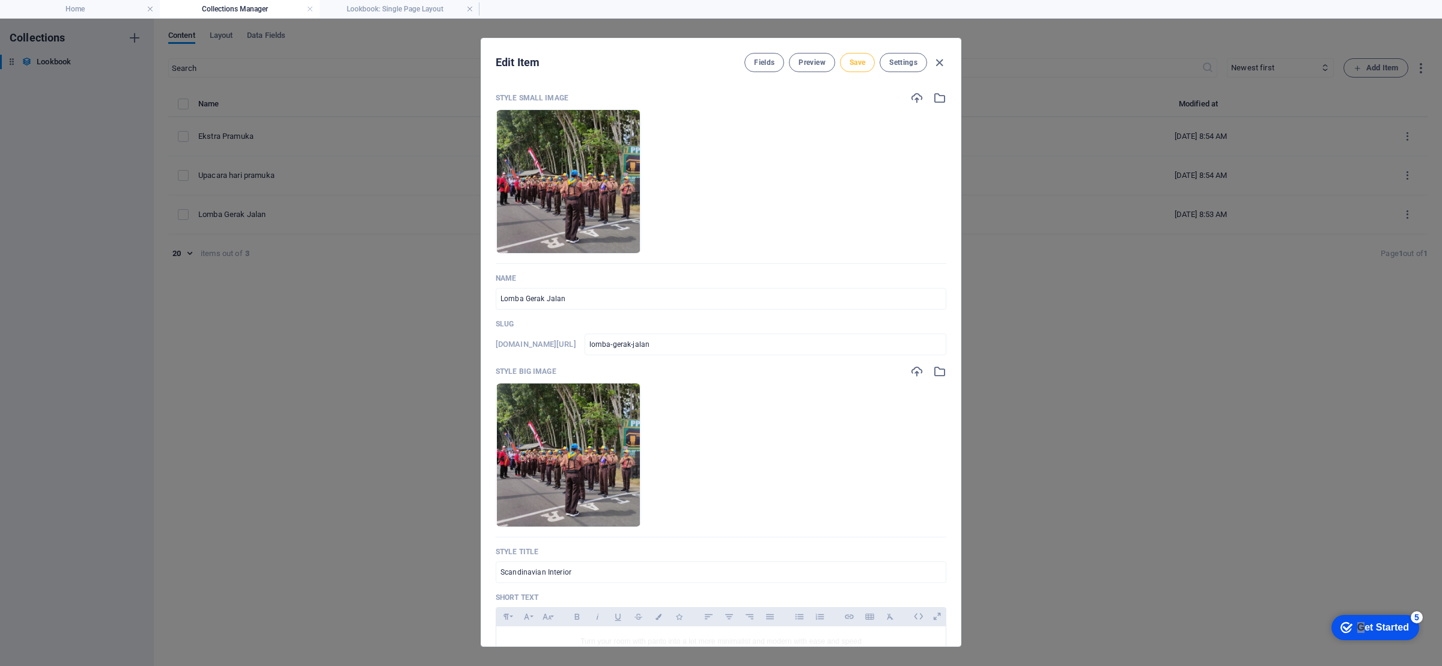
click at [858, 65] on span "Save" at bounding box center [857, 63] width 16 height 10
click at [815, 61] on span "Preview" at bounding box center [811, 63] width 26 height 10
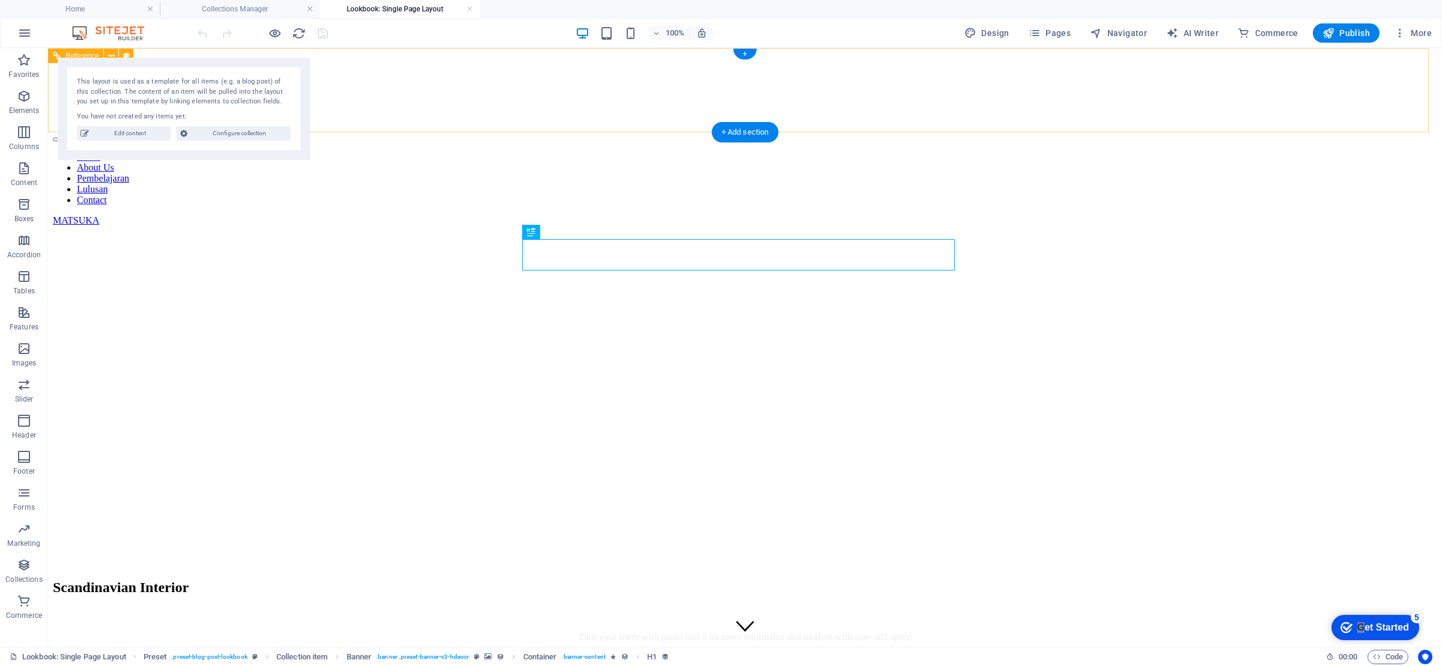
scroll to position [0, 0]
click at [544, 231] on span "H1" at bounding box center [544, 231] width 9 height 7
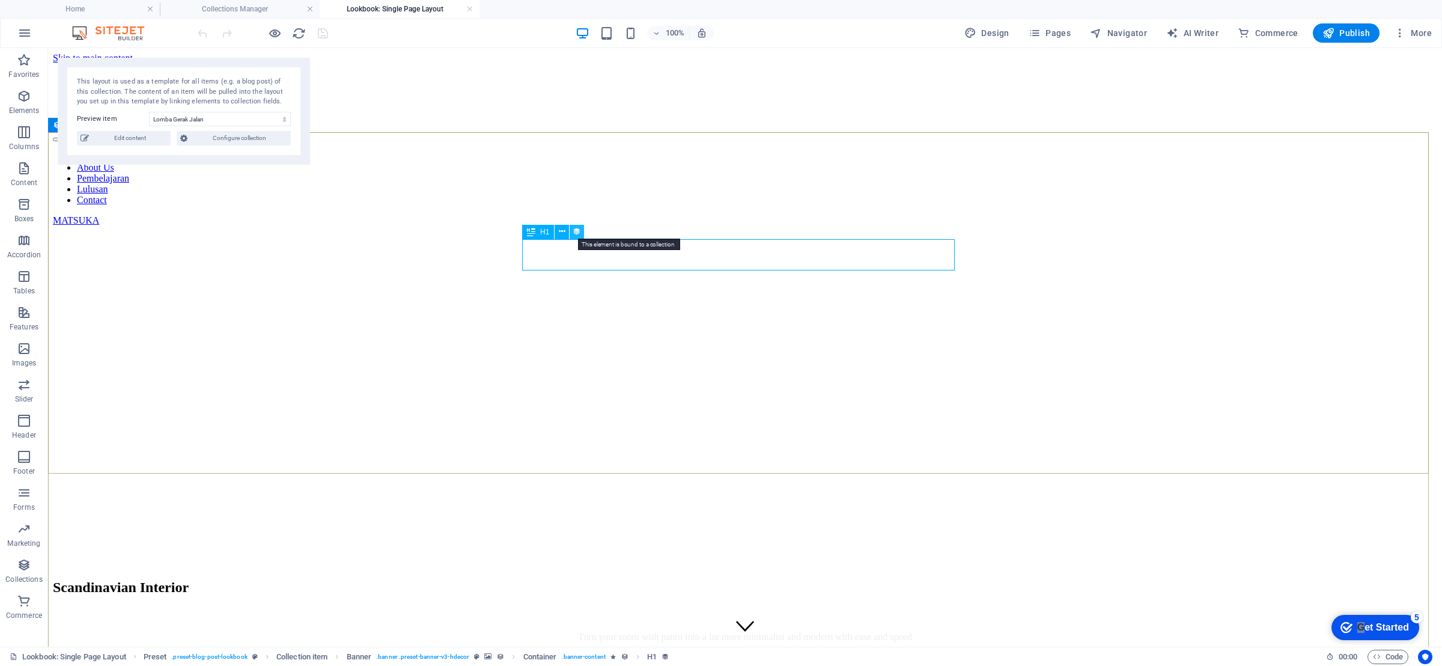
click at [574, 231] on icon at bounding box center [577, 231] width 8 height 13
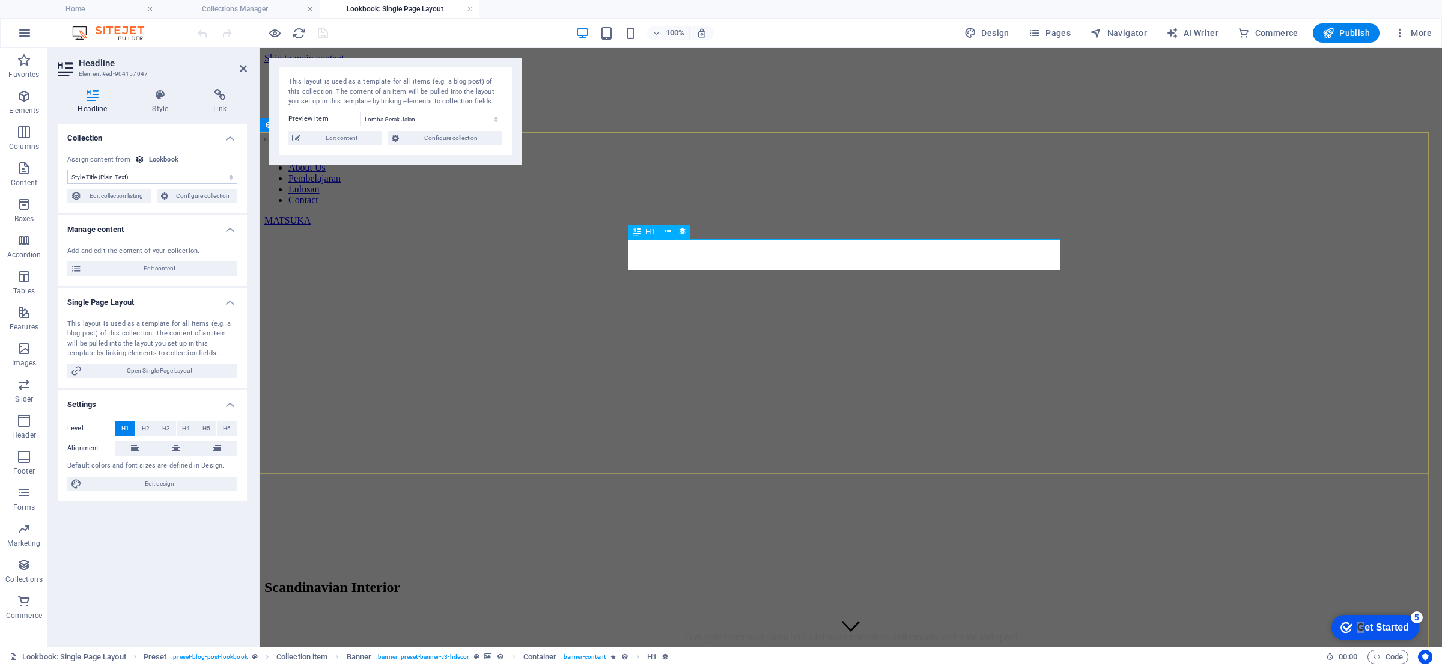
click at [983, 579] on div "Scandinavian Interior" at bounding box center [850, 587] width 1173 height 16
click at [950, 579] on div "Scandinavian Interior" at bounding box center [850, 587] width 1173 height 16
click at [154, 98] on icon at bounding box center [160, 95] width 56 height 12
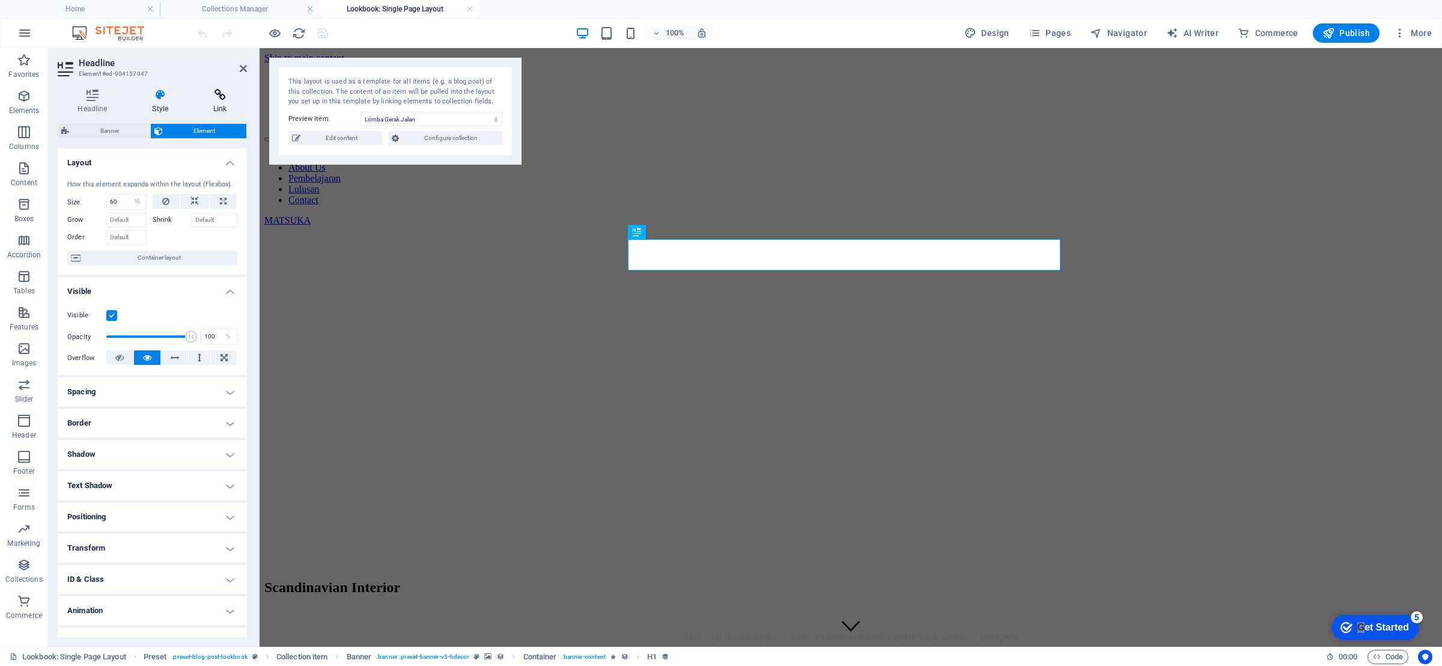
click at [211, 96] on icon at bounding box center [219, 95] width 53 height 12
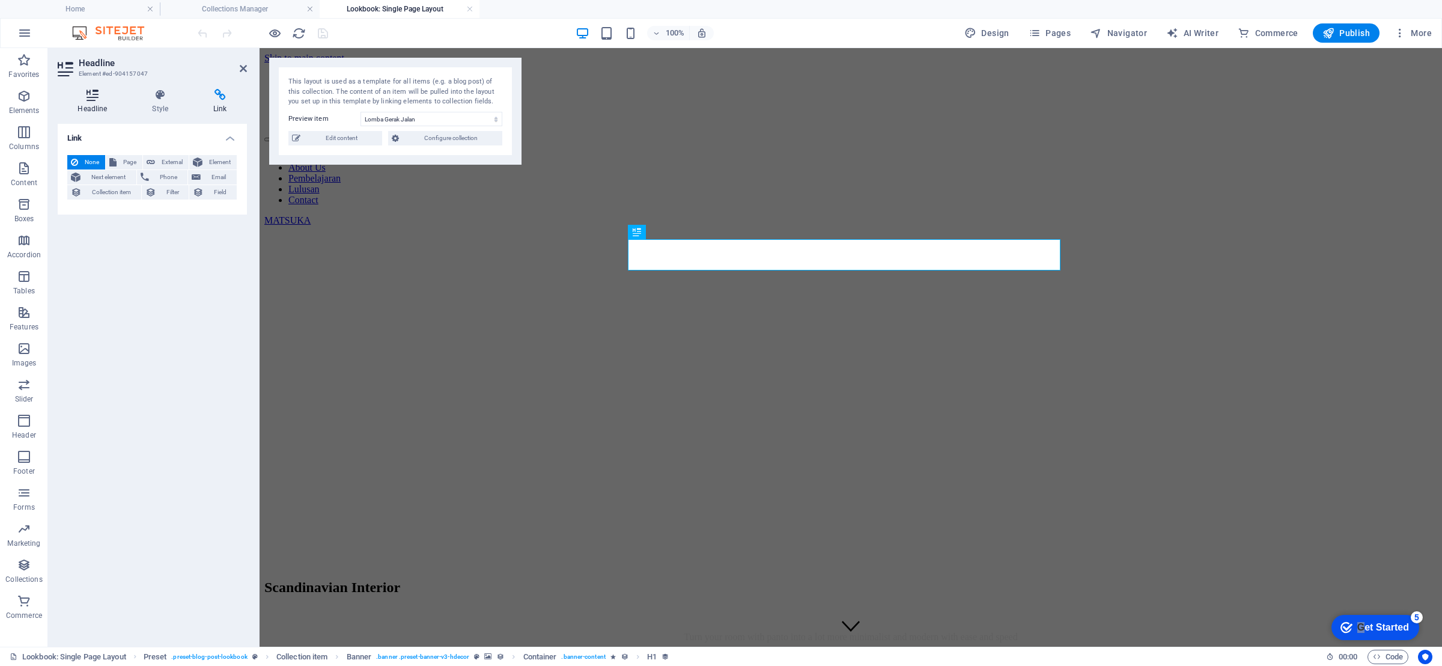
click at [80, 97] on icon at bounding box center [93, 95] width 70 height 12
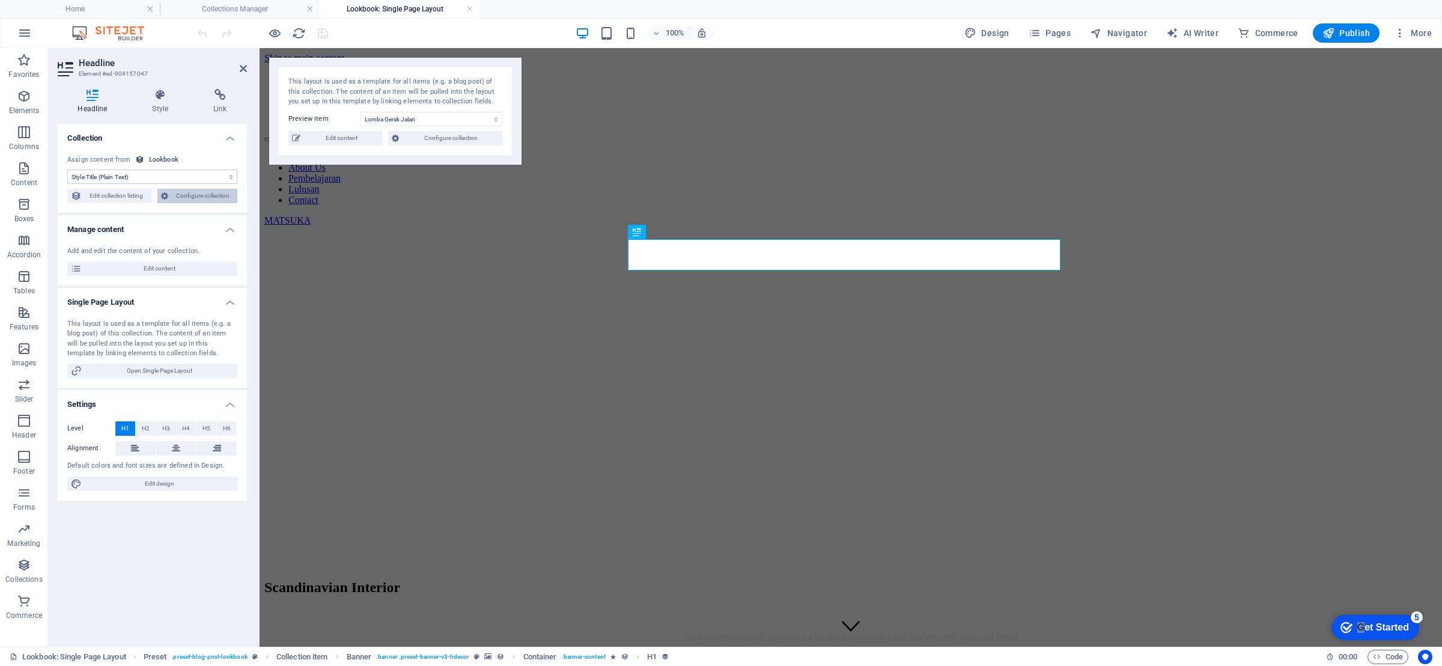
click at [181, 198] on span "Configure collection" at bounding box center [203, 196] width 62 height 14
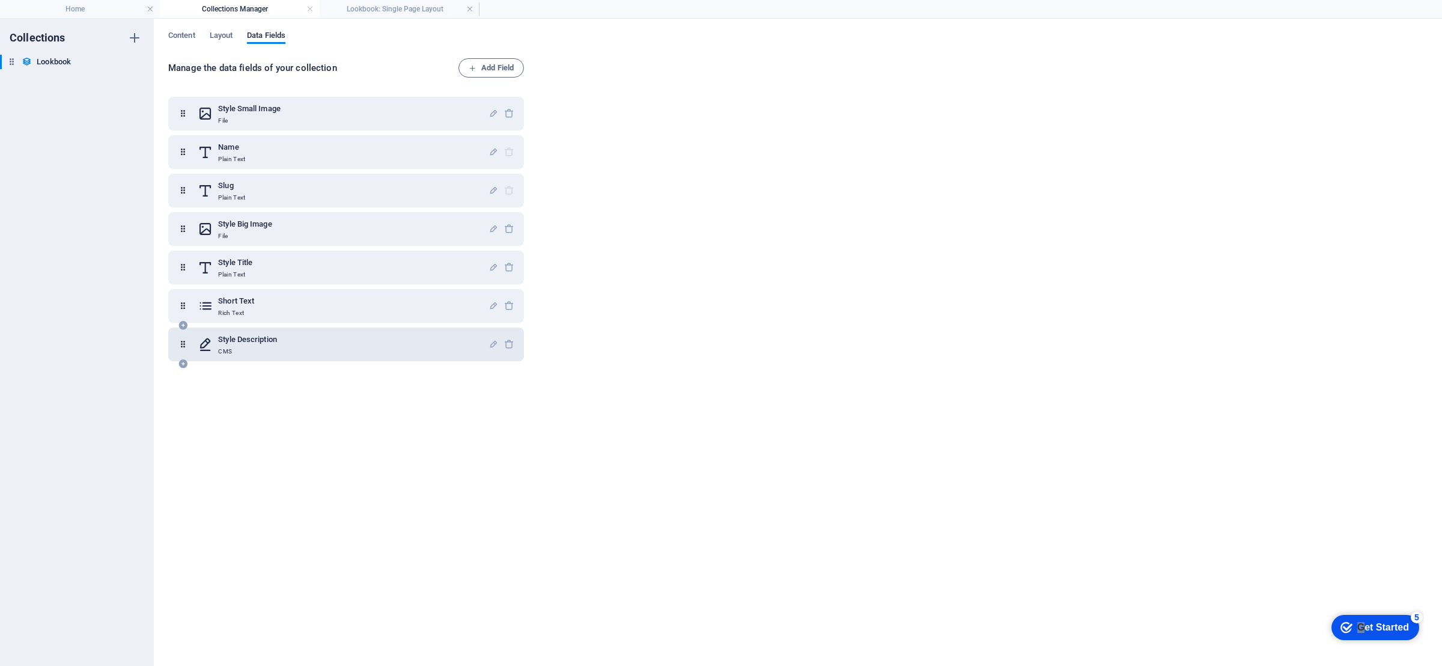
click at [272, 341] on h6 "Style Description" at bounding box center [247, 339] width 59 height 14
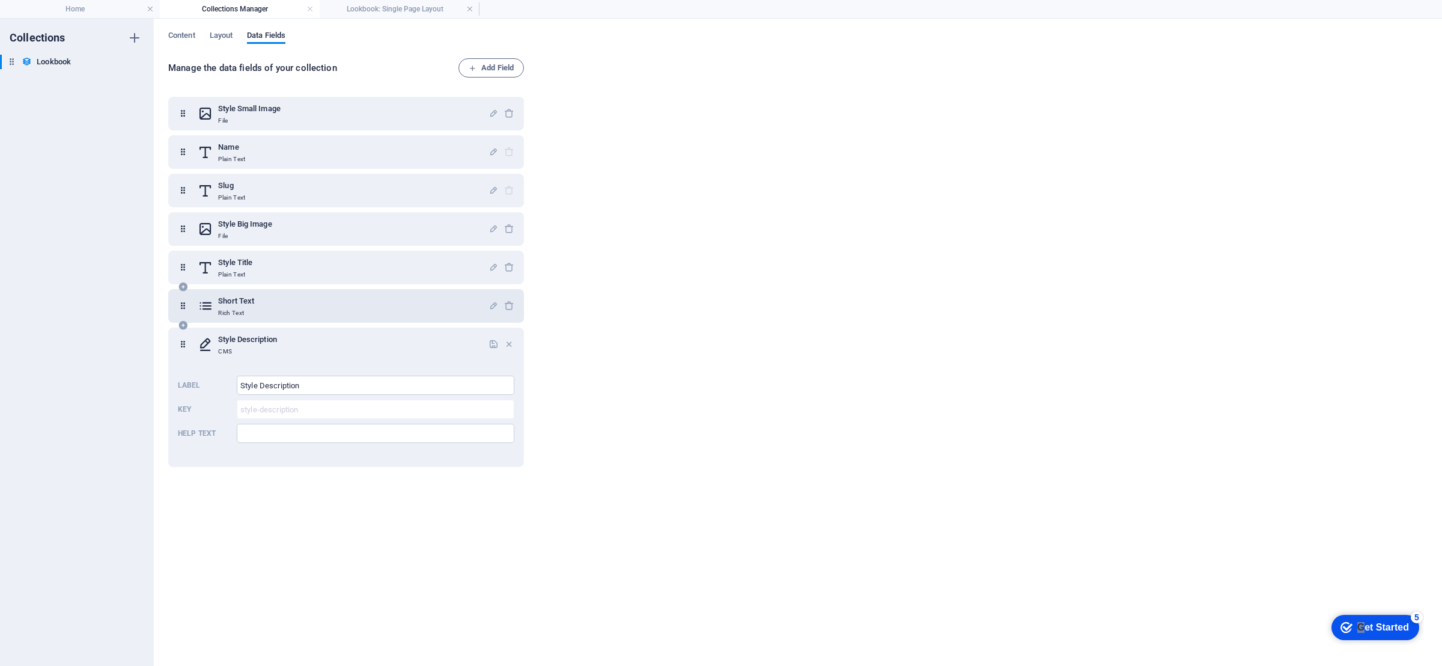
click at [279, 303] on div "Short Text Rich Text" at bounding box center [343, 306] width 291 height 24
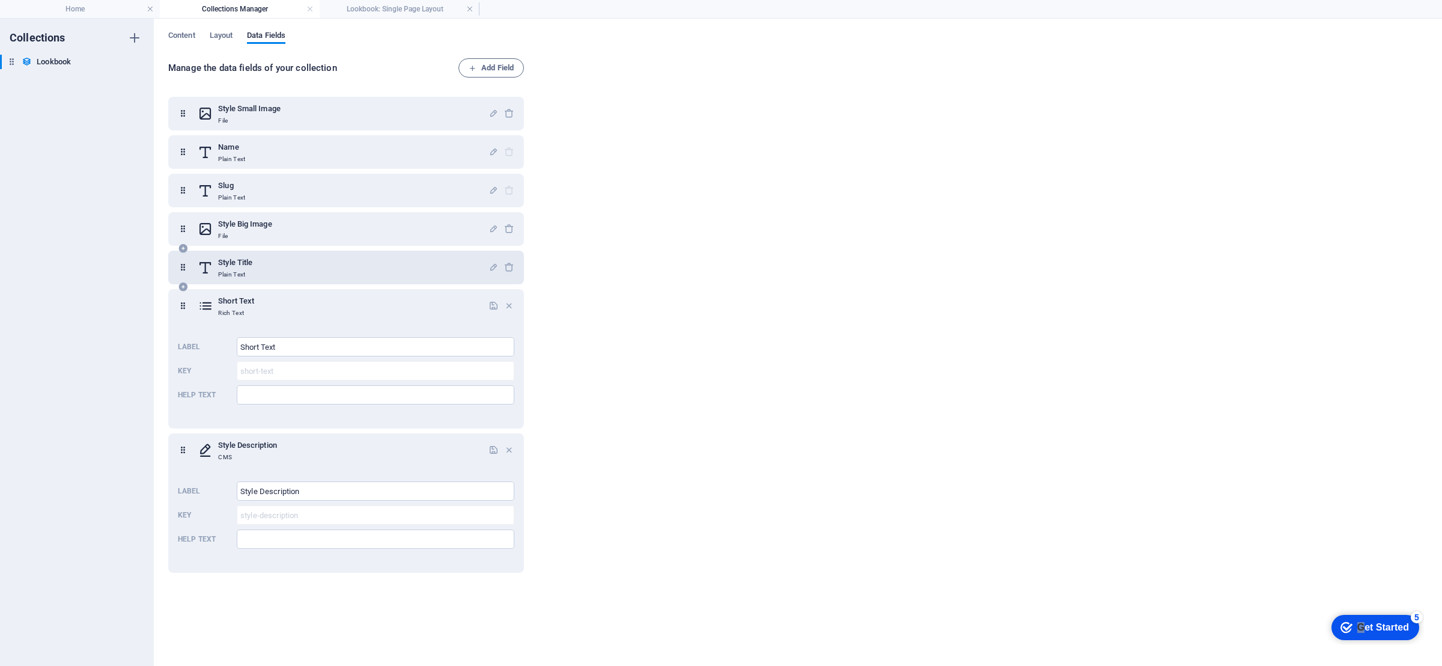
click at [285, 276] on div "Style Title Plain Text" at bounding box center [343, 267] width 291 height 24
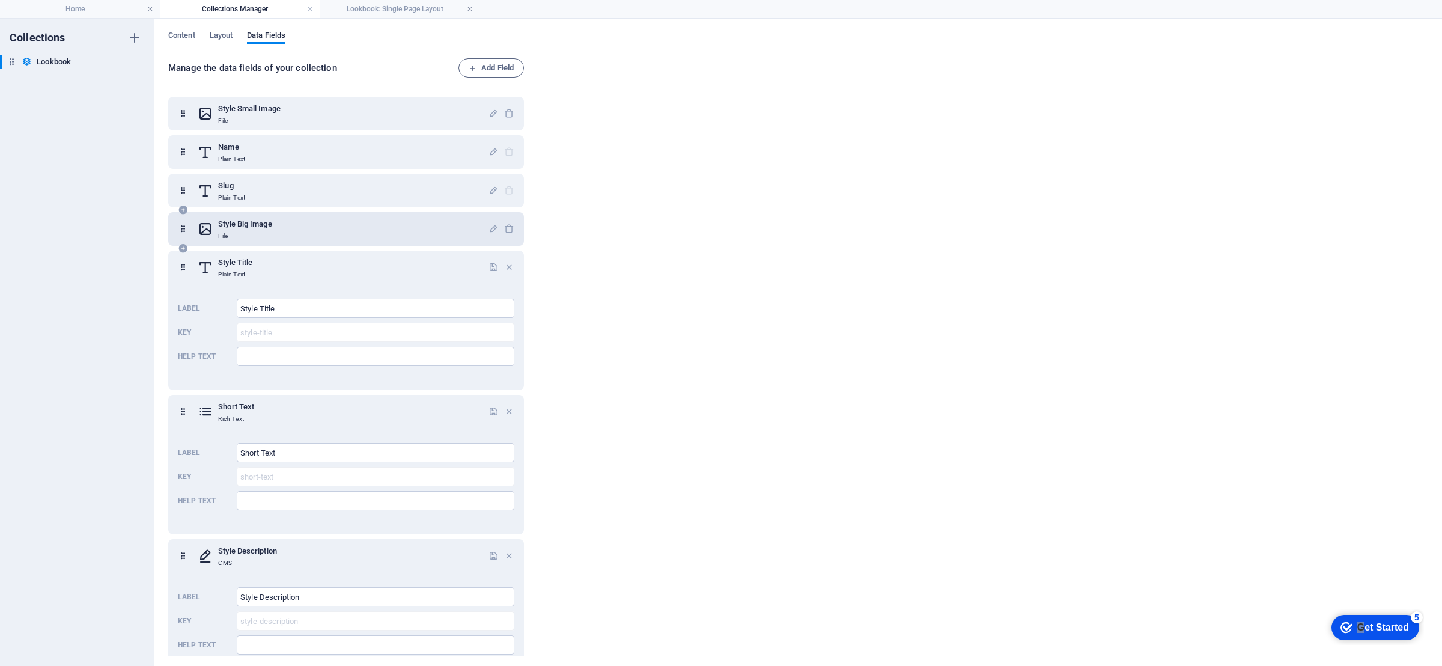
click at [285, 232] on div "Style Big Image File" at bounding box center [343, 229] width 291 height 24
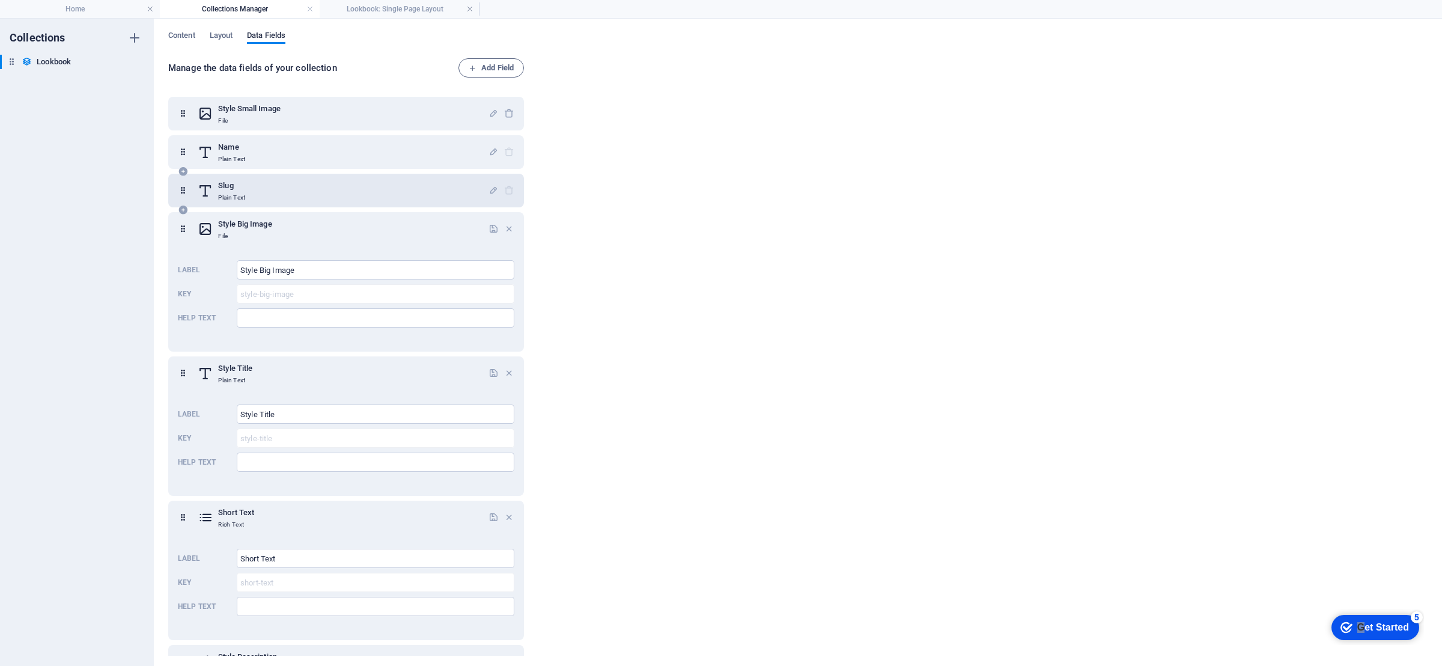
click at [285, 201] on div "Slug Plain Text" at bounding box center [343, 190] width 291 height 24
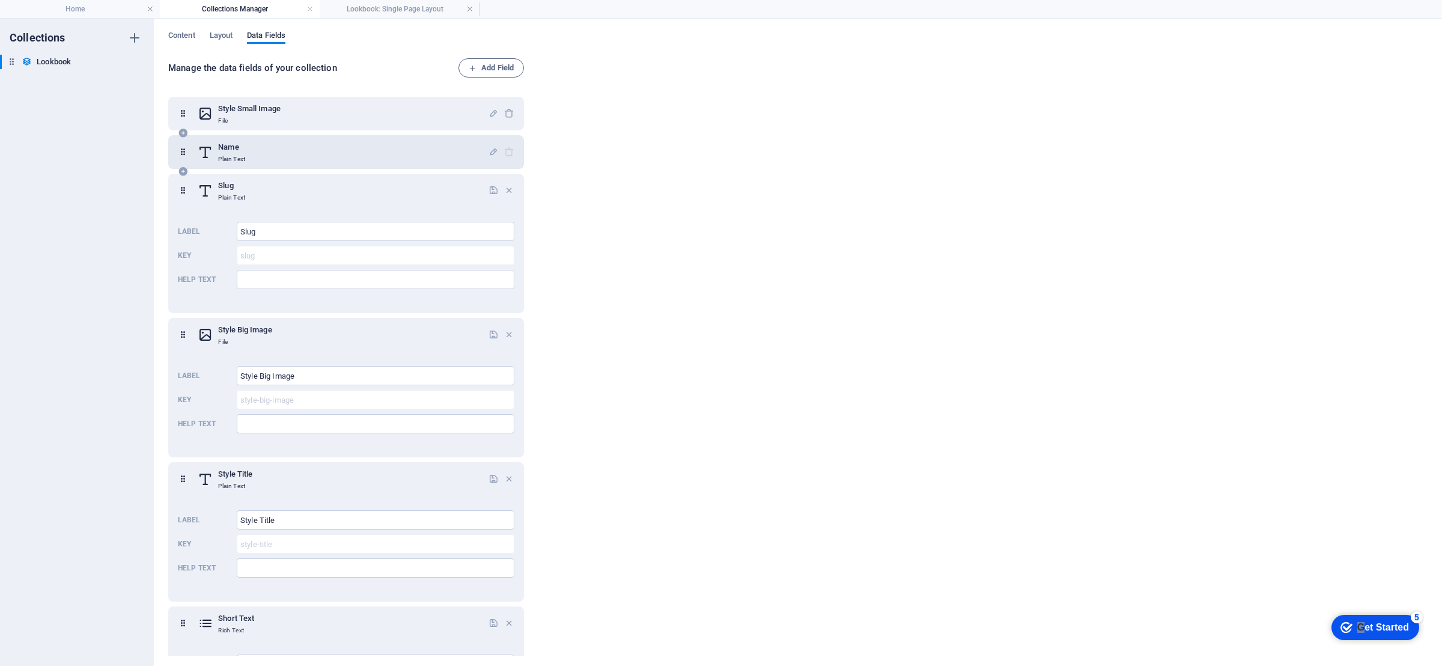
click at [285, 159] on div "Name Plain Text" at bounding box center [343, 152] width 291 height 24
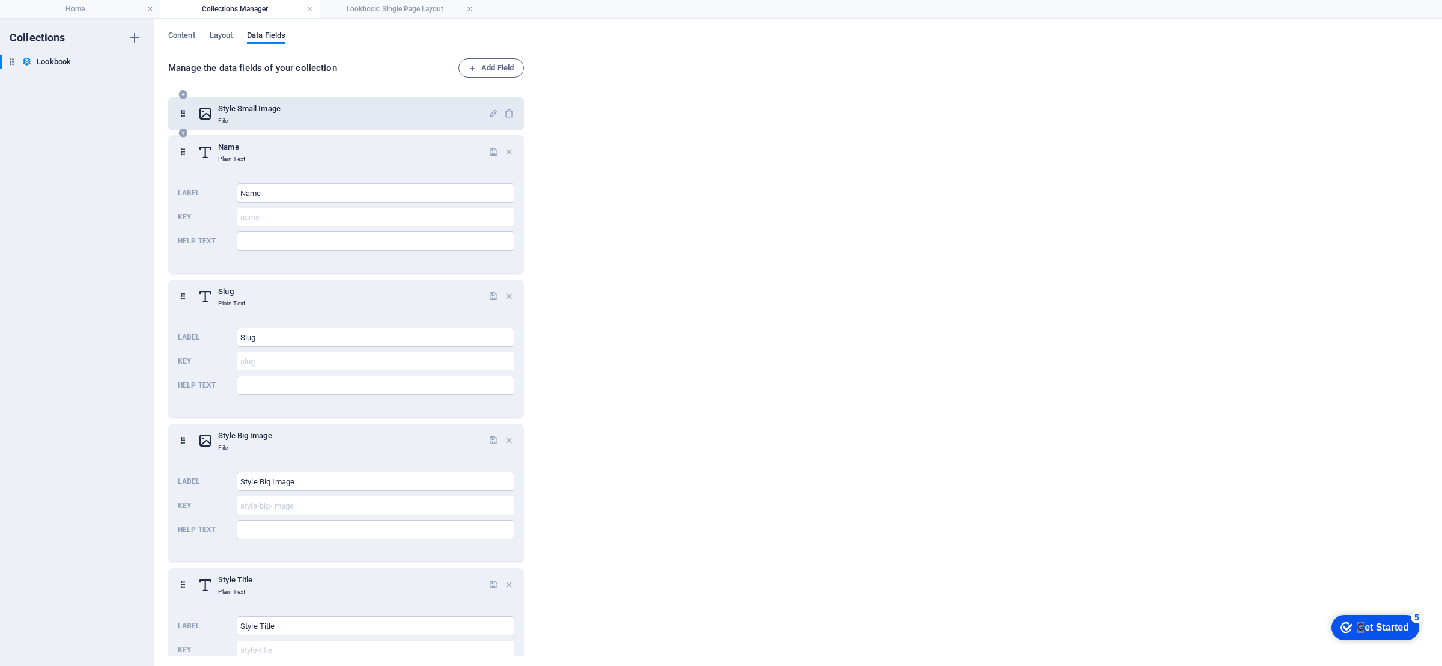
click at [294, 109] on div "Style Small Image File" at bounding box center [343, 114] width 291 height 24
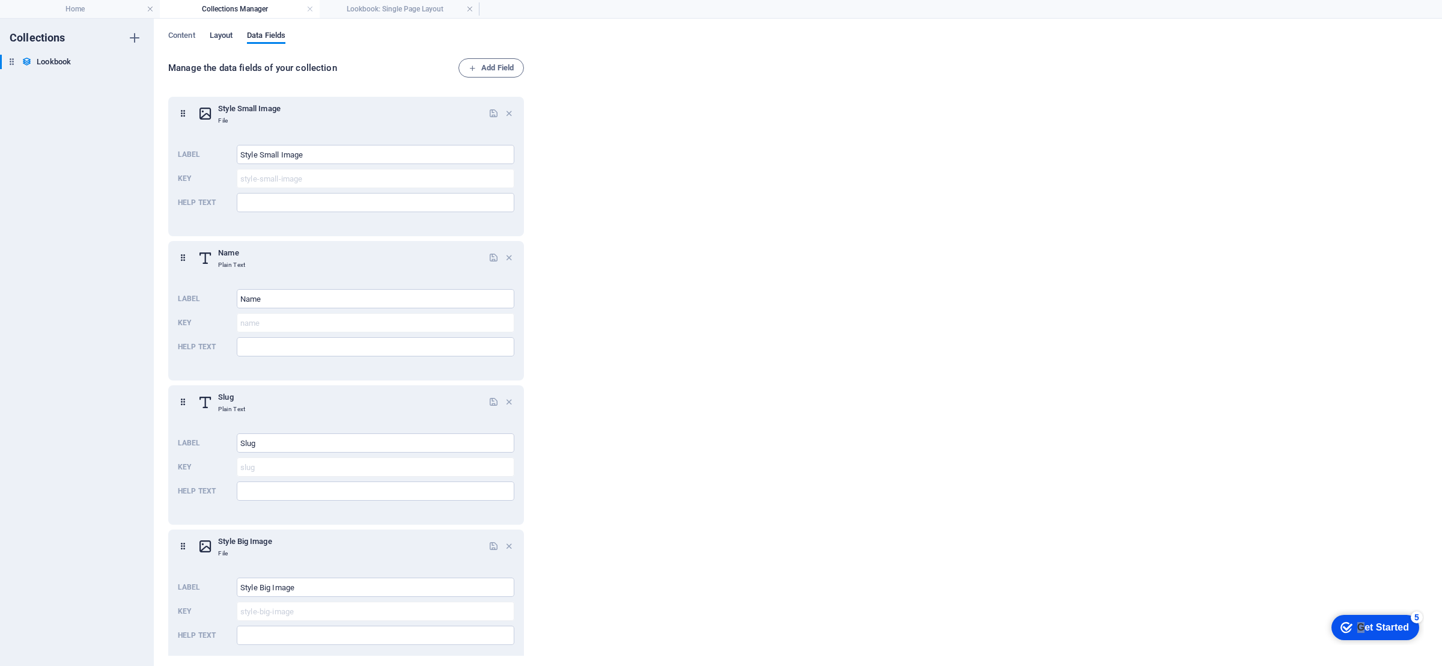
click at [229, 37] on span "Layout" at bounding box center [221, 36] width 23 height 17
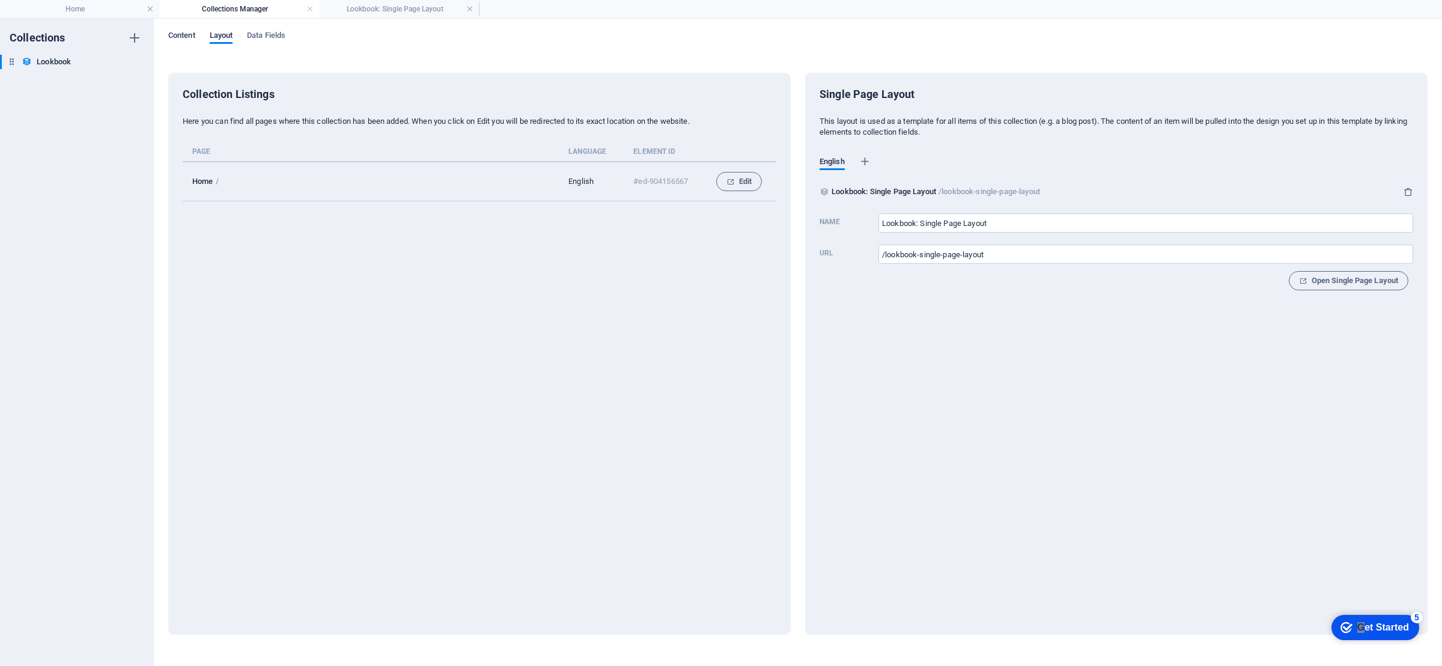
click at [187, 36] on span "Content" at bounding box center [181, 36] width 27 height 17
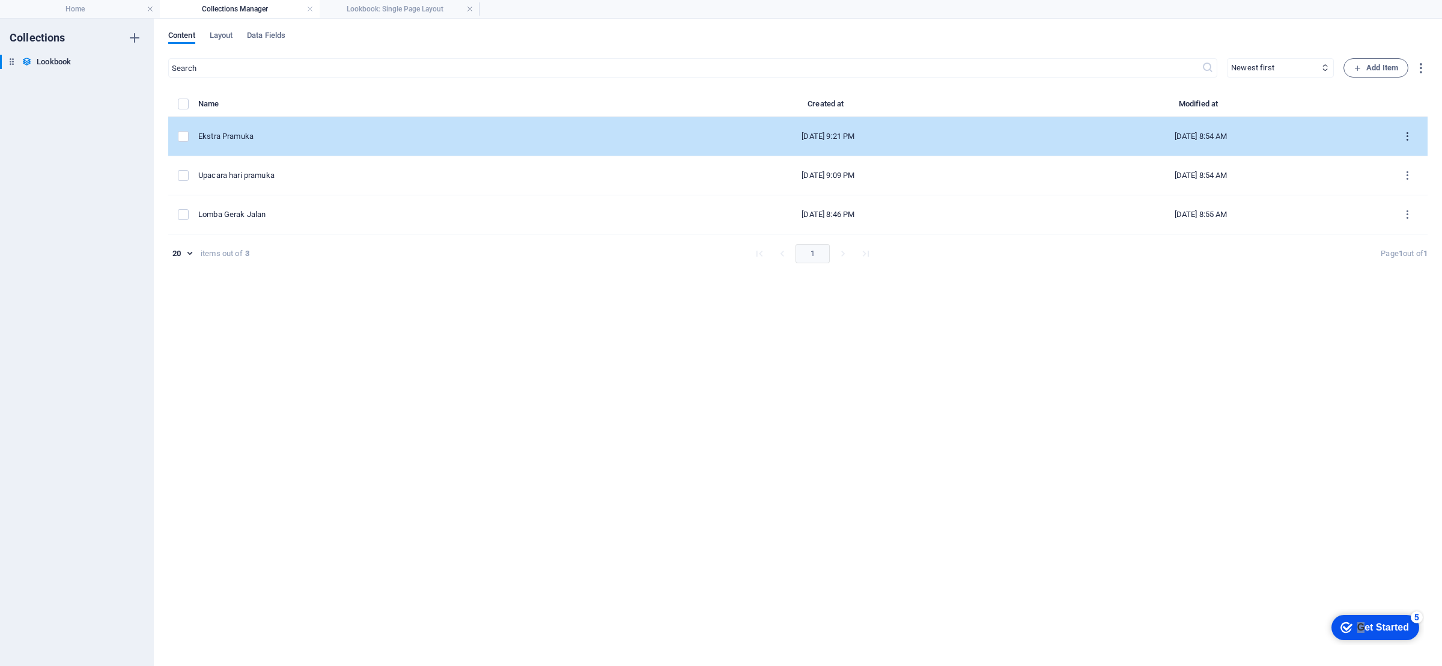
click at [1410, 141] on icon "items list" at bounding box center [1407, 136] width 11 height 11
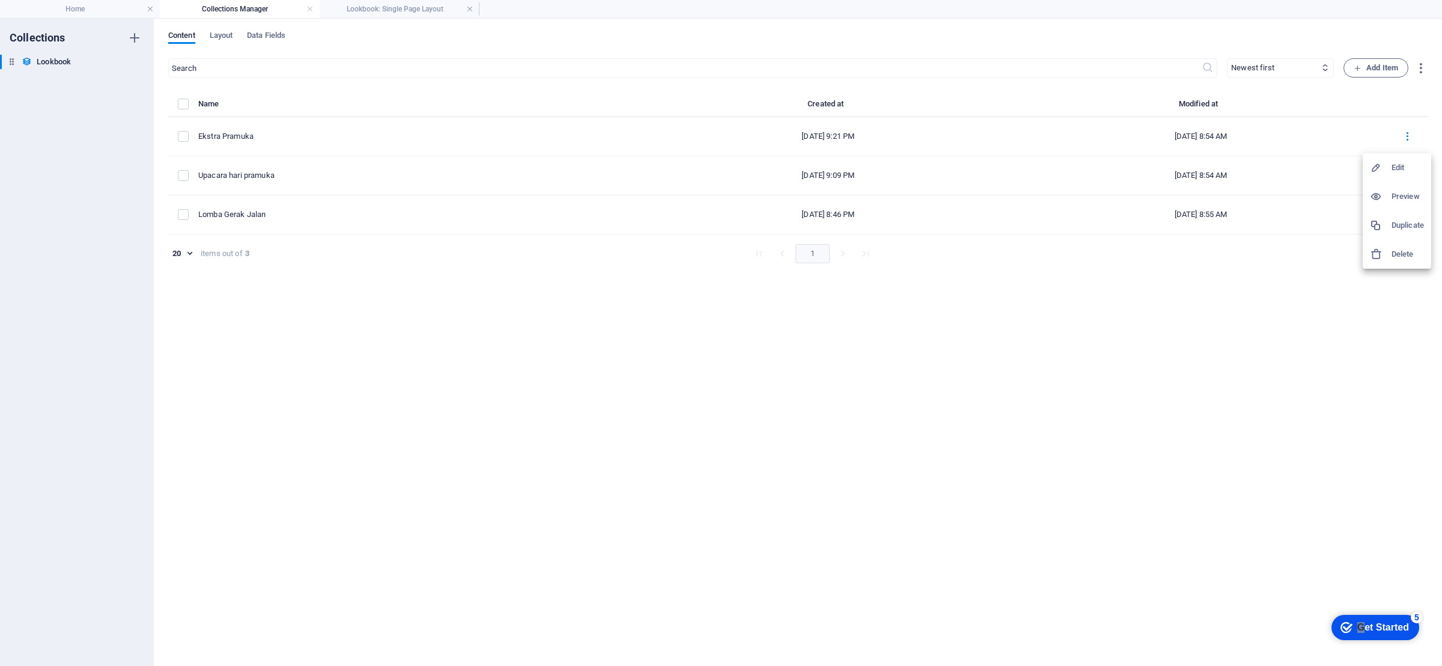
click at [1399, 169] on h6 "Edit" at bounding box center [1407, 167] width 32 height 14
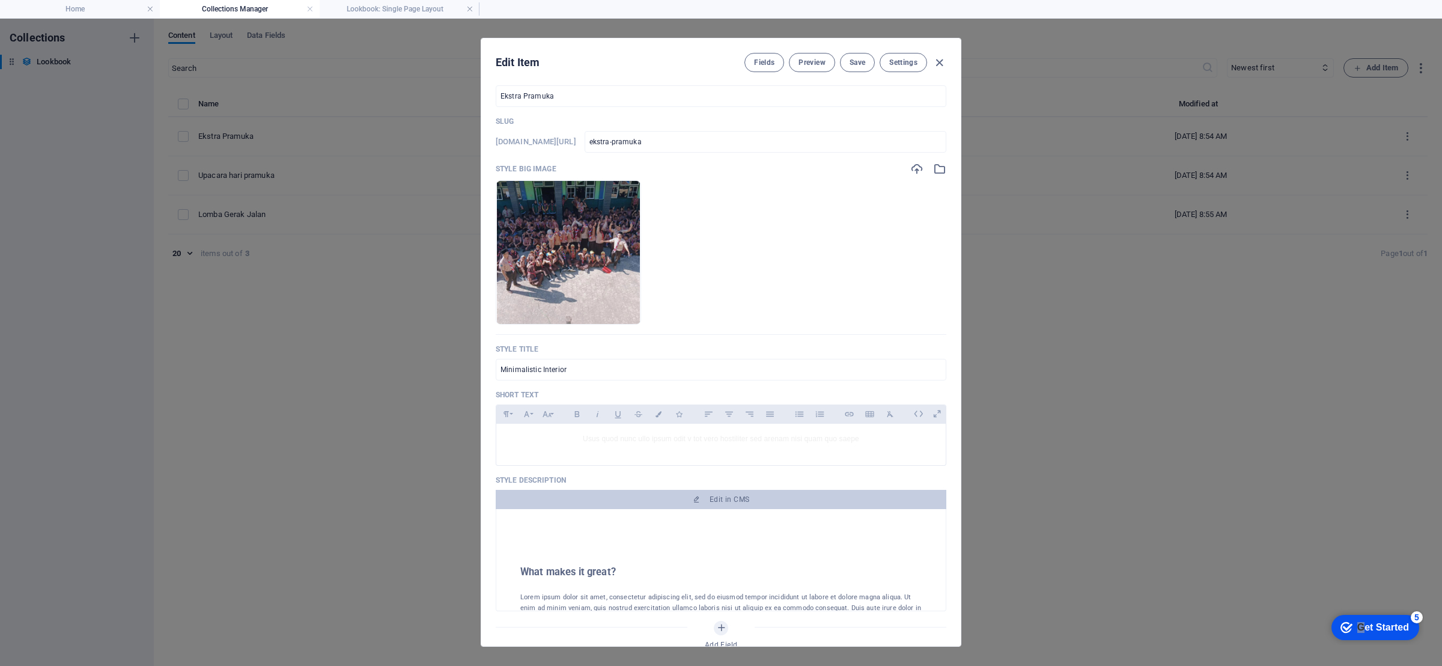
scroll to position [90, 0]
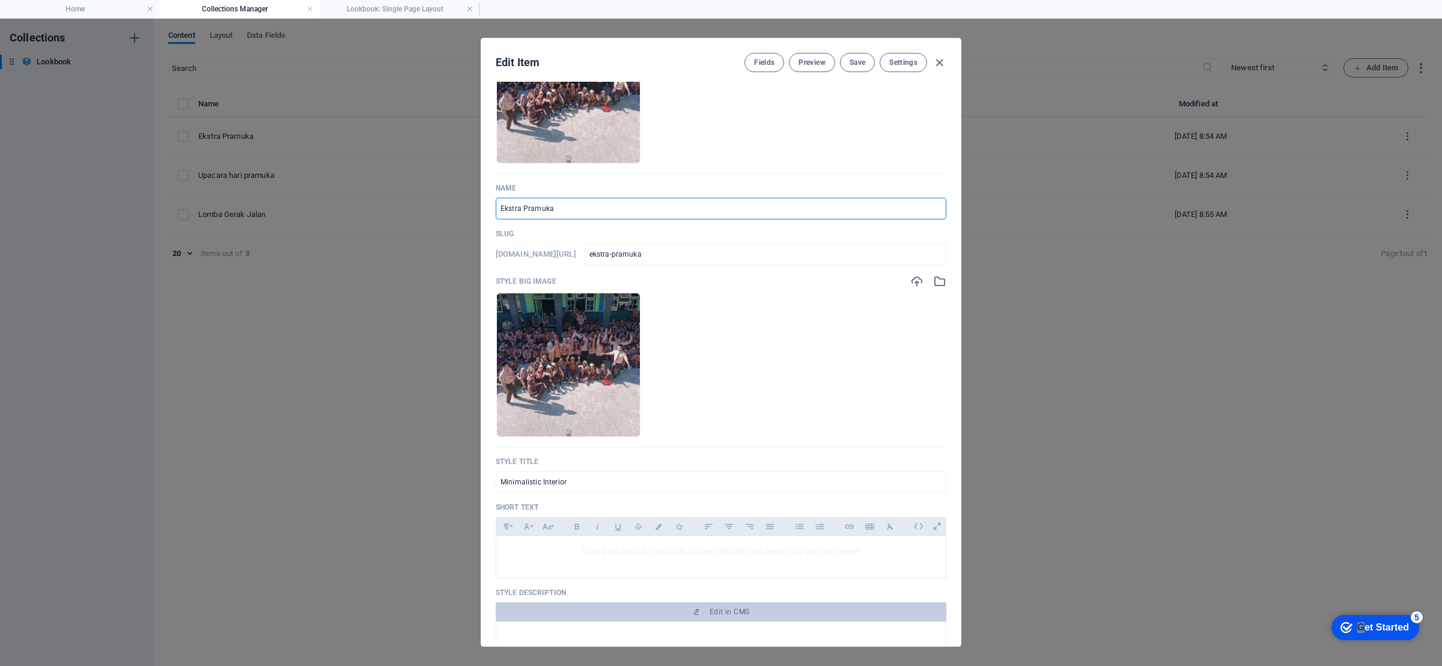
drag, startPoint x: 570, startPoint y: 202, endPoint x: 439, endPoint y: 198, distance: 131.0
click at [439, 198] on div "Edit Item Fields Preview Save Settings Style Small Image Drop files here to upl…" at bounding box center [721, 342] width 1442 height 647
drag, startPoint x: 588, startPoint y: 485, endPoint x: 451, endPoint y: 476, distance: 137.9
click at [451, 476] on div "Edit Item Fields Preview Save Settings Style Small Image Drop files here to upl…" at bounding box center [721, 342] width 1442 height 647
paste input "Ekstra Pramuka"
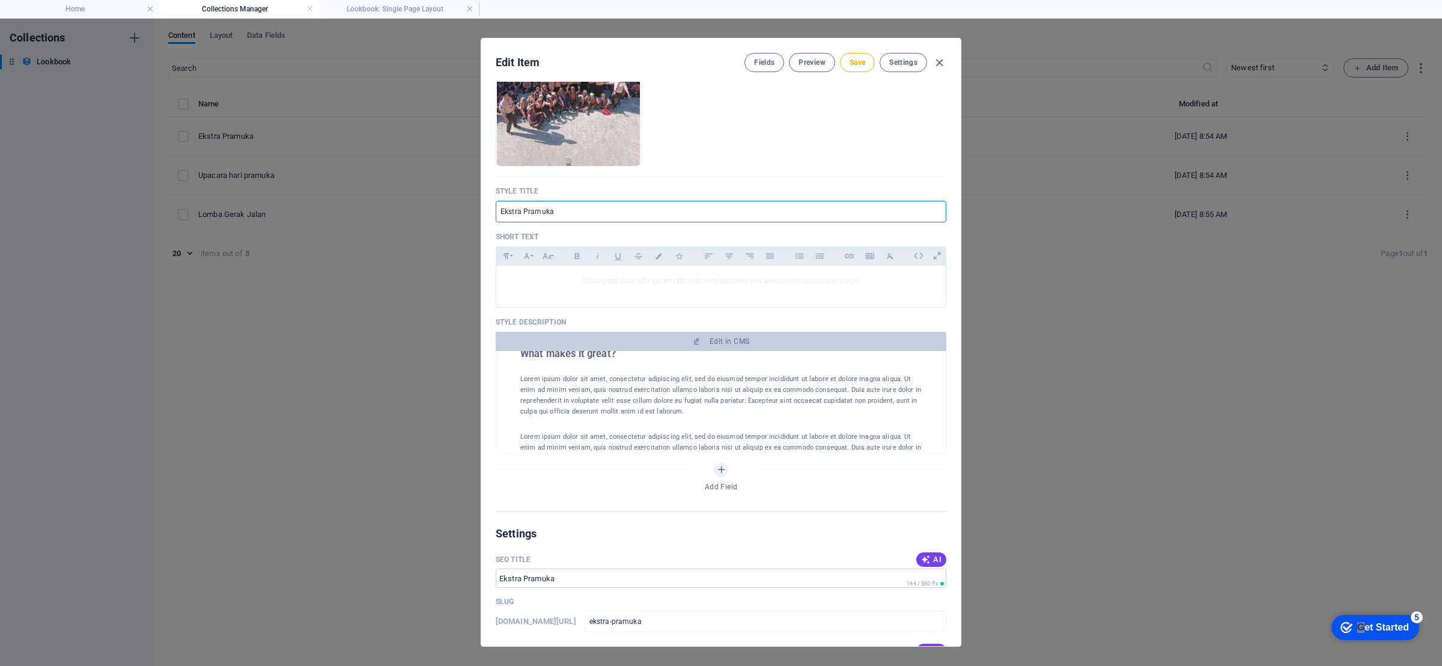
scroll to position [180, 0]
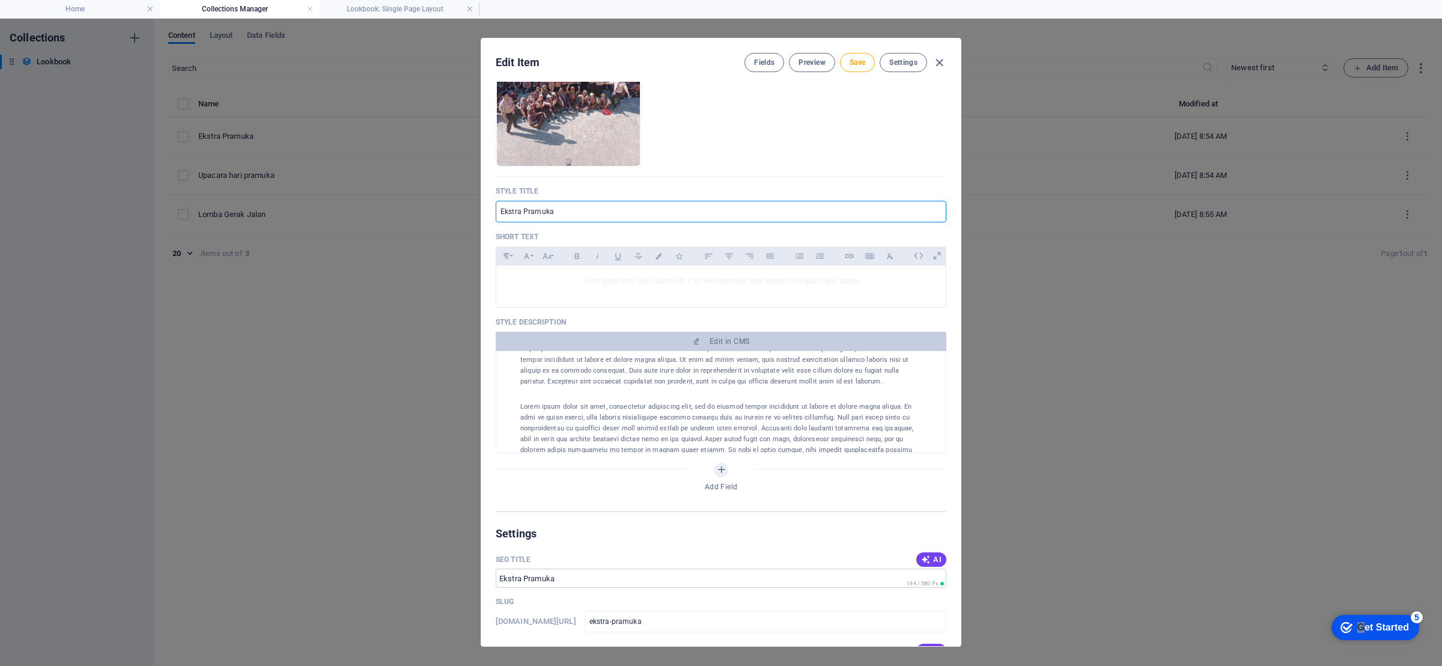
click at [642, 401] on div at bounding box center [720, 394] width 401 height 14
click at [636, 387] on p "Lorem ipsum dolor sit amet, consectetur adipiscing elit, sed do eiusmod tempor …" at bounding box center [720, 349] width 401 height 76
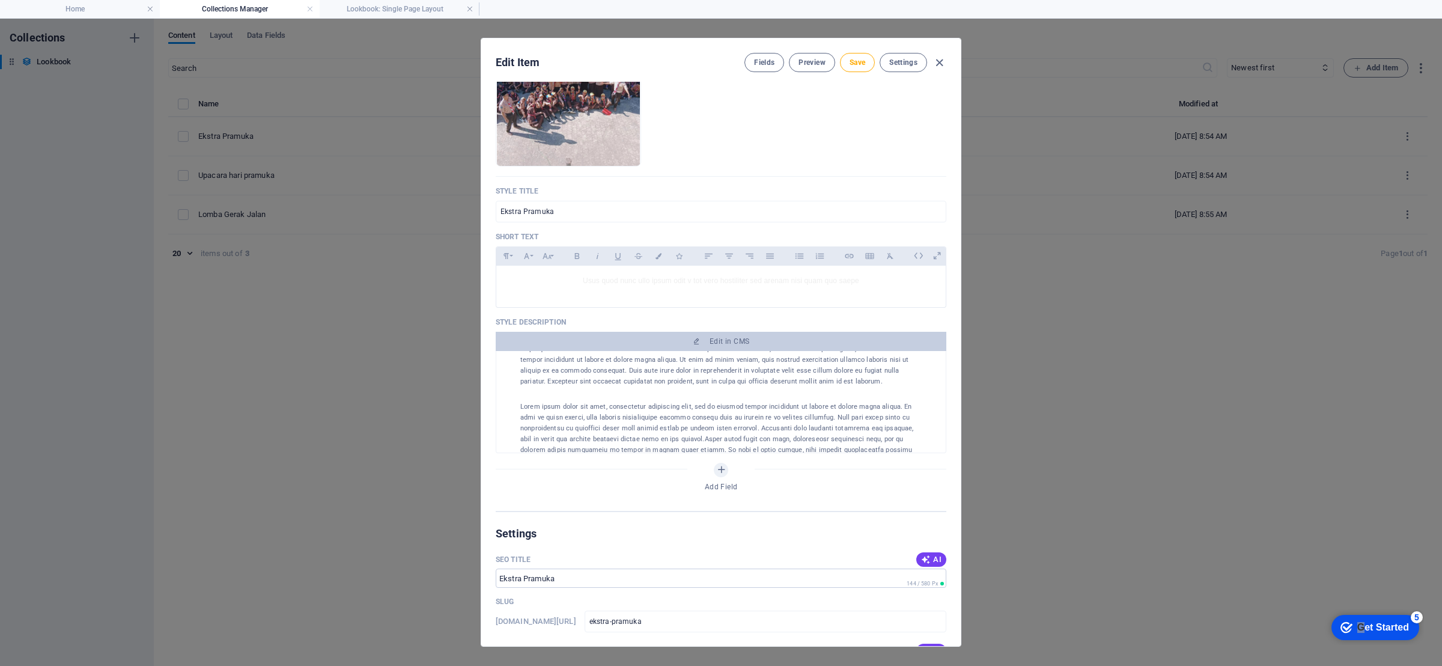
scroll to position [0, 0]
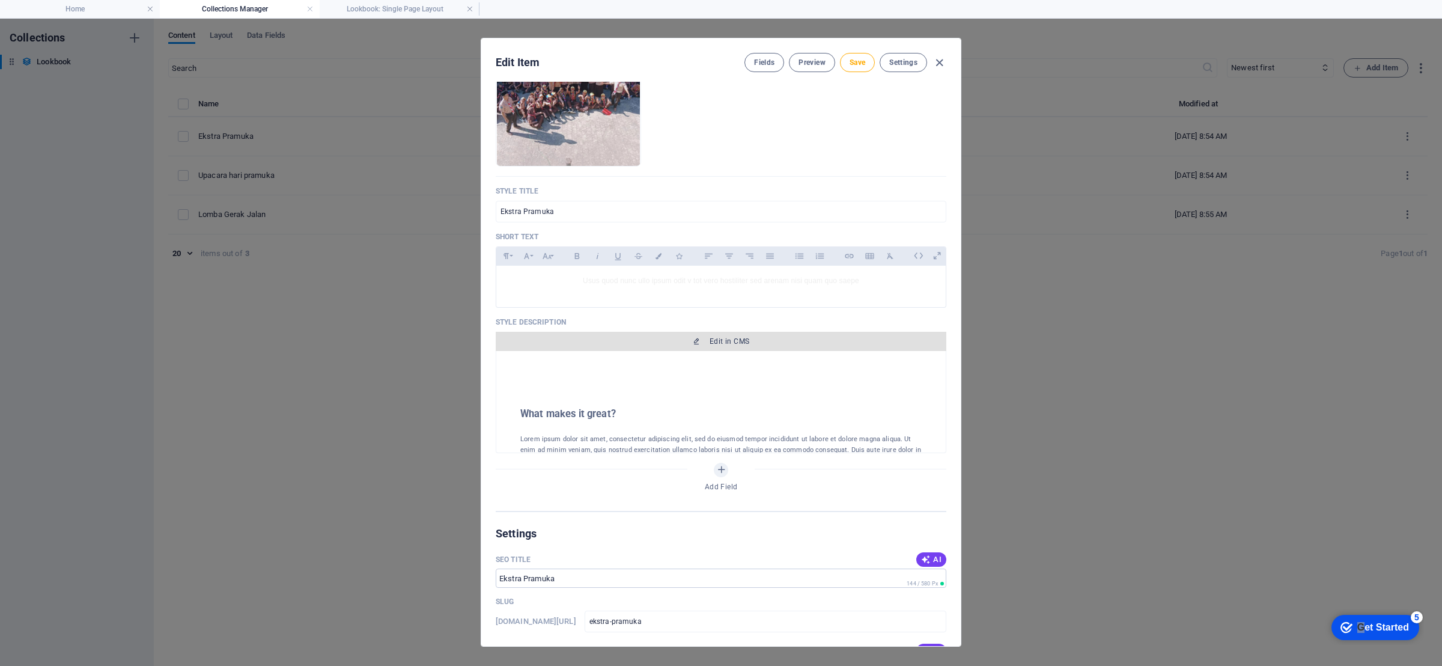
click at [709, 346] on span "Edit in CMS" at bounding box center [729, 341] width 40 height 10
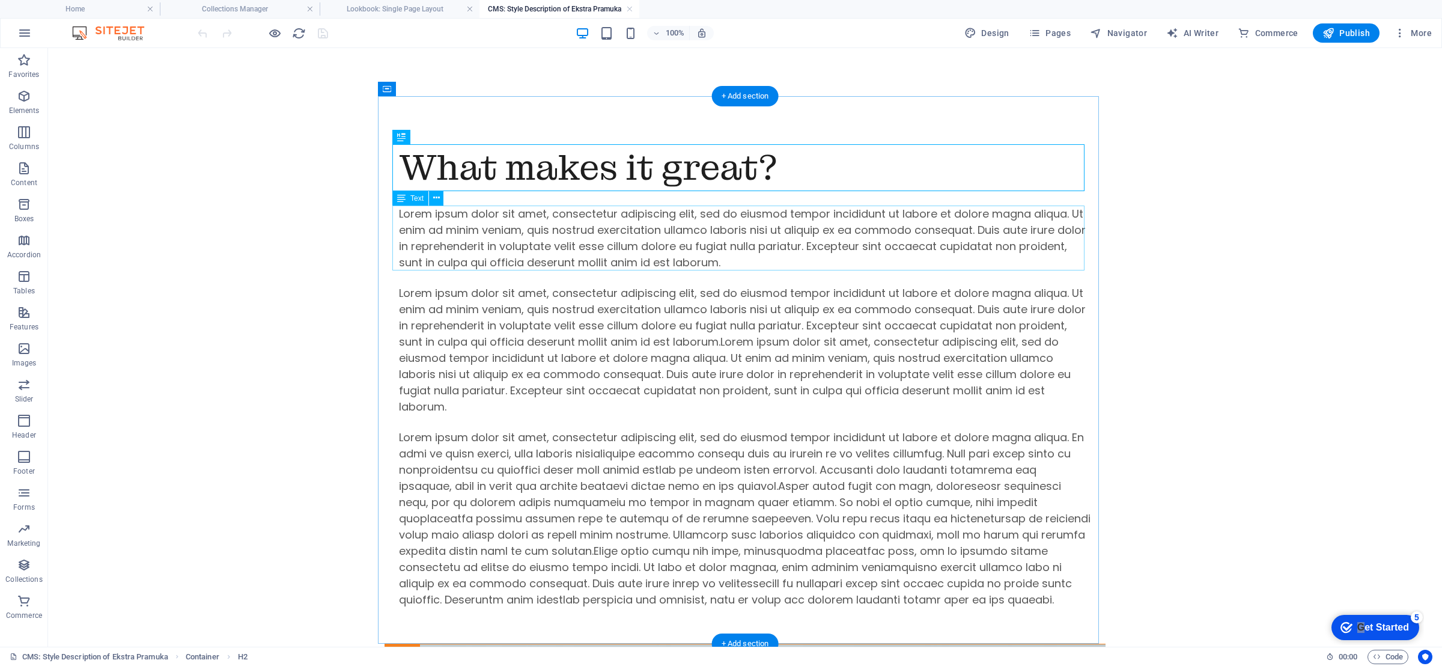
click at [545, 238] on div "Lorem ipsum dolor sit amet, consectetur adipiscing elit, sed do eiusmod tempor …" at bounding box center [745, 237] width 692 height 65
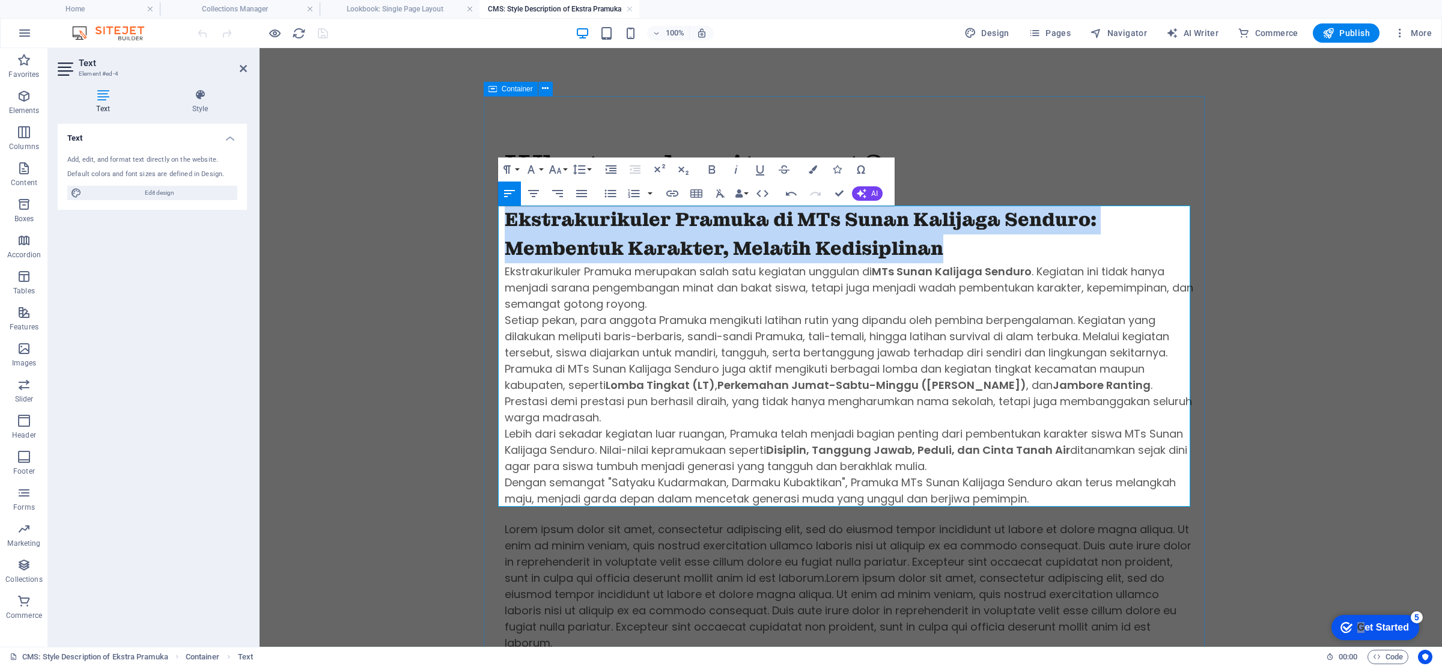
drag, startPoint x: 946, startPoint y: 253, endPoint x: 491, endPoint y: 217, distance: 456.8
click at [491, 217] on div "What makes it great? Ekstrakurikuler Pramuka di MTs Sunan Kalijaga Senduro: Mem…" at bounding box center [850, 487] width 721 height 783
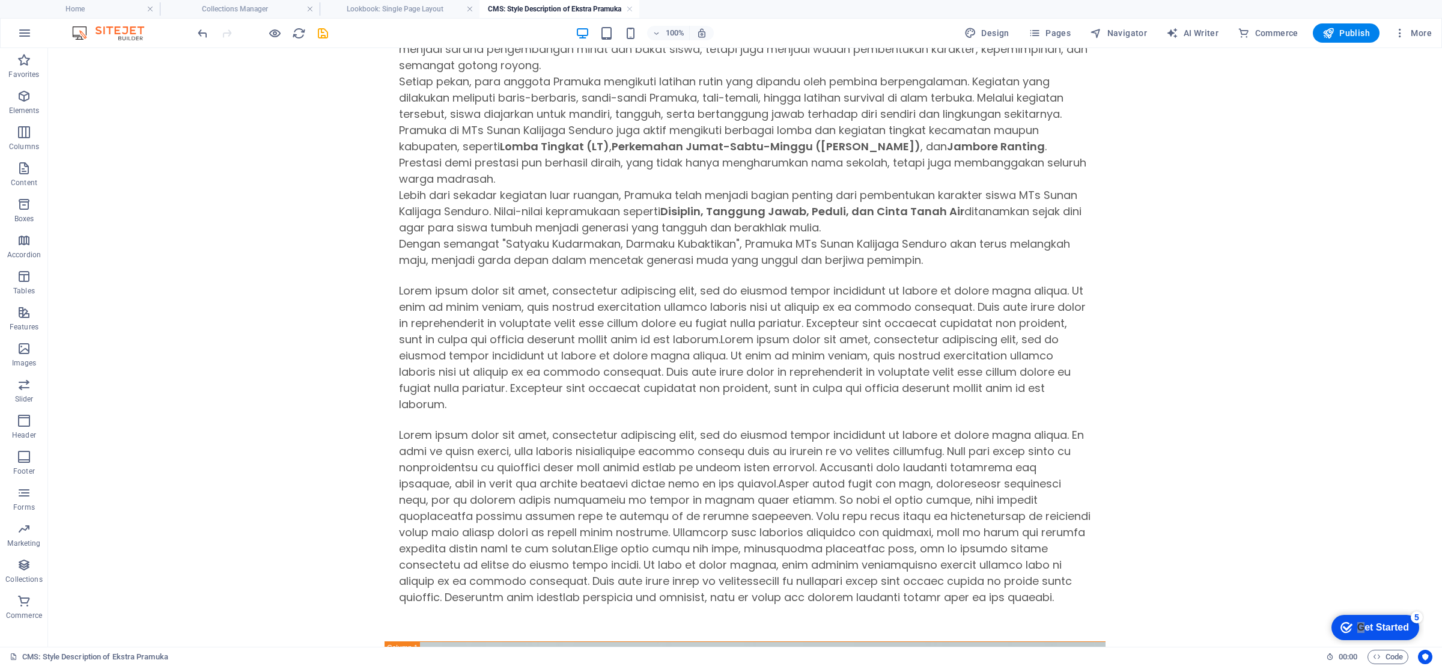
scroll to position [180, 0]
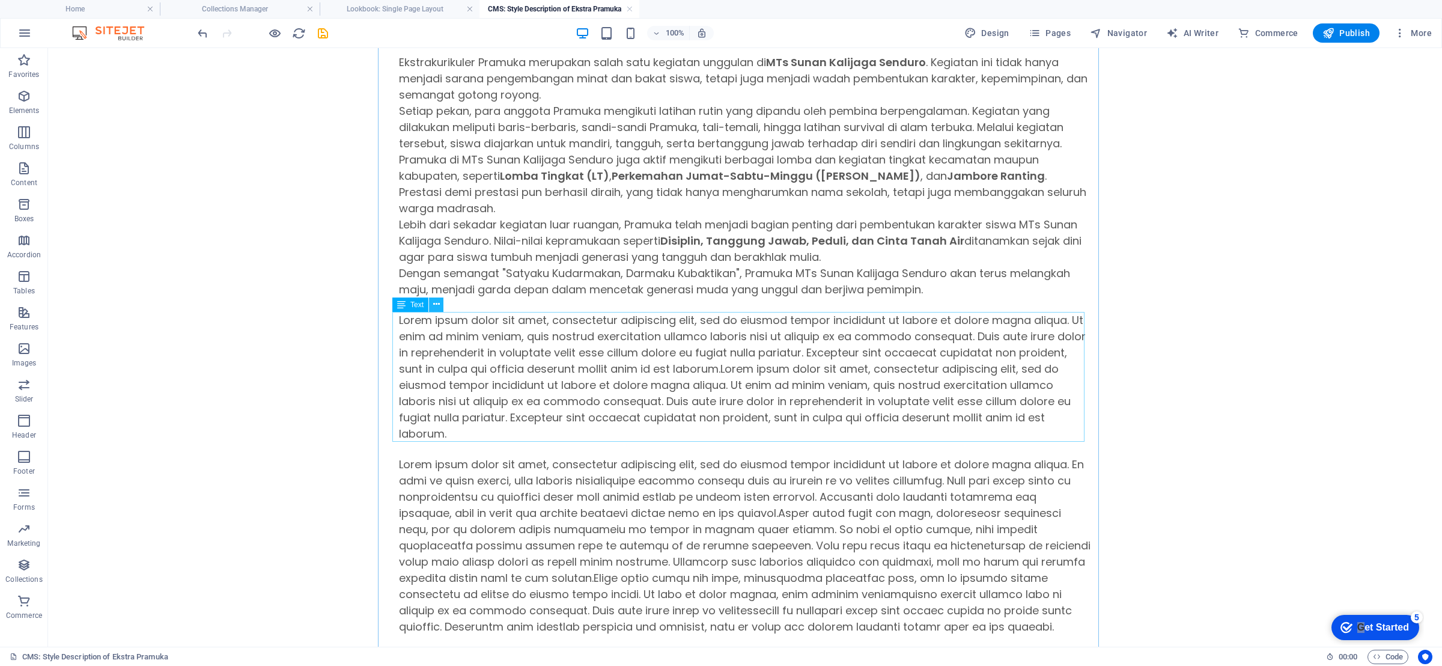
click at [438, 302] on icon at bounding box center [436, 304] width 7 height 13
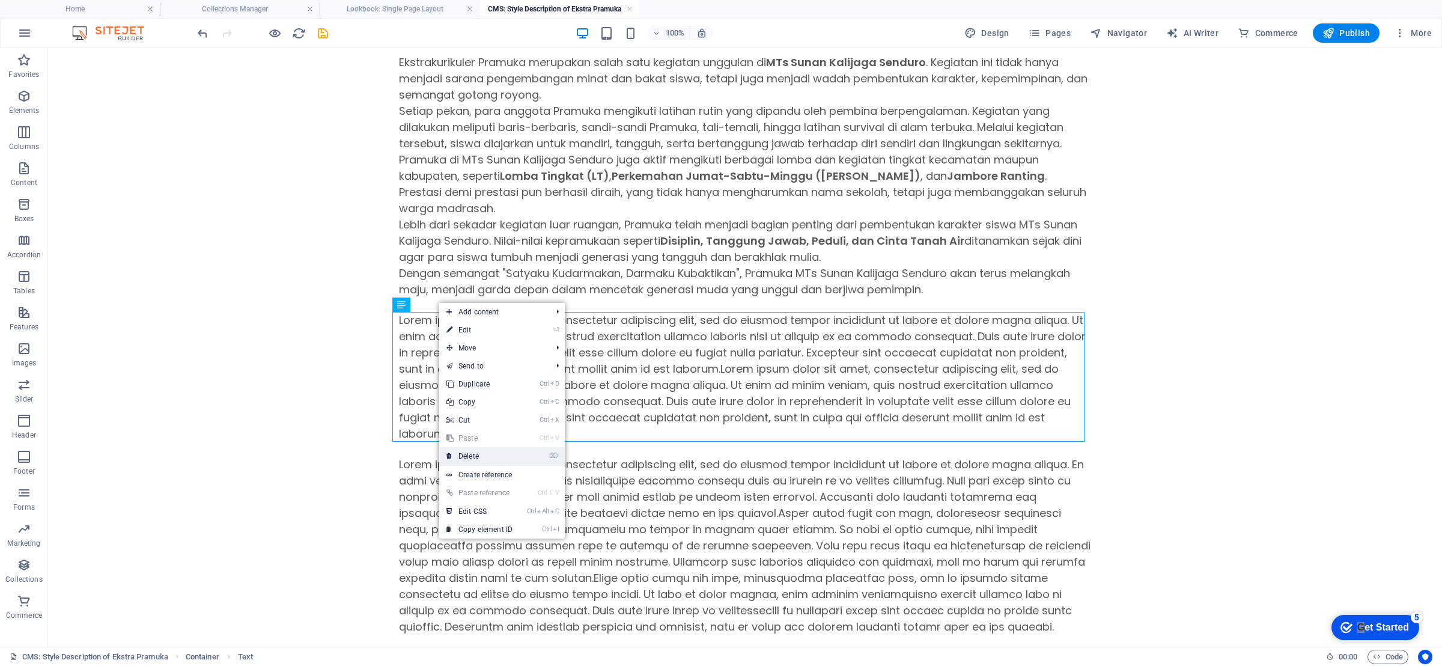
click at [471, 460] on link "⌦ Delete" at bounding box center [479, 456] width 80 height 18
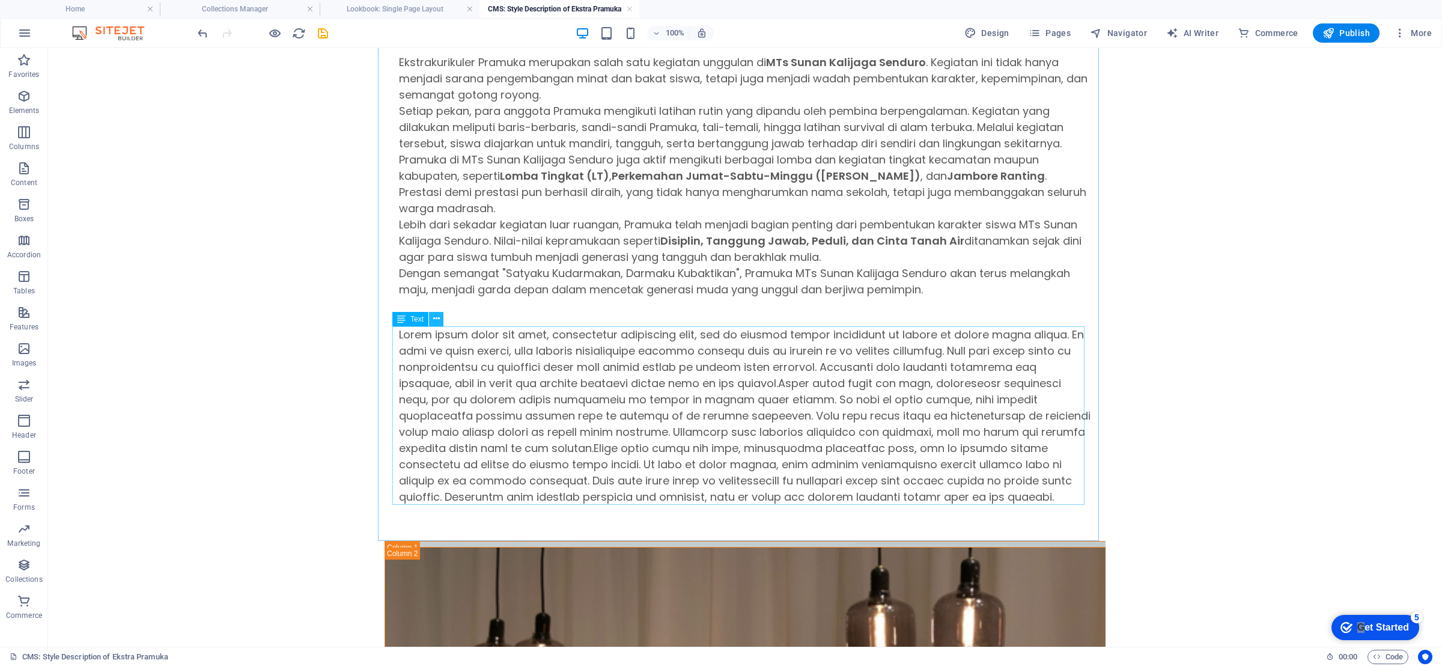
click at [436, 319] on icon at bounding box center [436, 318] width 7 height 13
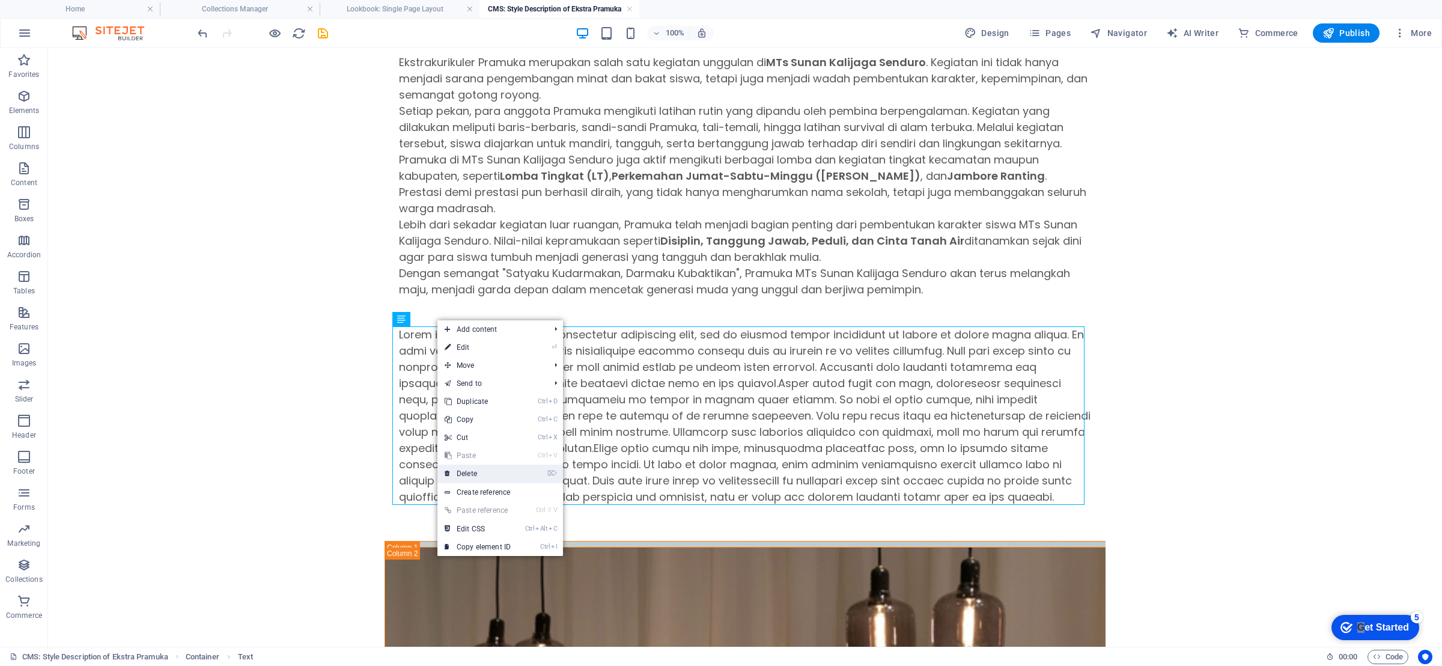
click at [467, 478] on link "⌦ Delete" at bounding box center [477, 473] width 80 height 18
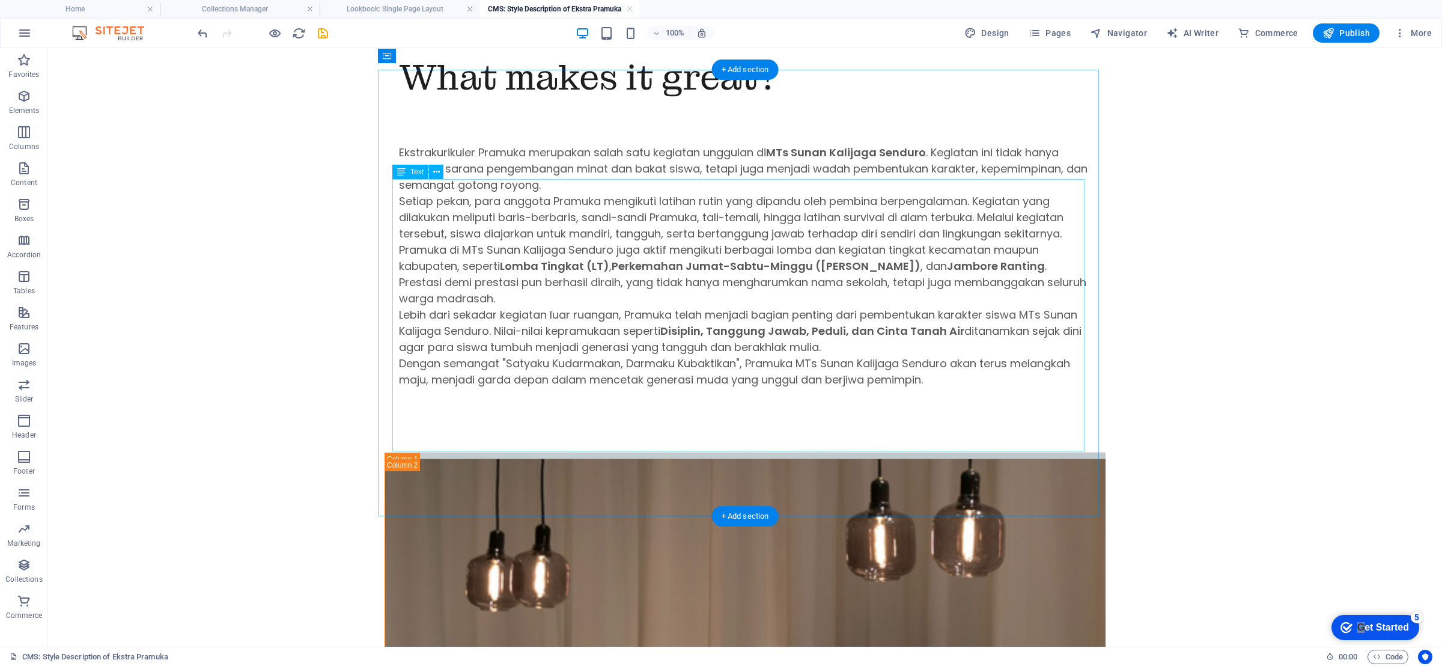
scroll to position [0, 0]
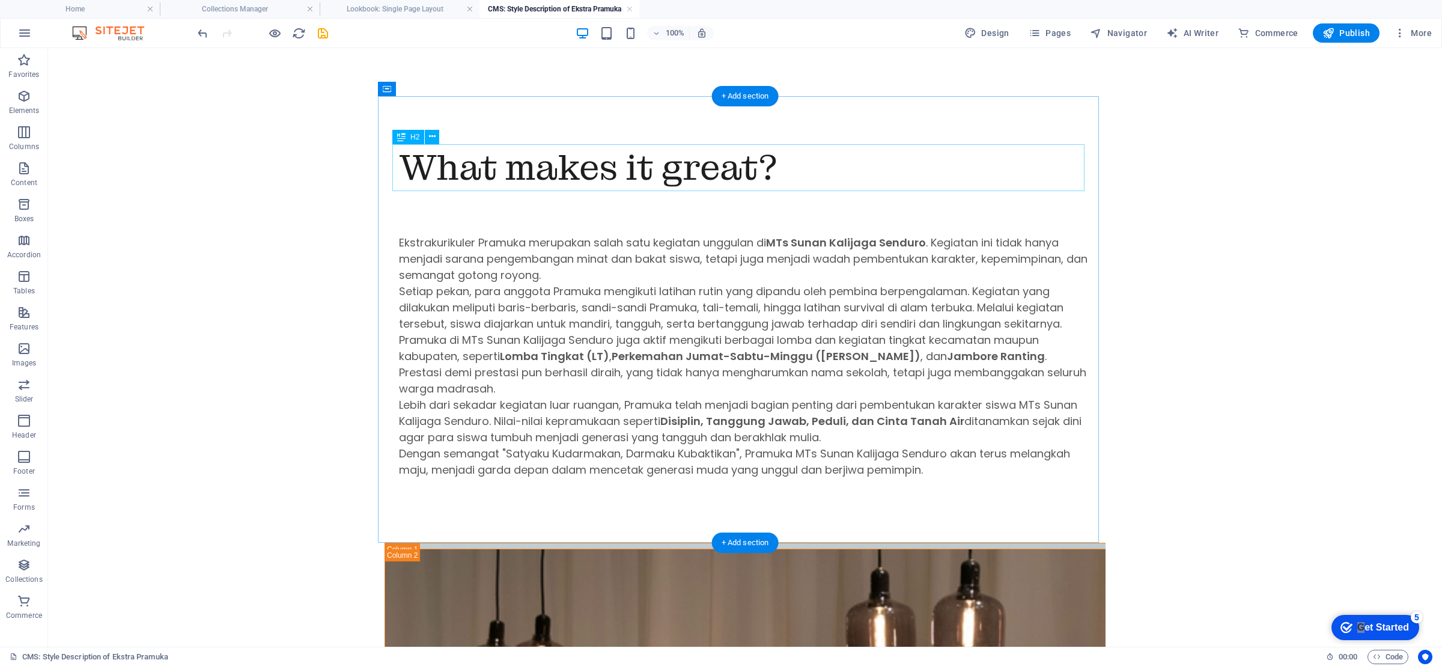
click at [731, 175] on div "What makes it great?" at bounding box center [745, 167] width 692 height 47
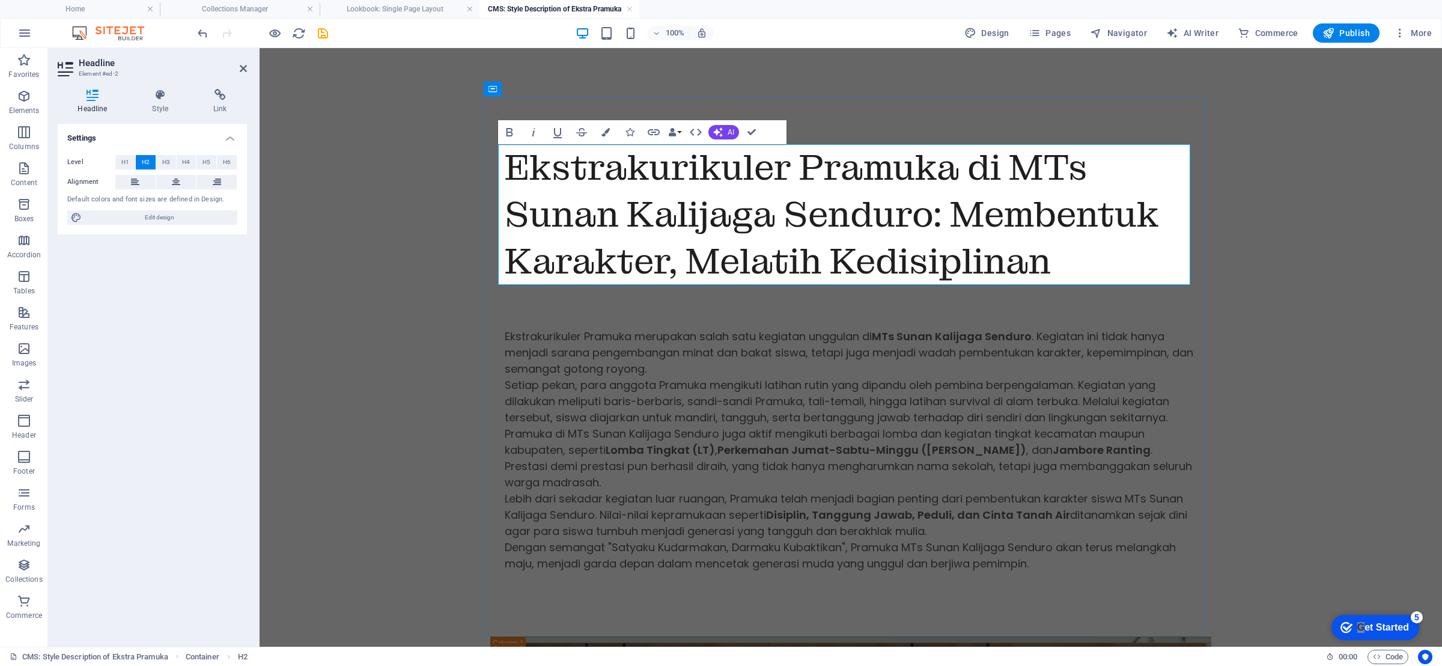
click at [928, 214] on h2 "Ekstrakurikuler Pramuka di MTs Sunan Kalijaga Senduro: Membentuk Karakter, Mela…" at bounding box center [851, 214] width 692 height 141
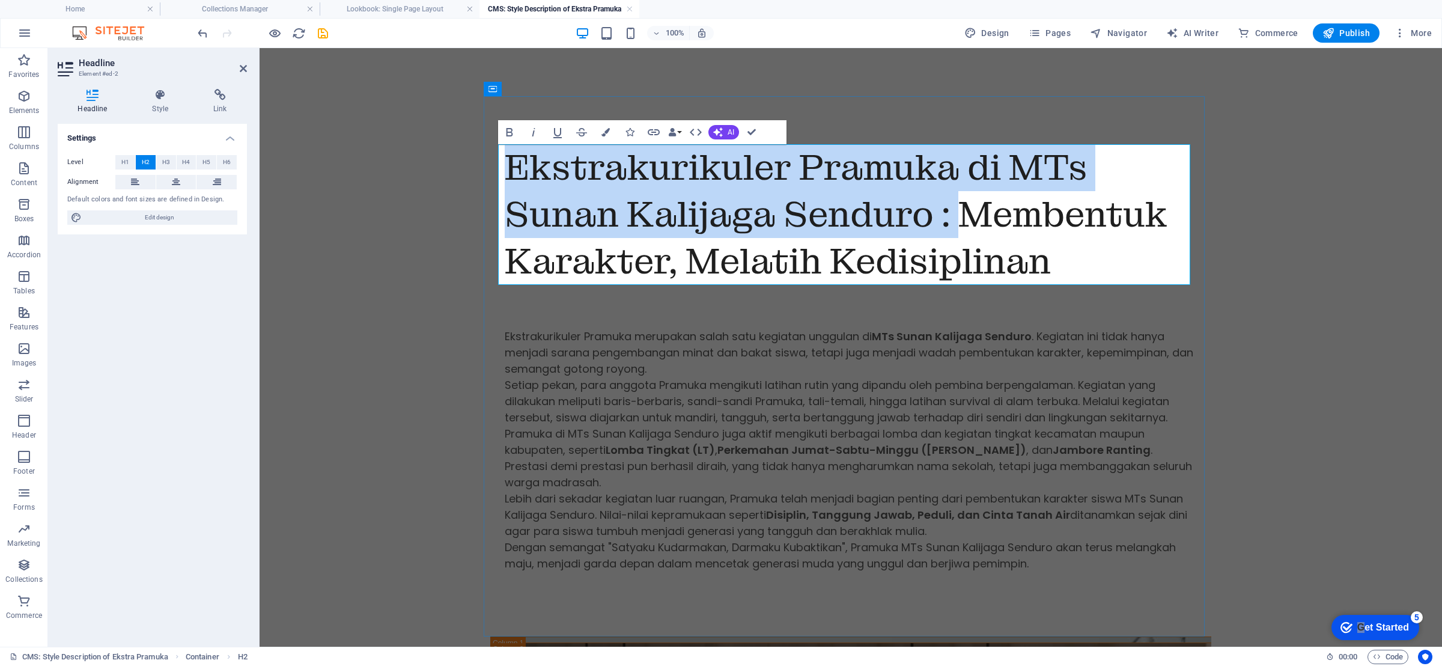
drag, startPoint x: 954, startPoint y: 218, endPoint x: 498, endPoint y: 166, distance: 458.9
click at [505, 166] on h2 "Ekstrakurikuler Pramuka di MTs Sunan Kalijaga Senduro : Membentuk Karakter, Mel…" at bounding box center [851, 214] width 692 height 141
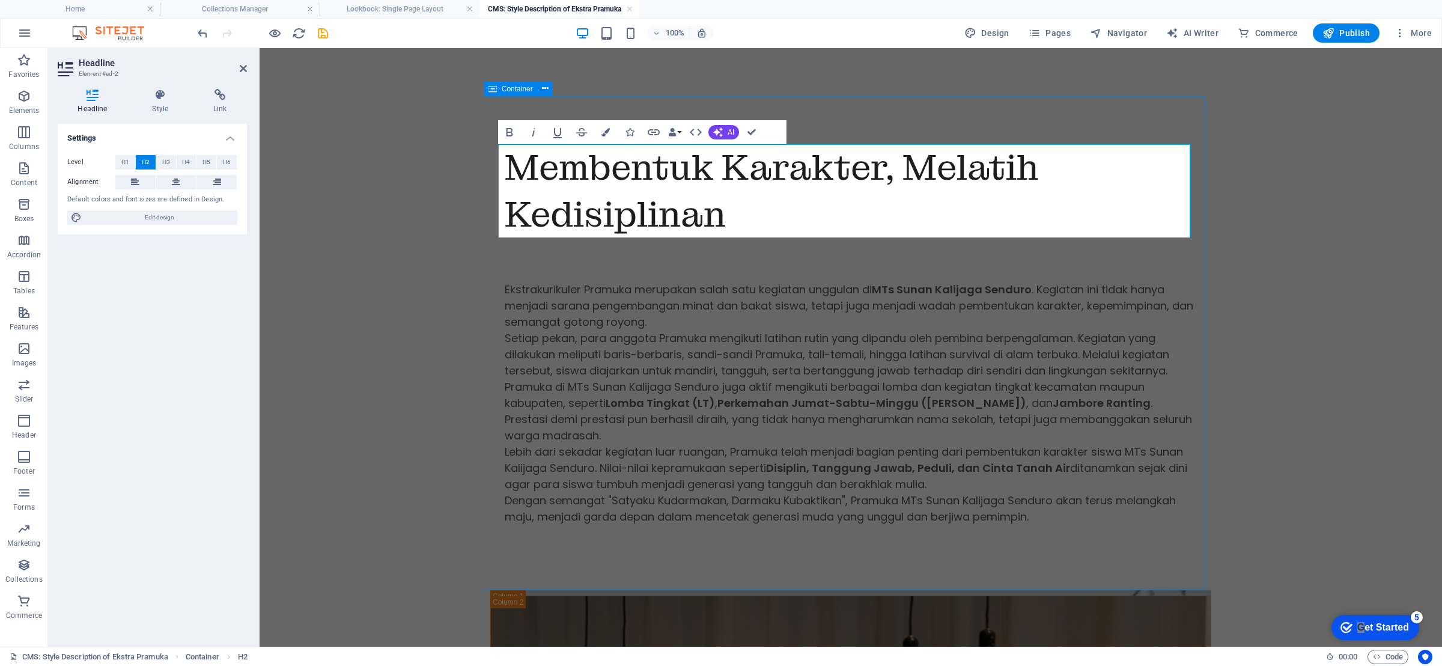
click at [1192, 362] on div "Membentuk Karakter, Melatih Kedisiplinan Ekstrakurikuler Pramuka merupakan sala…" at bounding box center [850, 342] width 721 height 493
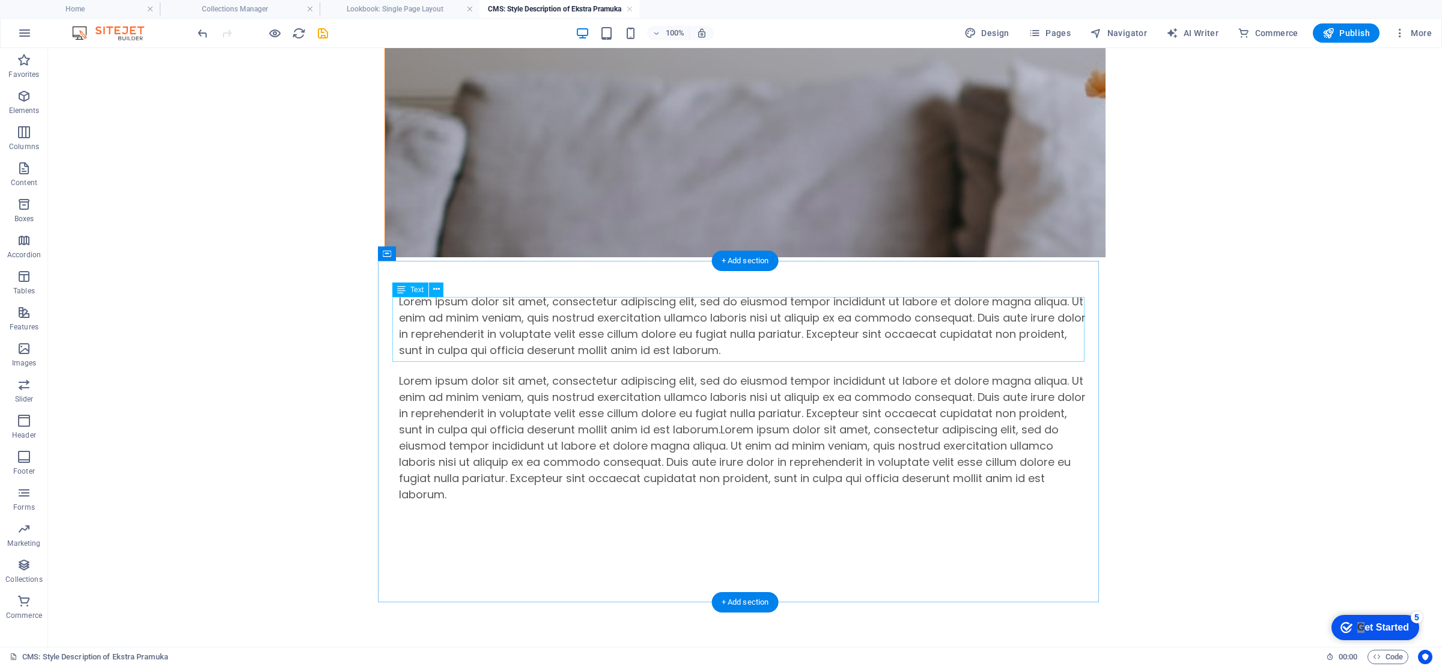
scroll to position [521, 0]
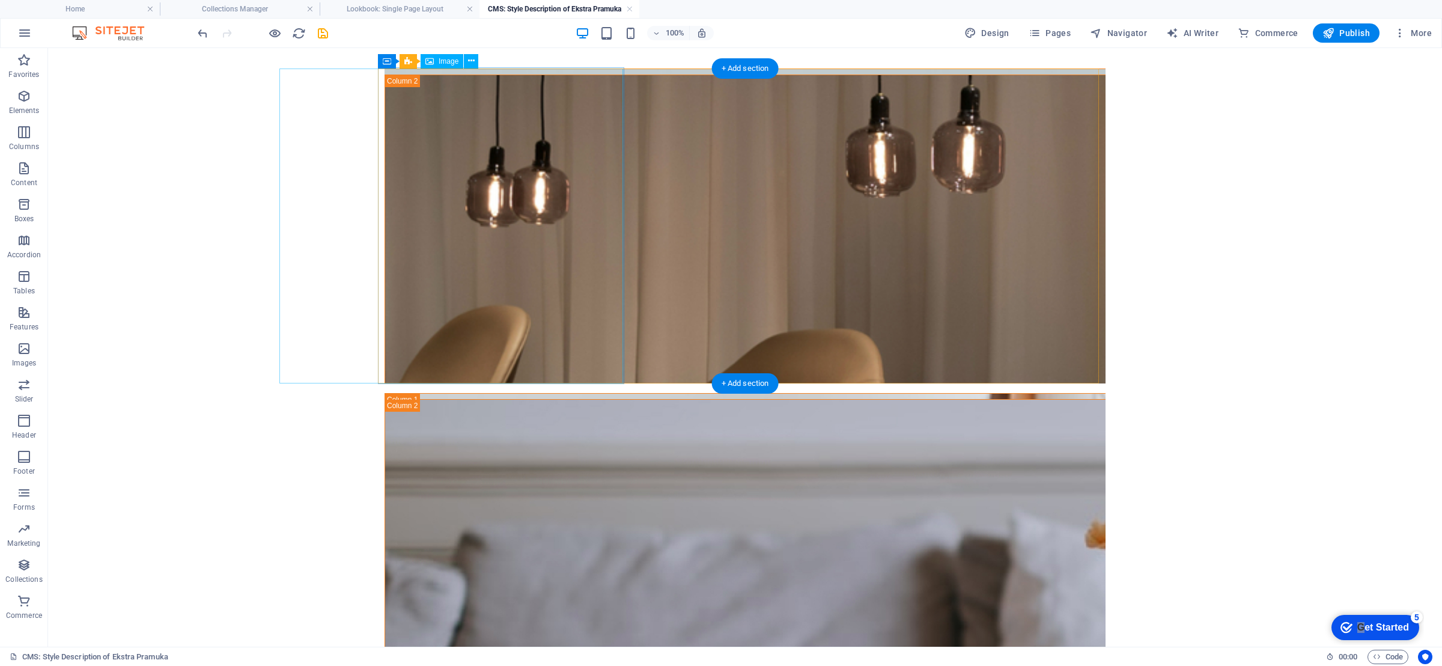
click at [496, 202] on figure at bounding box center [982, 226] width 1394 height 315
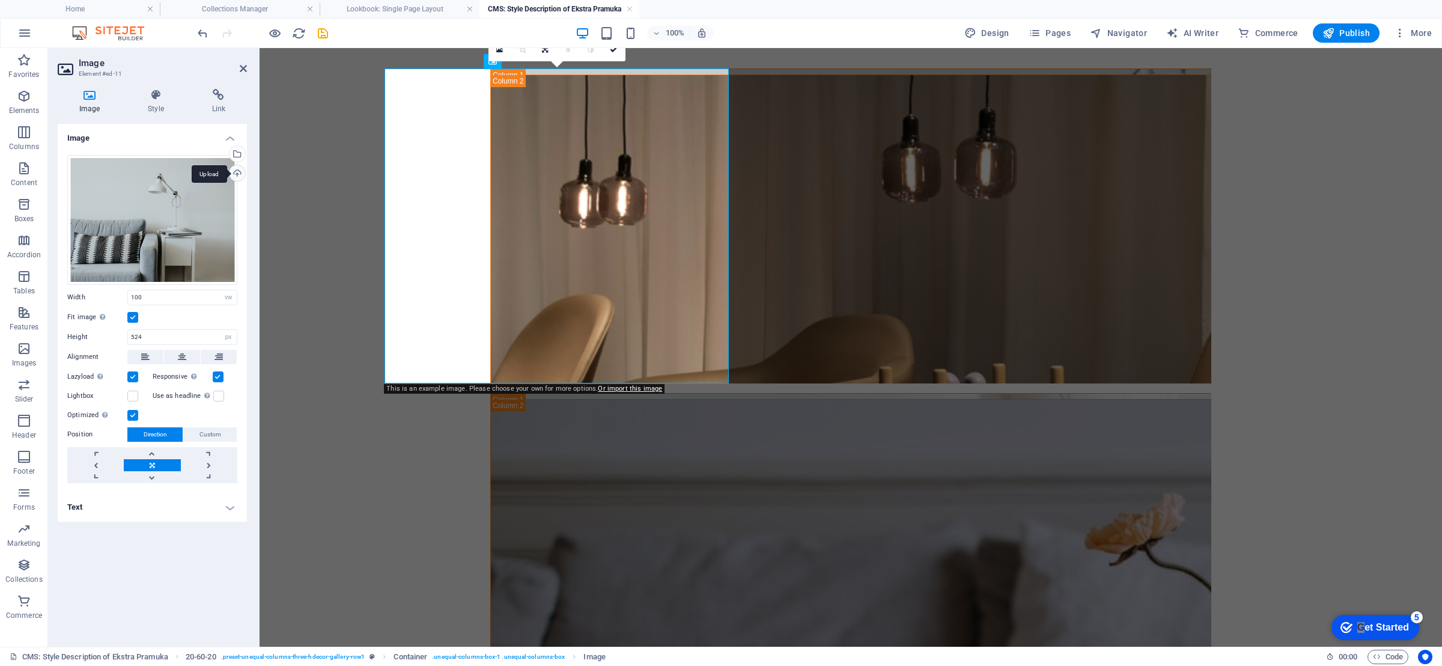
click at [231, 171] on div "Upload" at bounding box center [236, 174] width 18 height 18
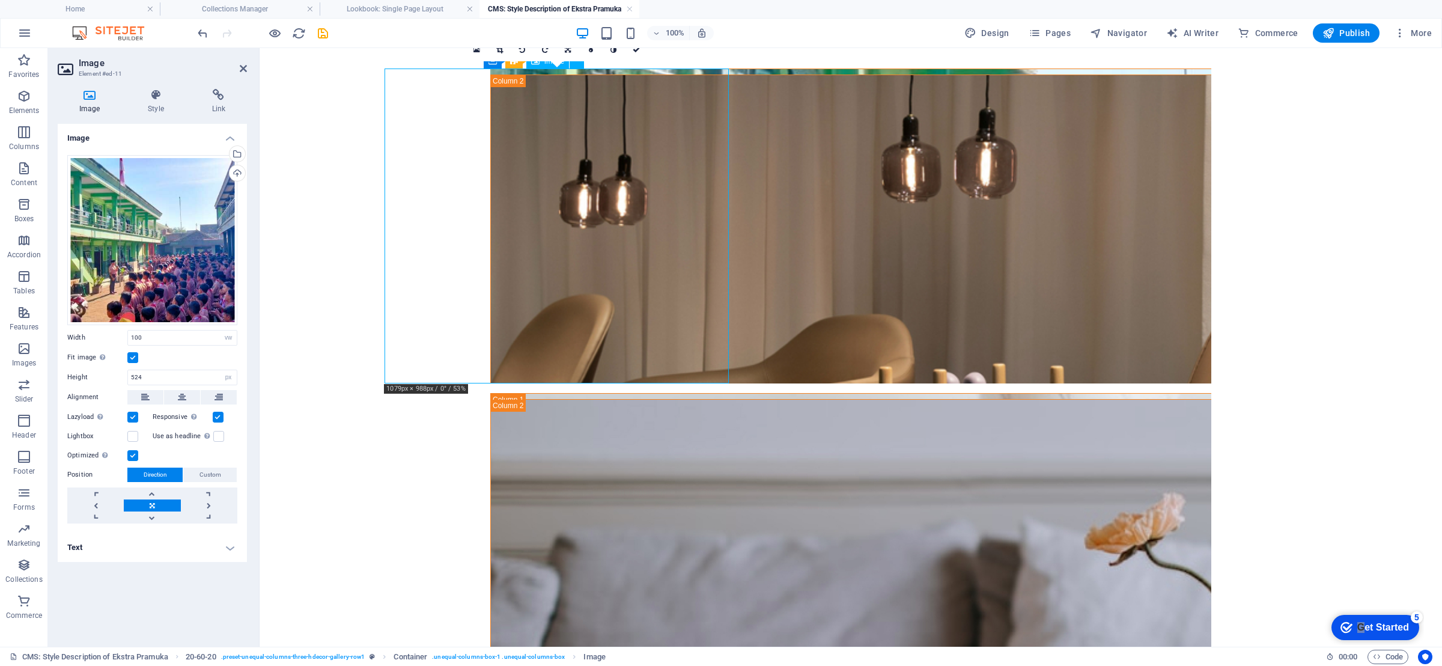
drag, startPoint x: 619, startPoint y: 271, endPoint x: 640, endPoint y: 270, distance: 21.6
click at [640, 270] on figure at bounding box center [982, 226] width 1182 height 315
click at [786, 246] on figure at bounding box center [851, 232] width 720 height 315
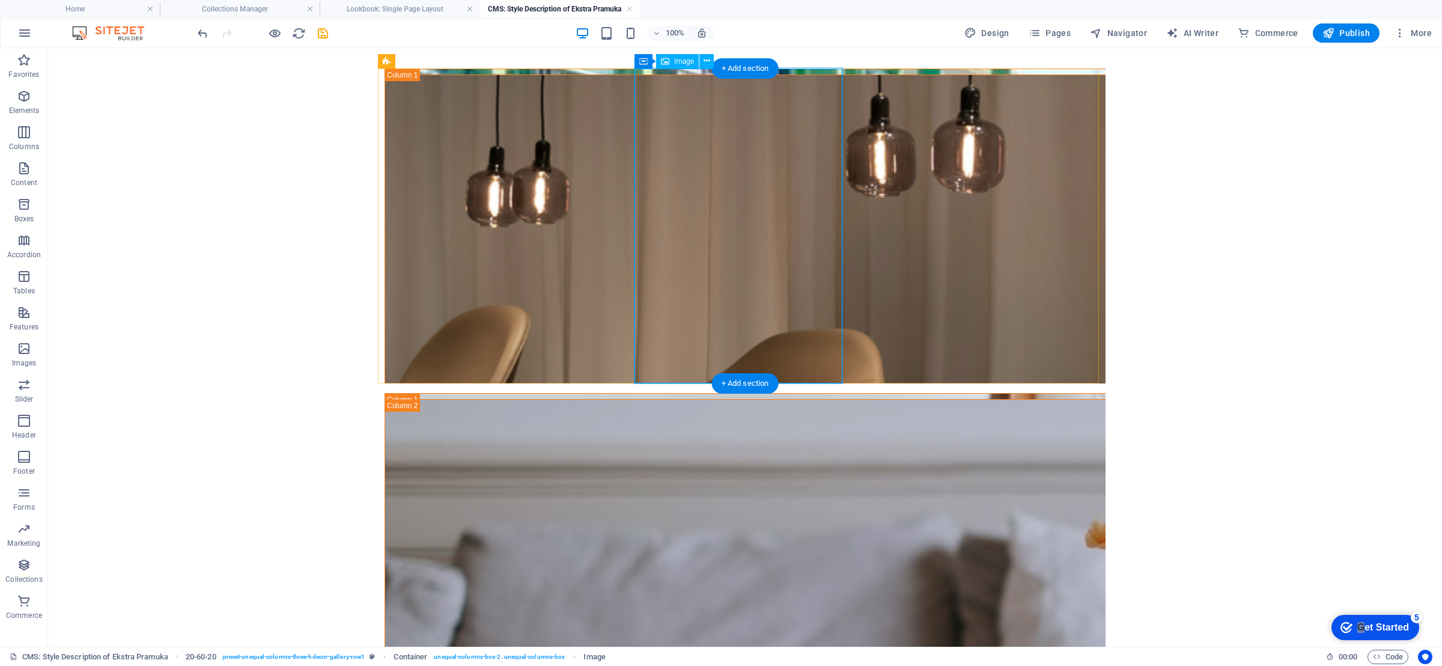
click at [747, 222] on figure at bounding box center [745, 232] width 720 height 315
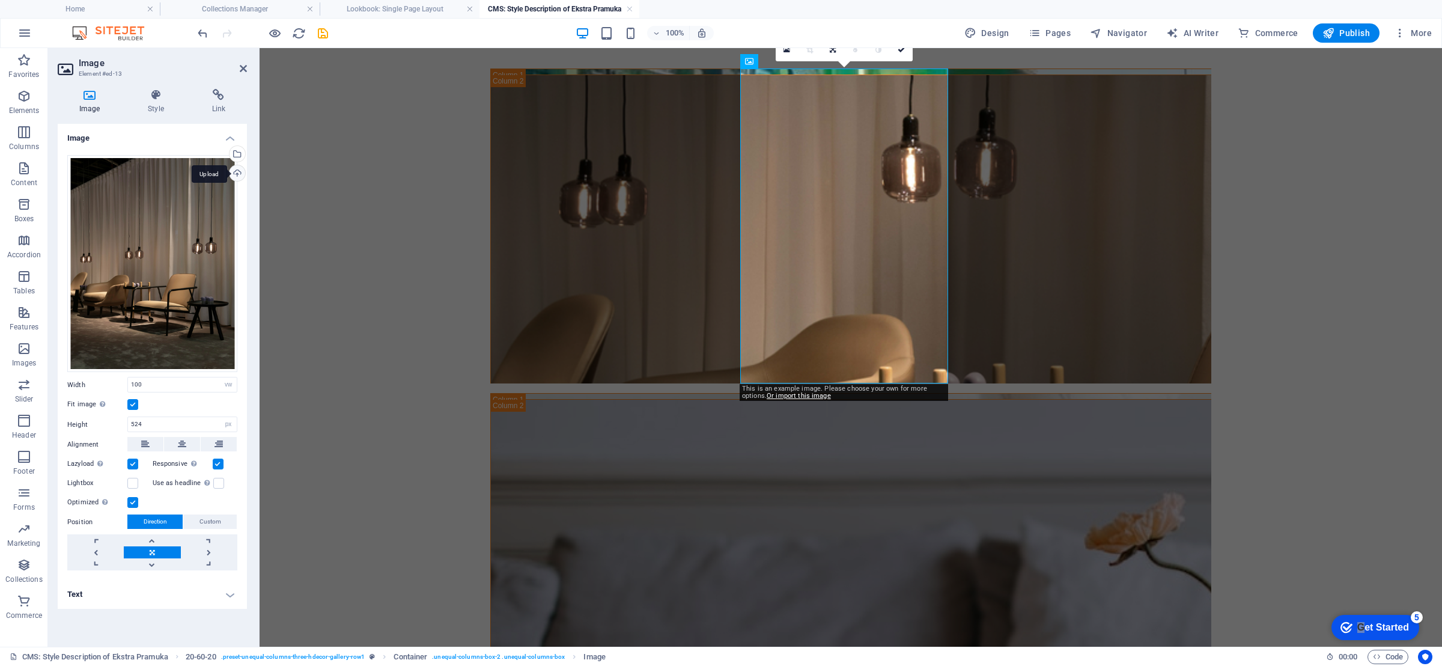
click at [238, 166] on div "Upload" at bounding box center [236, 174] width 18 height 18
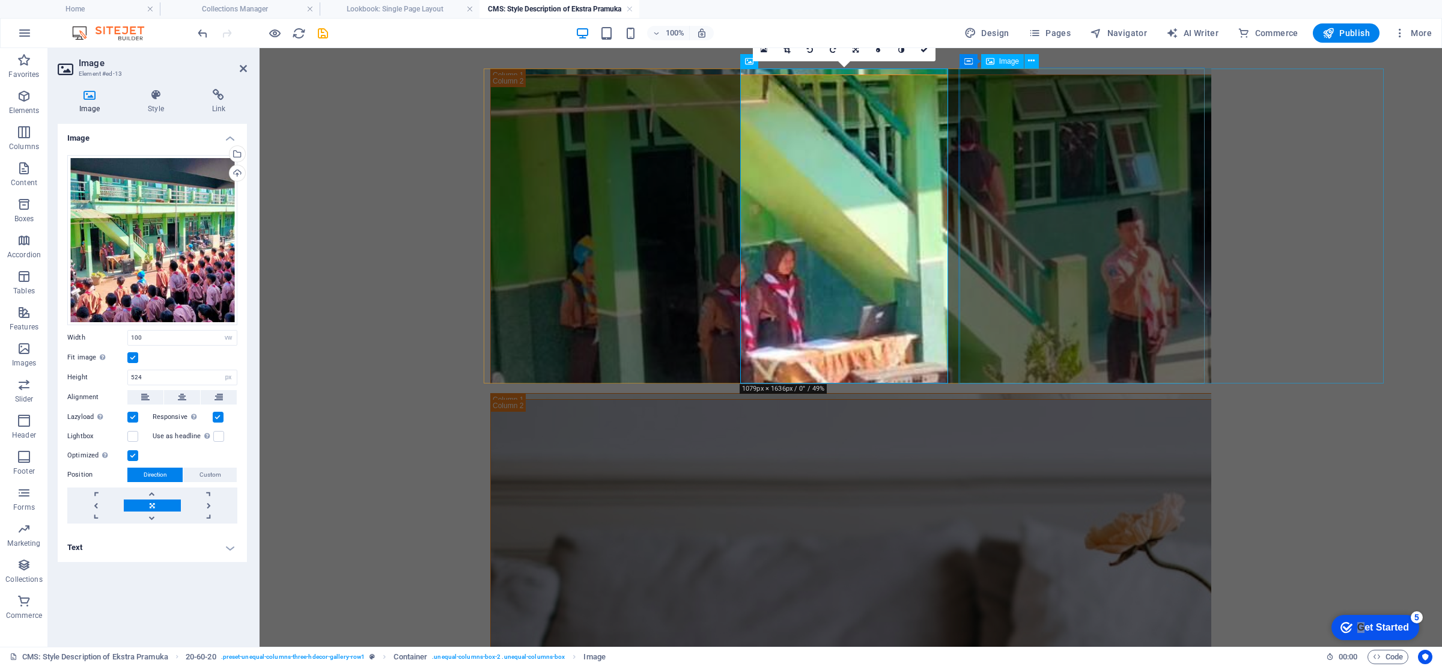
click at [1045, 396] on figure at bounding box center [799, 553] width 1182 height 315
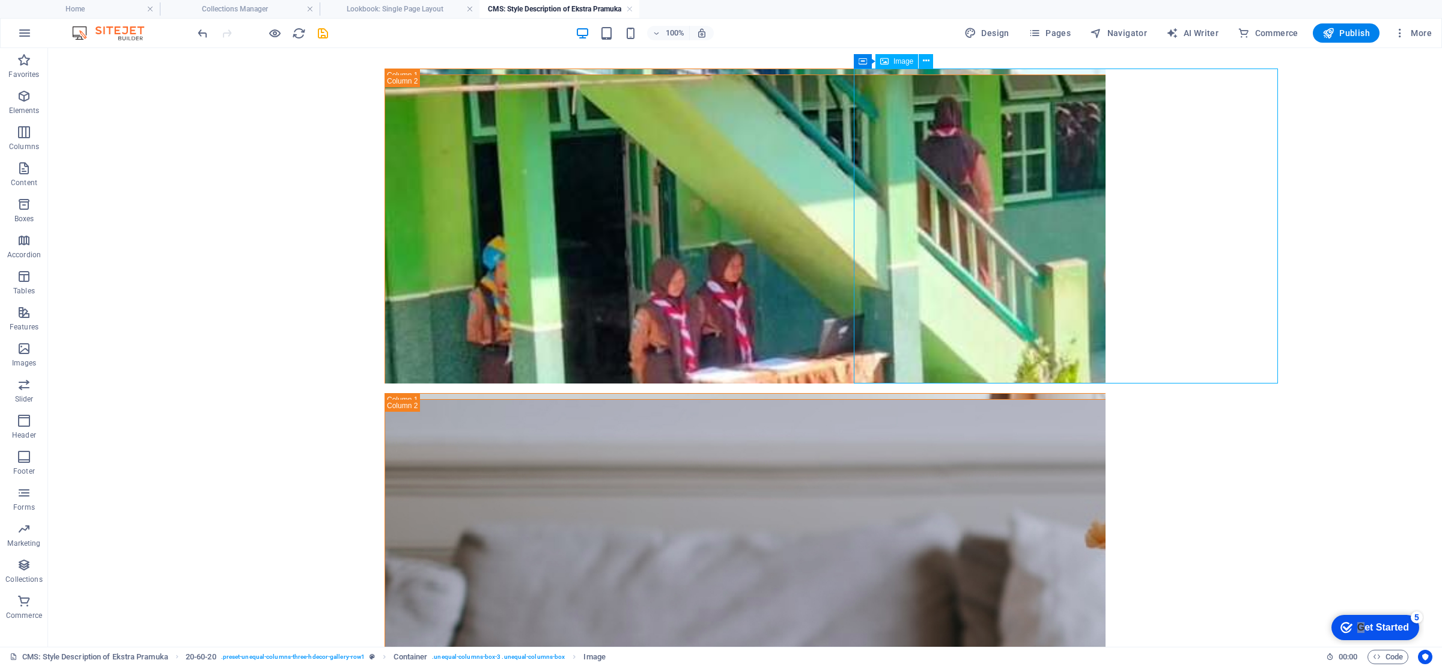
click at [977, 396] on figure at bounding box center [588, 553] width 1394 height 315
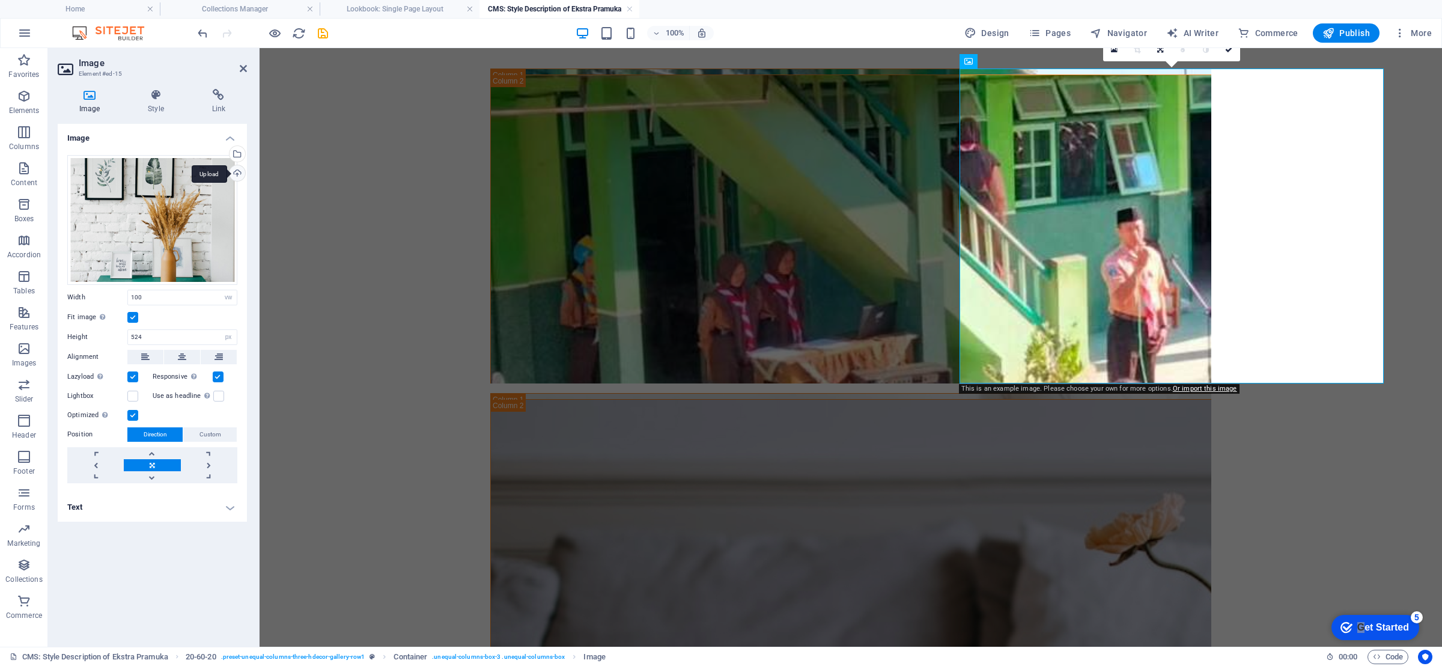
click at [232, 174] on div "Upload" at bounding box center [236, 174] width 18 height 18
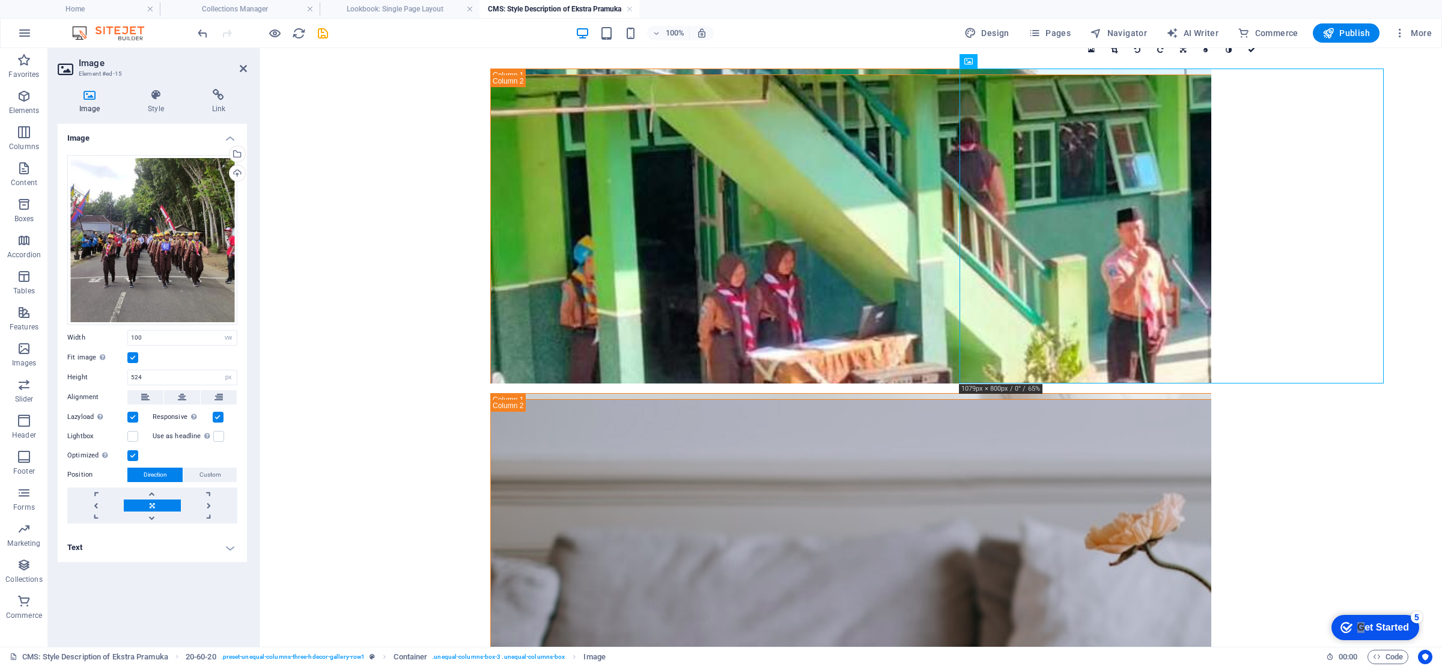
drag, startPoint x: 1152, startPoint y: 290, endPoint x: 984, endPoint y: 278, distance: 168.1
click at [984, 396] on figure at bounding box center [799, 553] width 1182 height 315
click at [177, 404] on button at bounding box center [182, 397] width 36 height 14
click at [132, 398] on button at bounding box center [145, 397] width 36 height 14
click at [135, 506] on link at bounding box center [152, 505] width 56 height 12
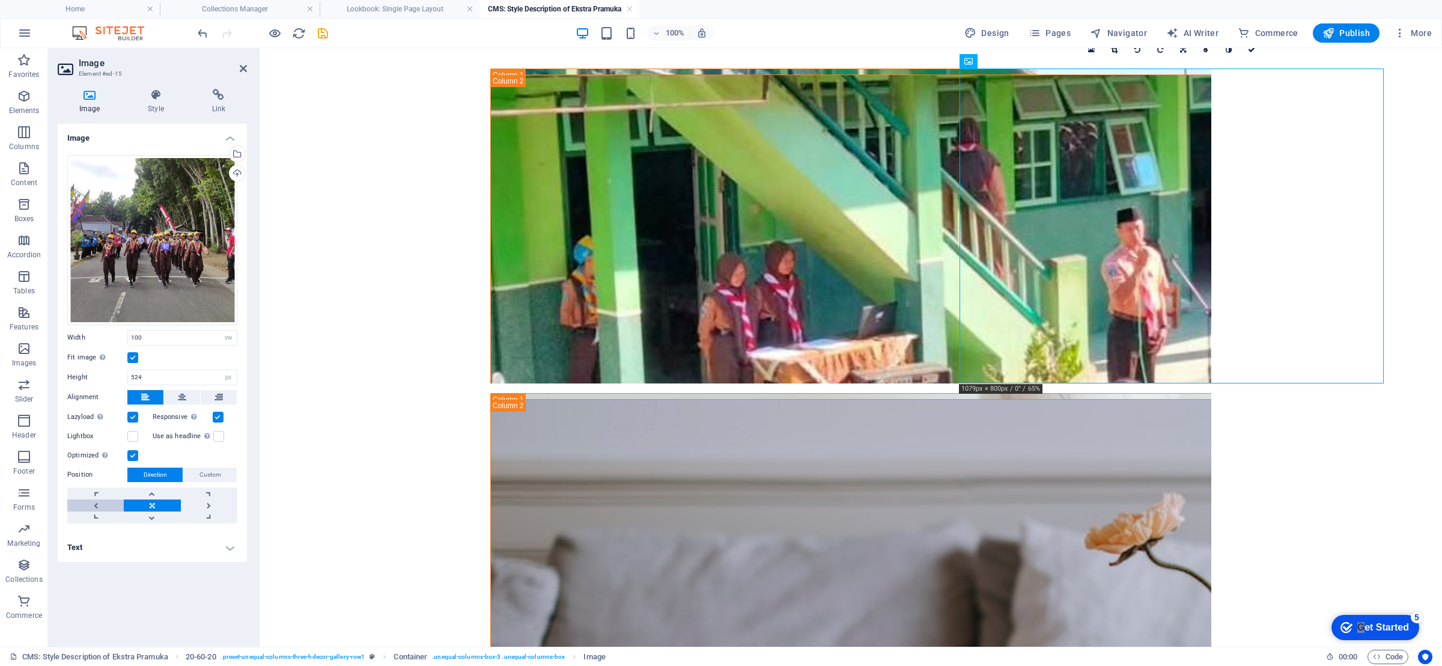
click at [99, 505] on link at bounding box center [95, 505] width 56 height 12
click at [207, 505] on link at bounding box center [209, 505] width 56 height 12
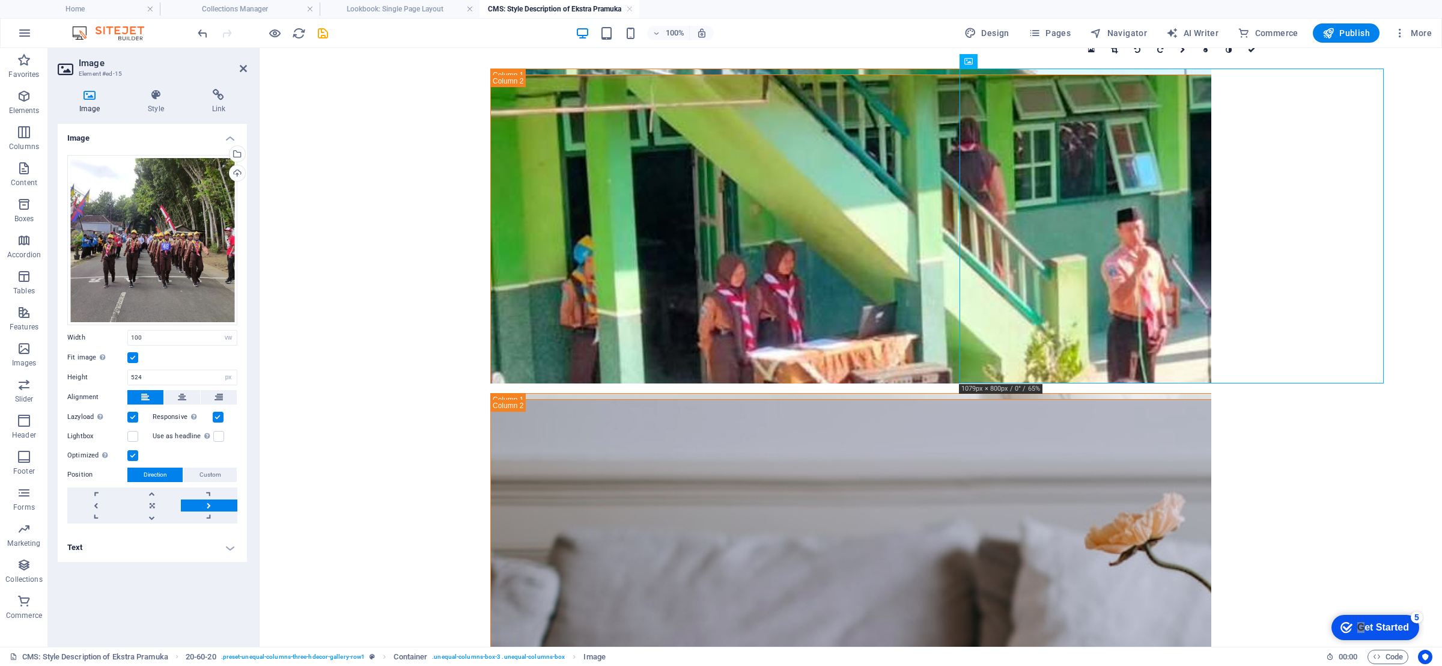
click at [207, 505] on link at bounding box center [209, 505] width 56 height 12
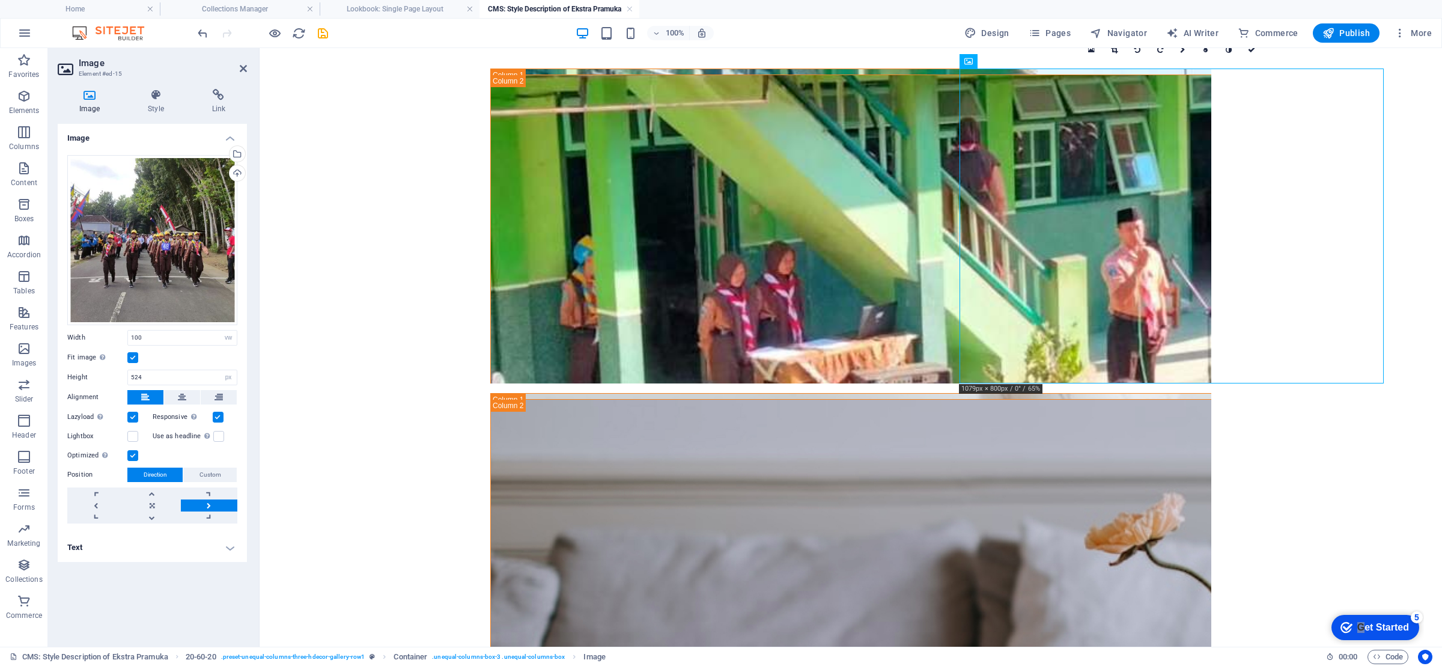
click at [207, 505] on link at bounding box center [209, 505] width 56 height 12
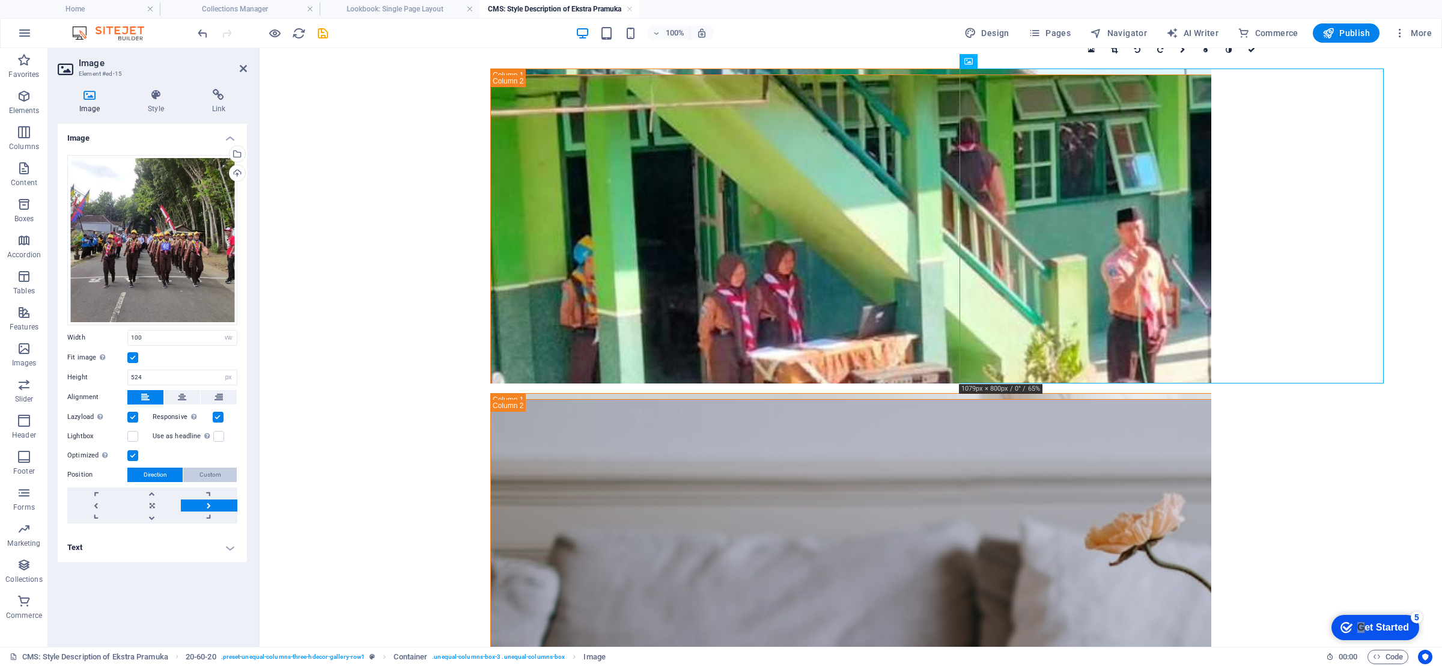
click at [206, 472] on span "Custom" at bounding box center [210, 474] width 22 height 14
click at [162, 471] on span "Direction" at bounding box center [155, 474] width 23 height 14
click at [146, 507] on link at bounding box center [152, 505] width 56 height 12
click at [101, 503] on link at bounding box center [95, 505] width 56 height 12
drag, startPoint x: 162, startPoint y: 262, endPoint x: 114, endPoint y: 256, distance: 49.0
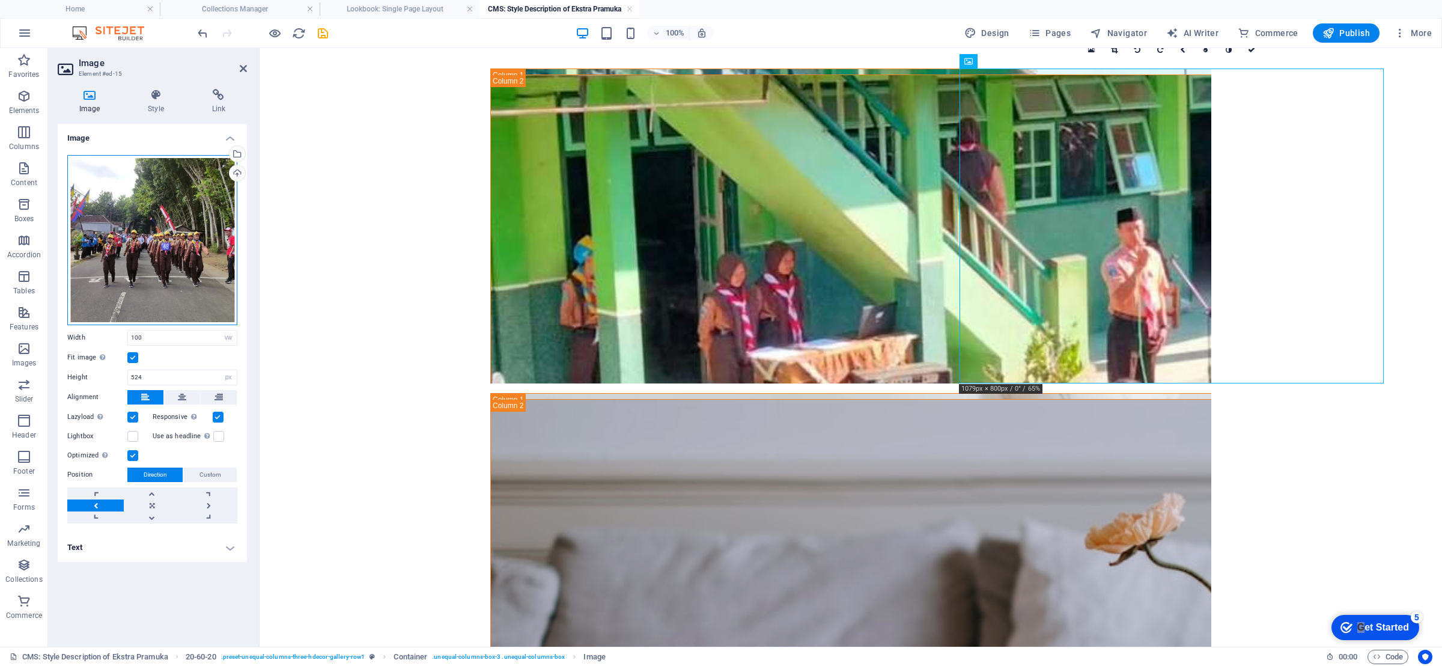
click at [114, 256] on div "Drag files here, click to choose files or select files from Files or our free s…" at bounding box center [152, 240] width 170 height 170
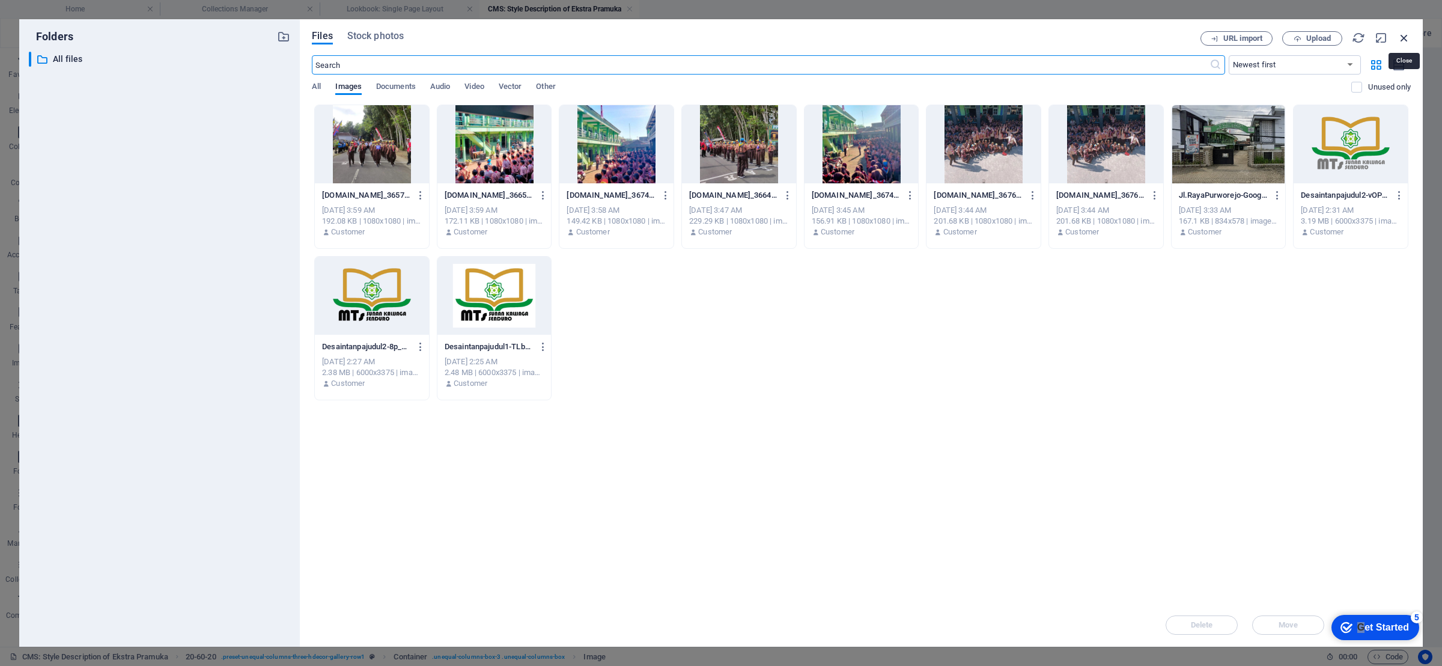
click at [1406, 33] on icon "button" at bounding box center [1403, 37] width 13 height 13
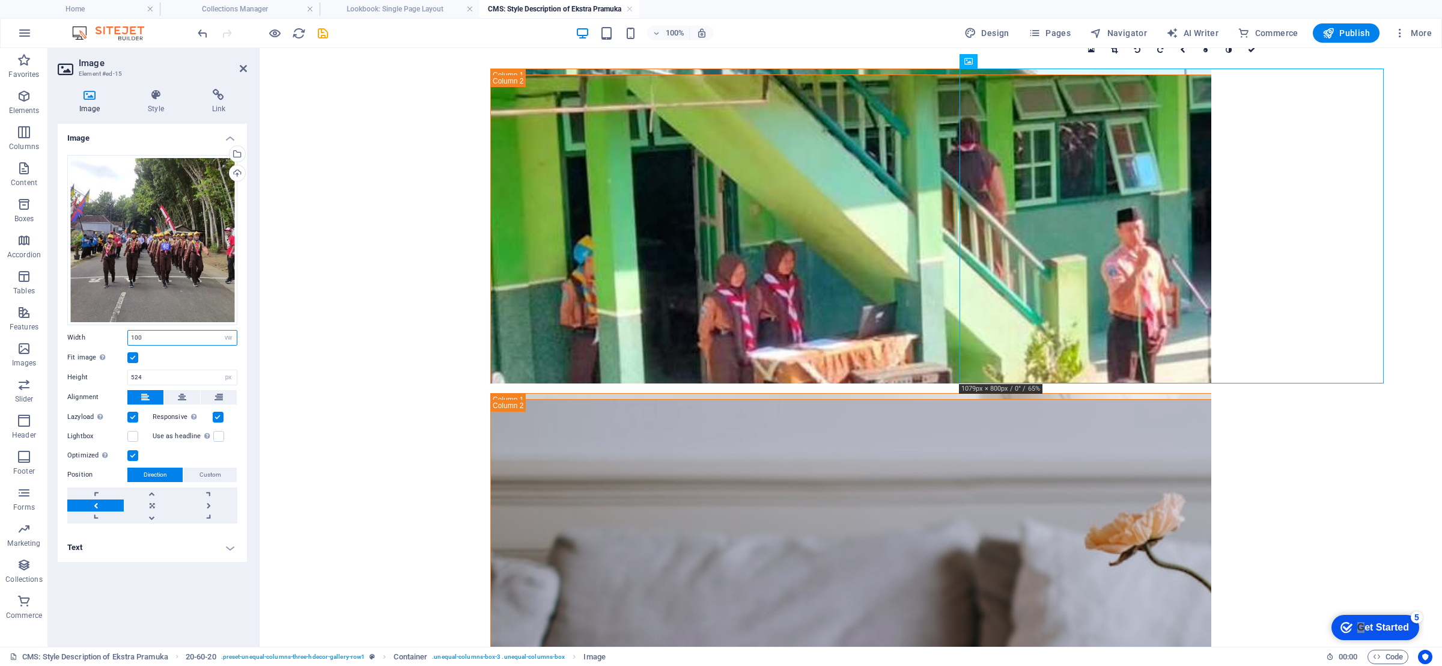
drag, startPoint x: 184, startPoint y: 339, endPoint x: 112, endPoint y: 339, distance: 72.1
click at [112, 339] on div "Width 100 Default auto px rem % em vh vw" at bounding box center [152, 338] width 170 height 16
click at [161, 354] on div "Fit image Automatically fit image to a fixed width and height" at bounding box center [152, 357] width 170 height 14
drag, startPoint x: 156, startPoint y: 338, endPoint x: 47, endPoint y: 332, distance: 108.3
click at [48, 332] on div "Image Style Link Image Drag files here, click to choose files or select files f…" at bounding box center [152, 362] width 208 height 567
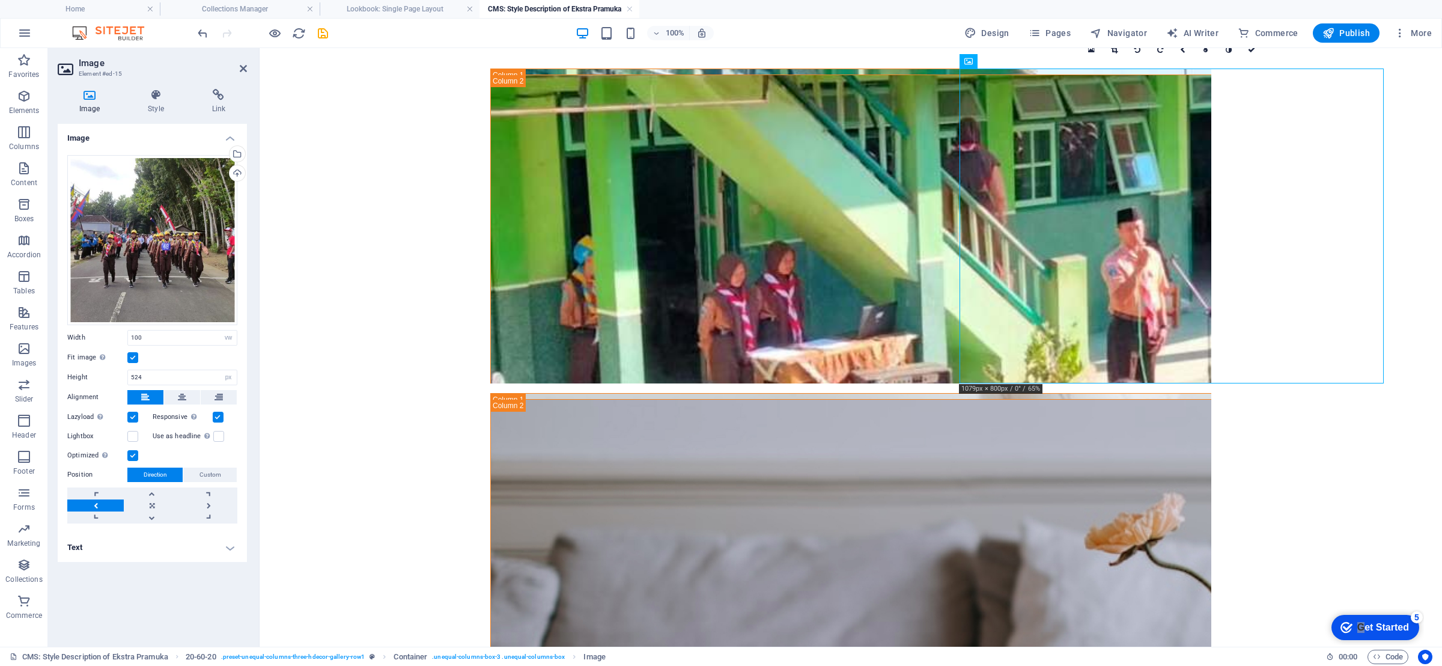
click at [183, 359] on div "Fit image Automatically fit image to a fixed width and height" at bounding box center [152, 357] width 170 height 14
click at [177, 399] on button at bounding box center [182, 397] width 36 height 14
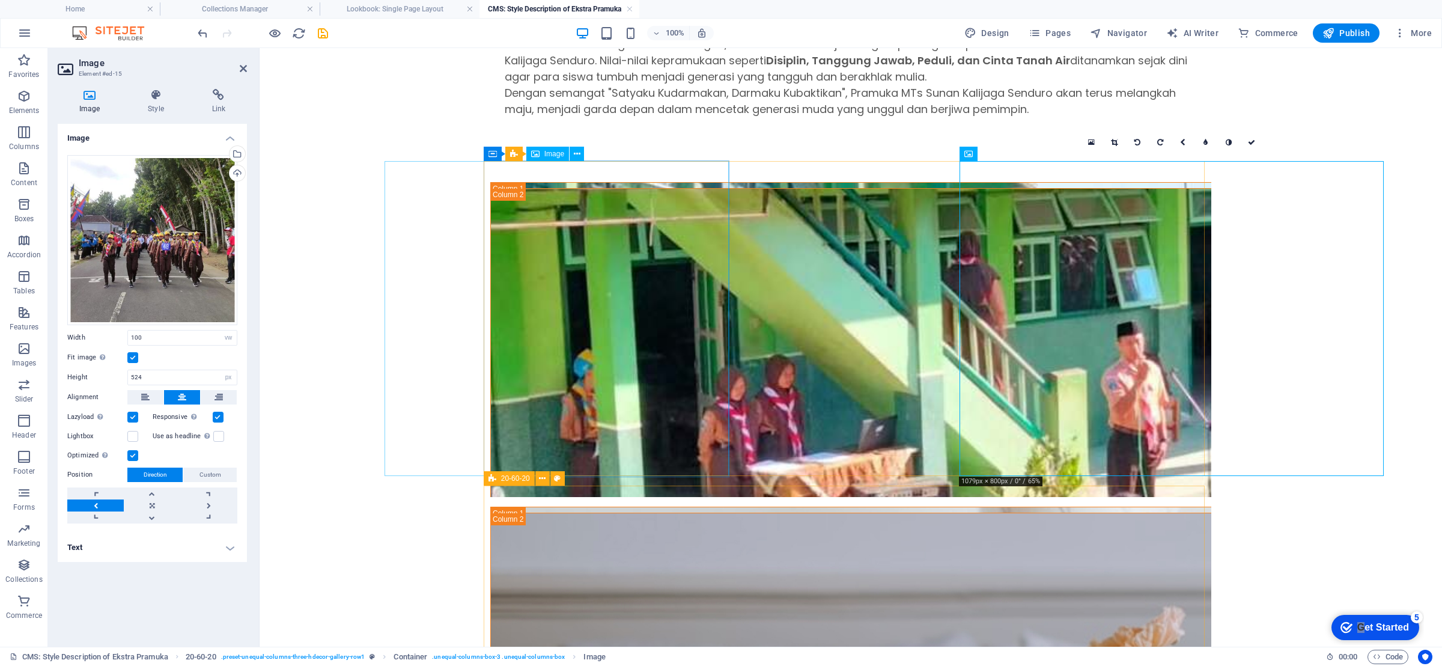
scroll to position [451, 0]
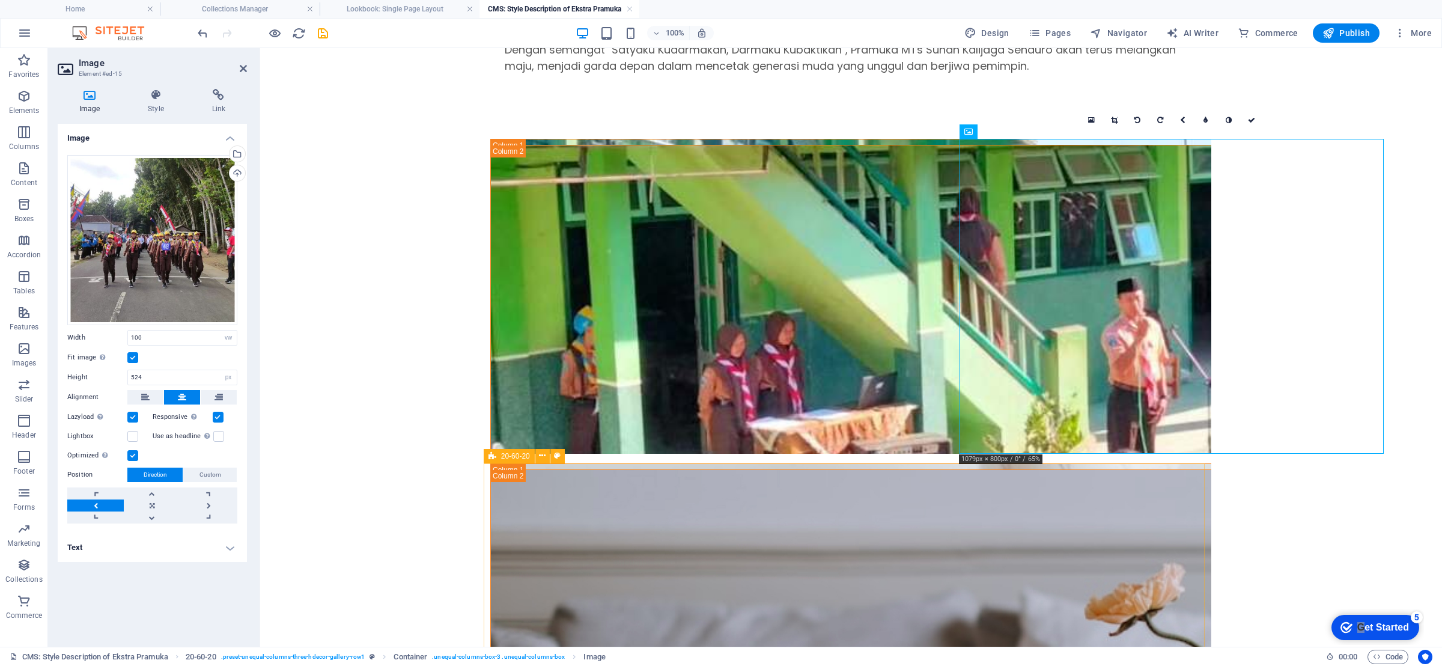
click at [240, 59] on h2 "Image" at bounding box center [163, 63] width 168 height 11
click at [240, 67] on icon at bounding box center [243, 69] width 7 height 10
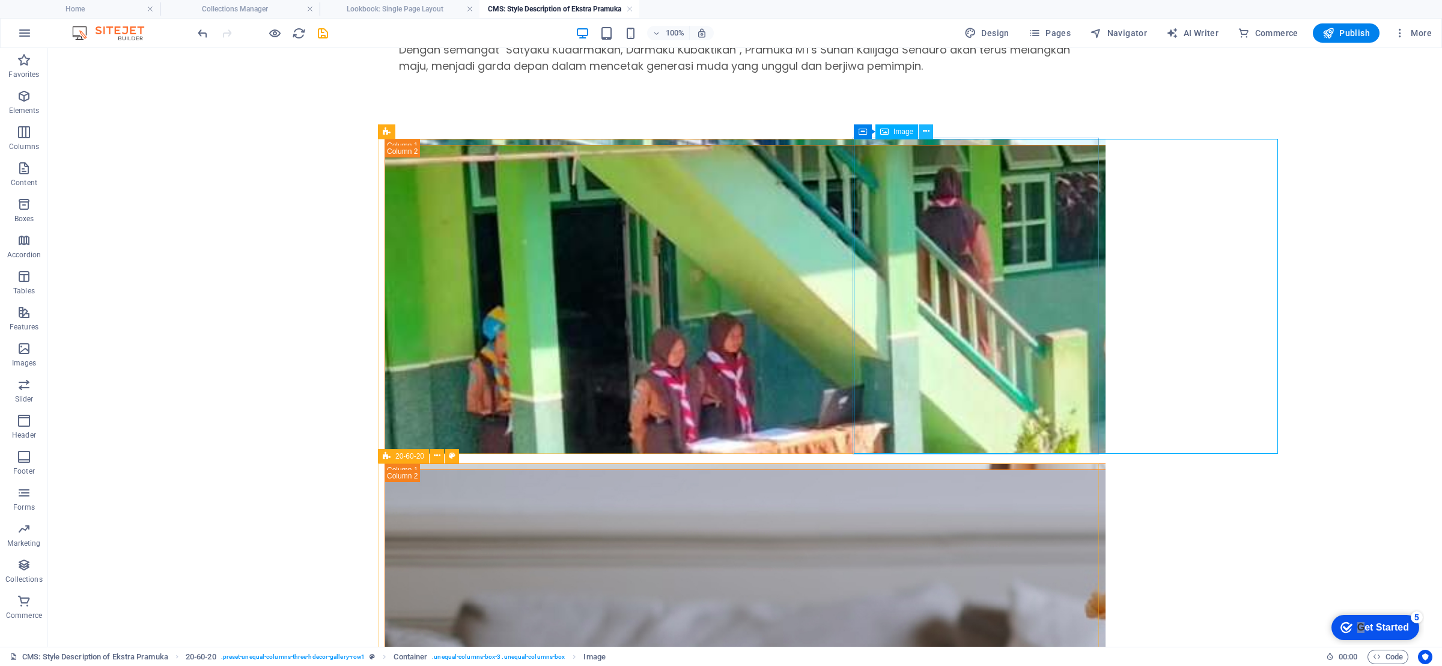
click at [928, 130] on icon at bounding box center [926, 131] width 7 height 13
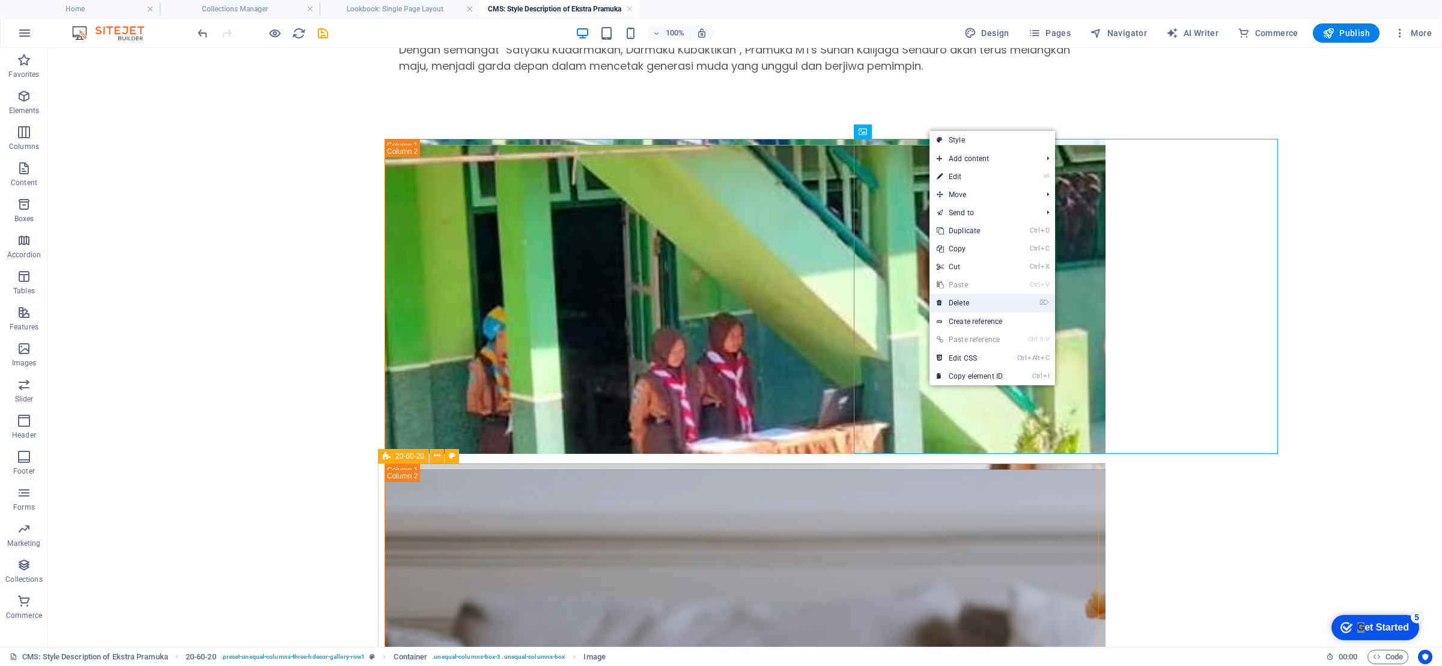
click at [973, 303] on link "⌦ Delete" at bounding box center [969, 303] width 80 height 18
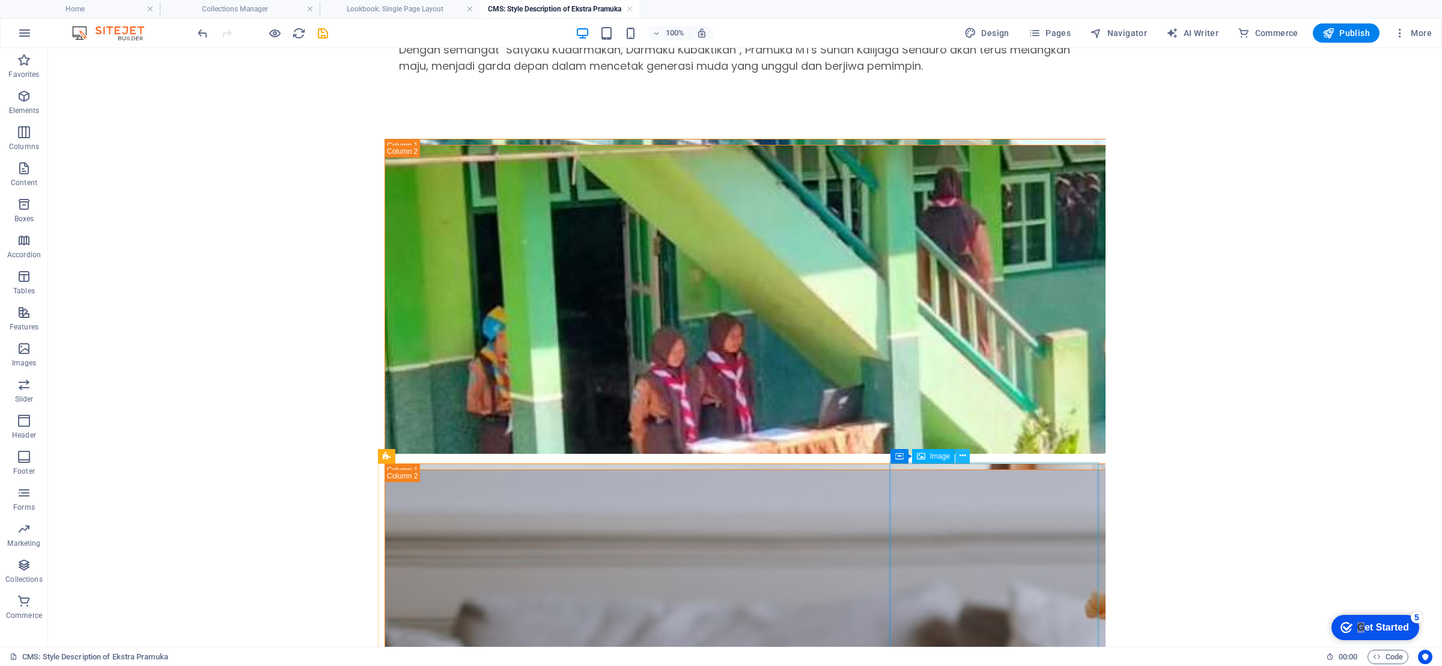
click at [956, 458] on button at bounding box center [962, 456] width 14 height 14
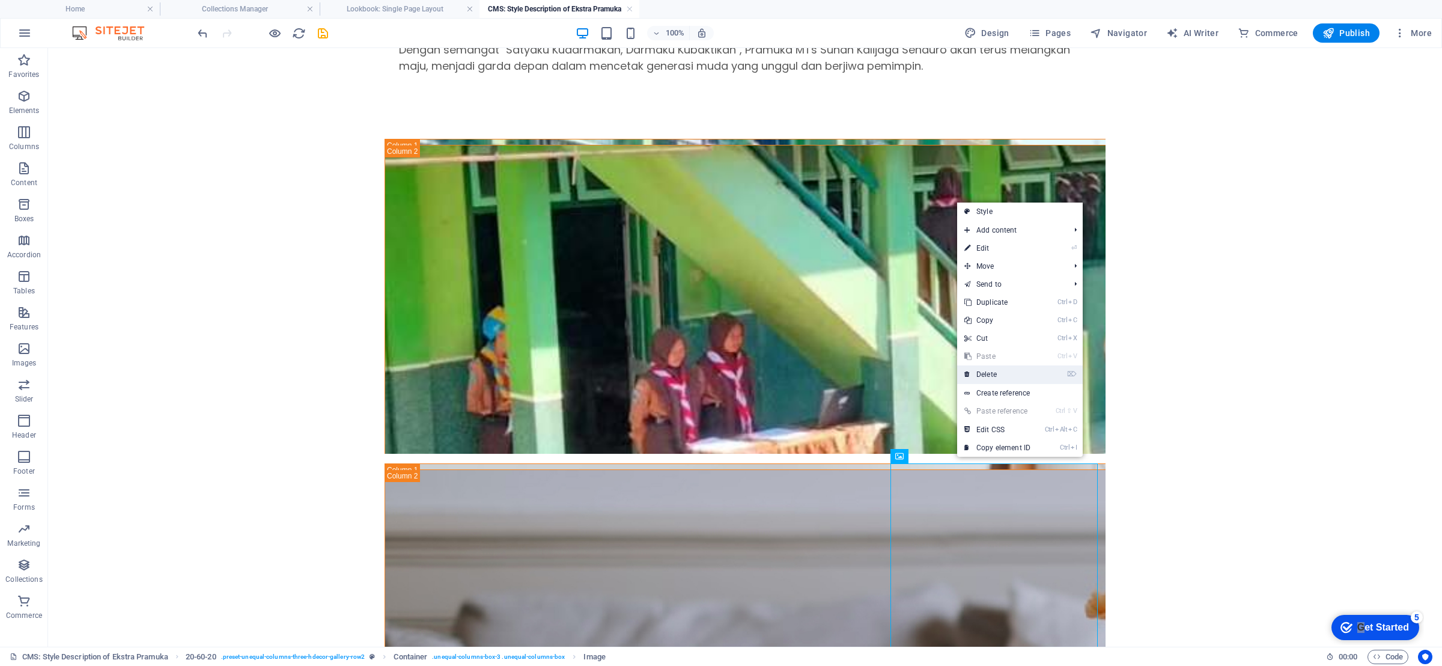
click at [986, 374] on link "⌦ Delete" at bounding box center [997, 374] width 80 height 18
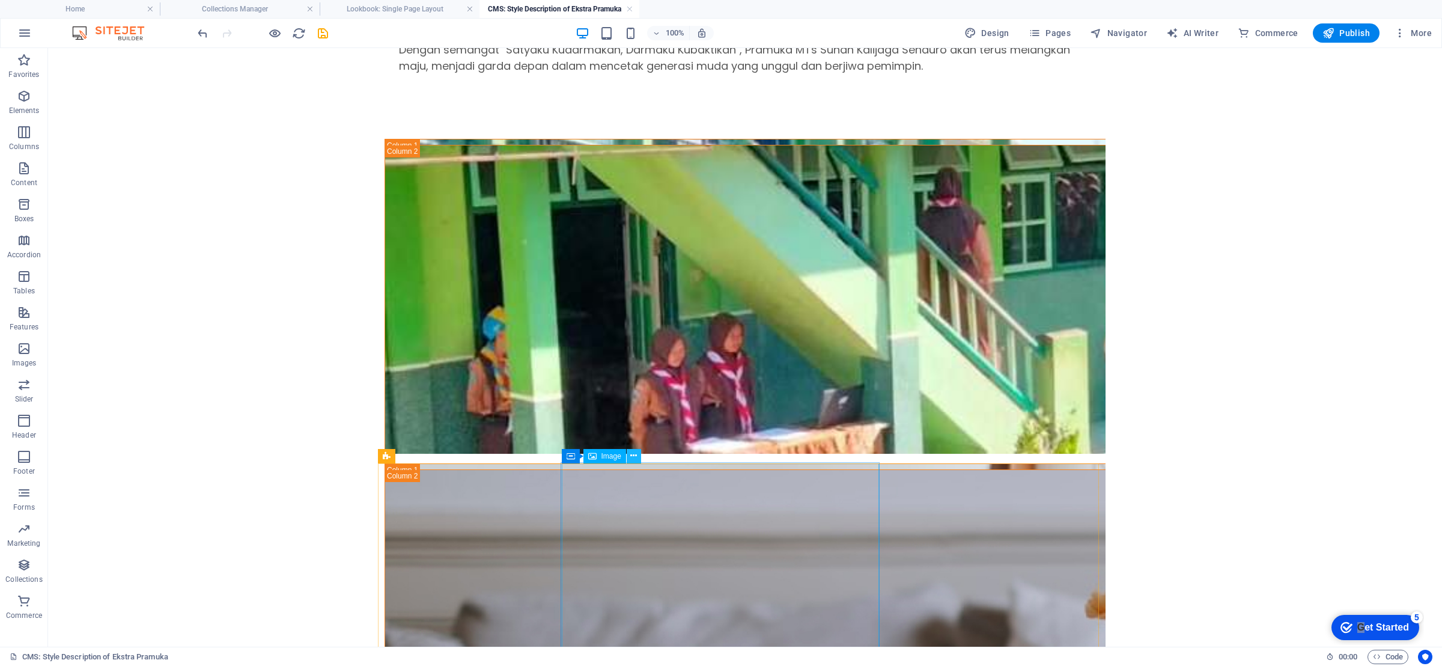
click at [631, 458] on icon at bounding box center [633, 455] width 7 height 13
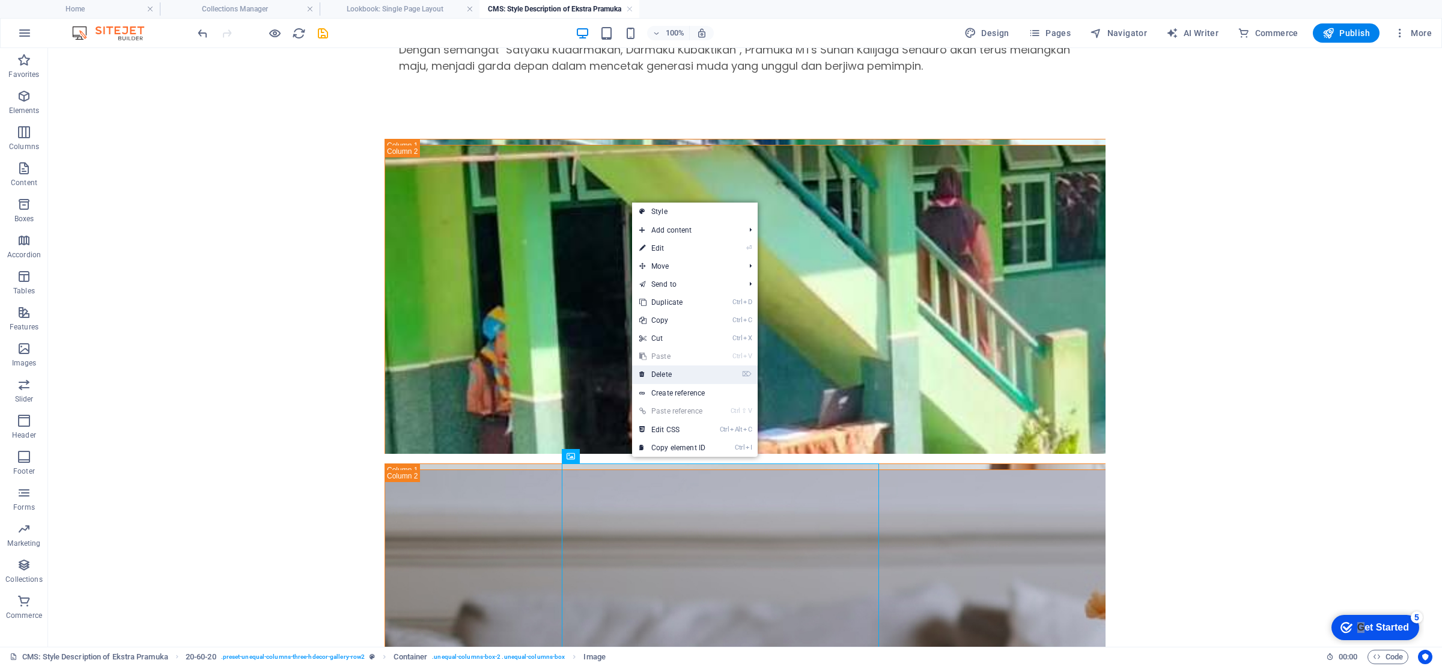
click at [669, 370] on link "⌦ Delete" at bounding box center [672, 374] width 80 height 18
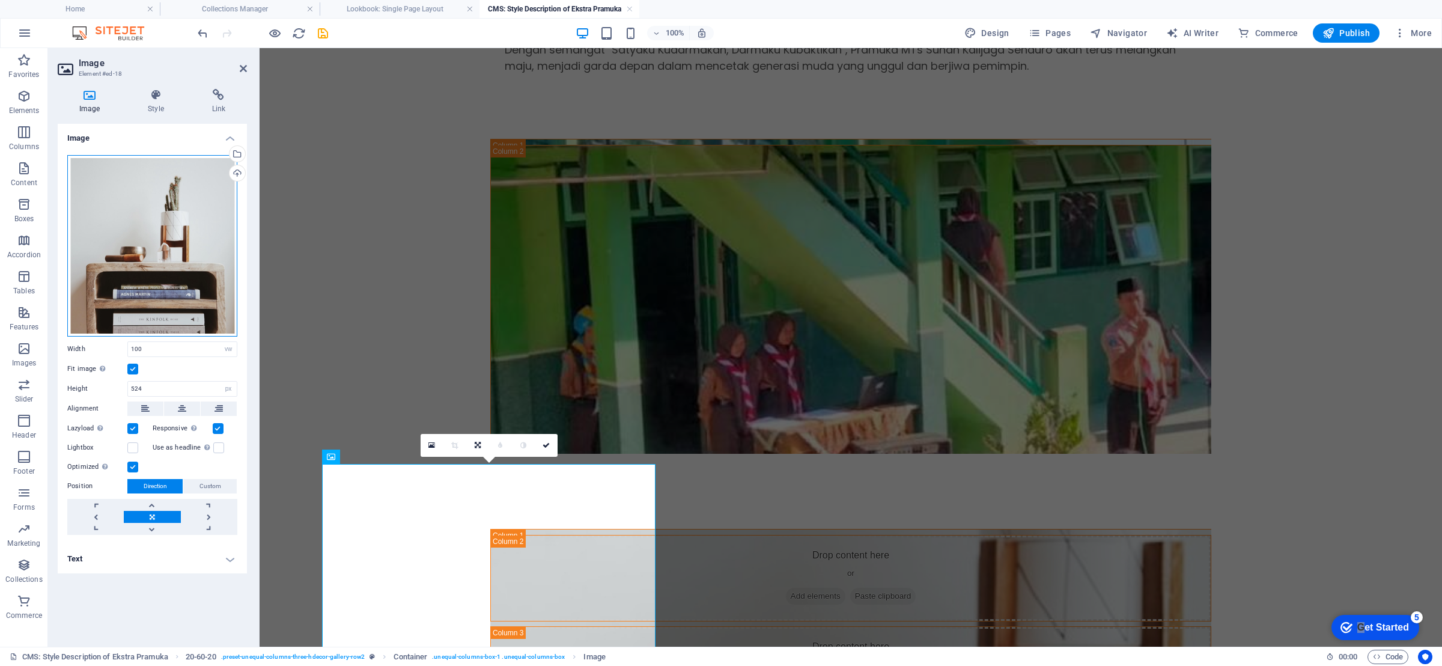
click at [192, 289] on div "Drag files here, click to choose files or select files from Files or our free s…" at bounding box center [152, 245] width 170 height 181
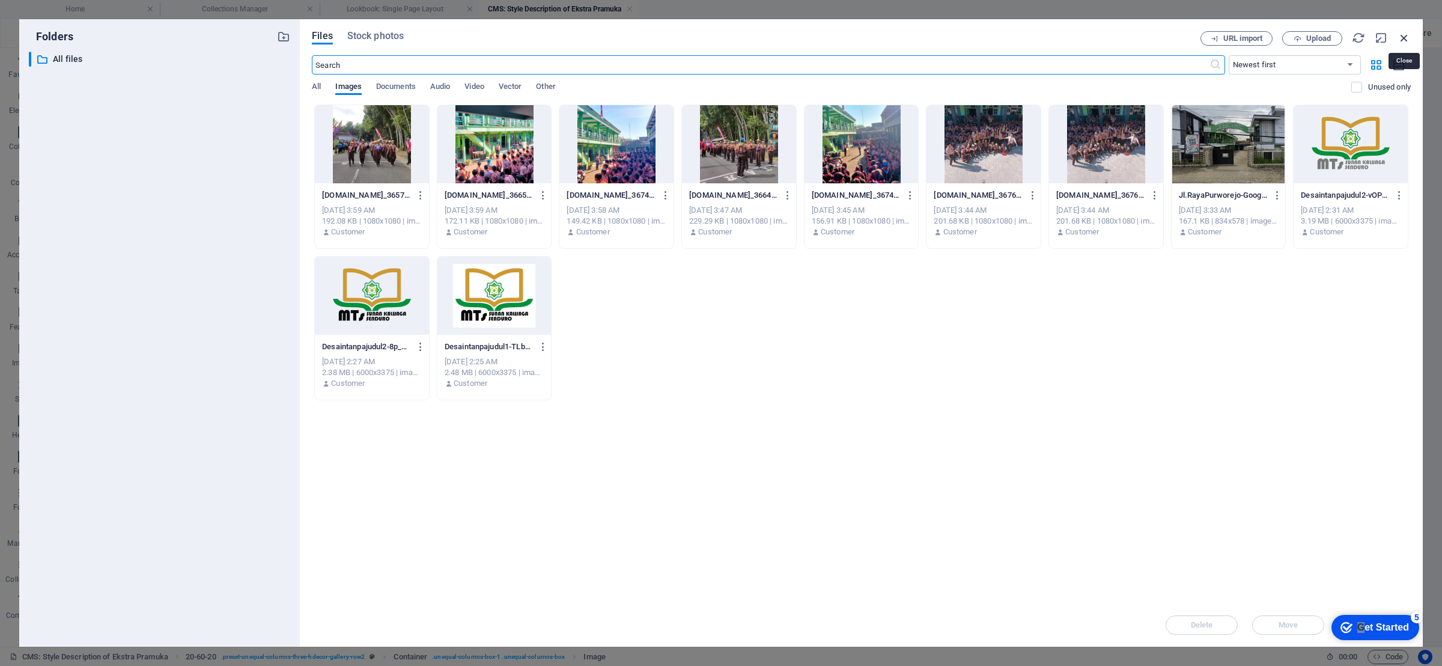
click at [1399, 37] on icon "button" at bounding box center [1403, 37] width 13 height 13
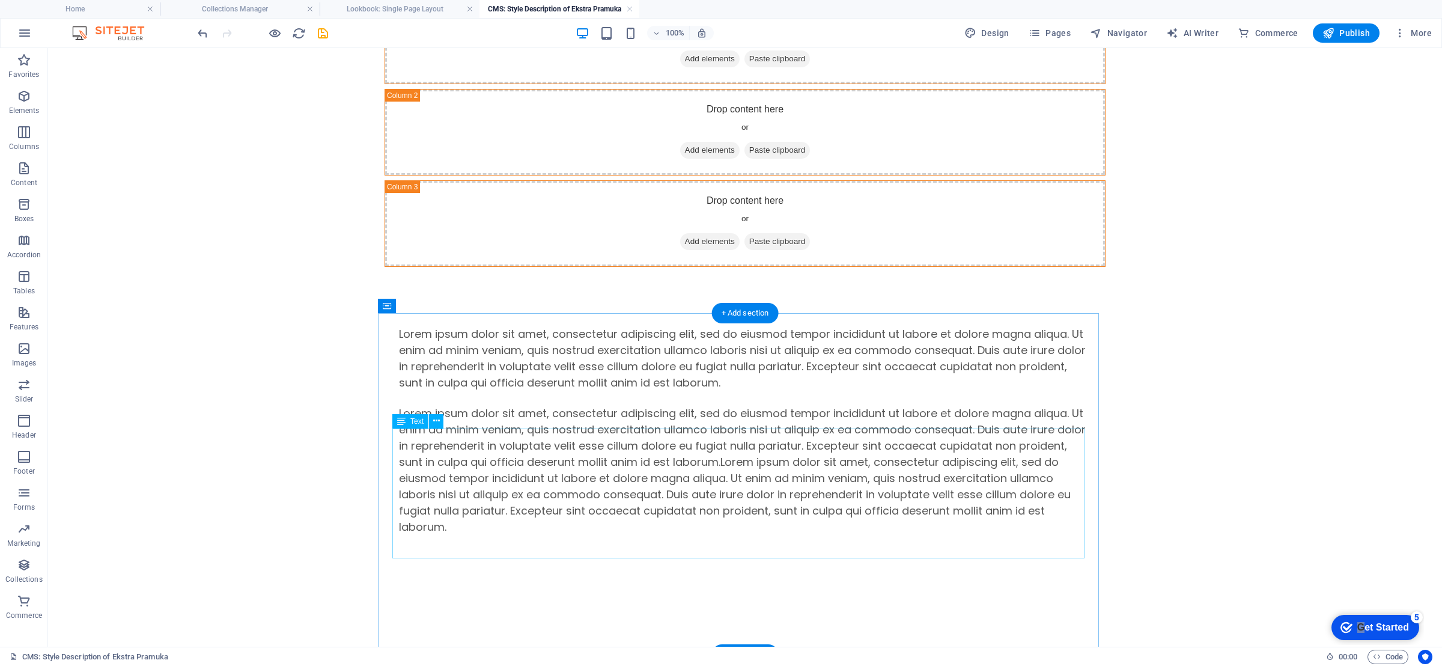
scroll to position [971, 0]
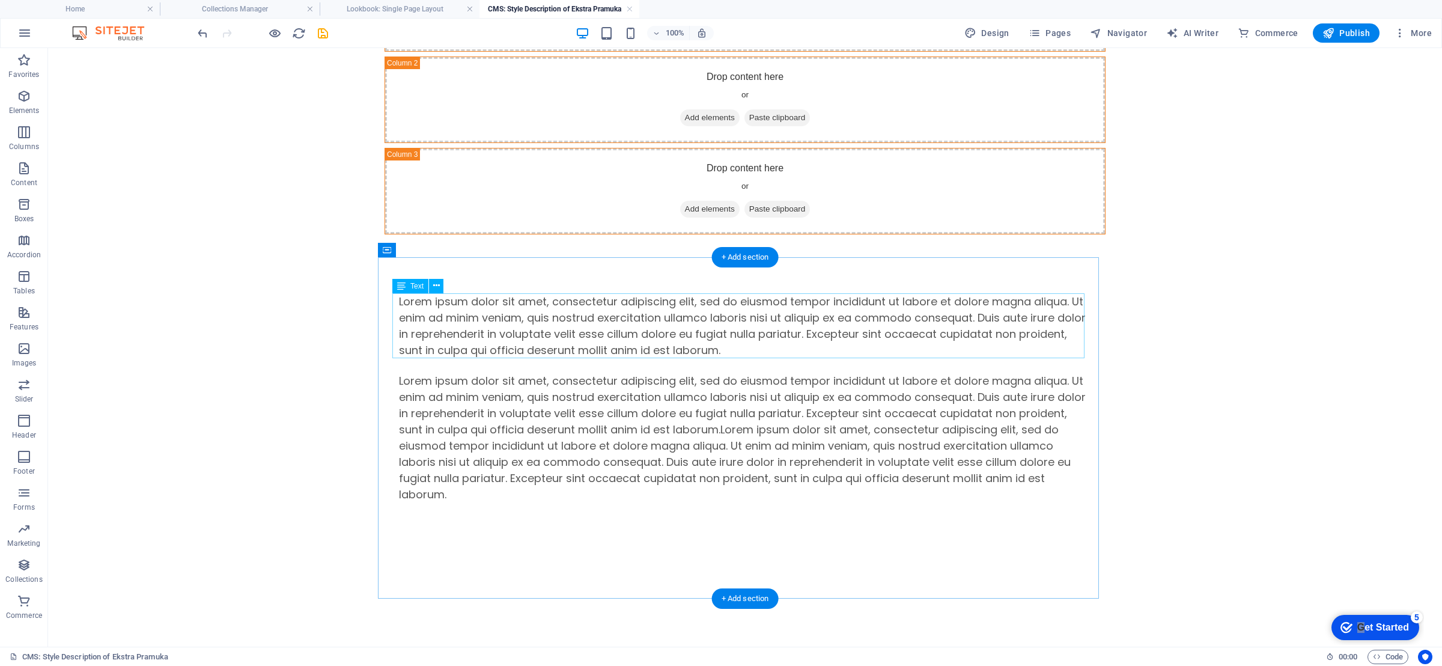
click at [532, 348] on div "Lorem ipsum dolor sit amet, consectetur adipiscing elit, sed do eiusmod tempor …" at bounding box center [745, 325] width 692 height 65
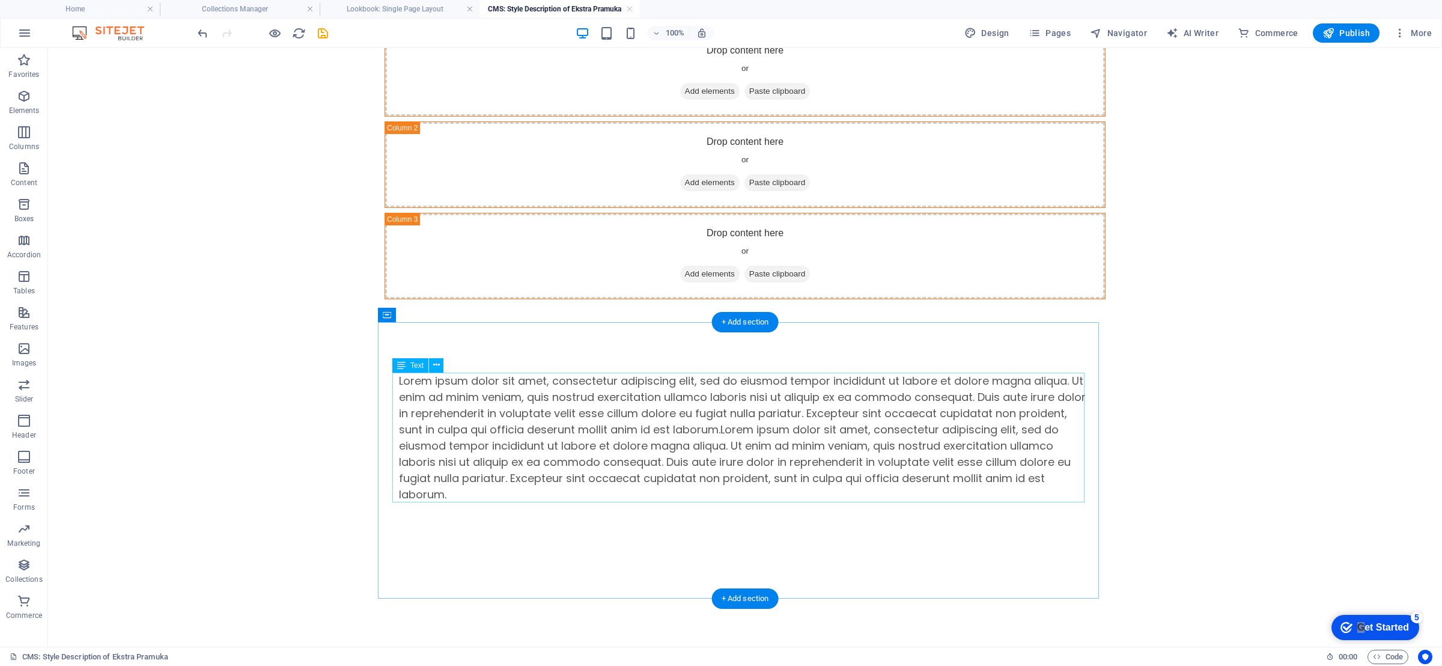
click at [543, 422] on div "Lorem ipsum dolor sit amet, consectetur adipiscing elit, sed do eiusmod tempor …" at bounding box center [745, 437] width 692 height 130
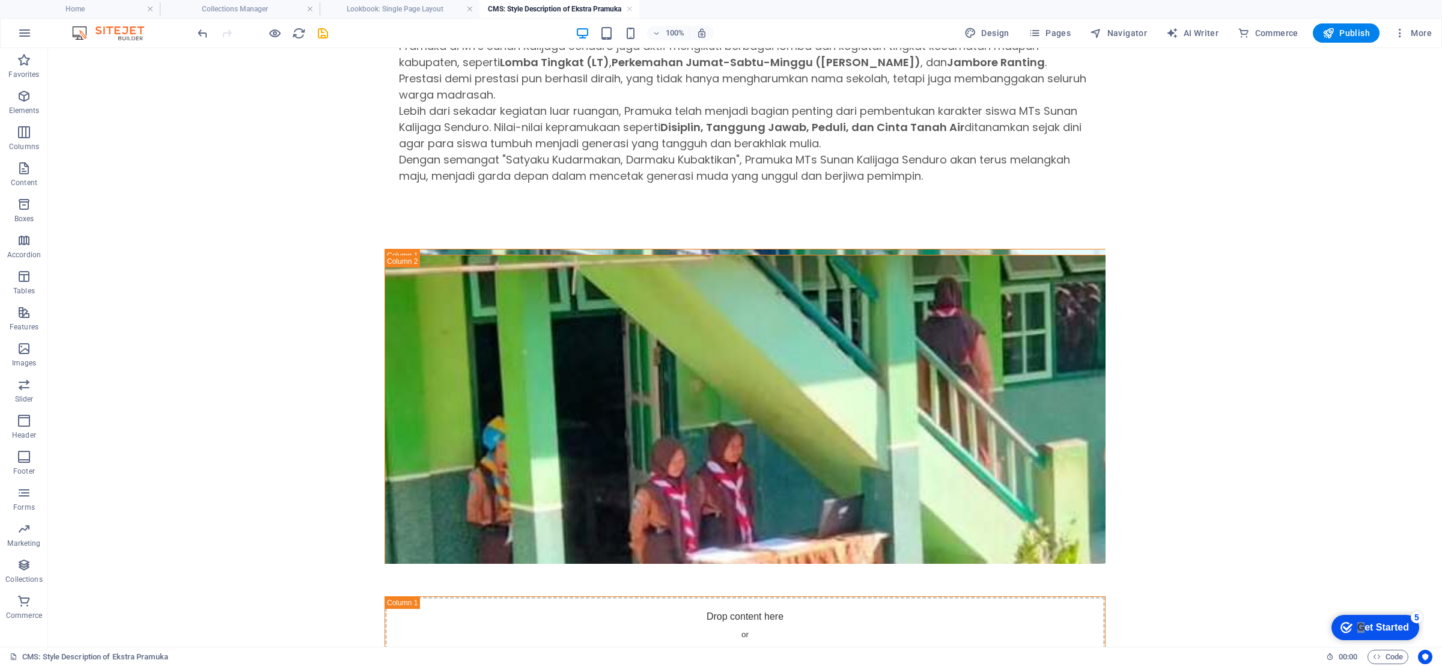
scroll to position [506, 0]
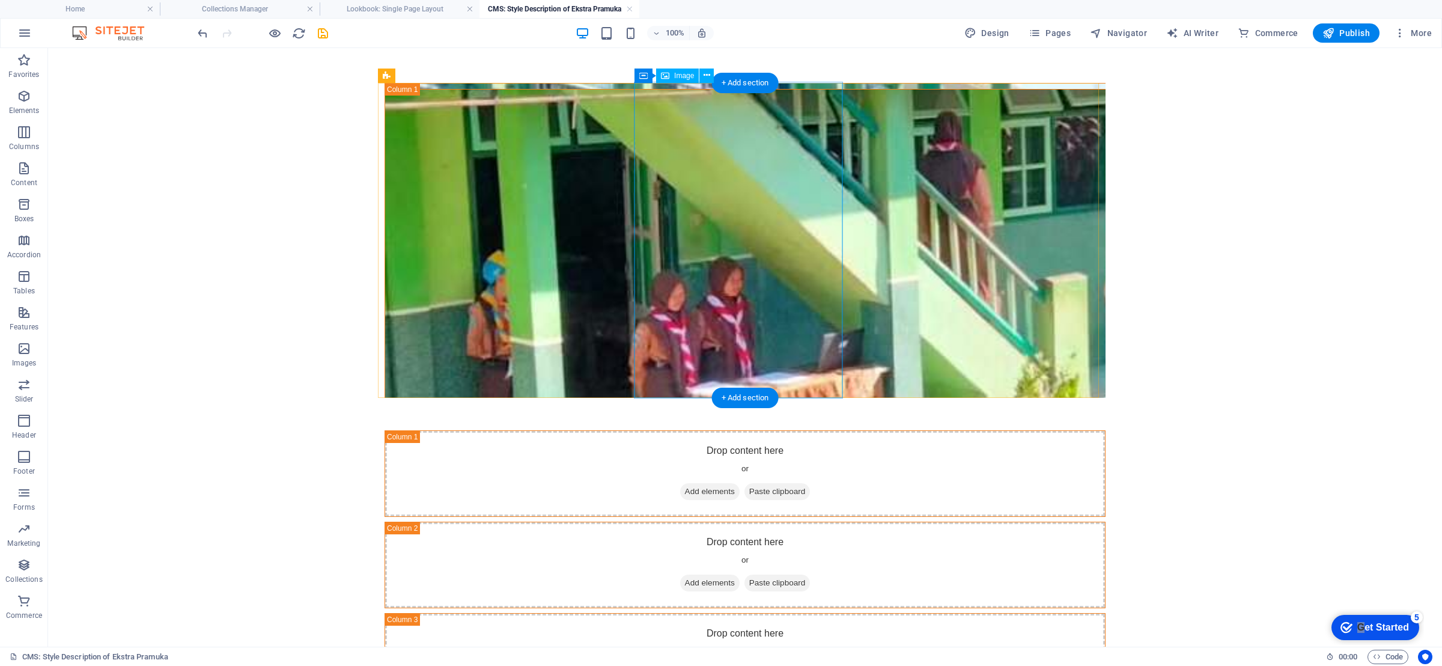
click at [709, 312] on figure at bounding box center [745, 247] width 720 height 315
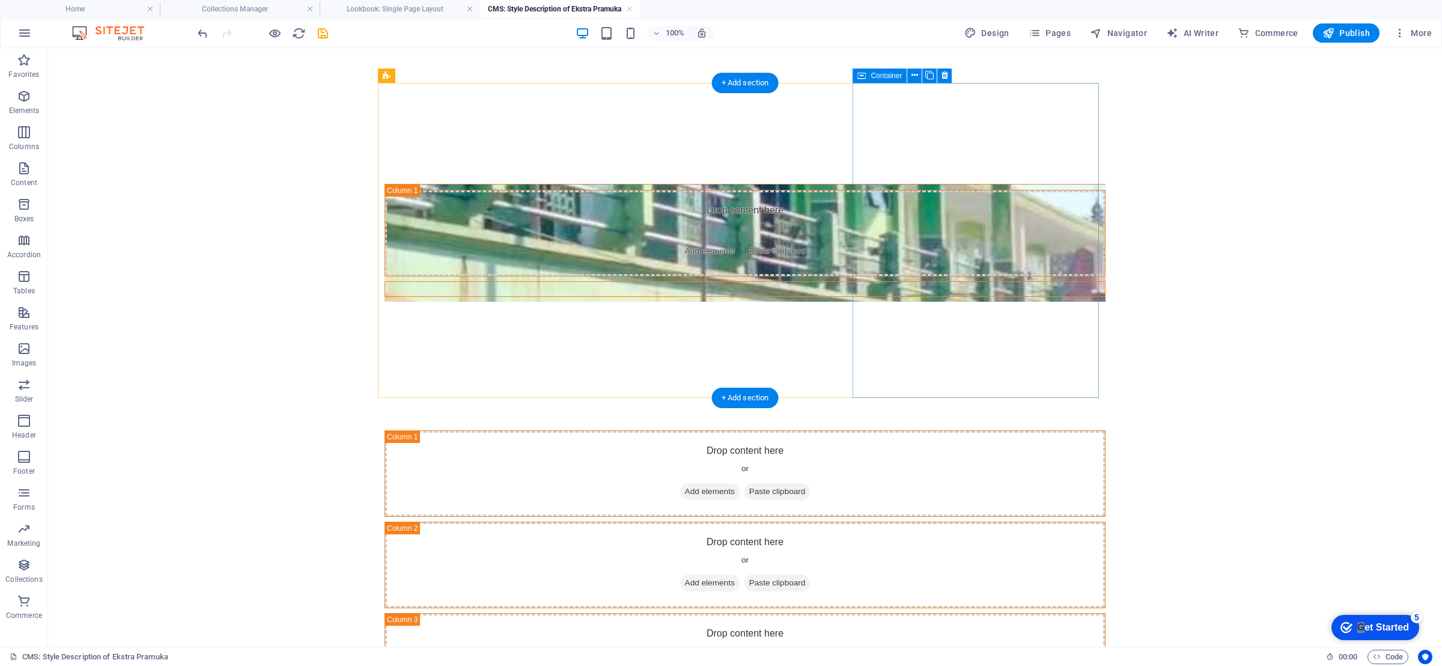
click at [954, 281] on div at bounding box center [744, 289] width 721 height 16
click at [916, 281] on div at bounding box center [744, 289] width 721 height 16
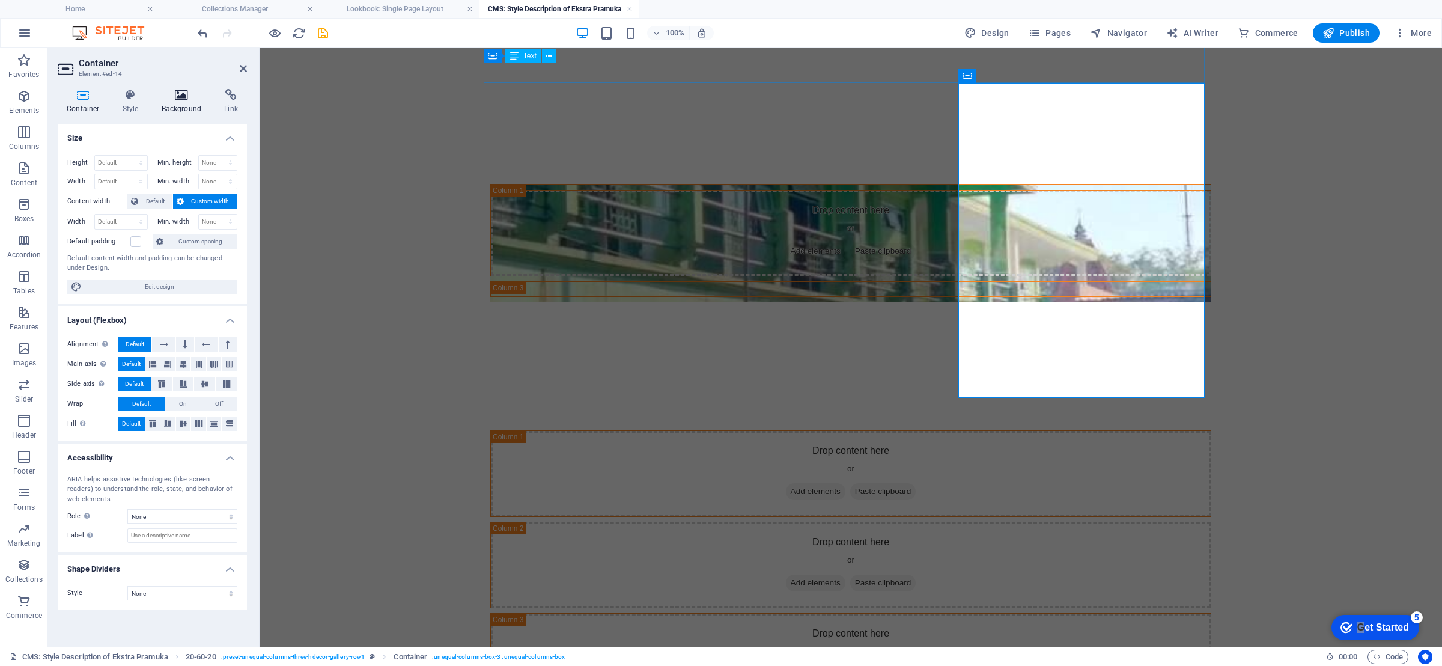
click at [166, 103] on h4 "Background" at bounding box center [184, 101] width 63 height 25
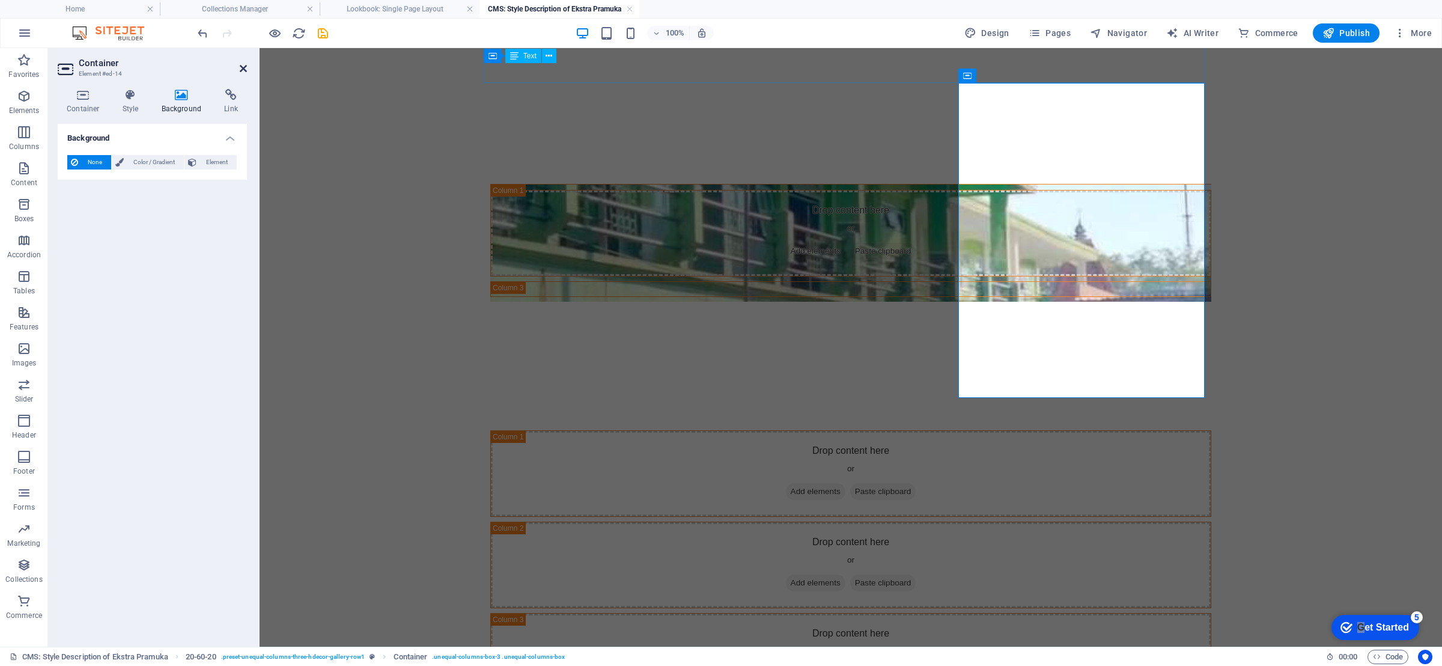
click at [242, 67] on icon at bounding box center [243, 69] width 7 height 10
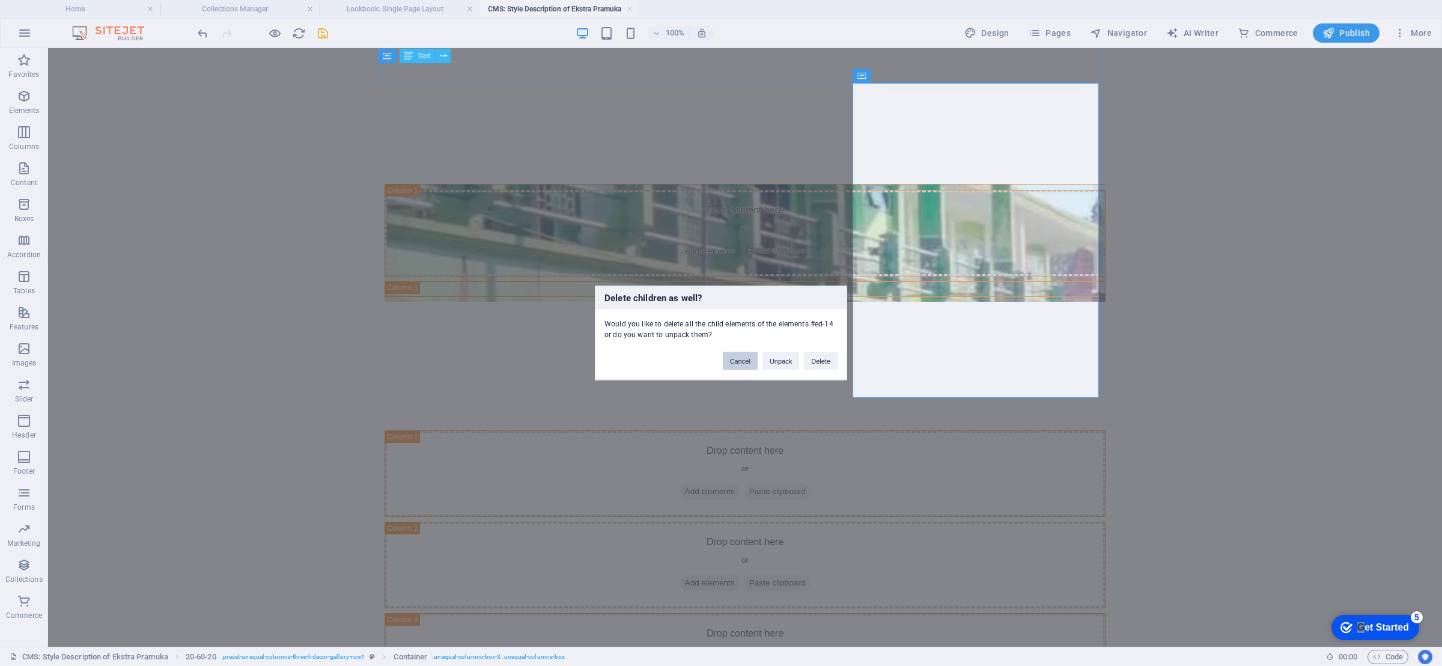
click at [732, 359] on button "Cancel" at bounding box center [740, 361] width 35 height 18
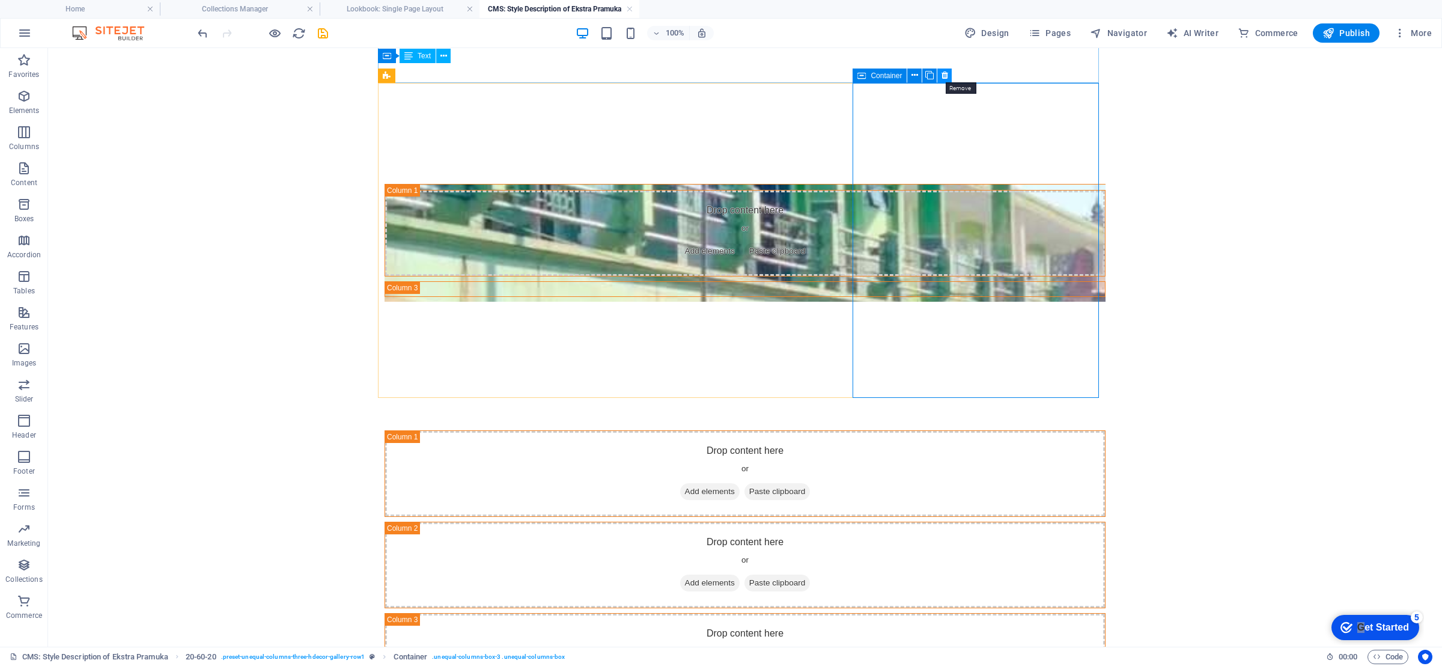
click at [941, 73] on icon at bounding box center [944, 75] width 7 height 13
